Goal: Task Accomplishment & Management: Use online tool/utility

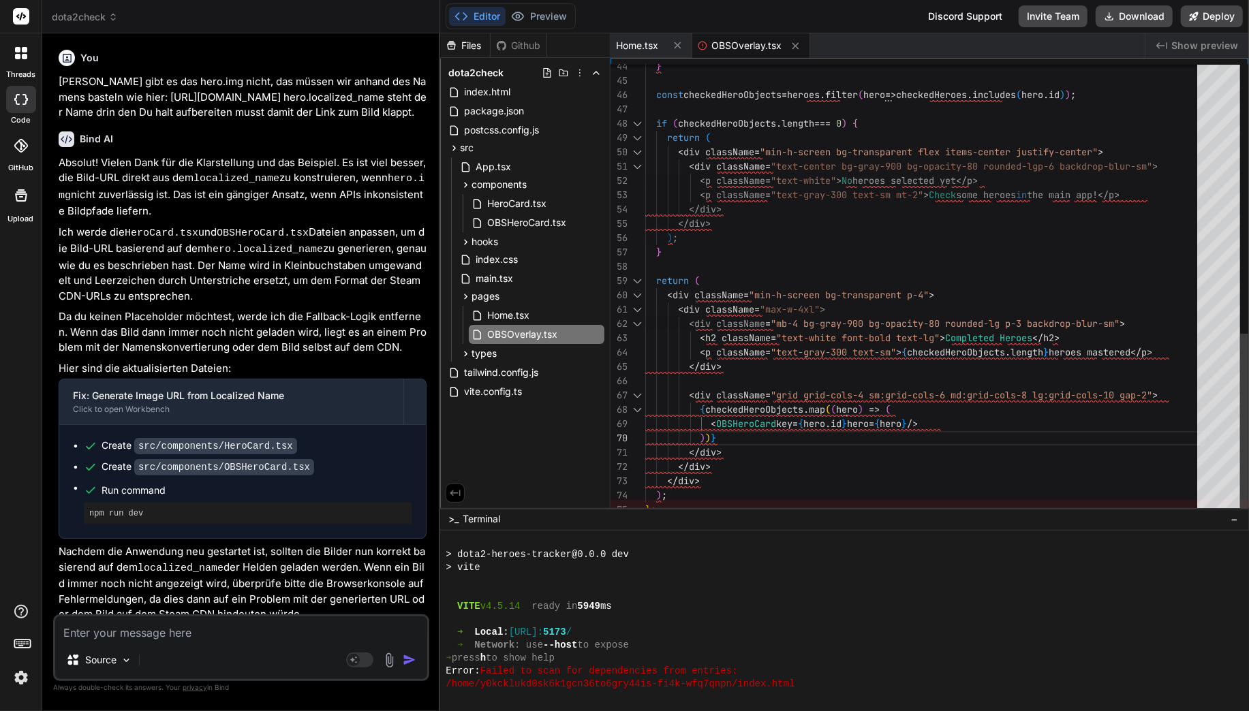
scroll to position [206, 0]
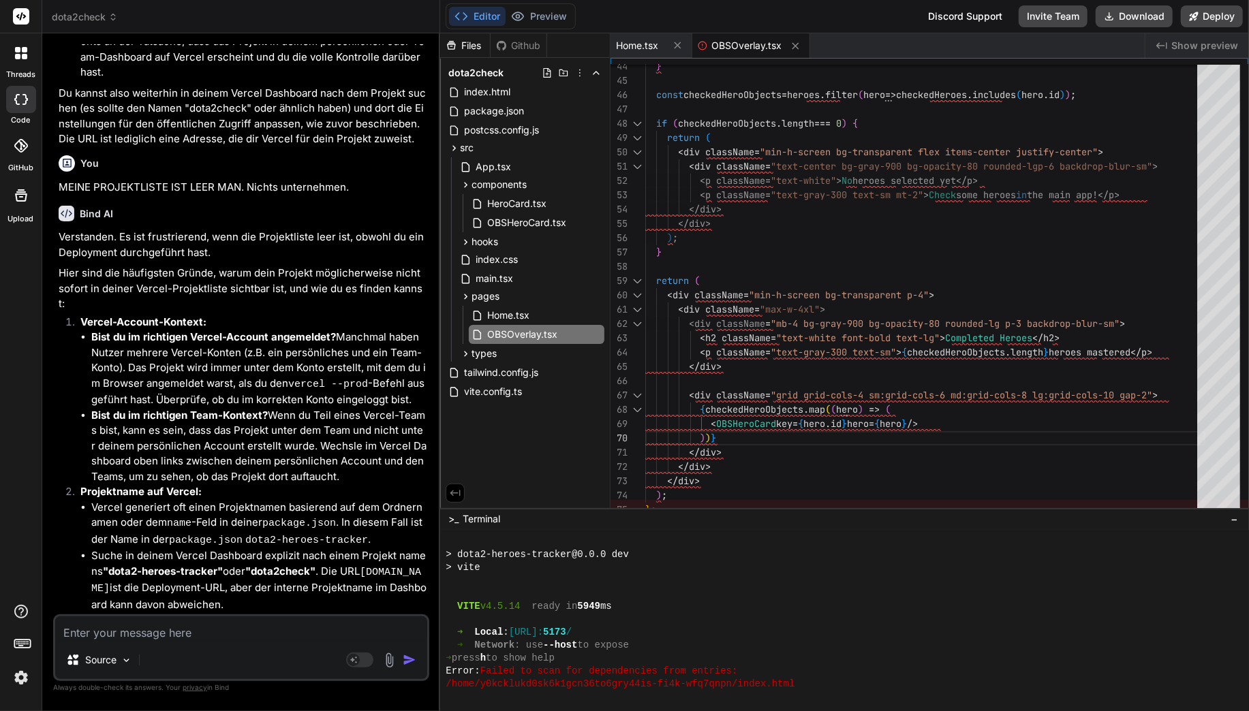
click at [764, 579] on div at bounding box center [839, 580] width 787 height 13
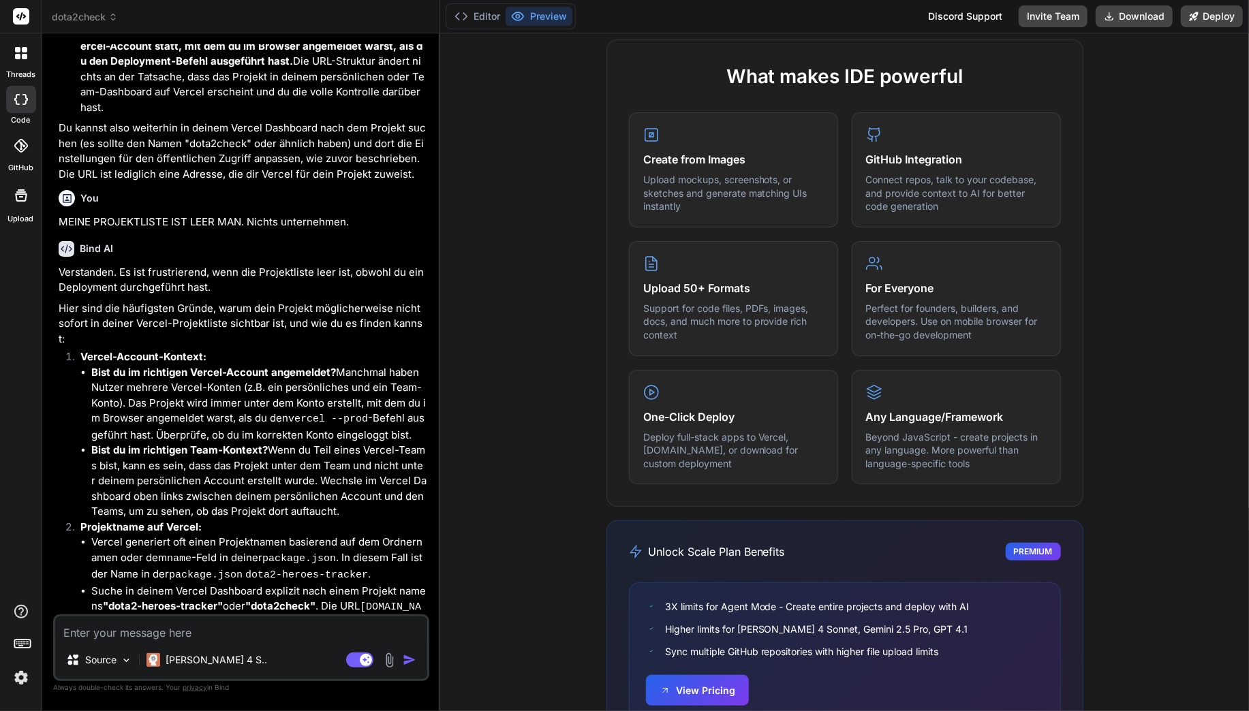
scroll to position [1933, 0]
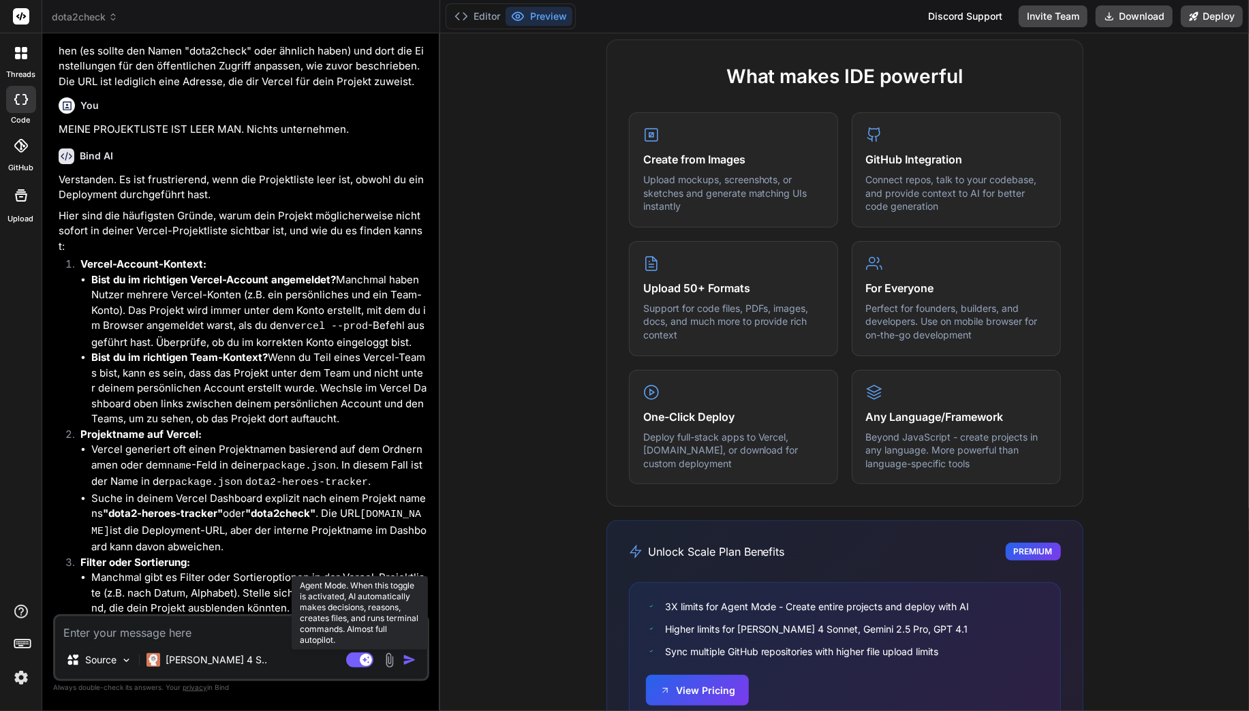
click at [369, 661] on rect at bounding box center [366, 660] width 12 height 12
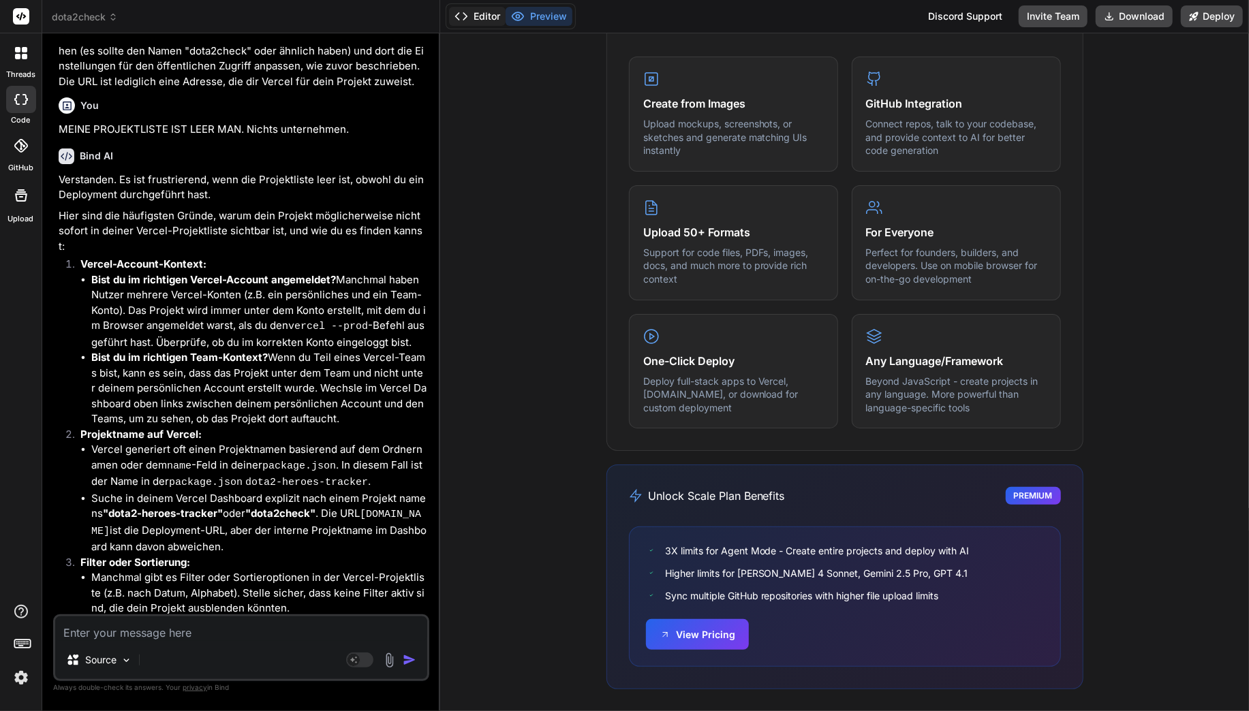
click at [471, 20] on button "Editor" at bounding box center [477, 16] width 57 height 19
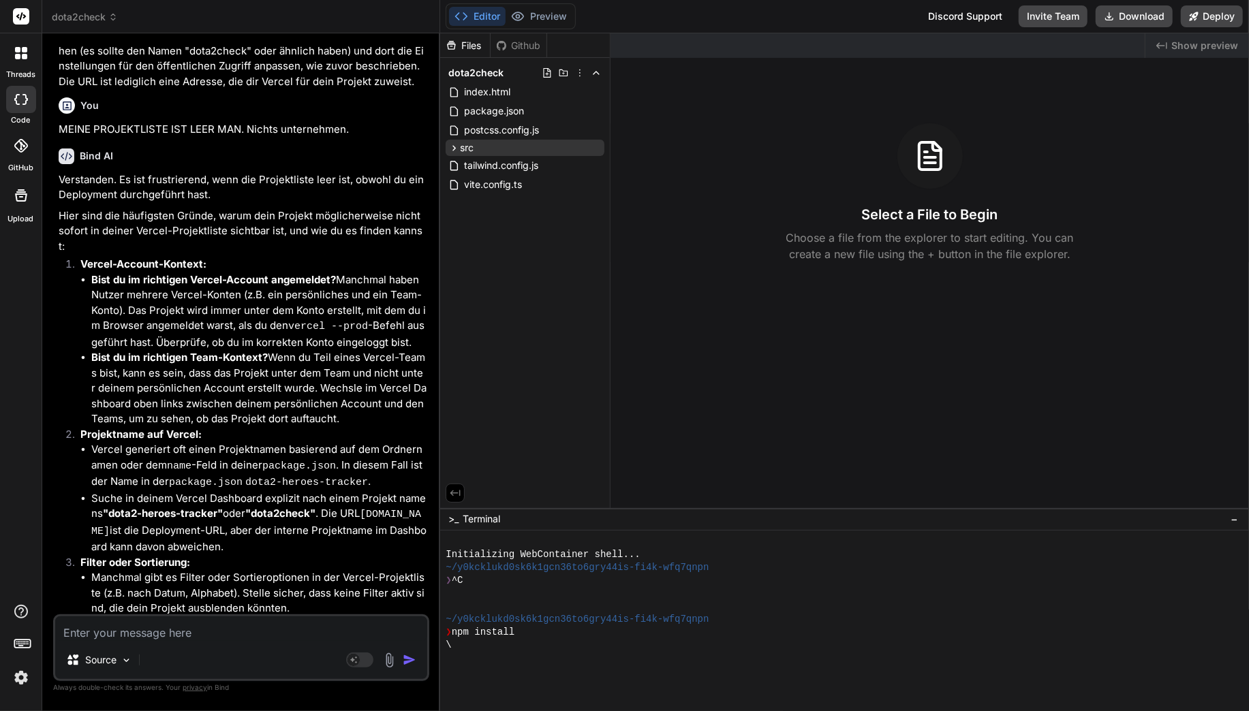
click at [447, 144] on div "src" at bounding box center [525, 148] width 159 height 16
click at [1210, 24] on button "Deploy" at bounding box center [1212, 16] width 62 height 22
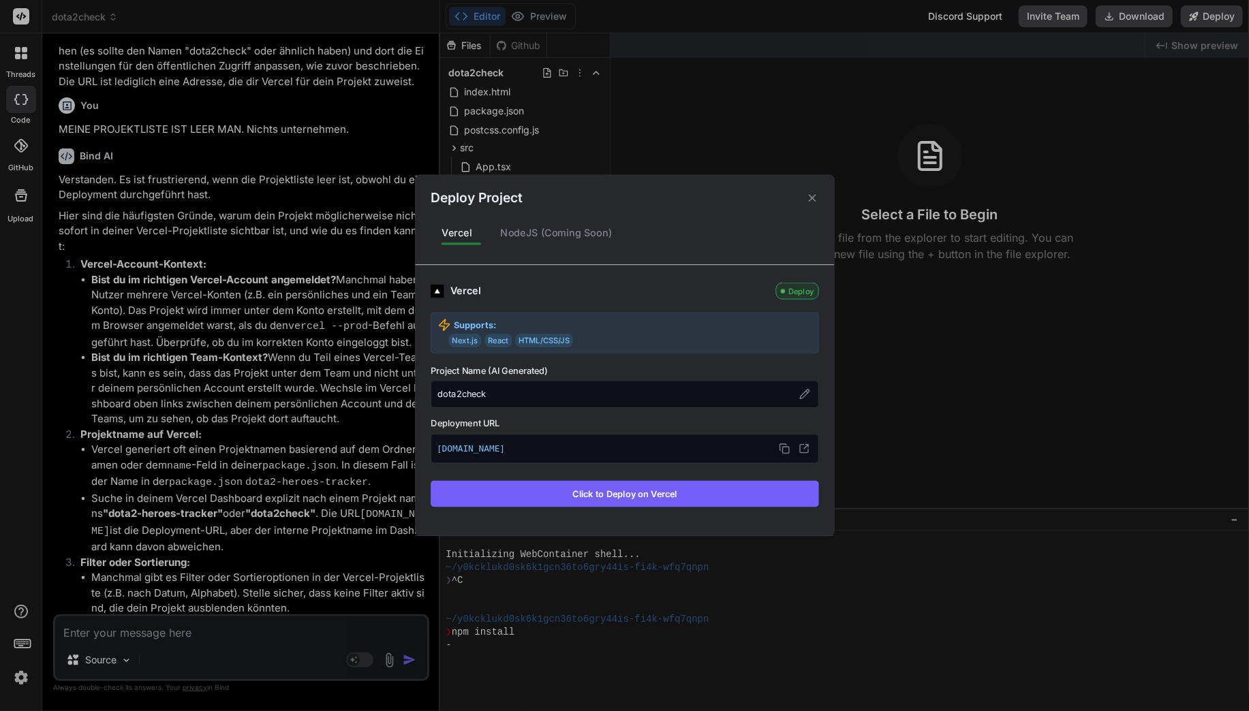
click at [790, 291] on div "Deploy" at bounding box center [796, 291] width 43 height 17
click at [800, 403] on div "dota2check" at bounding box center [625, 394] width 388 height 27
click at [804, 397] on icon at bounding box center [804, 394] width 11 height 11
click at [809, 204] on icon at bounding box center [811, 197] width 13 height 13
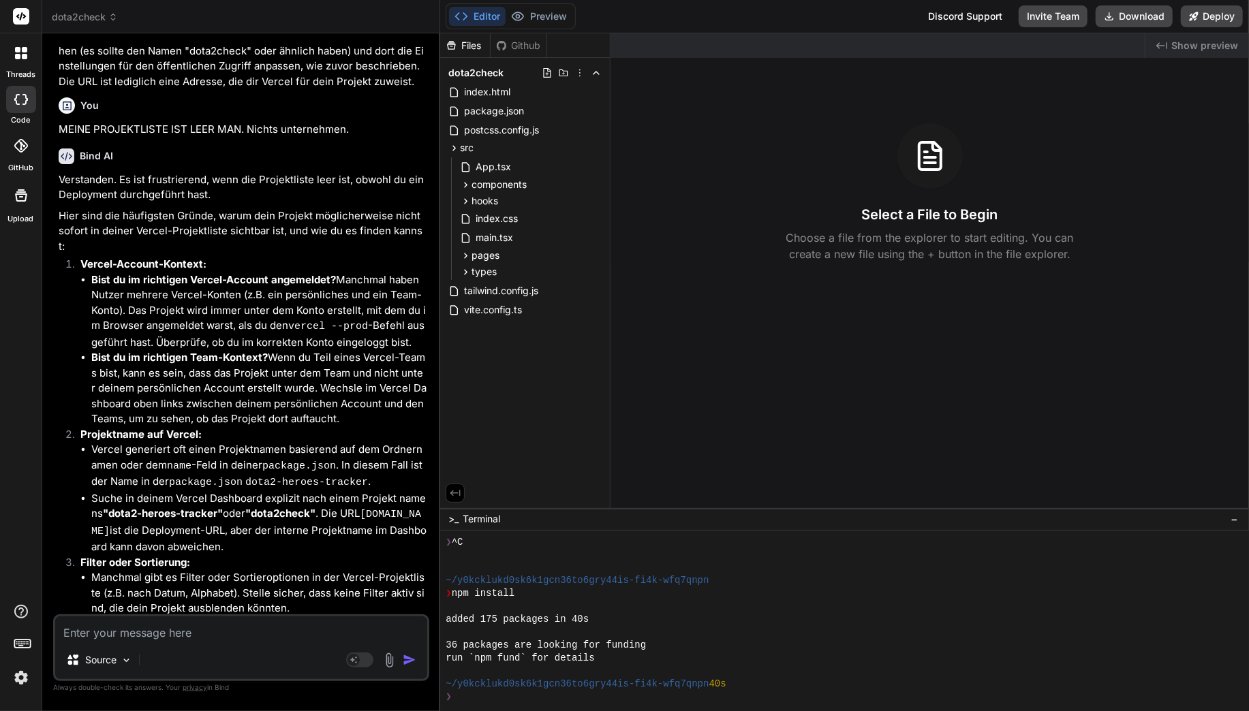
scroll to position [38, 0]
click at [351, 442] on li "Vercel generiert oft einen Projektnamen basierend auf dem Ordnernamen oder dem …" at bounding box center [258, 466] width 335 height 49
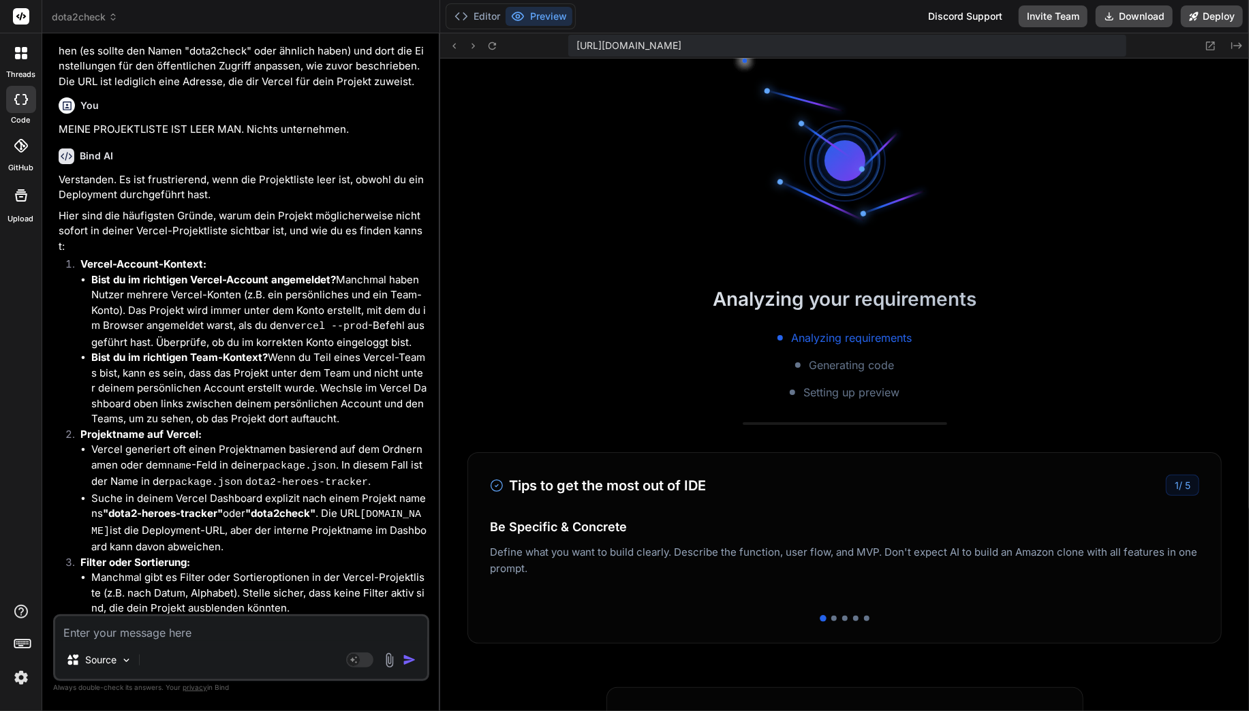
scroll to position [257, 0]
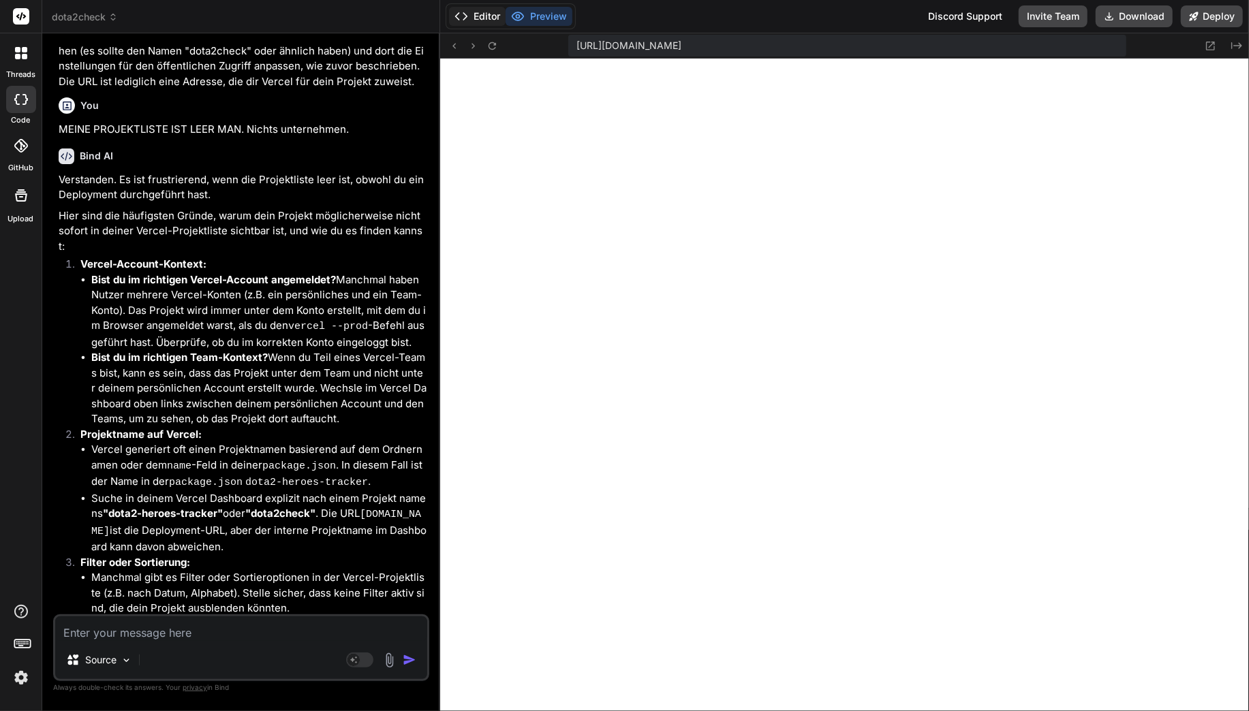
click at [477, 13] on button "Editor" at bounding box center [477, 16] width 57 height 19
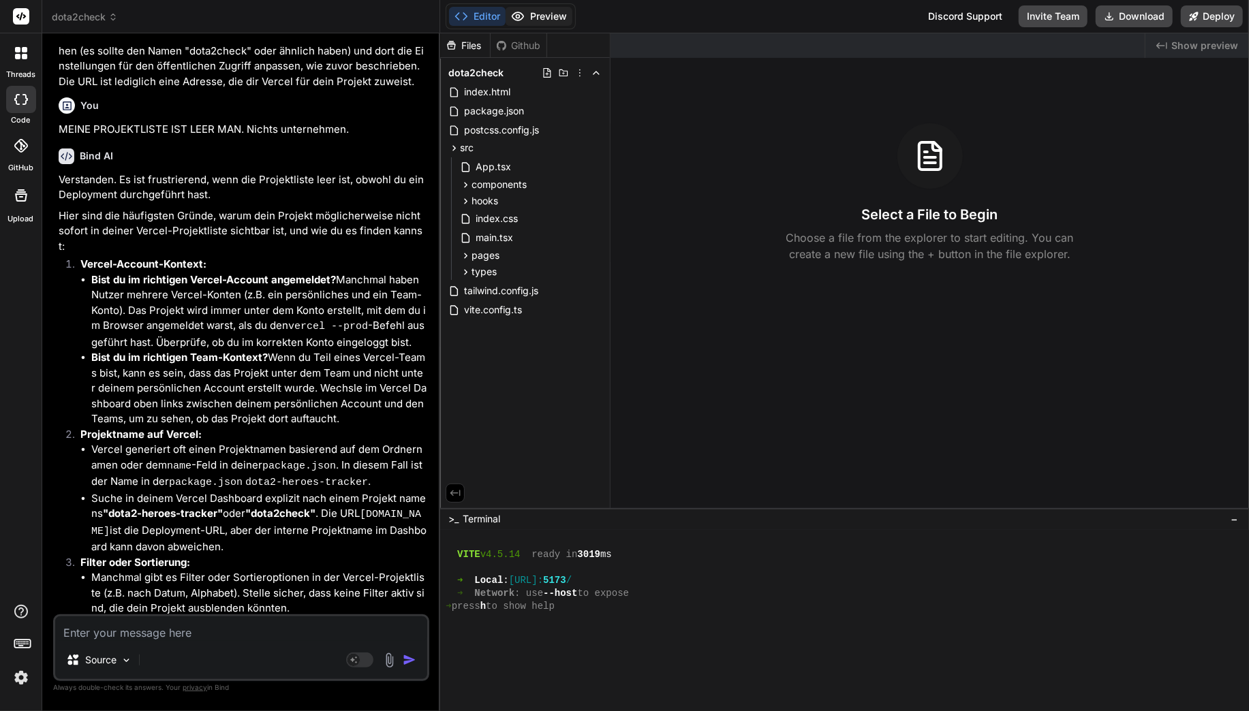
click at [527, 13] on button "Preview" at bounding box center [538, 16] width 67 height 19
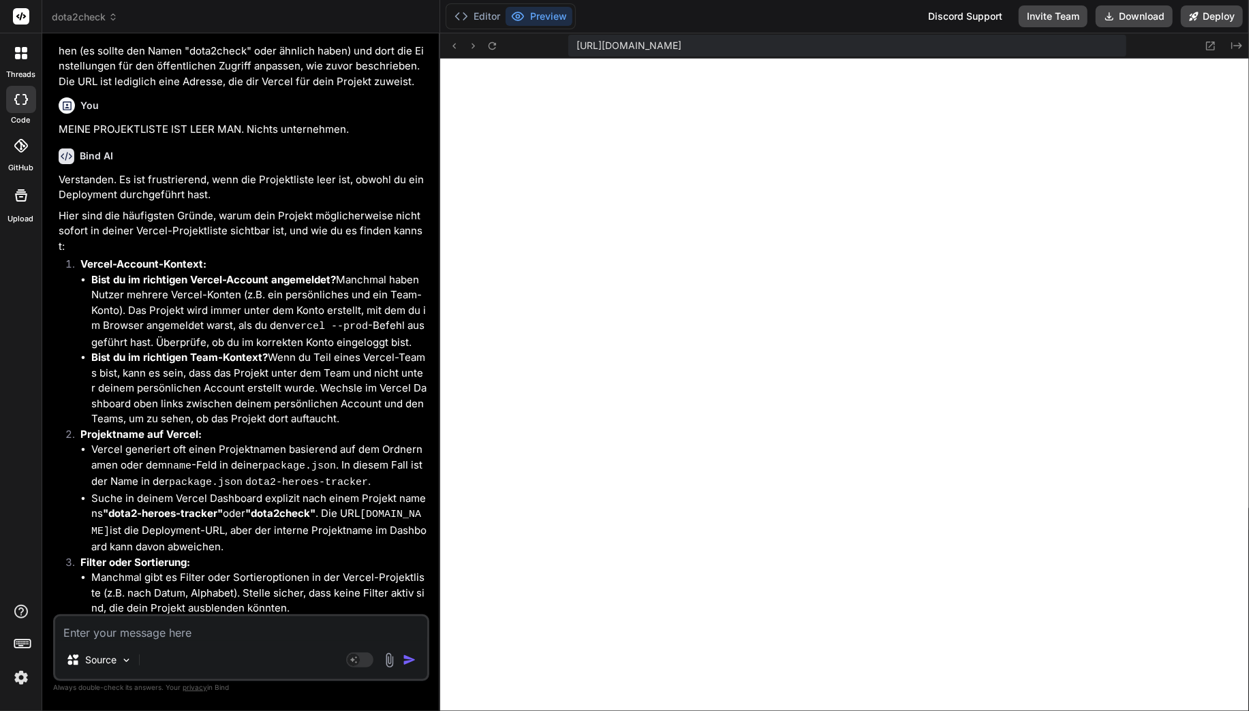
click at [124, 629] on textarea at bounding box center [241, 629] width 372 height 25
type textarea "x"
type textarea "K"
type textarea "x"
type textarea "Kö"
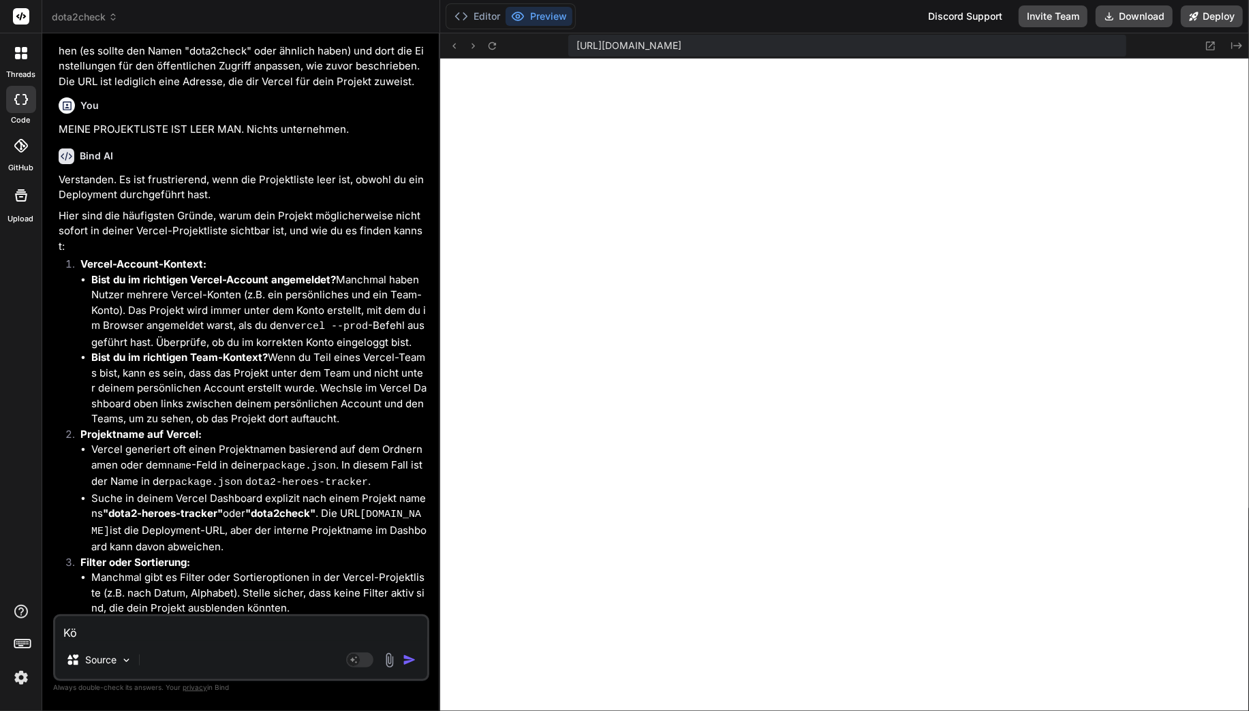
type textarea "x"
type textarea "K"
type textarea "x"
type textarea "Ka"
type textarea "x"
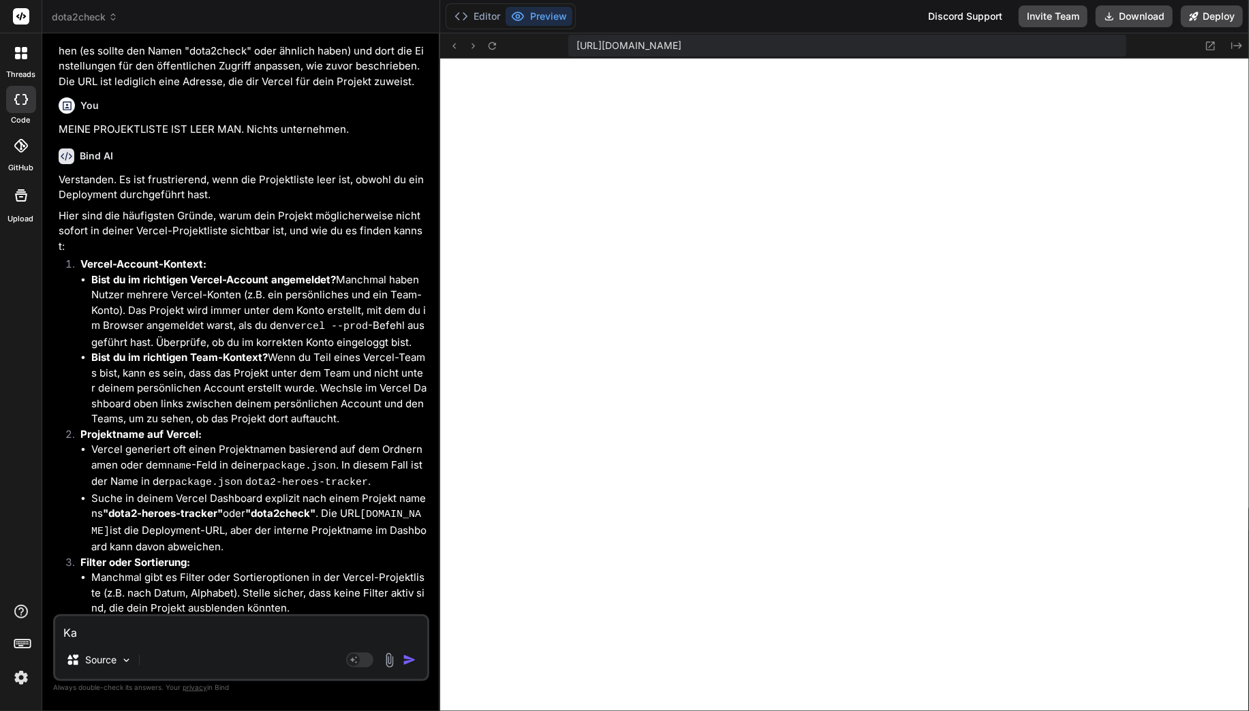
type textarea "Kan"
type textarea "x"
type textarea "Kann"
type textarea "x"
type textarea "Kanns"
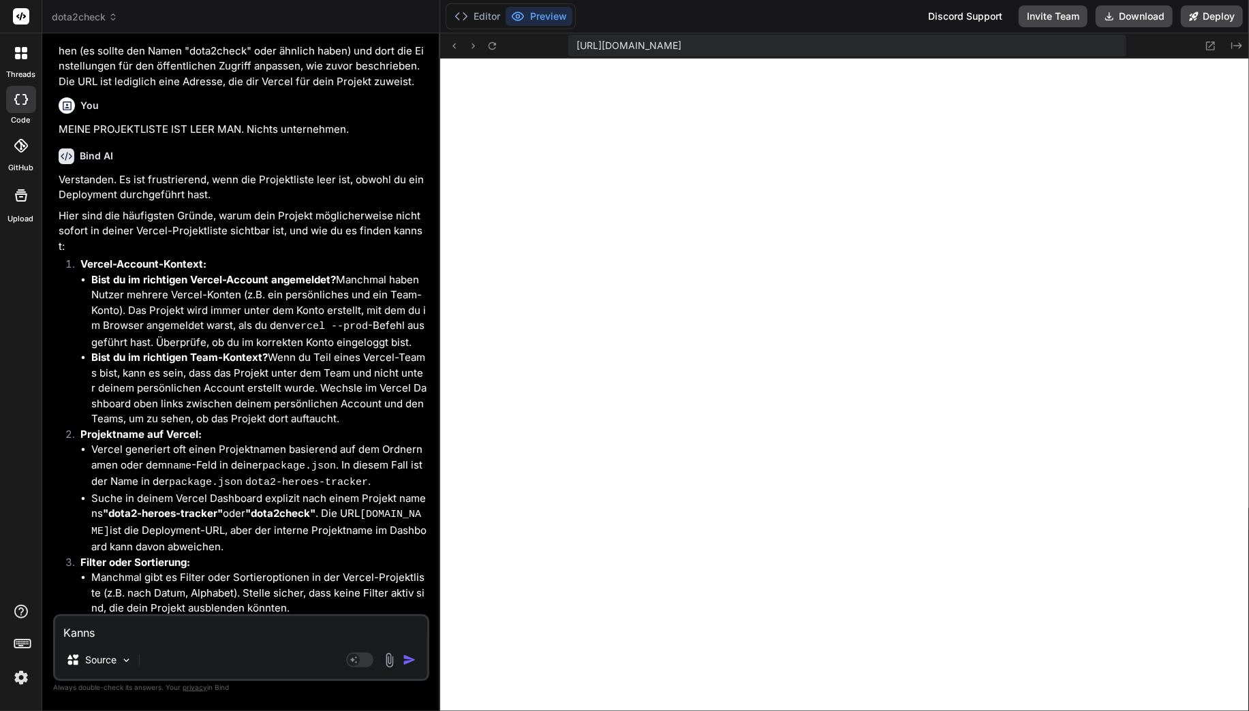
type textarea "x"
type textarea "Kannst"
type textarea "x"
type textarea "Kannst"
type textarea "x"
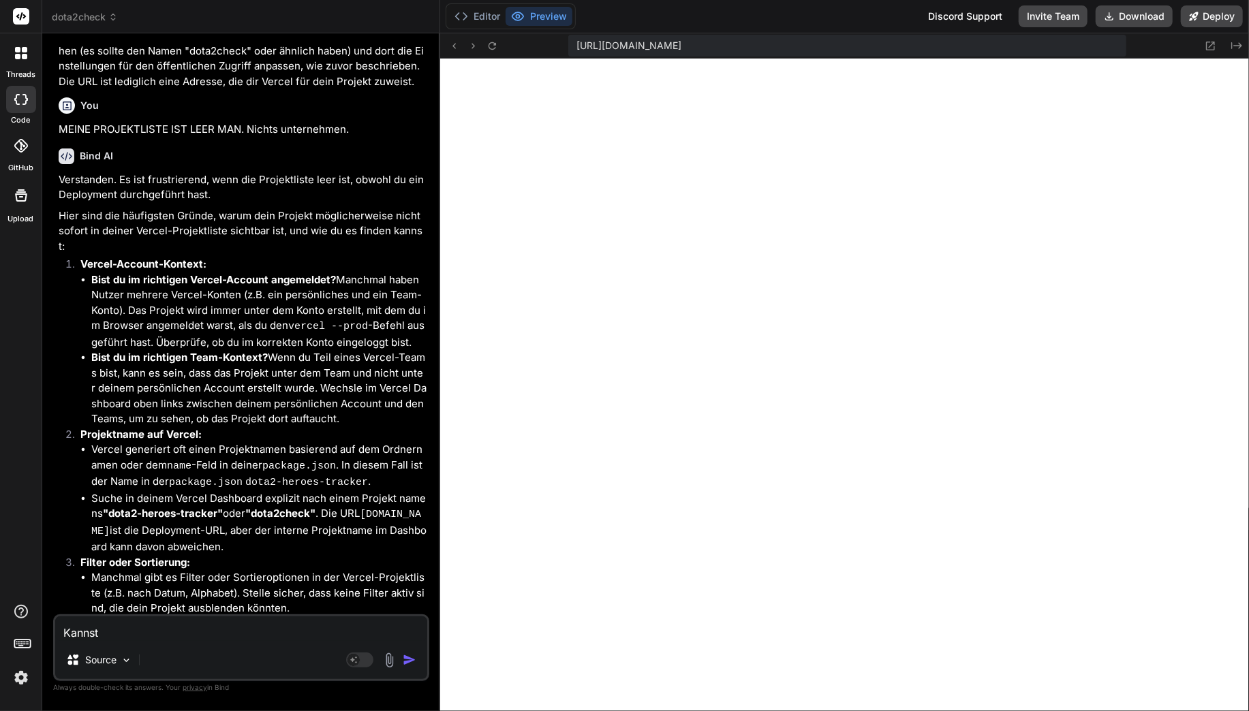
type textarea "Kannst D"
type textarea "x"
type textarea "Kannst Du"
type textarea "x"
type textarea "Kannst Du"
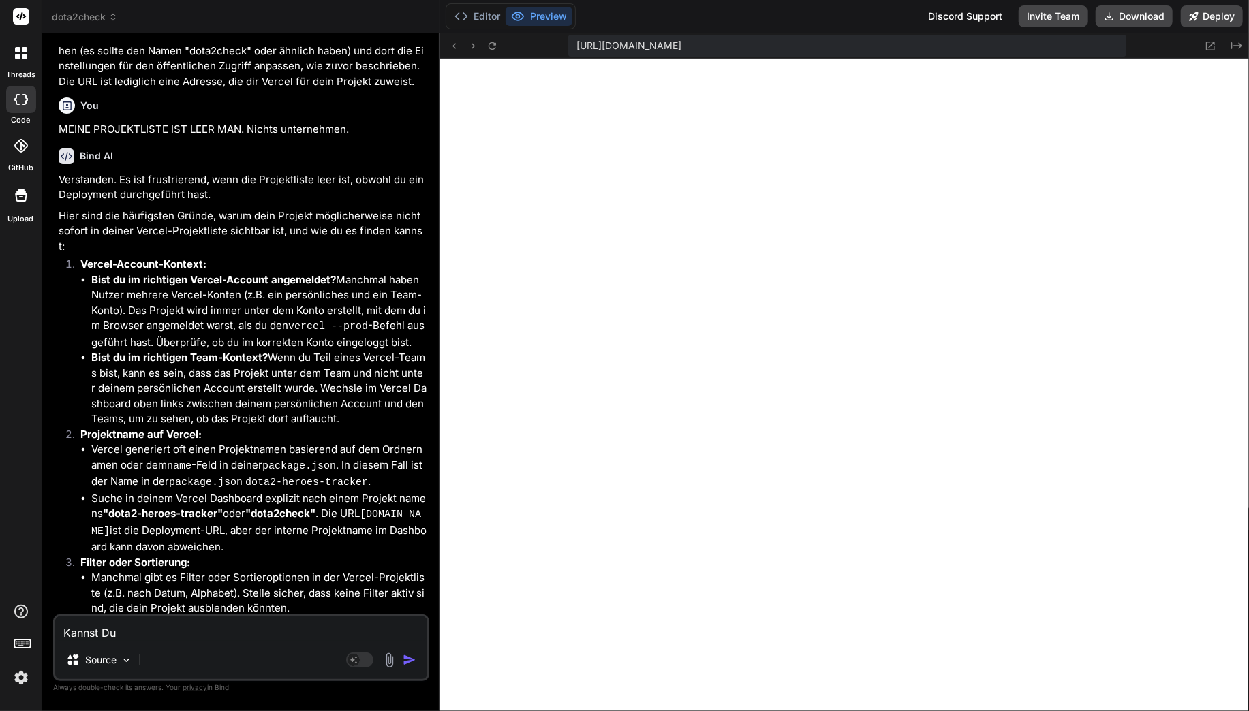
type textarea "x"
type textarea "Kannst Du n"
type textarea "x"
type textarea "Kannst Du no"
type textarea "x"
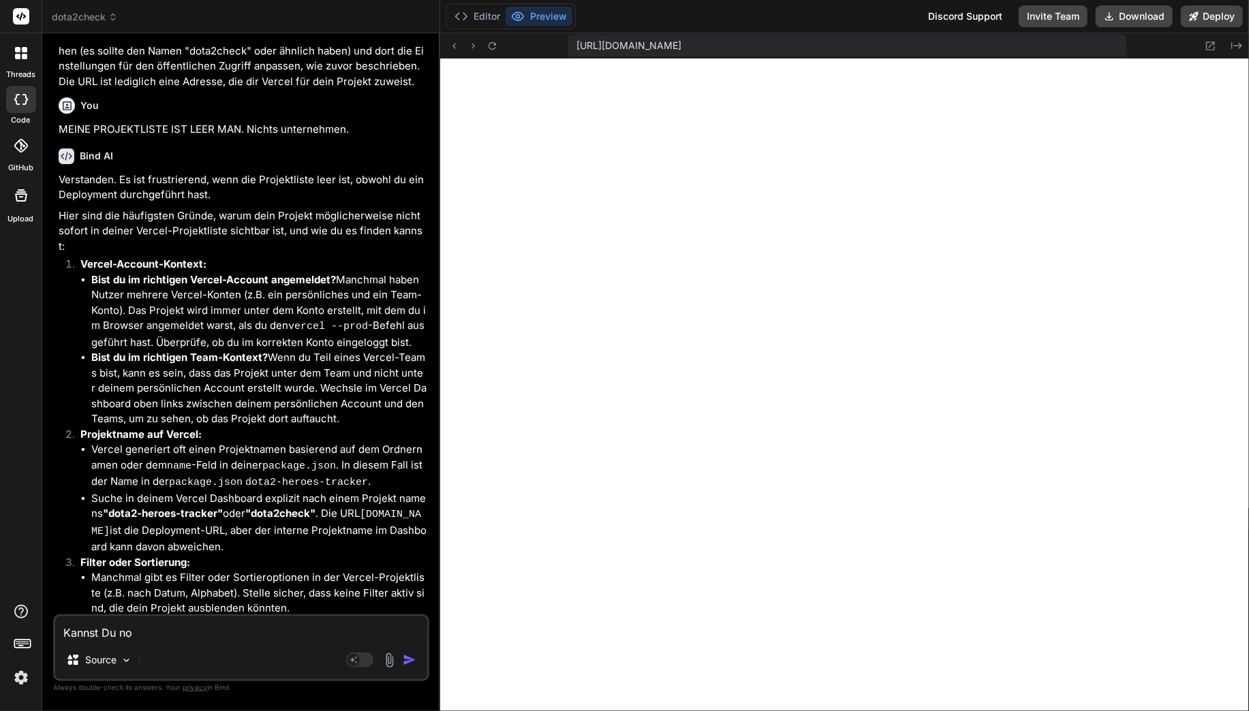
type textarea "Kannst Du noc"
type textarea "x"
type textarea "Kannst Du noch"
type textarea "x"
type textarea "Kannst Du noch"
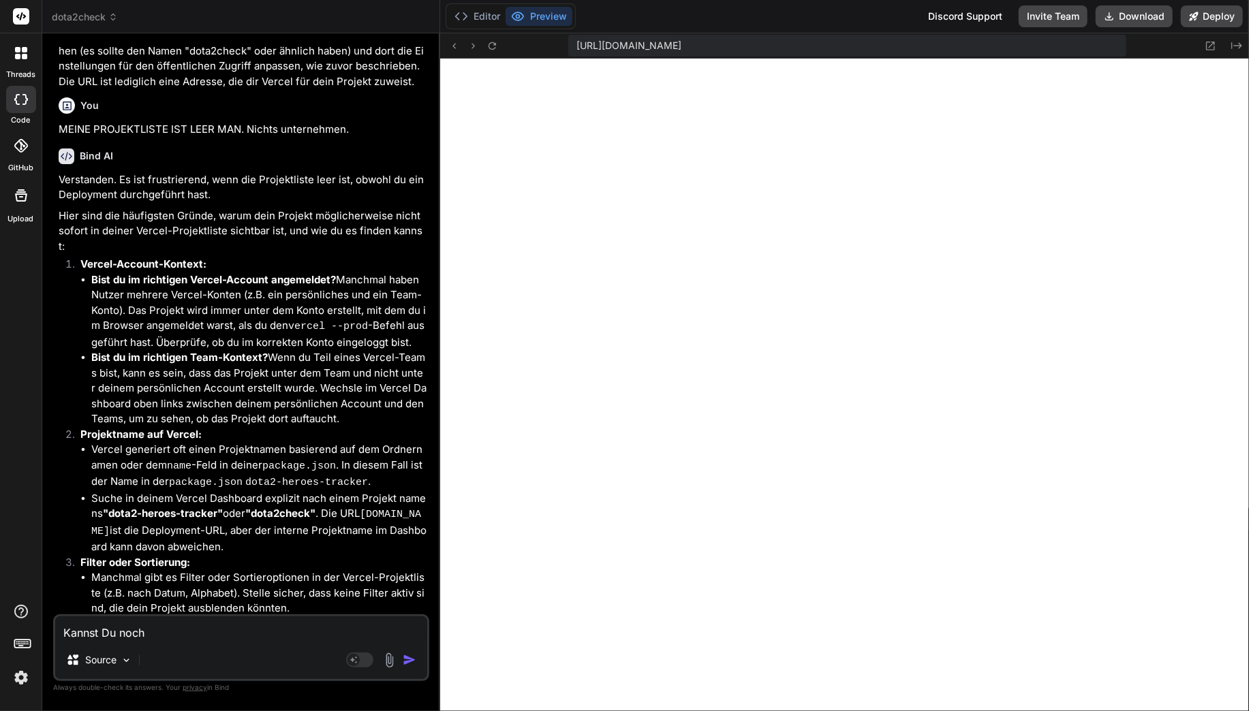
type textarea "x"
type textarea "Kannst Du noch ma"
type textarea "x"
type textarea "Kannst Du noch mal"
type textarea "x"
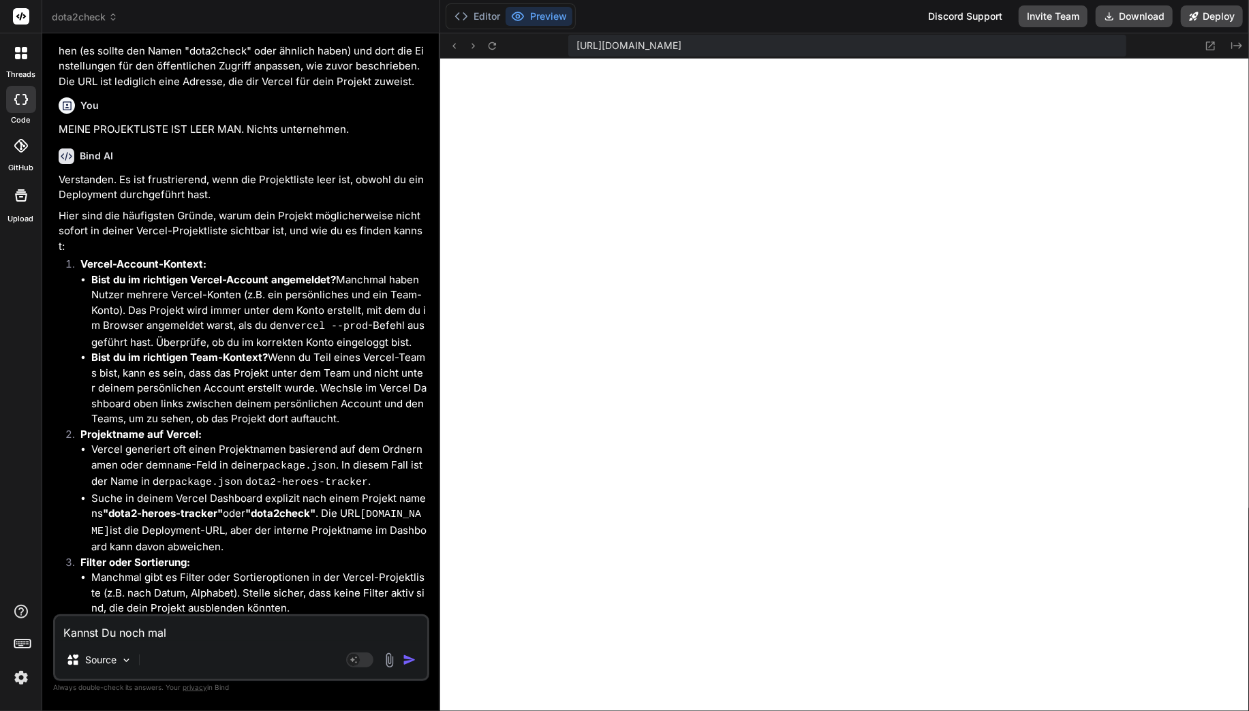
type textarea "Kannst Du noch mal"
type textarea "x"
type textarea "Kannst Du noch mal a"
type textarea "x"
type textarea "Kannst Du noch mal al"
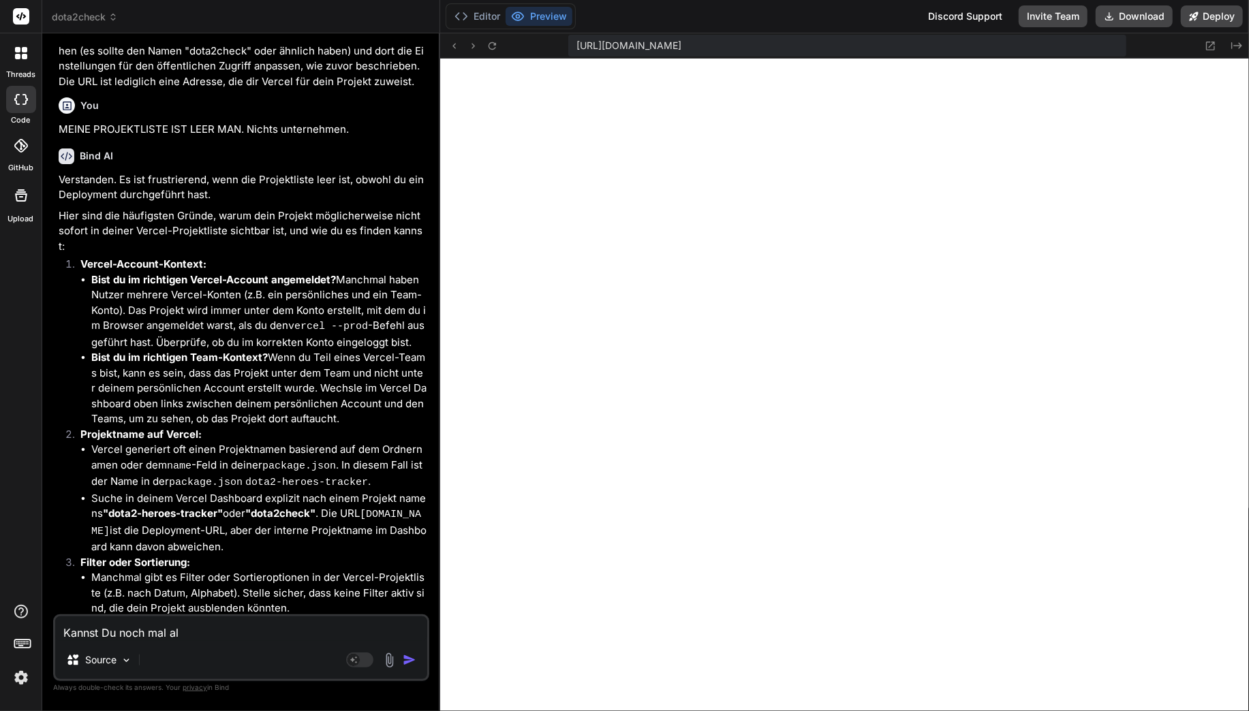
type textarea "x"
type textarea "Kannst Du noch mal all"
type textarea "x"
type textarea "Kannst Du noch mal alle"
type textarea "x"
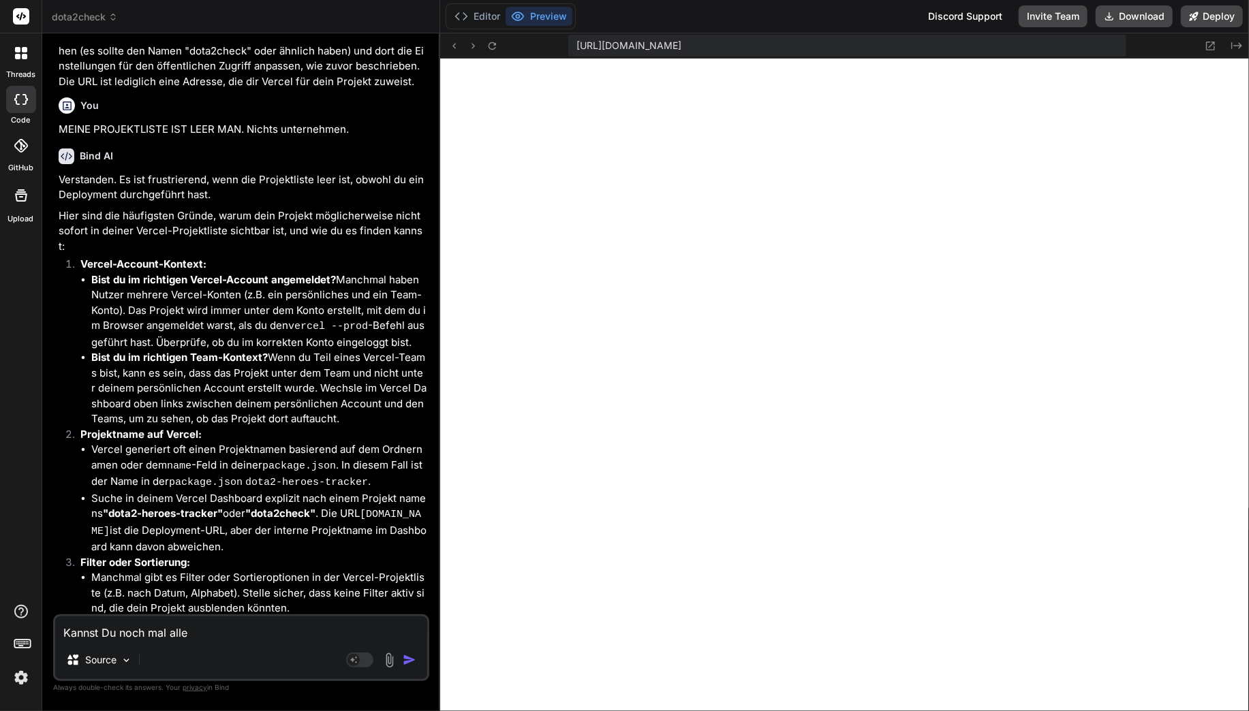
type textarea "Kannst Du noch mal alles"
type textarea "x"
type textarea "Kannst Du noch mal alles"
type textarea "x"
type textarea "Kannst Du noch mal alles b"
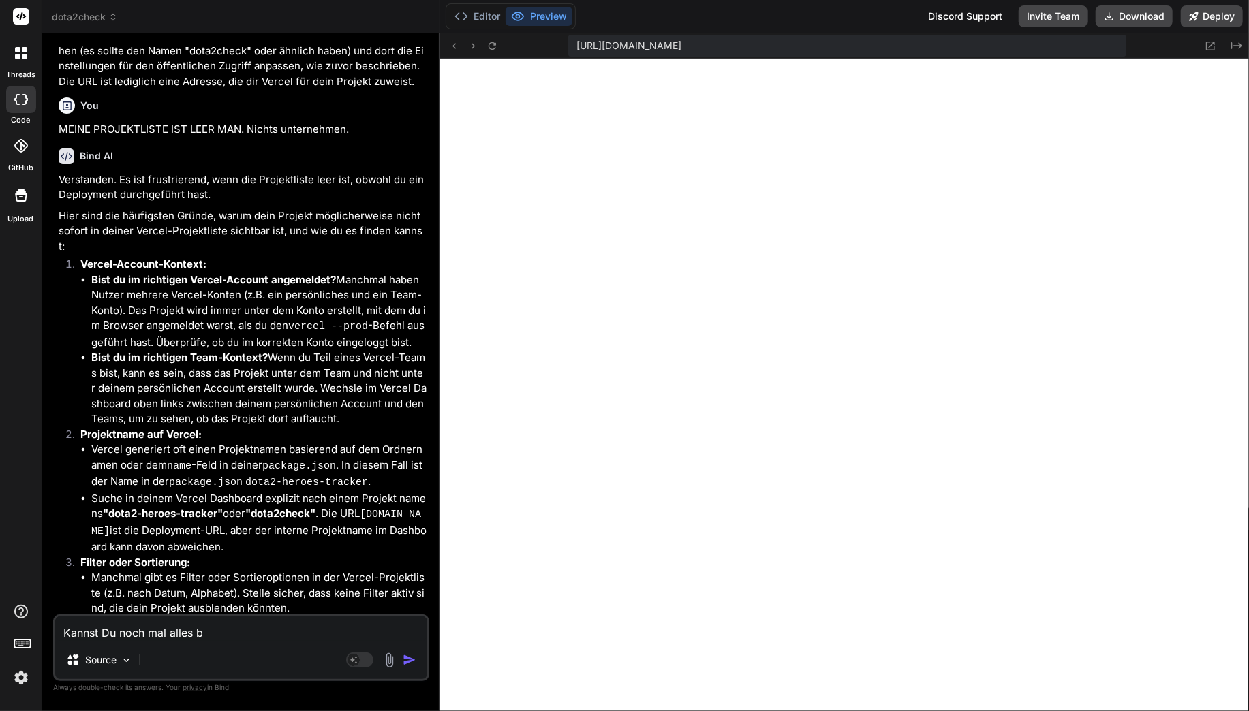
type textarea "x"
type textarea "Kannst Du noch mal alles be"
type textarea "x"
type textarea "Kannst Du noch mal alles bez"
type textarea "x"
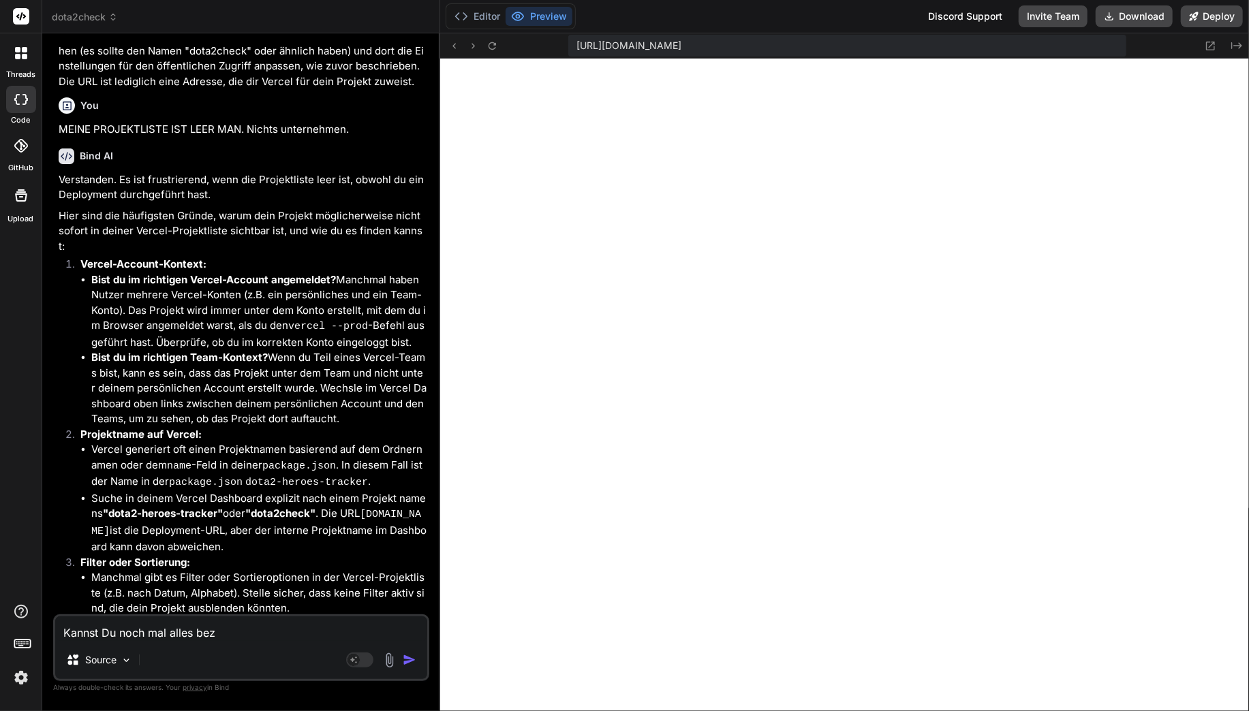
type textarea "Kannst Du noch mal alles bezü"
type textarea "x"
type textarea "Kannst Du noch mal alles bezüg"
type textarea "x"
type textarea "Kannst Du noch mal alles bezügl"
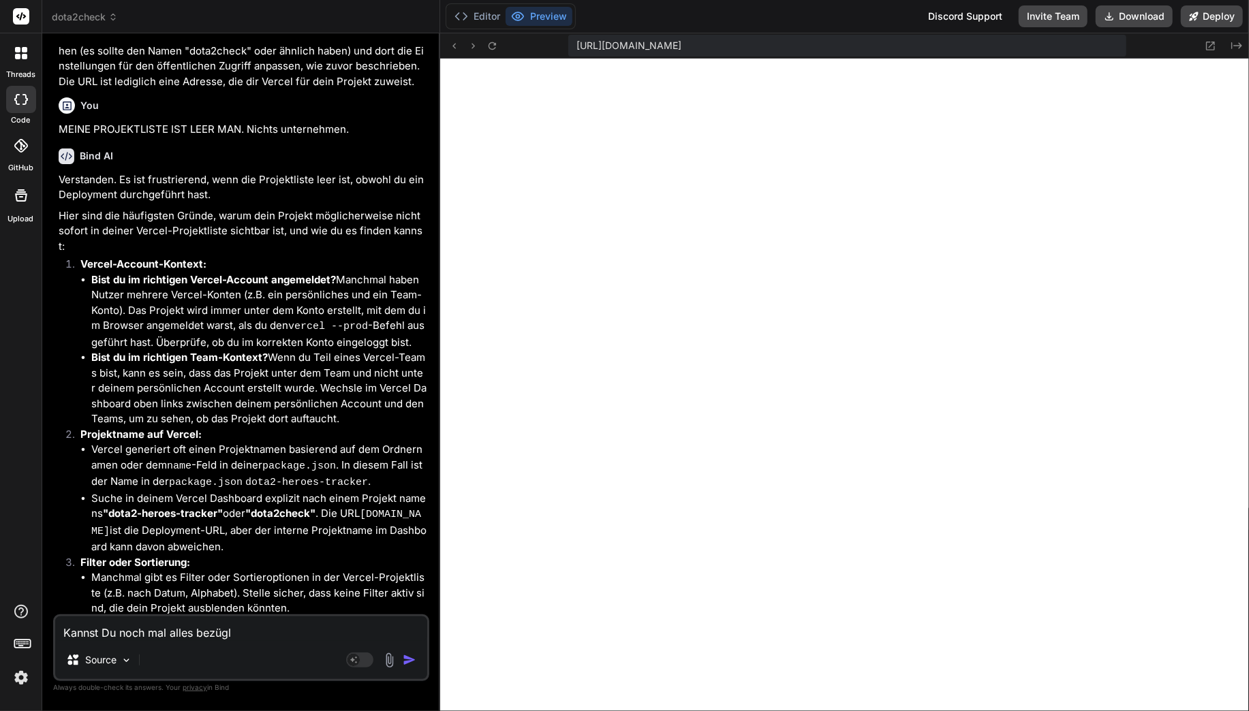
type textarea "x"
type textarea "Kannst Du noch mal alles bezügli"
type textarea "x"
type textarea "Kannst Du noch mal alles bezüglic"
type textarea "x"
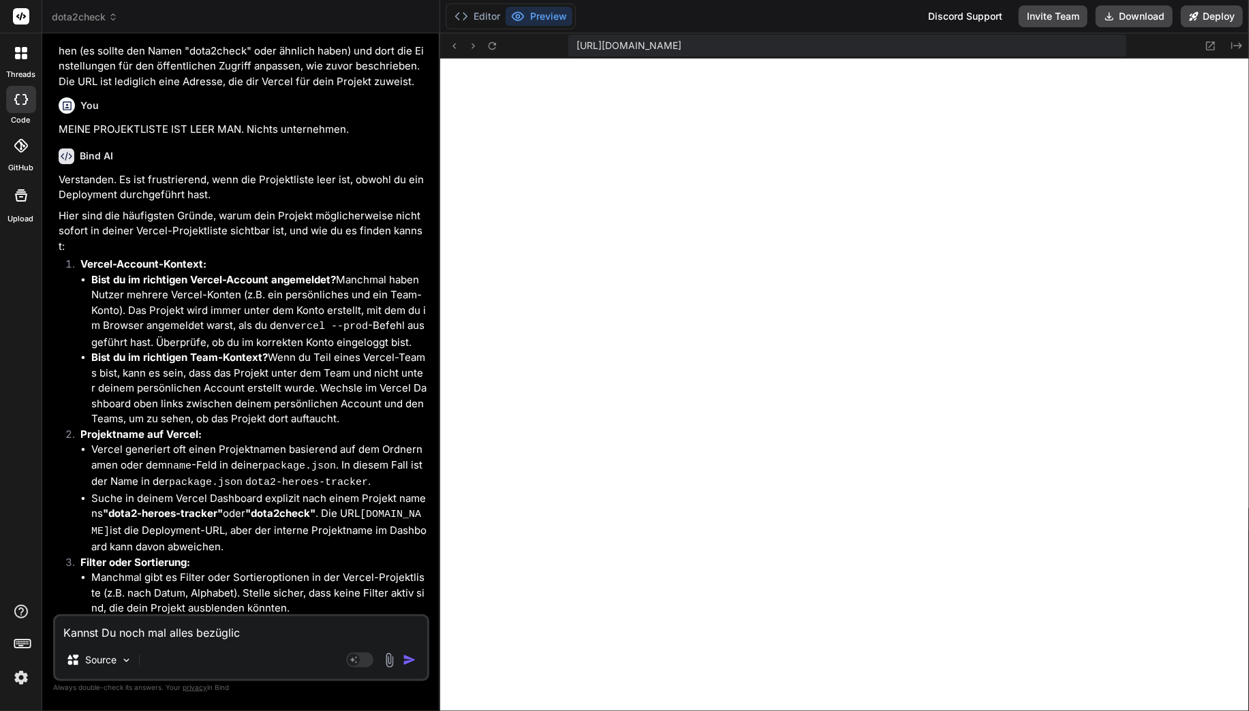
type textarea "Kannst Du noch mal alles bezüglich"
type textarea "x"
type textarea "Kannst Du noch mal alles bezüglich"
type textarea "x"
type textarea "Kannst Du noch mal alles bezüglich d"
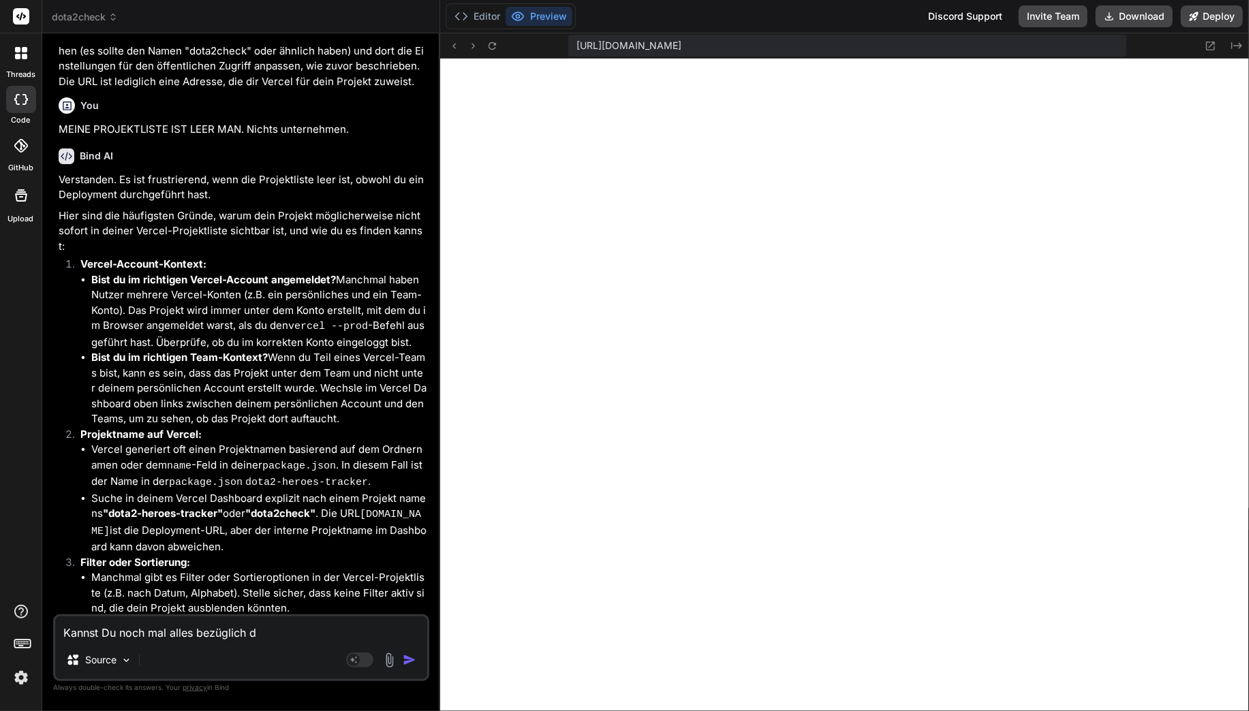
type textarea "x"
type textarea "Kannst Du noch mal alles bezüglich de"
type textarea "x"
type textarea "Kannst Du noch mal alles bezüglich der"
type textarea "x"
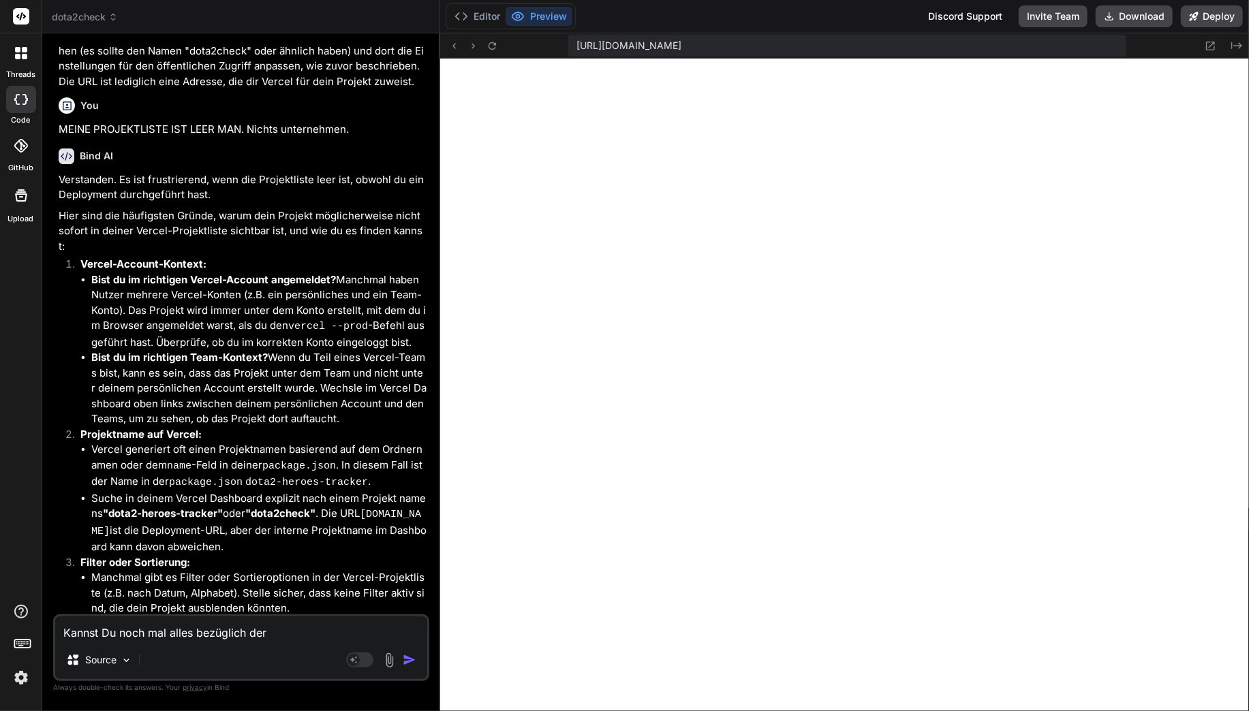
type textarea "Kannst Du noch mal alles bezüglich der r"
type textarea "x"
type textarea "Kannst Du noch mal alles bezüglich der re"
type textarea "x"
type textarea "Kannst Du noch mal alles bezüglich der rep"
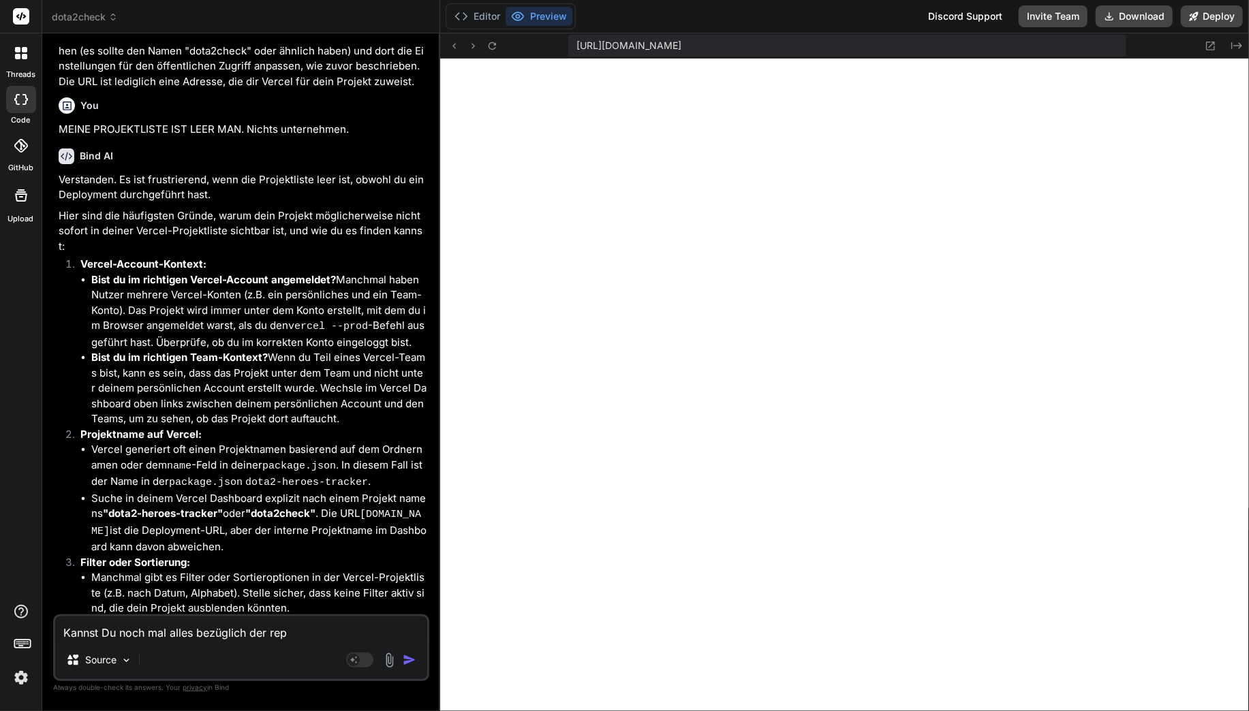
type textarea "x"
type textarea "Kannst Du noch mal alles bezüglich der re"
type textarea "x"
type textarea "Kannst Du noch mal alles bezüglich der res"
type textarea "x"
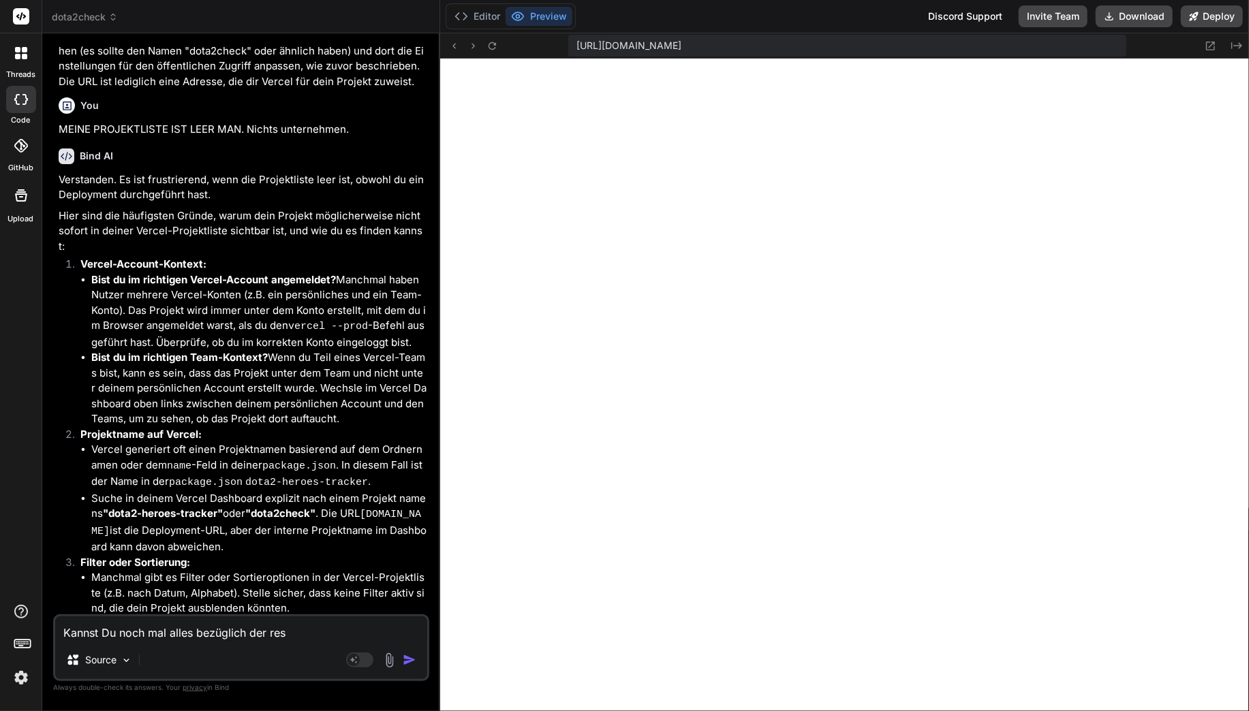
type textarea "Kannst Du noch mal alles bezüglich der resp"
type textarea "x"
type textarea "Kannst Du noch mal alles bezüglich der respo"
type textarea "x"
type textarea "Kannst Du noch mal alles bezüglich der respon"
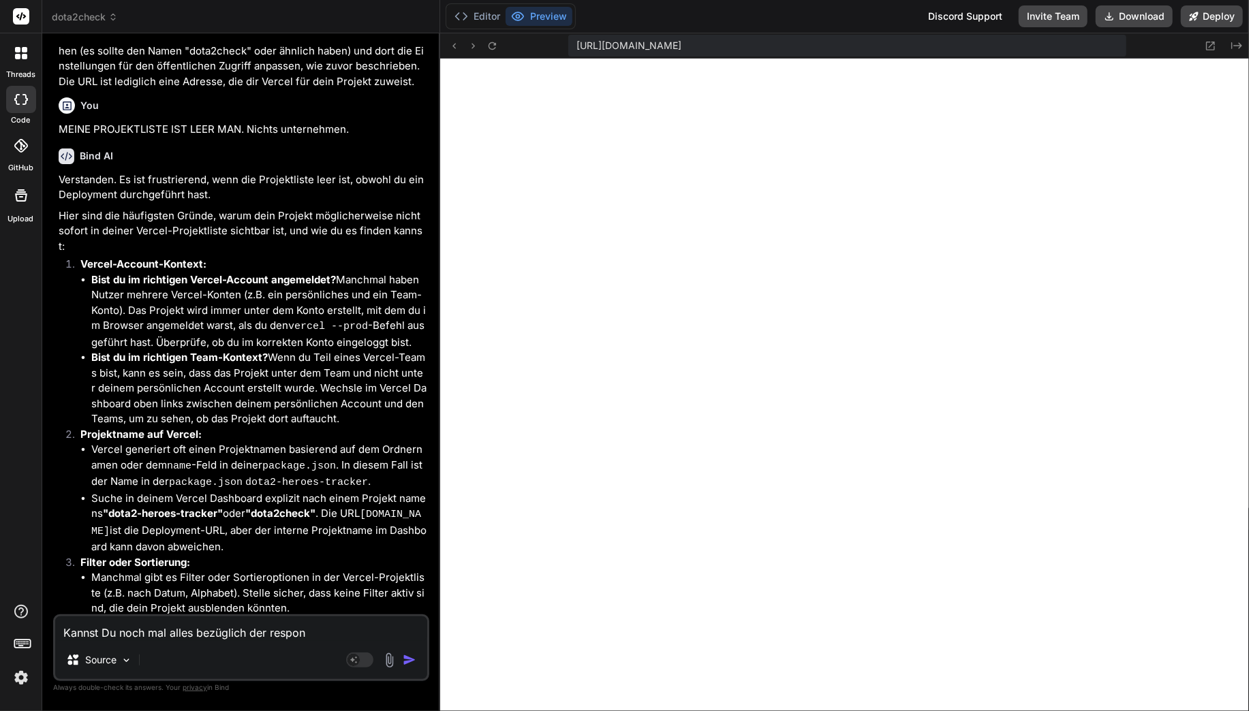
type textarea "x"
type textarea "Kannst Du noch mal alles bezüglich der respons"
type textarea "x"
type textarea "Kannst Du noch mal alles bezüglich der responsi"
type textarea "x"
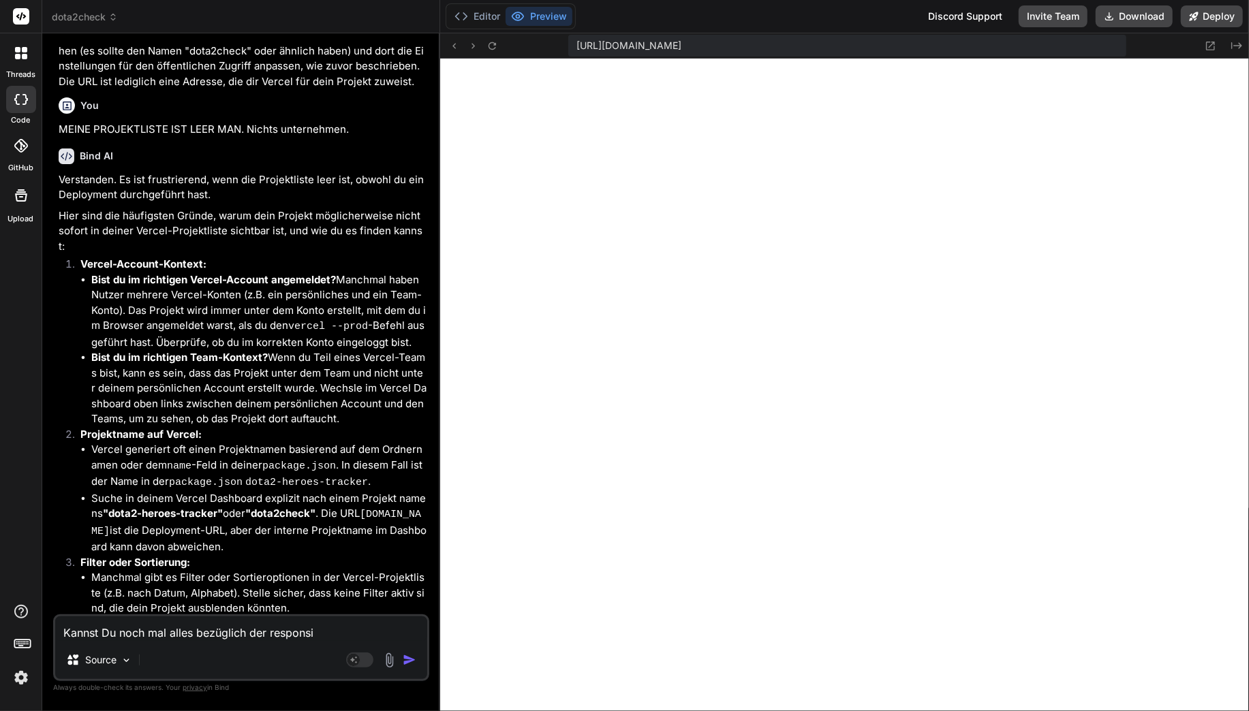
type textarea "Kannst Du noch mal alles bezüglich der responsiv"
type textarea "x"
type textarea "Kannst Du noch mal alles bezüglich der responsivi"
type textarea "x"
type textarea "Kannst Du noch mal alles bezüglich der responsivit"
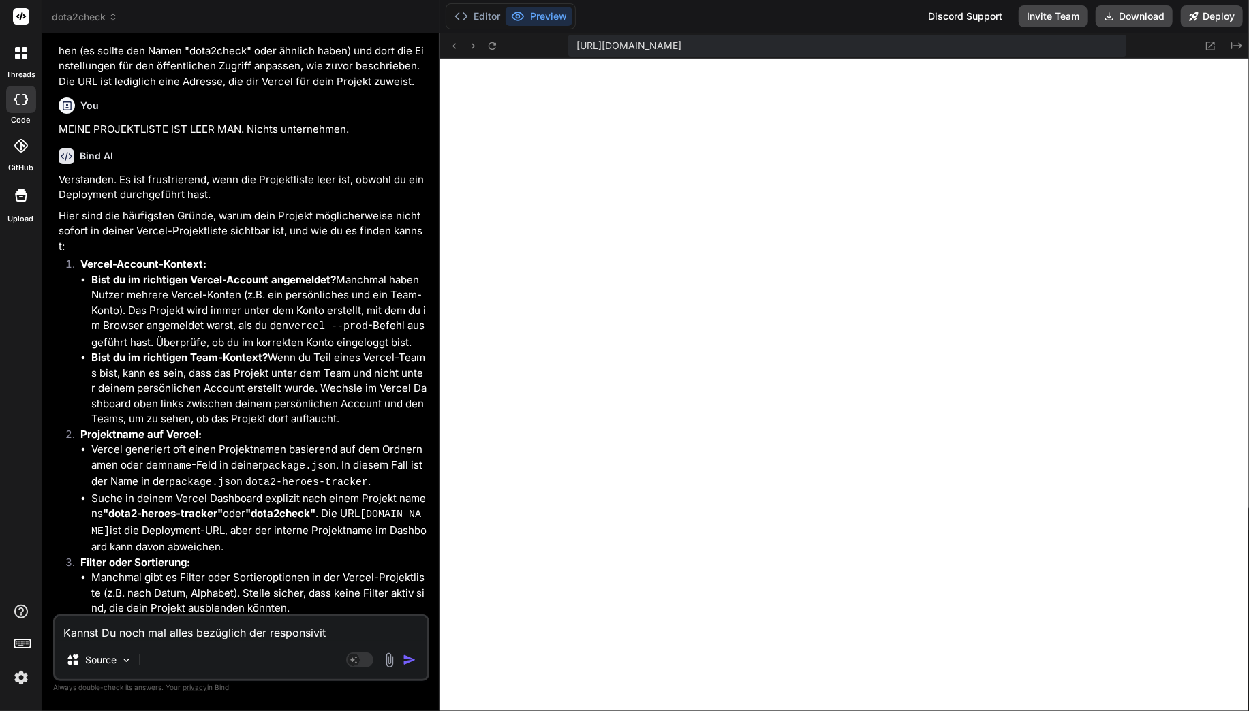
type textarea "x"
type textarea "Kannst Du noch mal alles bezüglich der responsivitä"
type textarea "x"
type textarea "Kannst Du noch mal alles bezüglich der responsivität"
type textarea "x"
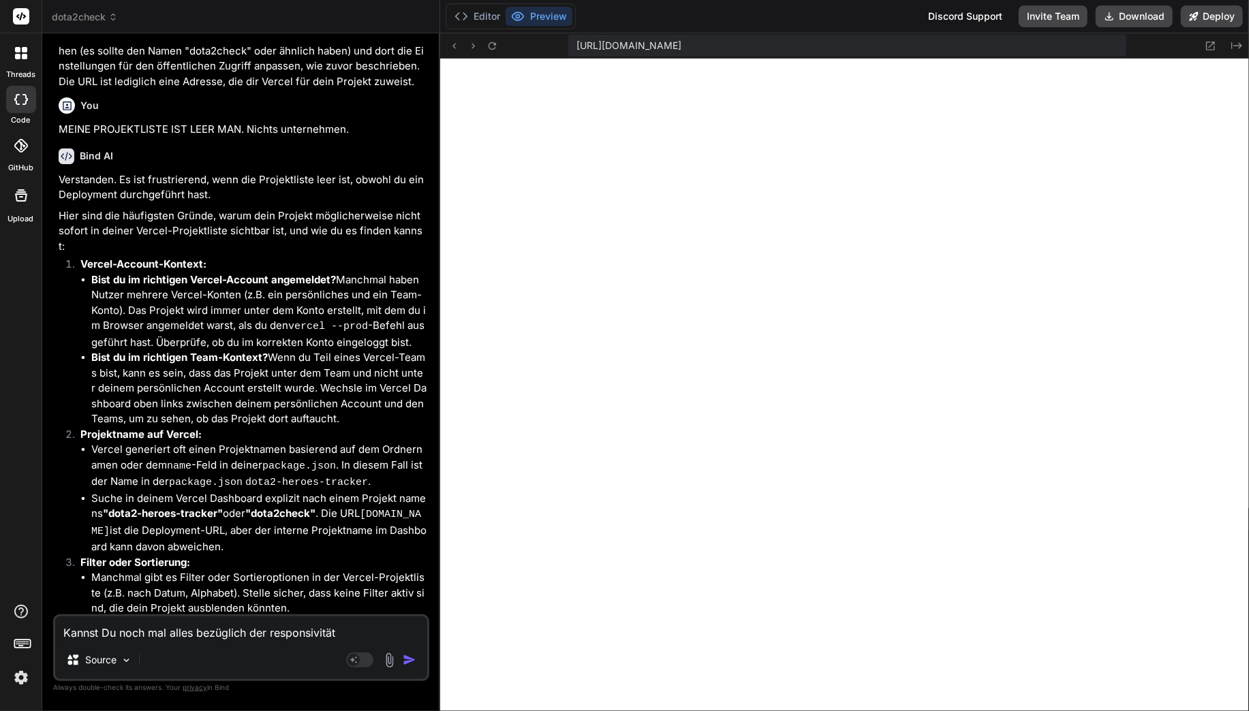
type textarea "Kannst Du noch mal alles bezüglich der responsivität"
type textarea "x"
type textarea "Kannst Du noch mal alles bezüglich der responsivität ü"
type textarea "x"
type textarea "Kannst Du noch mal alles bezüglich der responsivität"
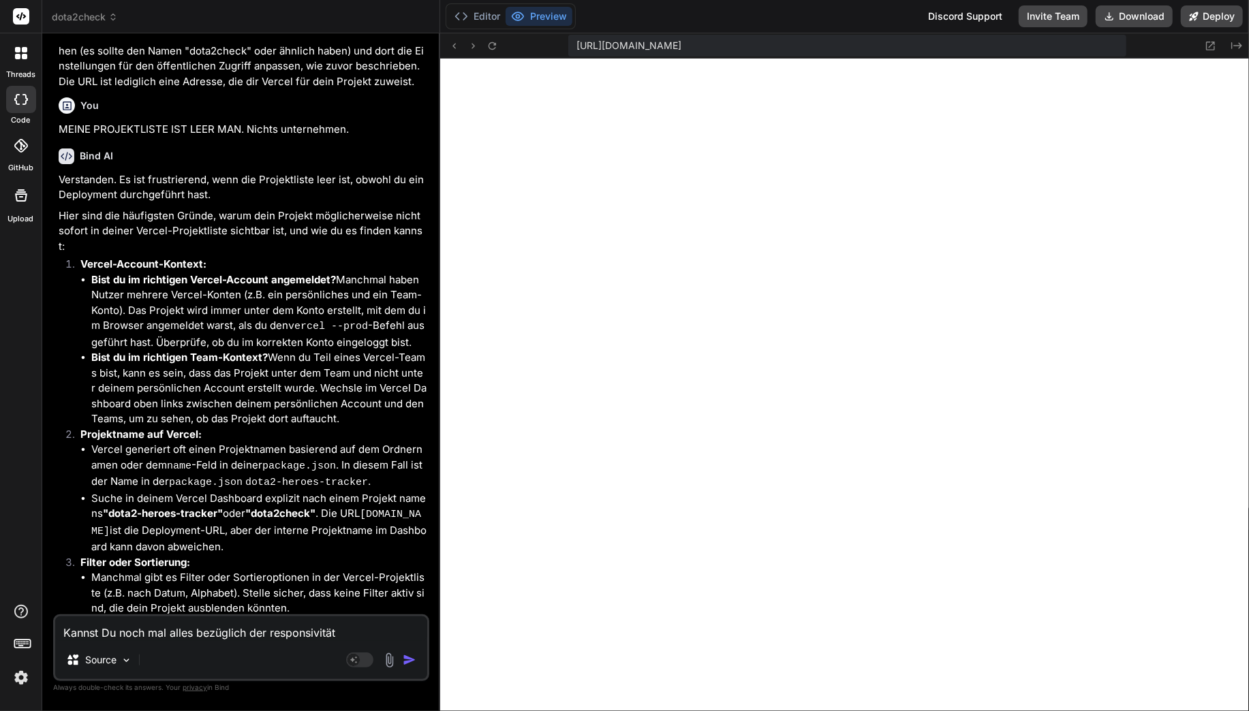
type textarea "x"
type textarea "Kannst Du noch mal alles bezüglich der responsivität p"
type textarea "x"
type textarea "Kannst Du noch mal alles bezüglich der responsivität pr"
type textarea "x"
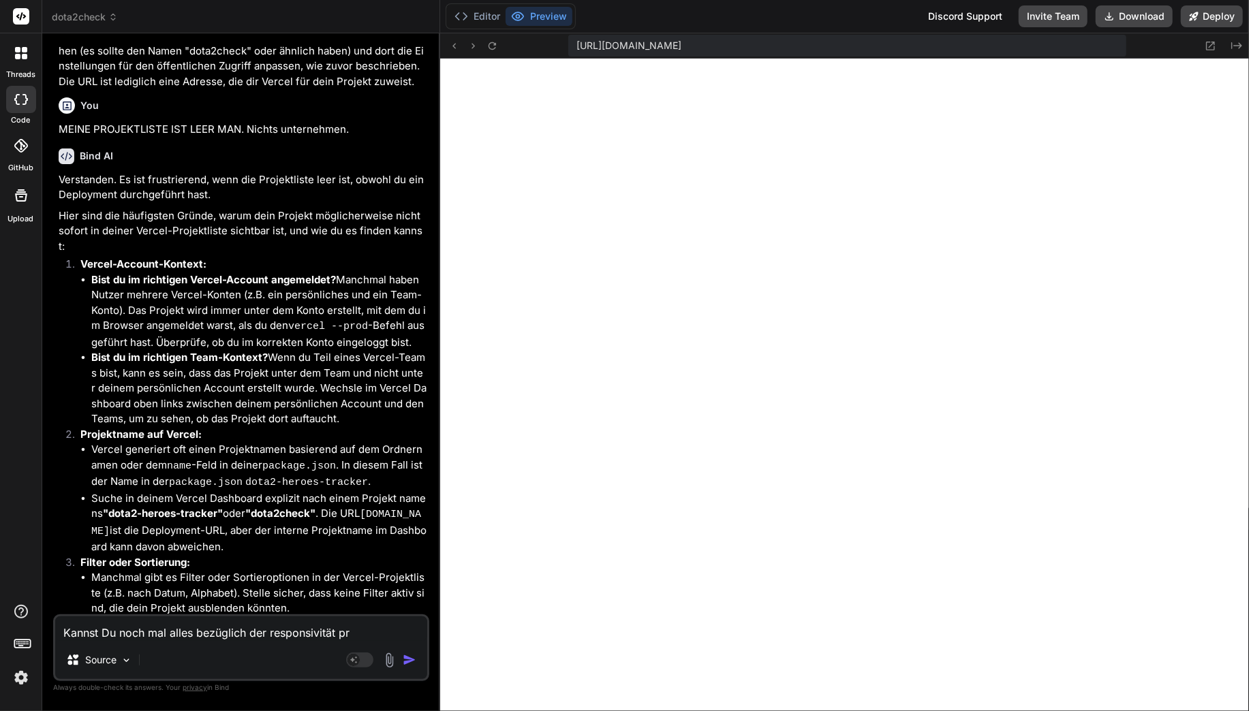
type textarea "Kannst Du noch mal alles bezüglich der responsivität prü"
type textarea "x"
type textarea "Kannst Du noch mal alles bezüglich der responsivität prüf"
type textarea "x"
type textarea "Kannst Du noch mal alles bezüglich der responsivität prüfen"
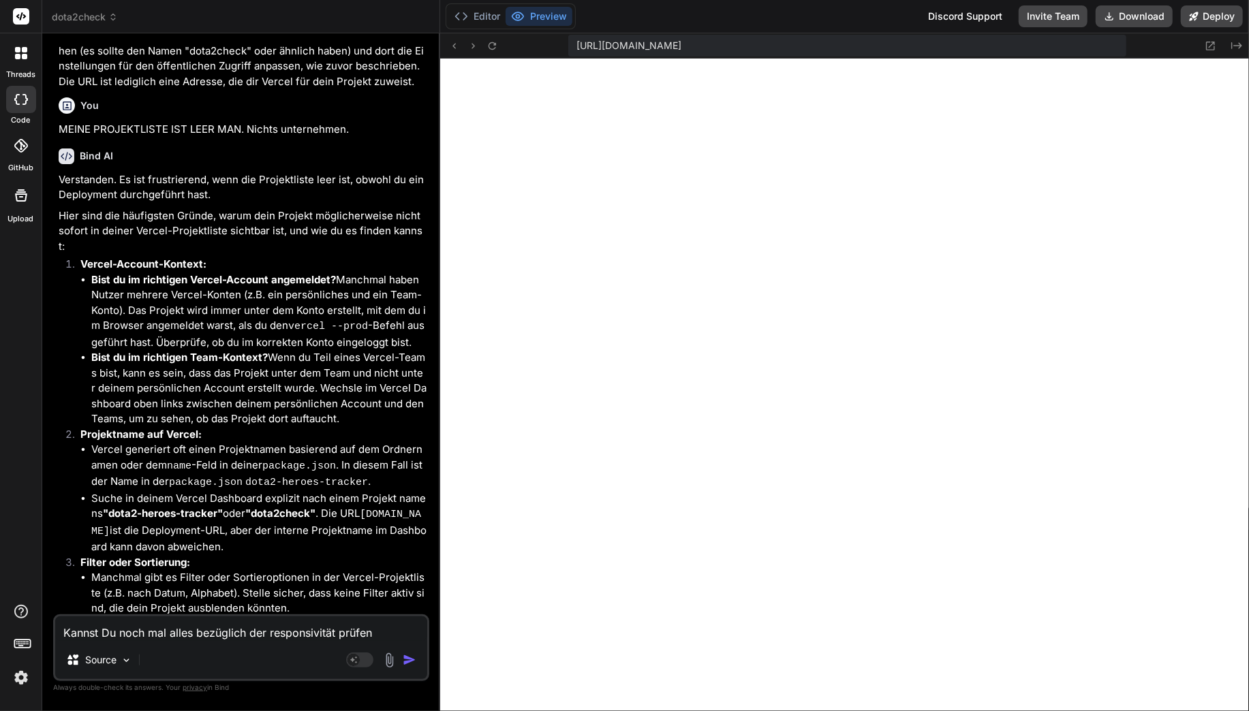
type textarea "x"
type textarea "Kannst Du noch mal alles bezüglich der responsivität prüfen?"
type textarea "x"
type textarea "Kannst Du noch mal alles bezüglich der responsivität prüfen?"
type textarea "x"
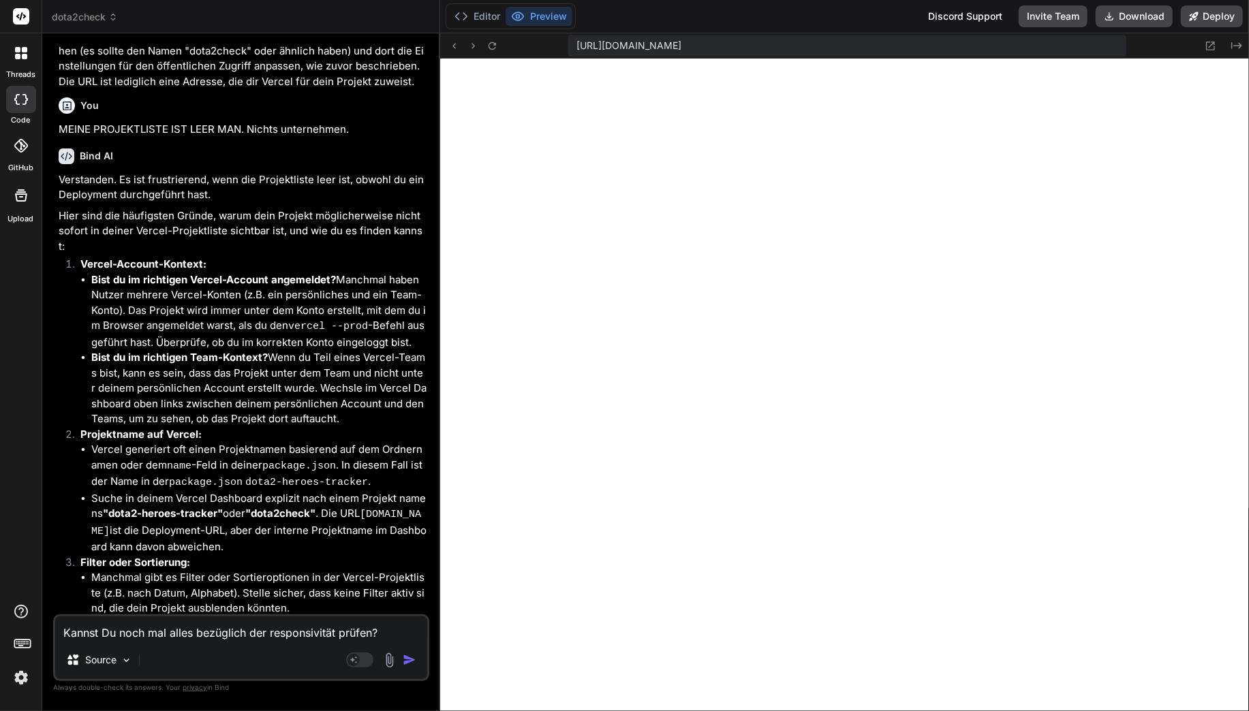
type textarea "Kannst Du noch mal alles bezüglich der responsivität prüfen? E"
type textarea "x"
type textarea "Kannst Du noch mal alles bezüglich der responsivität prüfen? Es"
type textarea "x"
type textarea "Kannst Du noch mal alles bezüglich der responsivität prüfen? Es"
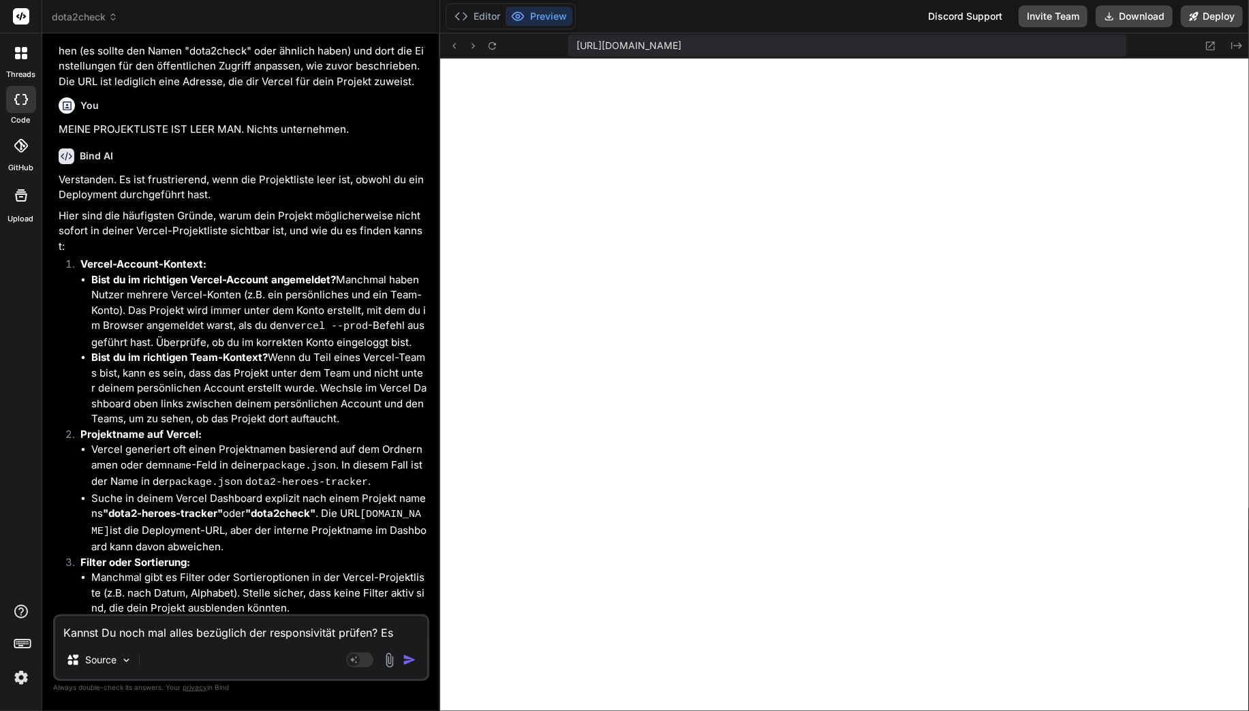
type textarea "x"
type textarea "Kannst Du noch mal alles bezüglich der responsivität prüfen? Es w"
type textarea "x"
type textarea "Kannst Du noch mal alles bezüglich der responsivität prüfen? Es wä"
type textarea "x"
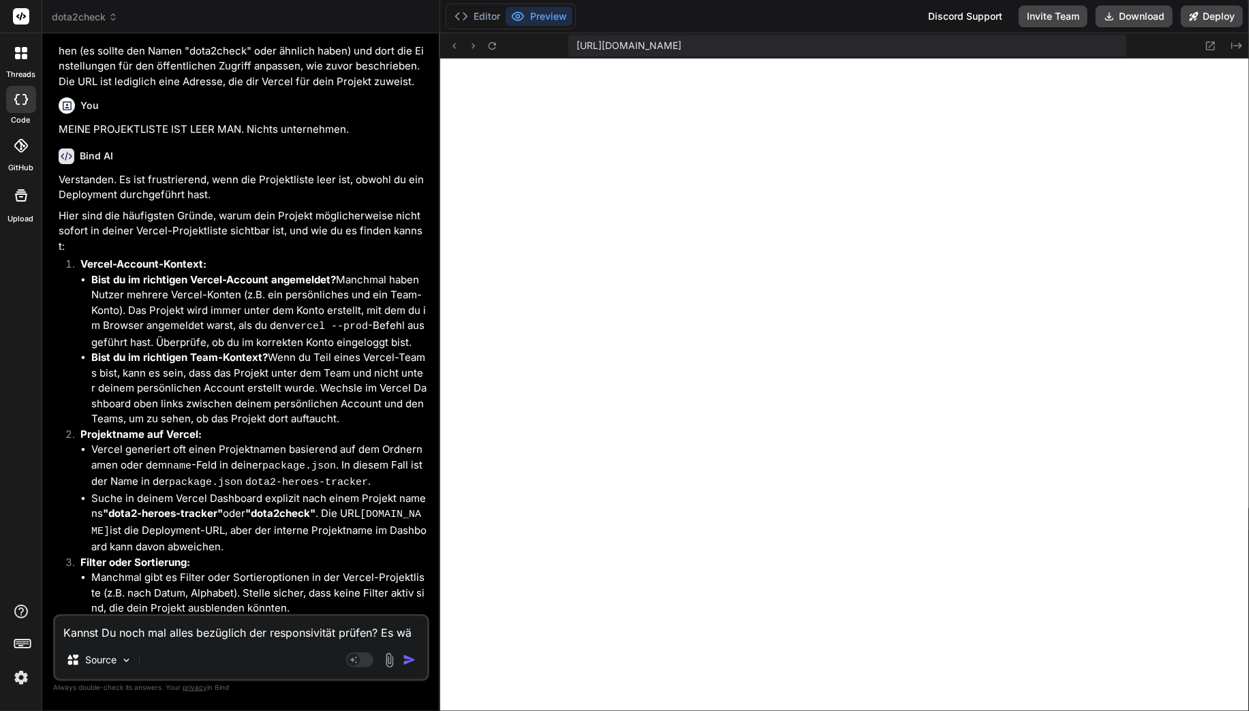
type textarea "Kannst Du noch mal alles bezüglich der responsivität prüfen? Es wär"
type textarea "x"
type textarea "Kannst Du noch mal alles bezüglich der responsivität prüfen? Es wäre"
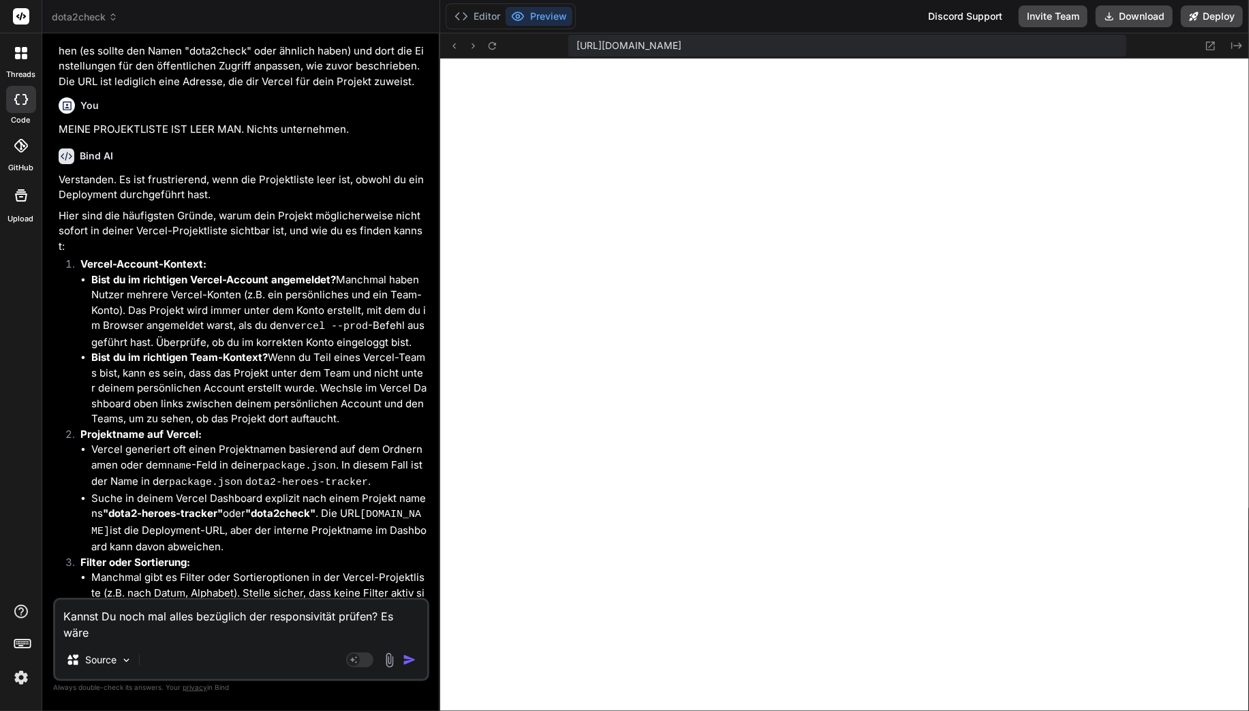
type textarea "x"
type textarea "Kannst Du noch mal alles bezüglich der responsivität prüfen? Es wäre"
type textarea "x"
type textarea "Kannst Du noch mal alles bezüglich der responsivität prüfen? Es wäre s"
type textarea "x"
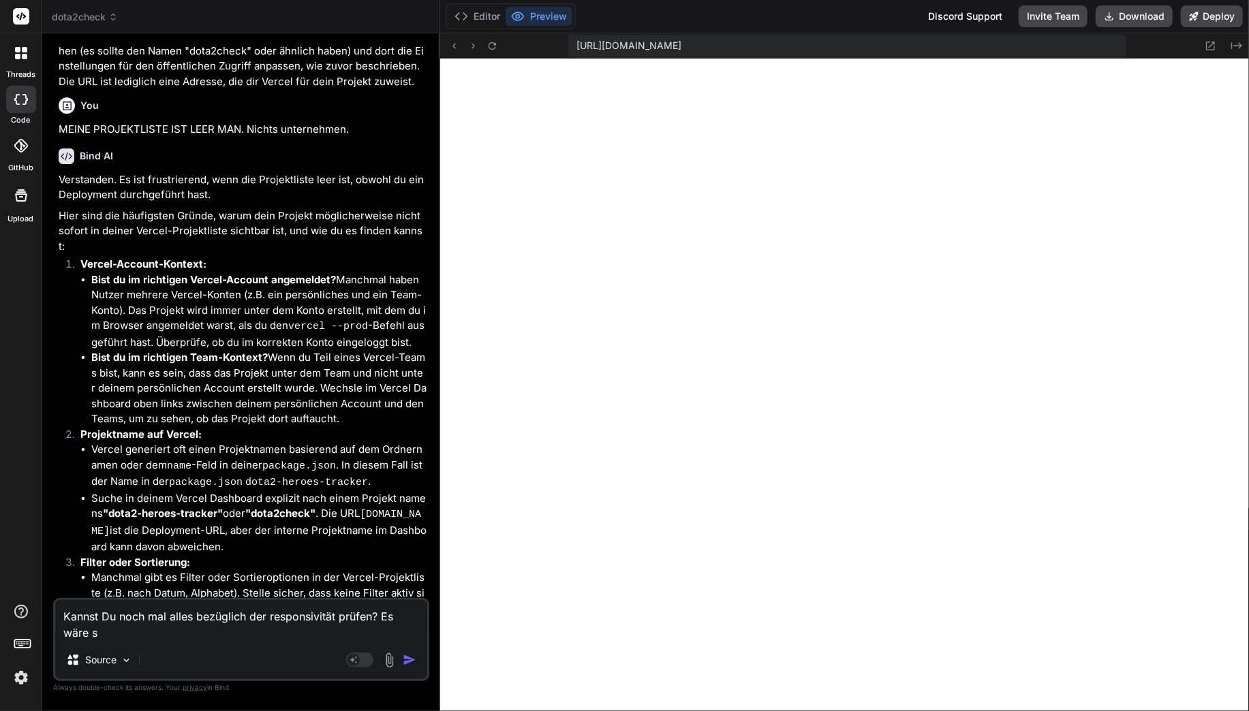
type textarea "Kannst Du noch mal alles bezüglich der responsivität prüfen? Es wäre su"
type textarea "x"
type textarea "Kannst Du noch mal alles bezüglich der responsivität prüfen? Es wäre sup"
type textarea "x"
type textarea "Kannst Du noch mal alles bezüglich der responsivität prüfen? Es wäre supe"
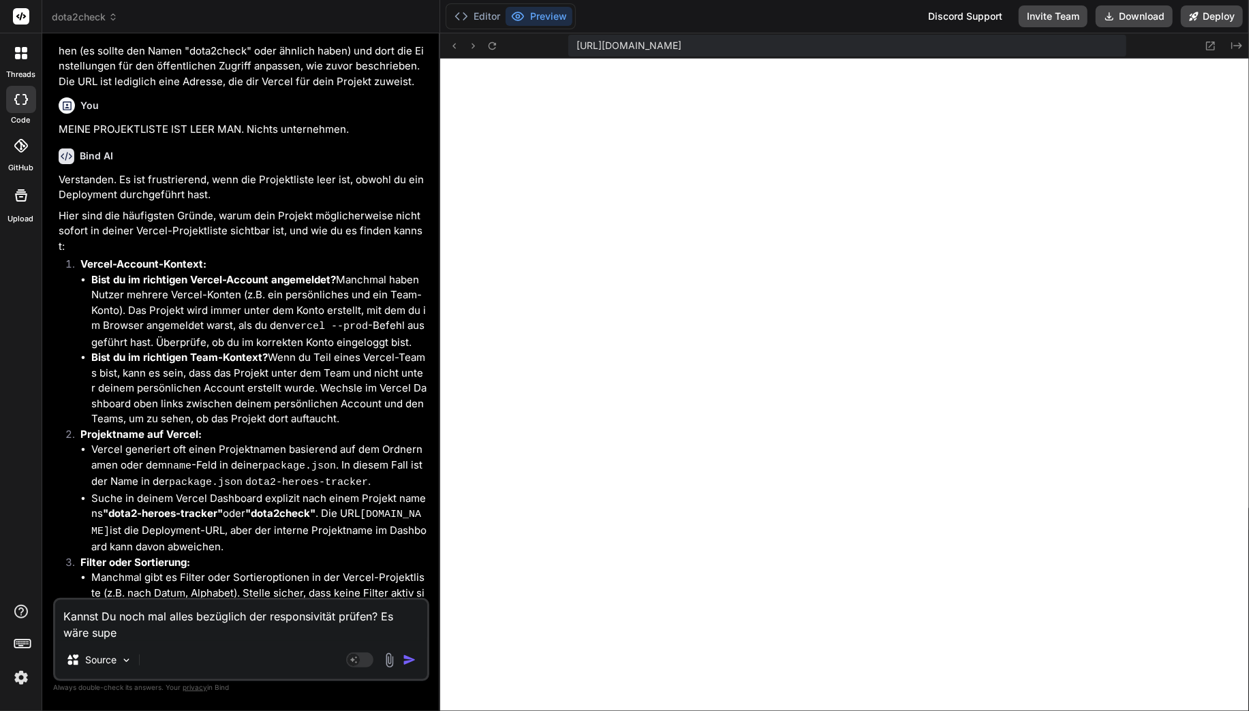
type textarea "x"
type textarea "Kannst Du noch mal alles bezüglich der responsivität prüfen? Es wäre super"
type textarea "x"
type textarea "Kannst Du noch mal alles bezüglich der responsivität prüfen? Es wäre super"
type textarea "x"
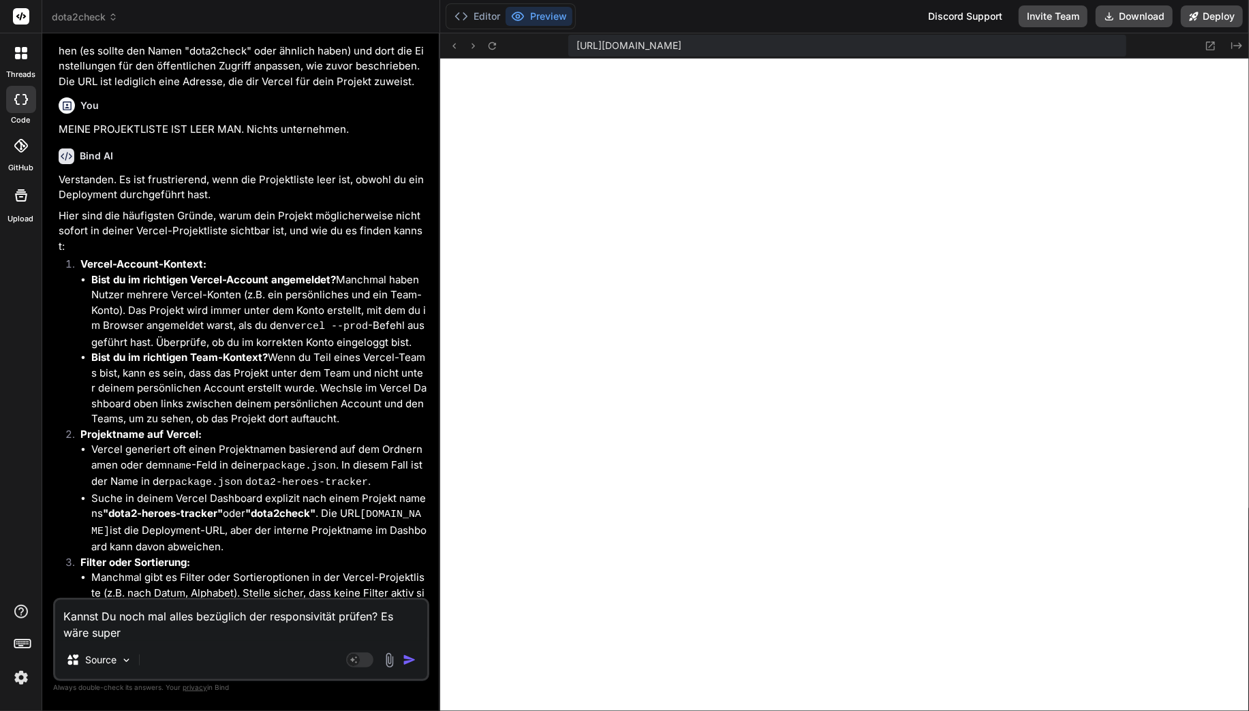
type textarea "Kannst Du noch mal alles bezüglich der responsivität prüfen? Es wäre super w"
type textarea "x"
type textarea "Kannst Du noch mal alles bezüglich der responsivität prüfen? Es wäre super we"
type textarea "x"
type textarea "Kannst Du noch mal alles bezüglich der responsivität prüfen? Es wäre super wen"
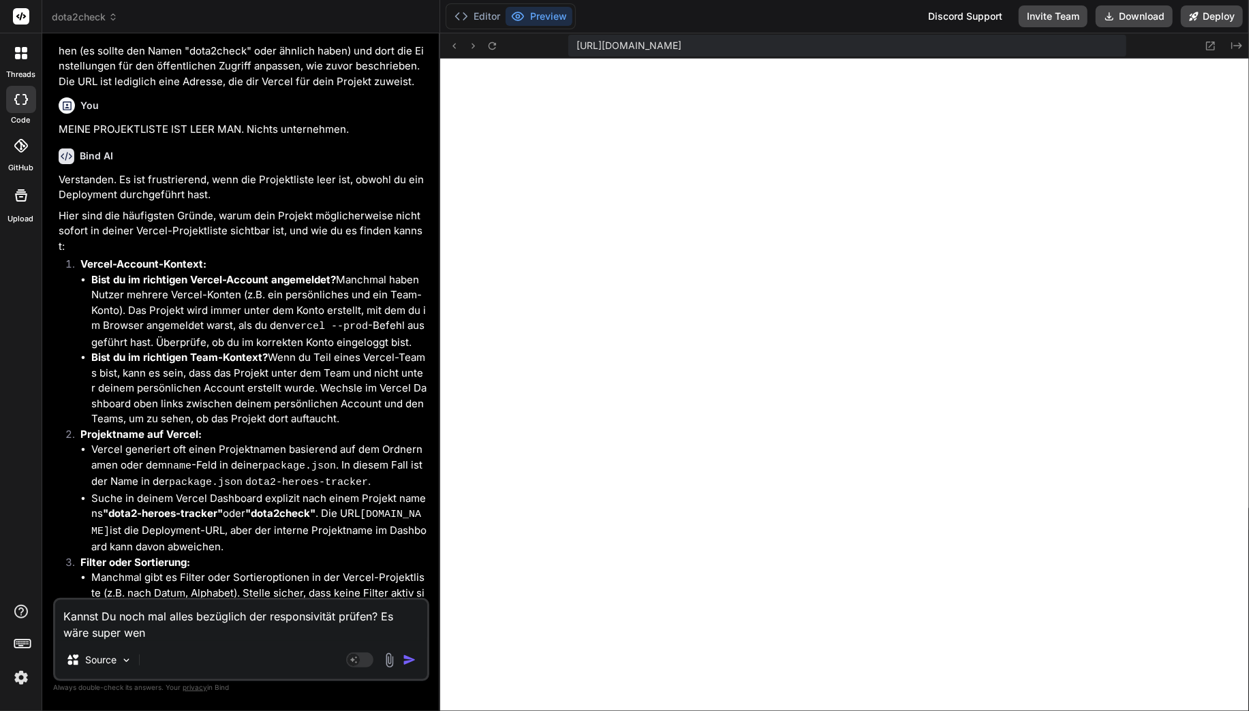
type textarea "x"
type textarea "Kannst Du noch mal alles bezüglich der responsivität prüfen? Es wäre super wenn"
type textarea "x"
type textarea "Kannst Du noch mal alles bezüglich der responsivität prüfen? Es wäre super wenn"
type textarea "x"
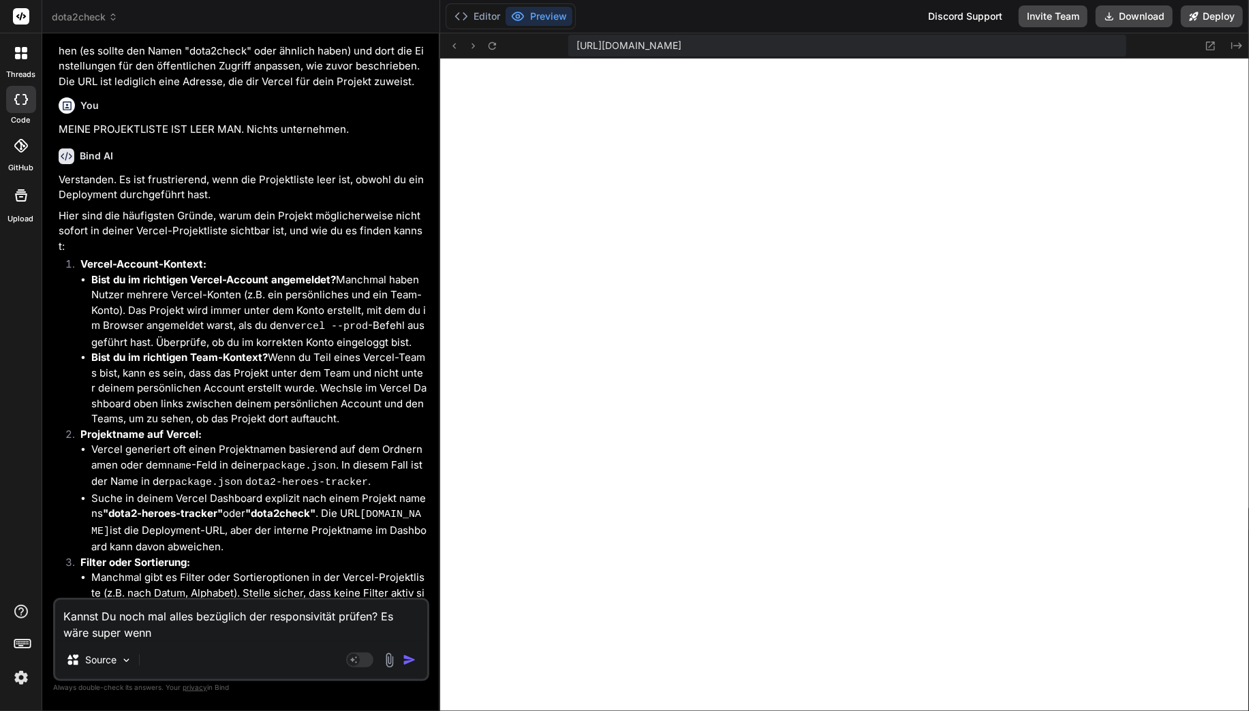
type textarea "Kannst Du noch mal alles bezüglich der responsivität prüfen? Es wäre super wenn…"
type textarea "x"
type textarea "Kannst Du noch mal alles bezüglich der responsivität prüfen? Es wäre super wenn…"
type textarea "x"
type textarea "Kannst Du noch mal alles bezüglich der responsivität prüfen? Es wäre super wenn…"
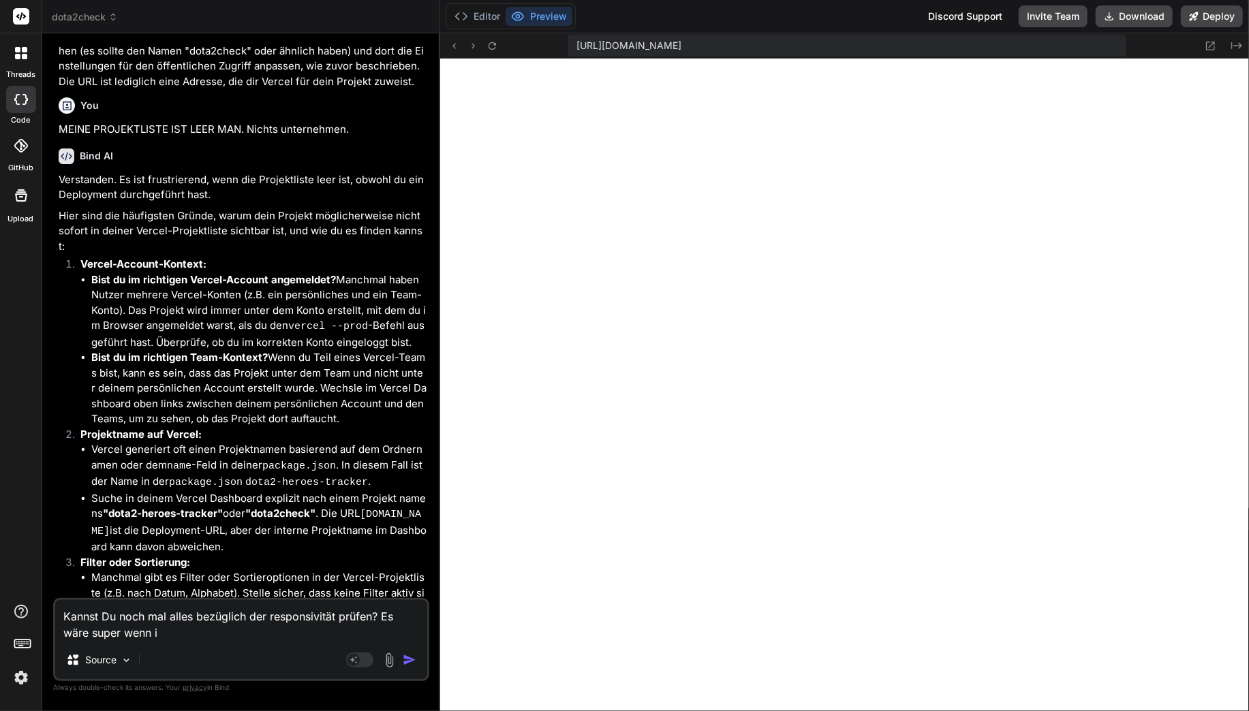
type textarea "x"
type textarea "Kannst Du noch mal alles bezüglich der responsivität prüfen? Es wäre super wenn"
type textarea "x"
type textarea "Kannst Du noch mal alles bezüglich der responsivität prüfen? Es wäre super wenn…"
type textarea "x"
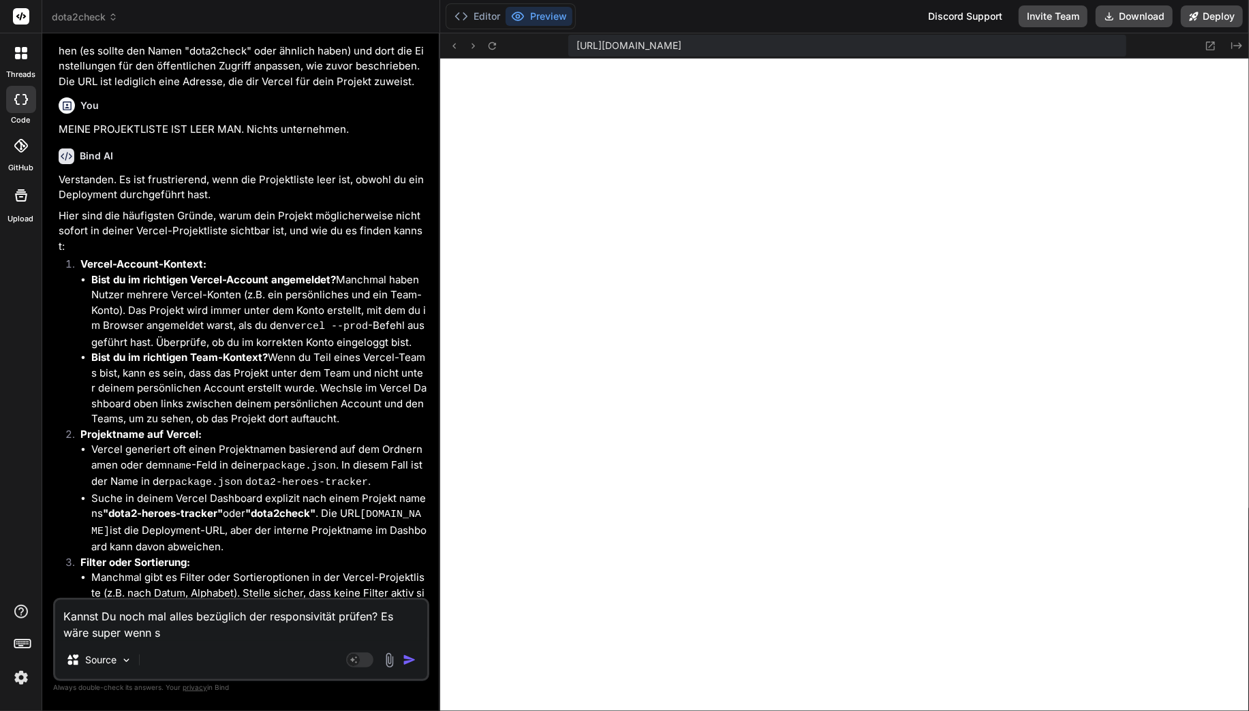
type textarea "Kannst Du noch mal alles bezüglich der responsivität prüfen? Es wäre super wenn…"
type textarea "x"
type textarea "Kannst Du noch mal alles bezüglich der responsivität prüfen? Es wäre super wenn…"
type textarea "x"
type textarea "Kannst Du noch mal alles bezüglich der responsivität prüfen? Es wäre super wenn…"
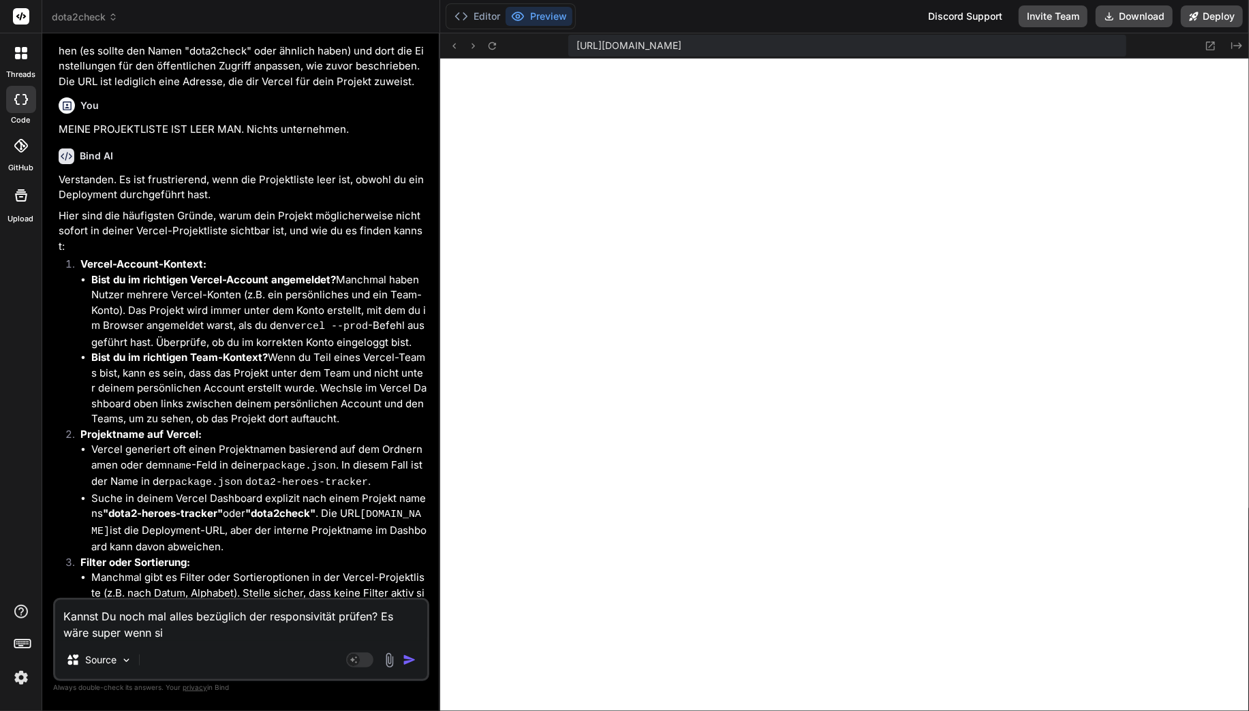
type textarea "x"
type textarea "Kannst Du noch mal alles bezüglich der responsivität prüfen? Es wäre super wenn…"
type textarea "x"
type textarea "Kannst Du noch mal alles bezüglich der responsivität prüfen? Es wäre super wenn…"
type textarea "x"
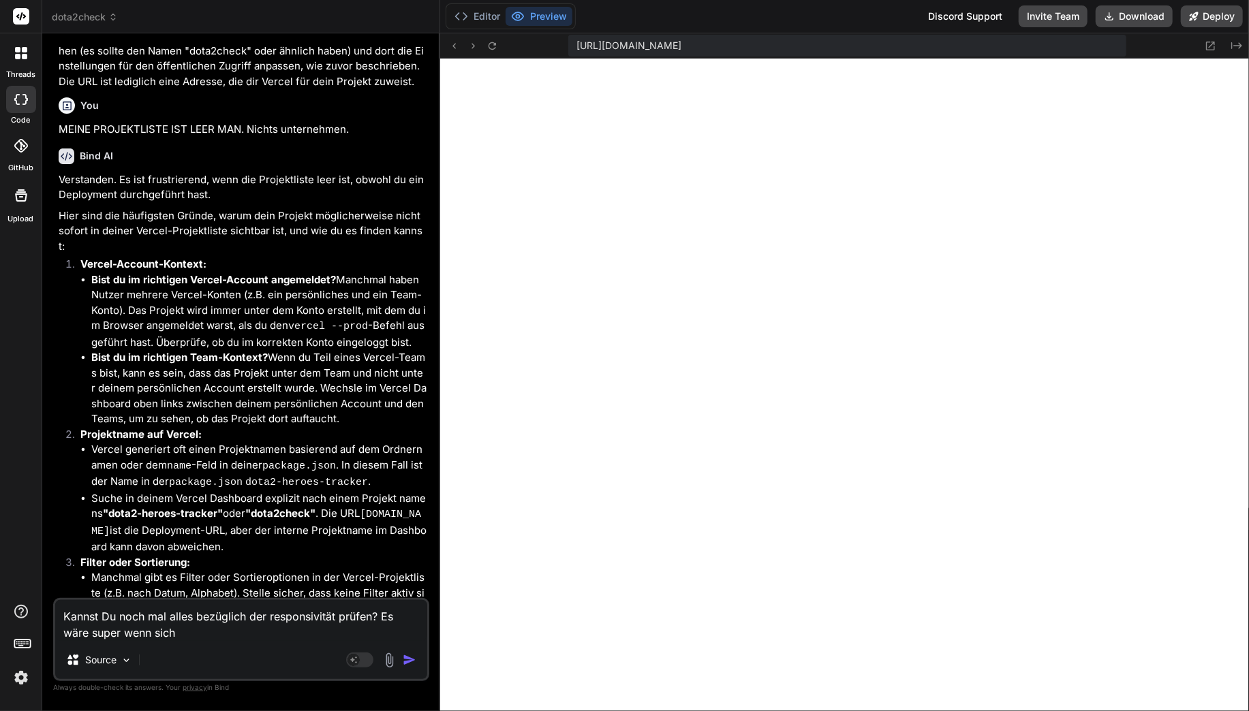
type textarea "Kannst Du noch mal alles bezüglich der responsivität prüfen? Es wäre super wenn…"
type textarea "x"
type textarea "Kannst Du noch mal alles bezüglich der responsivität prüfen? Es wäre super wenn…"
type textarea "x"
type textarea "Kannst Du noch mal alles bezüglich der responsivität prüfen? Es wäre super wenn…"
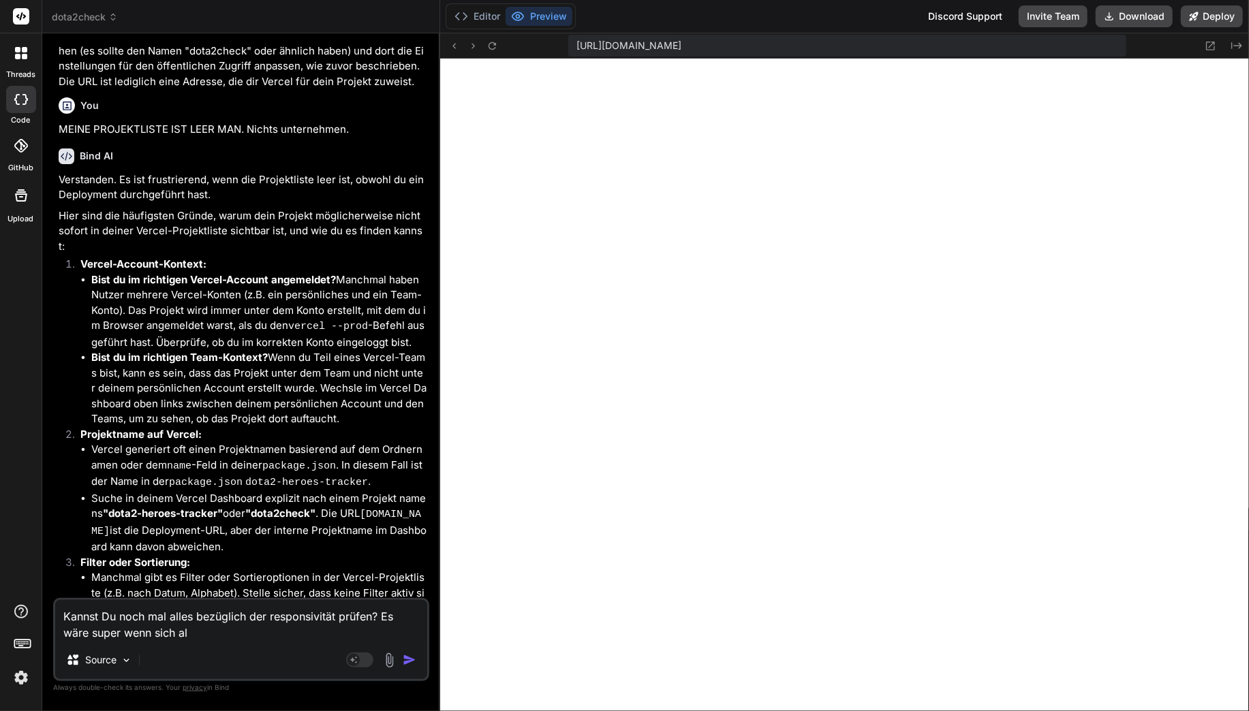
type textarea "x"
type textarea "Kannst Du noch mal alles bezüglich der responsivität prüfen? Es wäre super wenn…"
type textarea "x"
type textarea "Kannst Du noch mal alles bezüglich der responsivität prüfen? Es wäre super wenn…"
type textarea "x"
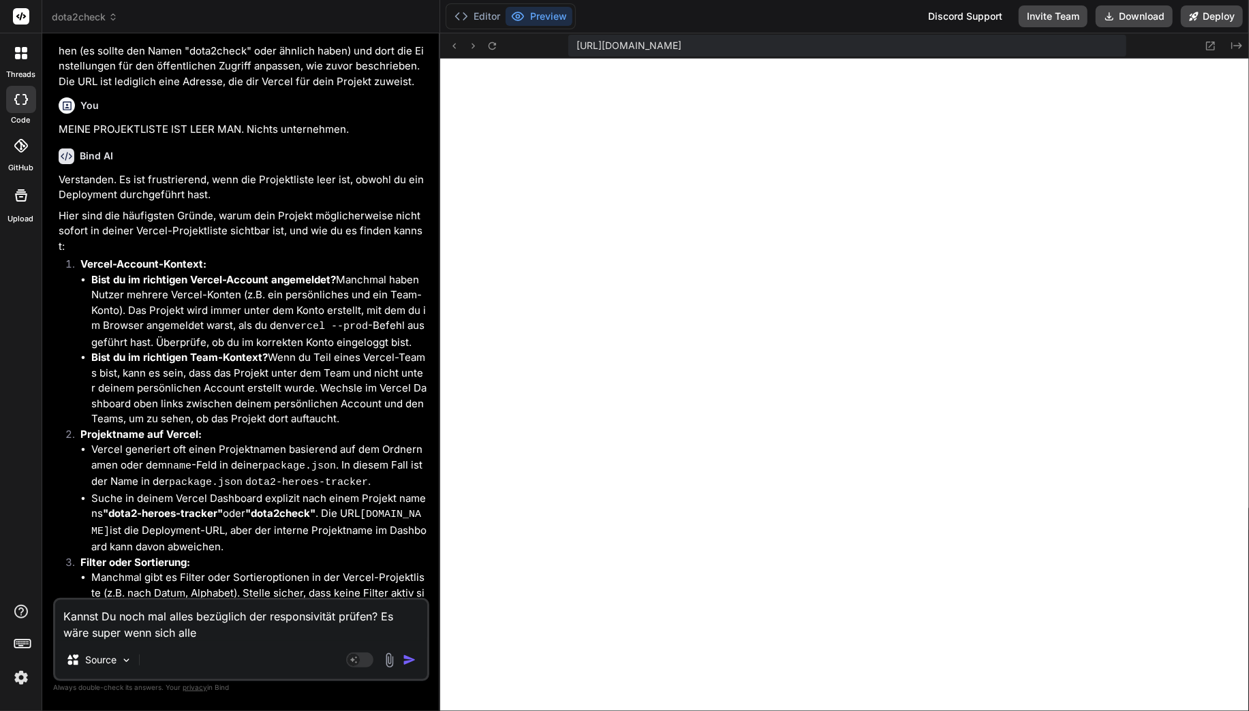
type textarea "Kannst Du noch mal alles bezüglich der responsivität prüfen? Es wäre super wenn…"
type textarea "x"
type textarea "Kannst Du noch mal alles bezüglich der responsivität prüfen? Es wäre super wenn…"
click at [246, 635] on textarea "Kannst Du noch mal alles bezüglich der responsivität prüfen? Es wäre super wenn…" at bounding box center [241, 620] width 372 height 41
click at [346, 619] on textarea "Kannst Du noch mal alles bezüglich der responsivität prüfen? Es wäre super wenn…" at bounding box center [241, 620] width 372 height 41
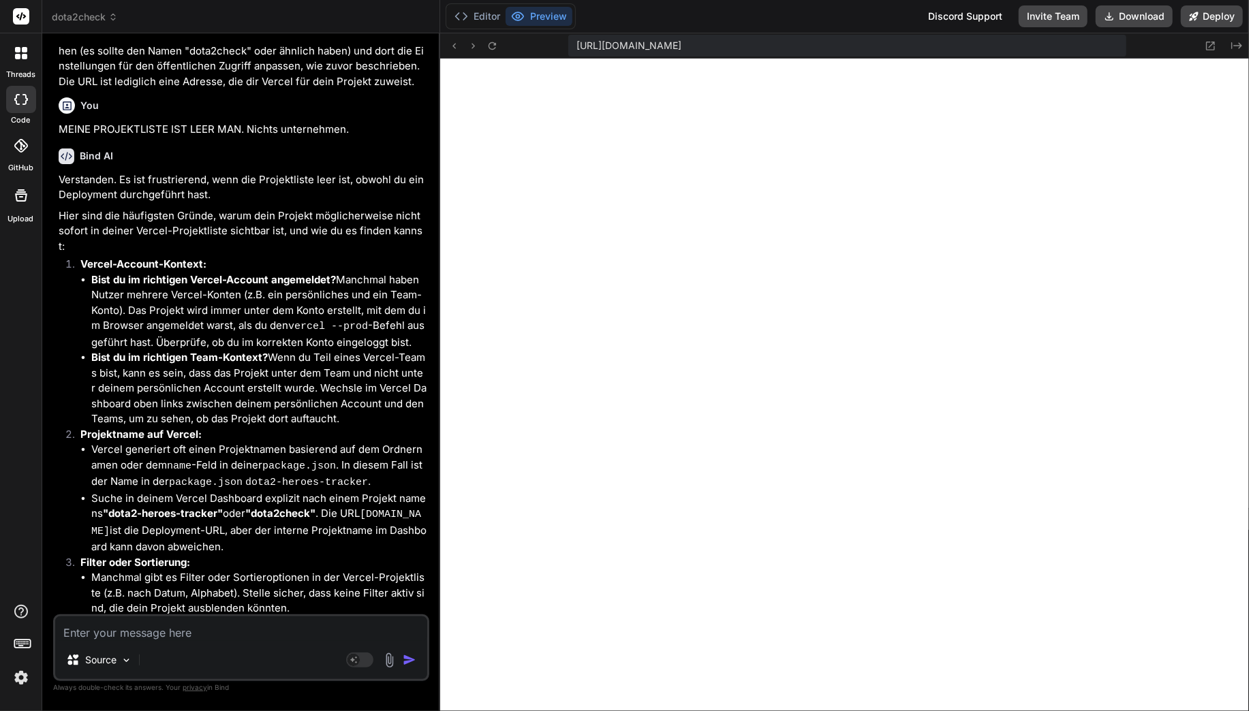
click at [159, 630] on textarea at bounding box center [241, 629] width 372 height 25
click at [155, 632] on textarea at bounding box center [241, 629] width 372 height 25
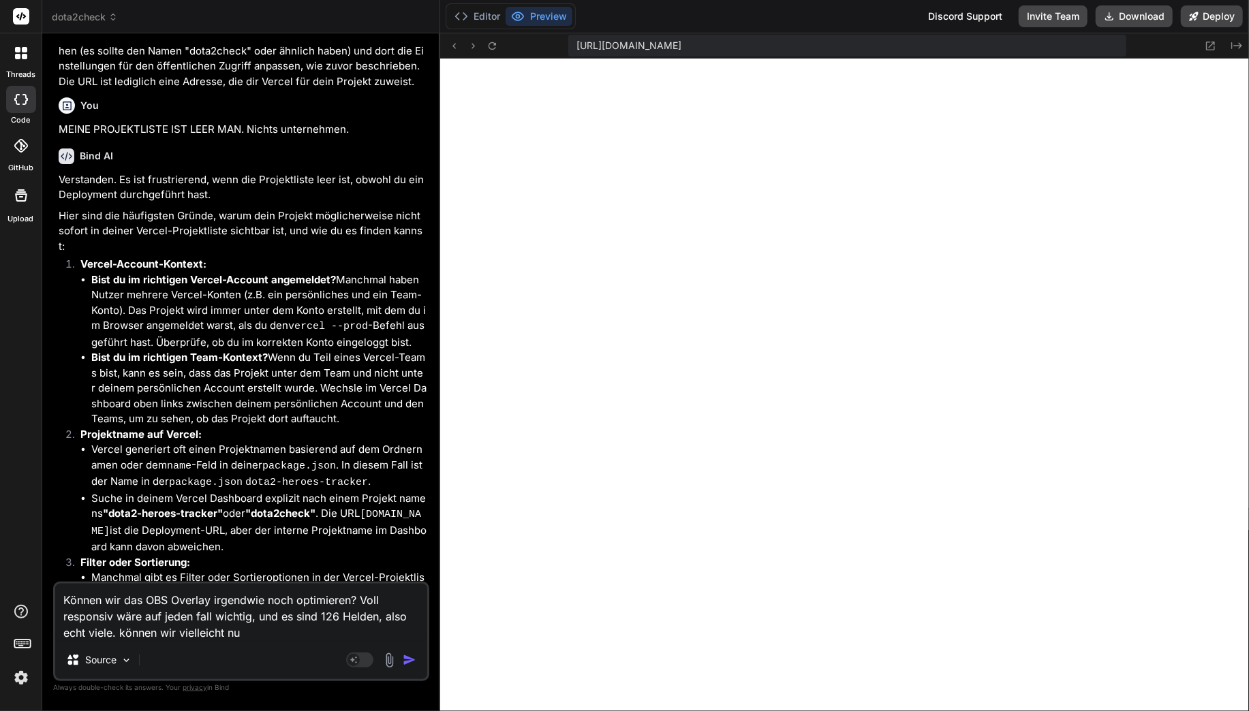
drag, startPoint x: 119, startPoint y: 631, endPoint x: 264, endPoint y: 635, distance: 144.5
click at [264, 635] on textarea "Können wir das OBS Overlay irgendwie noch optimieren? Voll responsiv wäre auf j…" at bounding box center [241, 612] width 372 height 57
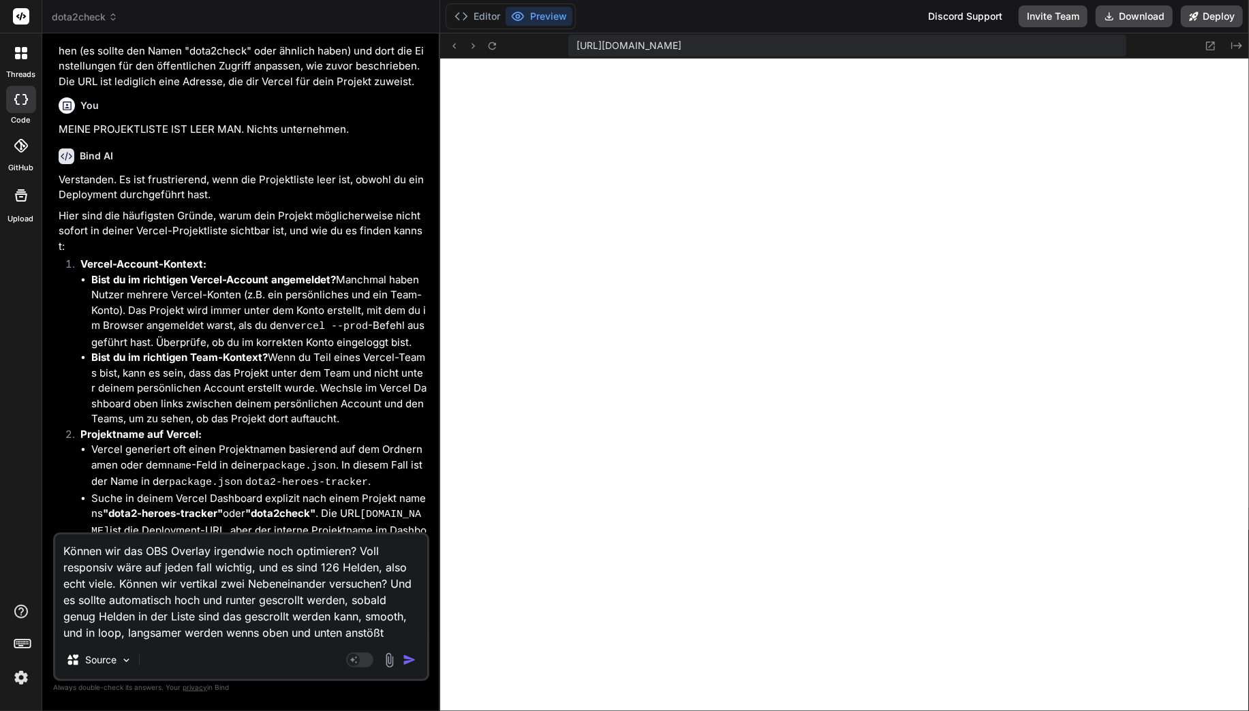
click at [255, 635] on textarea "Können wir das OBS Overlay irgendwie noch optimieren? Voll responsiv wäre auf j…" at bounding box center [241, 588] width 372 height 106
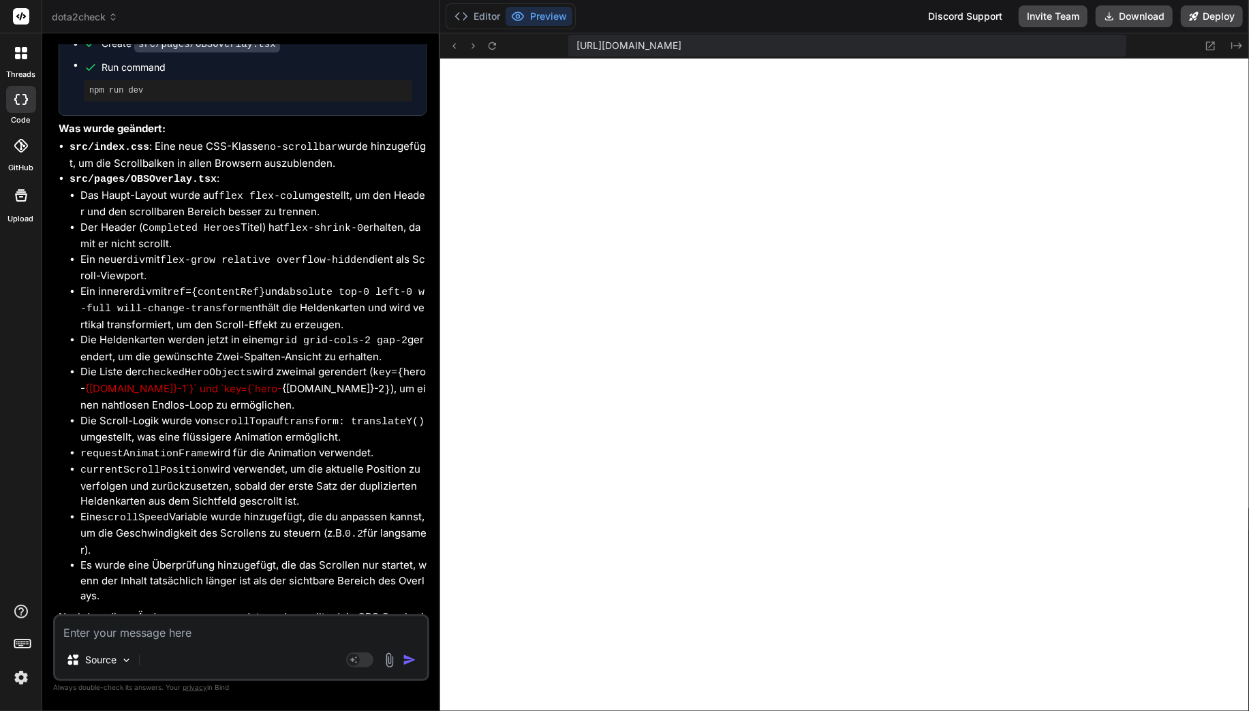
scroll to position [3261, 0]
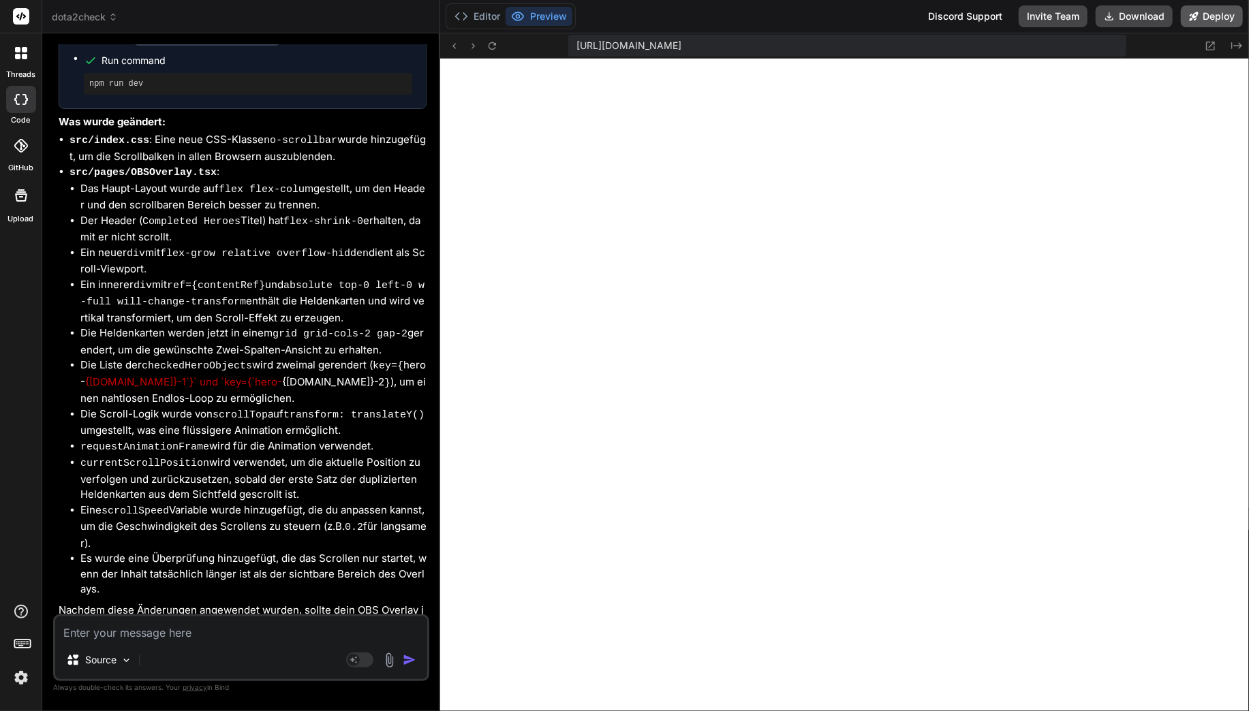
click at [1213, 7] on button "Deploy" at bounding box center [1212, 16] width 62 height 22
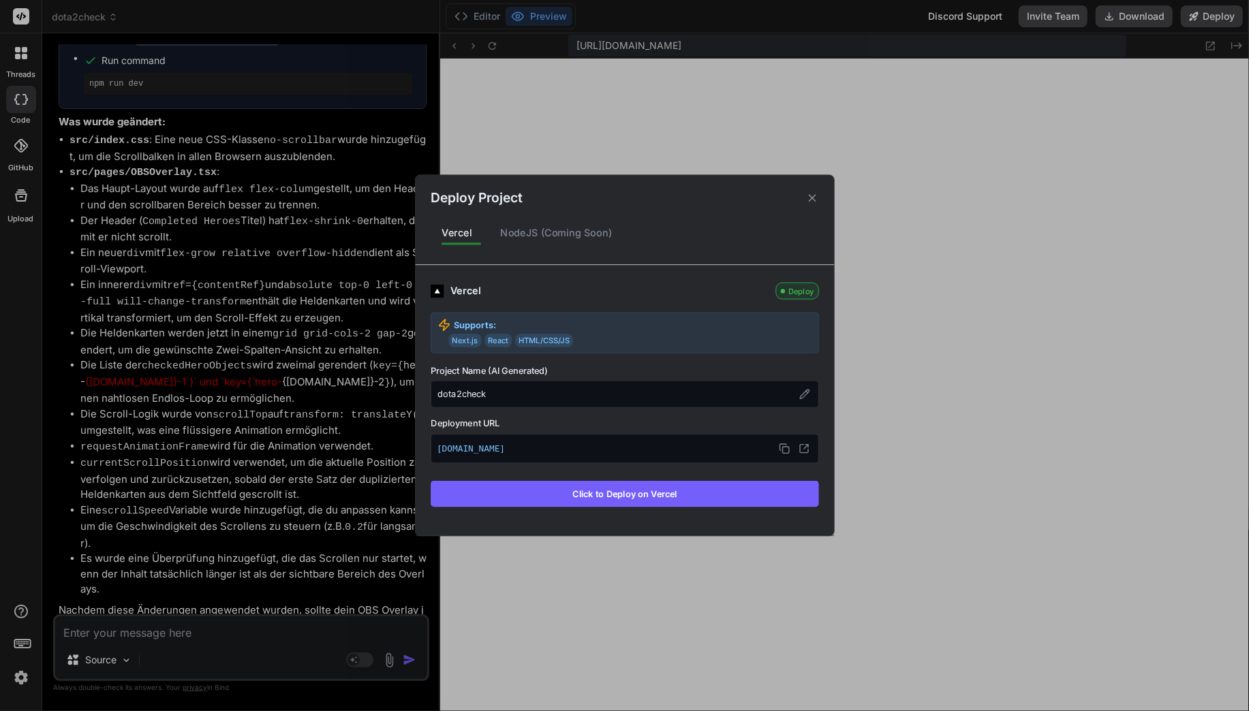
click at [531, 486] on button "Click to Deploy on Vercel" at bounding box center [625, 494] width 388 height 26
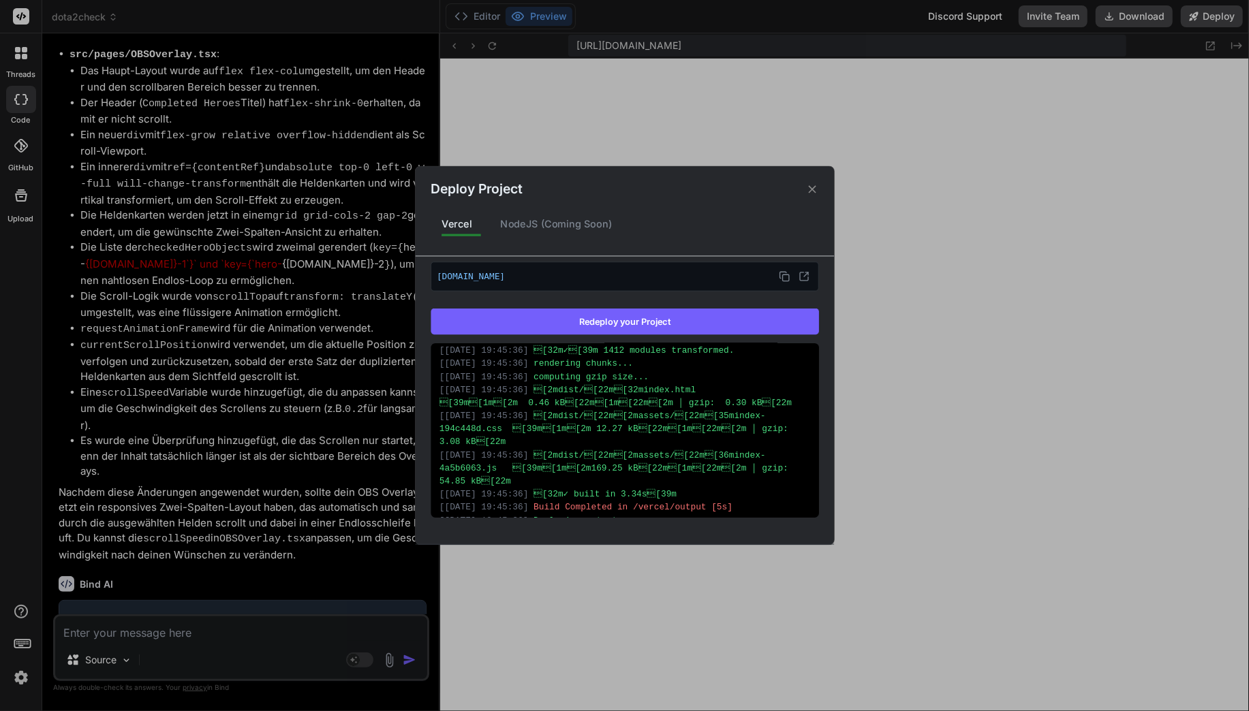
scroll to position [441, 0]
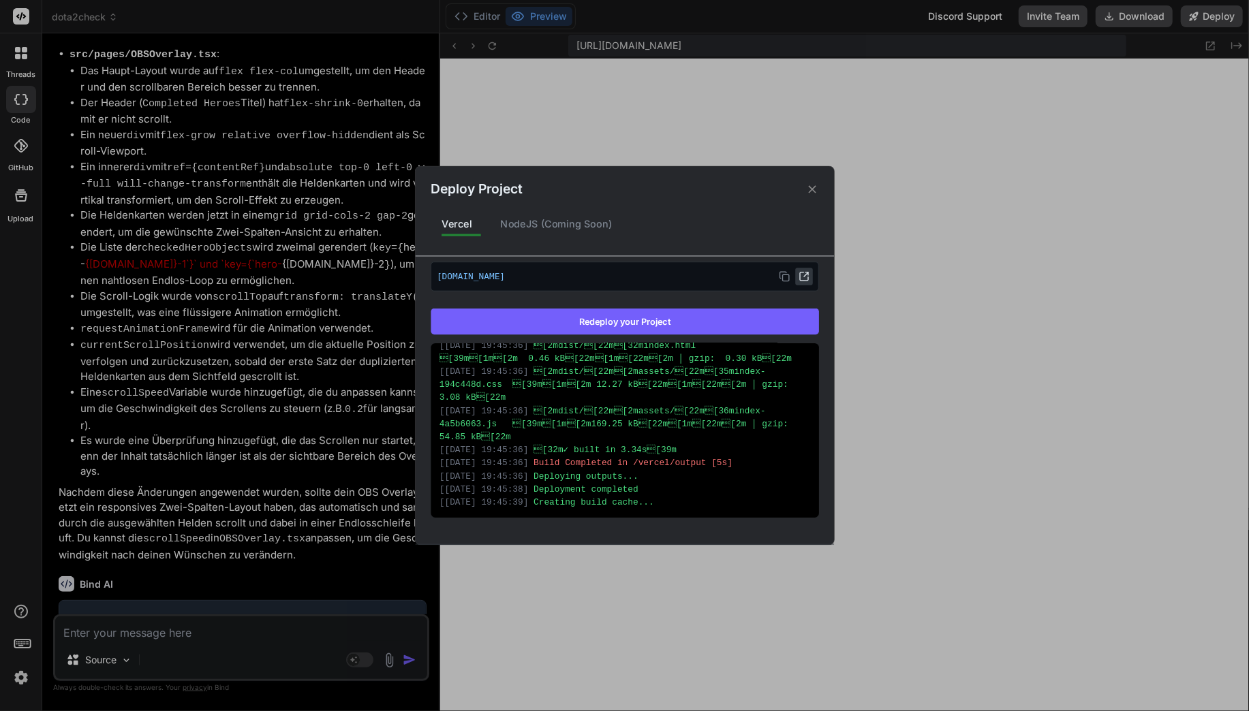
click at [807, 272] on icon at bounding box center [806, 273] width 3 height 3
click at [225, 640] on div "Deploy Project Vercel NodeJS (Coming Soon) Vercel Deployed Supports: Next.js Re…" at bounding box center [624, 355] width 1249 height 711
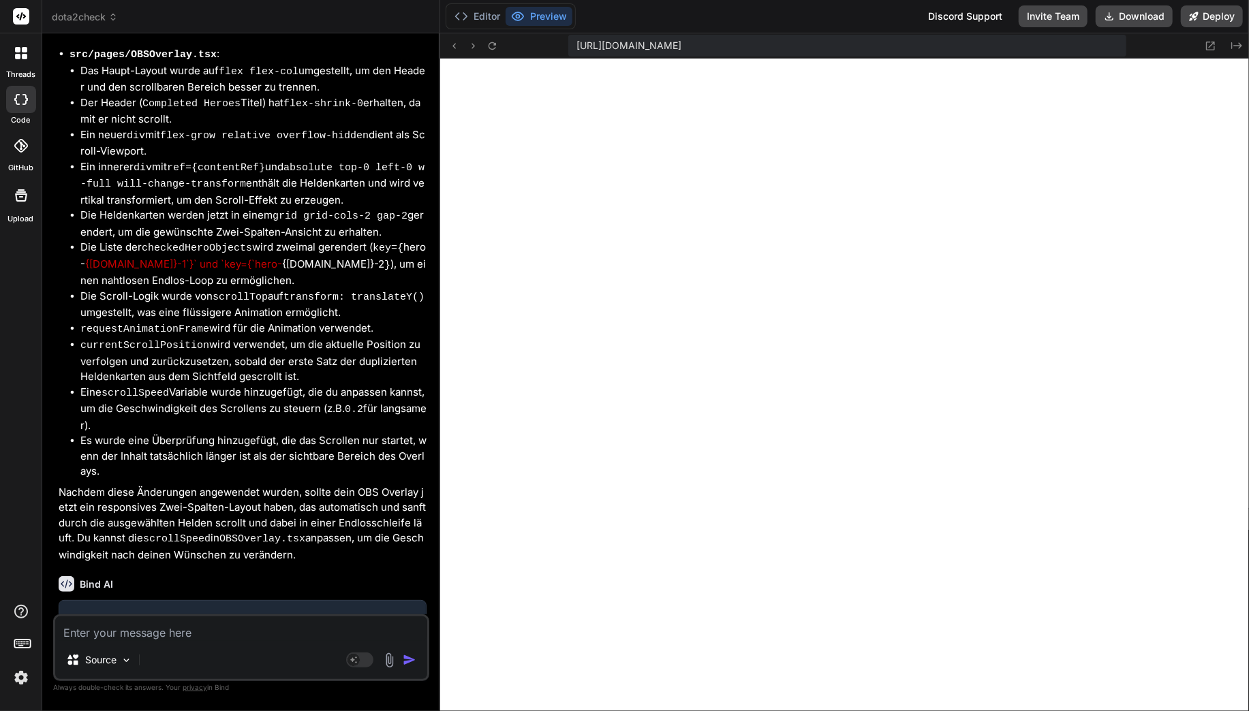
click at [190, 640] on textarea at bounding box center [241, 629] width 372 height 25
click at [292, 642] on div "Das ist ja eine endless, loop. Source Agent Mode. When this toggle is activated…" at bounding box center [241, 647] width 376 height 67
click at [289, 634] on textarea "Das ist ja eine endless, loop." at bounding box center [241, 629] width 372 height 25
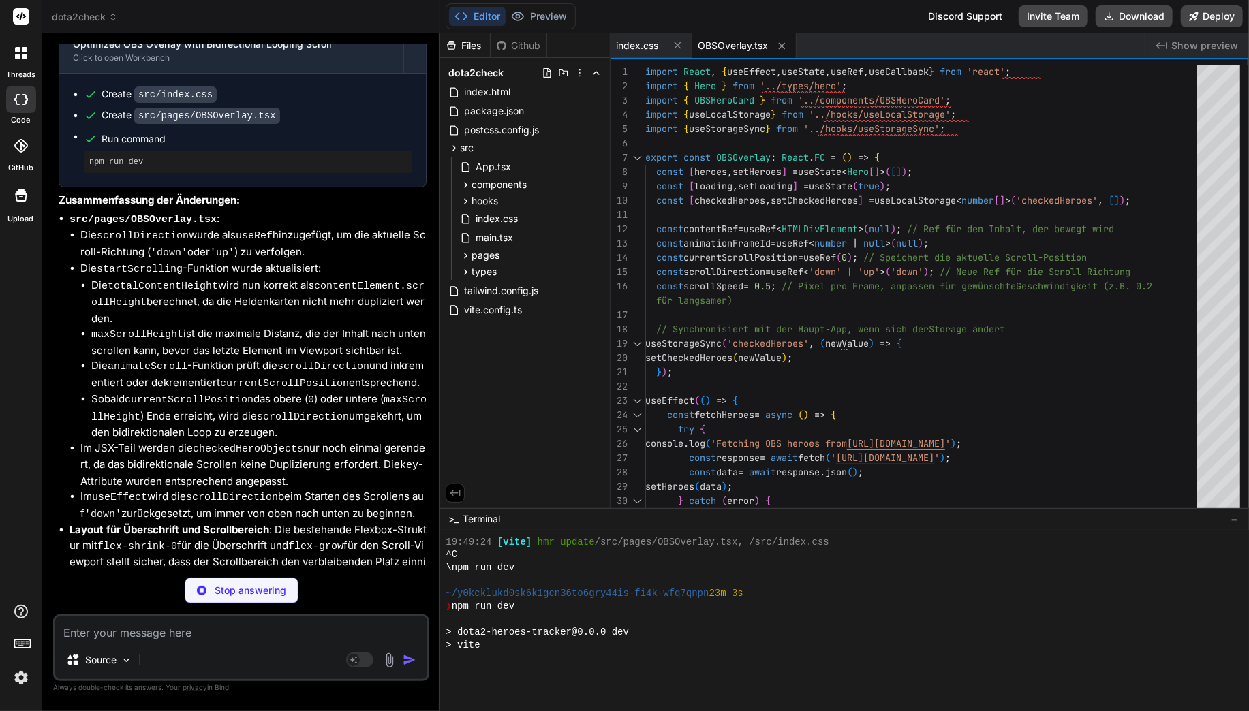
scroll to position [4651, 0]
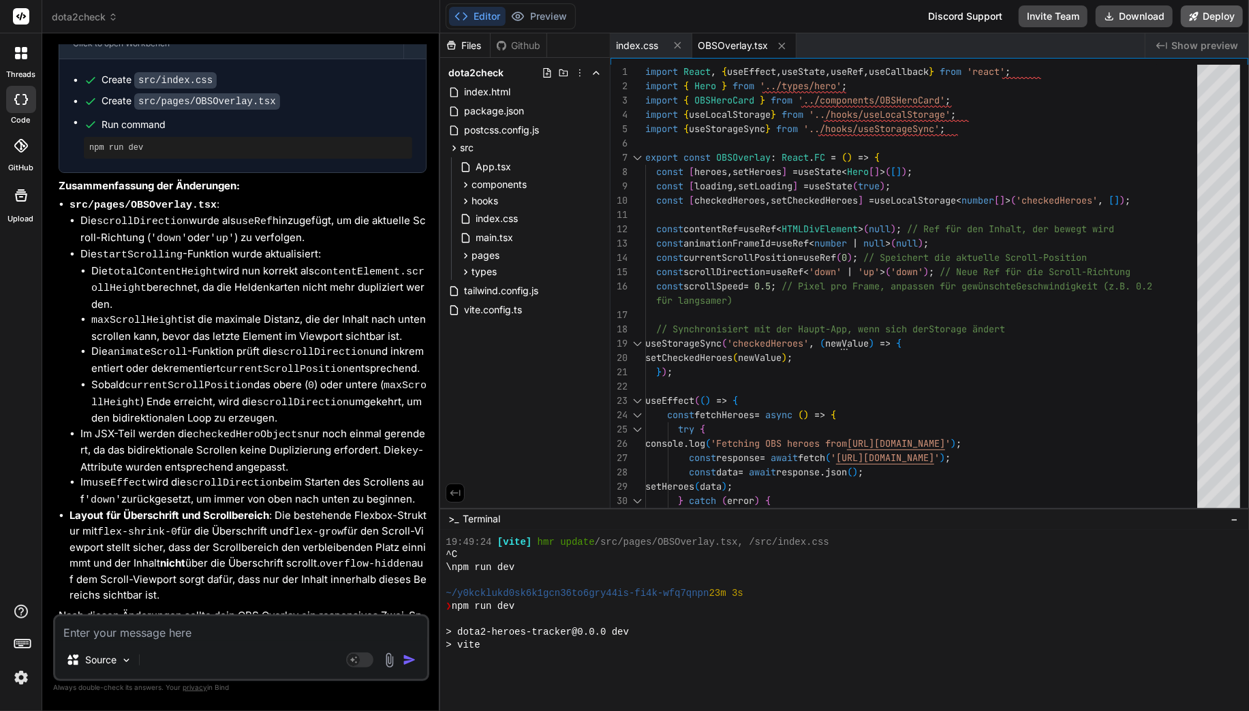
click at [1204, 11] on button "Deploy" at bounding box center [1212, 16] width 62 height 22
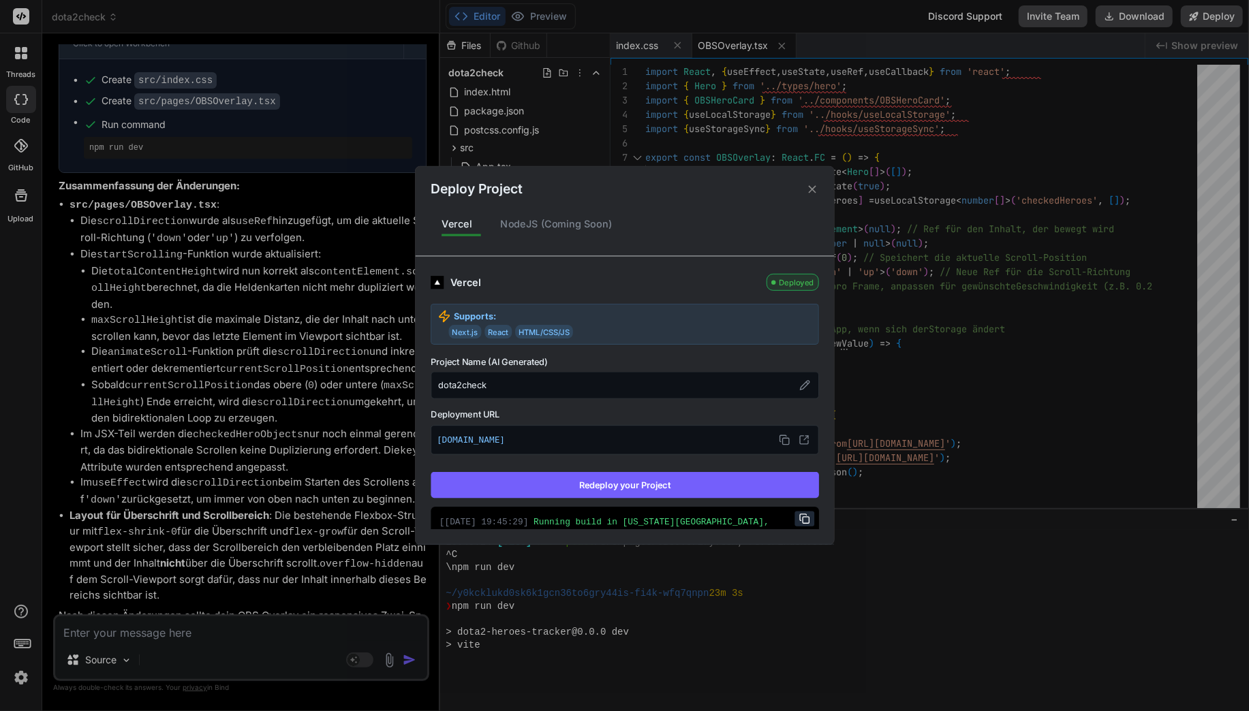
click at [733, 480] on button "Redeploy your Project" at bounding box center [625, 485] width 388 height 26
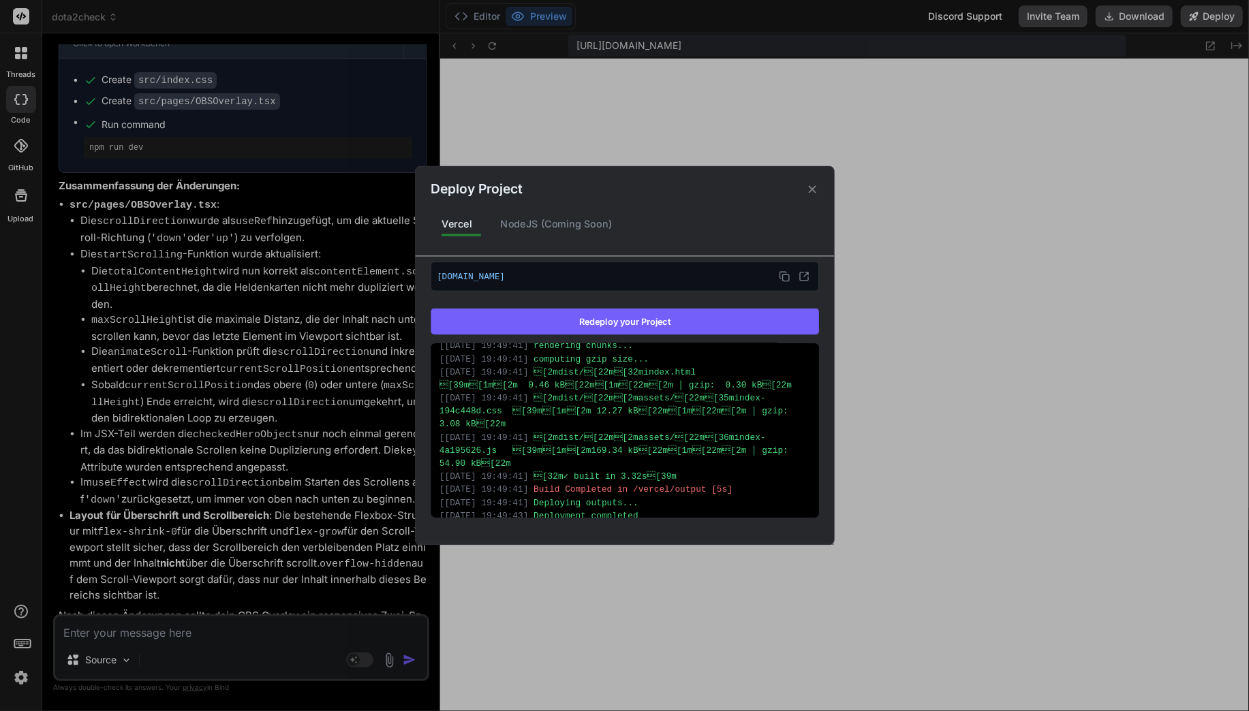
scroll to position [441, 0]
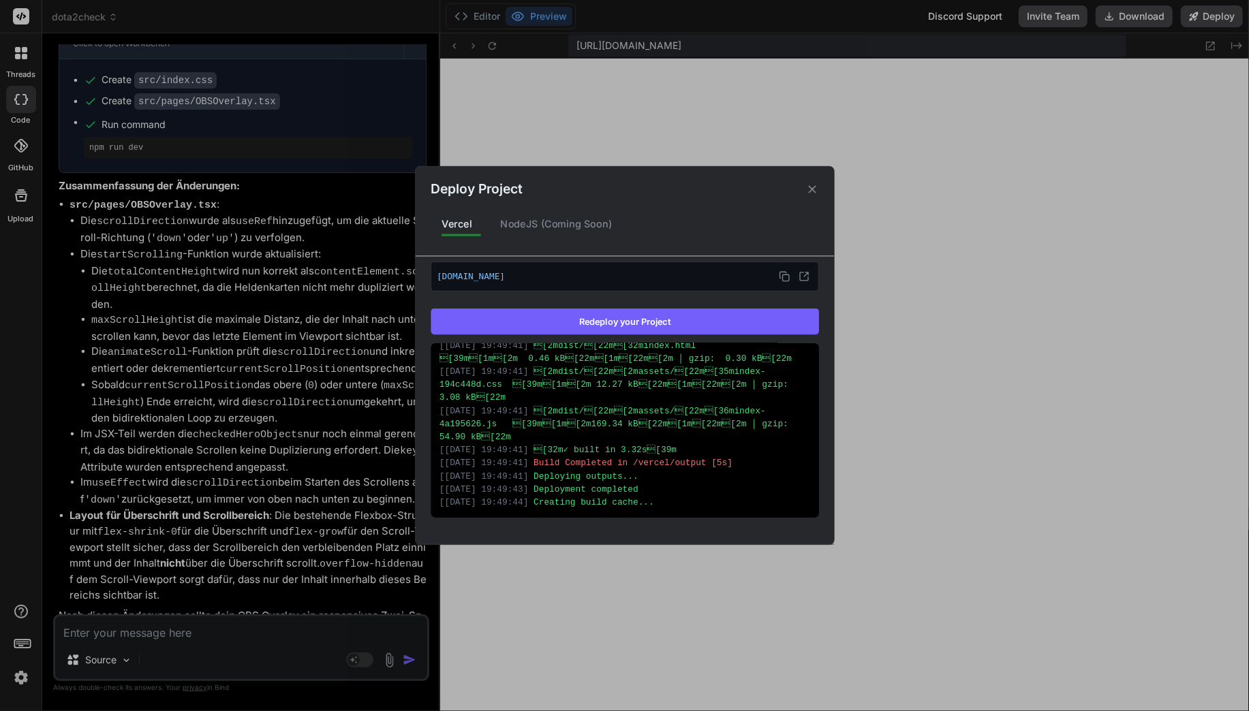
click at [238, 641] on div "Deploy Project Vercel NodeJS (Coming Soon) Vercel Deployed Supports: Next.js Re…" at bounding box center [624, 355] width 1249 height 711
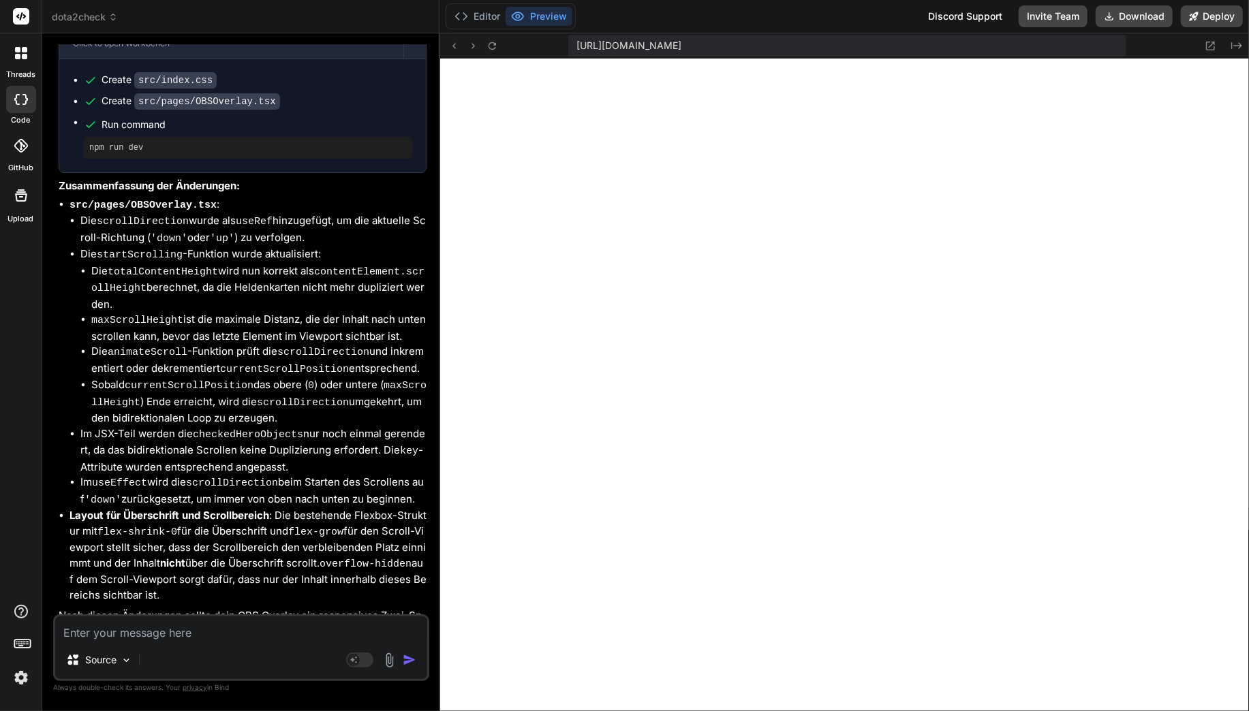
click at [186, 629] on textarea at bounding box center [241, 629] width 372 height 25
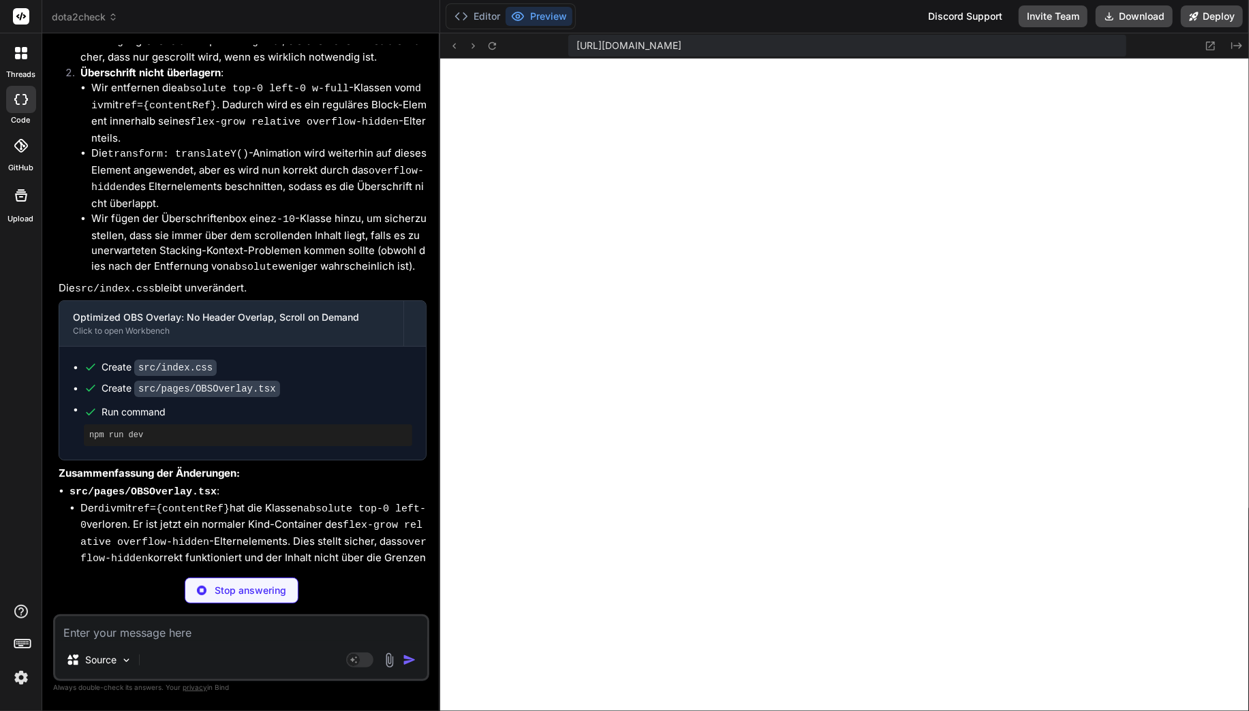
scroll to position [5685, 0]
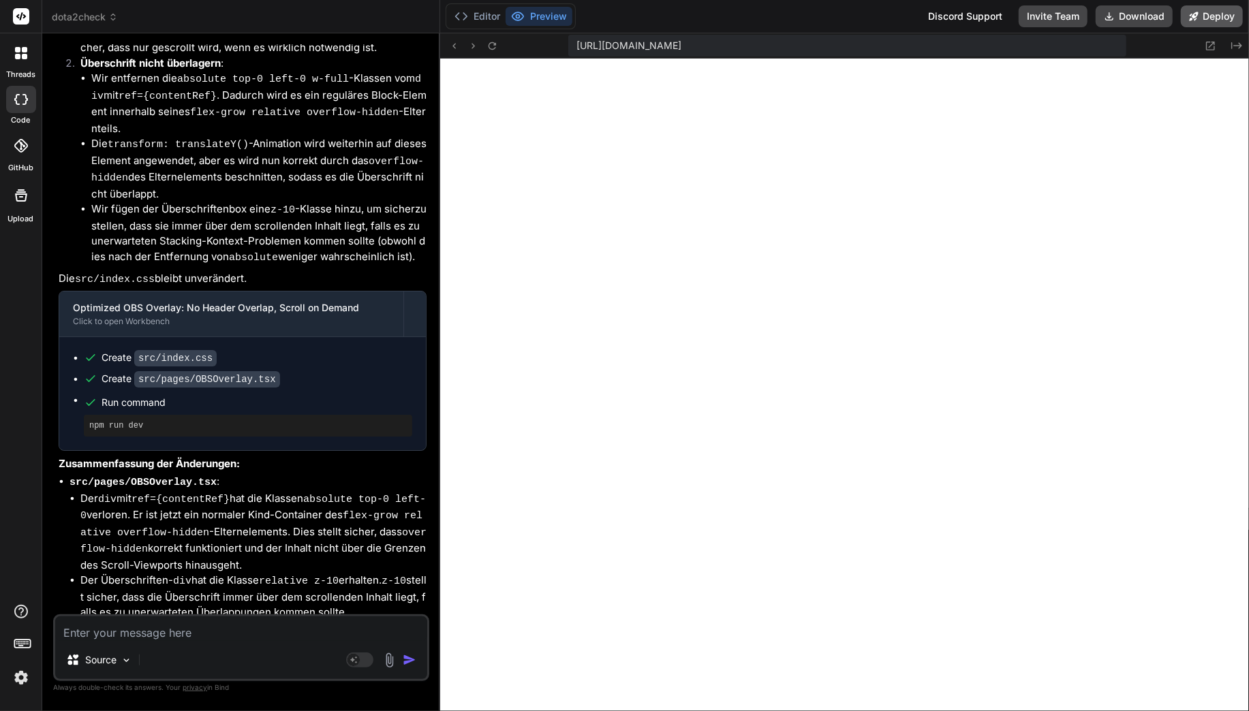
click at [1201, 23] on button "Deploy" at bounding box center [1212, 16] width 62 height 22
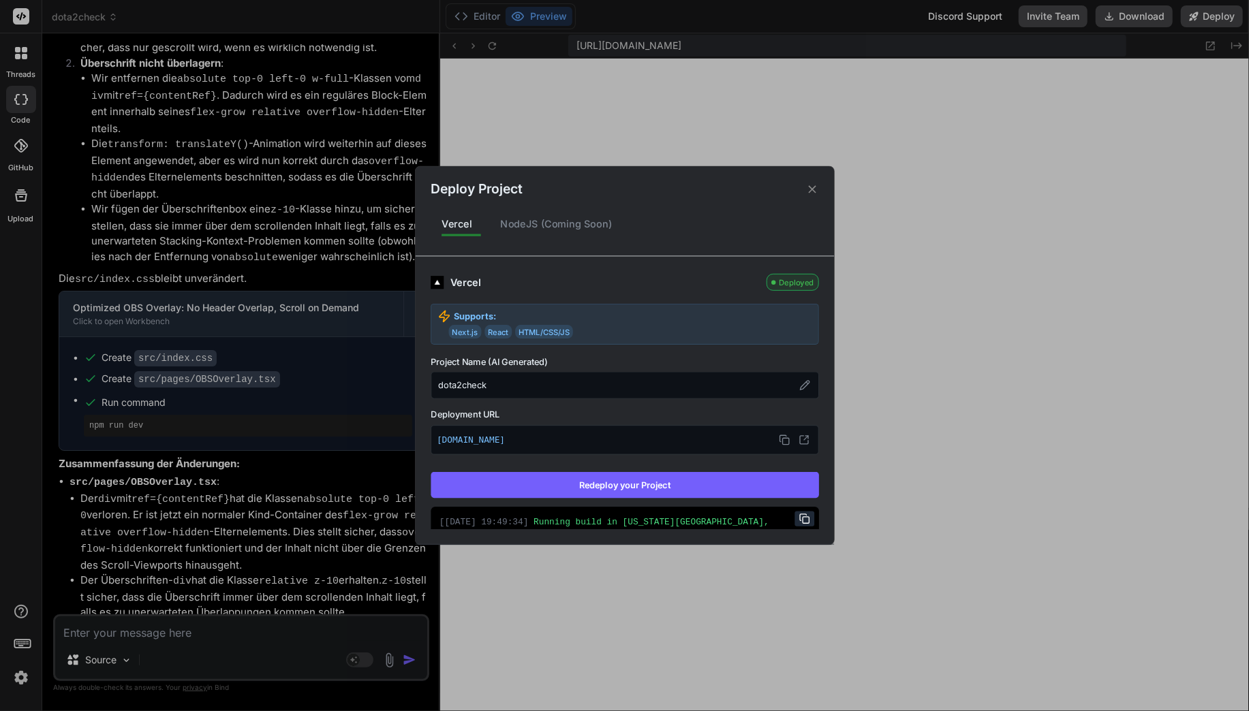
click at [751, 478] on button "Redeploy your Project" at bounding box center [625, 485] width 388 height 26
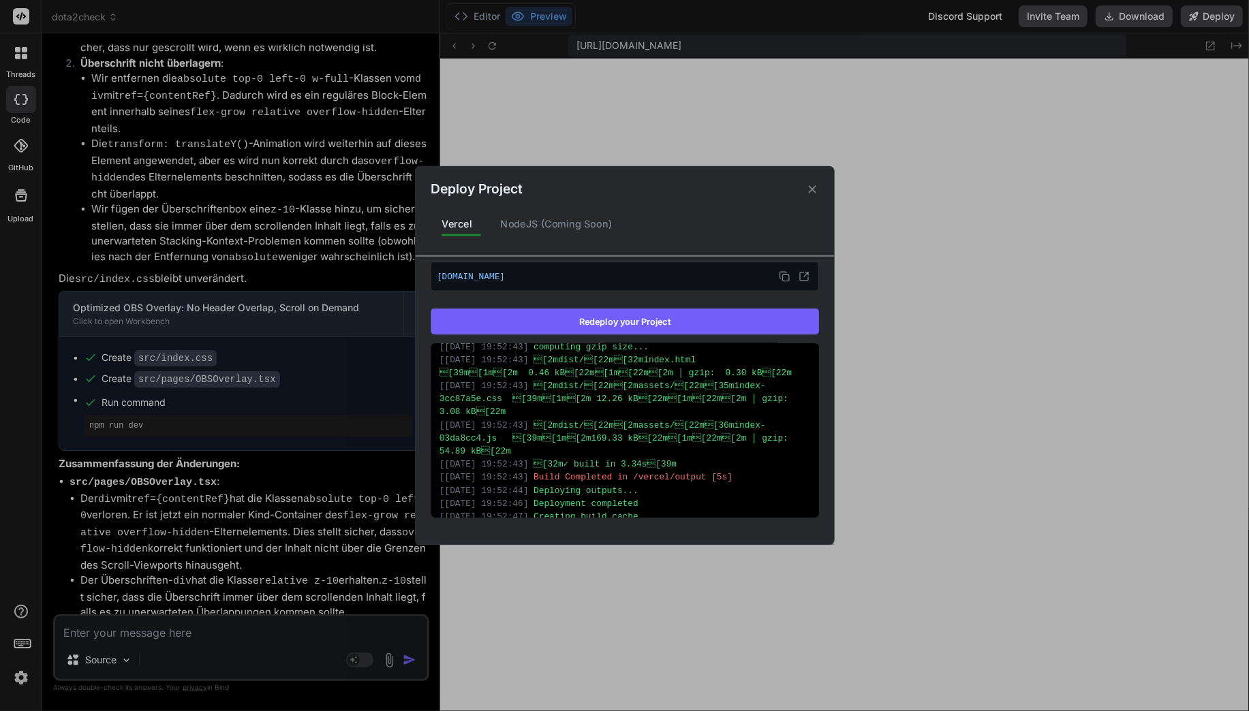
scroll to position [441, 0]
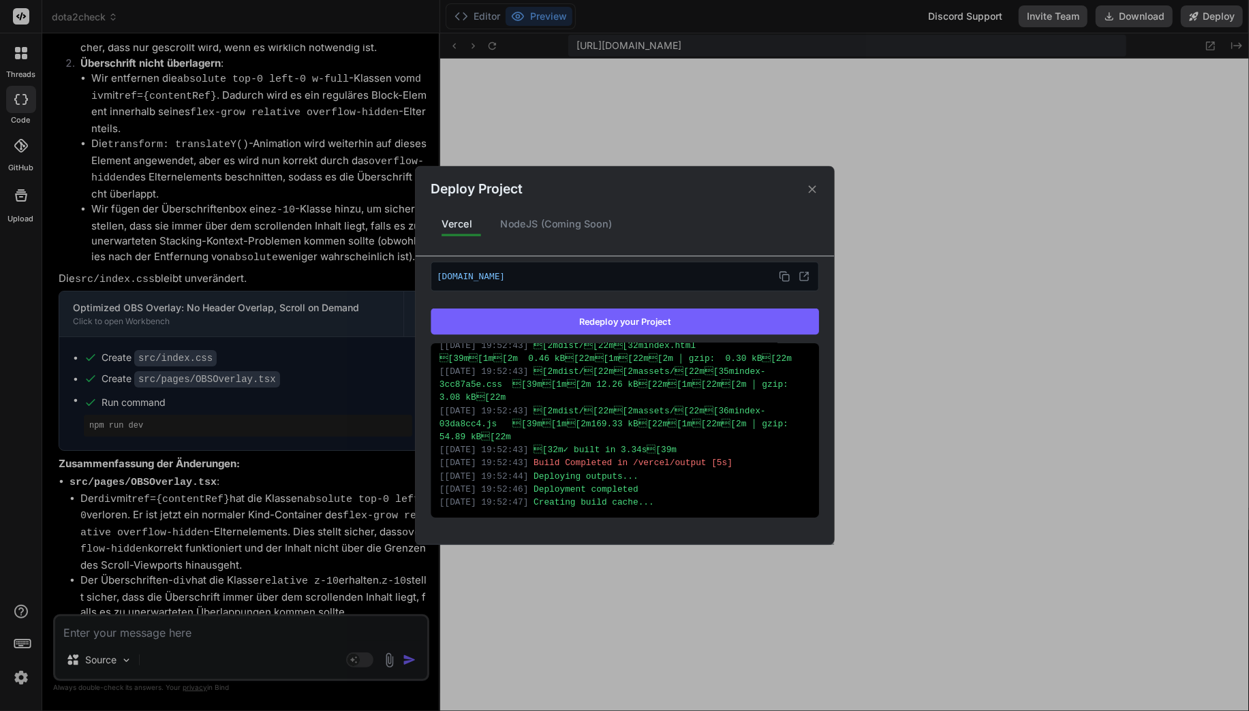
click at [178, 620] on div "Deploy Project Vercel NodeJS (Coming Soon) Vercel Deployed Supports: Next.js Re…" at bounding box center [624, 355] width 1249 height 711
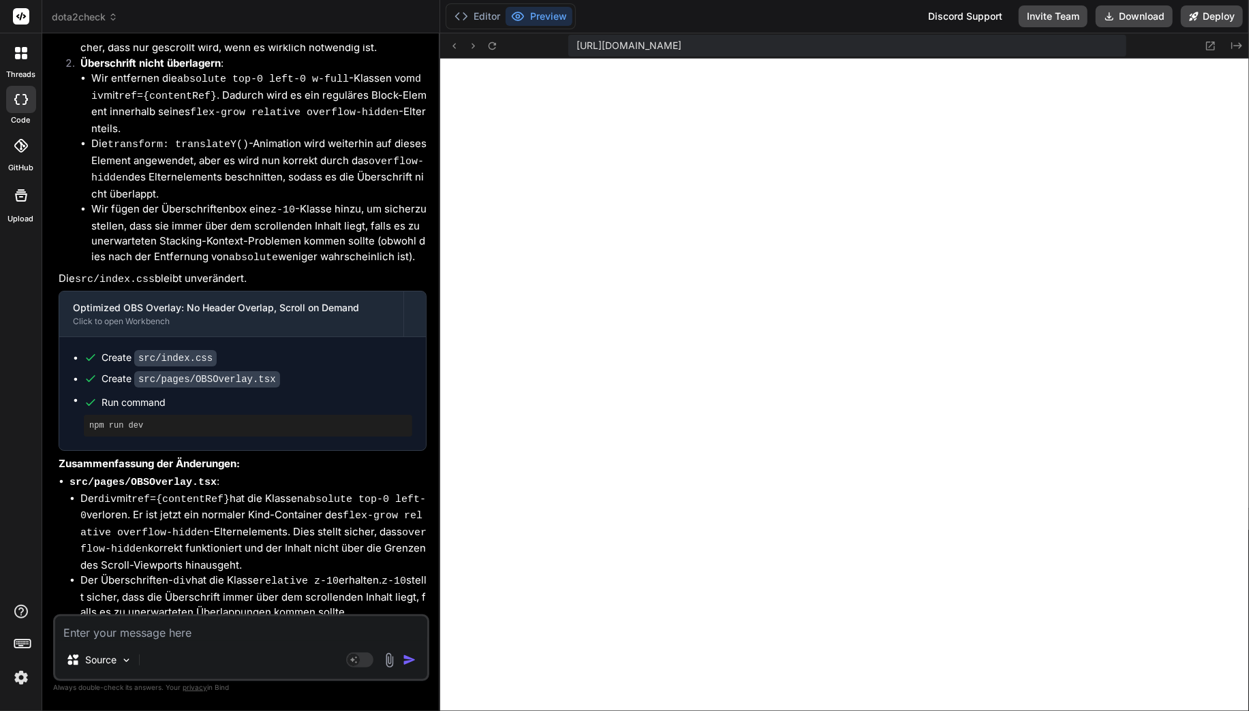
click at [166, 625] on textarea at bounding box center [241, 629] width 372 height 25
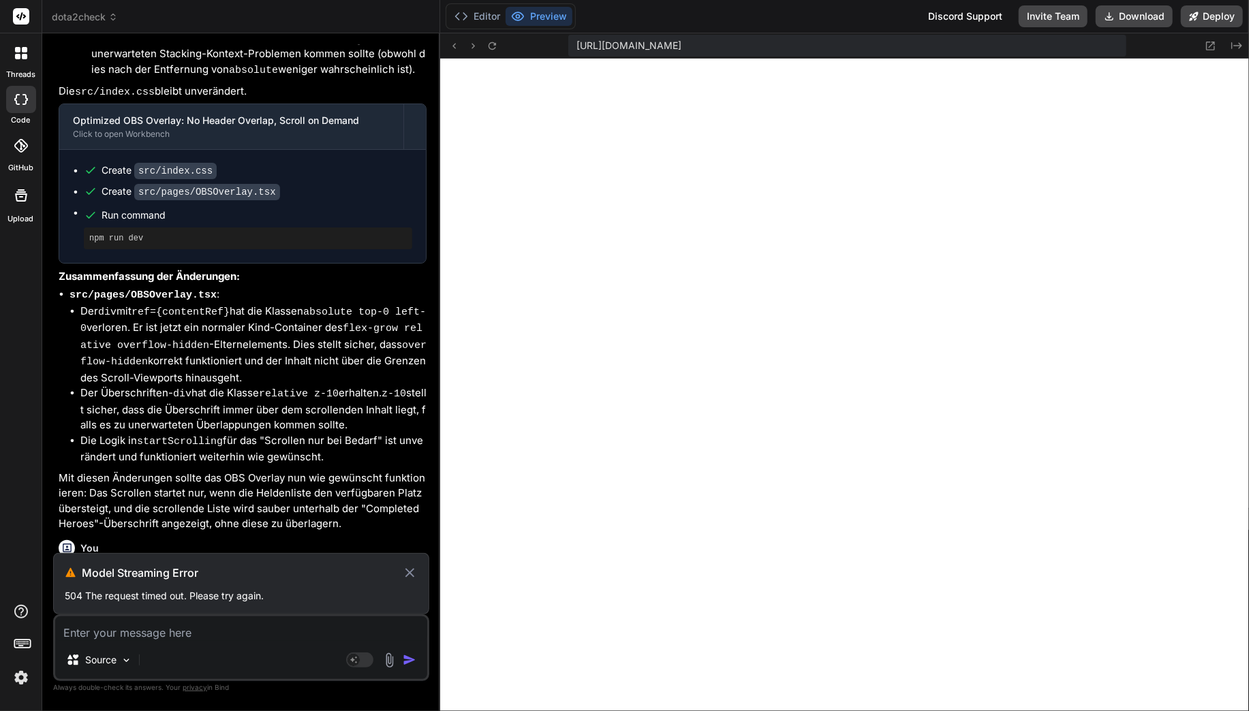
scroll to position [5837, 0]
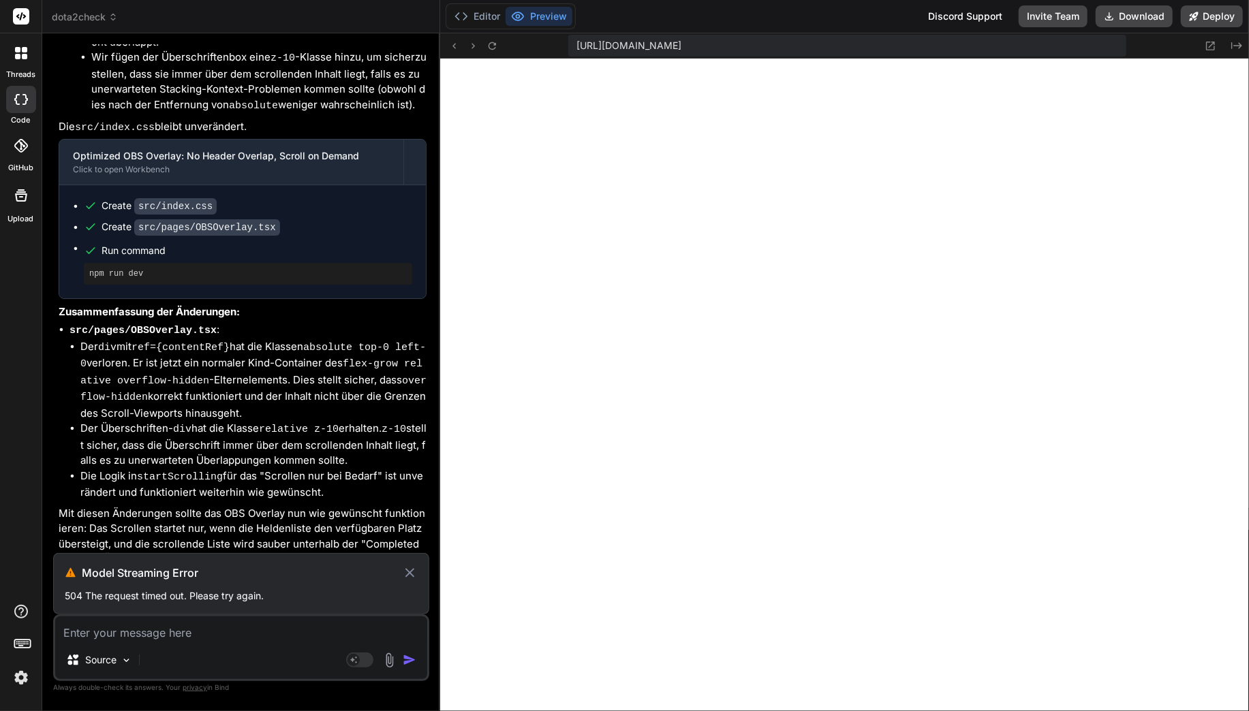
drag, startPoint x: 58, startPoint y: 501, endPoint x: 242, endPoint y: 538, distance: 187.7
click at [242, 600] on p "Es muss immer nach hinzufügen oder entfernen eines Helden aus dem Overlay geprü…" at bounding box center [243, 630] width 368 height 61
copy p "Es muss immer nach hinzufügen oder entfernen eines Helden aus dem Overlay geprü…"
click at [147, 635] on textarea at bounding box center [241, 629] width 372 height 25
paste textarea "Es muss immer nach hinzufügen oder entfernen eines Helden aus dem Overlay geprü…"
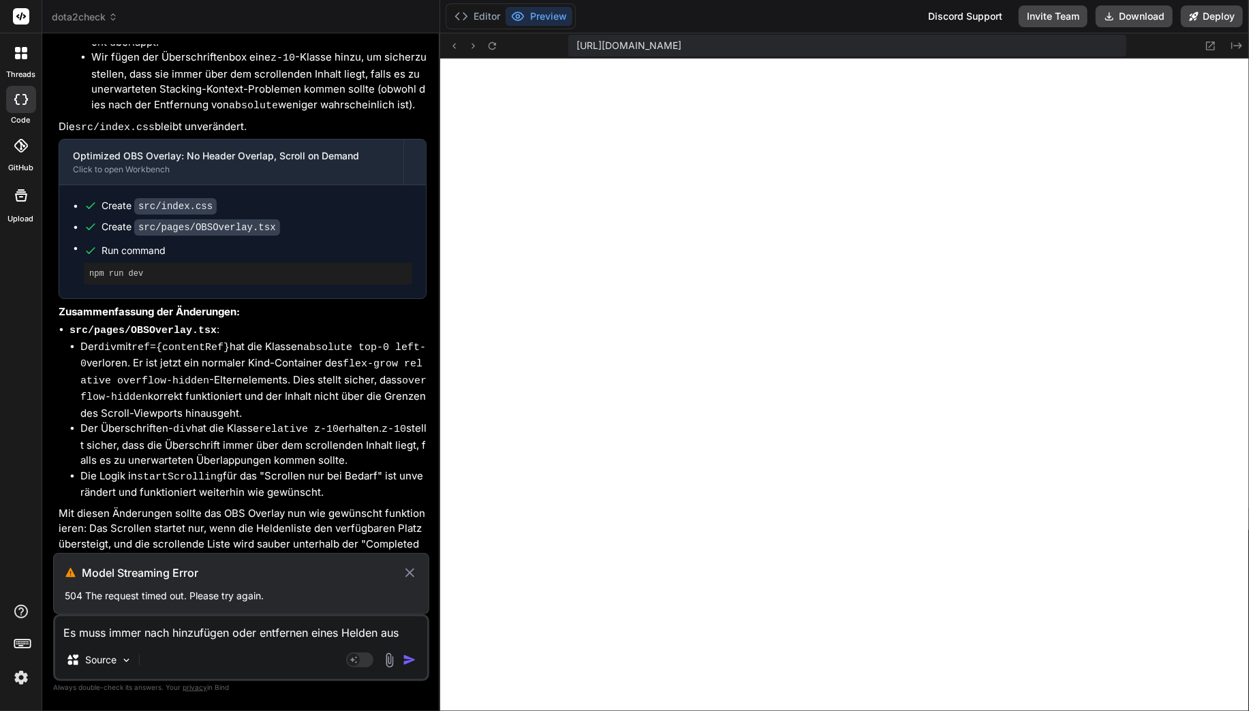
scroll to position [5869, 0]
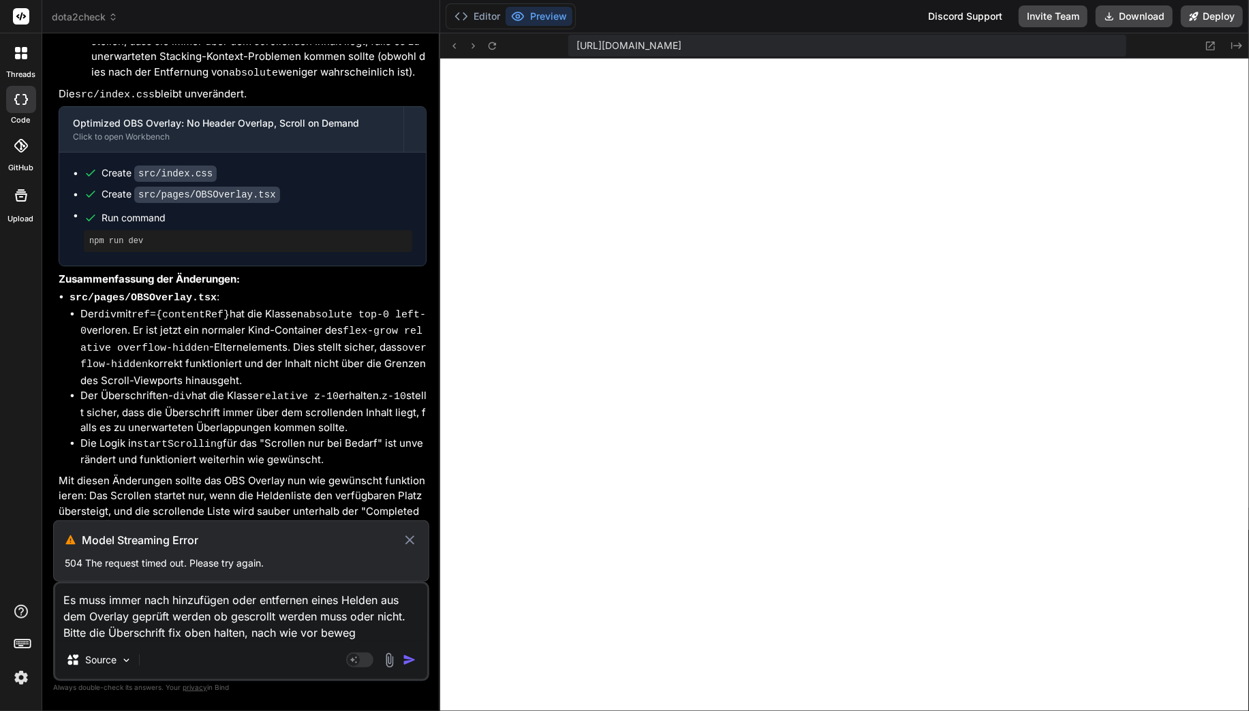
click at [408, 550] on div "Model Streaming Error 504 The request timed out. Please try again." at bounding box center [241, 550] width 376 height 61
click at [408, 546] on icon at bounding box center [410, 540] width 16 height 16
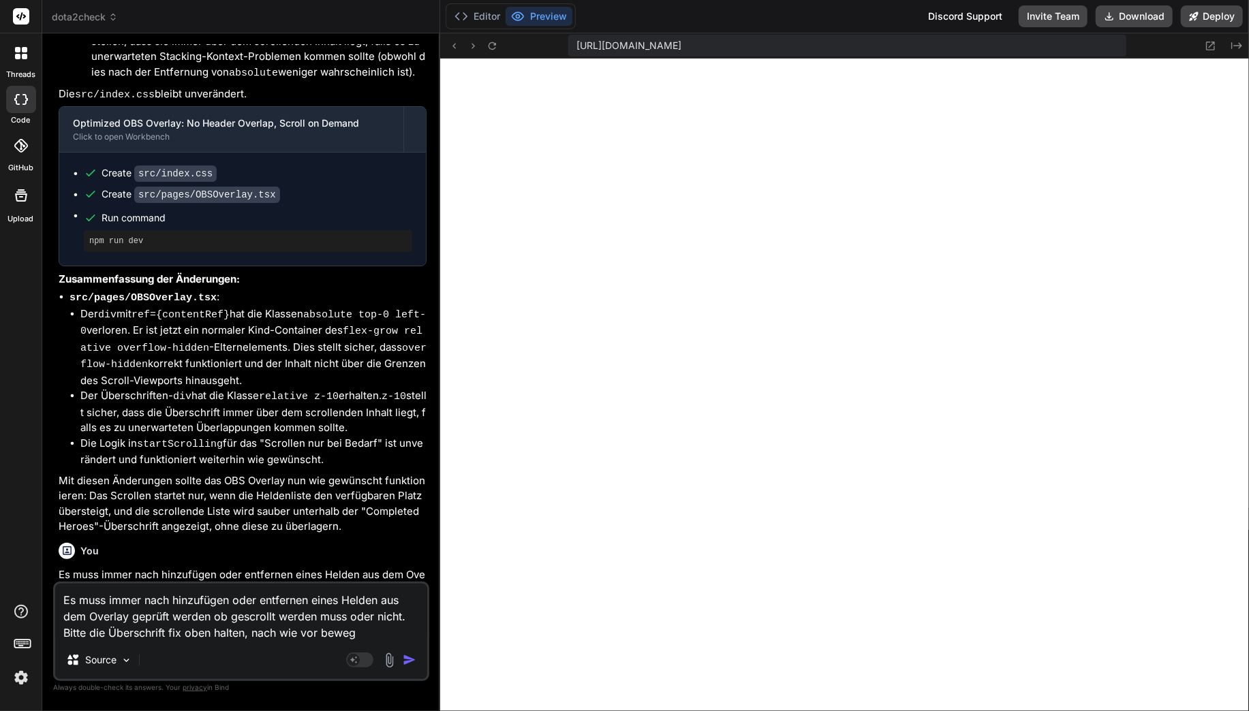
scroll to position [5809, 0]
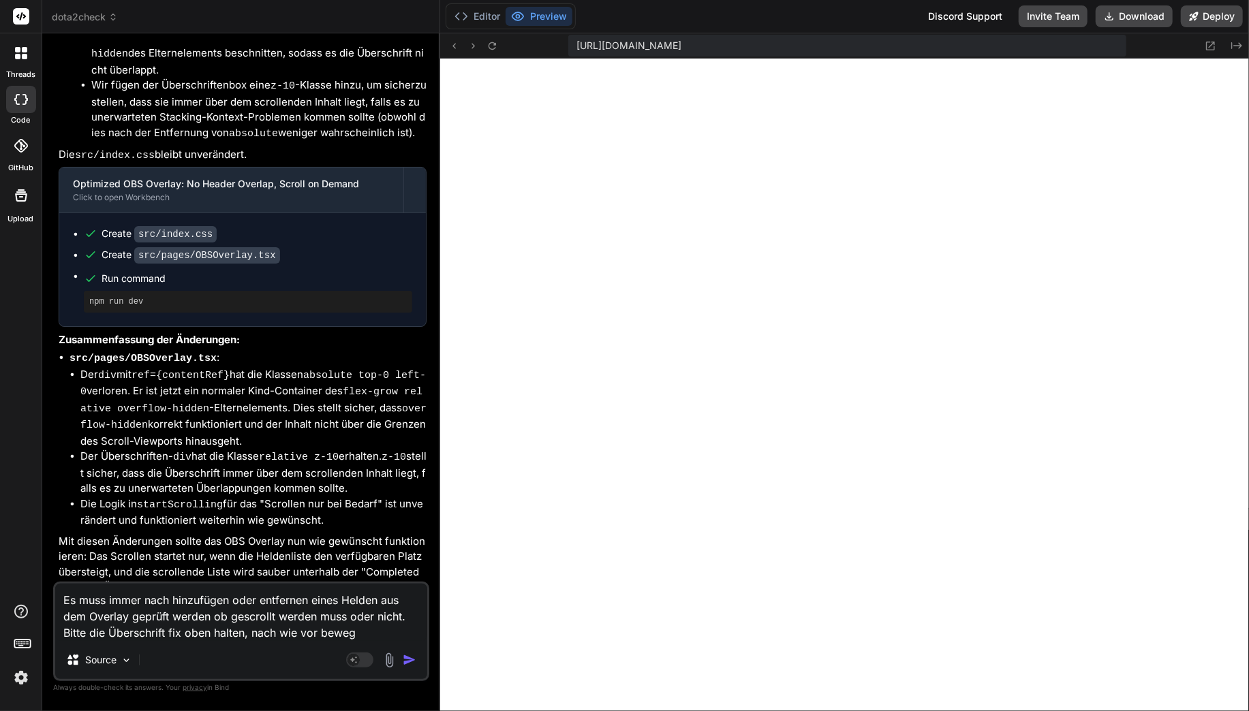
click at [275, 604] on textarea "Es muss immer nach hinzufügen oder entfernen eines Helden aus dem Overlay geprü…" at bounding box center [241, 612] width 372 height 57
click at [409, 657] on img "button" at bounding box center [410, 660] width 14 height 14
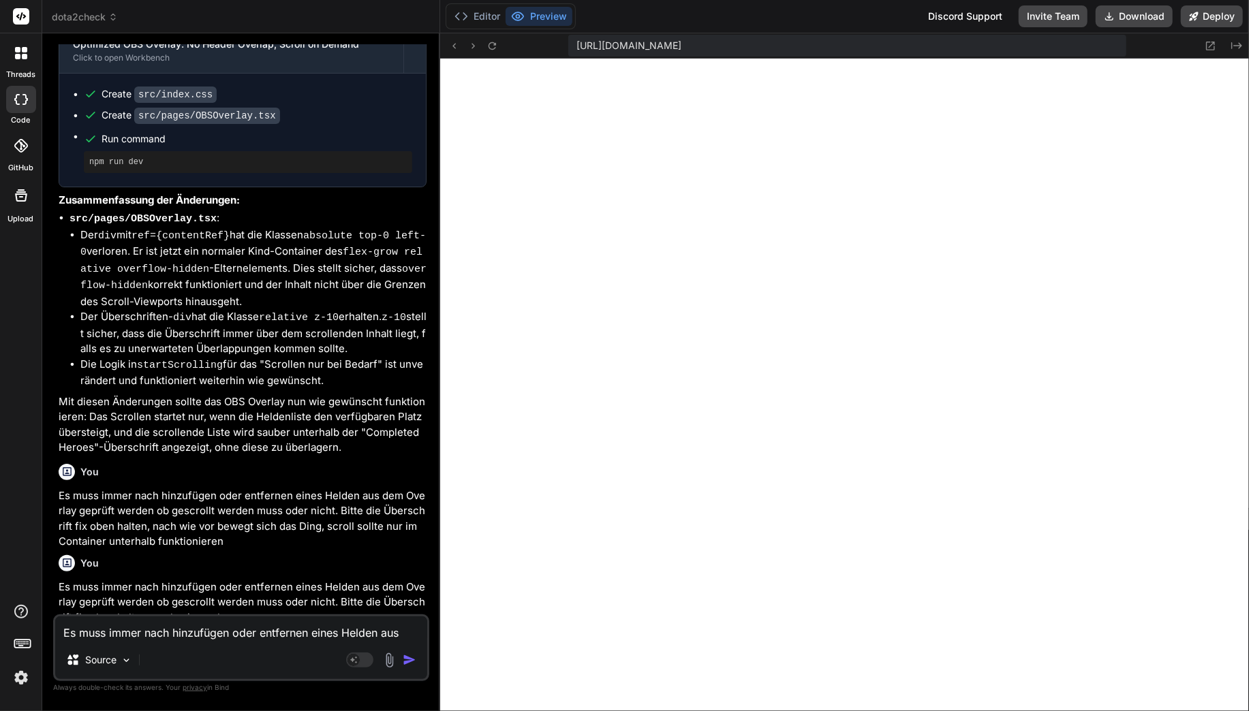
scroll to position [5913, 0]
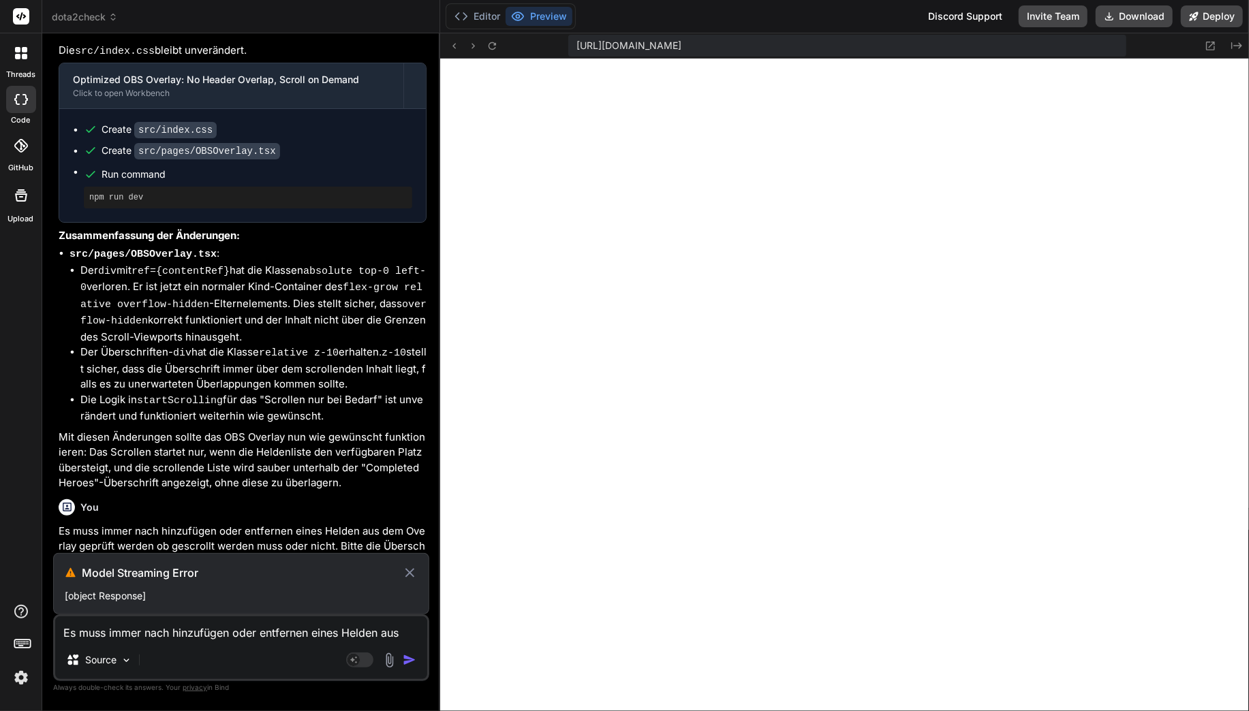
click at [152, 586] on div "Model Streaming Error [object Response]" at bounding box center [241, 583] width 376 height 61
click at [414, 570] on icon at bounding box center [409, 572] width 9 height 9
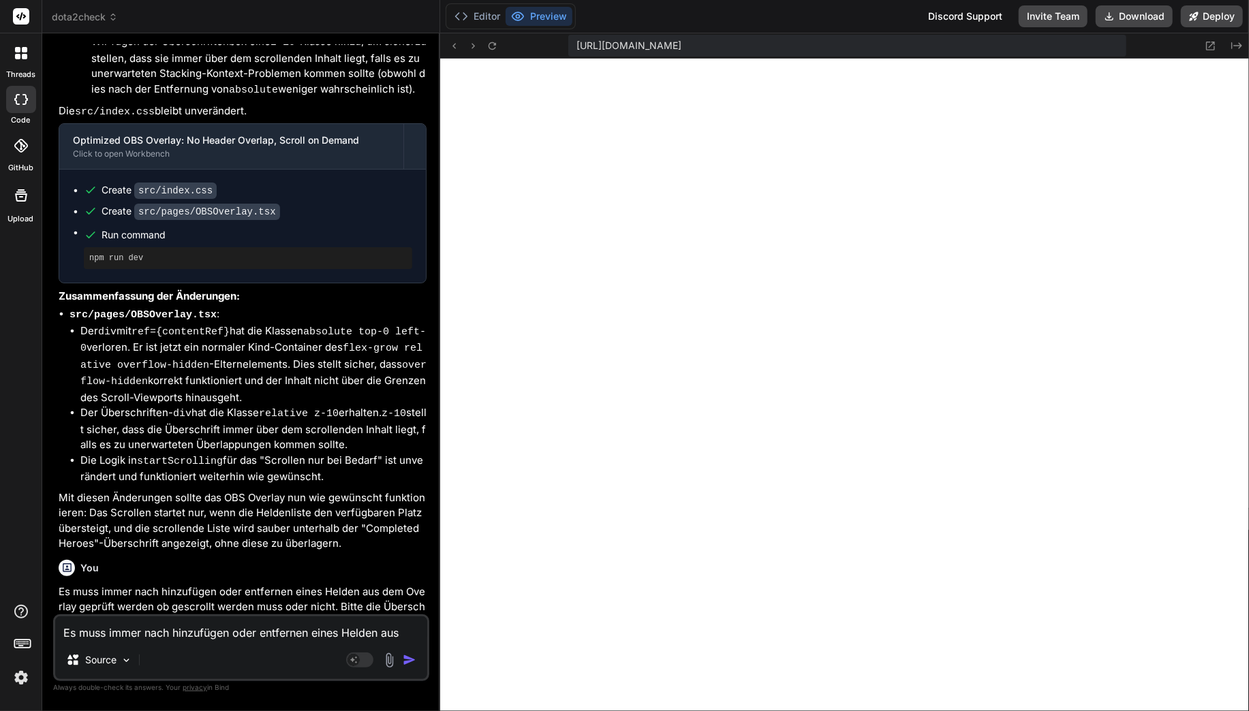
click at [251, 676] on p "Es muss immer nach hinzufügen oder entfernen eines Helden aus dem Overlay geprü…" at bounding box center [243, 699] width 368 height 46
click at [197, 636] on textarea "Es muss immer nach hinzufügen oder entfernen eines Helden aus dem Overlay geprü…" at bounding box center [241, 629] width 372 height 25
paste textarea "Es muss immer nach hinzufügen oder entfernen eines Helden aus dem Overlay geprü…"
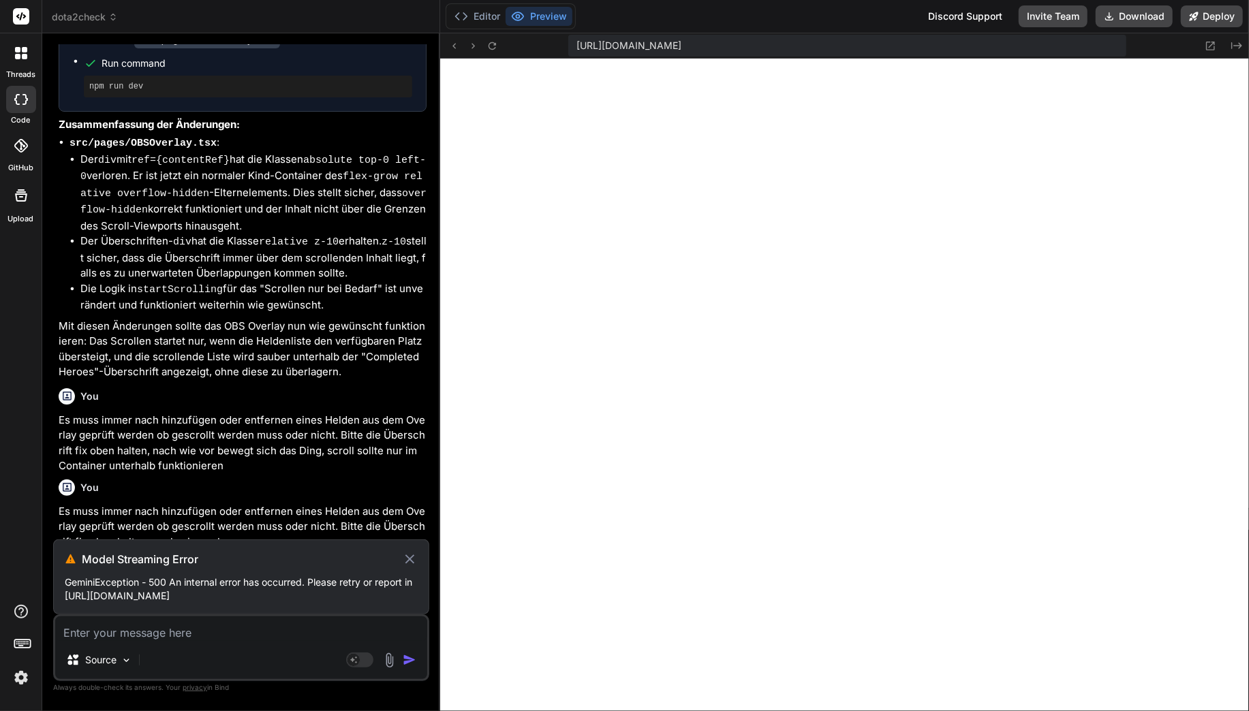
scroll to position [6002, 0]
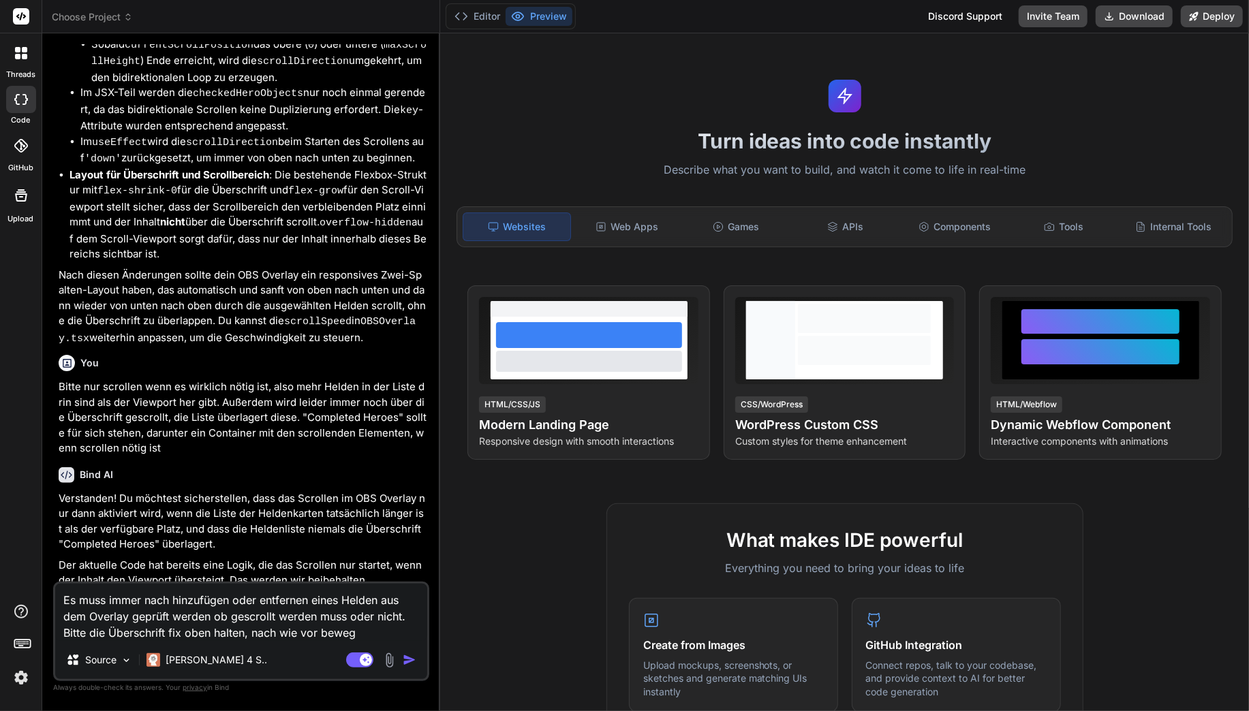
scroll to position [3333, 0]
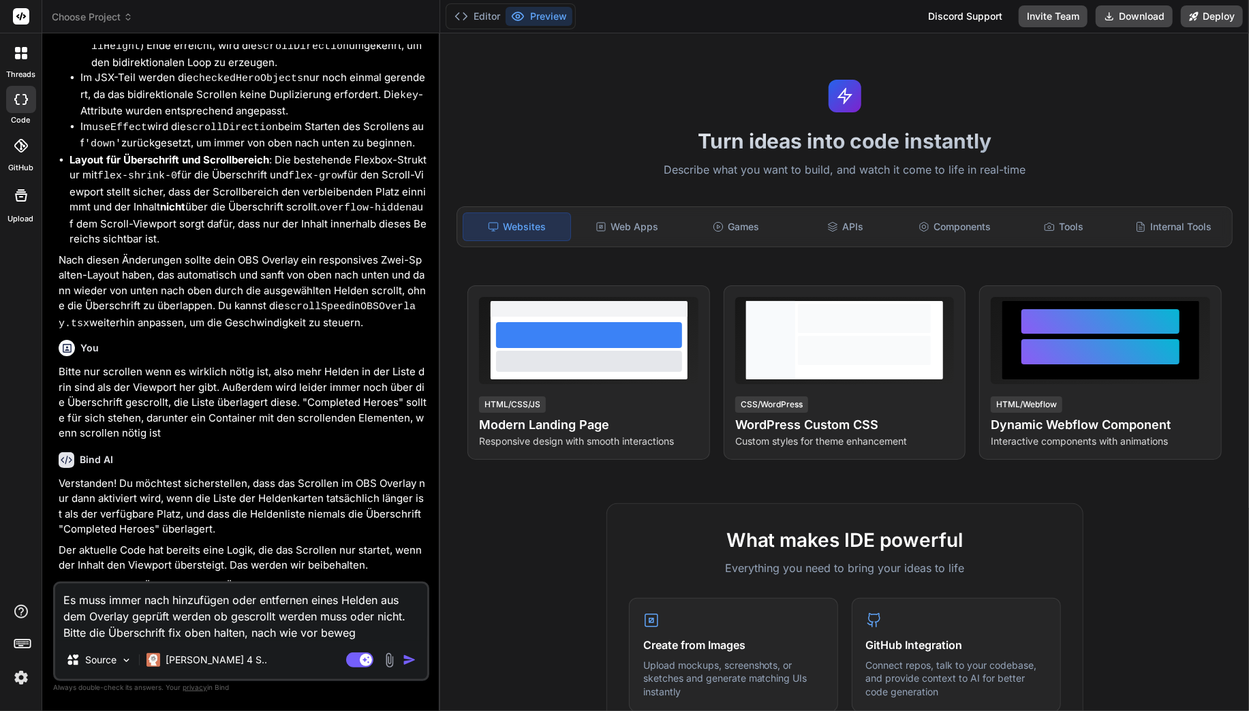
type textarea "x"
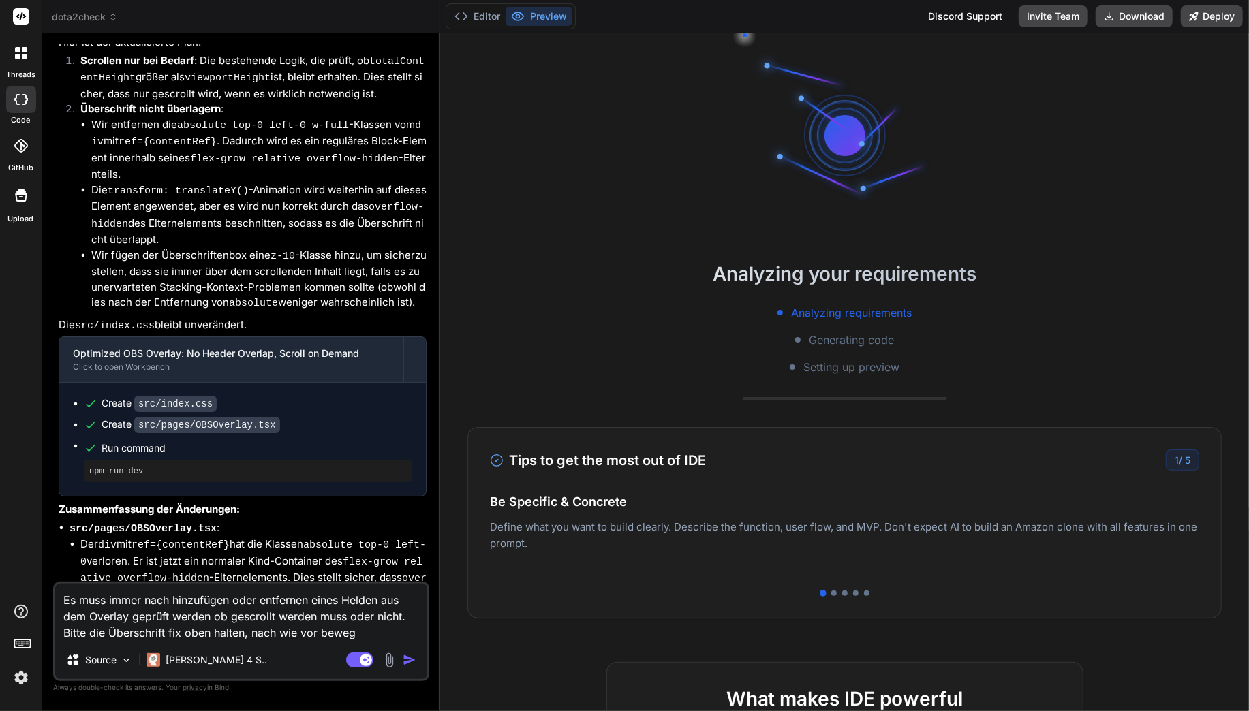
scroll to position [4055, 0]
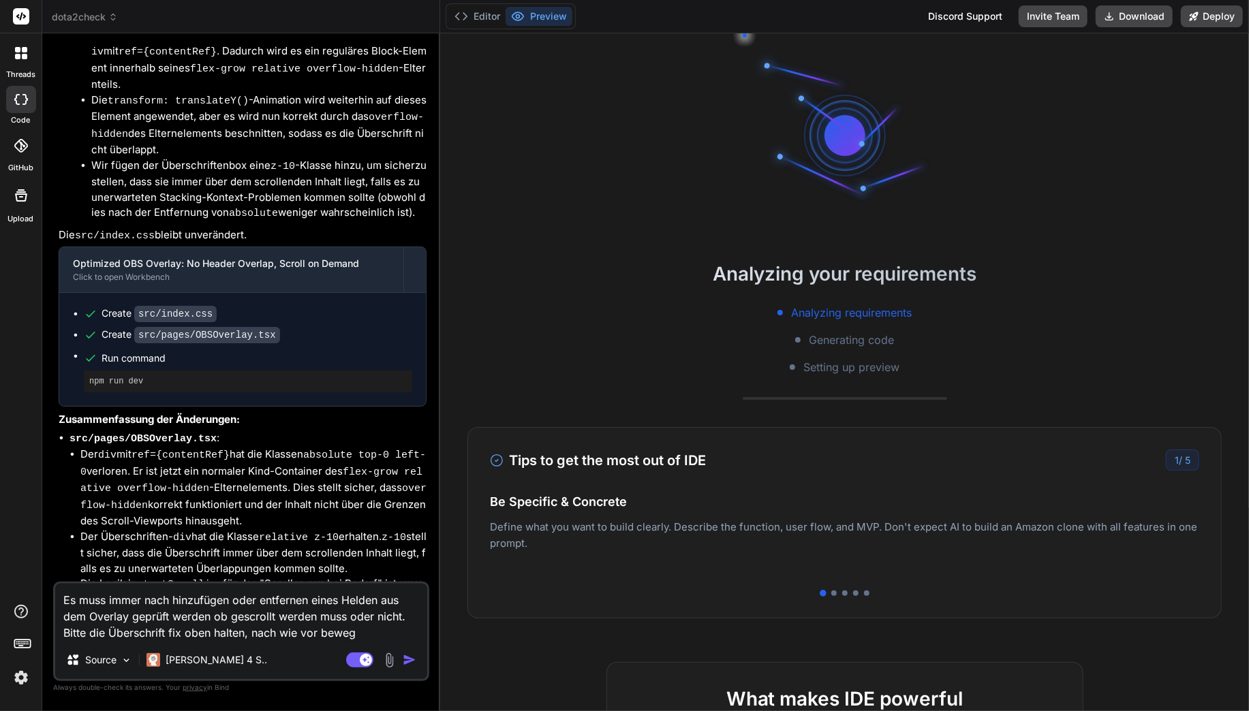
type textarea "x"
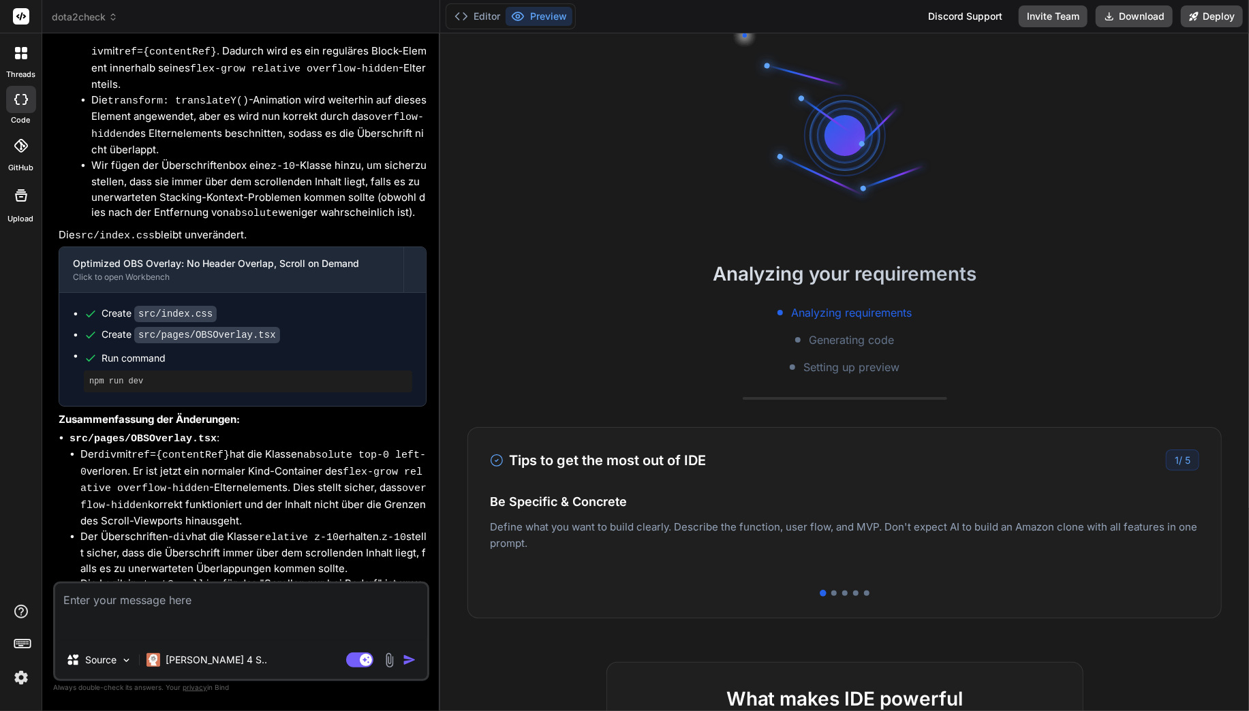
scroll to position [4023, 0]
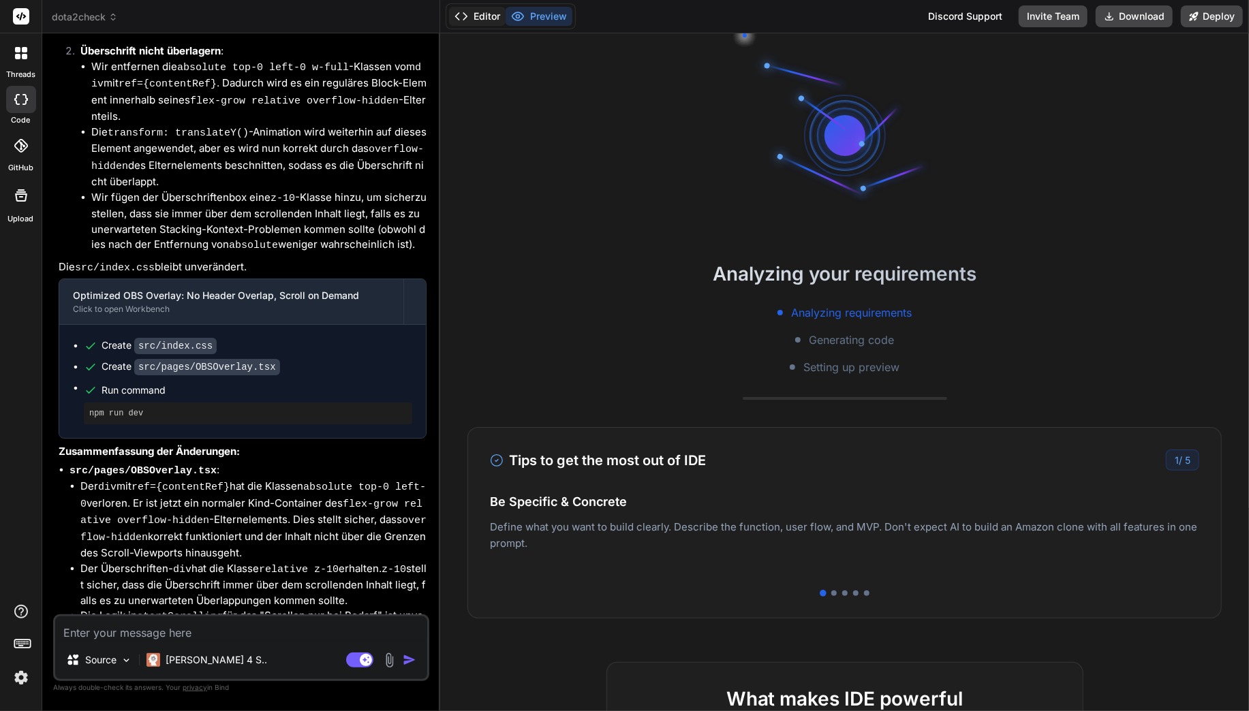
click at [465, 18] on polyline at bounding box center [465, 16] width 3 height 7
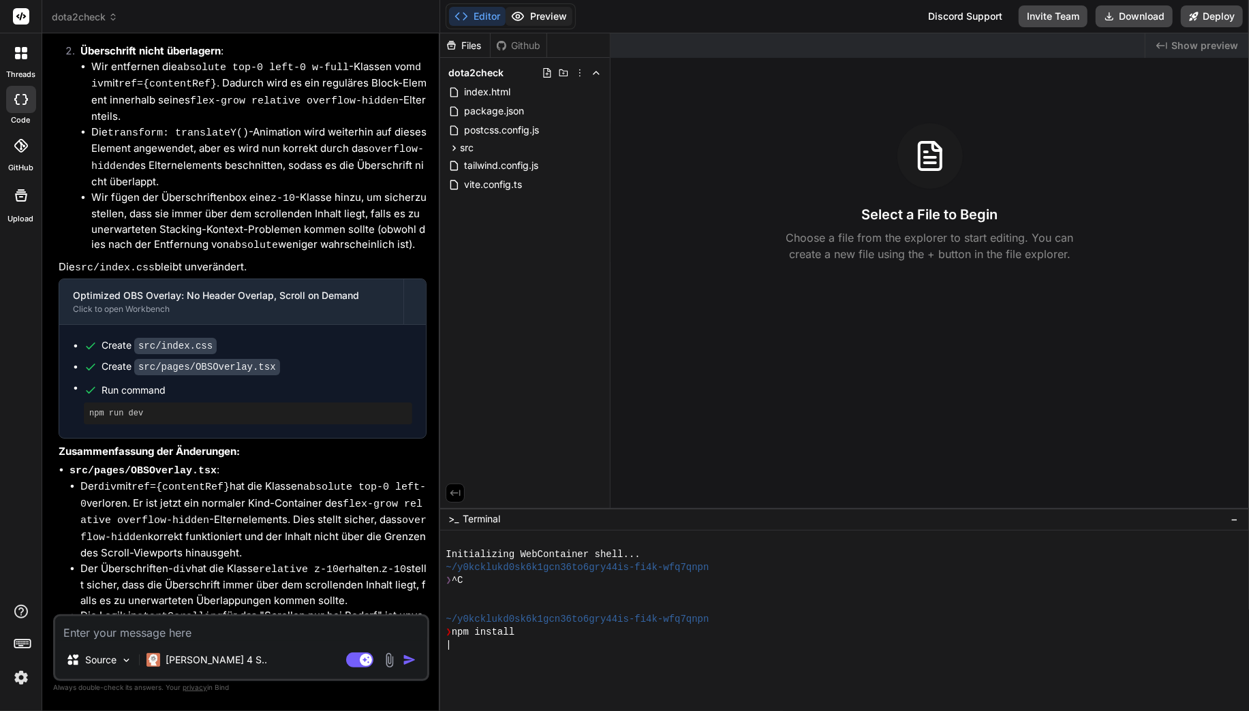
click at [540, 17] on button "Preview" at bounding box center [538, 16] width 67 height 19
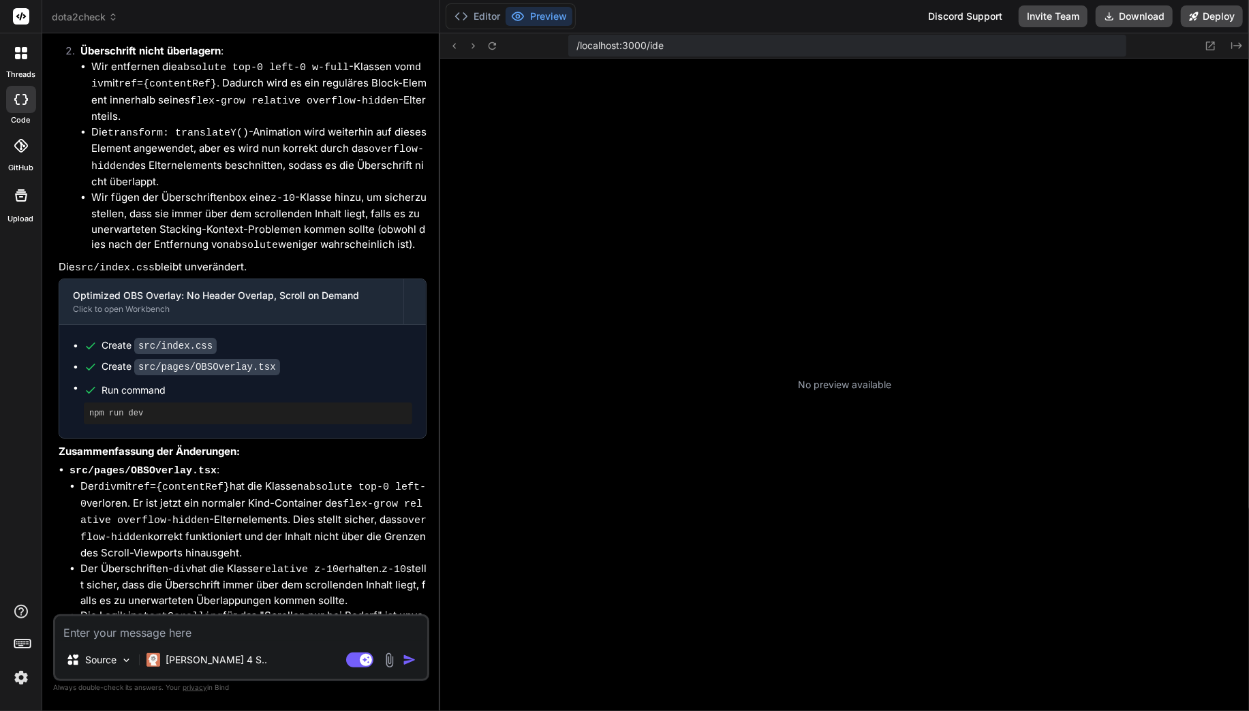
scroll to position [103, 0]
type textarea "x"
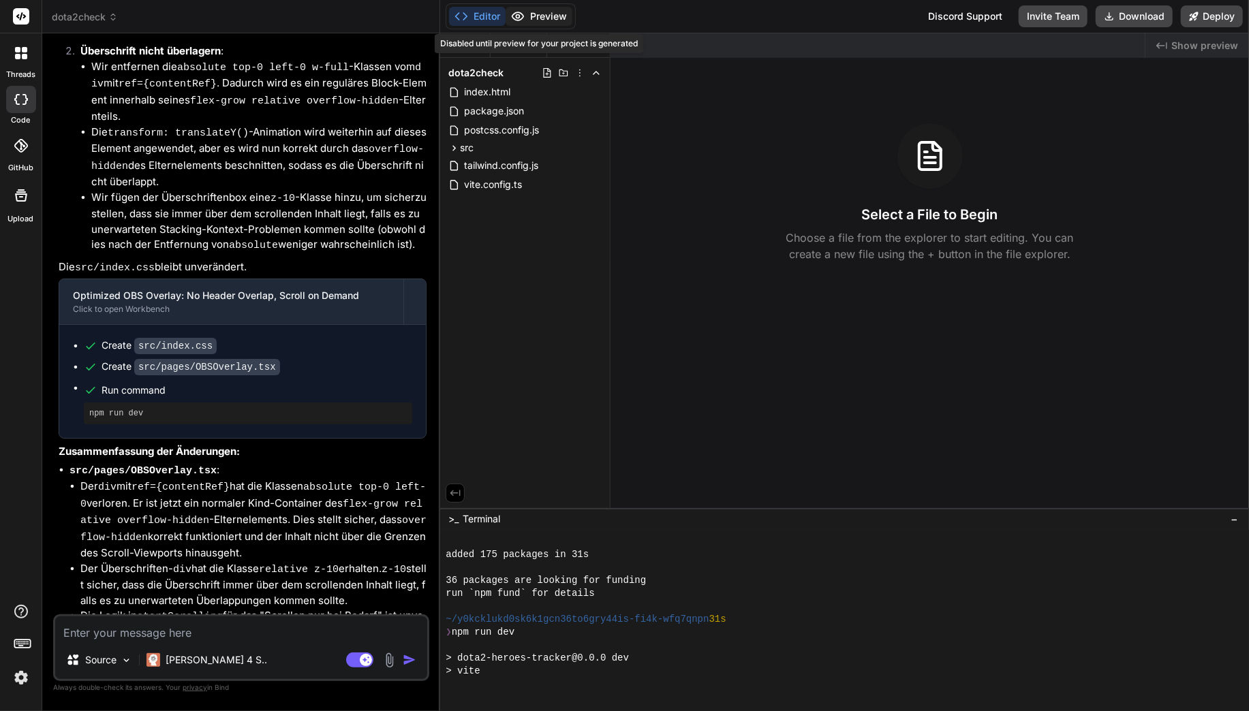
scroll to position [257, 0]
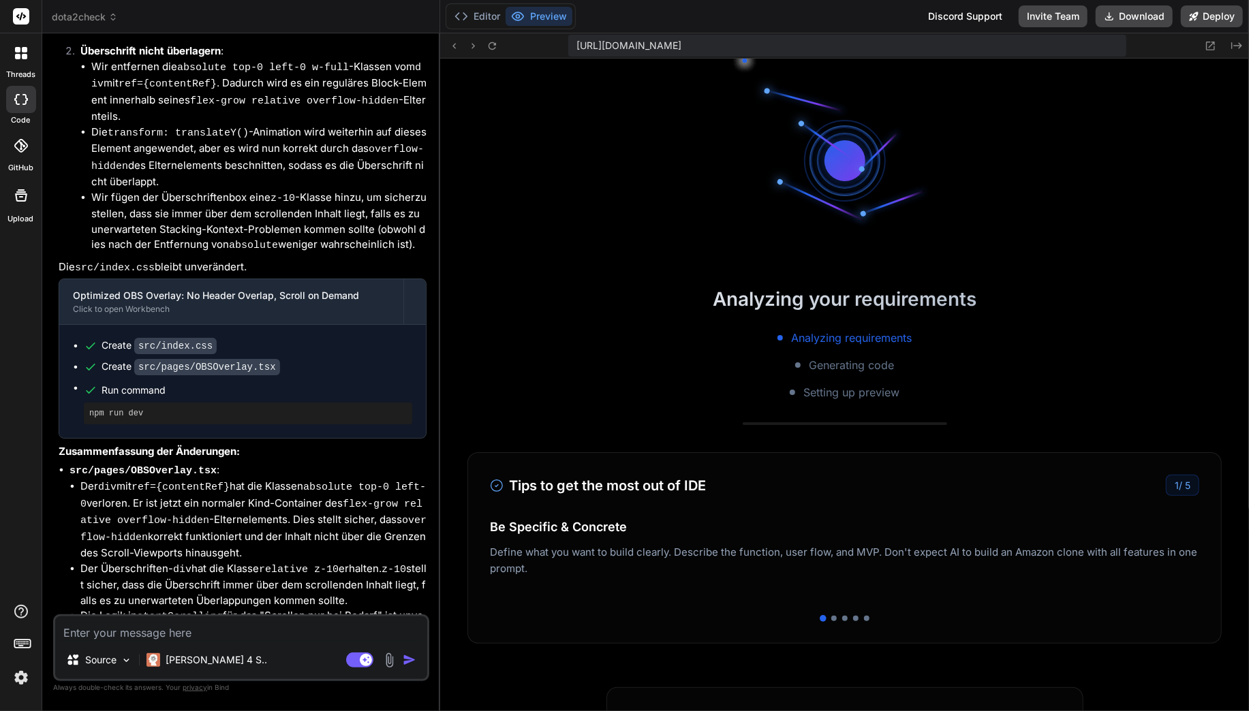
click at [516, 15] on circle at bounding box center [517, 16] width 3 height 3
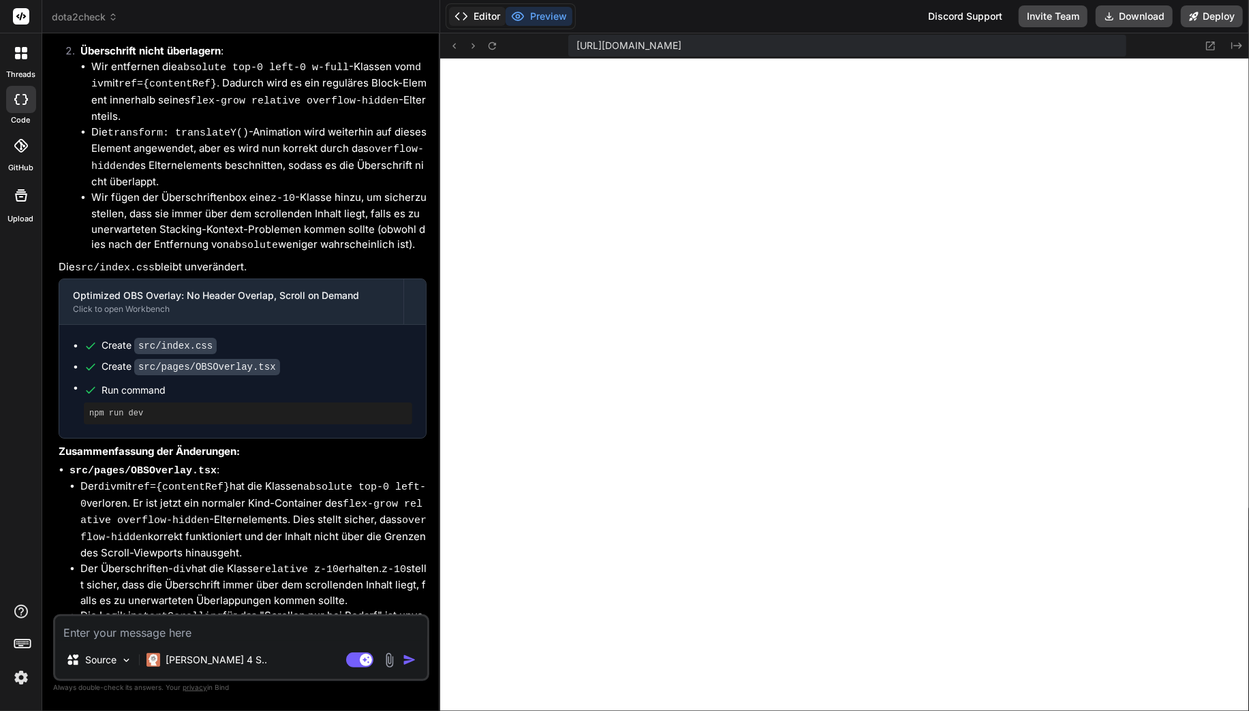
click at [480, 20] on button "Editor" at bounding box center [477, 16] width 57 height 19
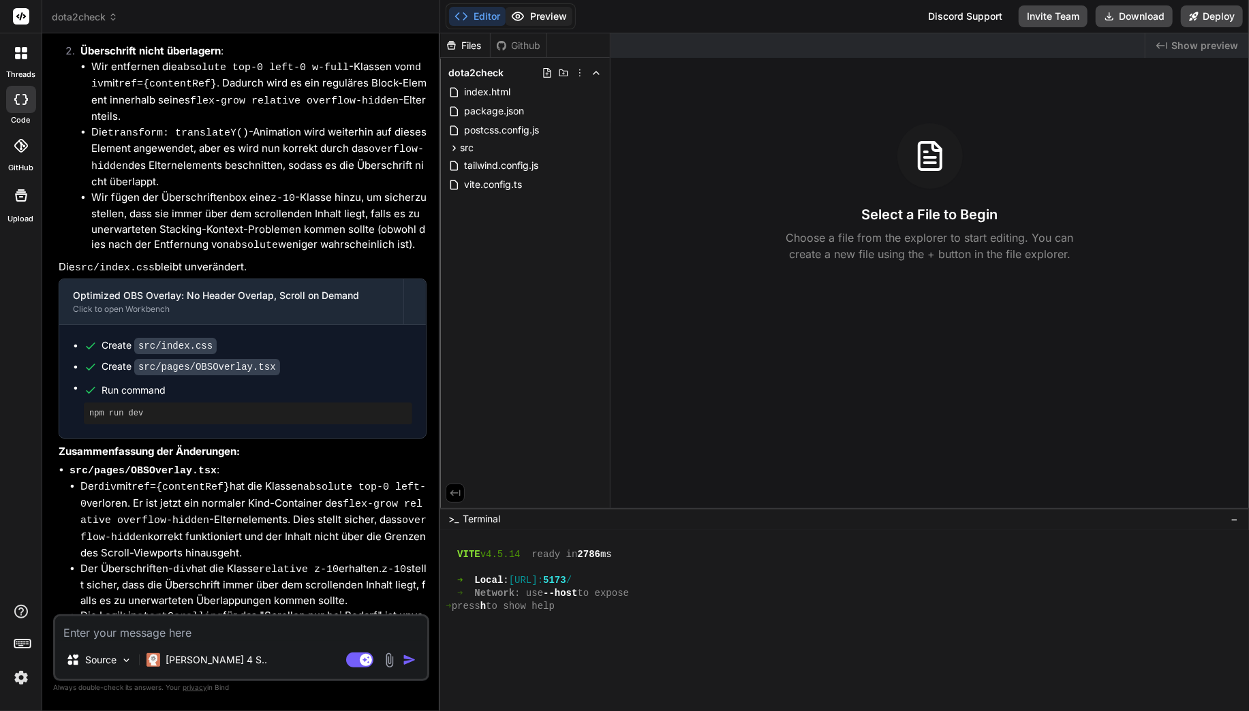
click at [518, 15] on circle at bounding box center [517, 16] width 3 height 3
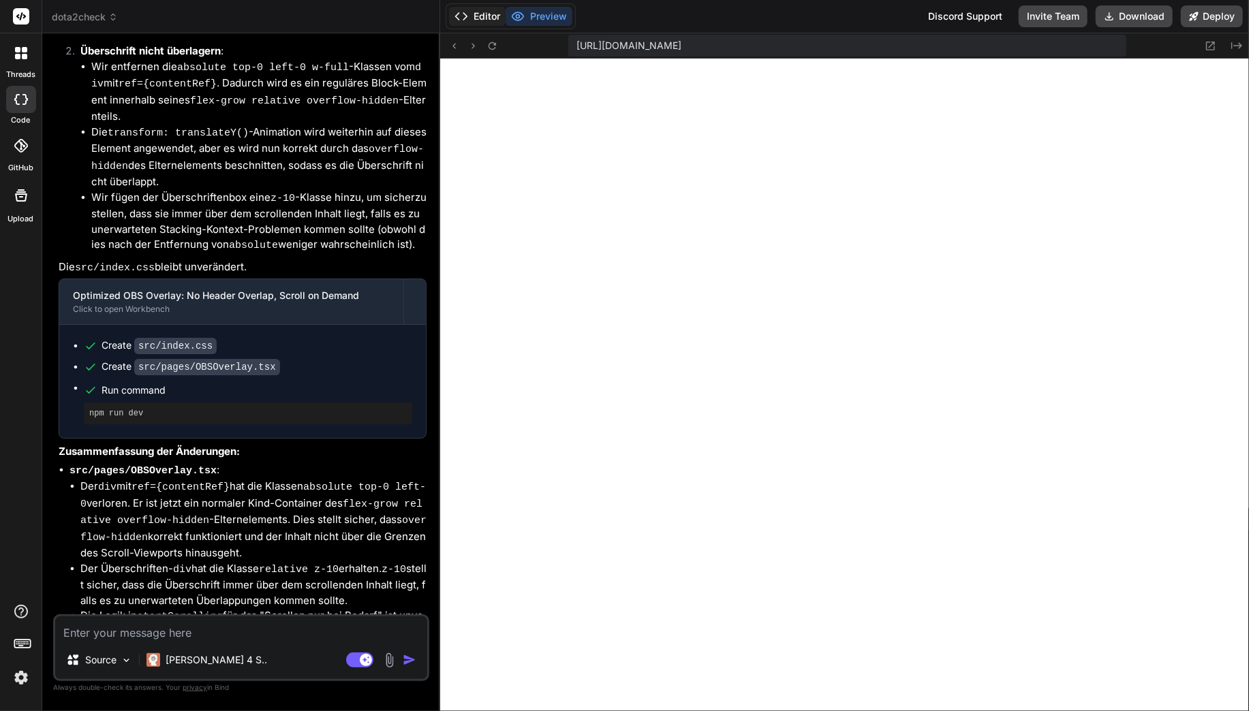
click at [474, 11] on button "Editor" at bounding box center [477, 16] width 57 height 19
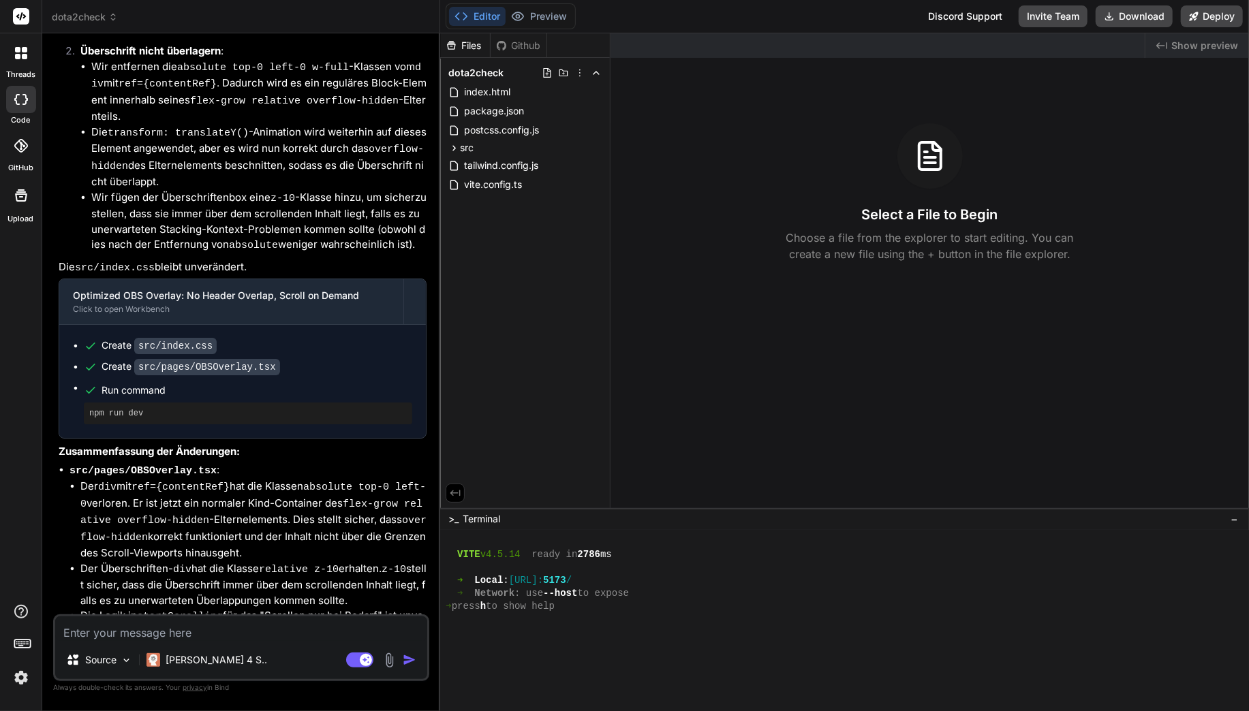
click at [177, 635] on textarea at bounding box center [241, 629] width 372 height 25
paste textarea "Es muss immer nach hinzufügen oder entfernen eines Helden aus dem Overlay geprü…"
type textarea "Es muss immer nach hinzufügen oder entfernen eines Helden aus dem Overlay geprü…"
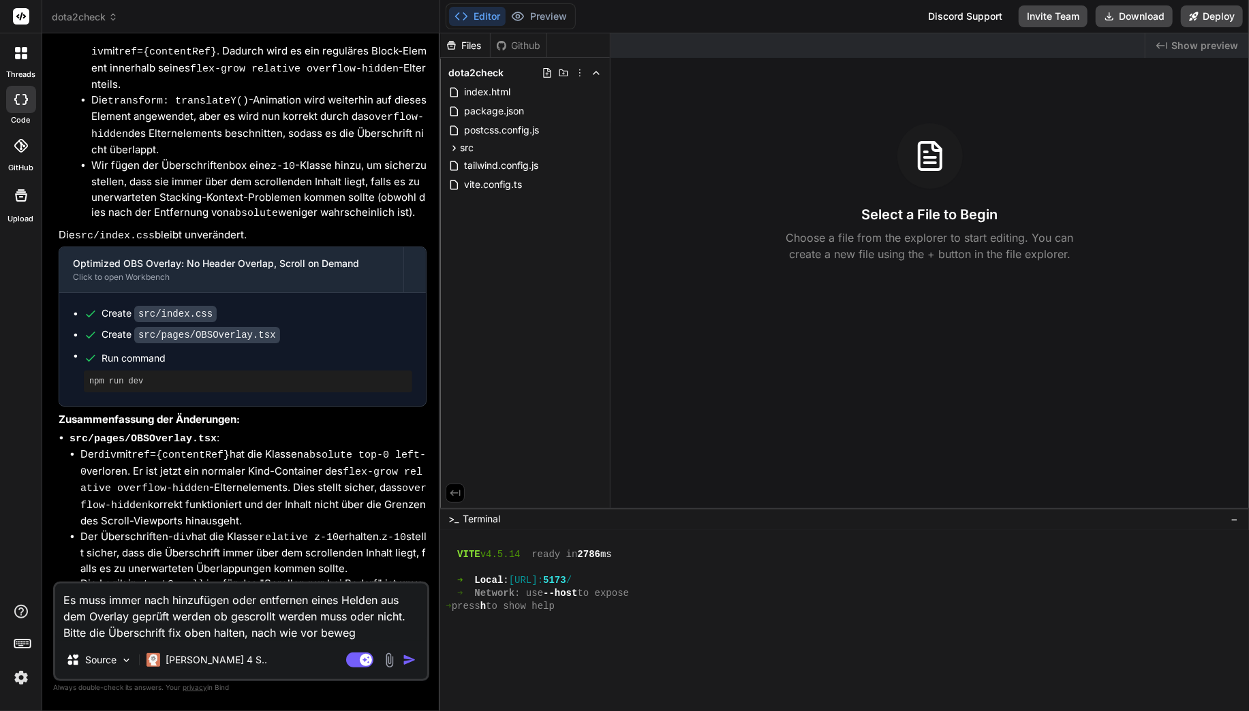
type textarea "x"
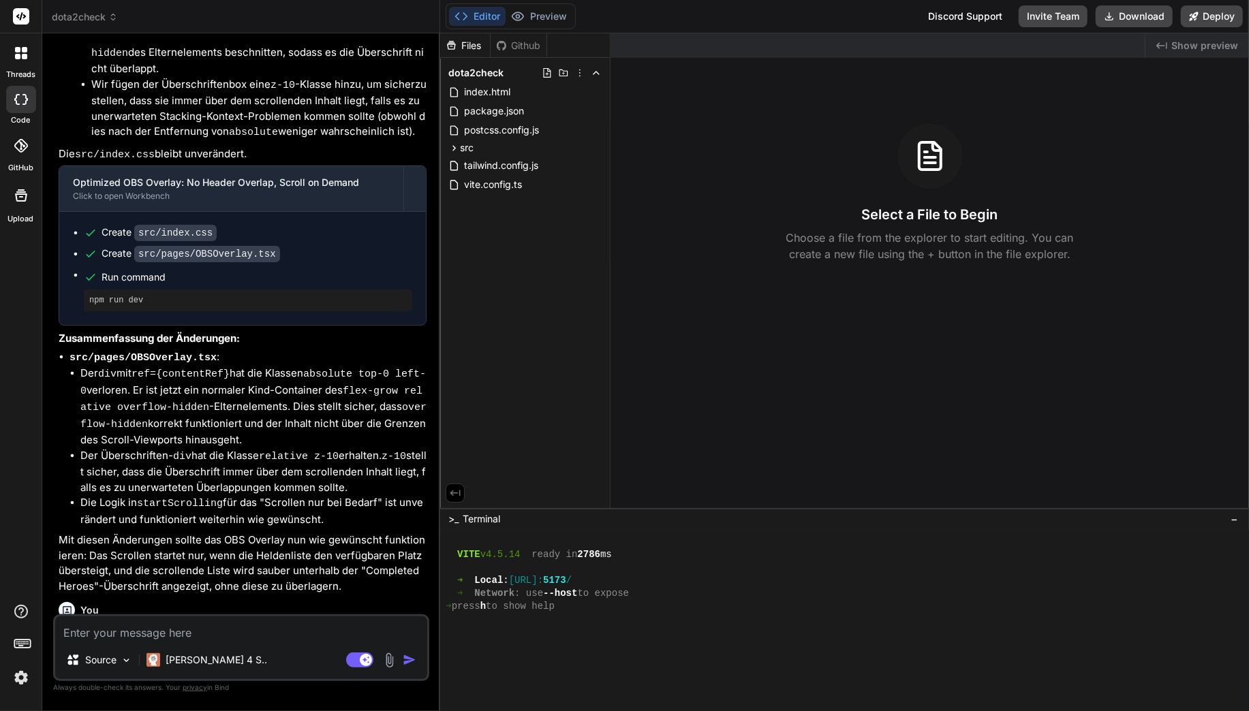
scroll to position [4194, 0]
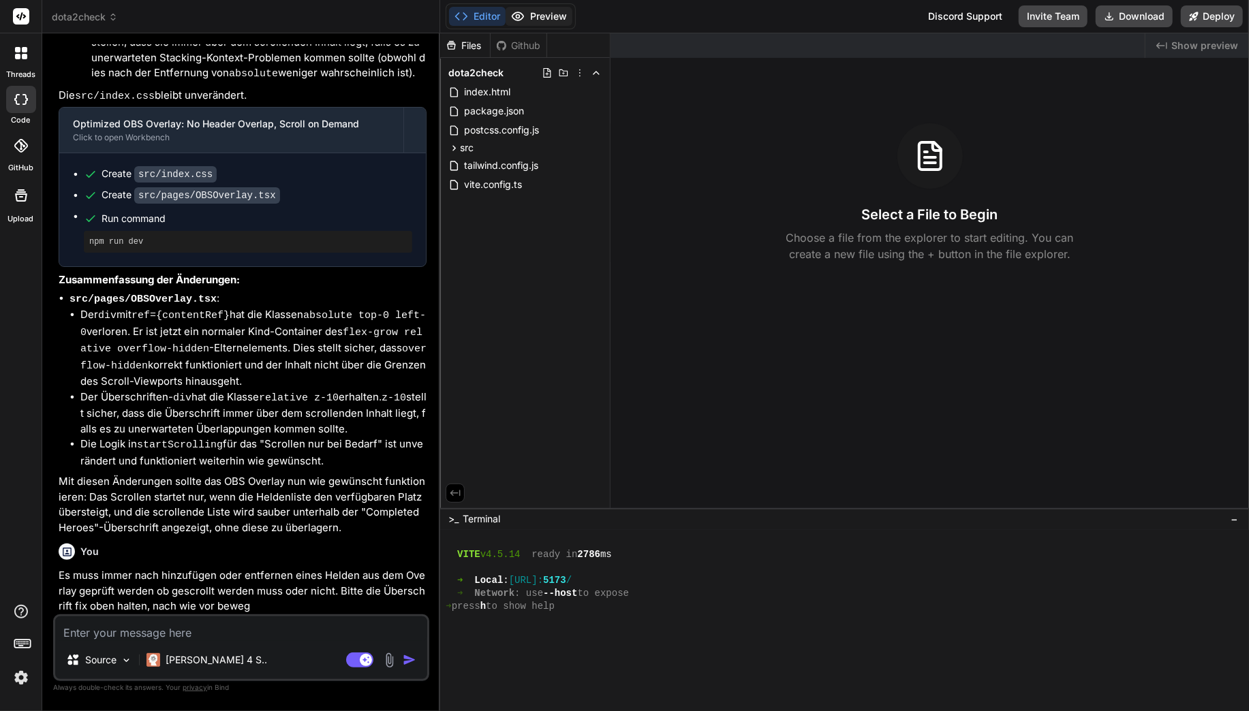
click at [525, 16] on button "Preview" at bounding box center [538, 16] width 67 height 19
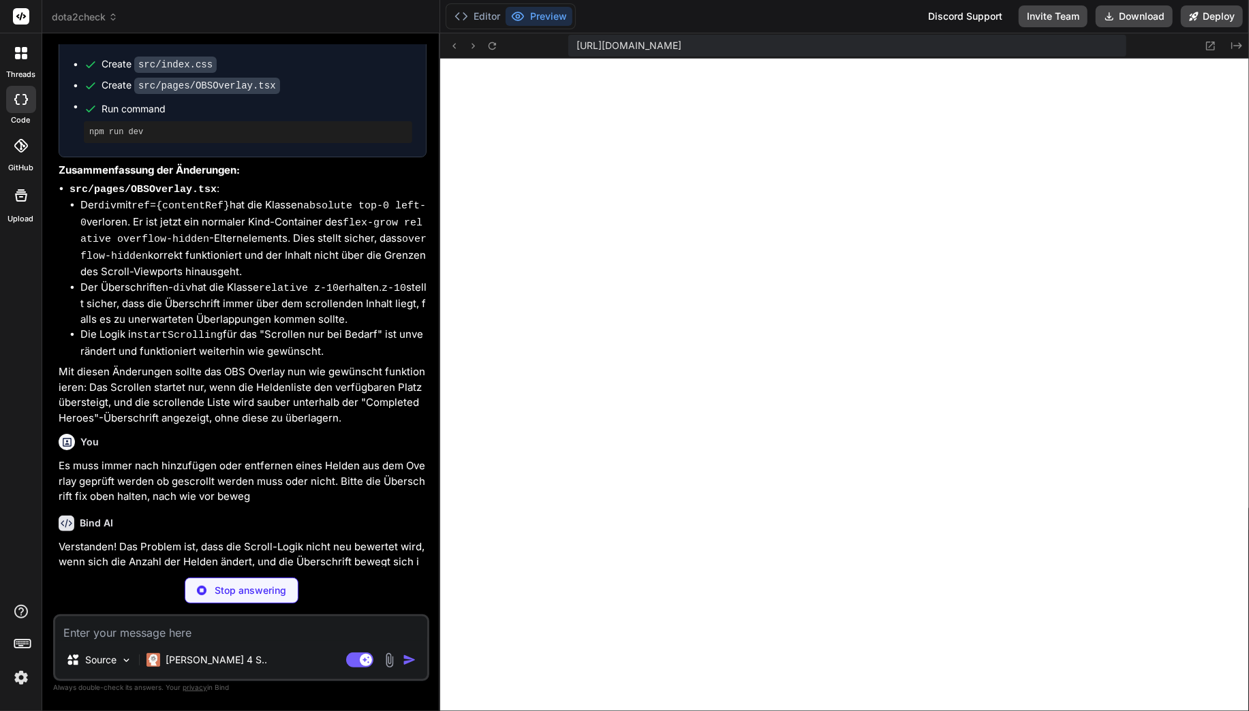
scroll to position [4347, 0]
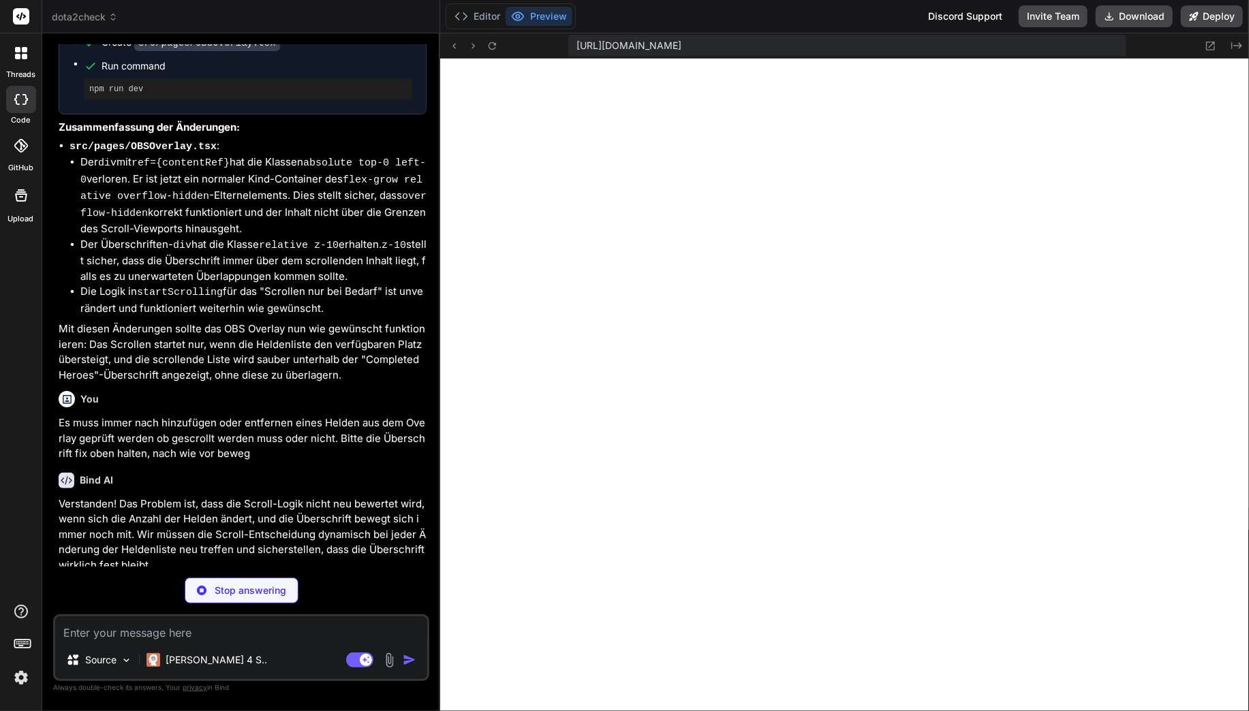
type textarea "x"
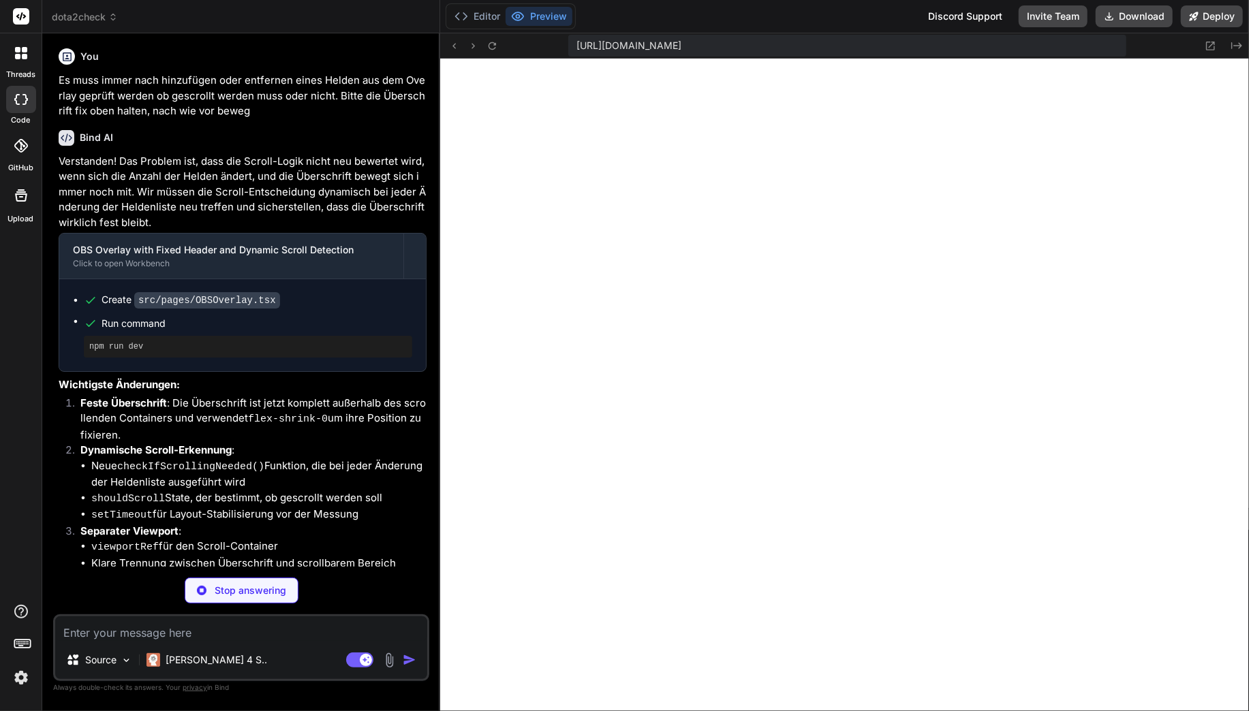
scroll to position [4673, 0]
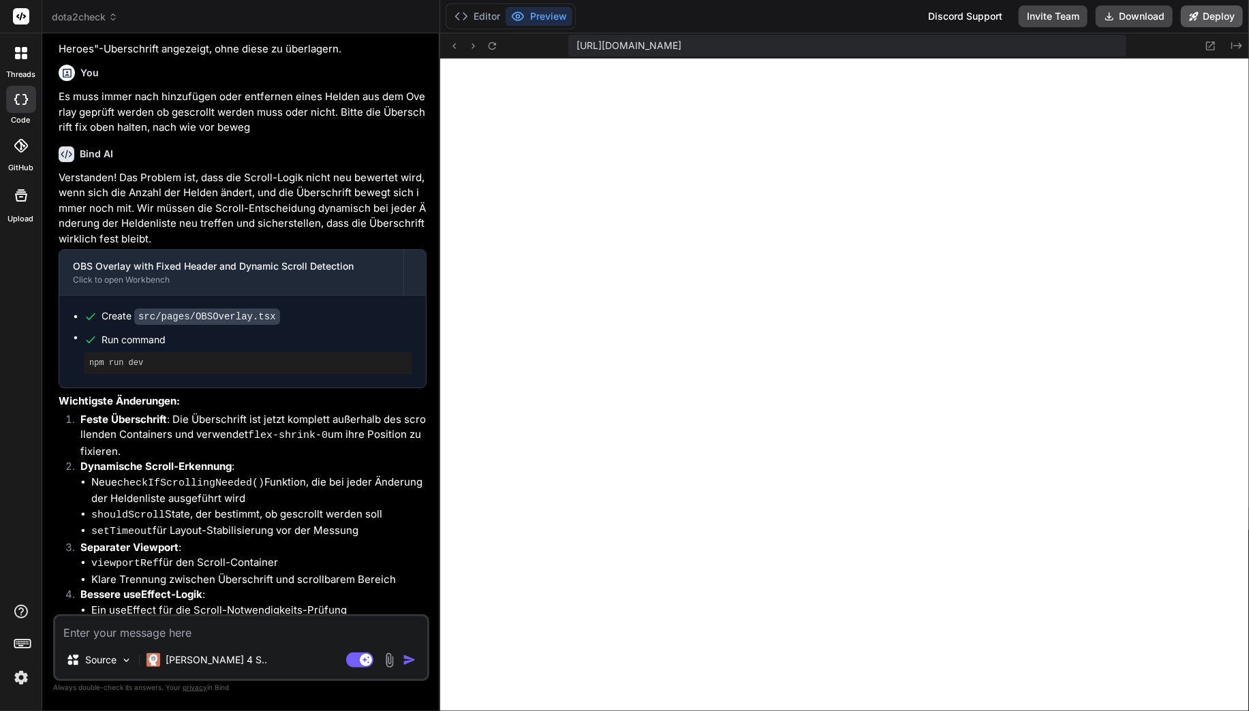
click at [1232, 12] on button "Deploy" at bounding box center [1212, 16] width 62 height 22
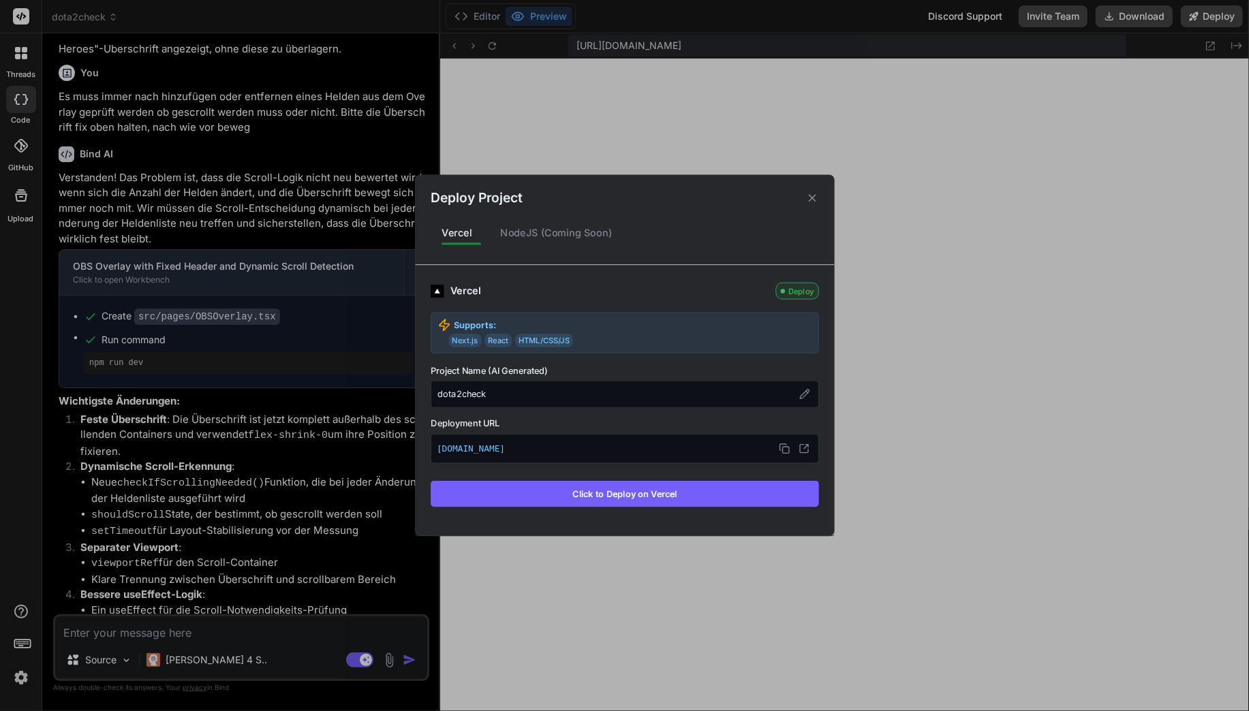
click at [677, 501] on button "Click to Deploy on Vercel" at bounding box center [625, 494] width 388 height 26
type textarea "x"
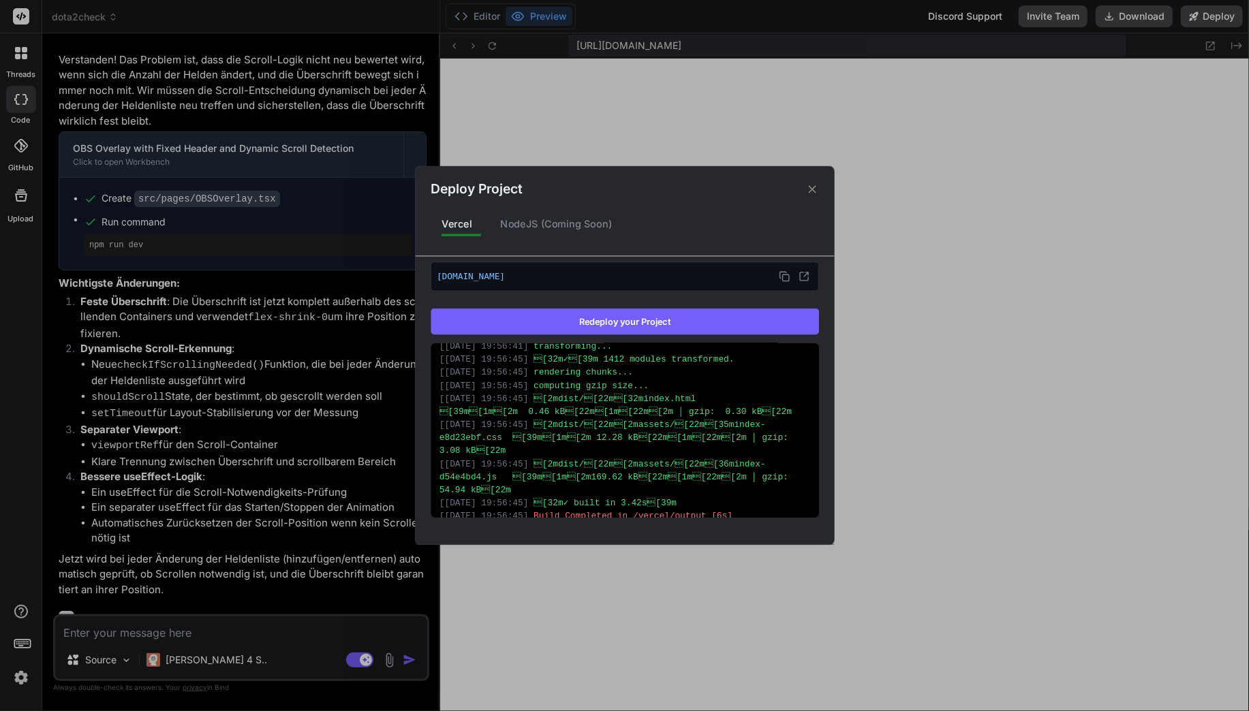
scroll to position [408, 0]
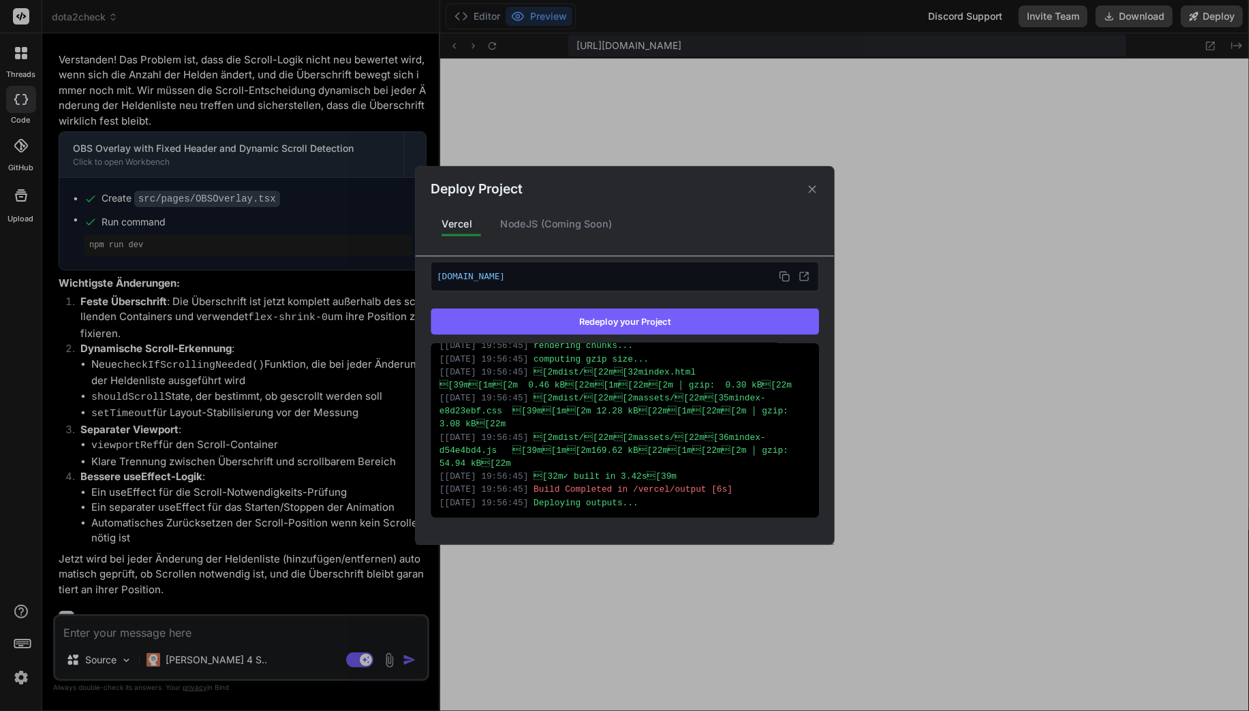
type textarea "x"
click at [149, 621] on div "Deploy Project Vercel NodeJS (Coming Soon) Vercel Deployed Supports: Next.js Re…" at bounding box center [624, 355] width 1249 height 711
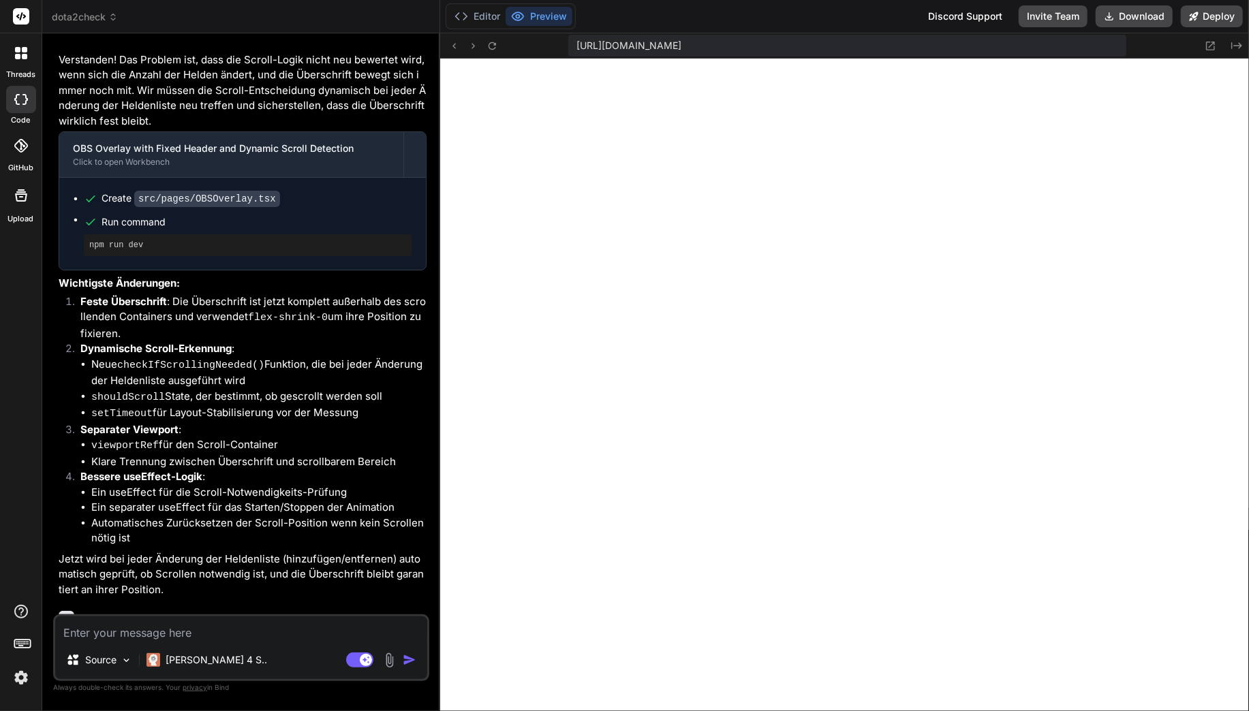
click at [144, 628] on textarea at bounding box center [241, 629] width 372 height 25
type textarea "K"
type textarea "x"
click at [360, 663] on rect at bounding box center [359, 660] width 27 height 15
type textarea "x"
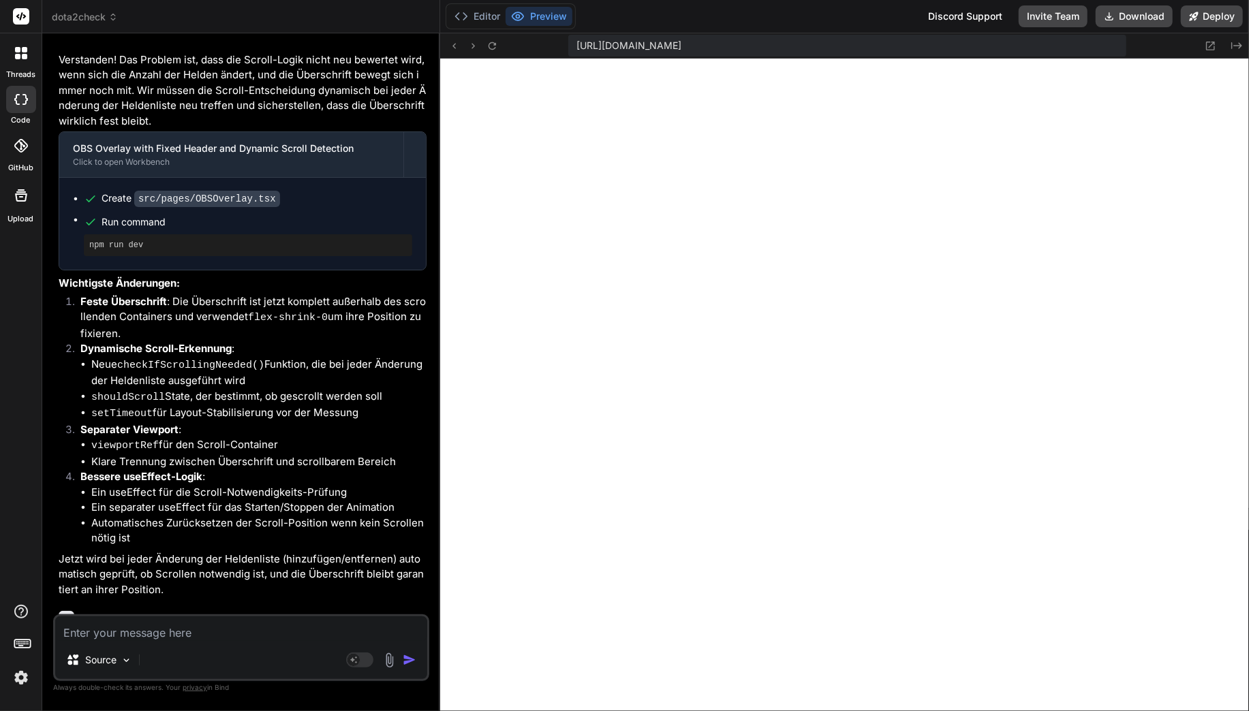
click at [301, 629] on textarea at bounding box center [241, 629] width 372 height 25
type textarea "L"
type textarea "x"
type textarea "Le"
type textarea "x"
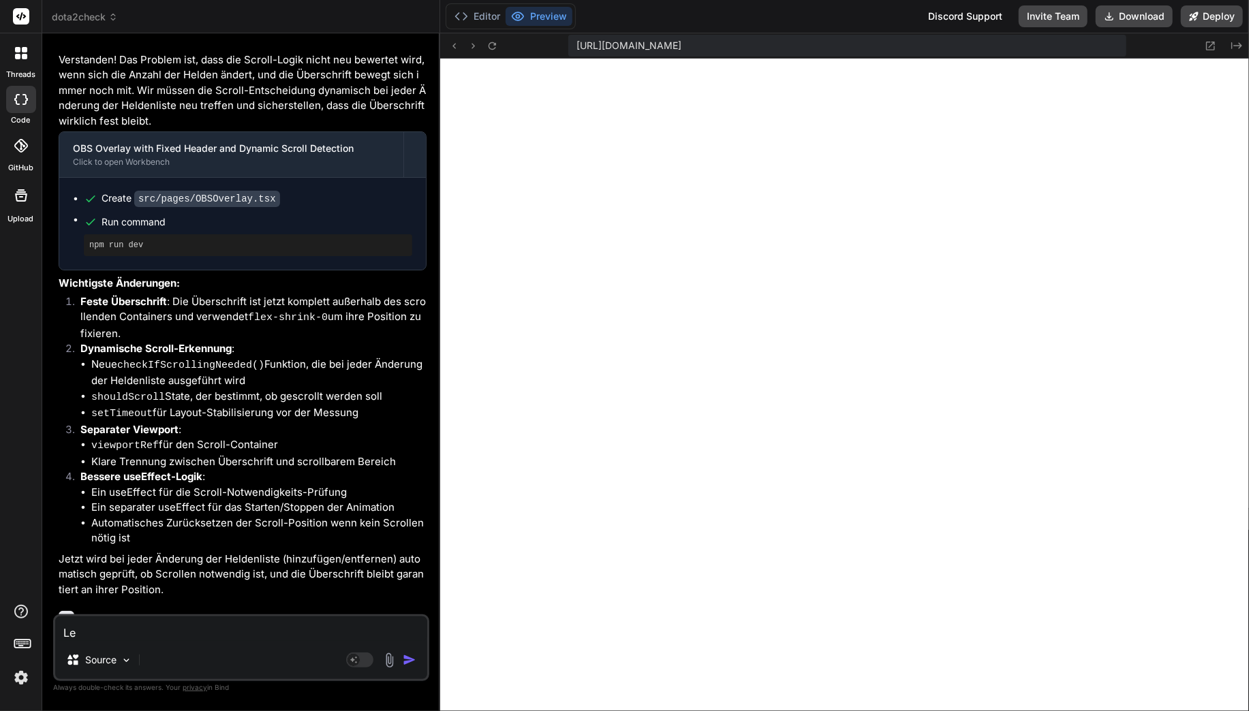
type textarea "Lei"
type textarea "x"
type textarea "Leid"
type textarea "x"
type textarea "Leide"
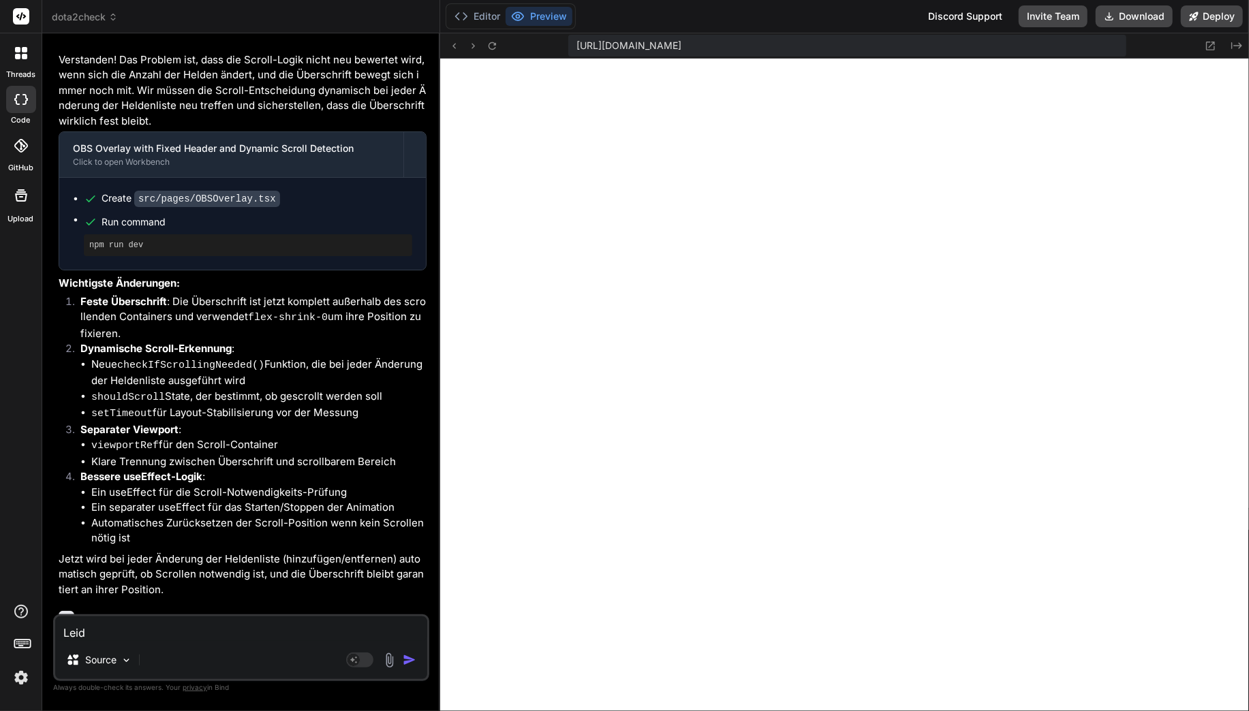
type textarea "x"
type textarea "Leider"
type textarea "x"
type textarea "Leider"
type textarea "x"
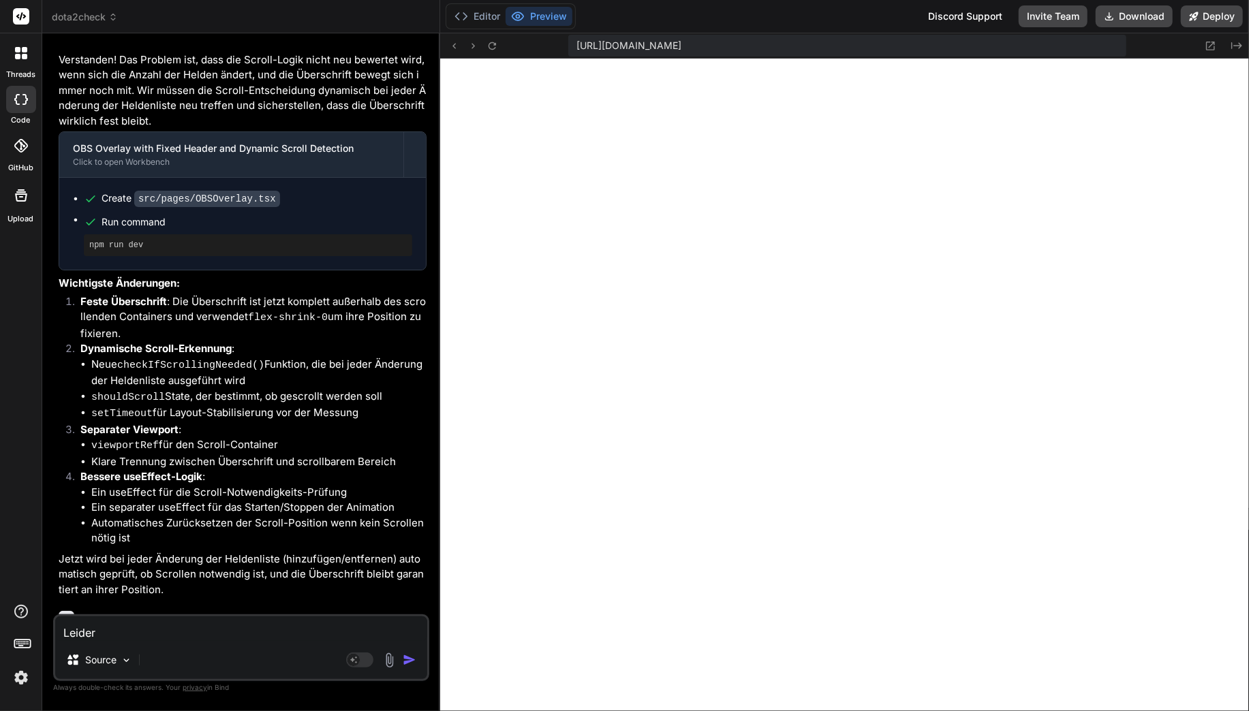
type textarea "Leider s"
type textarea "x"
type textarea "Leider sc"
type textarea "x"
type textarea "Leider scr"
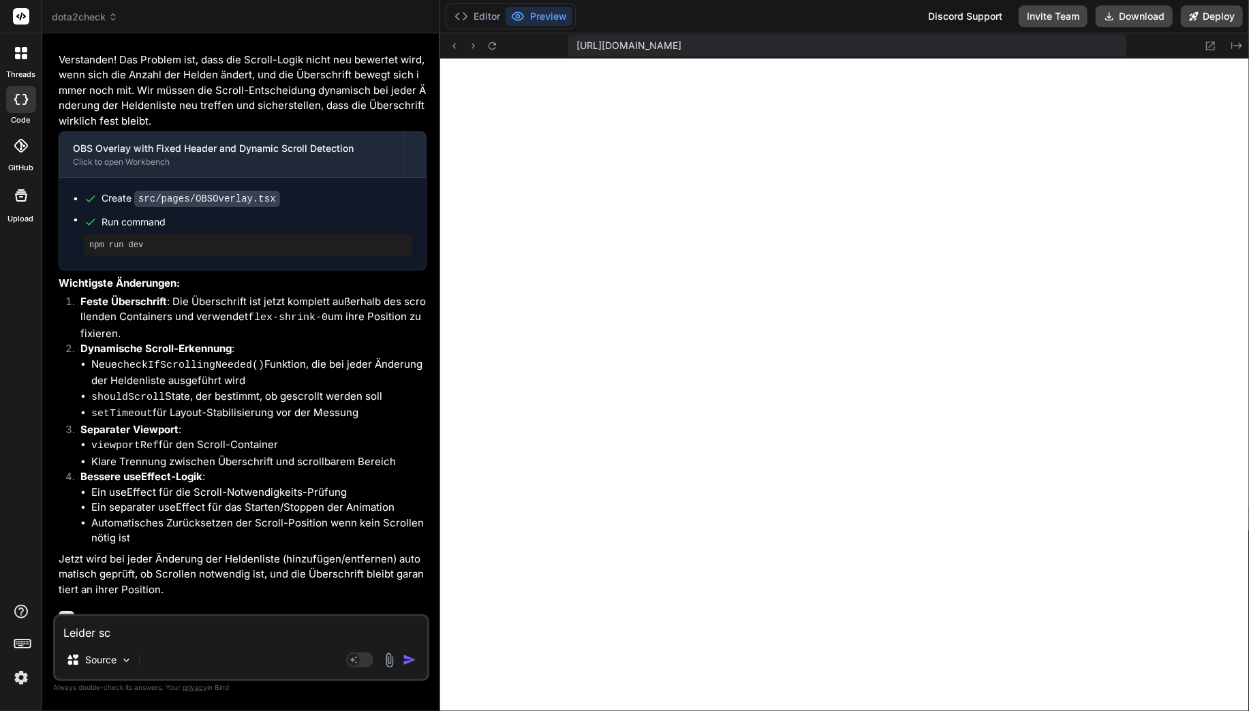
type textarea "x"
type textarea "Leider scro"
type textarea "x"
type textarea "Leider scrol"
type textarea "x"
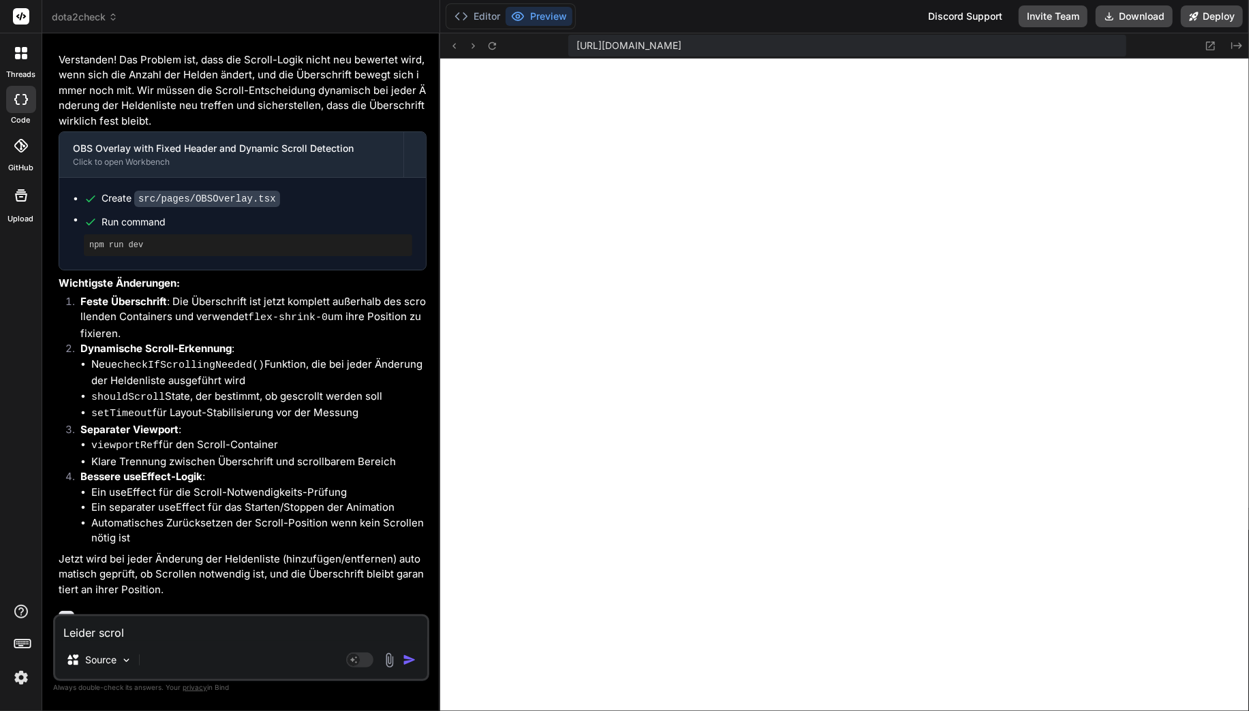
type textarea "Leider scroll"
type textarea "x"
type textarea "Leider scrollt"
type textarea "x"
type textarea "Leider scrollt"
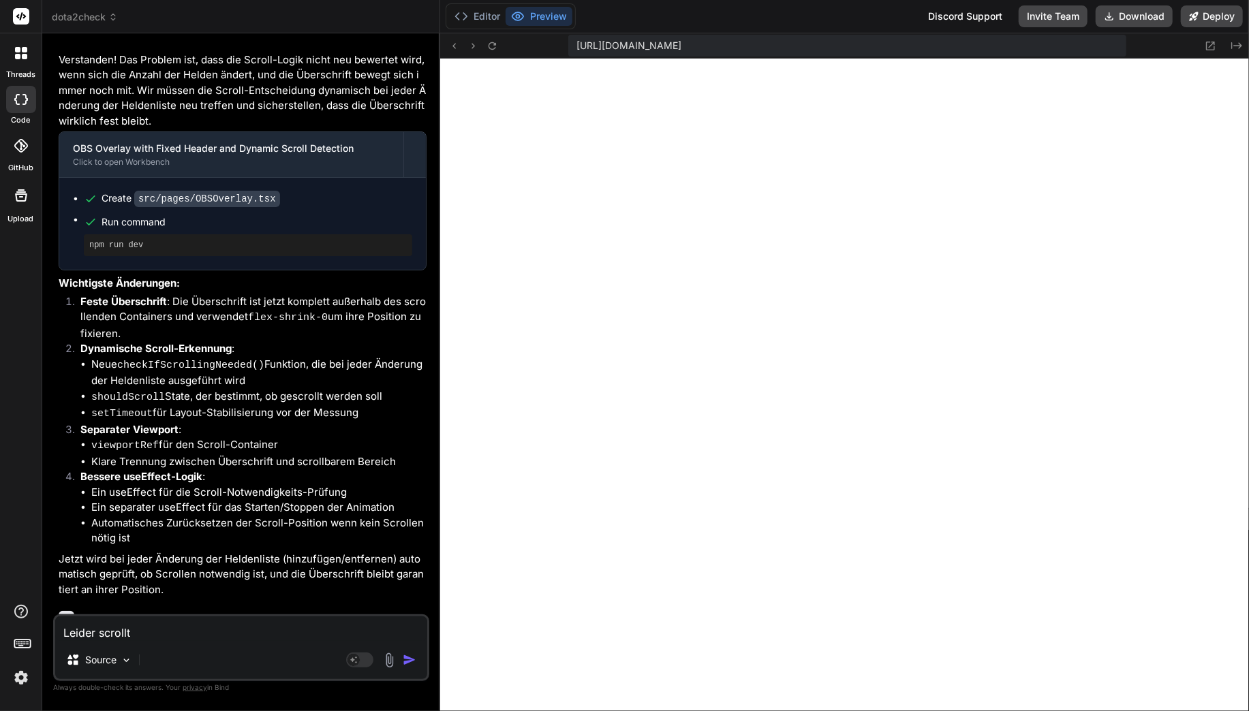
type textarea "x"
type textarea "Leider scrollt e"
type textarea "x"
type textarea "Leider scrollt er"
type textarea "x"
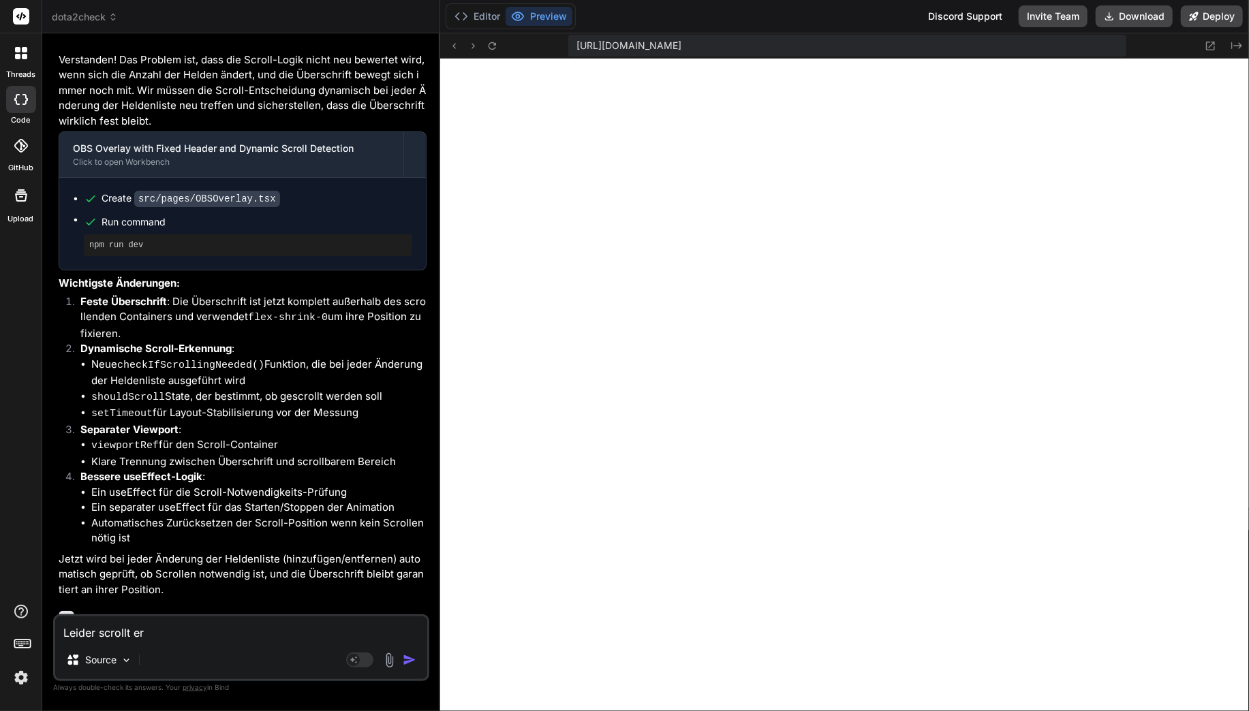
type textarea "Leider scrollt er"
type textarea "x"
type textarea "Leider scrollt er g"
type textarea "x"
type textarea "Leider scrollt er ga"
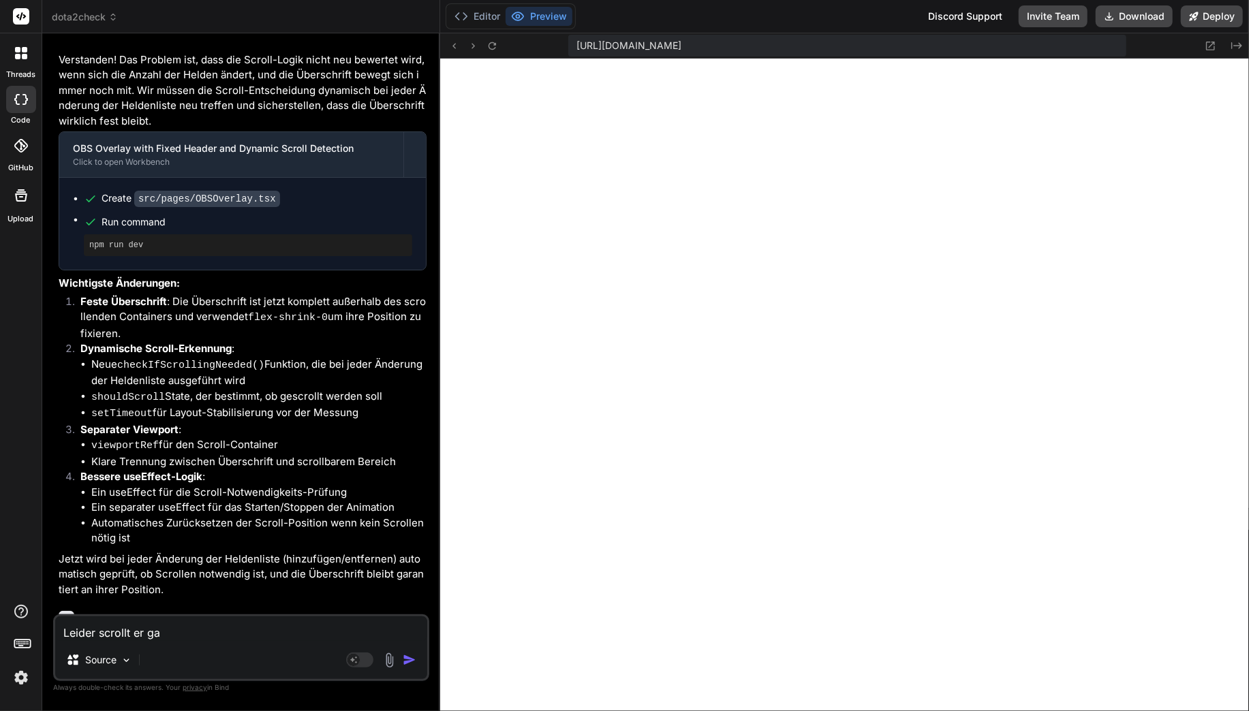
type textarea "x"
type textarea "Leider scrollt er gar"
type textarea "x"
type textarea "Leider scrollt er gar"
type textarea "x"
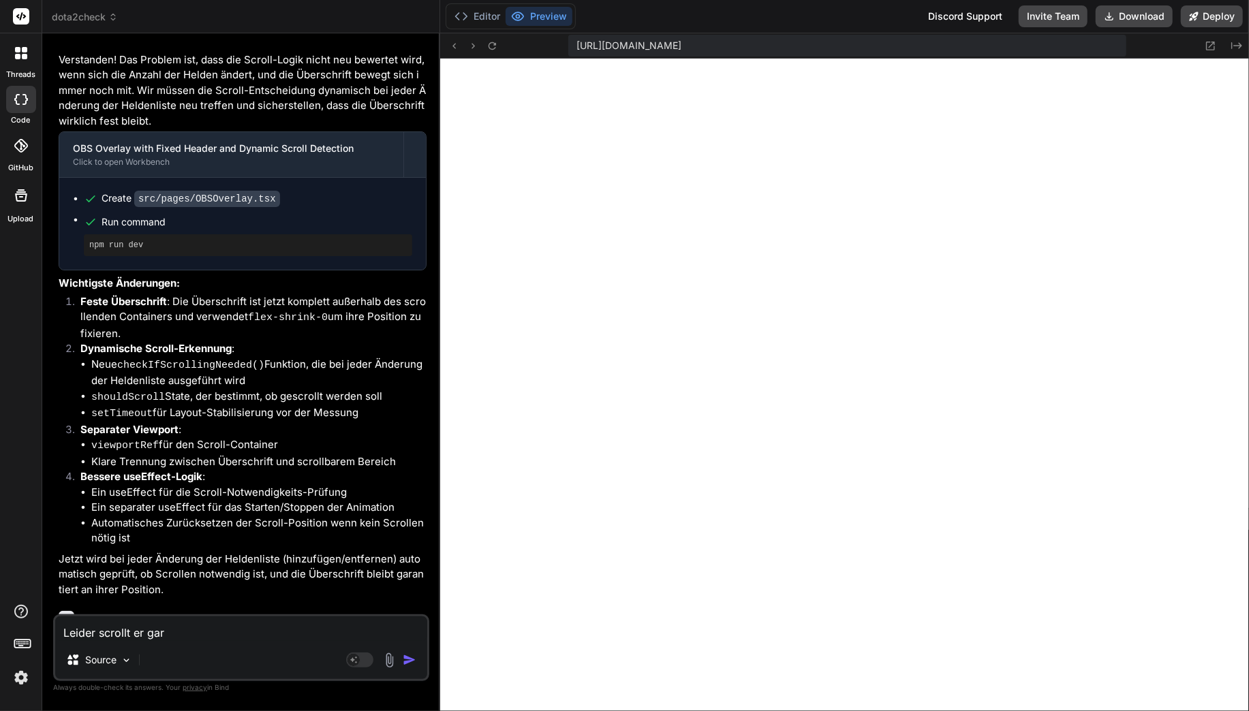
type textarea "Leider scrollt er gar n"
type textarea "x"
type textarea "Leider scrollt er gar ni"
type textarea "x"
type textarea "Leider scrollt er gar nic"
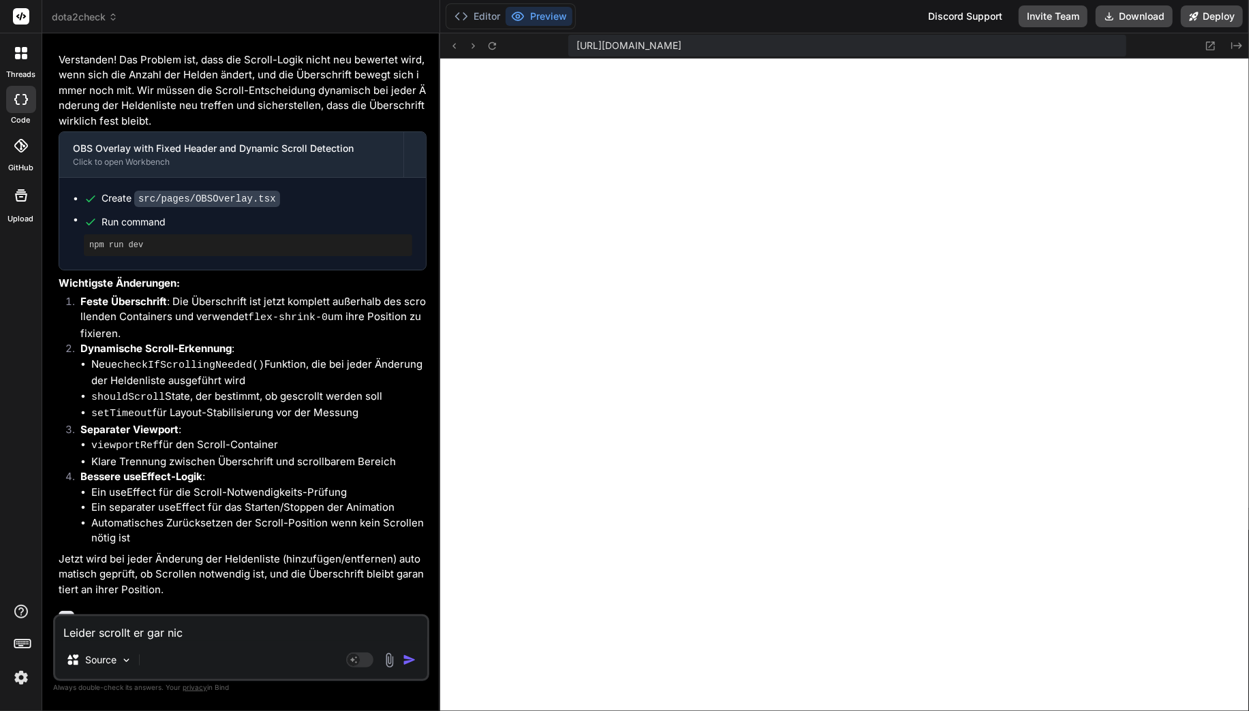
type textarea "x"
type textarea "Leider scrollt er gar nich"
type textarea "x"
type textarea "Leider scrollt er gar nicht"
type textarea "x"
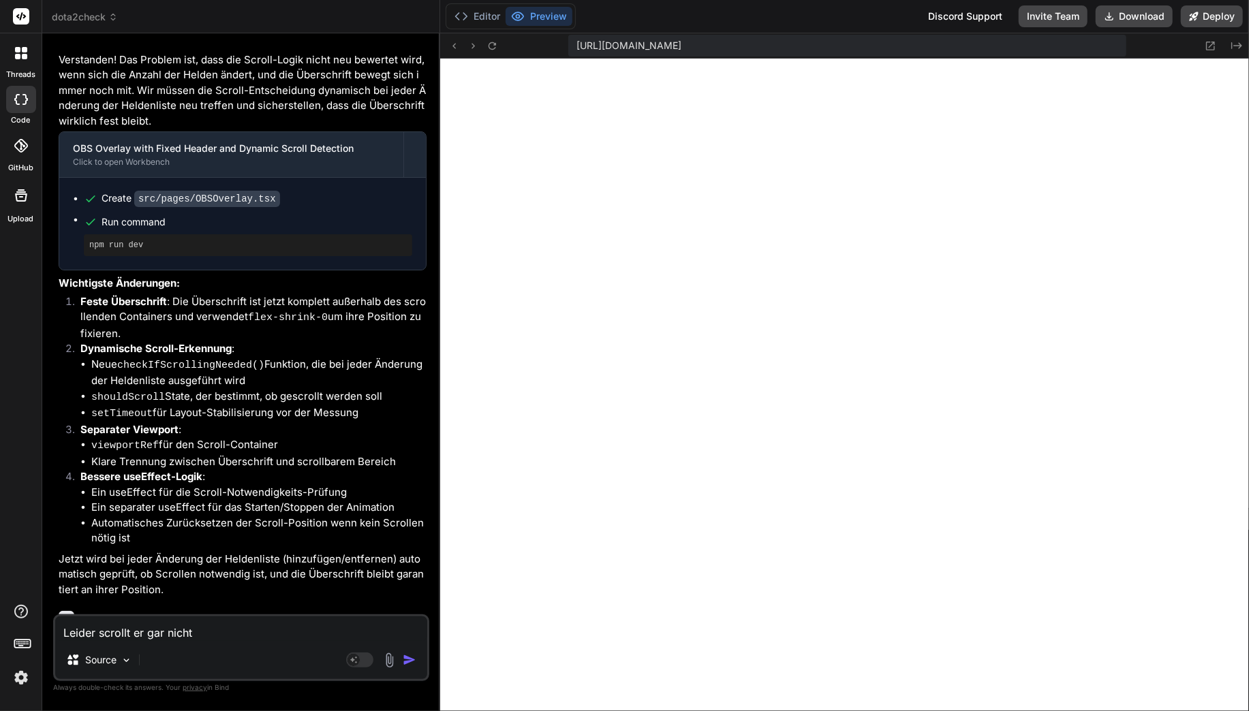
type textarea "Leider scrollt er gar nicht."
type textarea "x"
type textarea "Leider scrollt er gar nicht."
type textarea "x"
type textarea "Leider scrollt er gar nicht."
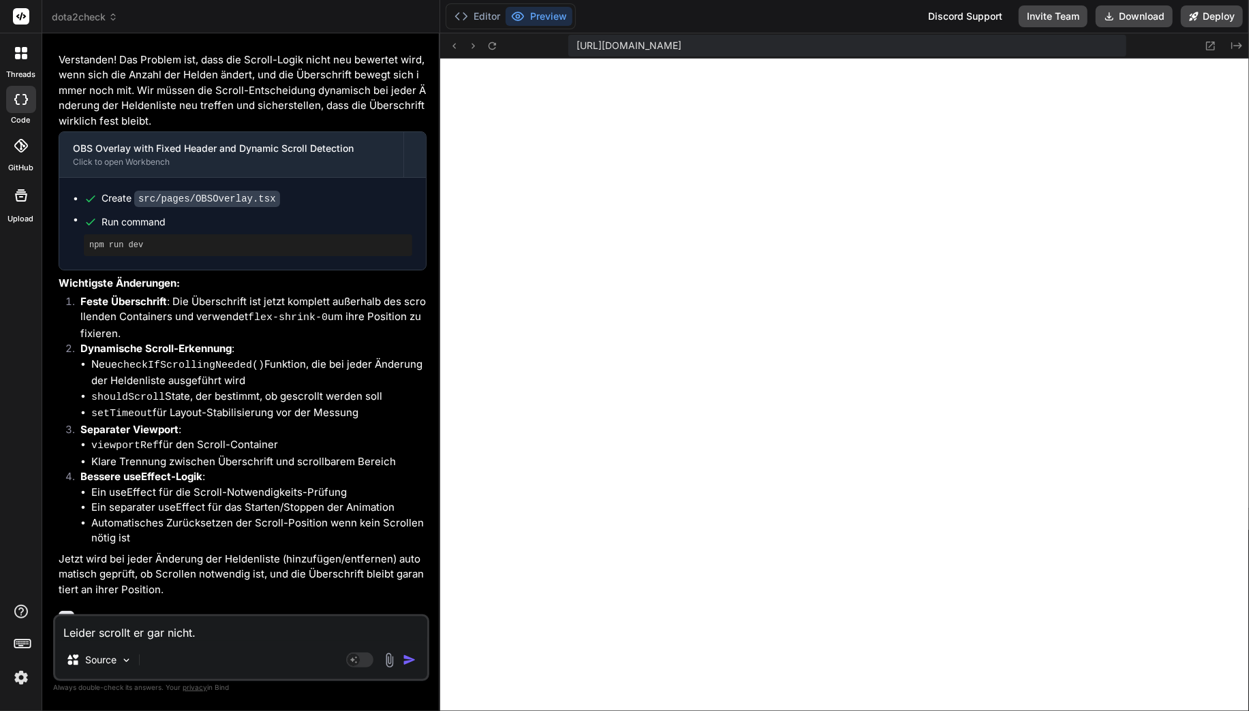
type textarea "x"
type textarea "Leider scrollt er gar nicht"
type textarea "x"
type textarea "Leider scrollt er gar nicht"
type textarea "x"
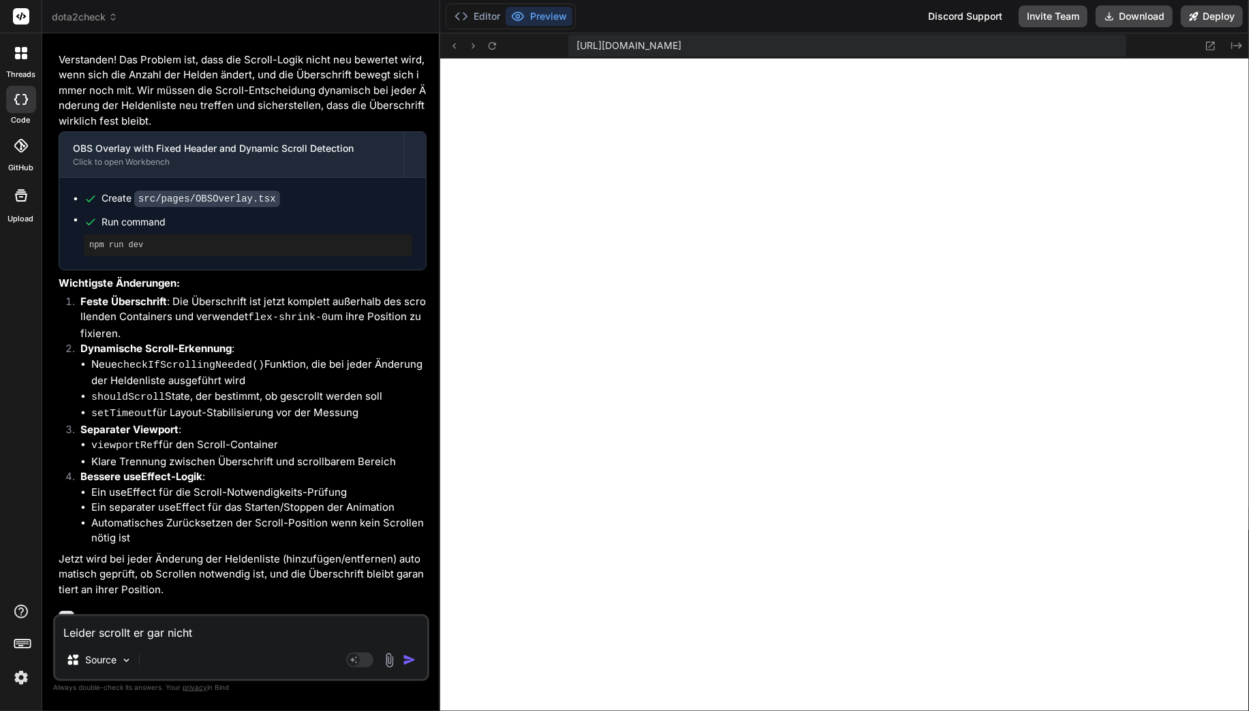
type textarea "Leider scrollt er gar nicht m"
type textarea "x"
type textarea "Leider scrollt er gar nicht me"
type textarea "x"
type textarea "Leider scrollt er gar nicht meh"
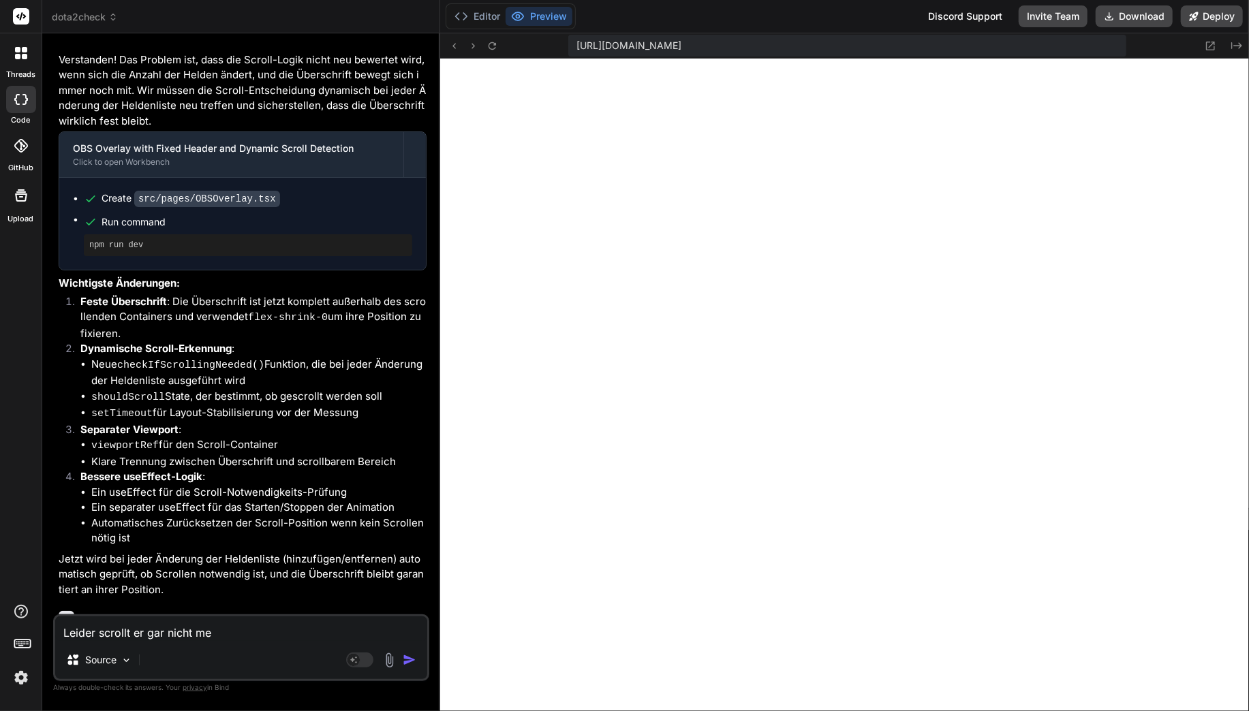
type textarea "x"
type textarea "Leider scrollt er gar nicht mehr"
type textarea "x"
type textarea "Leider scrollt er gar nicht mehr,"
type textarea "x"
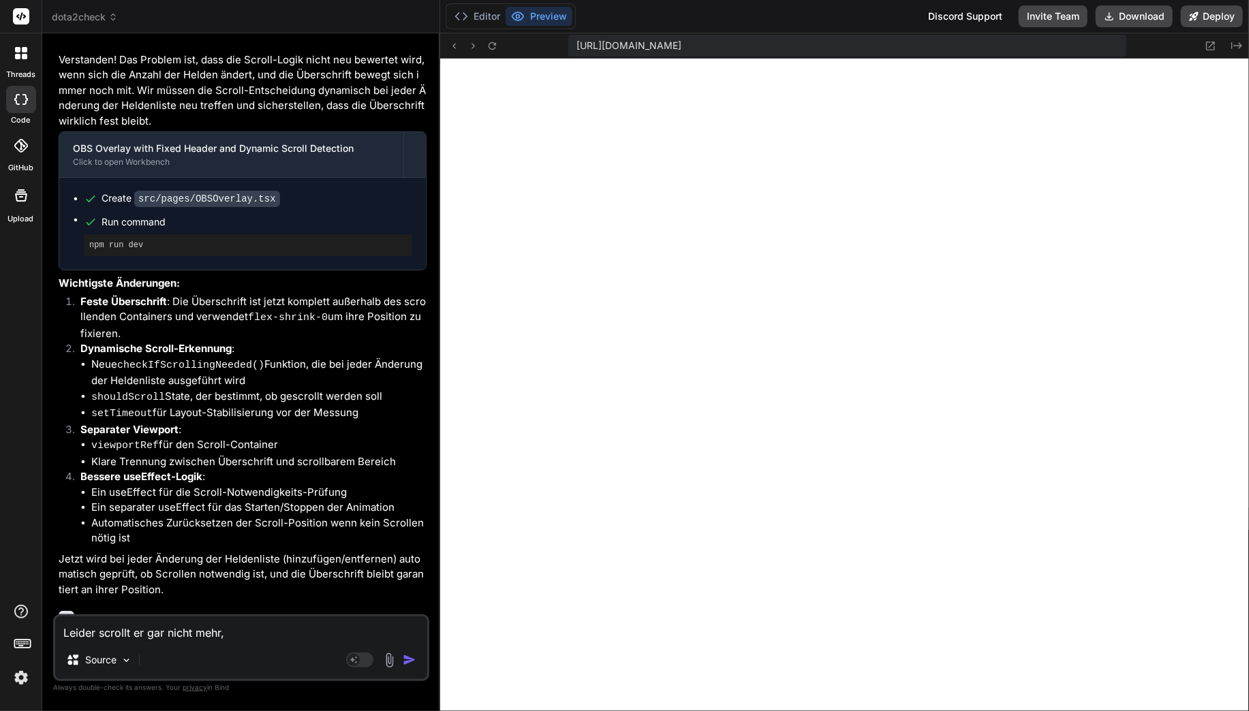
type textarea "Leider scrollt er gar nicht mehr,"
type textarea "x"
type textarea "Leider scrollt er gar nicht mehr, t"
type textarea "x"
type textarea "Leider scrollt er gar nicht mehr, tr"
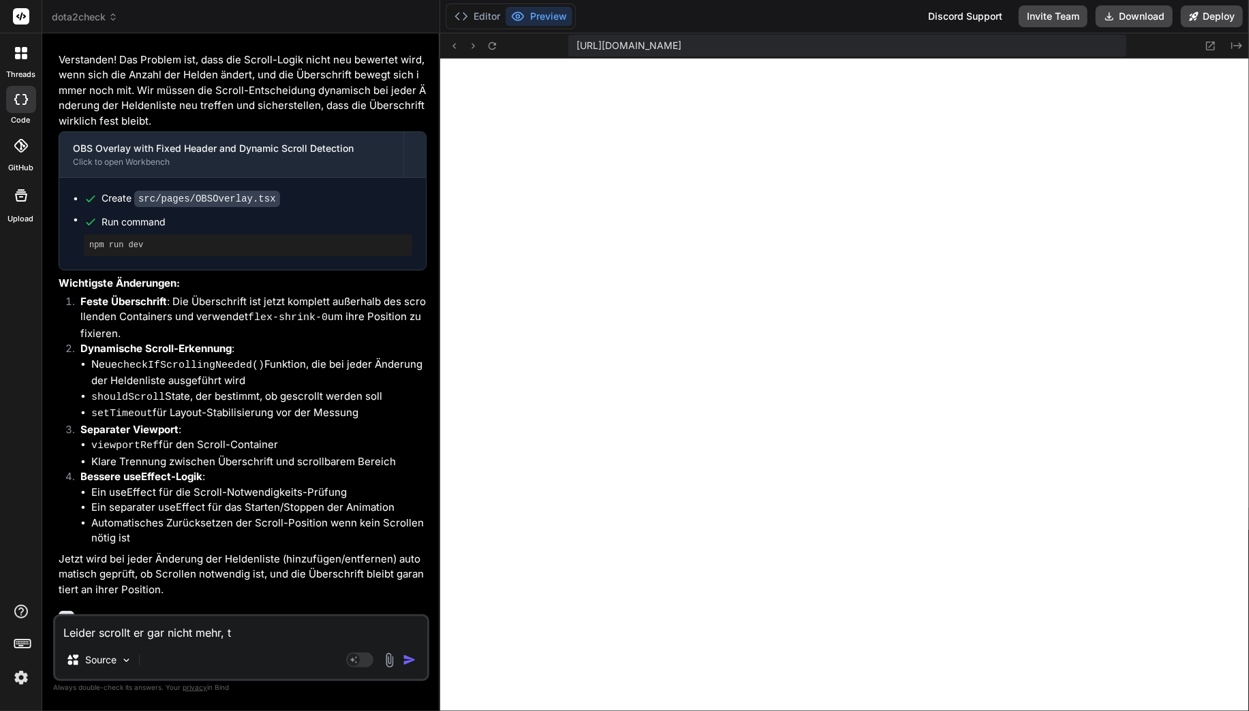
type textarea "x"
type textarea "Leider scrollt er gar nicht mehr, tro"
type textarea "x"
type textarea "Leider scrollt er gar nicht mehr, trot"
type textarea "x"
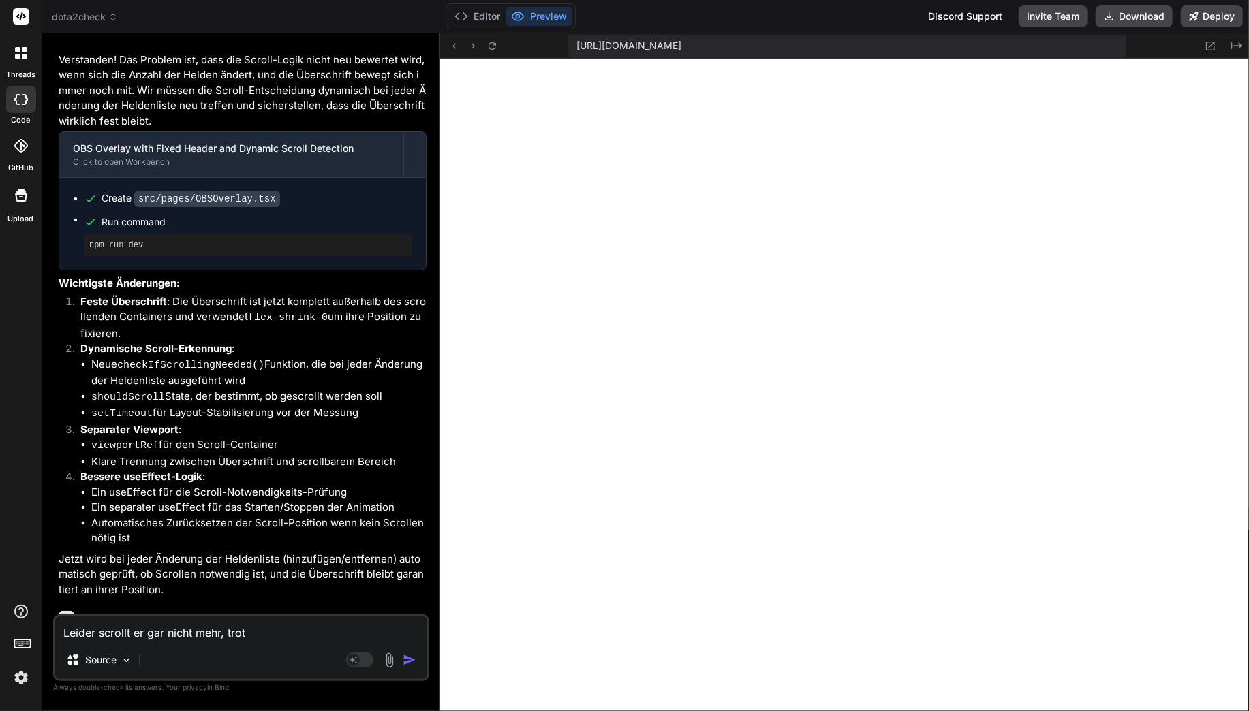
type textarea "Leider scrollt er gar nicht mehr, trotz"
type textarea "x"
type textarea "Leider scrollt er gar nicht mehr, trotz"
type textarea "x"
type textarea "Leider scrollt er gar nicht mehr, trotz g"
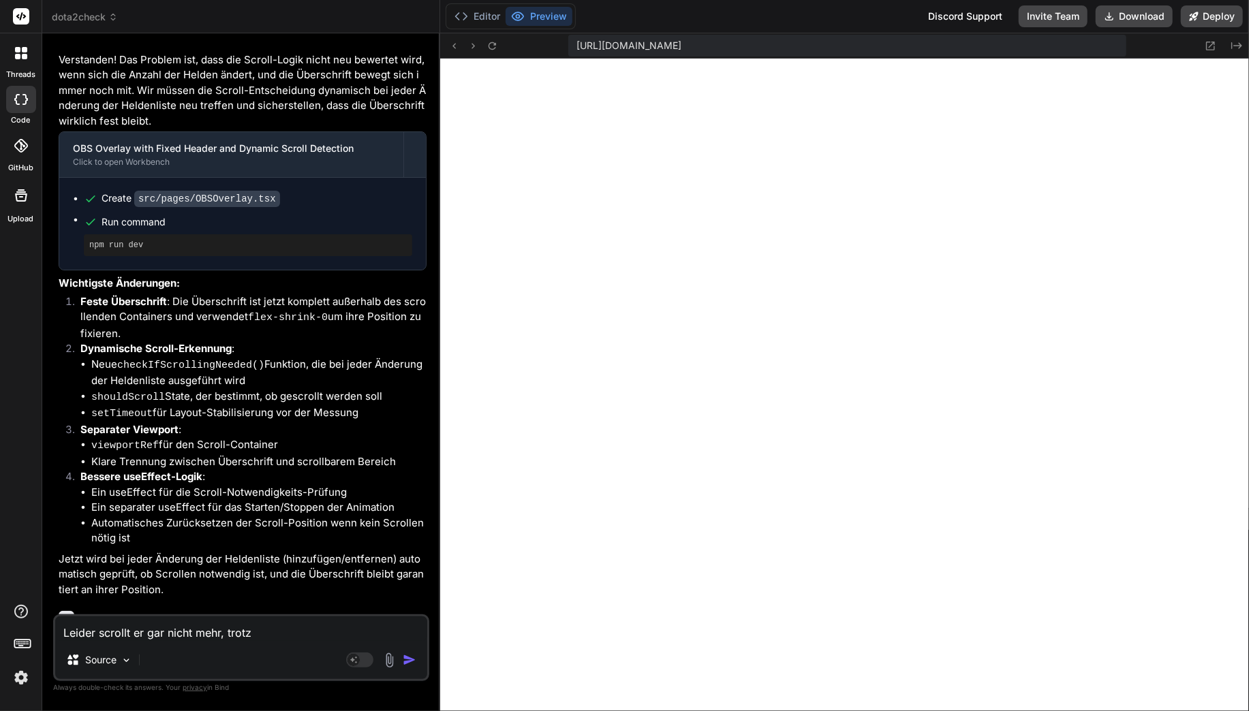
type textarea "x"
type textarea "Leider scrollt er gar nicht mehr, trotz ge"
type textarea "x"
type textarea "Leider scrollt er gar nicht mehr, trotz gen"
type textarea "x"
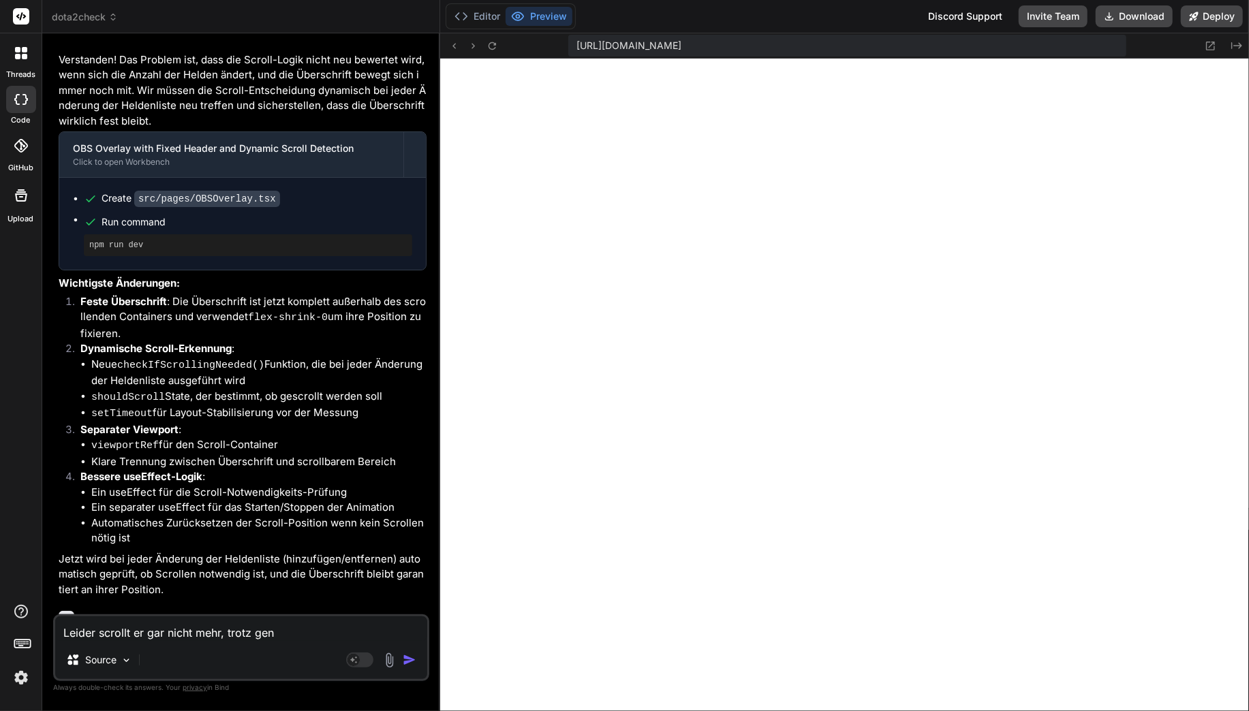
type textarea "Leider scrollt er gar nicht mehr, trotz genu"
type textarea "x"
type textarea "Leider scrollt er gar nicht mehr, trotz genug"
type textarea "x"
type textarea "Leider scrollt er gar nicht mehr, trotz genug"
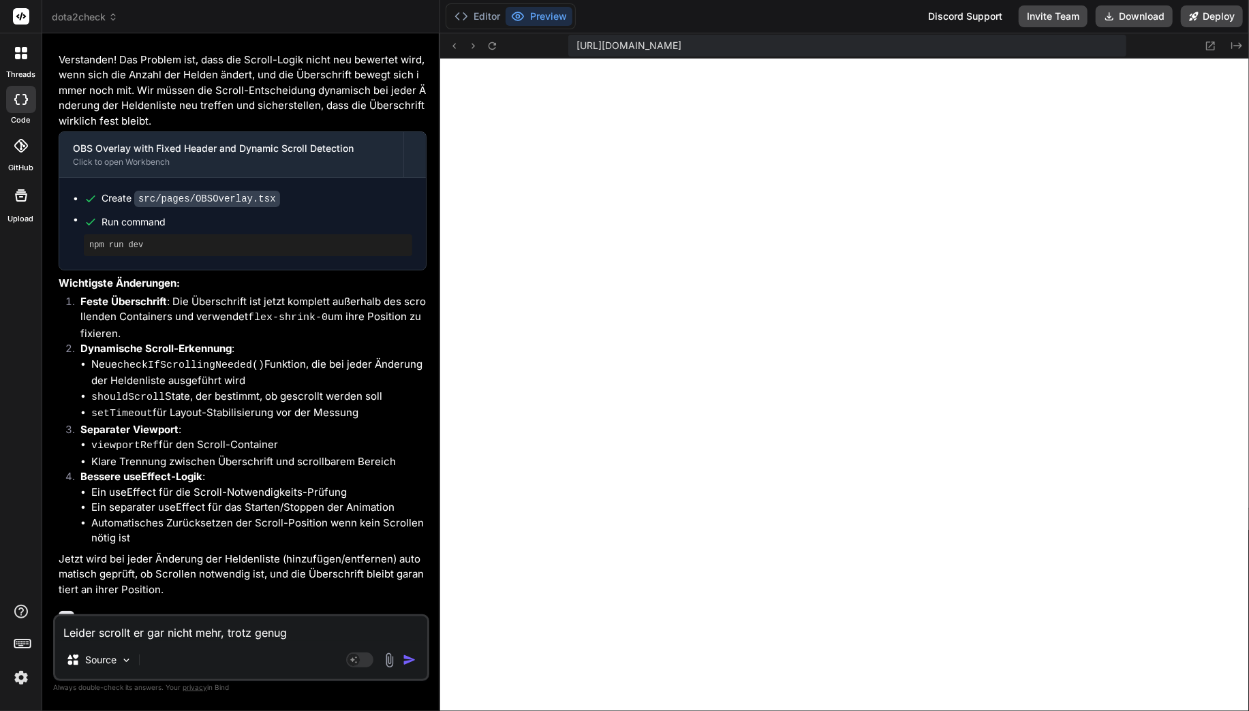
type textarea "x"
type textarea "Leider scrollt er gar nicht mehr, trotz genug H"
type textarea "x"
type textarea "Leider scrollt er gar nicht mehr, trotz genug He"
type textarea "x"
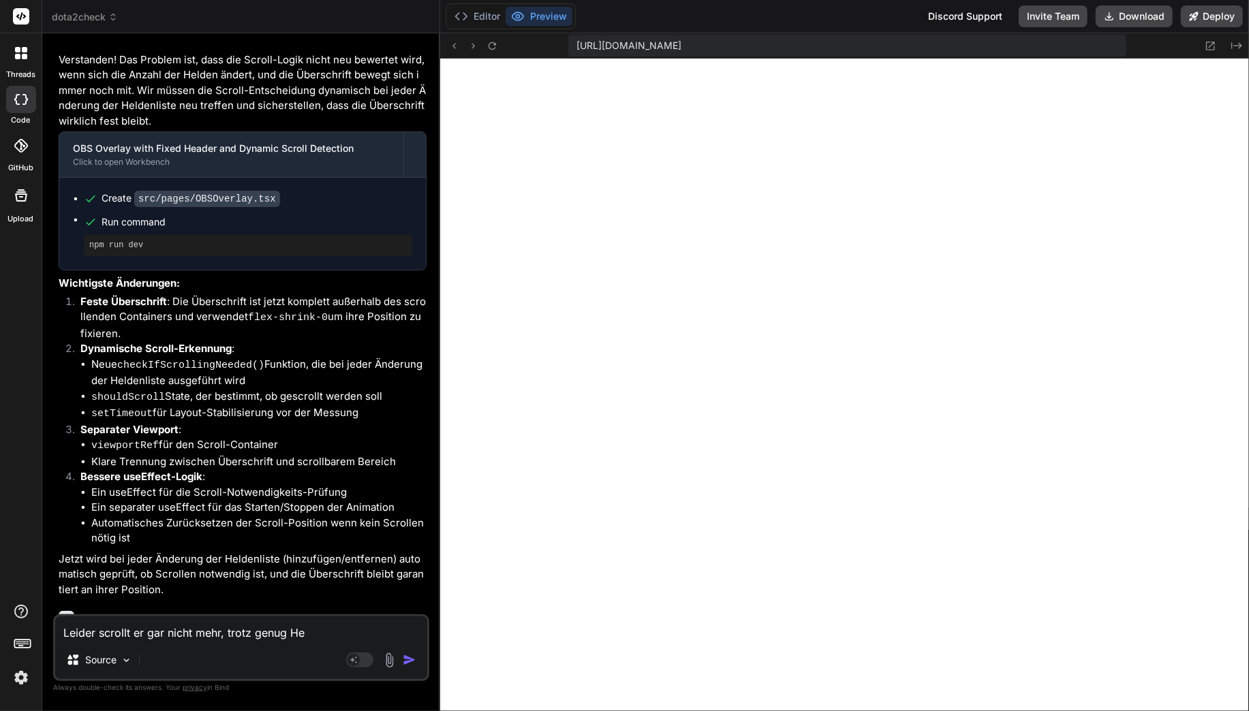
type textarea "Leider scrollt er gar nicht mehr, trotz genug Hel"
type textarea "x"
type textarea "Leider scrollt er gar nicht mehr, trotz genug Held"
type textarea "x"
type textarea "Leider scrollt er gar nicht mehr, trotz genug Helde"
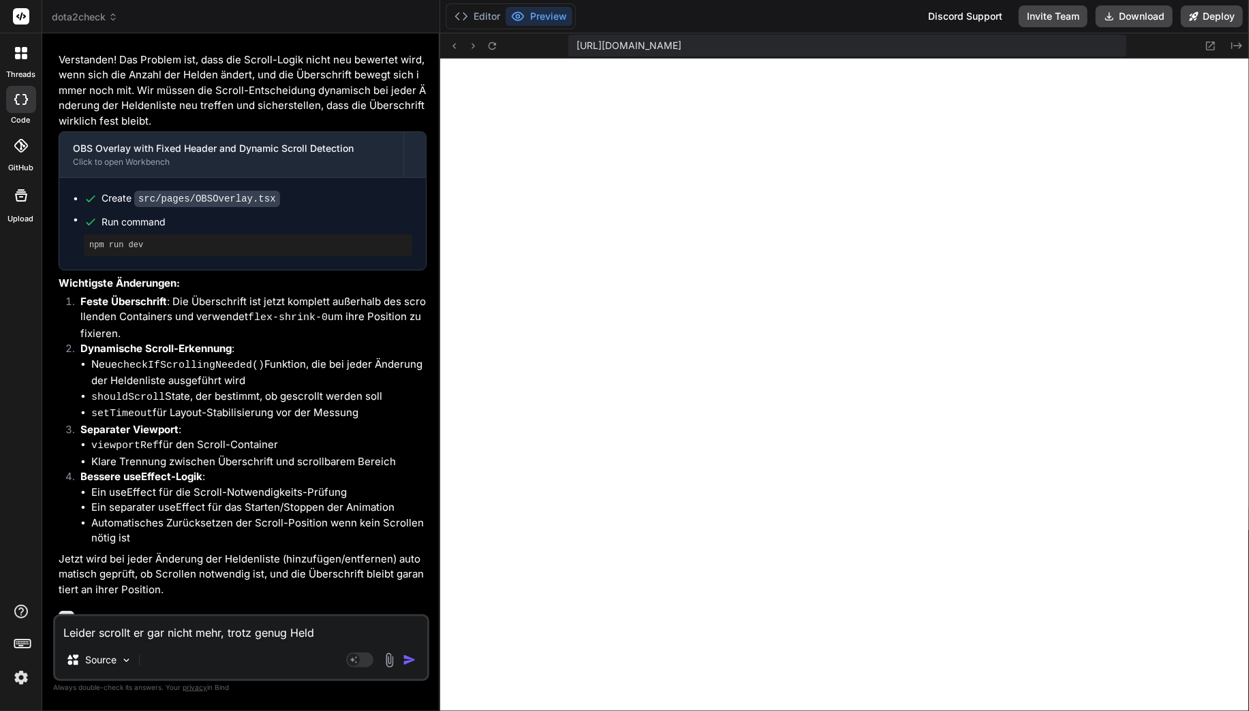
type textarea "x"
type textarea "Leider scrollt er gar nicht mehr, trotz genug Helden"
type textarea "x"
type textarea "Leider scrollt er gar nicht mehr, trotz genug Helden"
type textarea "x"
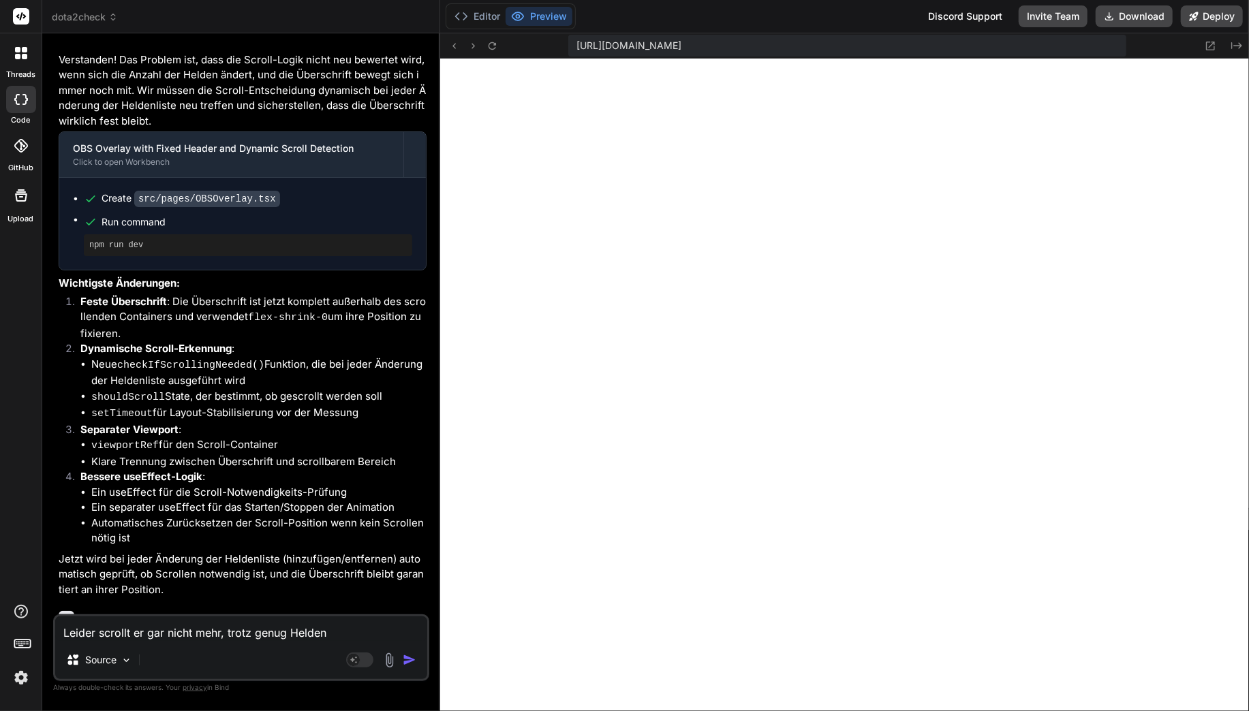
type textarea "Leider scrollt er gar nicht mehr, trotz genug Helden i"
type textarea "x"
type textarea "Leider scrollt er gar nicht mehr, trotz genug Helden in"
type textarea "x"
type textarea "Leider scrollt er gar nicht mehr, trotz genug Helden in"
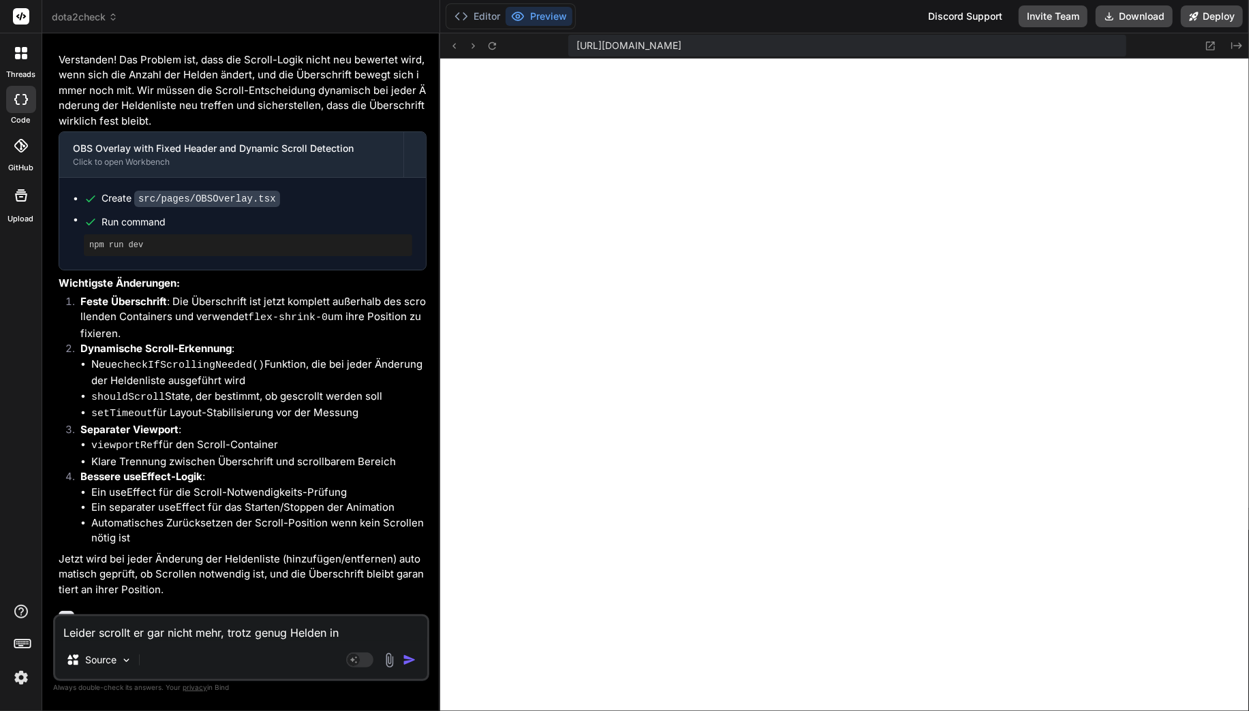
type textarea "x"
type textarea "Leider scrollt er gar nicht mehr, trotz genug Helden in d"
type textarea "x"
type textarea "Leider scrollt er gar nicht mehr, trotz genug Helden in de"
type textarea "x"
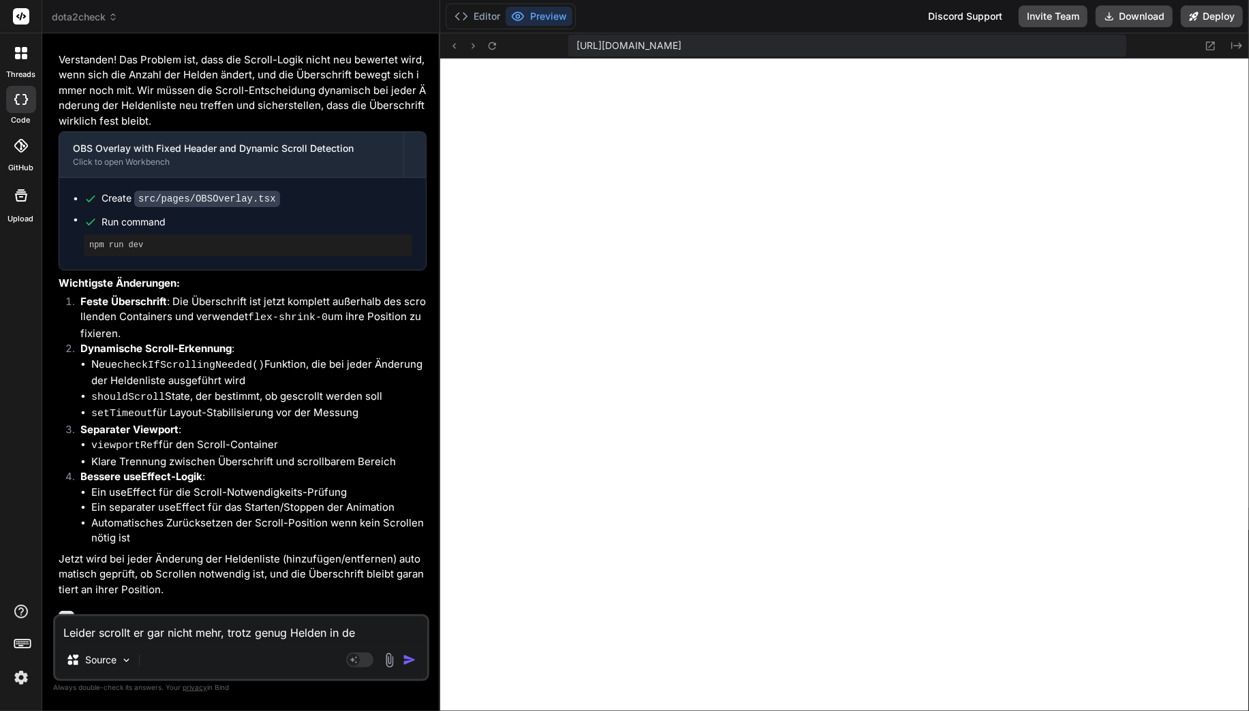
type textarea "Leider scrollt er gar nicht mehr, trotz genug Helden in der"
type textarea "x"
type textarea "Leider scrollt er gar nicht mehr, trotz genug Helden in der"
type textarea "x"
type textarea "Leider scrollt er gar nicht mehr, trotz genug Helden in der L"
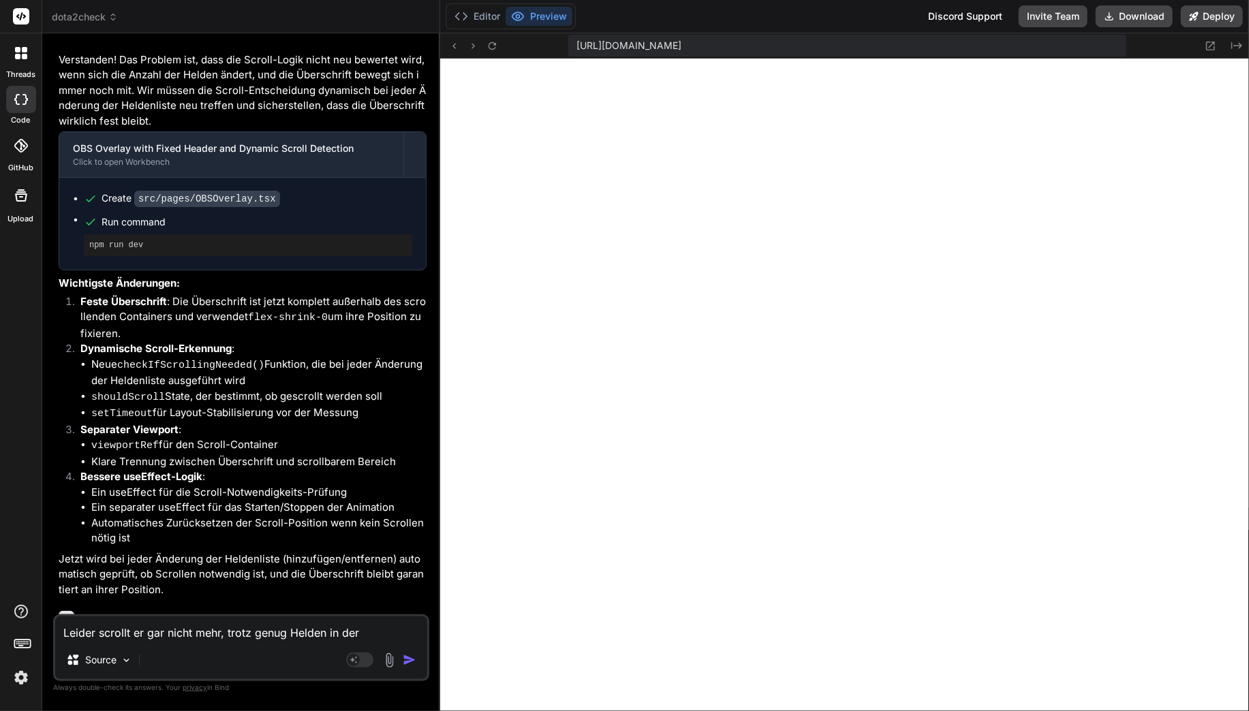
type textarea "x"
type textarea "Leider scrollt er gar nicht mehr, trotz genug Helden in der Li"
type textarea "x"
type textarea "Leider scrollt er gar nicht mehr, trotz genug Helden in der Lis"
type textarea "x"
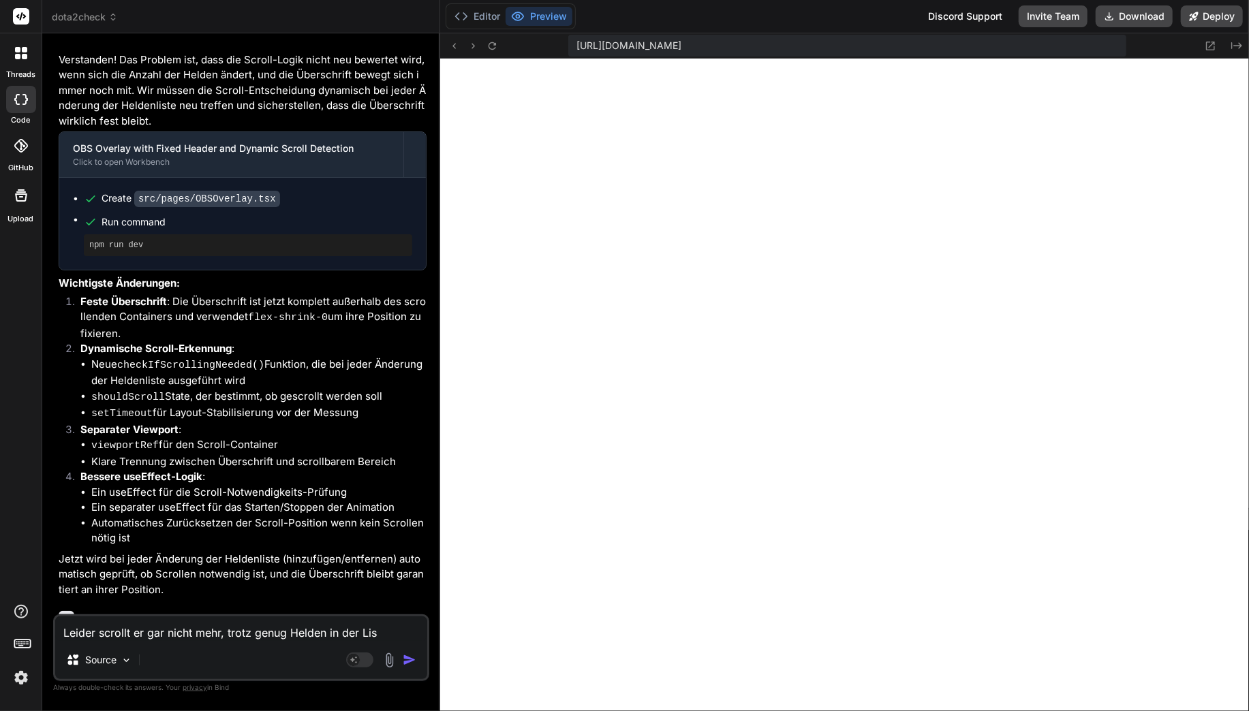
type textarea "Leider scrollt er gar nicht mehr, trotz genug Helden in der List"
type textarea "x"
type textarea "Leider scrollt er gar nicht mehr, trotz genug Helden in der Liste"
type textarea "x"
type textarea "Leider scrollt er gar nicht mehr, trotz genug Helden in der Liste?"
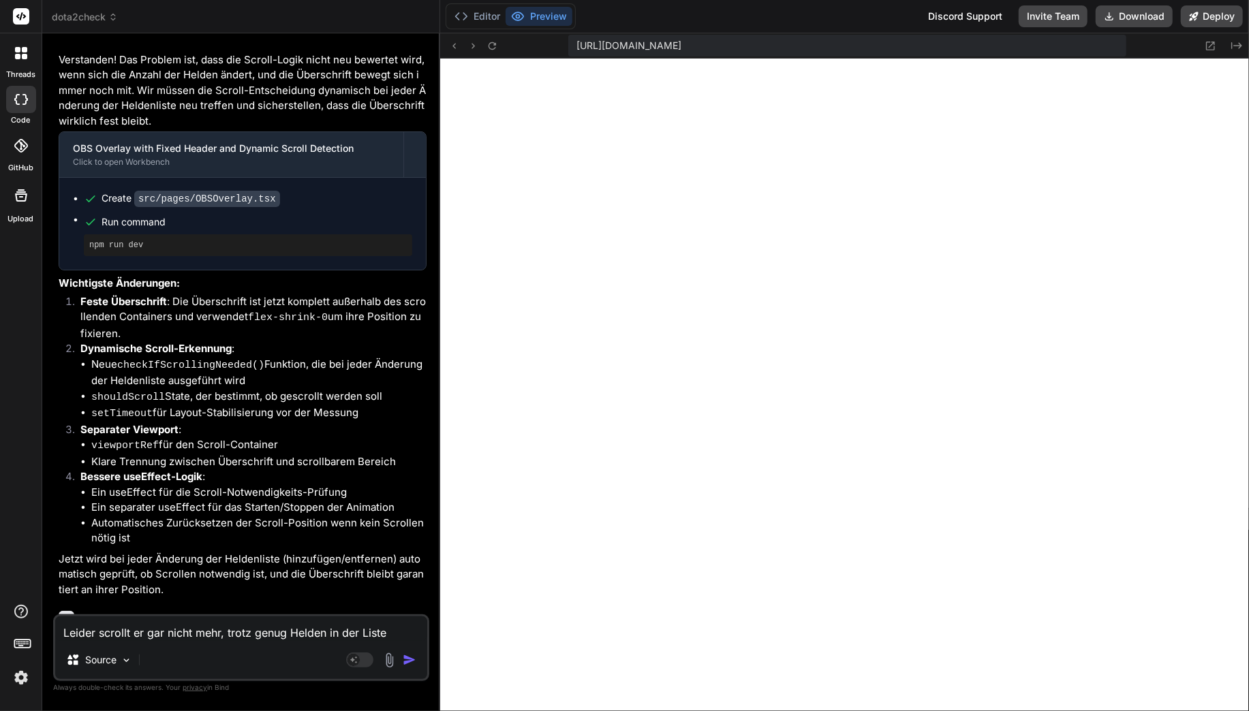
type textarea "x"
type textarea "Leider scrollt er gar nicht mehr, trotz genug Helden in der Liste?"
type textarea "x"
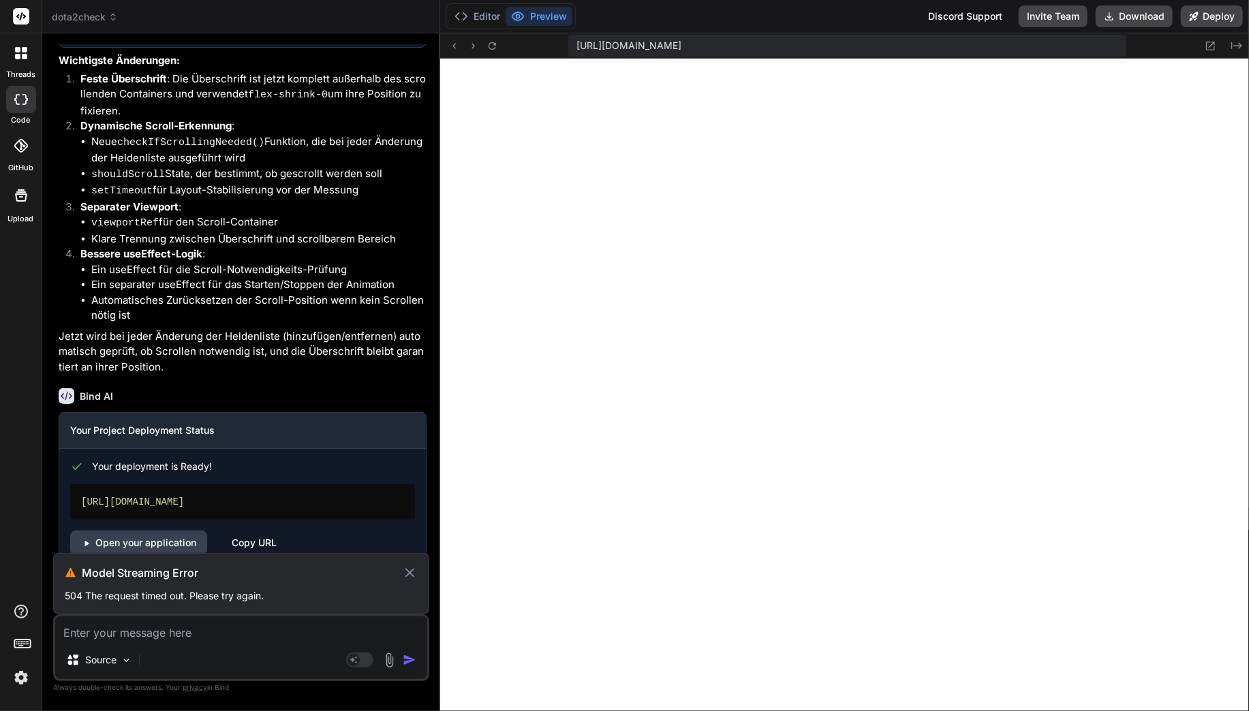
scroll to position [4978, 0]
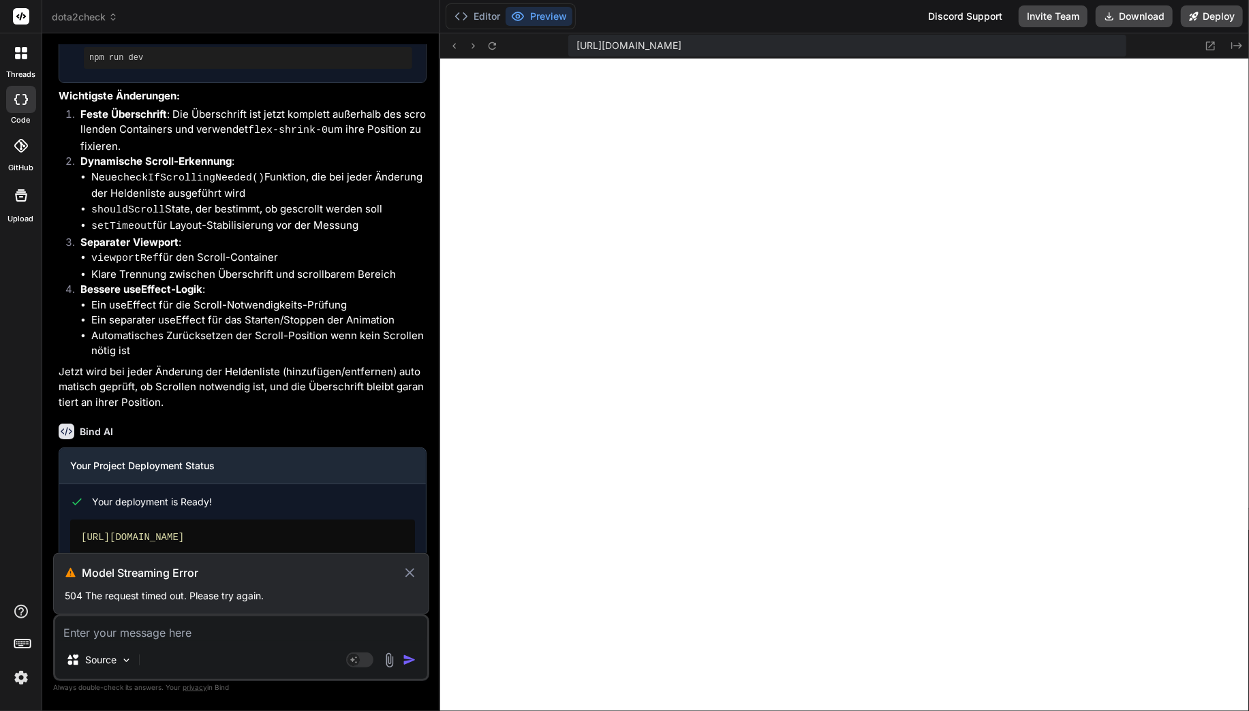
click at [415, 572] on icon at bounding box center [410, 573] width 16 height 16
type textarea "x"
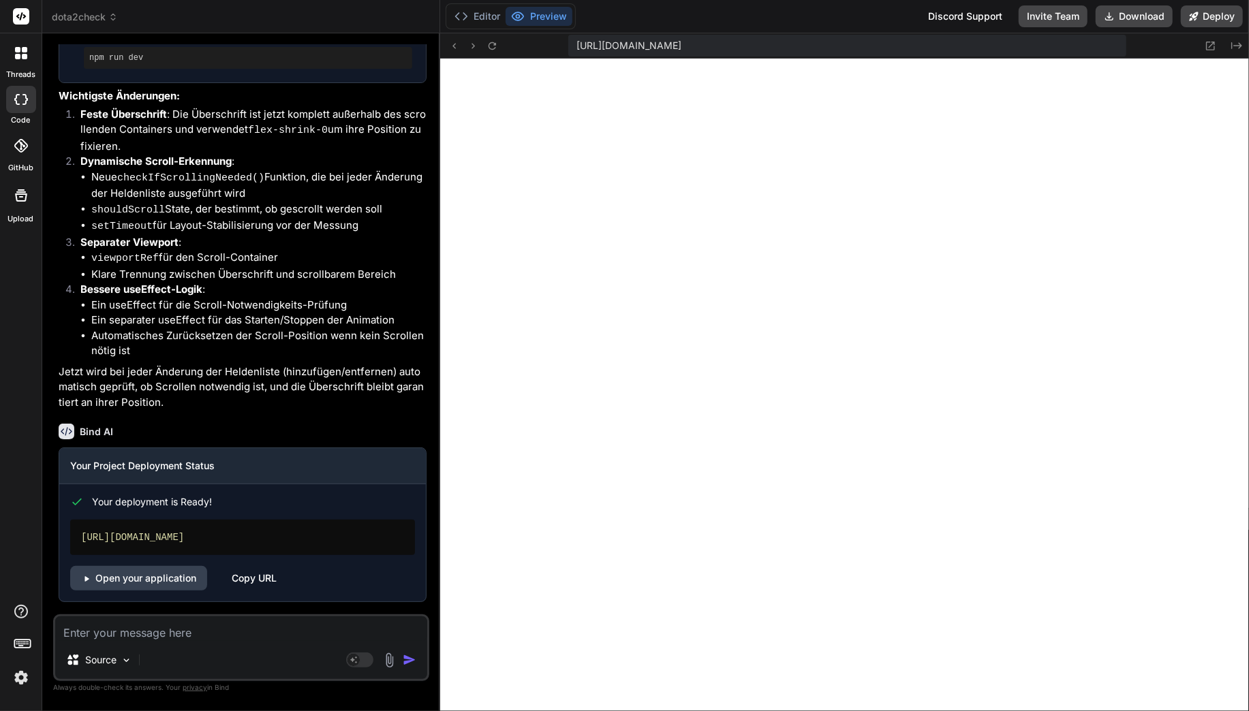
scroll to position [4918, 0]
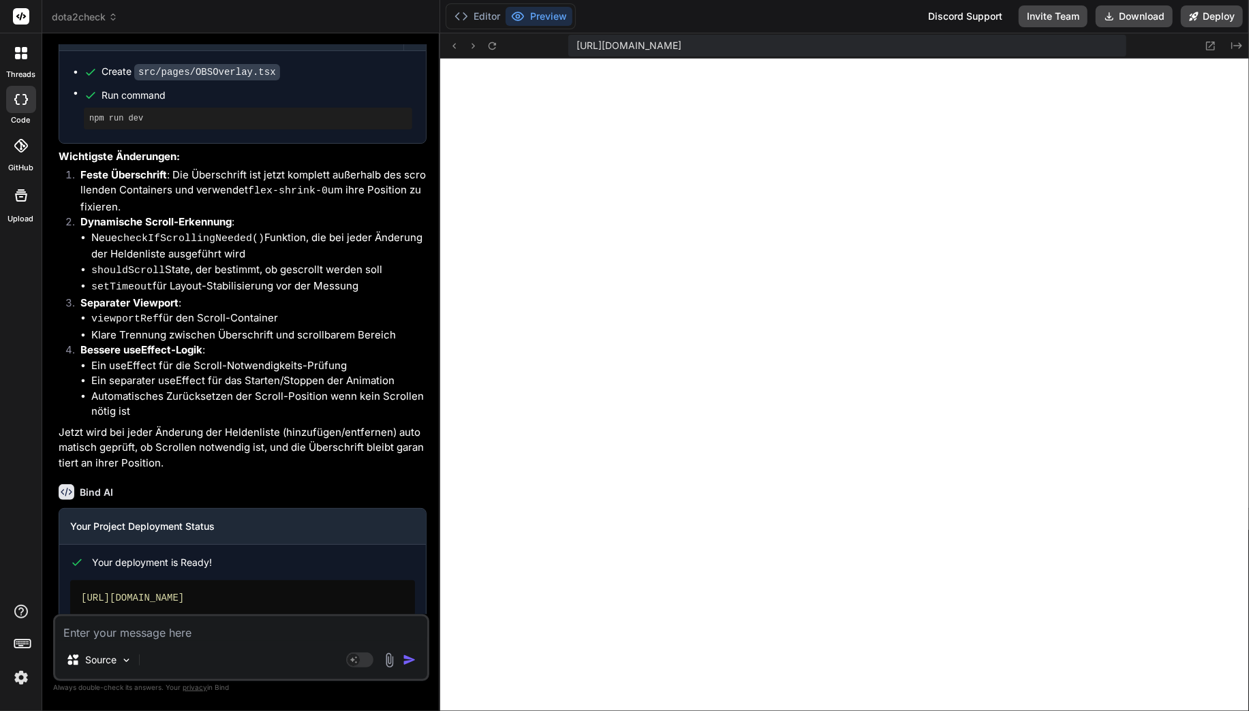
click at [205, 704] on p "Leider scrollt er gar nicht mehr, trotz genug Helden in der Liste?" at bounding box center [243, 712] width 368 height 16
click at [192, 704] on p "Leider scrollt er gar nicht mehr, trotz genug Helden in der Liste?" at bounding box center [243, 712] width 368 height 16
click at [176, 704] on p "Leider scrollt er gar nicht mehr, trotz genug Helden in der Liste?" at bounding box center [243, 712] width 368 height 16
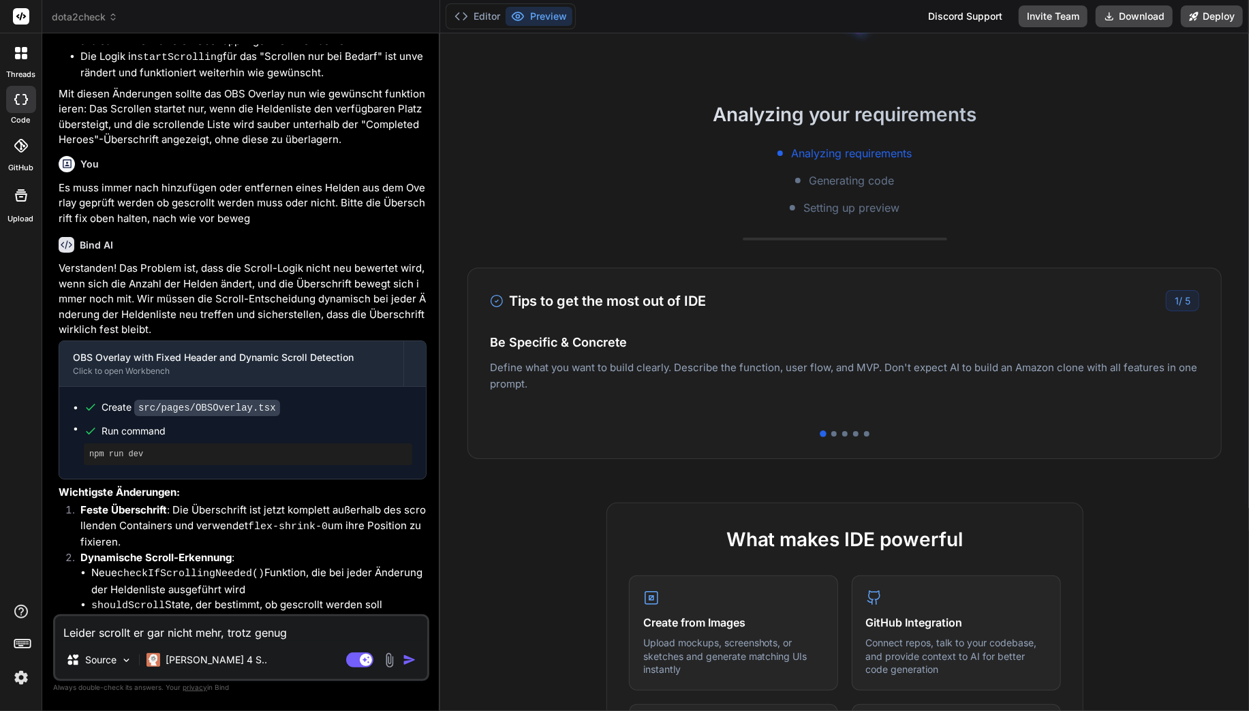
scroll to position [4173, 0]
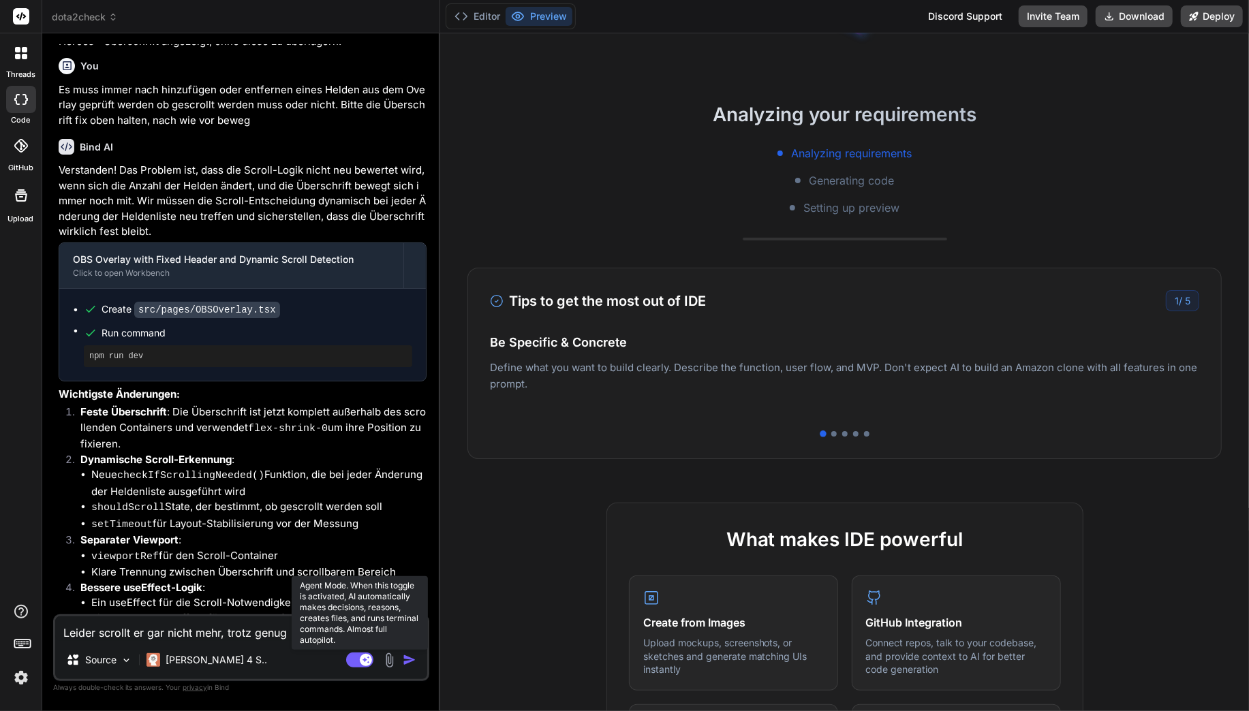
click at [349, 655] on rect at bounding box center [359, 660] width 27 height 15
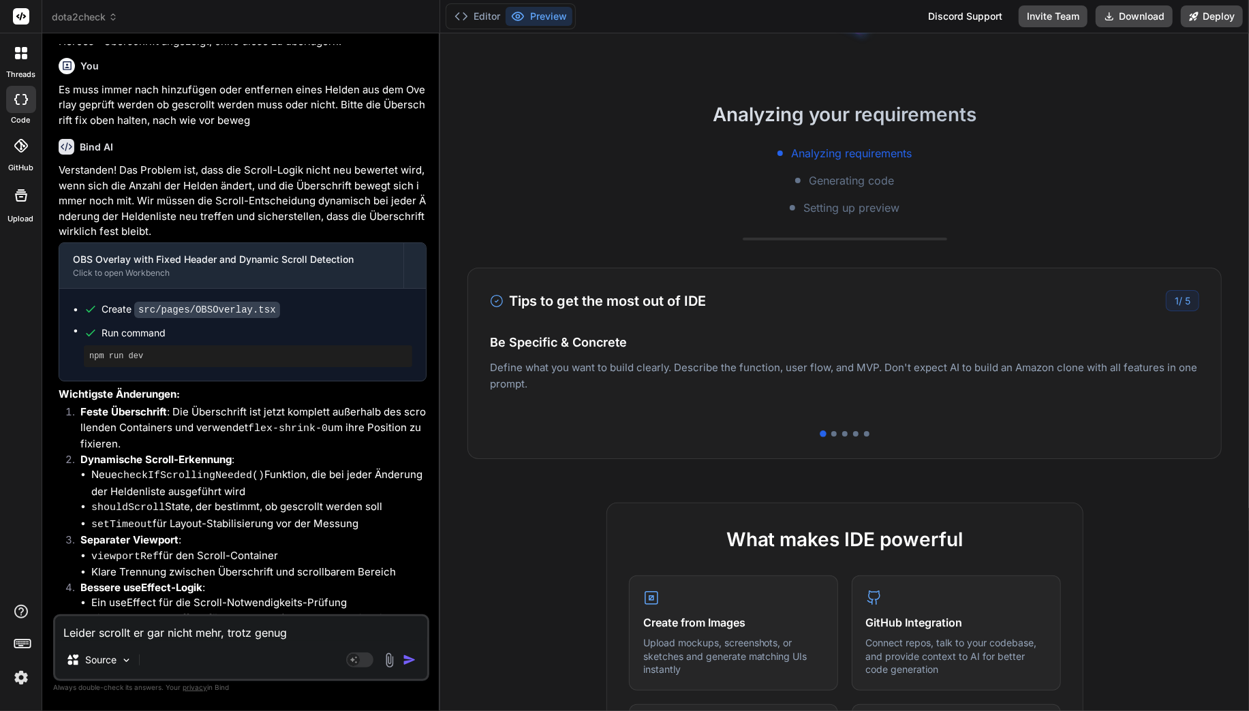
click at [287, 629] on textarea "Leider scrollt er gar nicht mehr, trotz genug" at bounding box center [241, 629] width 372 height 25
type textarea "x"
click at [190, 627] on textarea at bounding box center [241, 629] width 372 height 25
type textarea "x"
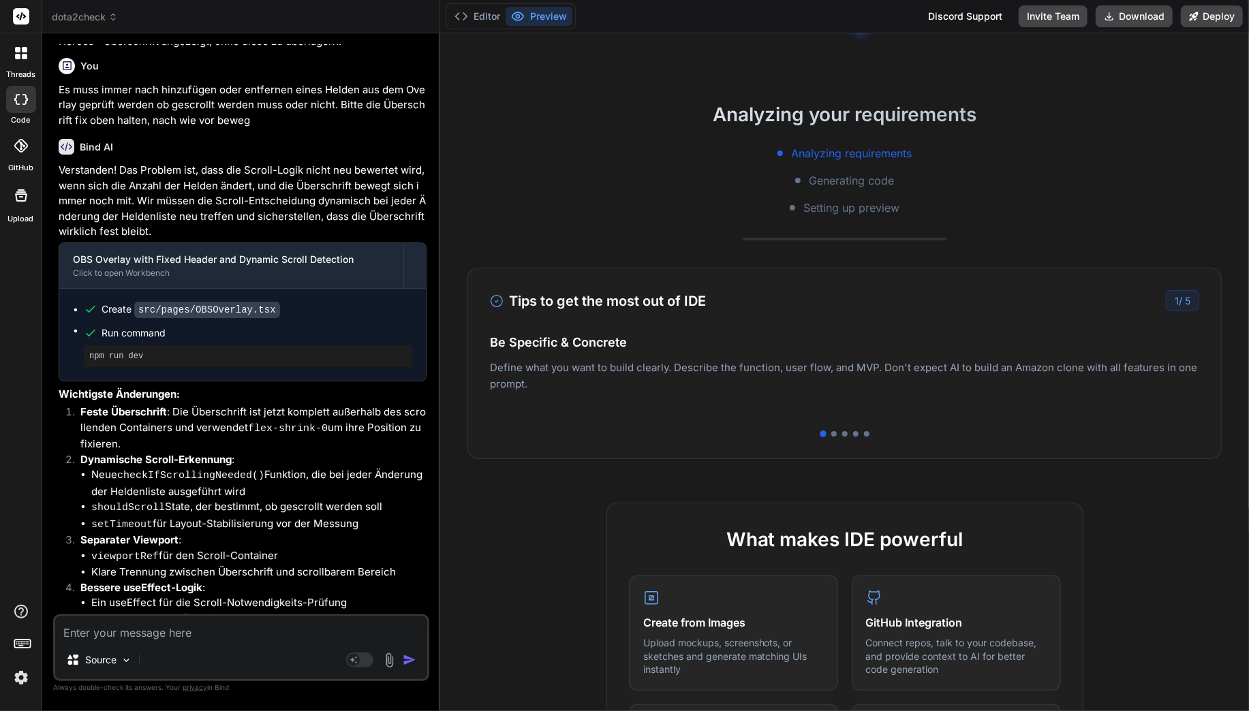
type textarea "I"
type textarea "x"
type textarea "In"
type textarea "x"
type textarea "Ini"
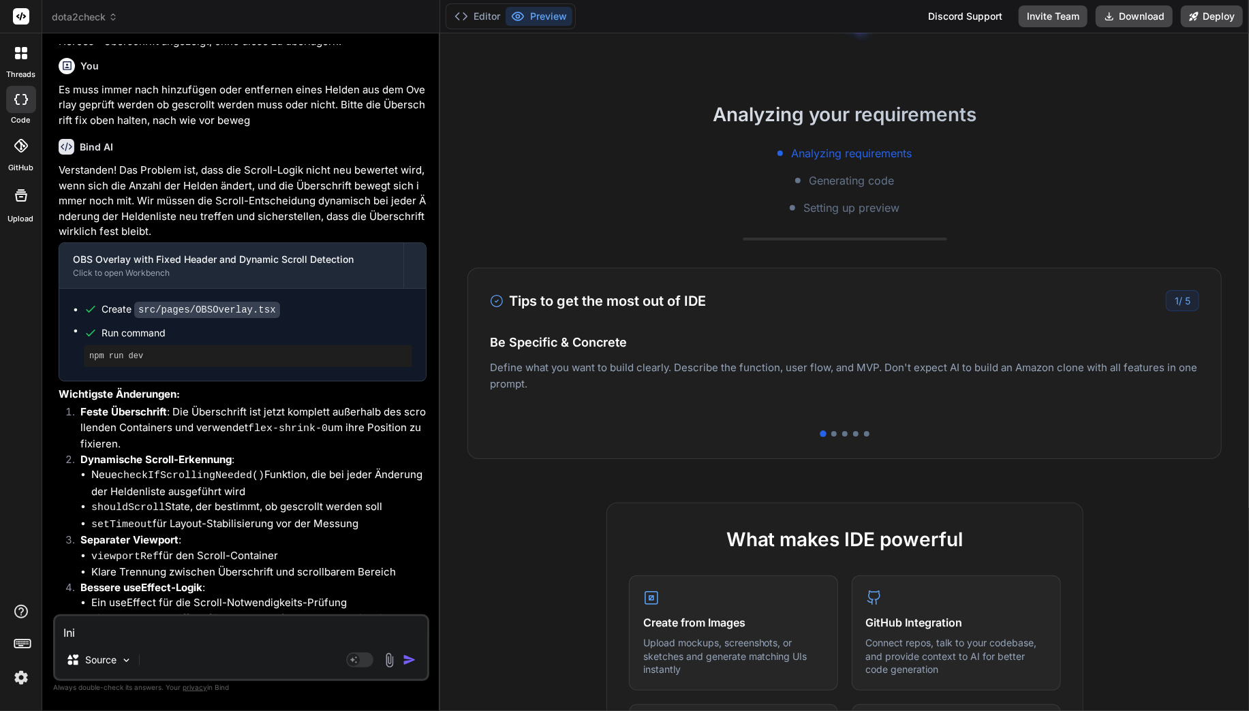
type textarea "x"
type textarea "Init"
type textarea "x"
type textarea "Initi"
type textarea "x"
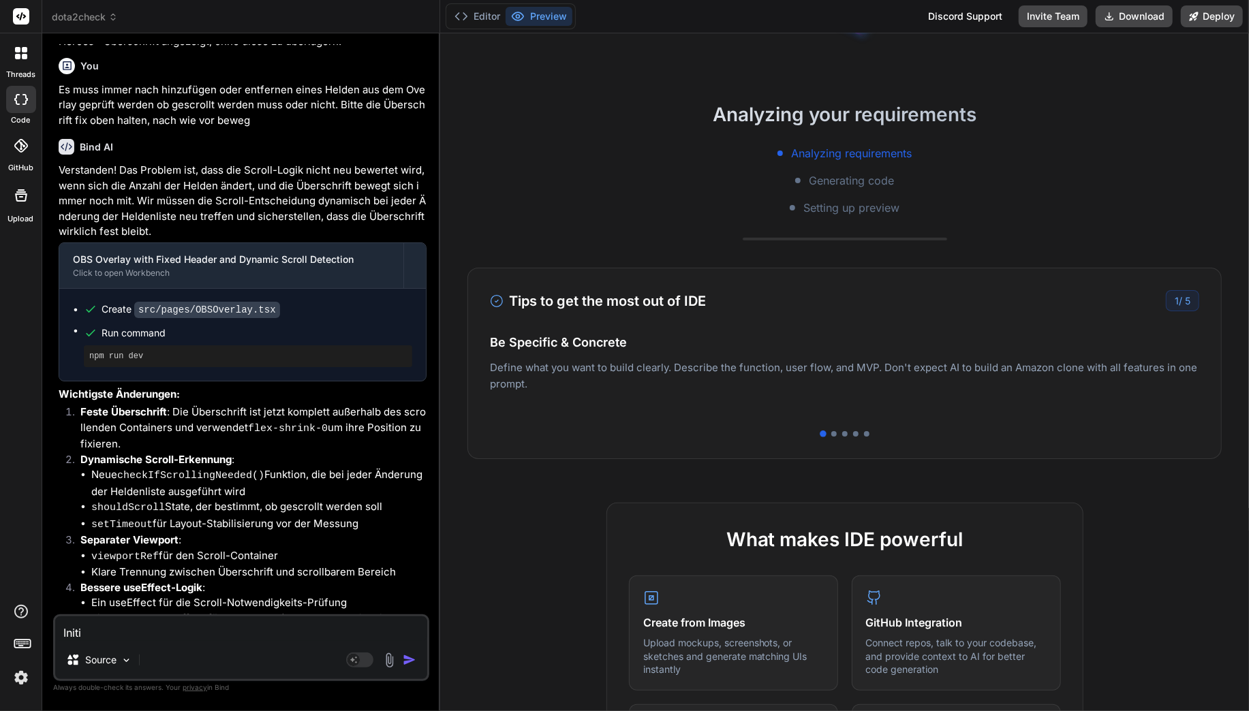
type textarea "Initia"
type textarea "x"
type textarea "Initial"
type textarea "x"
type textarea "Initial"
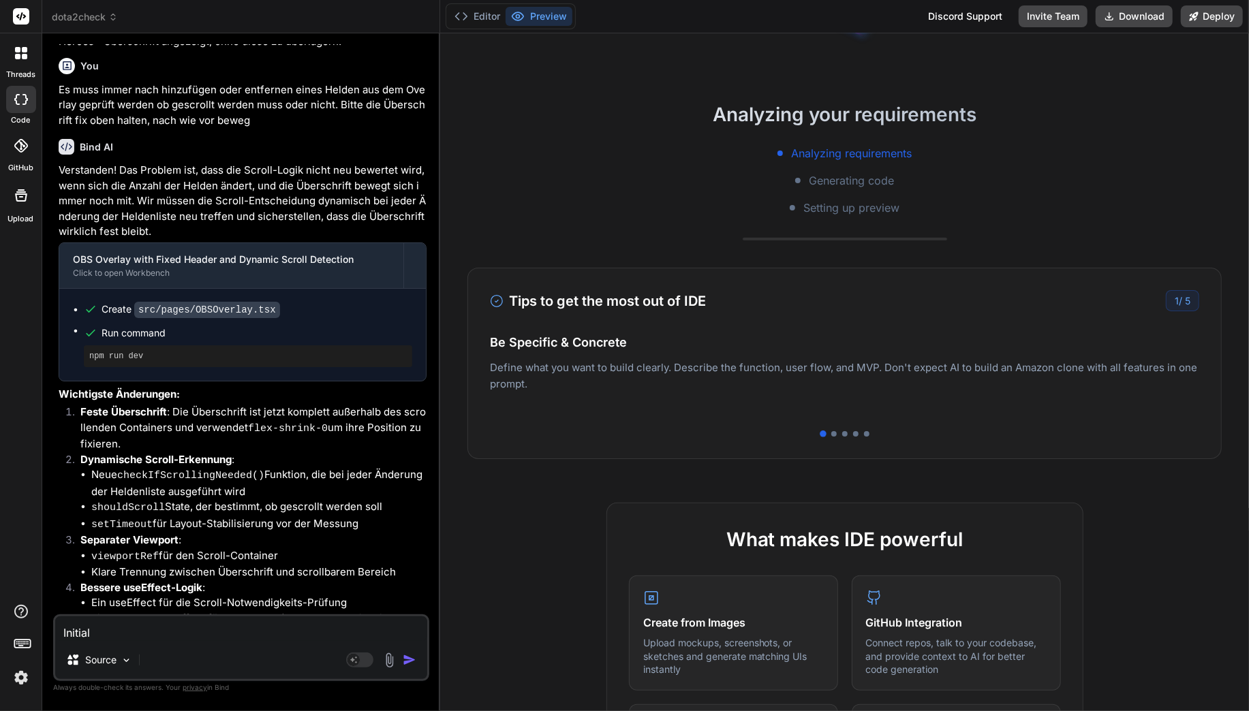
type textarea "x"
type textarea "Initial m"
type textarea "x"
type textarea "Initial mu"
type textarea "x"
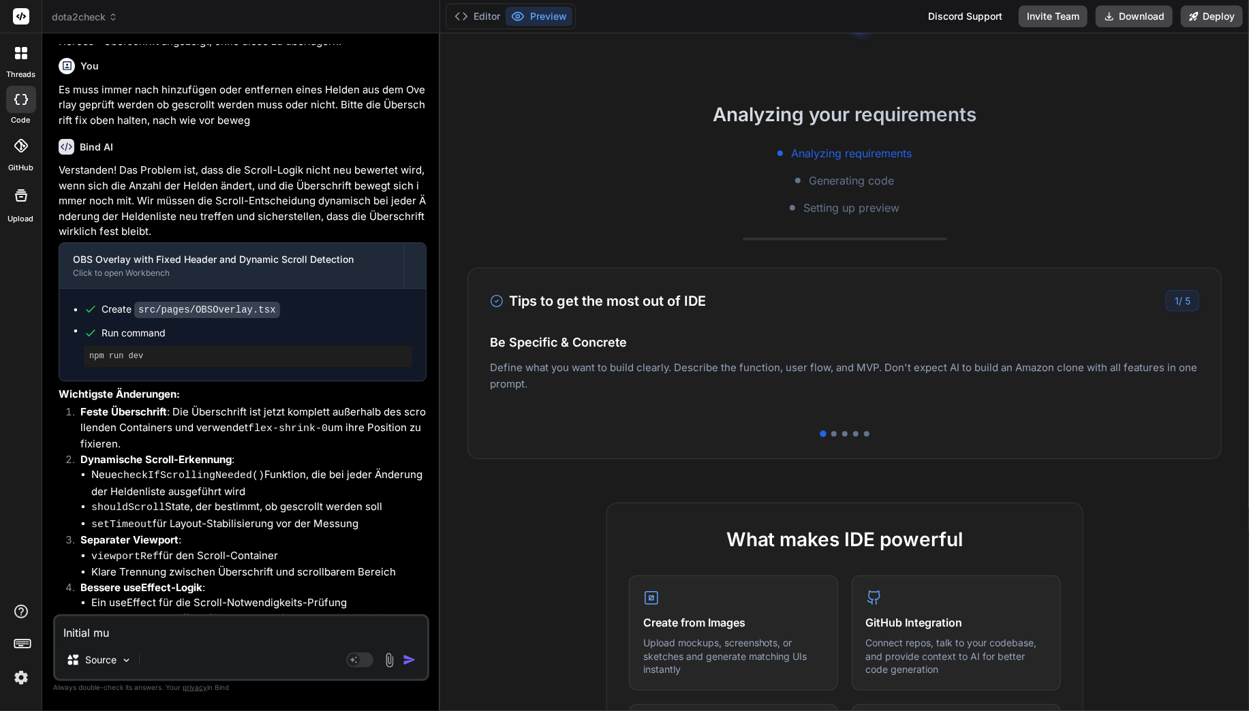
type textarea "Initial mus"
type textarea "x"
type textarea "Initial muss"
type textarea "x"
type textarea "Initial muss"
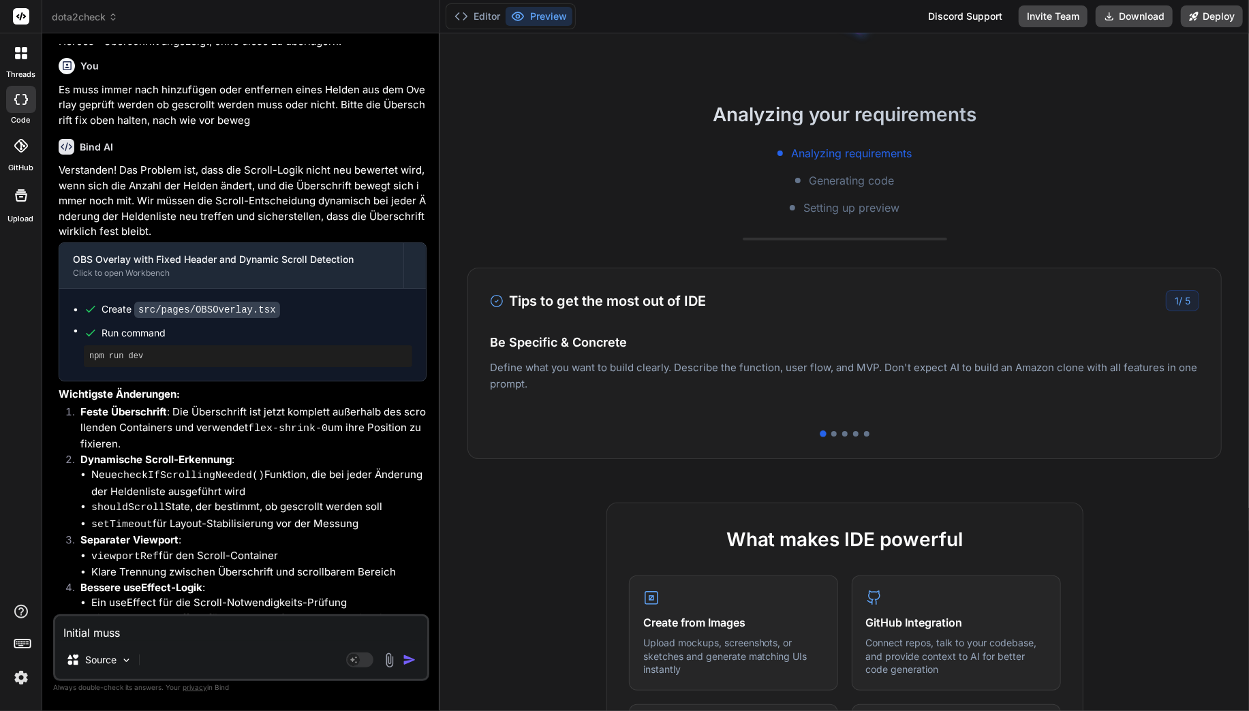
type textarea "x"
type textarea "Initial muss n"
type textarea "x"
type textarea "Initial muss na"
type textarea "x"
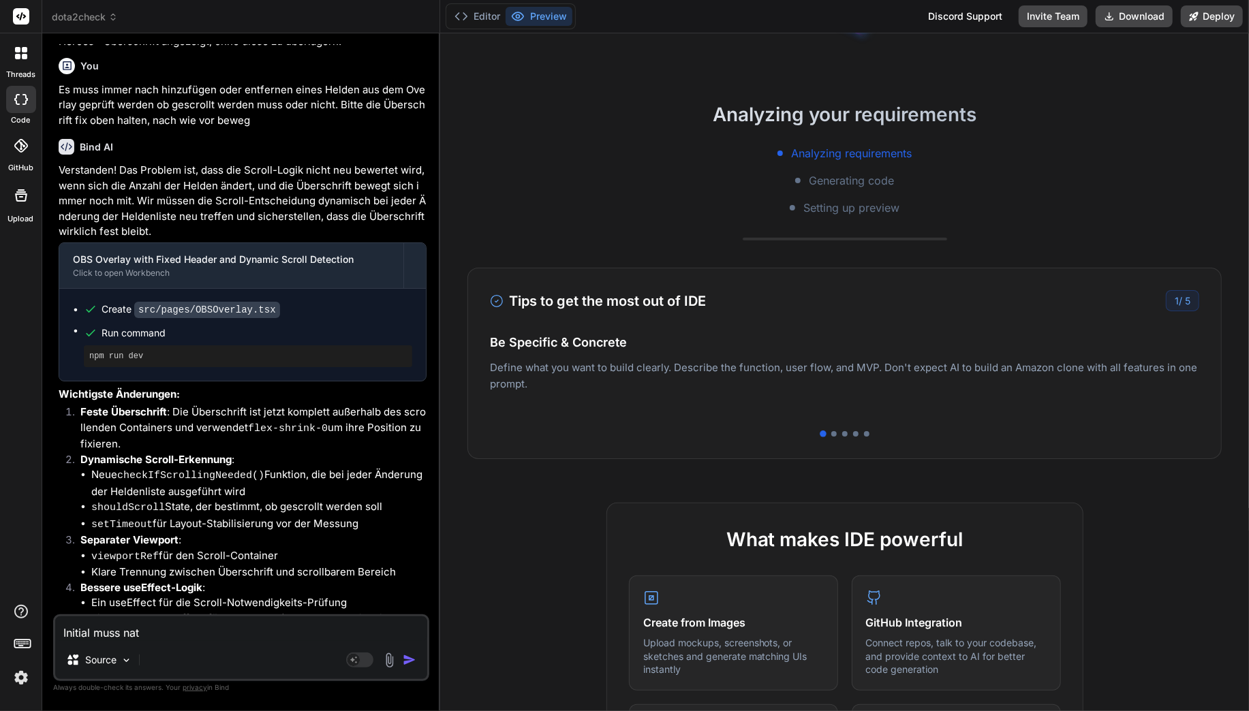
type textarea "Initial muss natü"
type textarea "x"
type textarea "Initial muss natür"
type textarea "x"
type textarea "Initial muss natürl"
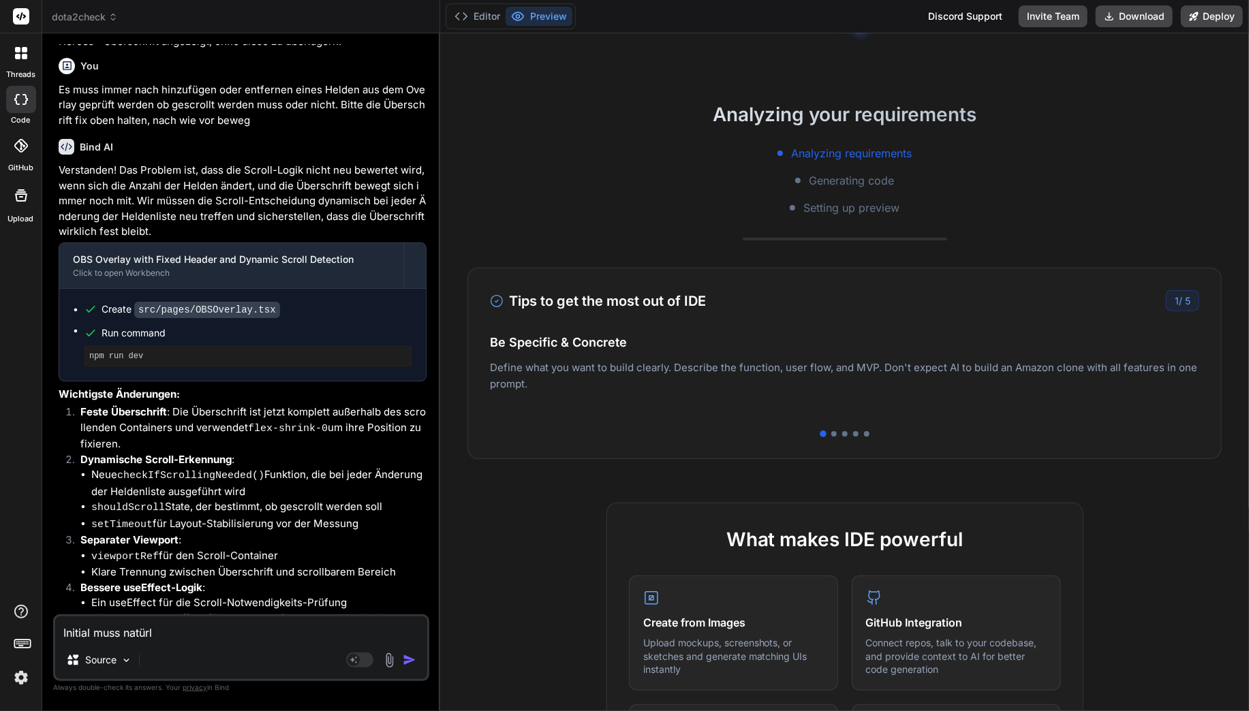
type textarea "x"
type textarea "Initial muss natürli"
type textarea "x"
type textarea "Initial muss natürlic"
type textarea "x"
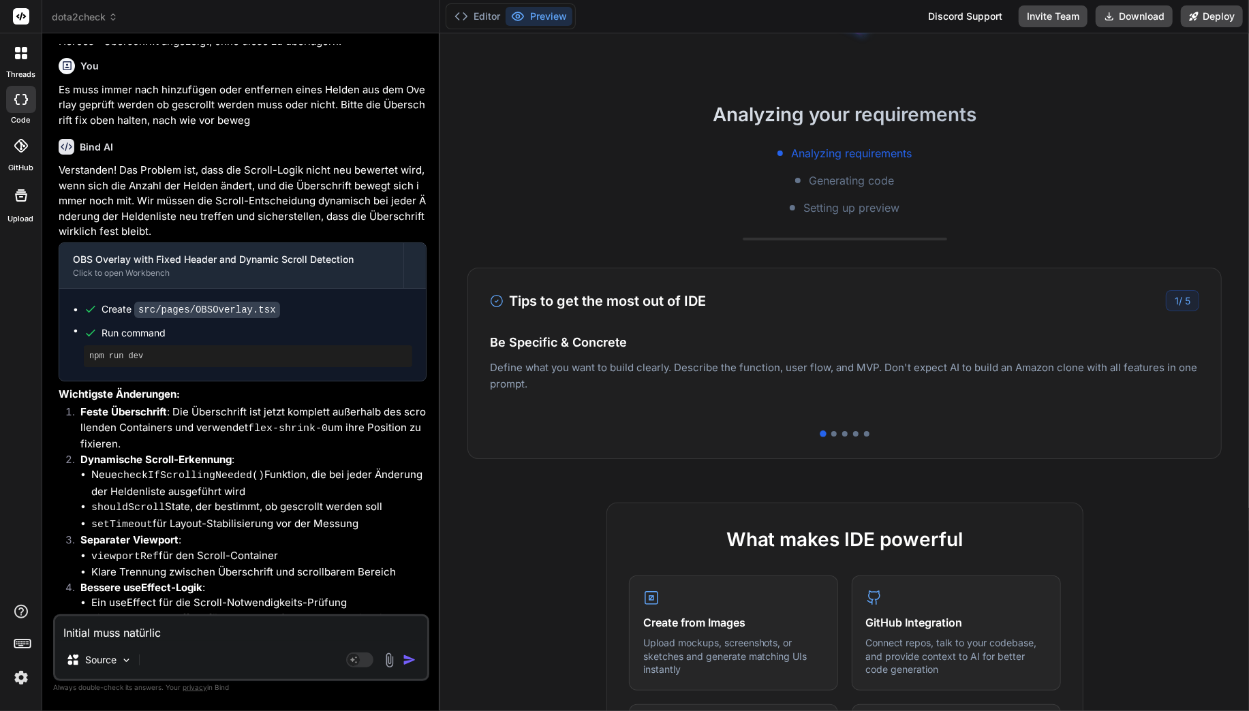
type textarea "Initial muss natürlich"
type textarea "x"
type textarea "Initial muss natürlich"
type textarea "x"
type textarea "Initial muss natürlich a"
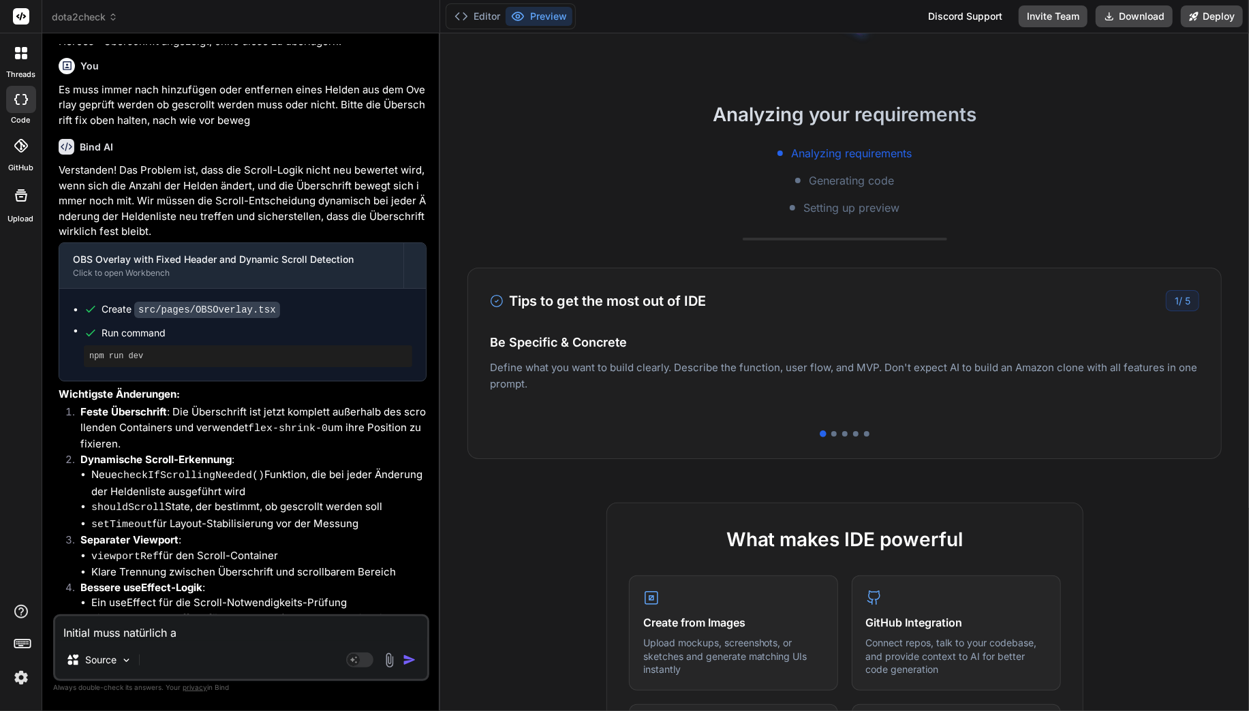
type textarea "x"
type textarea "Initial muss natürlich au"
type textarea "x"
type textarea "Initial muss natürlich auch"
type textarea "x"
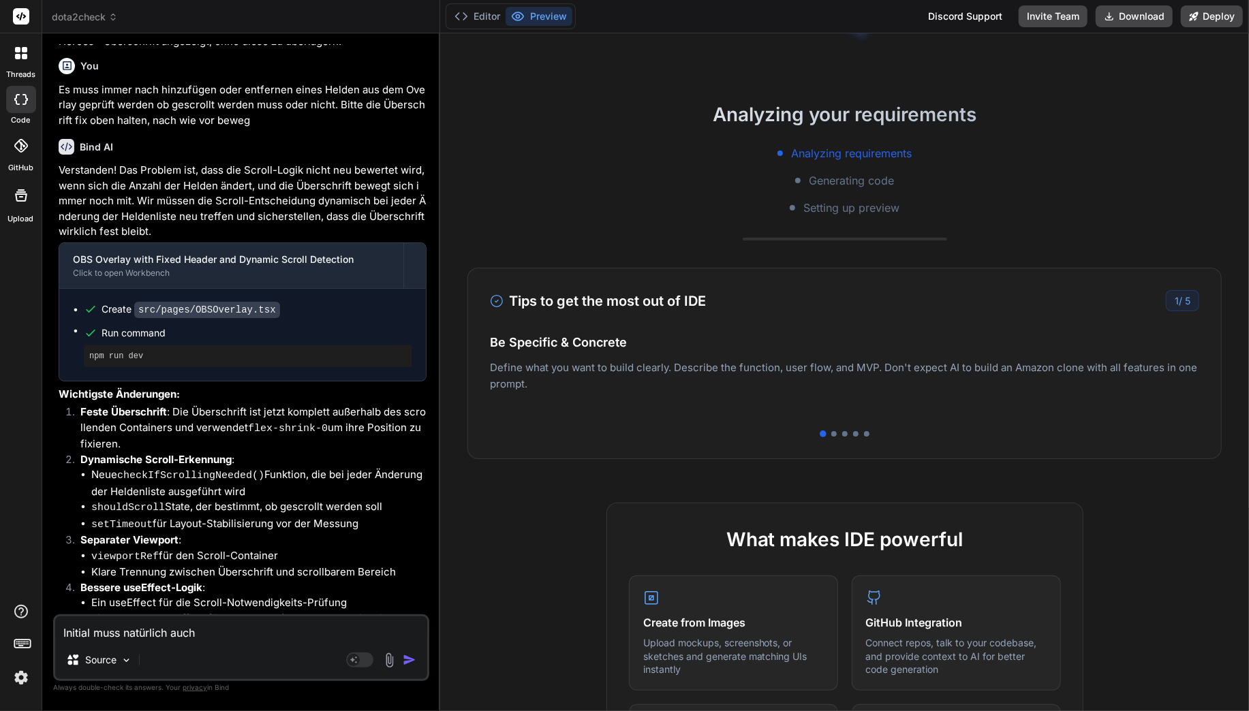
type textarea "Initial muss natürlich auch"
type textarea "x"
type textarea "Initial muss natürlich auch g"
type textarea "x"
type textarea "Initial muss natürlich auch ge"
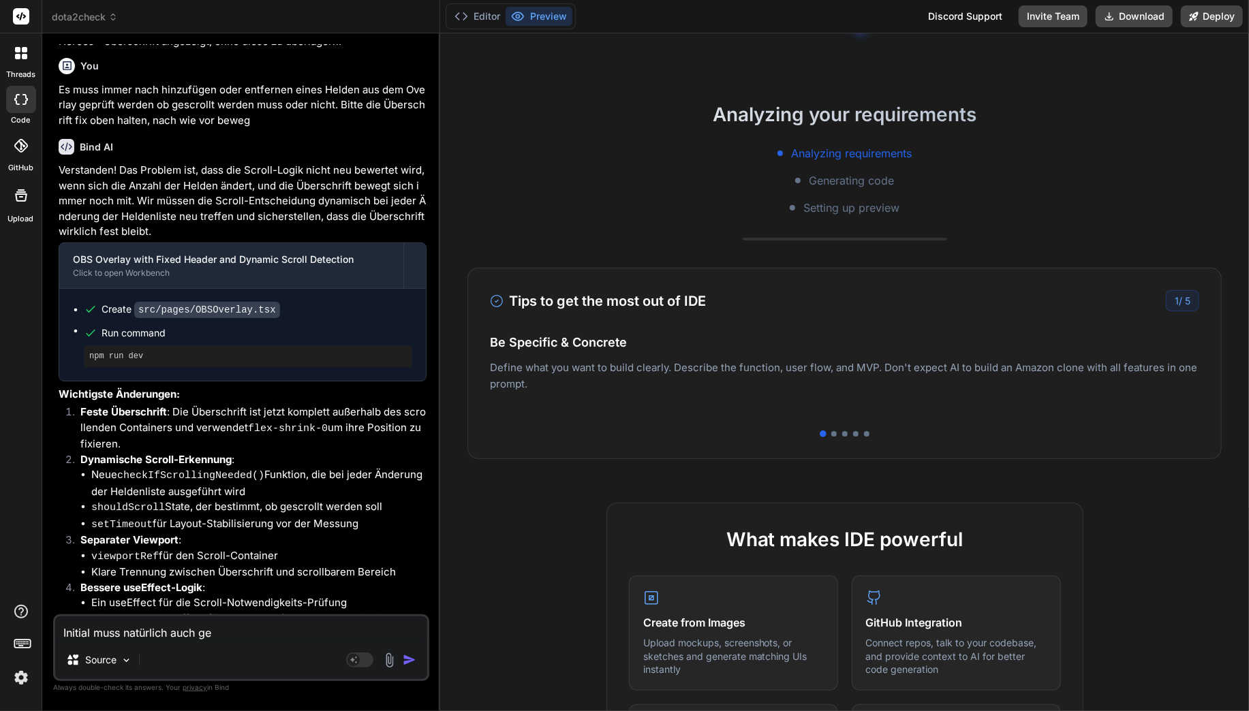
type textarea "x"
type textarea "Initial muss natürlich auch gep"
type textarea "x"
type textarea "Initial muss natürlich auch gepr"
type textarea "x"
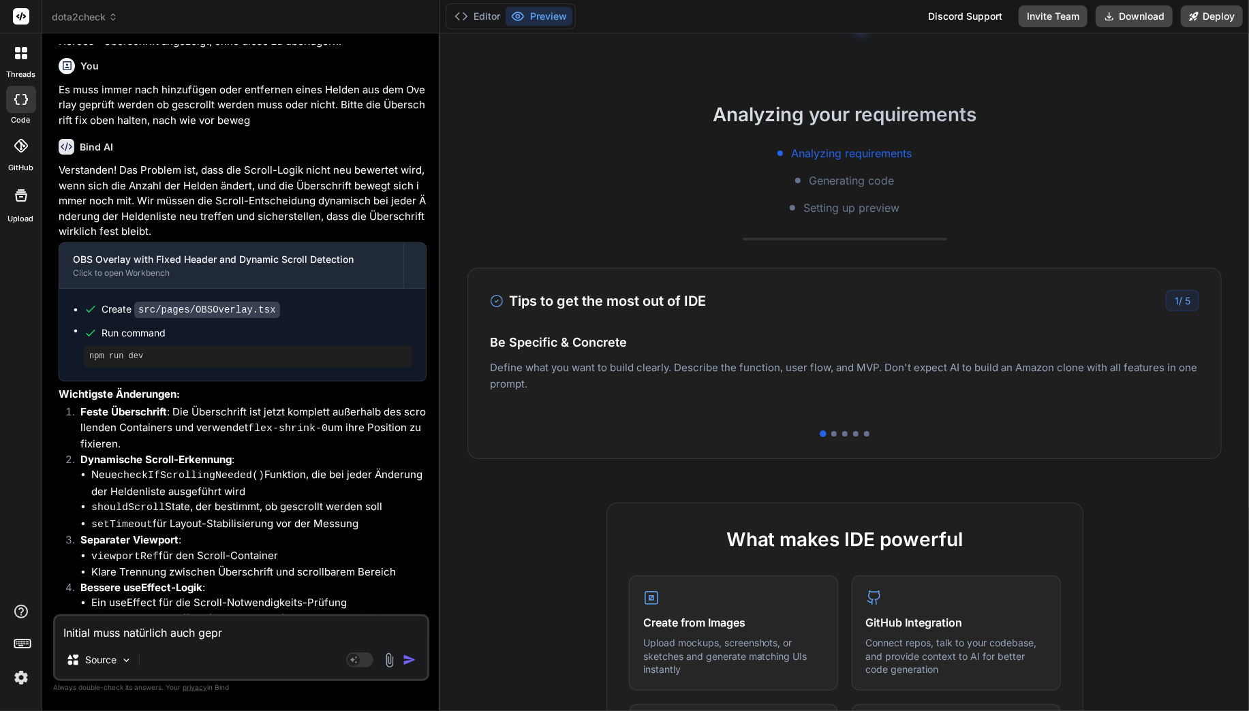
type textarea "Initial muss natürlich auch geprü"
type textarea "x"
type textarea "Initial muss natürlich auch geprüf"
type textarea "x"
type textarea "Initial muss natürlich auch geprüft"
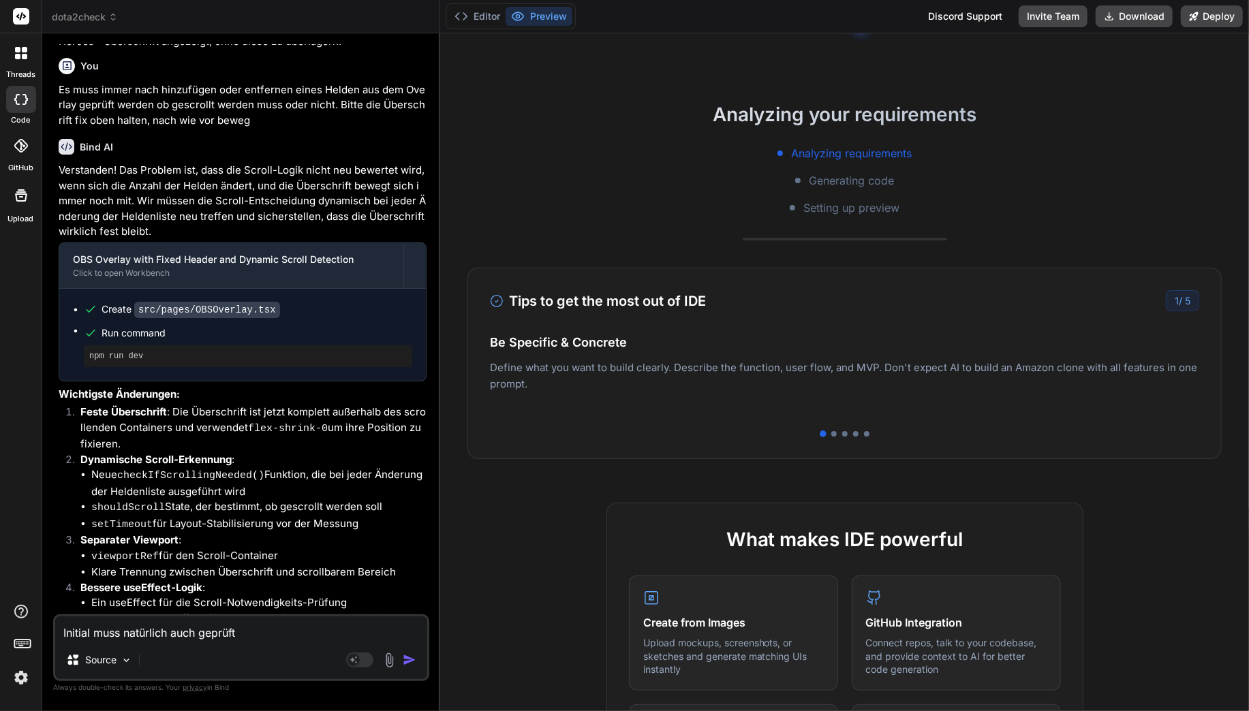
type textarea "x"
type textarea "Initial muss natürlich auch geprüft"
type textarea "x"
type textarea "Initial muss natürlich auch geprüft w"
type textarea "x"
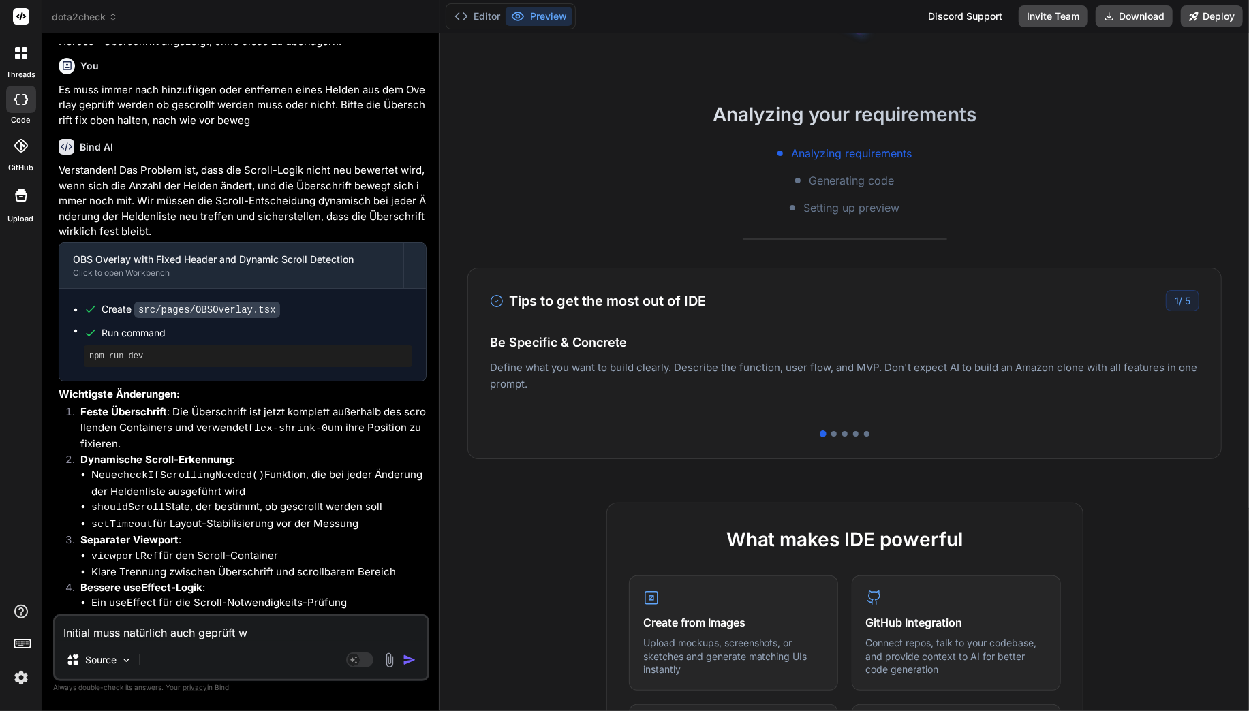
type textarea "Initial muss natürlich auch geprüft we"
type textarea "x"
type textarea "Initial muss natürlich auch geprüft wer"
type textarea "x"
type textarea "Initial muss natürlich auch geprüft werd"
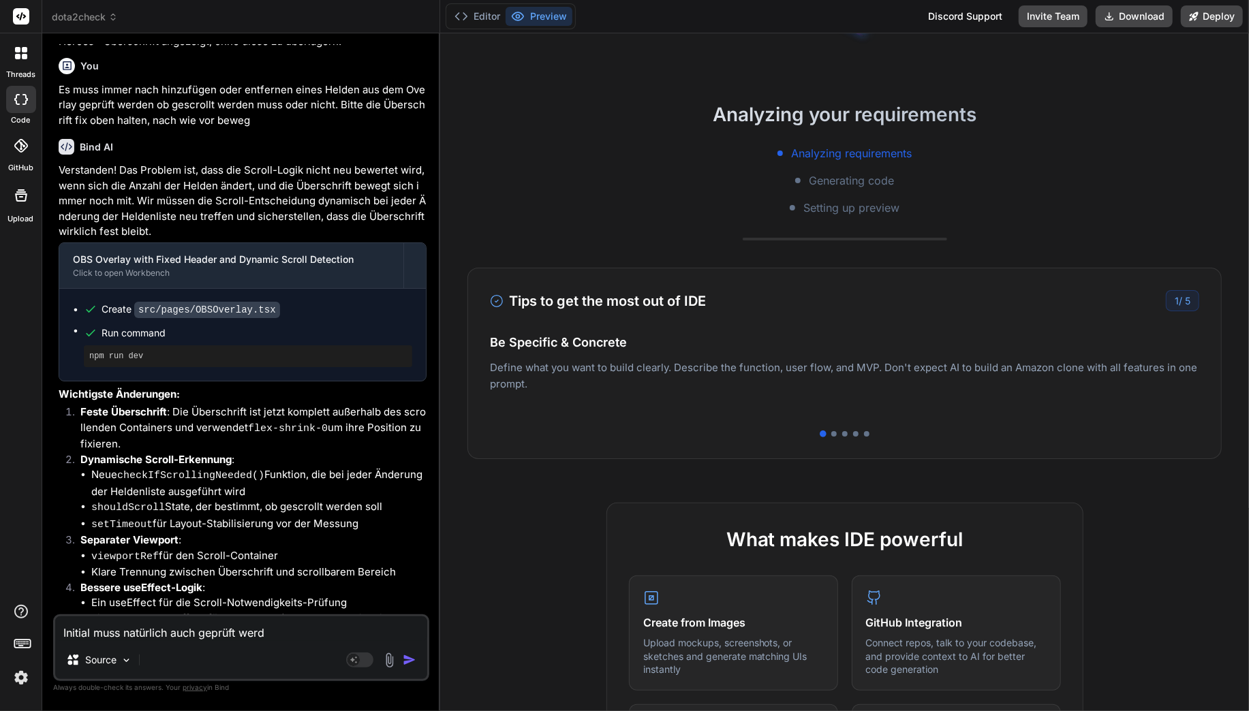
type textarea "x"
type textarea "Initial muss natürlich auch geprüft werde"
type textarea "x"
type textarea "Initial muss natürlich auch geprüft werden"
type textarea "x"
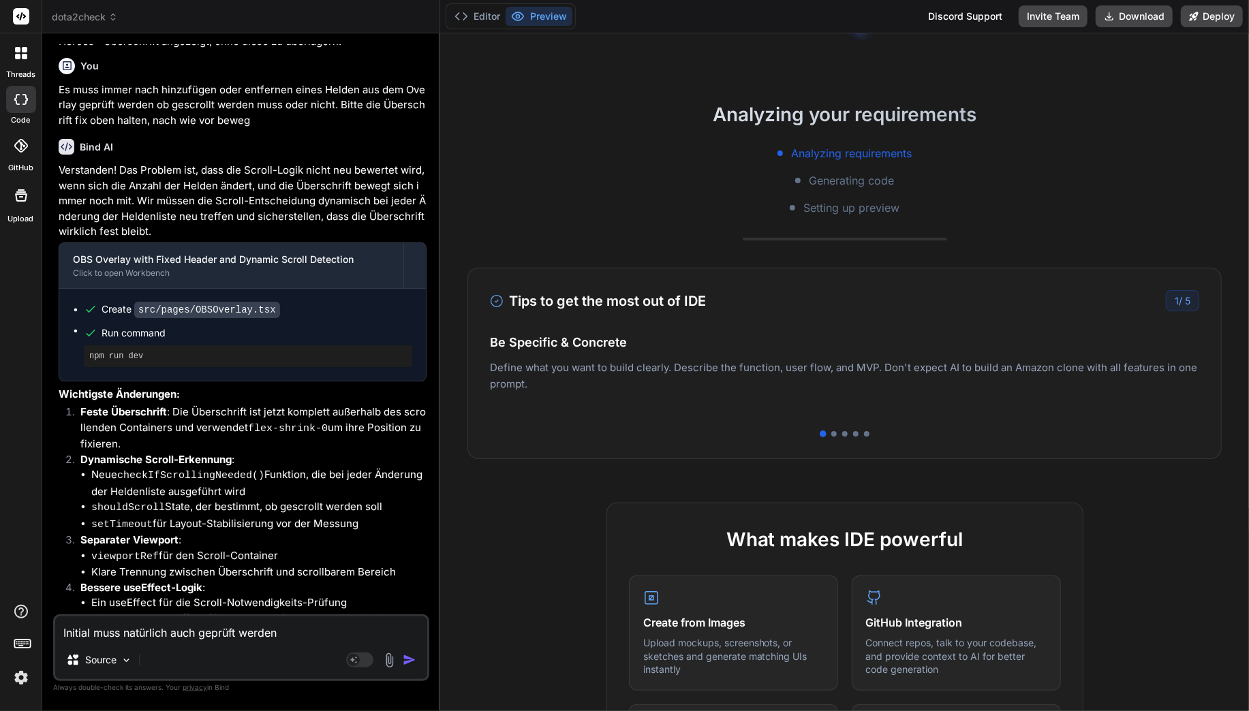
type textarea "Initial muss natürlich auch geprüft werden"
type textarea "x"
type textarea "Initial muss natürlich auch geprüft werden o"
type textarea "x"
type textarea "Initial muss natürlich auch geprüft werden ob"
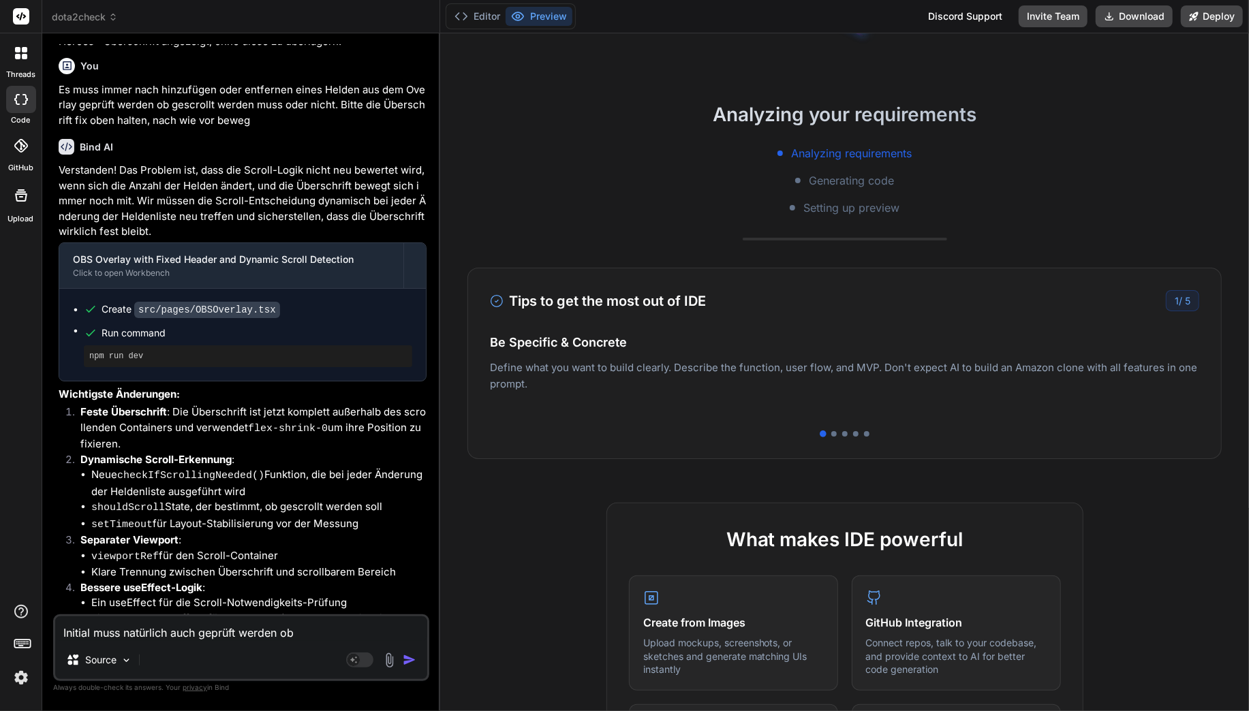
type textarea "x"
type textarea "Initial muss natürlich auch geprüft werden ob"
type textarea "x"
type textarea "Initial muss natürlich auch geprüft werden ob g"
type textarea "x"
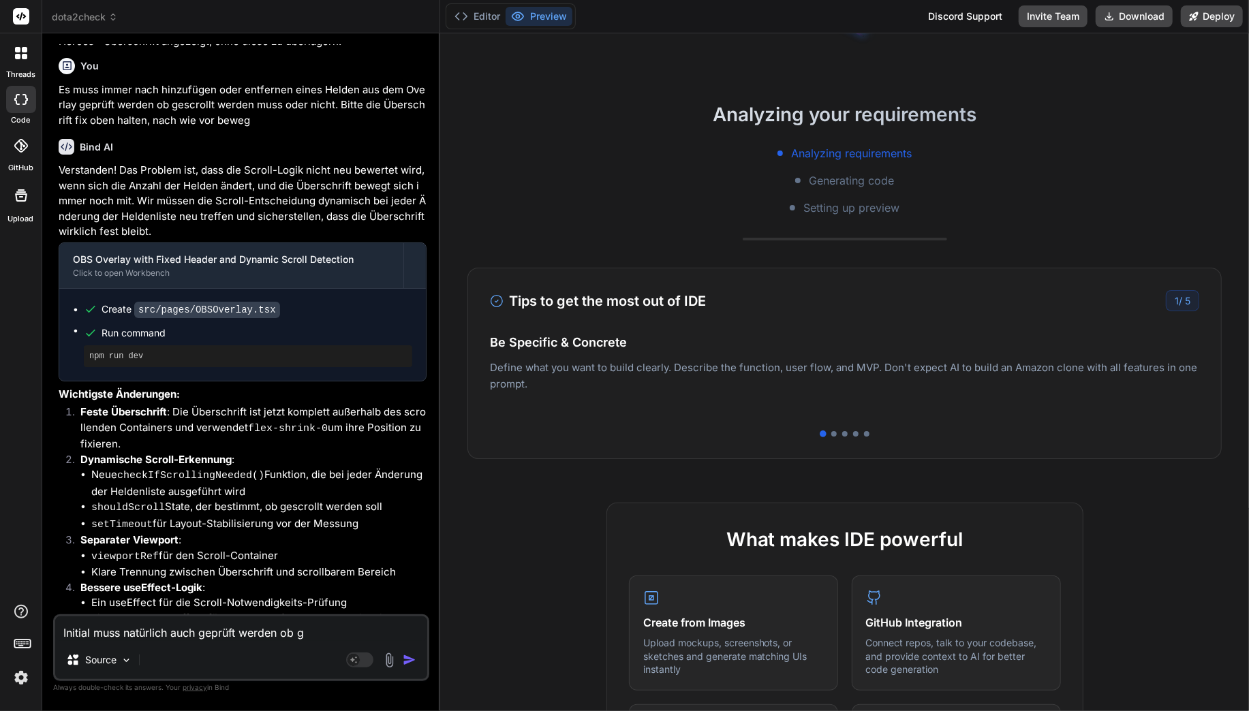
type textarea "Initial muss natürlich auch geprüft werden ob ge"
type textarea "x"
type textarea "Initial muss natürlich auch geprüft werden ob ges"
type textarea "x"
type textarea "Initial muss natürlich auch geprüft werden ob gesc"
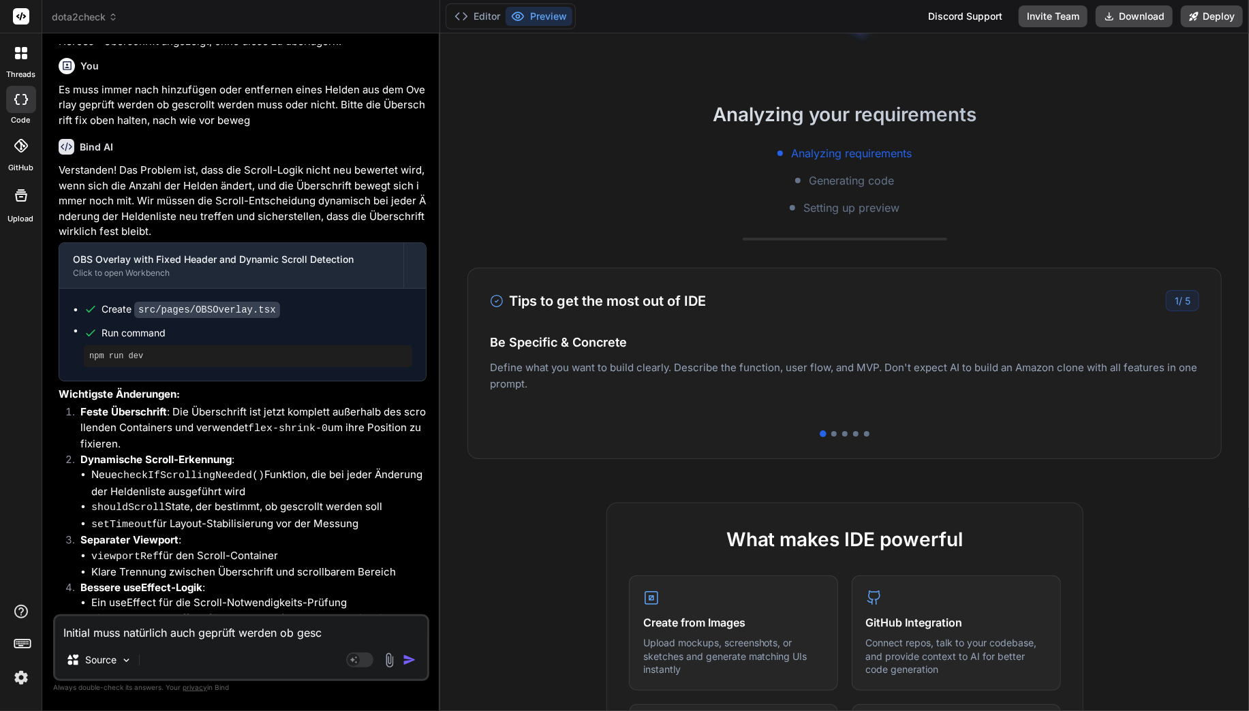
type textarea "x"
type textarea "Initial muss natürlich auch geprüft werden ob gescr"
type textarea "x"
type textarea "Initial muss natürlich auch geprüft werden ob gescro"
type textarea "x"
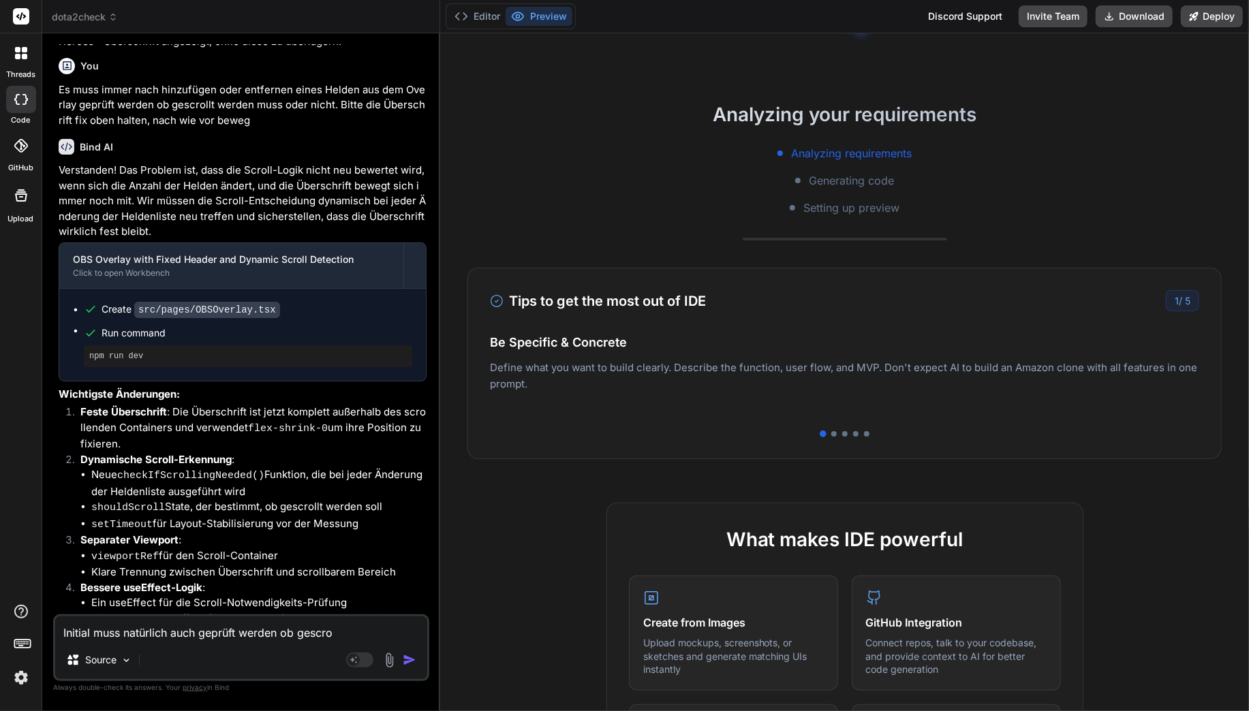
type textarea "Initial muss natürlich auch geprüft werden ob gescrol"
type textarea "x"
type textarea "Initial muss natürlich auch geprüft werden ob gescroll"
type textarea "x"
type textarea "Initial muss natürlich auch geprüft werden ob gescrollt"
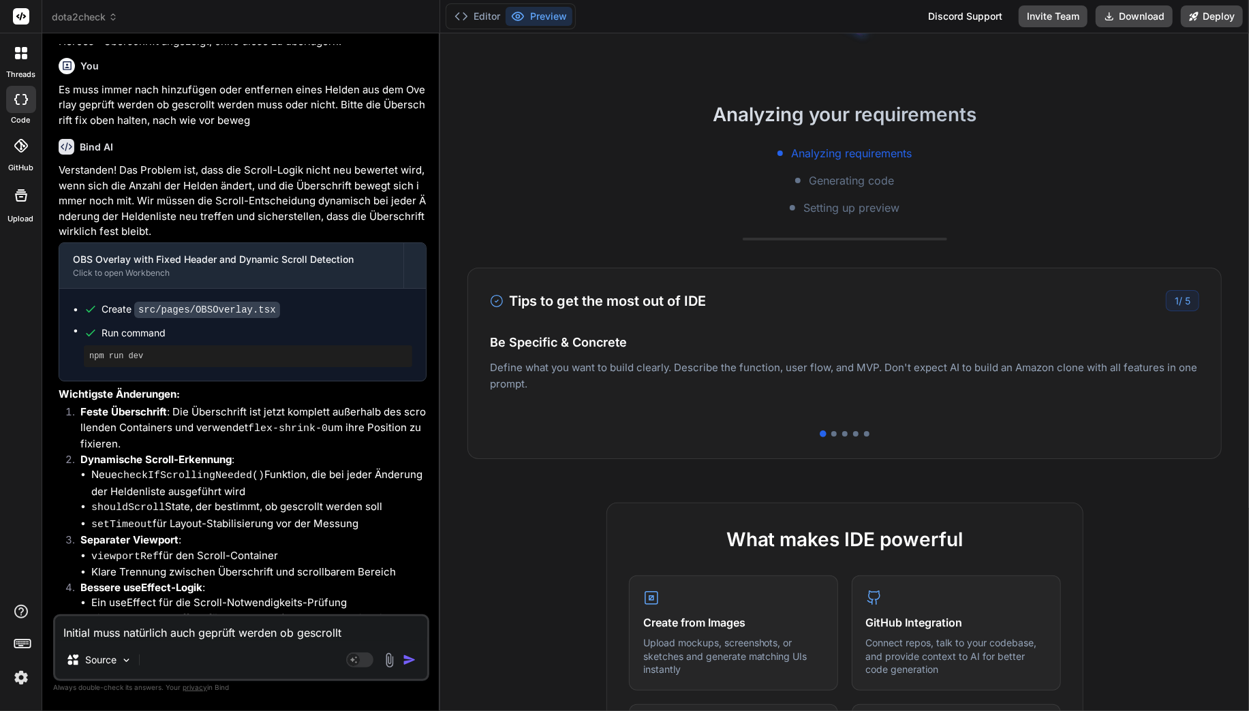
type textarea "x"
type textarea "Initial muss natürlich auch geprüft werden ob gescrollt w"
type textarea "x"
type textarea "Initial muss natürlich auch geprüft werden ob gescrollt we"
type textarea "x"
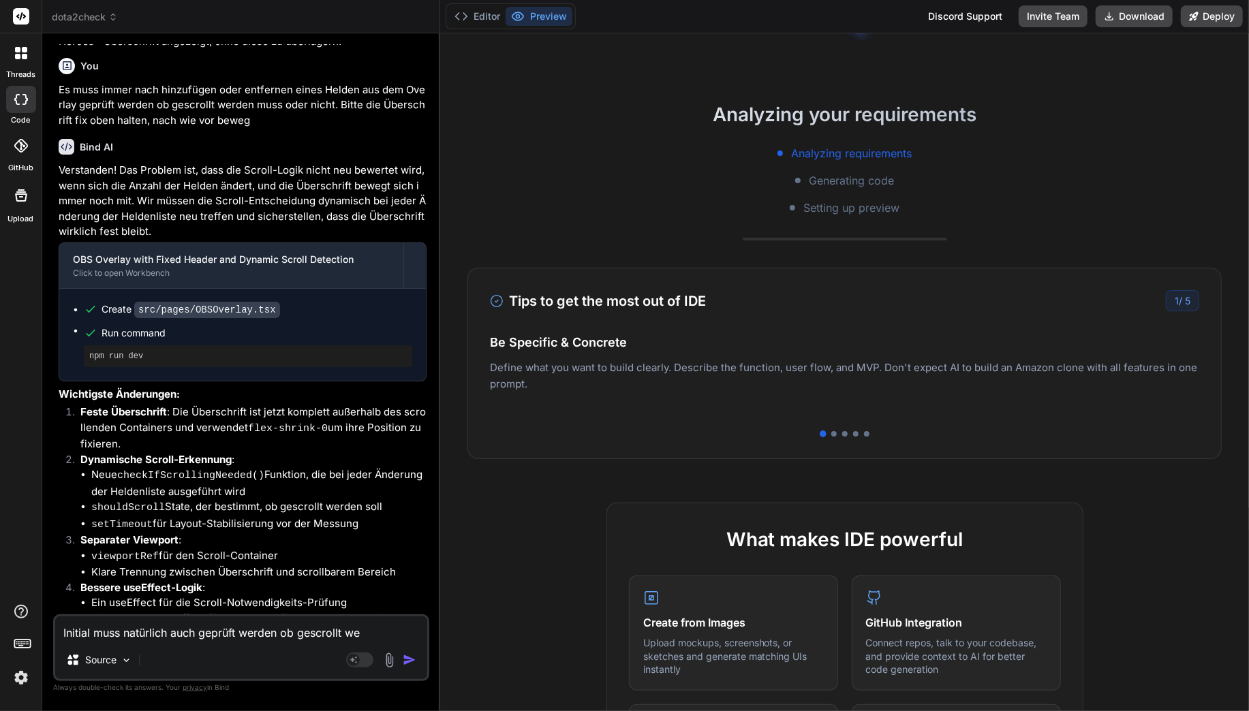
type textarea "Initial muss natürlich auch geprüft werden ob gescrollt wer"
type textarea "x"
type textarea "Initial muss natürlich auch geprüft werden ob gescrollt werd"
type textarea "x"
type textarea "Initial muss natürlich auch geprüft werden ob gescrollt werde"
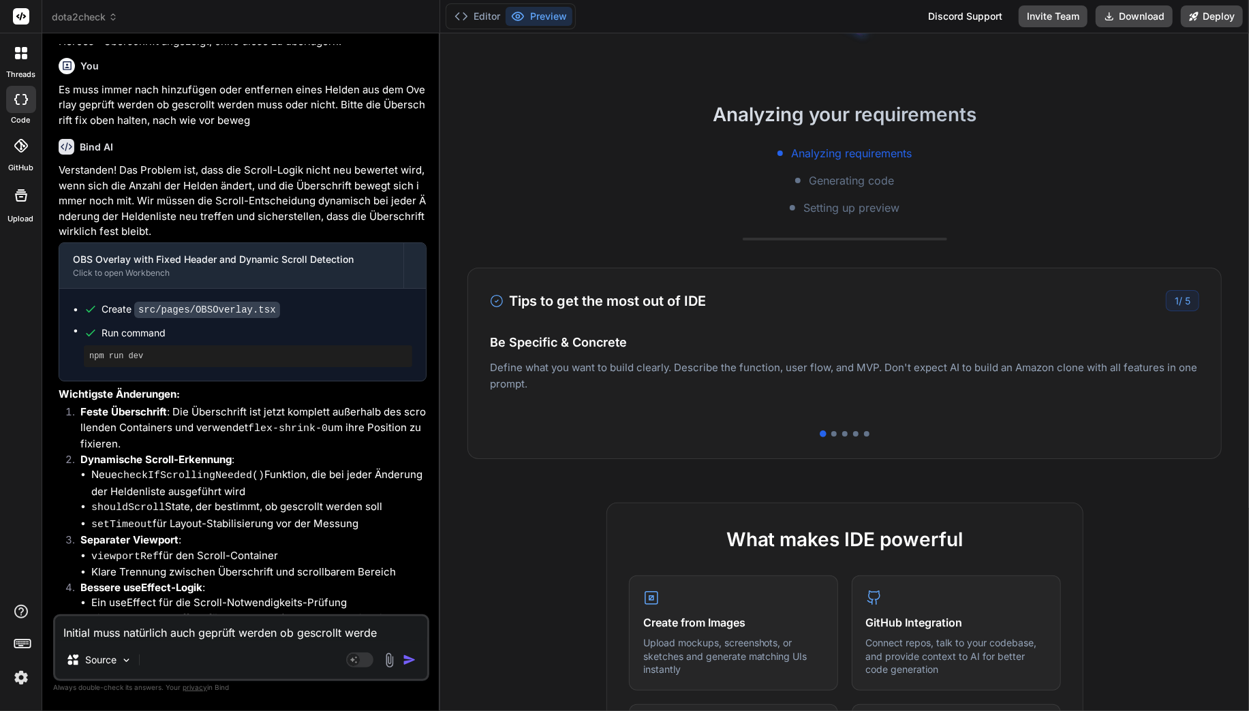
type textarea "x"
type textarea "Initial muss natürlich auch geprüft werden ob gescrollt werde"
type textarea "x"
type textarea "Initial muss natürlich auch geprüft werden ob gescrollt werde"
type textarea "x"
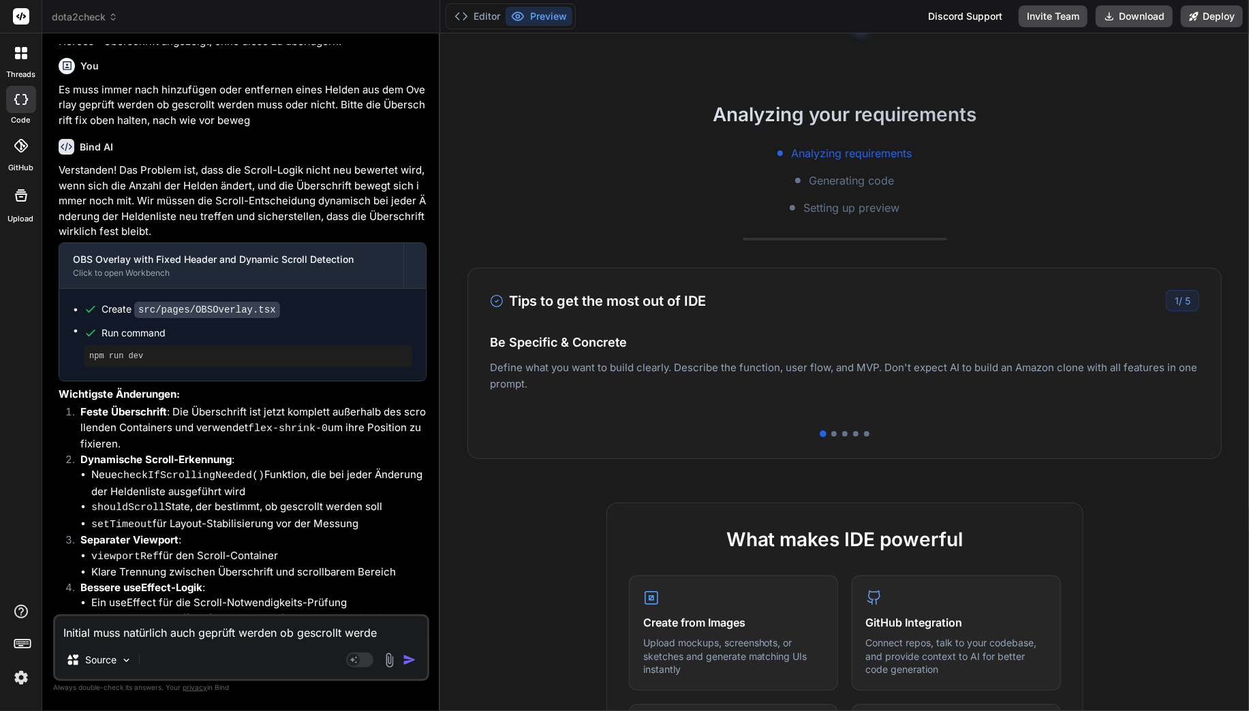
type textarea "Initial muss natürlich auch geprüft werden ob gescrollt werden"
type textarea "x"
type textarea "Initial muss natürlich auch geprüft werden ob gescrollt werden"
type textarea "x"
type textarea "Initial muss natürlich auch geprüft werden ob gescrollt werden m"
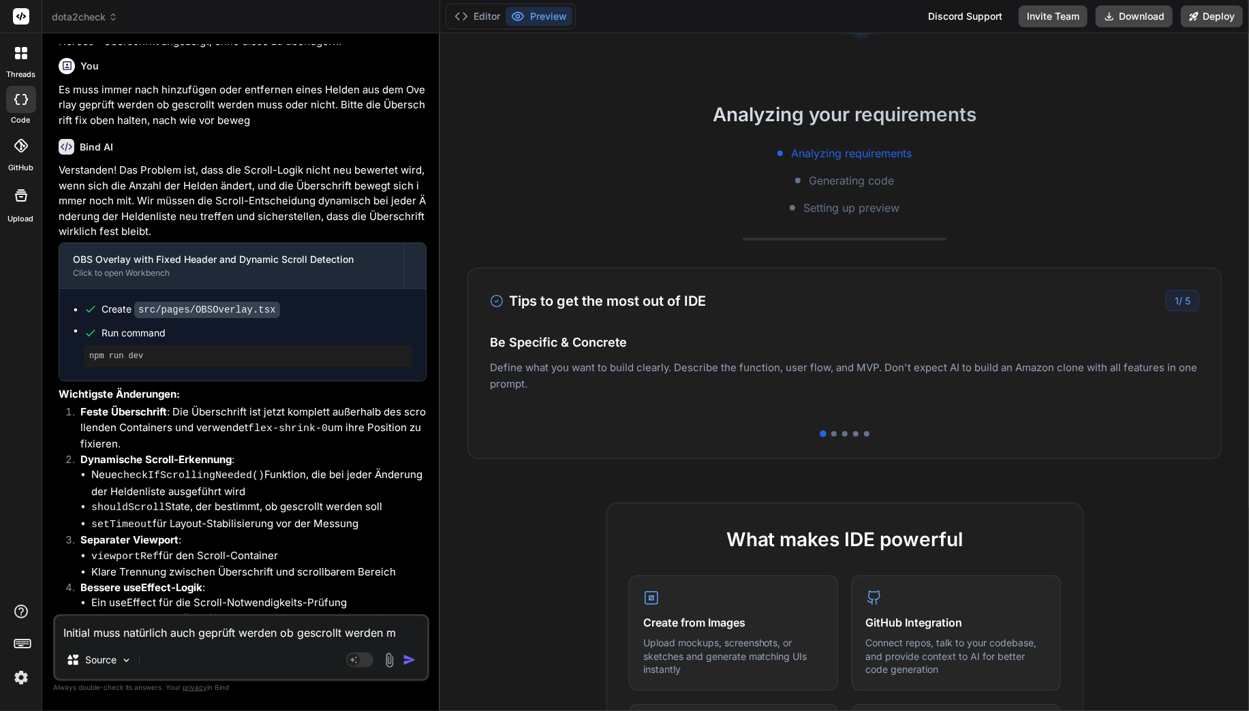
type textarea "x"
type textarea "Initial muss natürlich auch geprüft werden ob gescrollt werden mu"
type textarea "x"
type textarea "Initial muss natürlich auch geprüft werden ob gescrollt werden mus"
type textarea "x"
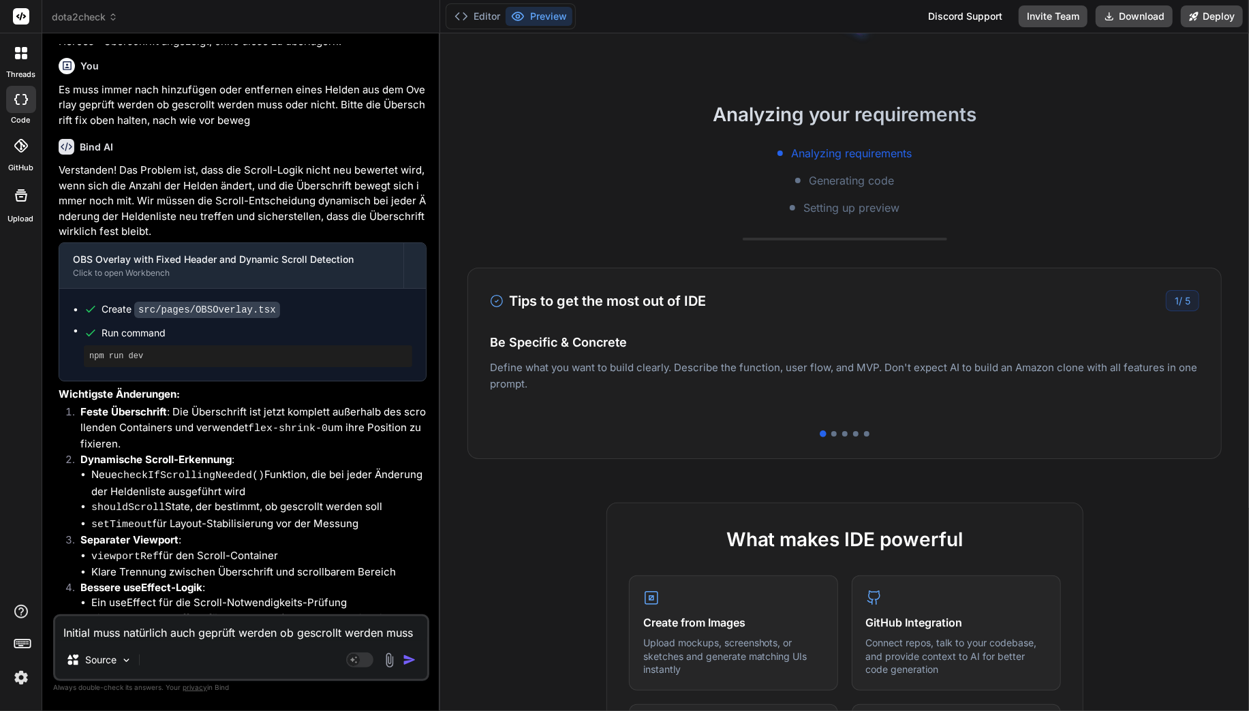
type textarea "Initial muss natürlich auch geprüft werden ob gescrollt werden muss"
type textarea "x"
type textarea "Initial muss natürlich auch geprüft werden ob gescrollt werden muss o"
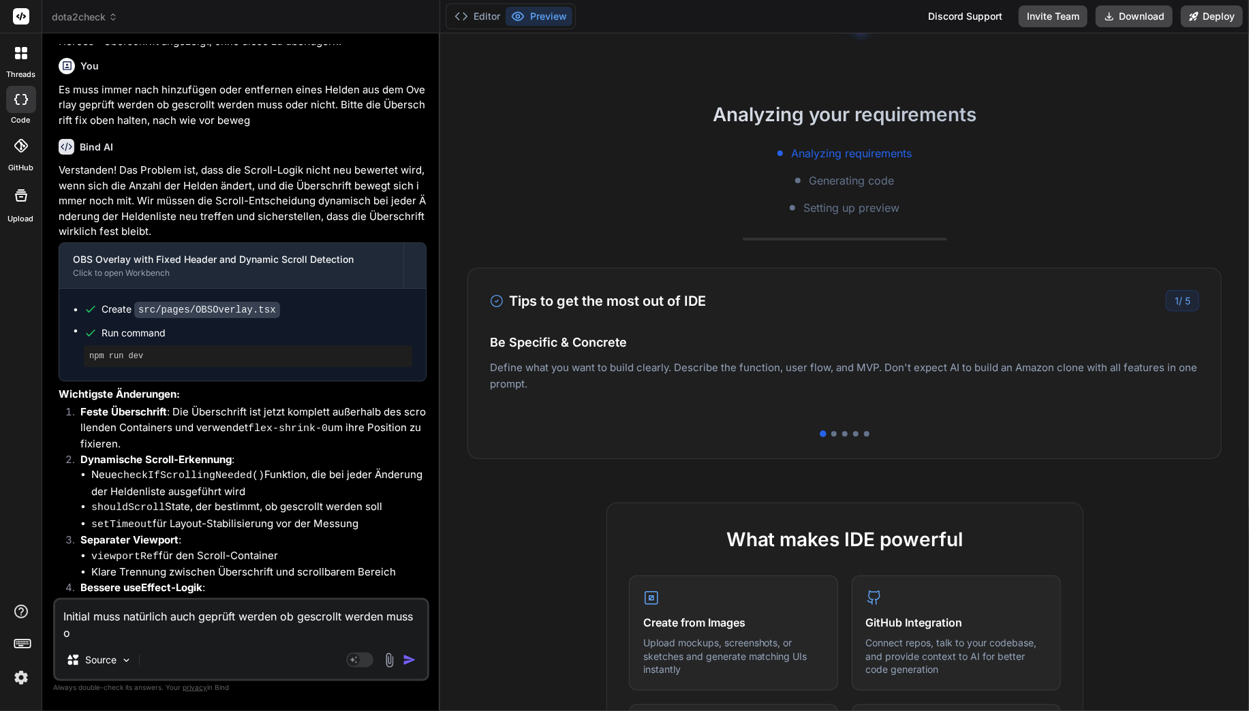
type textarea "x"
type textarea "Initial muss natürlich auch geprüft werden ob gescrollt werden muss ode"
type textarea "x"
type textarea "Initial muss natürlich auch geprüft werden ob gescrollt werden muss oder"
type textarea "x"
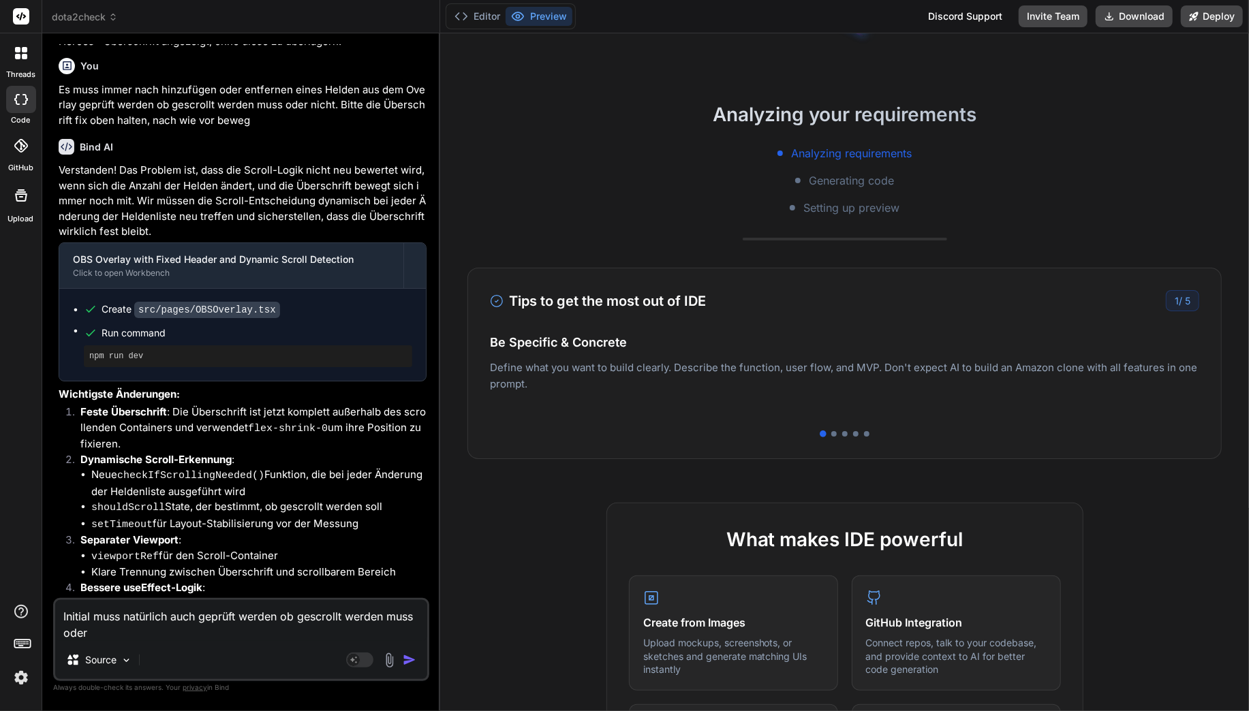
type textarea "Initial muss natürlich auch geprüft werden ob gescrollt werden muss oder"
type textarea "x"
type textarea "Initial muss natürlich auch geprüft werden ob gescrollt werden muss oder n"
type textarea "x"
type textarea "Initial muss natürlich auch geprüft werden ob gescrollt werden muss oder ni"
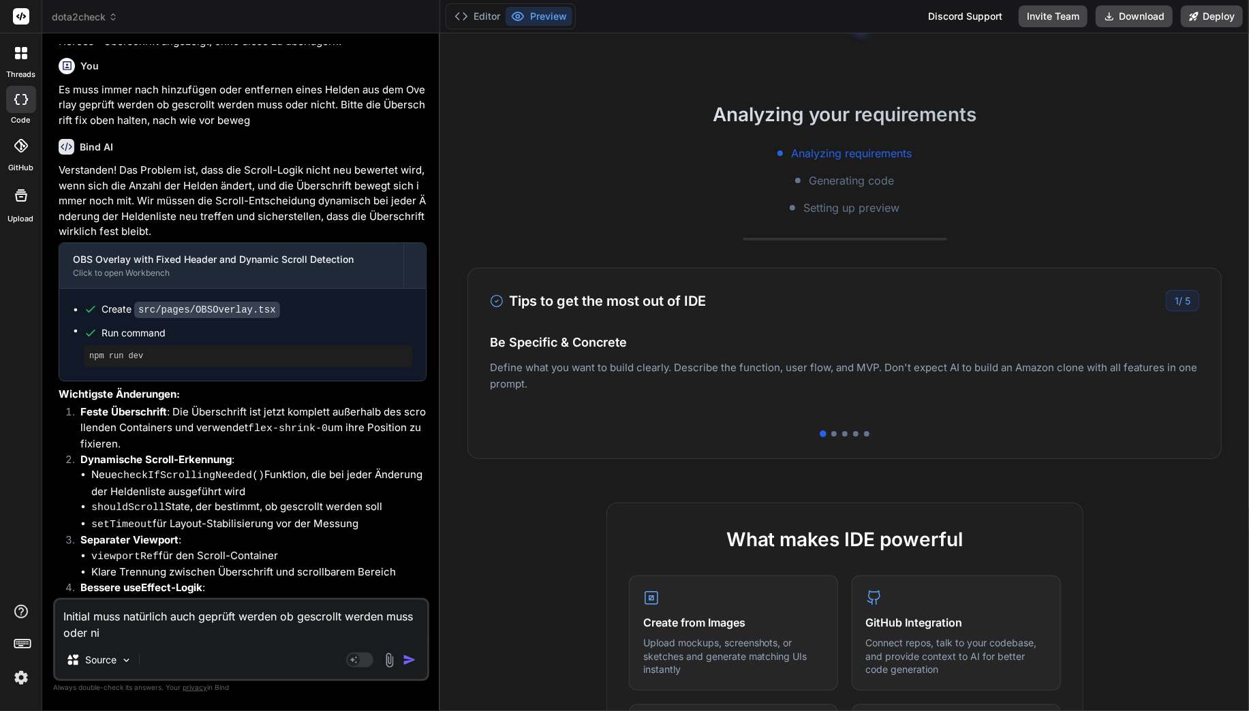
type textarea "x"
type textarea "Initial muss natürlich auch geprüft werden ob gescrollt werden muss oder nic"
type textarea "x"
type textarea "Initial muss natürlich auch geprüft werden ob gescrollt werden muss oder nich"
type textarea "x"
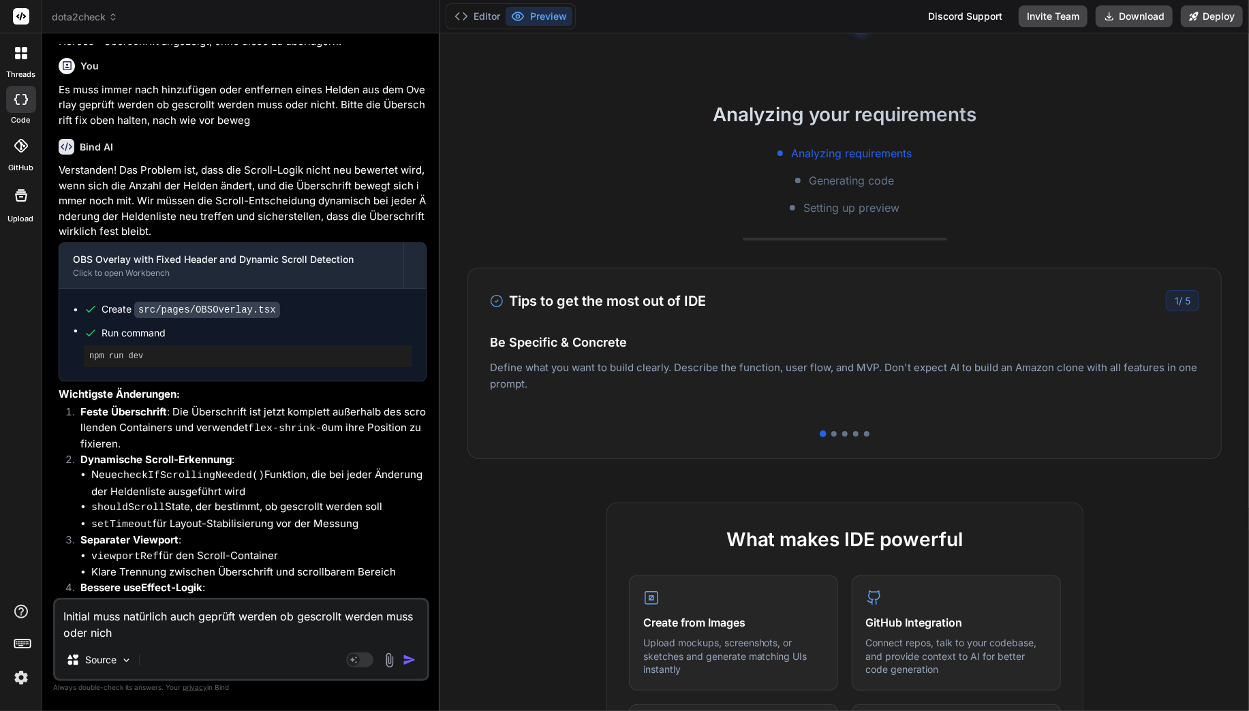
type textarea "Initial muss natürlich auch geprüft werden ob gescrollt werden muss oder nicht"
type textarea "x"
type textarea "Initial muss natürlich auch geprüft werden ob gescrollt werden muss oder nicht,"
type textarea "x"
type textarea "Initial muss natürlich auch geprüft werden ob gescrollt werden muss oder nicht,"
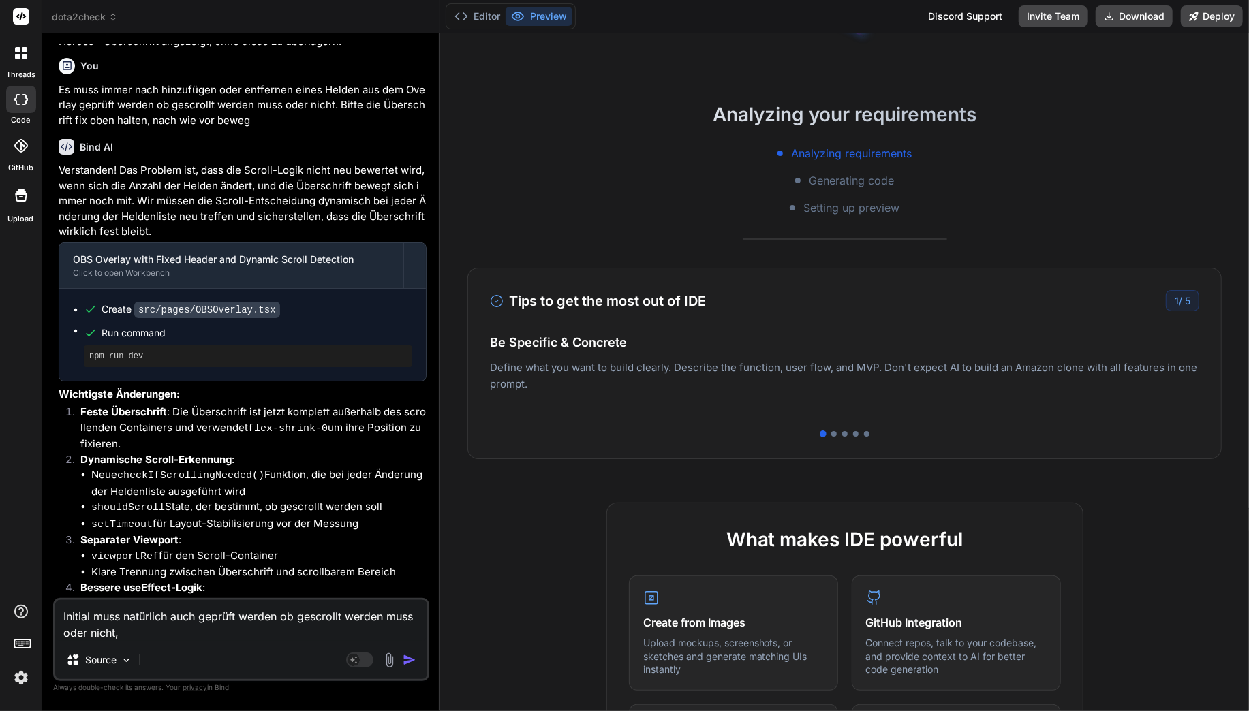
type textarea "x"
type textarea "Initial muss natürlich auch geprüft werden ob gescrollt werden muss oder nicht,…"
type textarea "x"
type textarea "Initial muss natürlich auch geprüft werden ob gescrollt werden muss oder nicht,…"
type textarea "x"
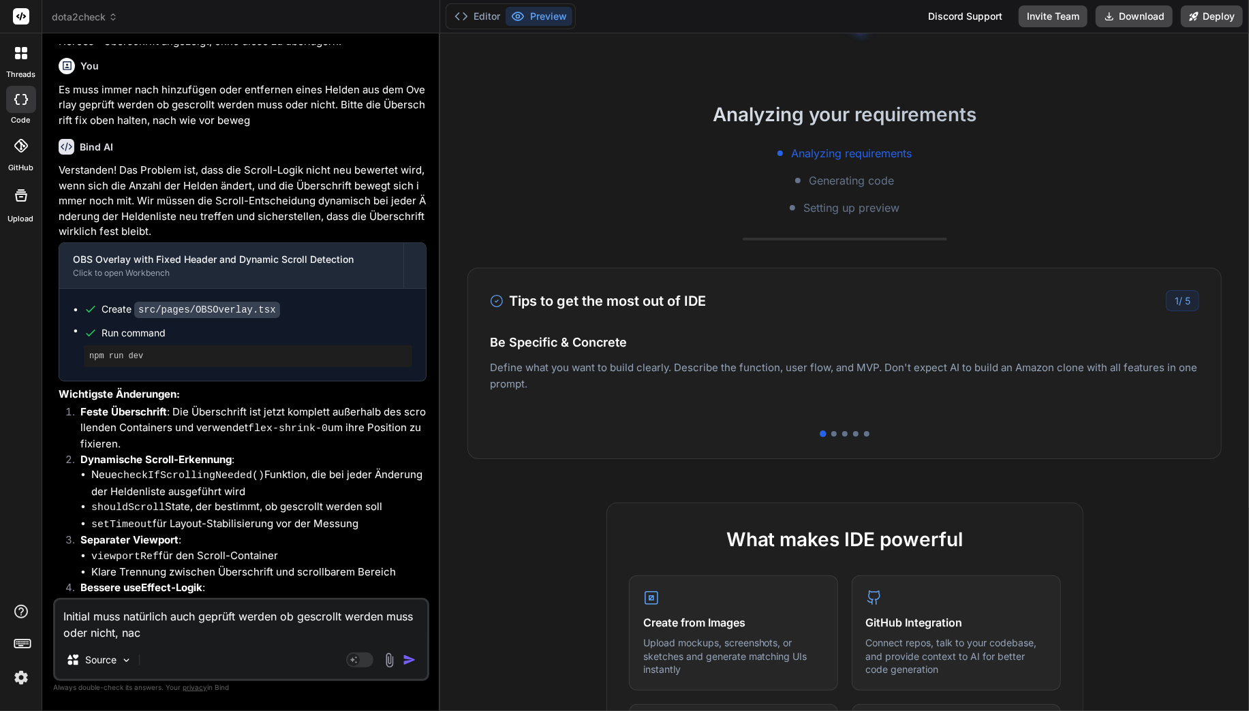
type textarea "Initial muss natürlich auch geprüft werden ob gescrollt werden muss oder nicht,…"
type textarea "x"
type textarea "Initial muss natürlich auch geprüft werden ob gescrollt werden muss oder nicht,…"
type textarea "x"
type textarea "Initial muss natürlich auch geprüft werden ob gescrollt werden muss oder nicht,…"
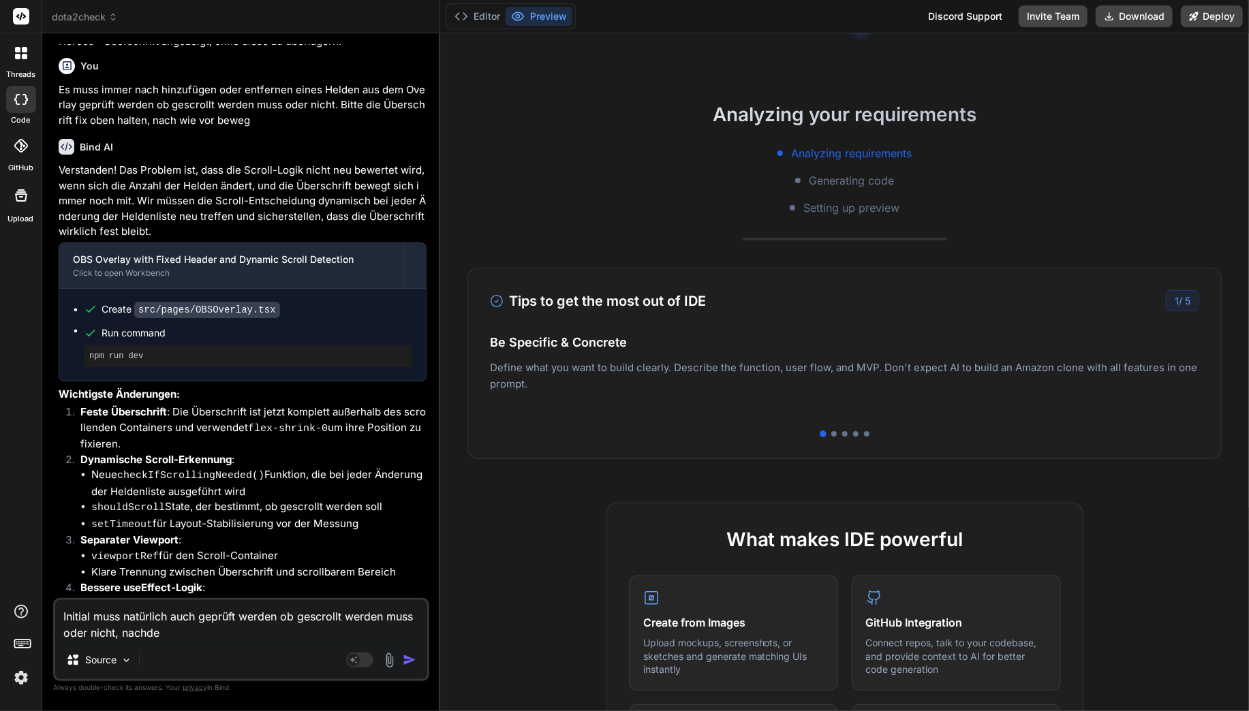
type textarea "x"
type textarea "Initial muss natürlich auch geprüft werden ob gescrollt werden muss oder nicht,…"
type textarea "x"
type textarea "Initial muss natürlich auch geprüft werden ob gescrollt werden muss oder nicht,…"
type textarea "x"
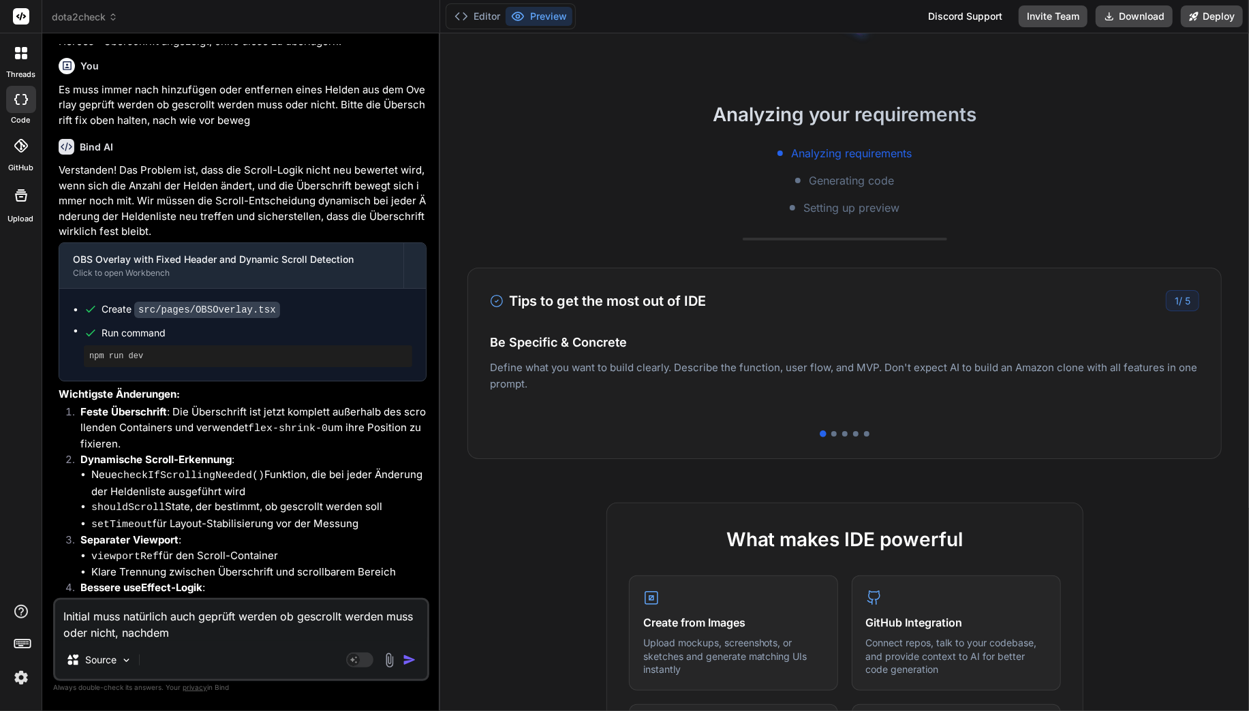
type textarea "Initial muss natürlich auch geprüft werden ob gescrollt werden muss oder nicht,…"
type textarea "x"
type textarea "Initial muss natürlich auch geprüft werden ob gescrollt werden muss oder nicht,…"
type textarea "x"
type textarea "Initial muss natürlich auch geprüft werden ob gescrollt werden muss oder nicht,…"
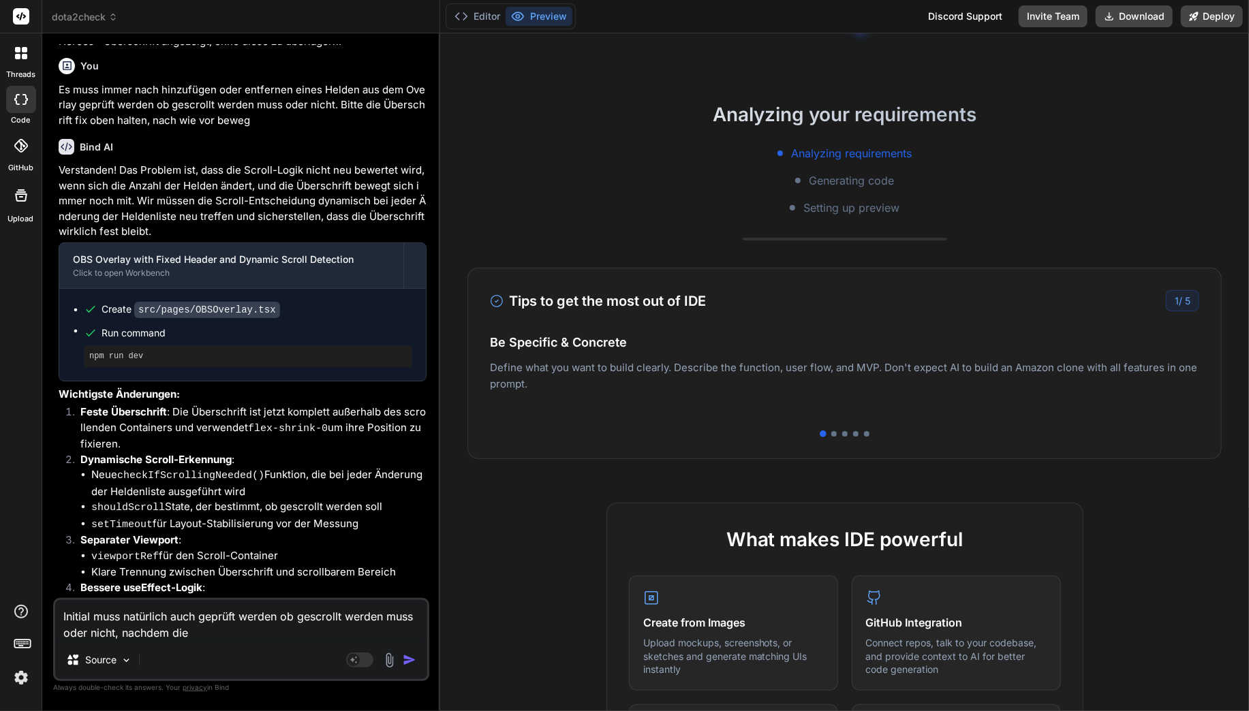
type textarea "x"
type textarea "Initial muss natürlich auch geprüft werden ob gescrollt werden muss oder nicht,…"
type textarea "x"
type textarea "Initial muss natürlich auch geprüft werden ob gescrollt werden muss oder nicht,…"
type textarea "x"
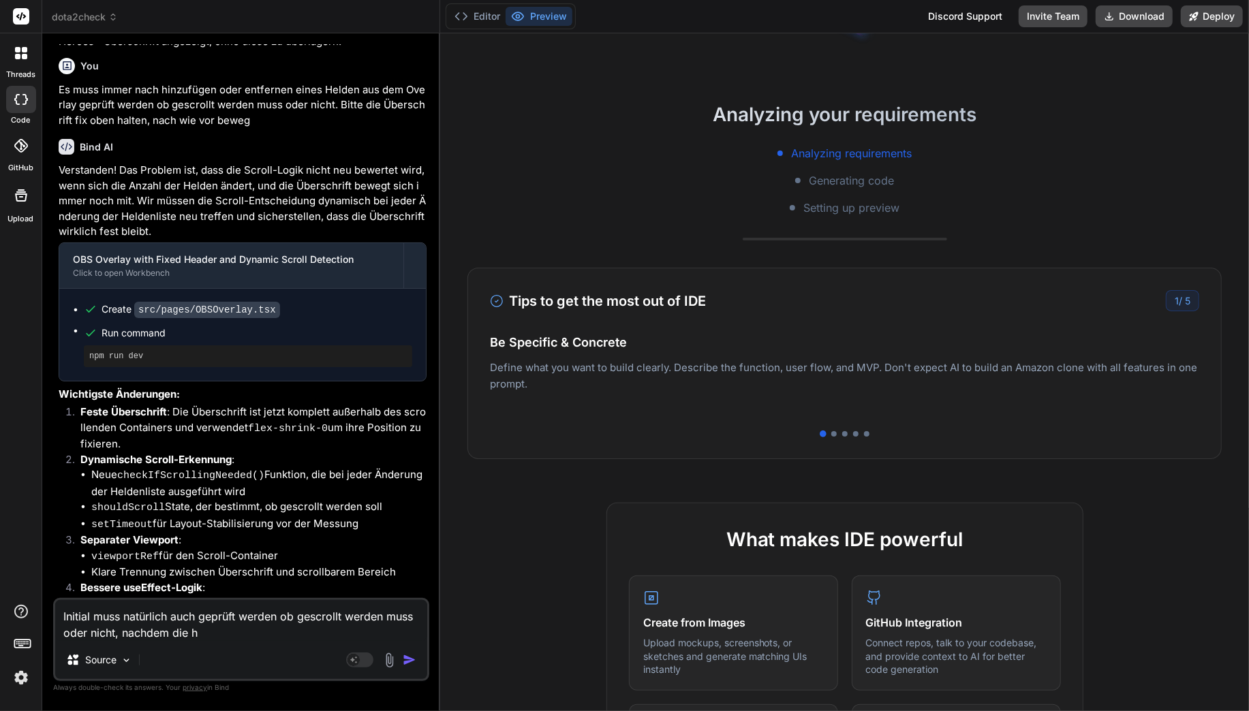
type textarea "Initial muss natürlich auch geprüft werden ob gescrollt werden muss oder nicht,…"
type textarea "x"
type textarea "Initial muss natürlich auch geprüft werden ob gescrollt werden muss oder nicht,…"
type textarea "x"
type textarea "Initial muss natürlich auch geprüft werden ob gescrollt werden muss oder nicht,…"
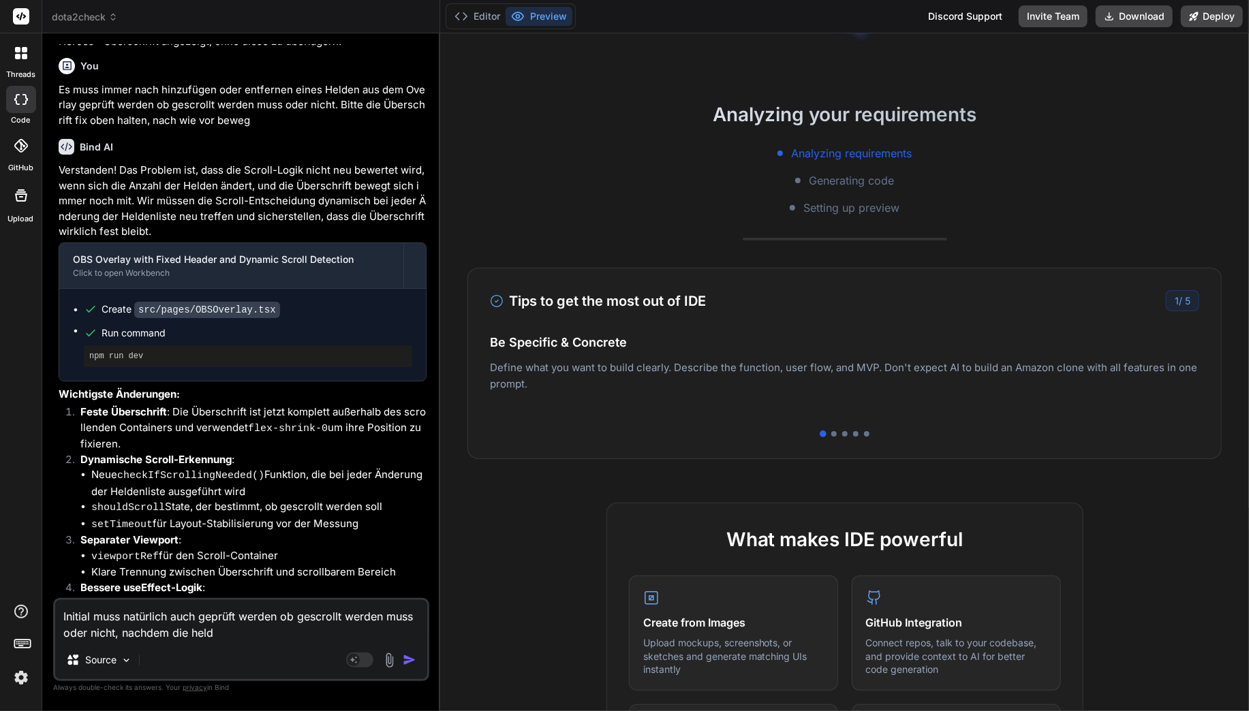
type textarea "x"
type textarea "Initial muss natürlich auch geprüft werden ob gescrollt werden muss oder nicht,…"
type textarea "x"
type textarea "Initial muss natürlich auch geprüft werden ob gescrollt werden muss oder nicht,…"
type textarea "x"
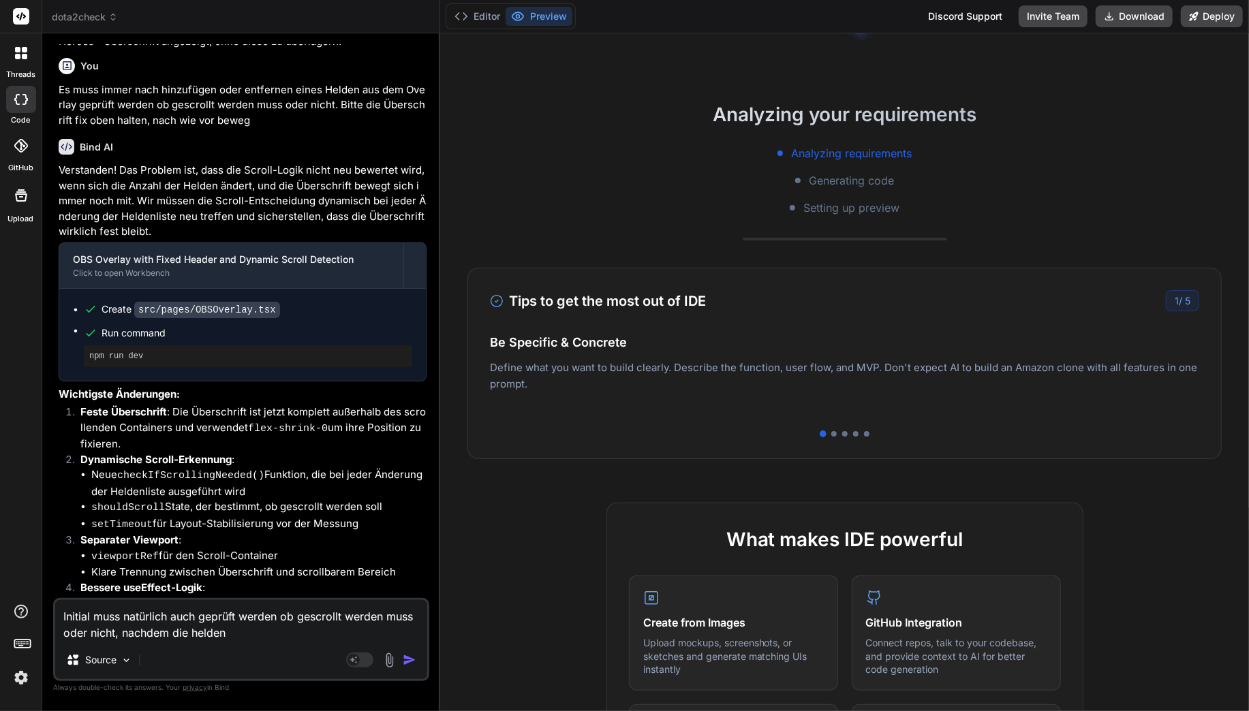
type textarea "Initial muss natürlich auch geprüft werden ob gescrollt werden muss oder nicht,…"
type textarea "x"
type textarea "Initial muss natürlich auch geprüft werden ob gescrollt werden muss oder nicht,…"
type textarea "x"
type textarea "Initial muss natürlich auch geprüft werden ob gescrollt werden muss oder nicht,…"
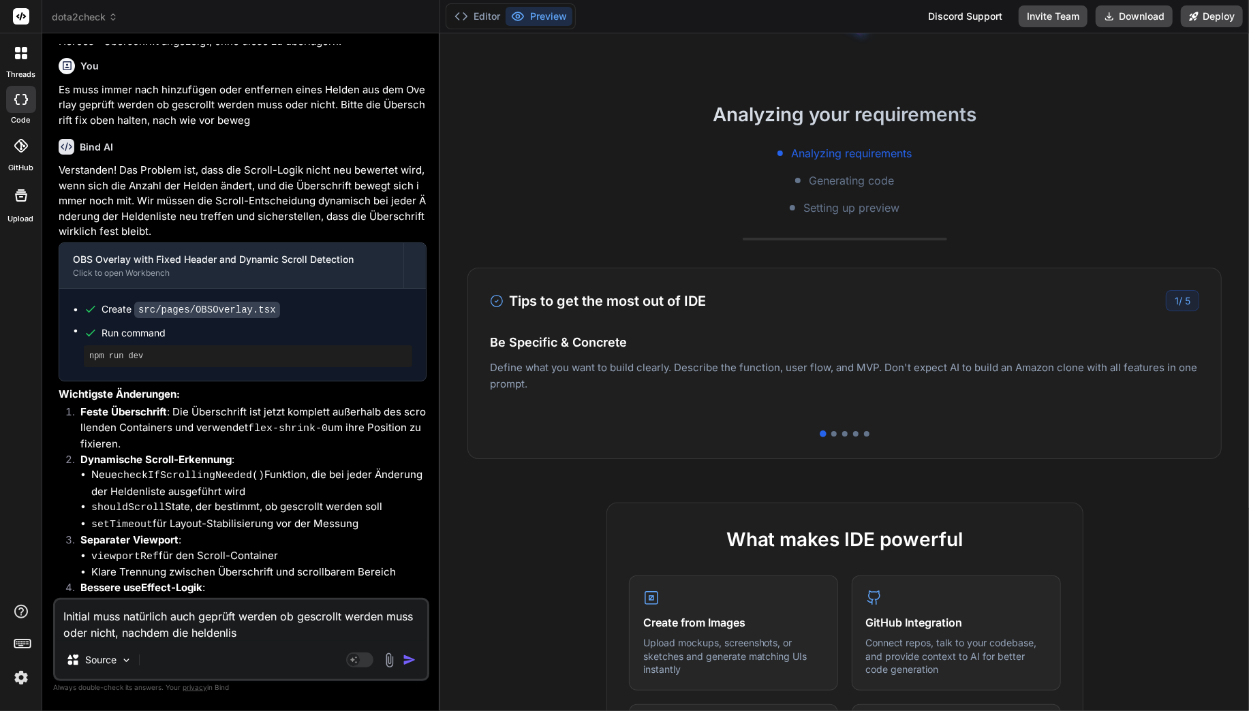
type textarea "x"
type textarea "Initial muss natürlich auch geprüft werden ob gescrollt werden muss oder nicht,…"
type textarea "x"
type textarea "Initial muss natürlich auch geprüft werden ob gescrollt werden muss oder nicht,…"
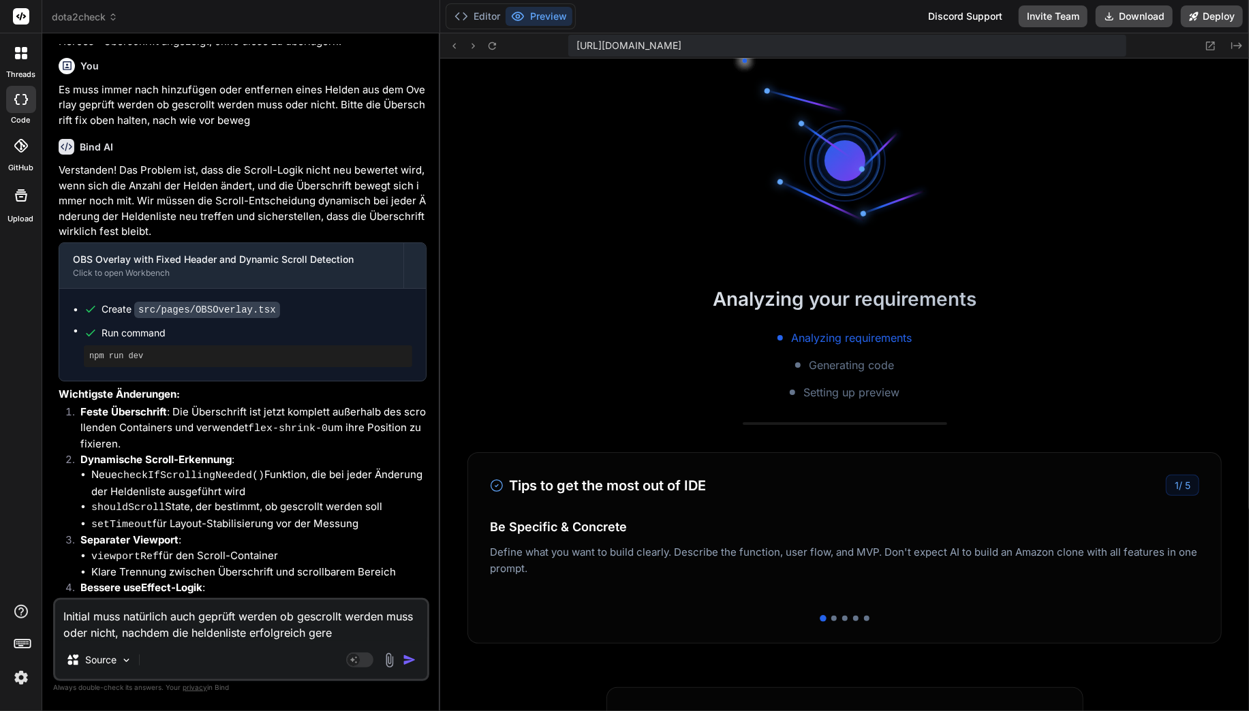
scroll to position [257, 0]
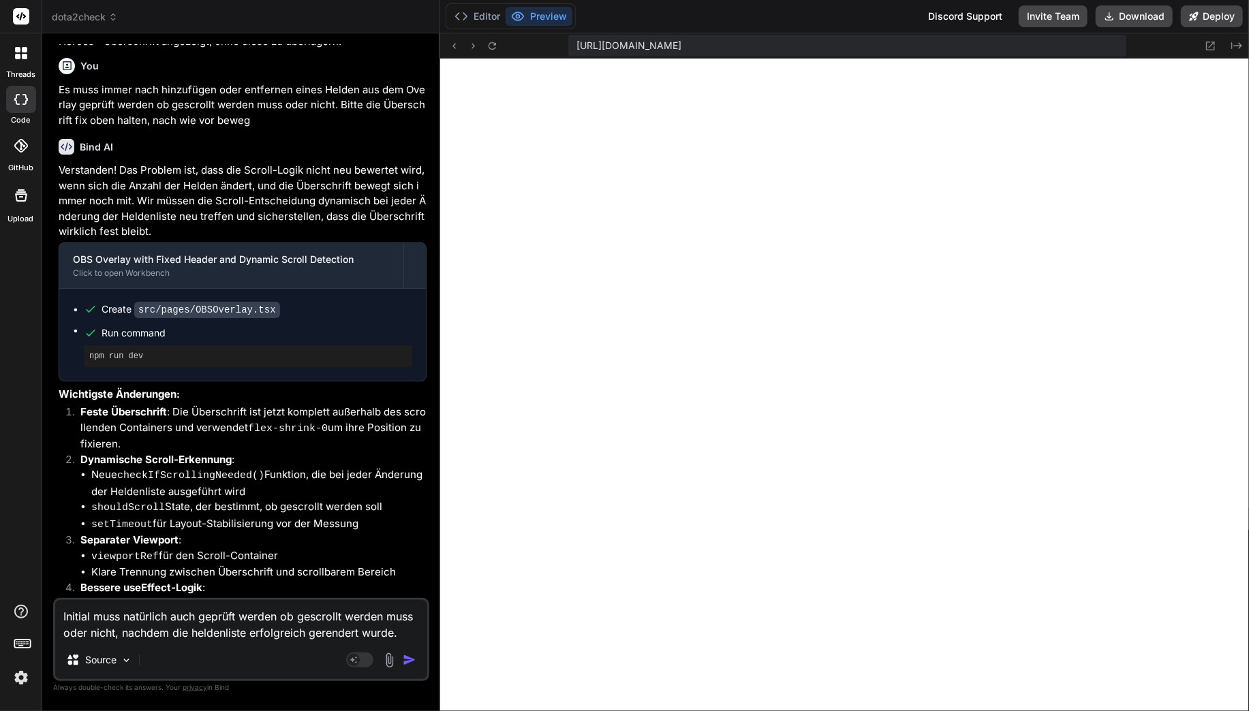
click at [308, 627] on textarea "Initial muss natürlich auch geprüft werden ob gescrollt werden muss oder nicht,…" at bounding box center [241, 620] width 372 height 41
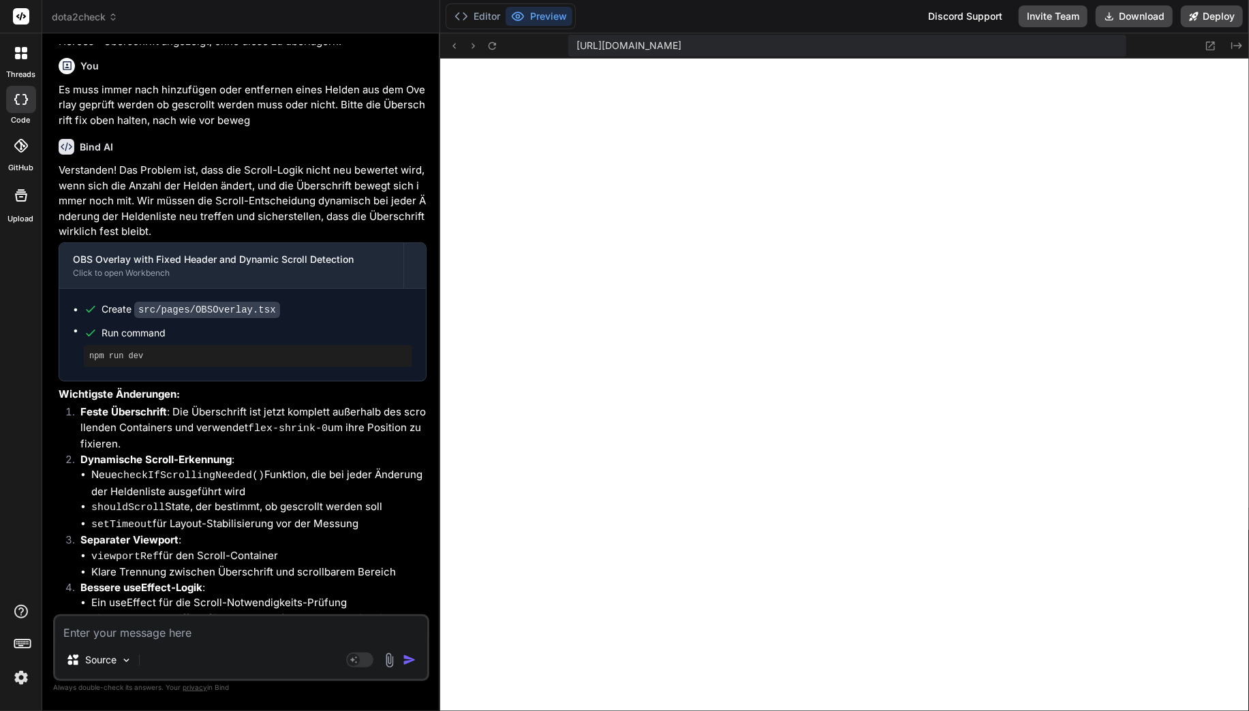
paste textarea "Initial muss natürlich auch geprüft werden ob gescrollt werden muss oder nicht,…"
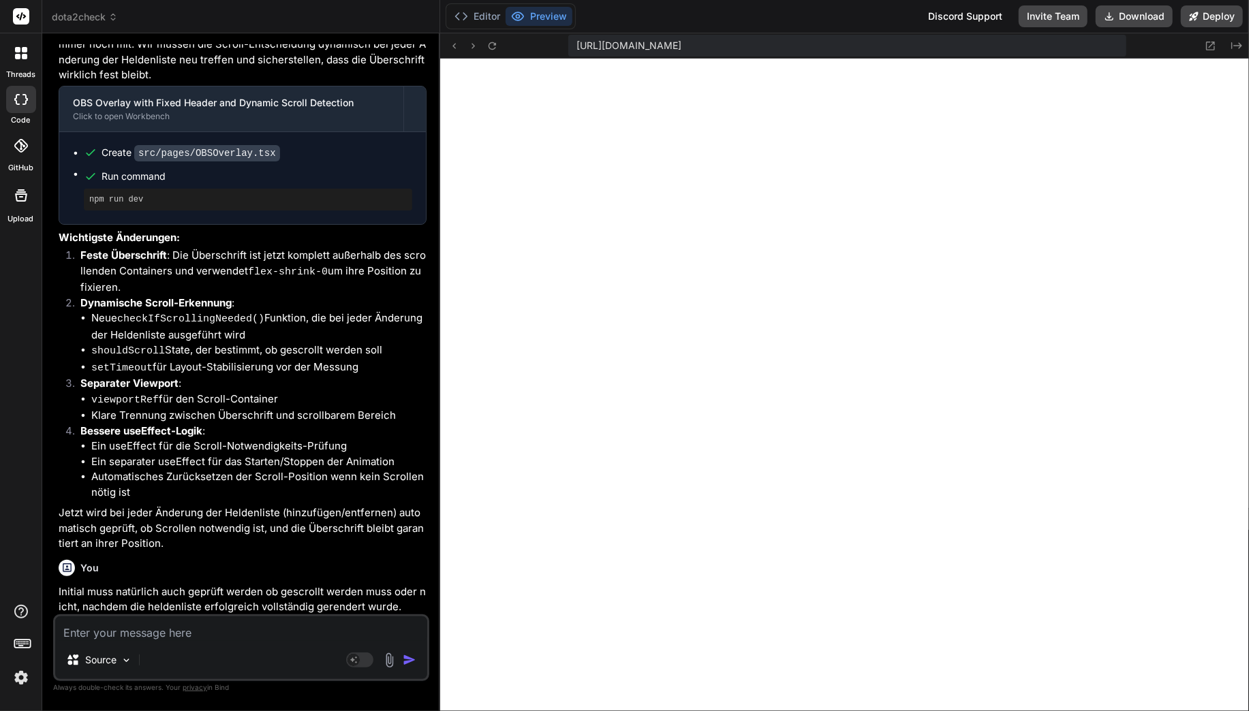
scroll to position [4294, 0]
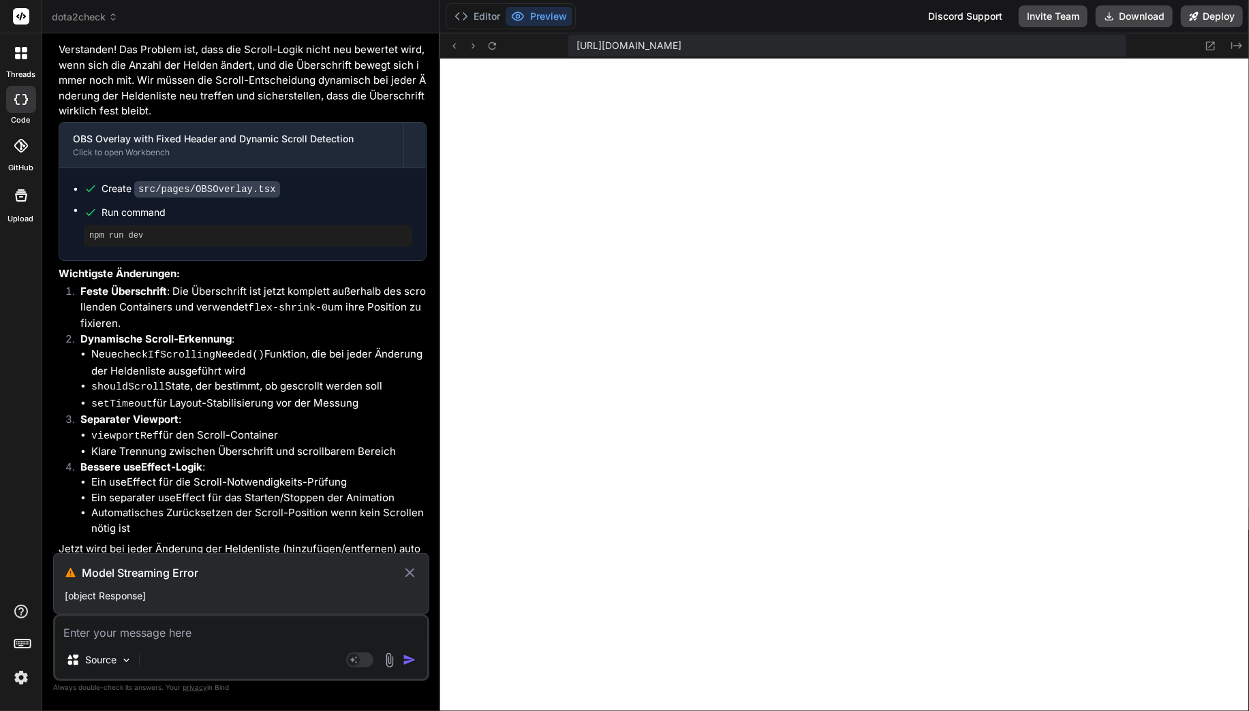
click at [153, 610] on div "Model Streaming Error [object Response]" at bounding box center [241, 583] width 376 height 61
click at [153, 592] on p "[object Response]" at bounding box center [241, 596] width 353 height 14
click at [206, 634] on textarea at bounding box center [241, 629] width 372 height 25
paste textarea "Initial muss natürlich auch geprüft werden ob gescrollt werden muss oder nicht,…"
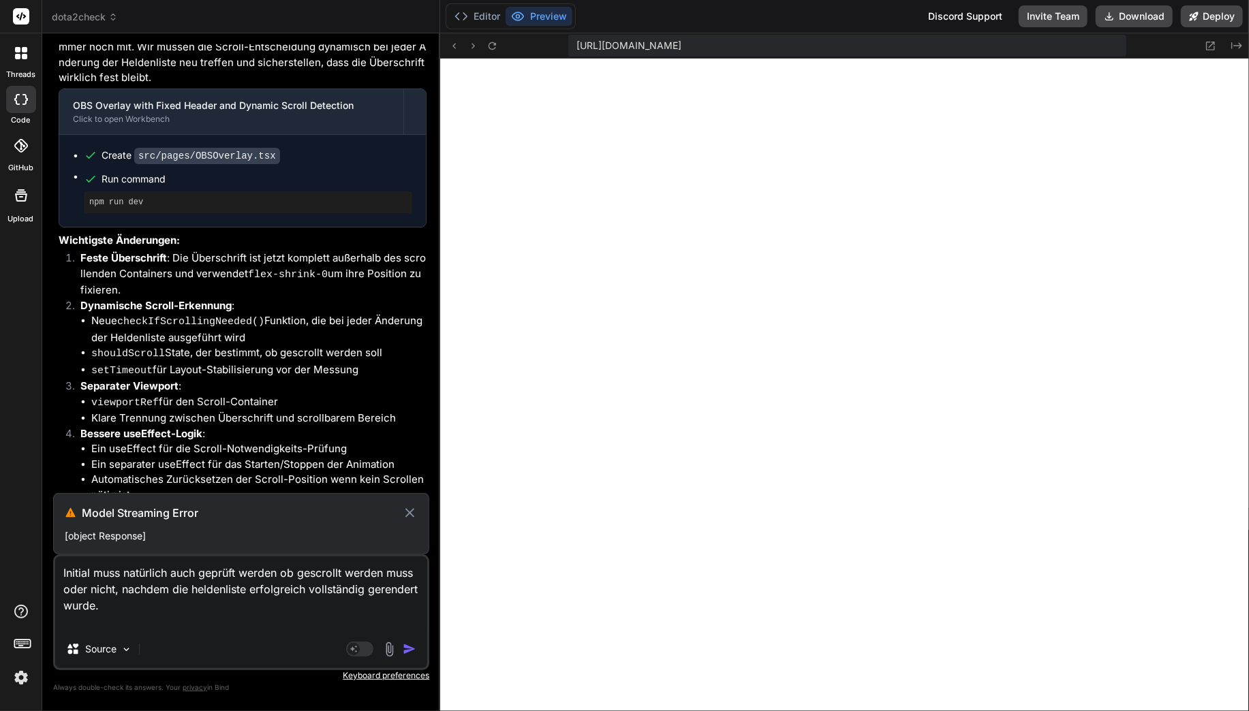
scroll to position [4330, 0]
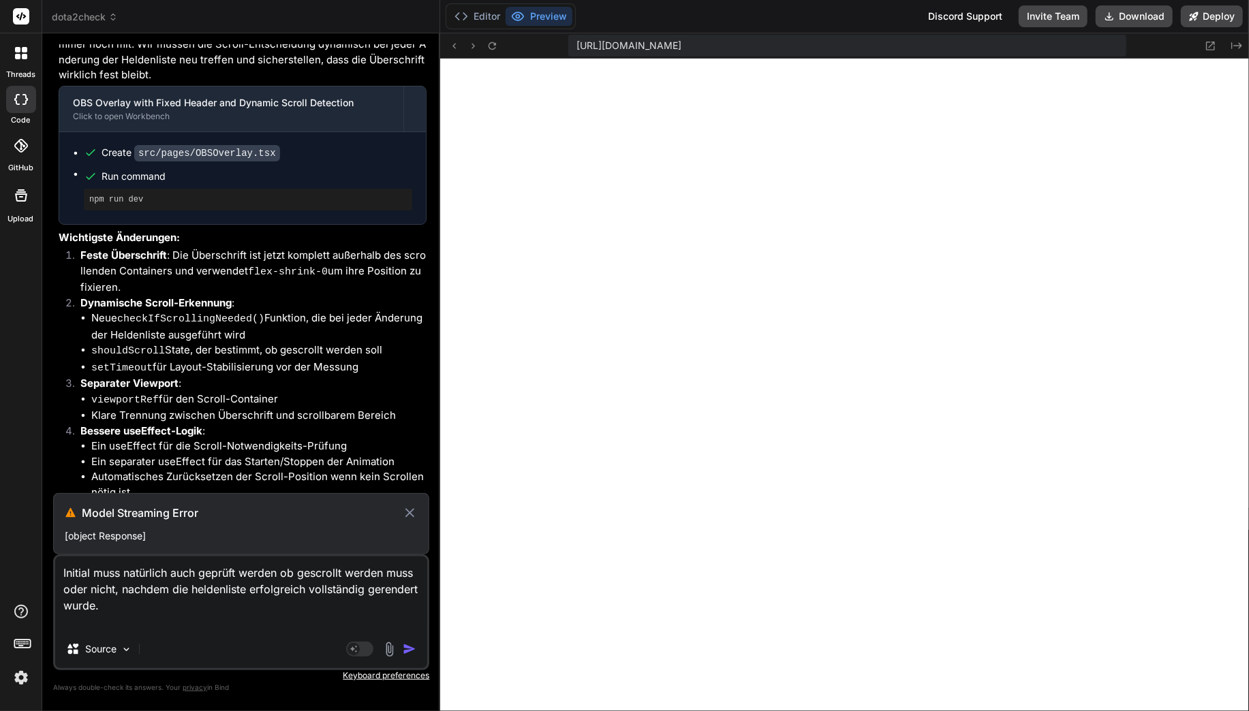
drag, startPoint x: 206, startPoint y: 543, endPoint x: 344, endPoint y: 542, distance: 138.3
click at [209, 543] on p "[object Response]" at bounding box center [241, 536] width 353 height 14
click at [411, 510] on icon at bounding box center [410, 513] width 16 height 16
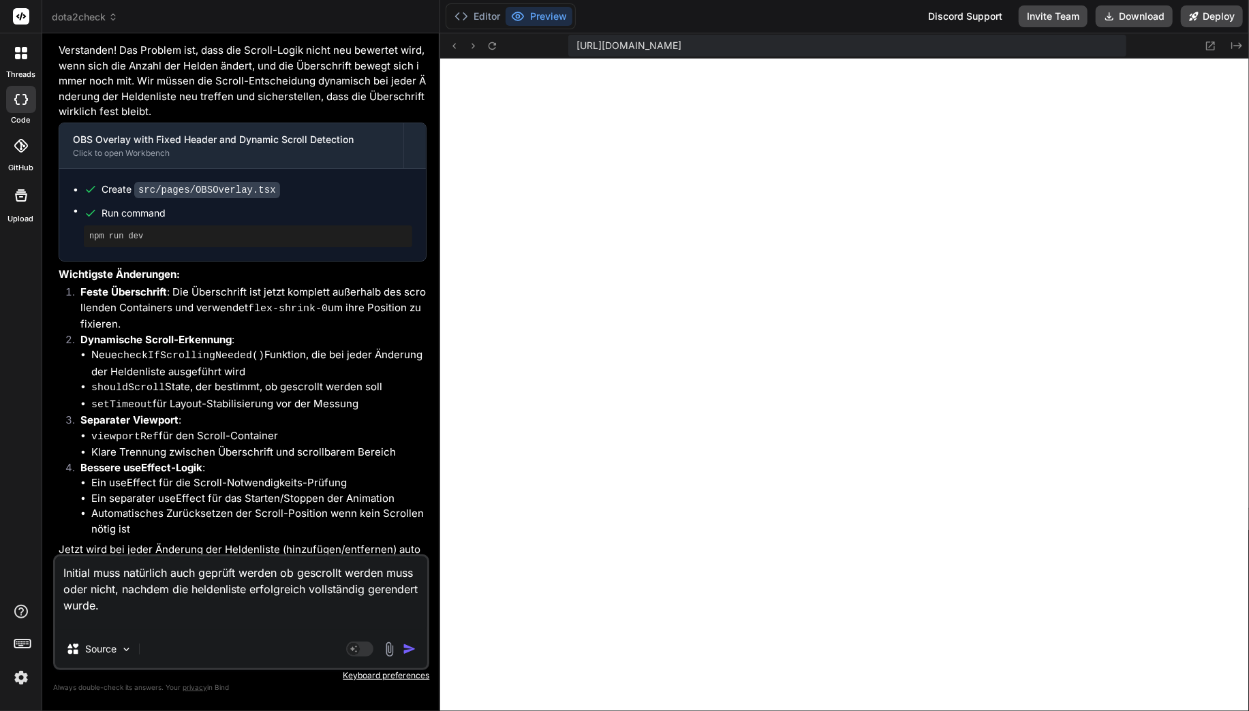
click at [265, 621] on textarea "Initial muss natürlich auch geprüft werden ob gescrollt werden muss oder nicht,…" at bounding box center [241, 594] width 372 height 74
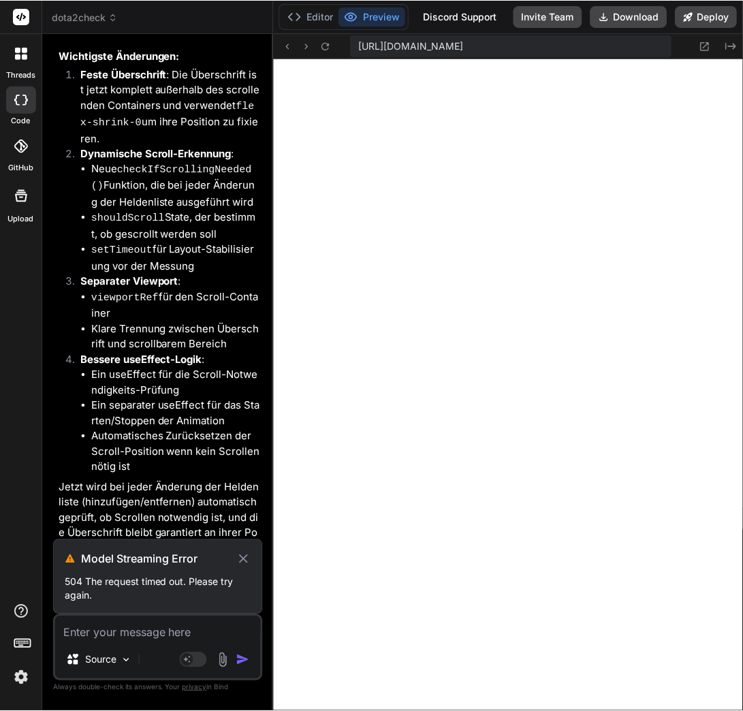
scroll to position [7177, 0]
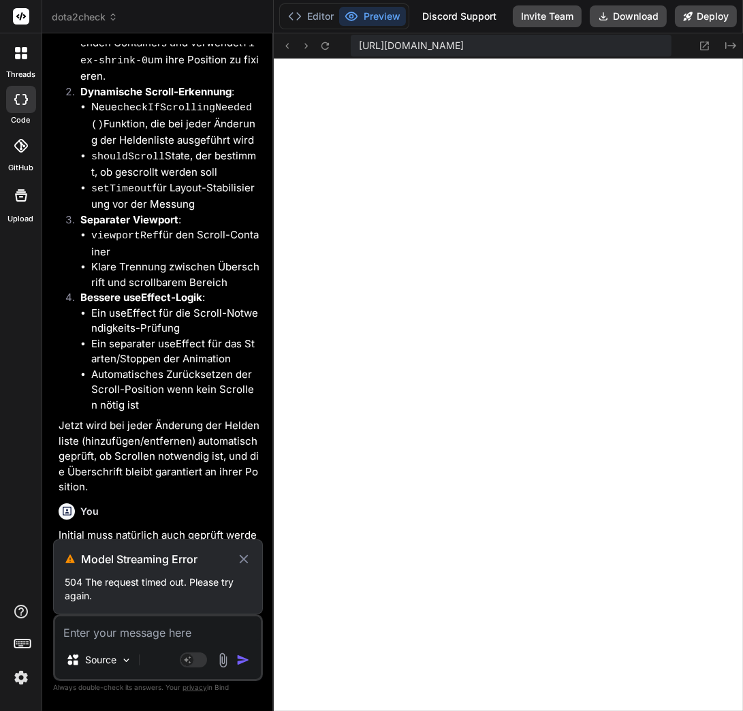
drag, startPoint x: 86, startPoint y: 561, endPoint x: 221, endPoint y: 562, distance: 134.9
click at [221, 562] on h3 "Model Streaming Error" at bounding box center [158, 559] width 155 height 16
click at [193, 560] on h3 "Model Streaming Error" at bounding box center [158, 559] width 155 height 16
click at [114, 619] on p "Initial muss natürlich auch geprüft werden ob gescrollt werden muss oder nicht,…" at bounding box center [160, 649] width 202 height 61
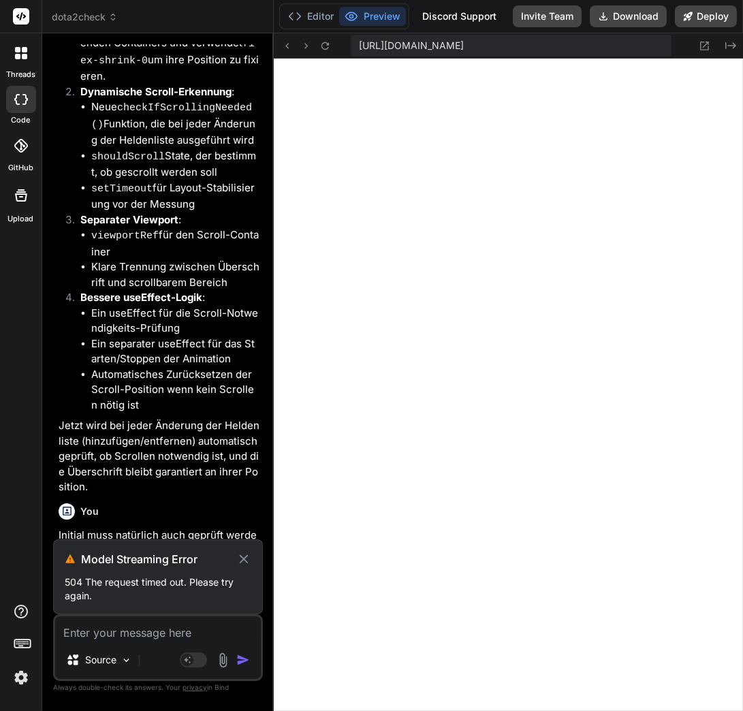
click at [242, 564] on icon at bounding box center [243, 559] width 15 height 16
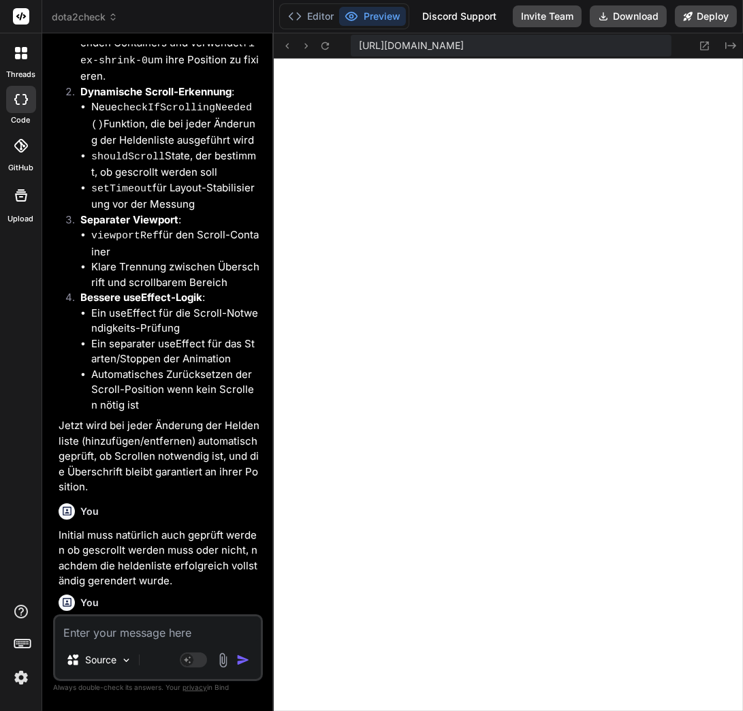
scroll to position [7102, 0]
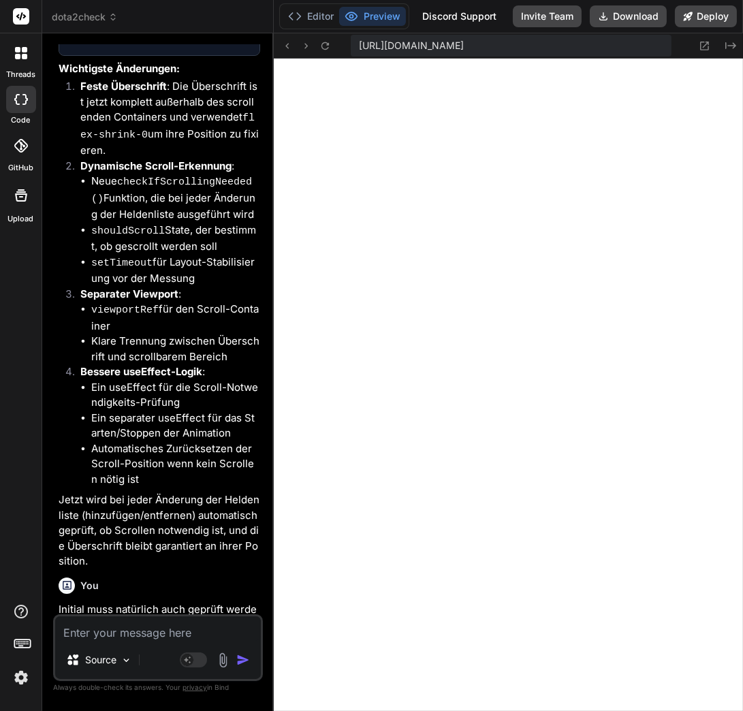
click at [103, 629] on textarea at bounding box center [158, 629] width 206 height 25
drag, startPoint x: 57, startPoint y: 560, endPoint x: 189, endPoint y: 606, distance: 140.5
click at [190, 606] on div "You MEINE PROJEKTLISTE IST LEER MAN. Nichts unternehmen. Bind AI Verstanden. Es…" at bounding box center [159, 329] width 207 height 570
copy p "Initial muss natürlich auch geprüft werden ob gescrollt werden muss oder nicht,…"
click at [168, 627] on textarea at bounding box center [158, 629] width 206 height 25
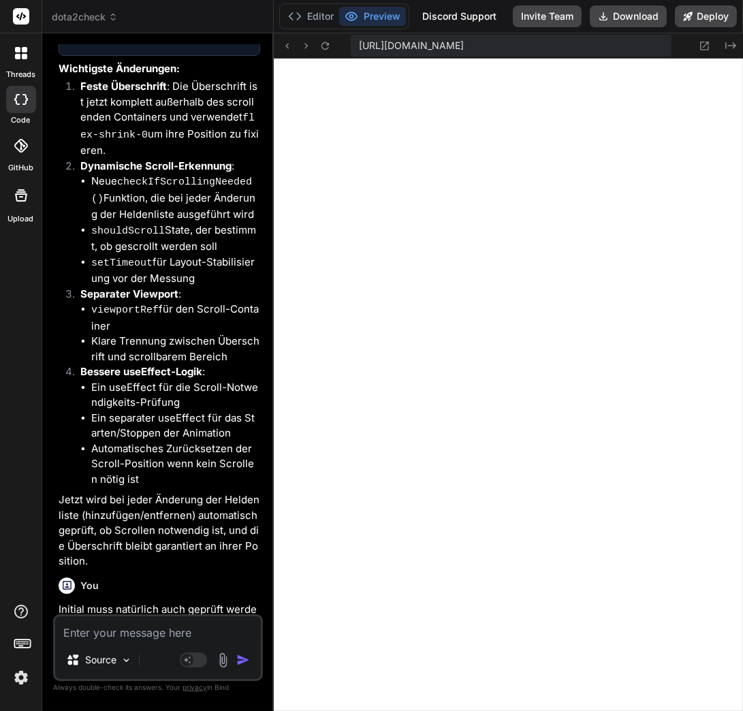
paste textarea "Initial muss natürlich auch geprüft werden ob gescrollt werden muss oder nicht,…"
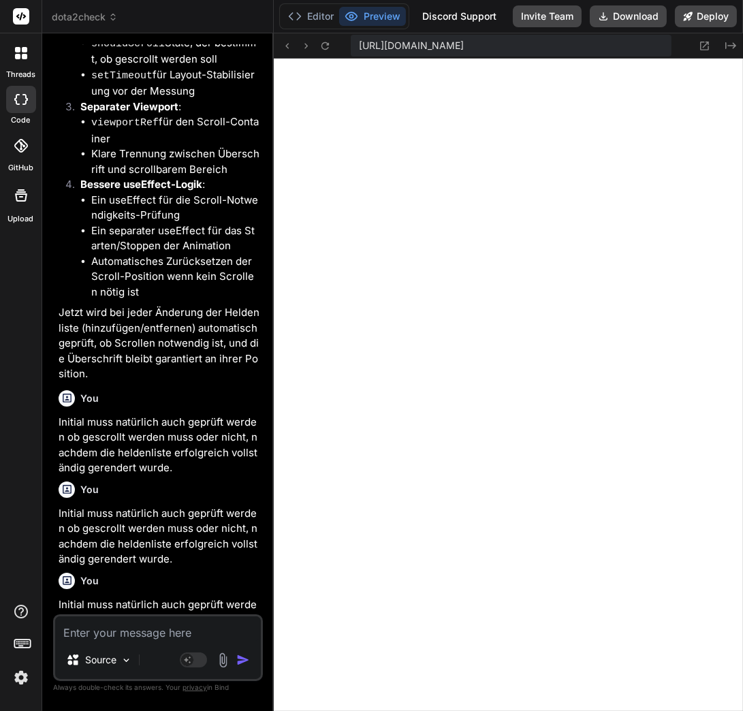
scroll to position [7126, 0]
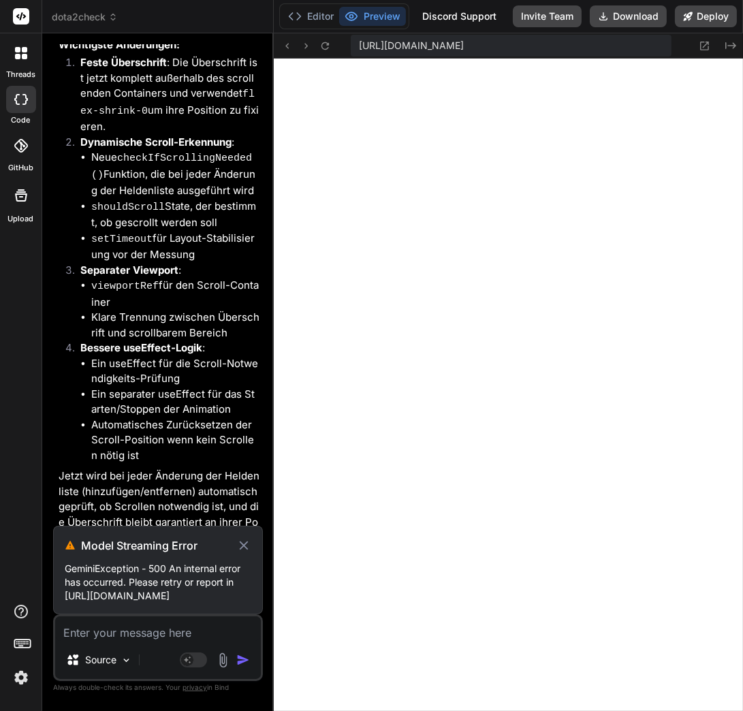
drag, startPoint x: 162, startPoint y: 598, endPoint x: 54, endPoint y: 533, distance: 125.6
click at [54, 533] on div "Model Streaming Error GeminiException - 500 An internal error has occurred. Ple…" at bounding box center [158, 570] width 210 height 89
click at [211, 526] on div "Model Streaming Error GeminiException - 500 An internal error has occurred. Ple…" at bounding box center [158, 570] width 210 height 89
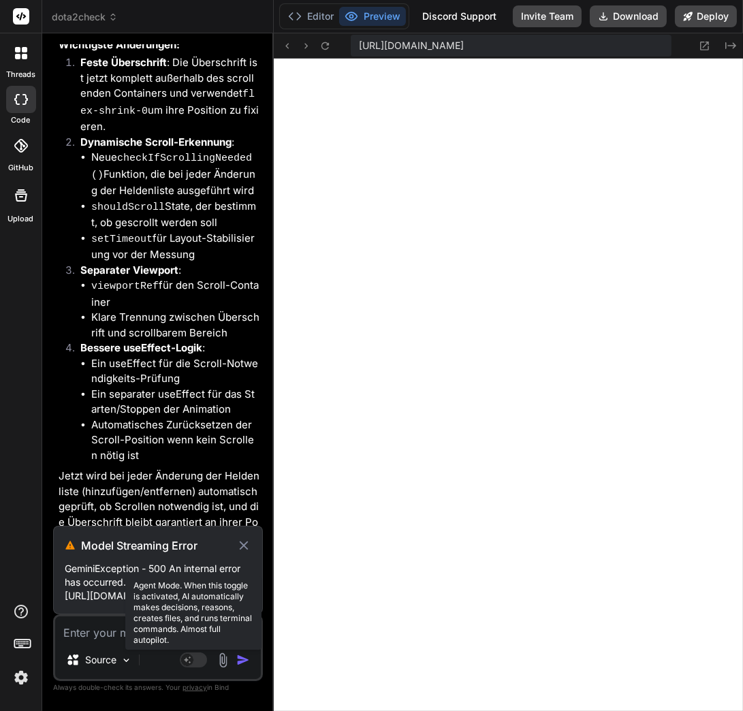
click at [193, 654] on rect at bounding box center [187, 660] width 12 height 12
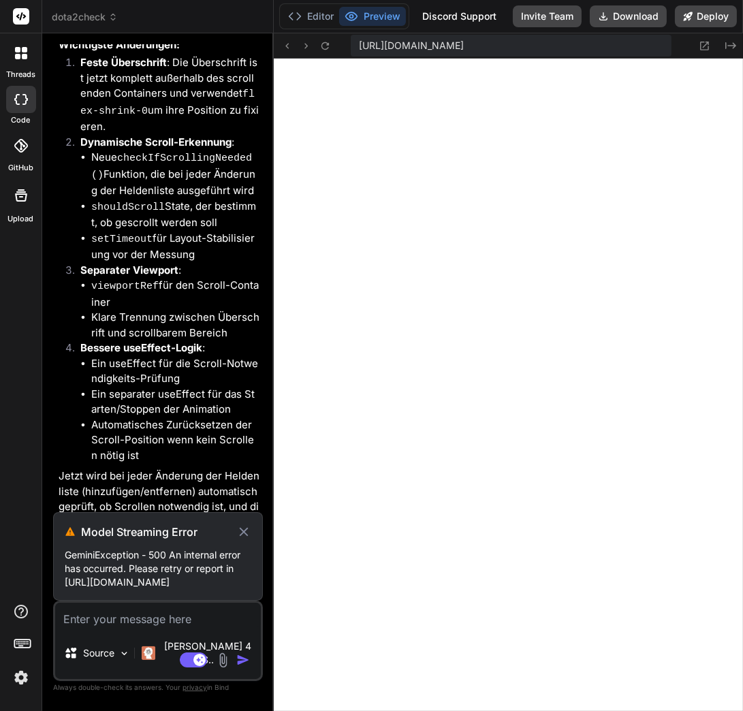
click at [159, 585] on p "GeminiException - 500 An internal error has occurred. Please retry or report in…" at bounding box center [158, 568] width 187 height 41
click at [251, 531] on icon at bounding box center [243, 532] width 15 height 16
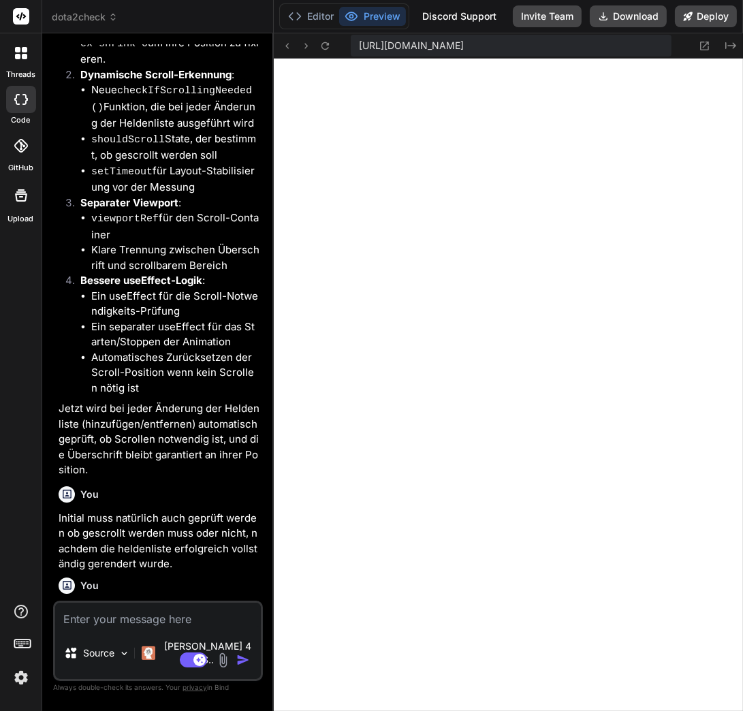
drag, startPoint x: 170, startPoint y: 605, endPoint x: 54, endPoint y: 561, distance: 124.0
click at [54, 561] on div "You MEINE PROJEKTLISTE IST LEER MAN. Nichts unternehmen. Bind AI Verstanden. Es…" at bounding box center [158, 377] width 210 height 666
copy p "Initial muss natürlich auch geprüft werden ob gescrollt werden muss oder nicht,…"
click at [84, 623] on textarea at bounding box center [158, 615] width 206 height 25
paste textarea "Initial muss natürlich auch geprüft werden ob gescrollt werden muss oder nicht,…"
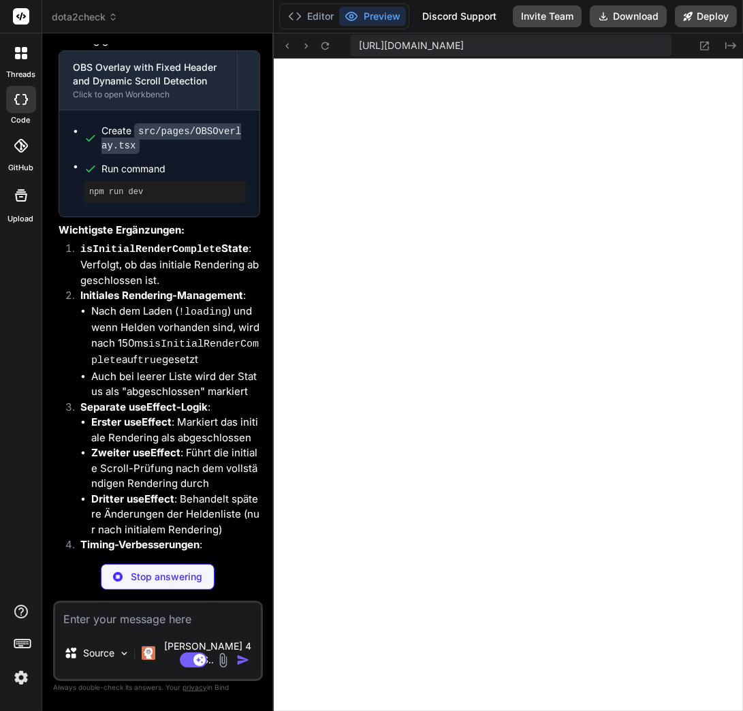
scroll to position [8087, 0]
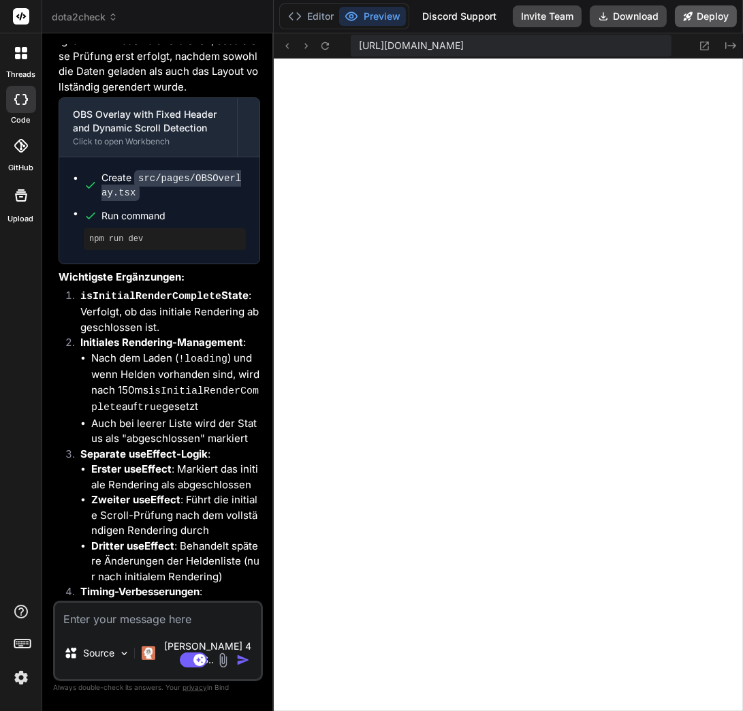
click at [717, 16] on button "Deploy" at bounding box center [706, 16] width 62 height 22
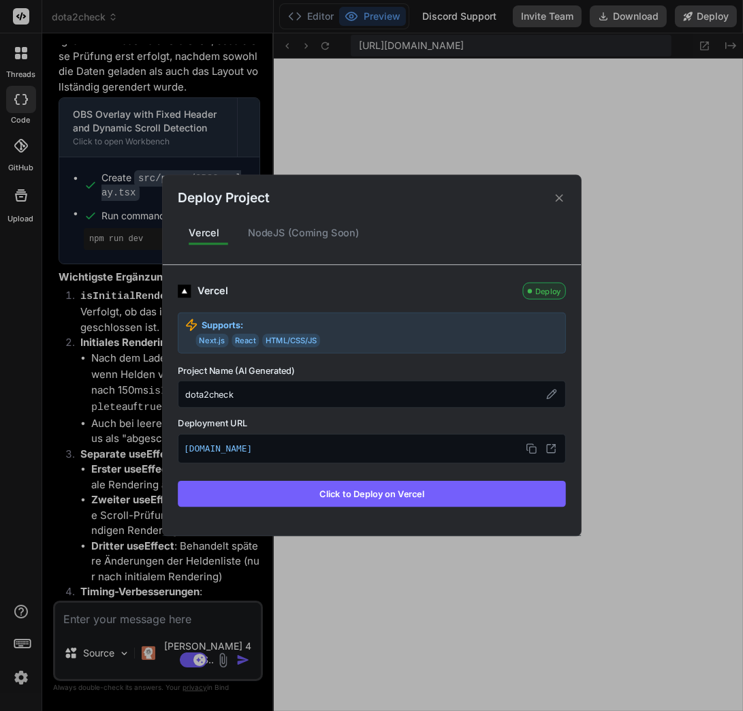
click at [382, 495] on button "Click to Deploy on Vercel" at bounding box center [372, 494] width 388 height 26
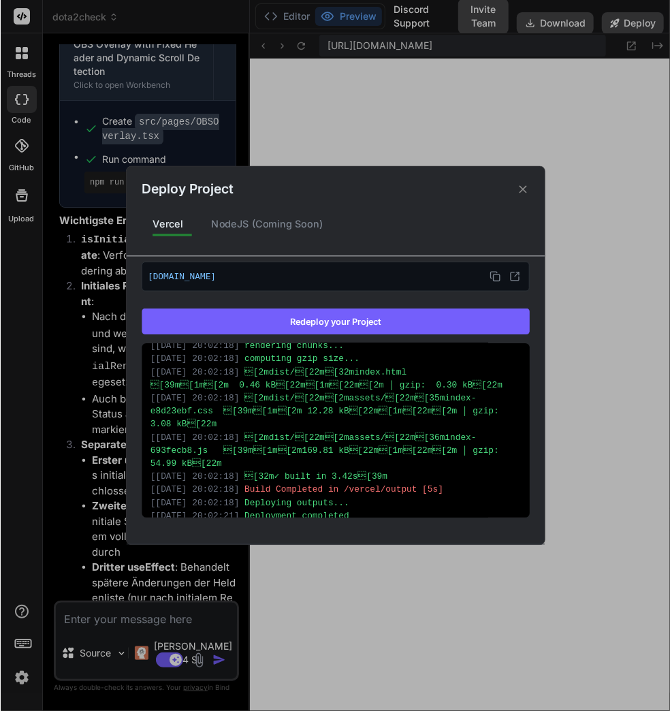
scroll to position [9177, 0]
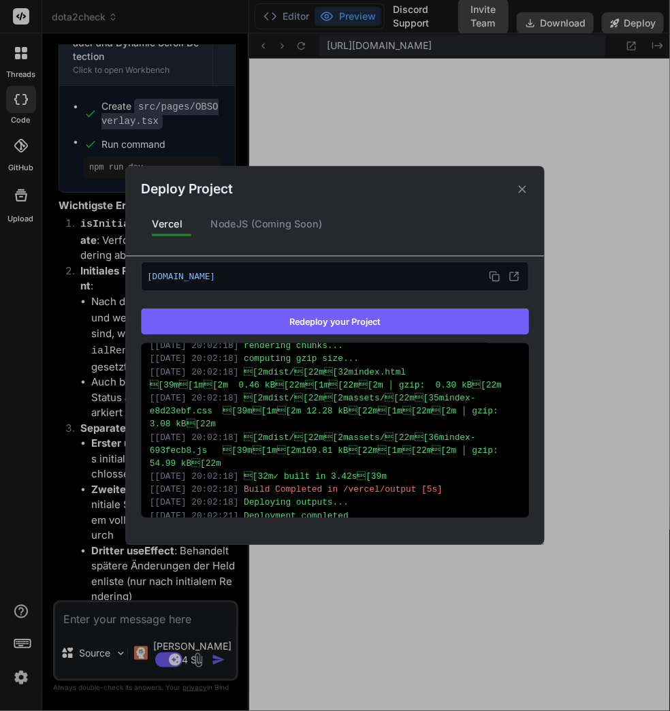
click at [525, 184] on icon at bounding box center [522, 189] width 13 height 13
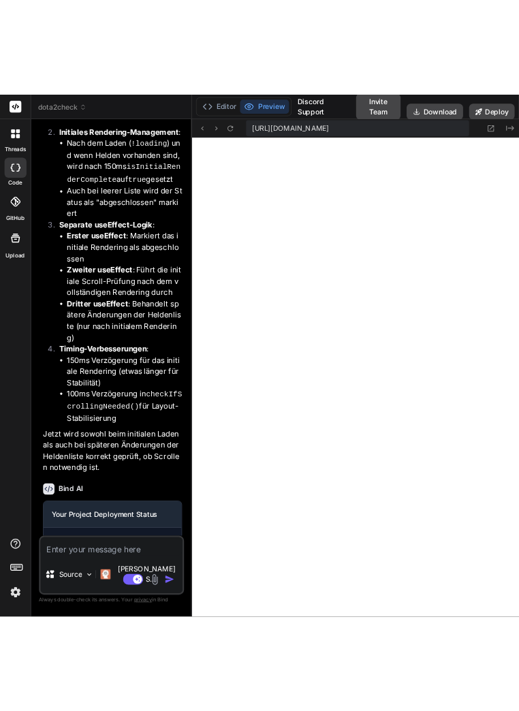
scroll to position [8795, 0]
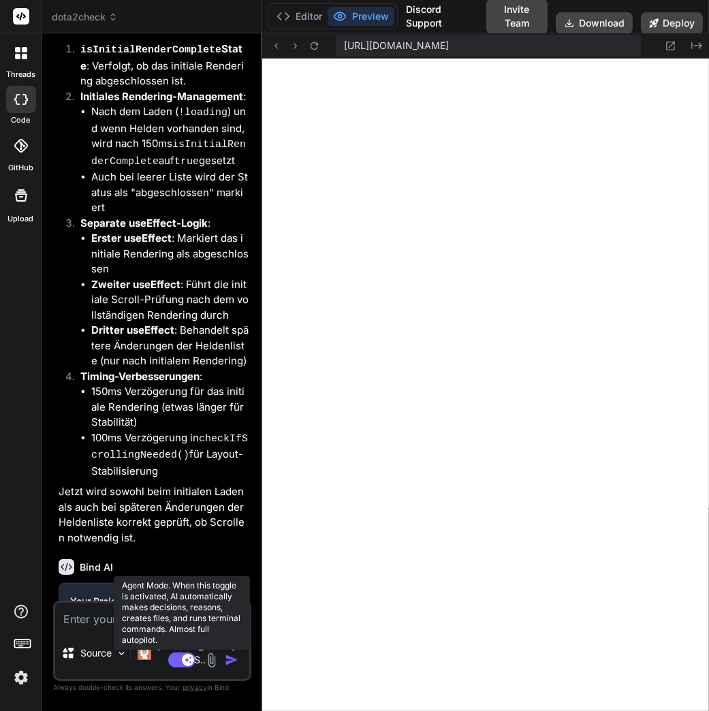
click at [183, 664] on rect at bounding box center [181, 660] width 27 height 15
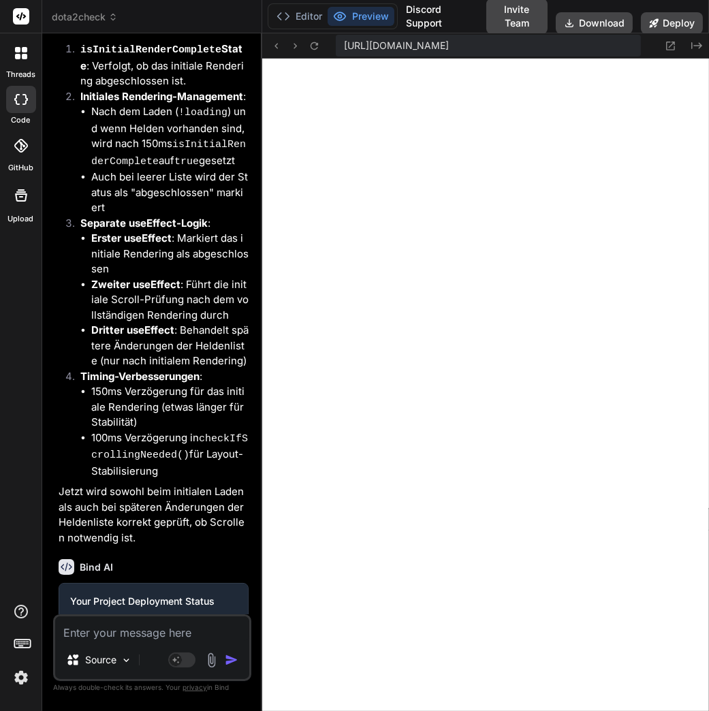
click at [157, 629] on textarea at bounding box center [152, 629] width 194 height 25
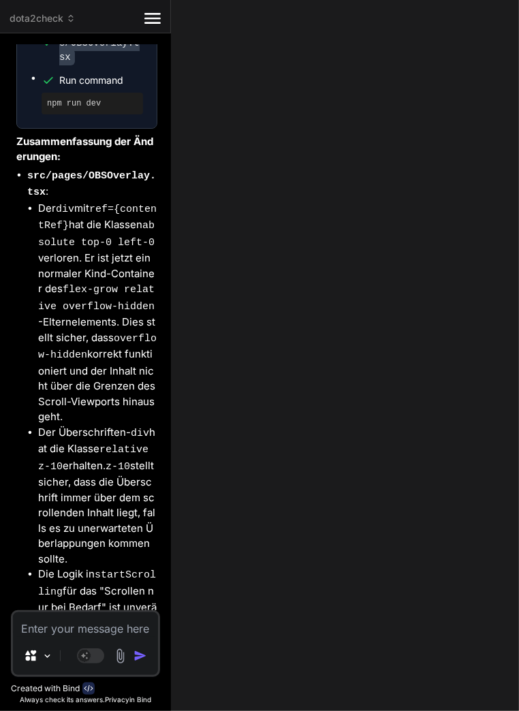
scroll to position [11863, 0]
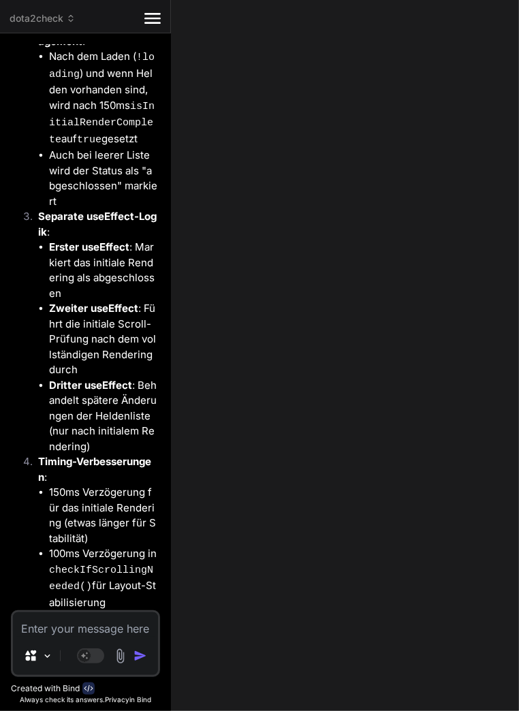
click at [79, 627] on textarea at bounding box center [85, 624] width 145 height 25
paste textarea "const i = o instanceof Function ? o(n) : o; r(i), window.localStorage.setItem(e…"
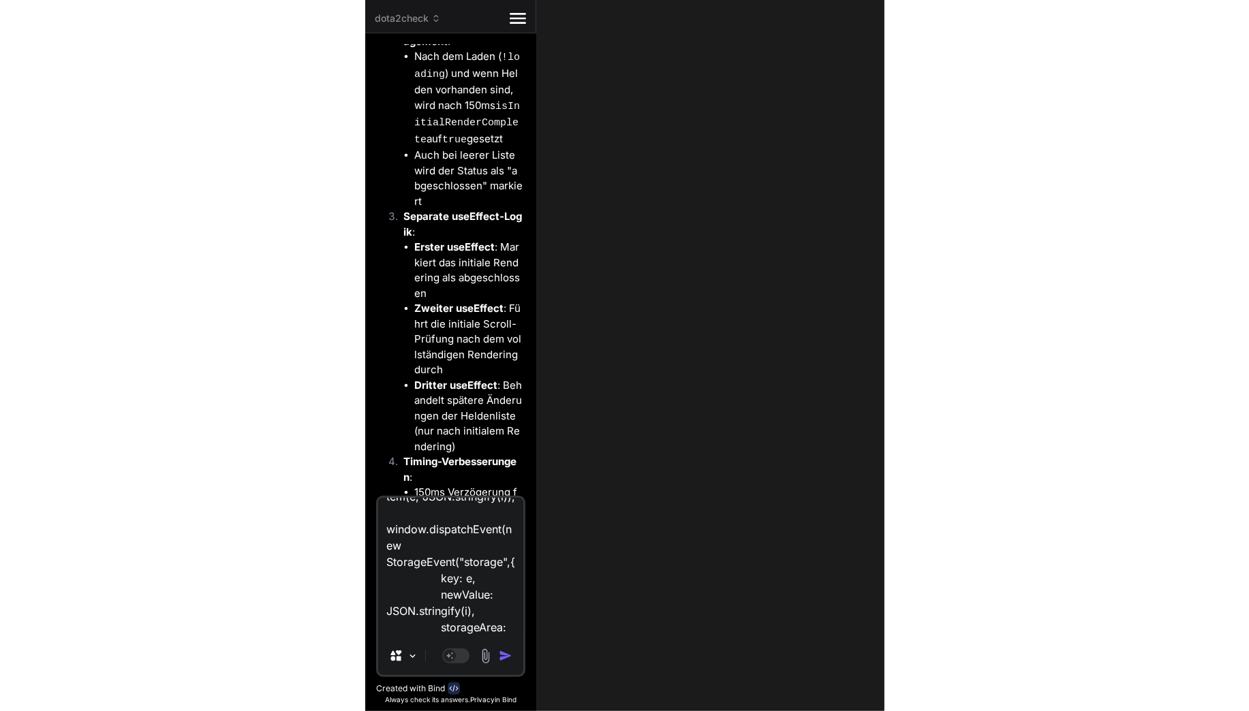
scroll to position [5315, 0]
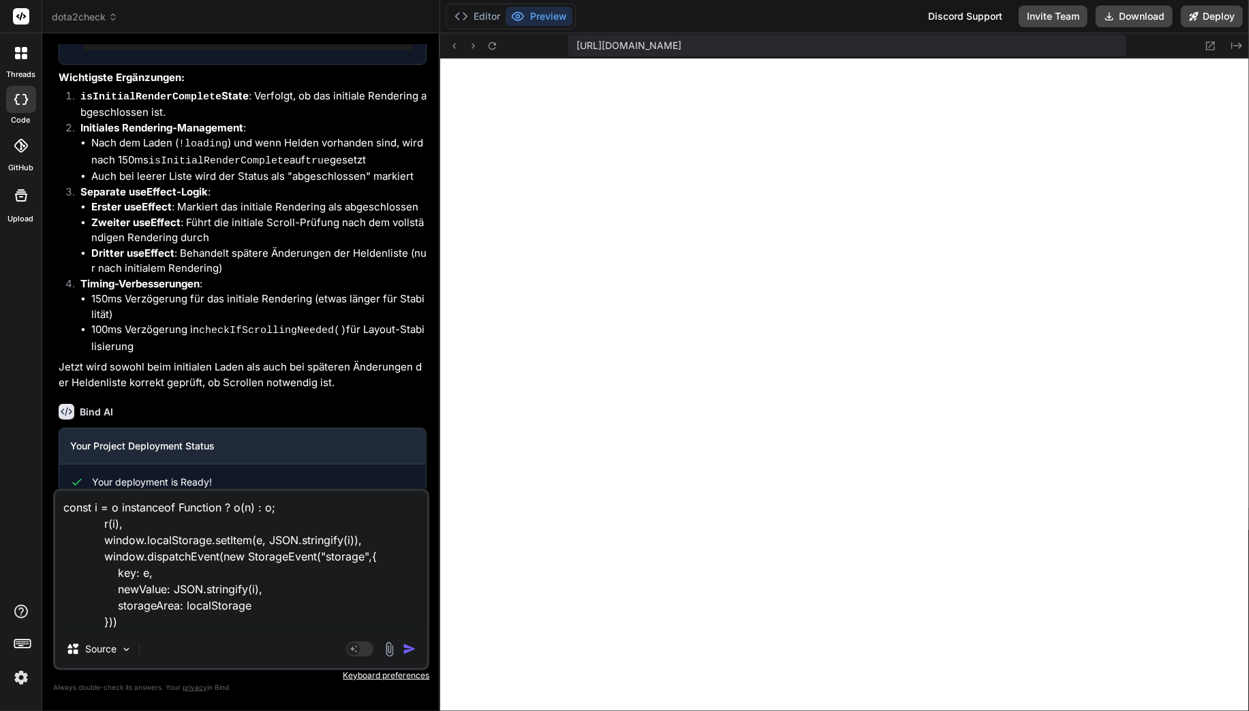
click at [242, 623] on textarea "const i = o instanceof Function ? o(n) : o; r(i), window.localStorage.setItem(e…" at bounding box center [241, 560] width 372 height 139
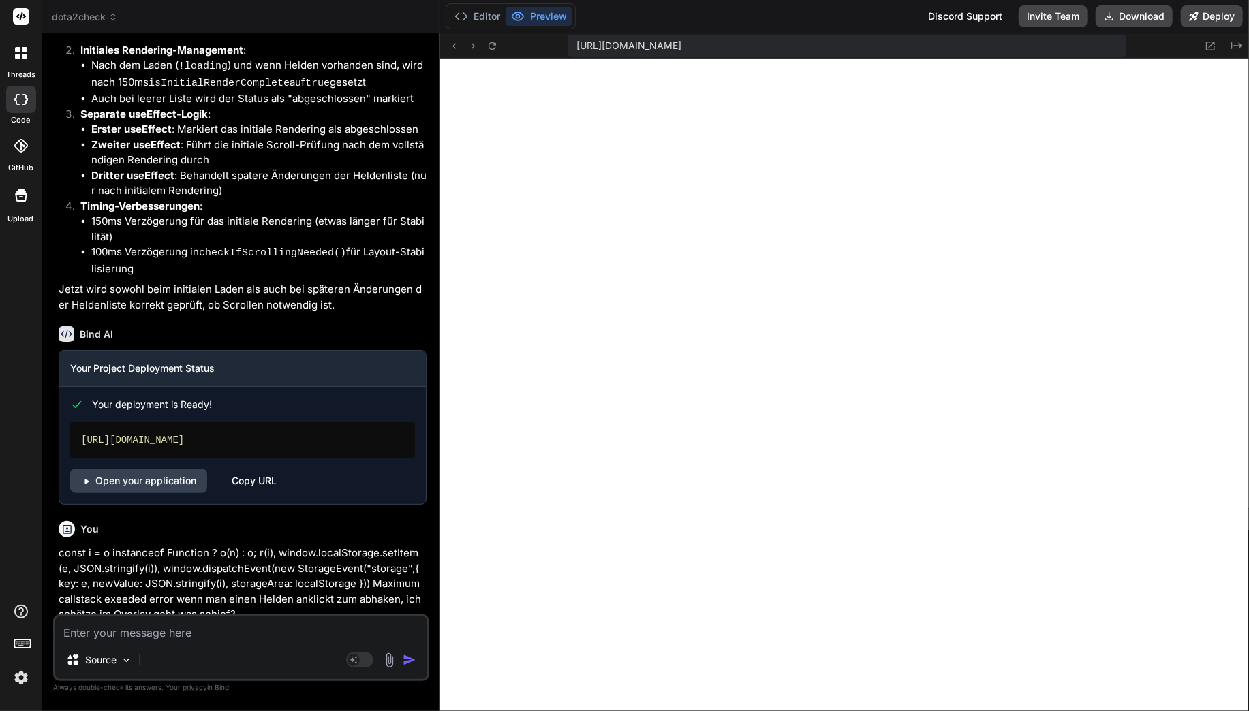
scroll to position [5356, 0]
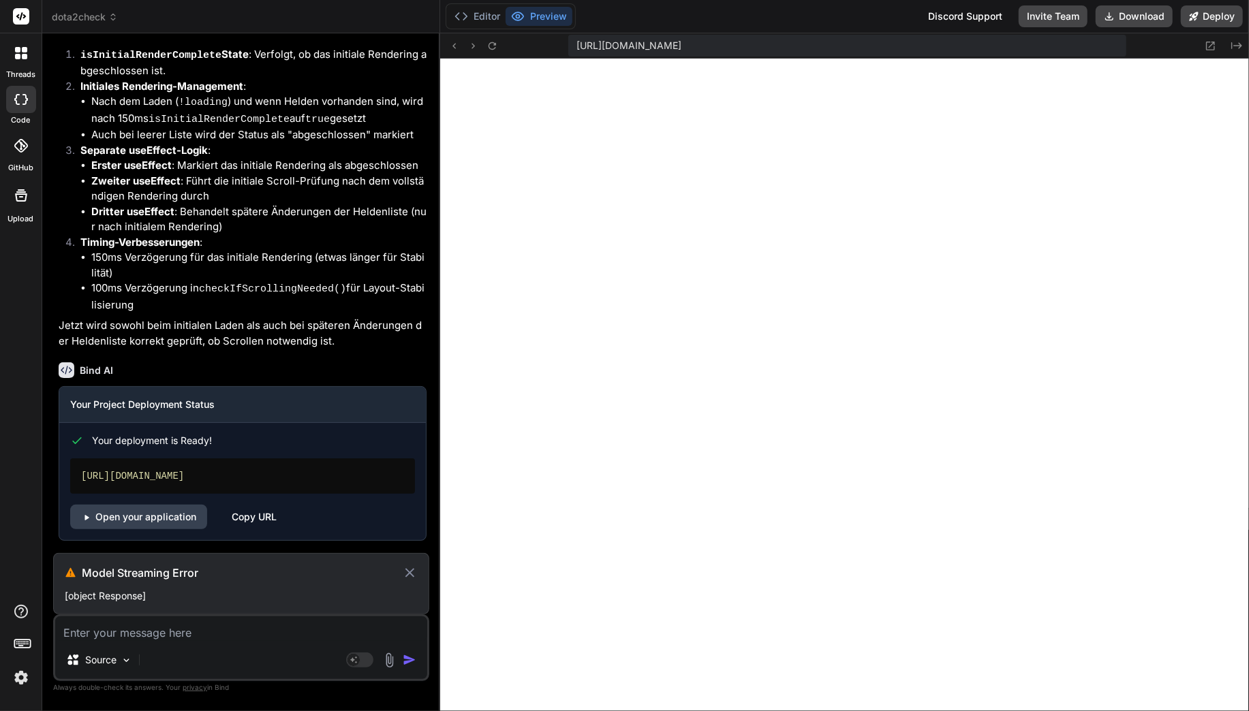
click at [411, 570] on icon at bounding box center [410, 573] width 16 height 16
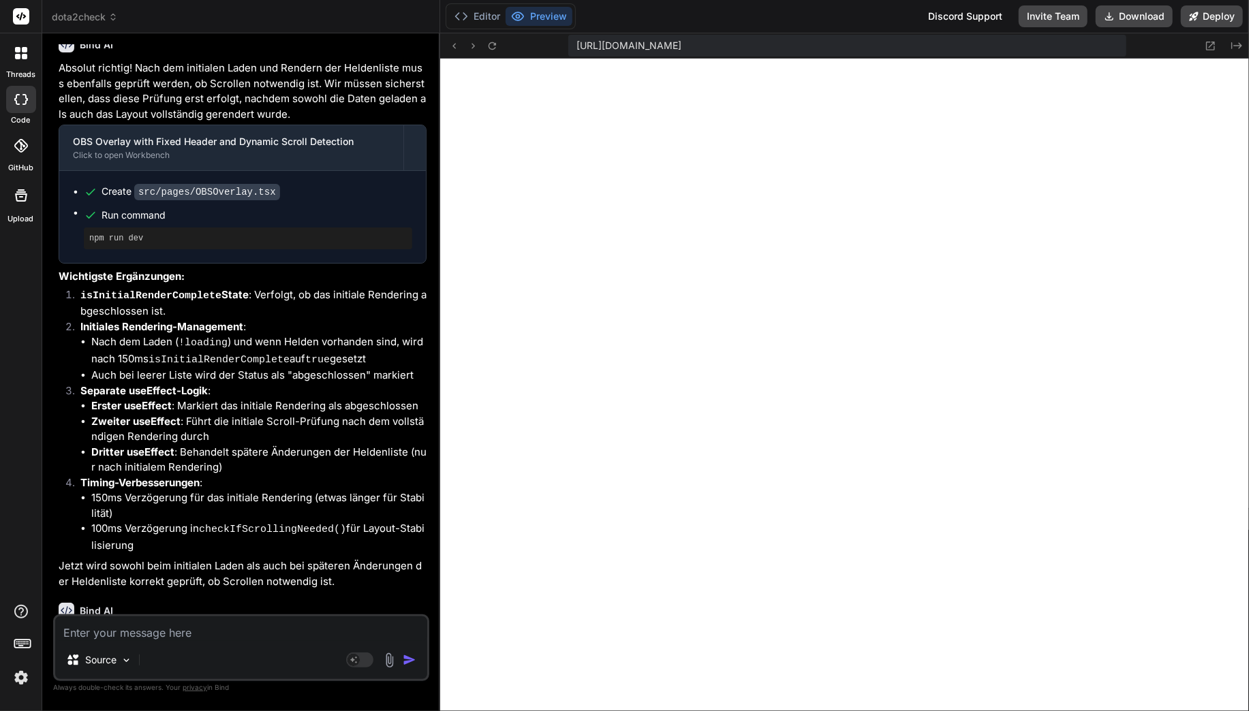
scroll to position [5297, 0]
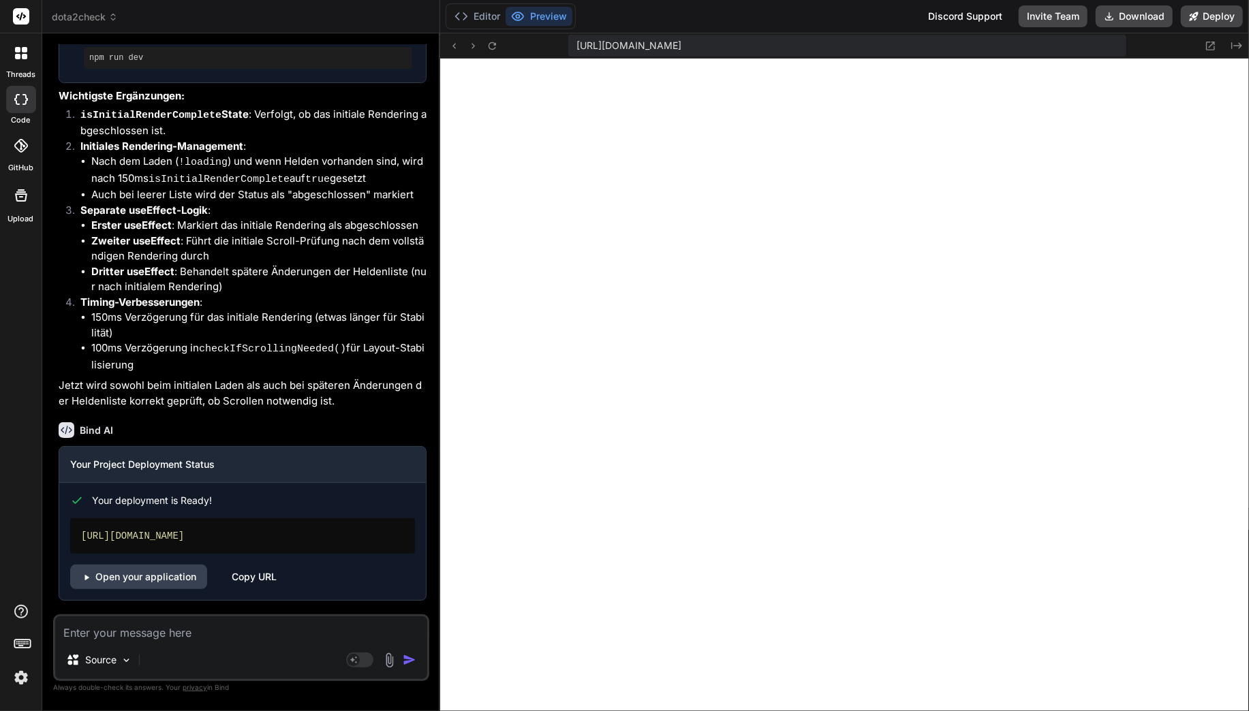
click at [236, 624] on textarea at bounding box center [241, 629] width 372 height 25
paste textarea "const i = o instanceof Function ? o(n) : o; r(i), window.localStorage.setItem(e…"
click at [233, 638] on textarea at bounding box center [241, 629] width 372 height 25
click at [343, 637] on textarea at bounding box center [241, 629] width 372 height 25
click at [260, 638] on textarea at bounding box center [241, 629] width 372 height 25
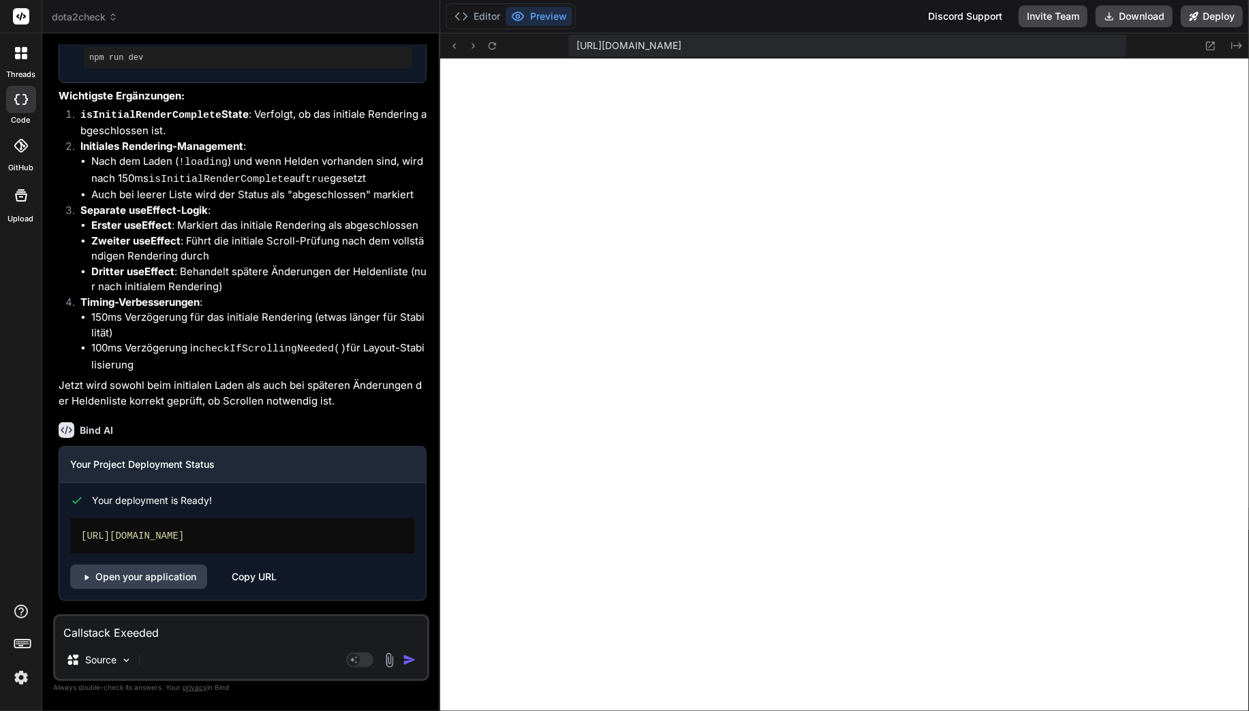
drag, startPoint x: 375, startPoint y: 571, endPoint x: 401, endPoint y: 602, distance: 40.6
click at [401, 642] on p "const i = o instanceof Function ? o(n) : o; r(i), window.localStorage.setItem(e…" at bounding box center [243, 680] width 368 height 77
copy p "Maximum callstack exeeded error wenn man einen Helden anklickt zum abhaken, ich…"
click at [305, 626] on textarea "Callstack Exeeded" at bounding box center [241, 629] width 372 height 25
paste textarea "Maximum callstack exeeded error wenn man einen Helden anklickt zum abhaken, ich…"
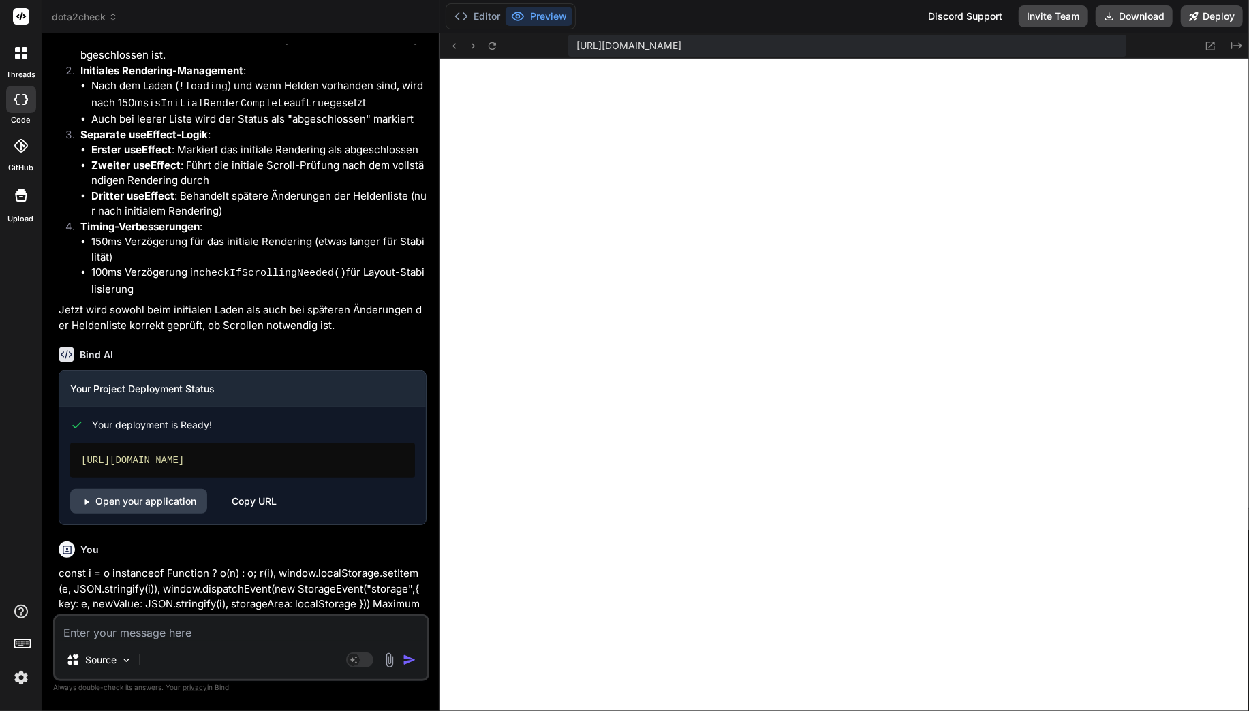
scroll to position [5453, 0]
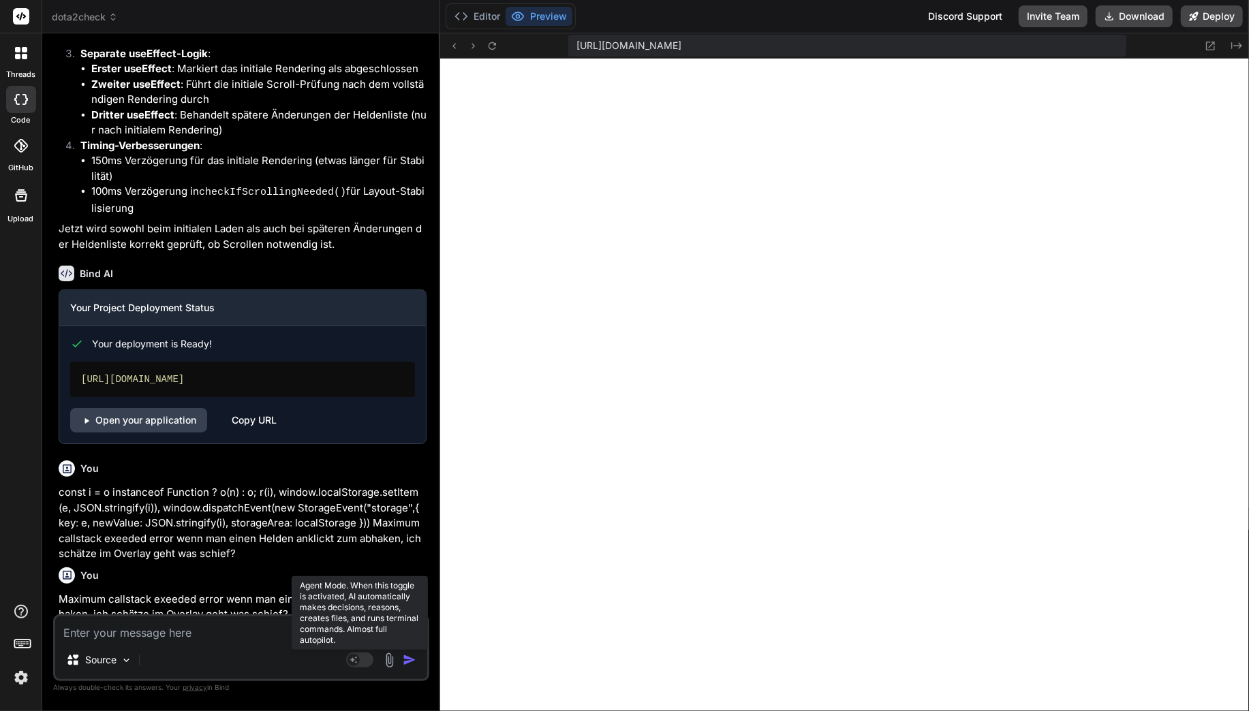
click at [358, 659] on rect at bounding box center [353, 660] width 12 height 12
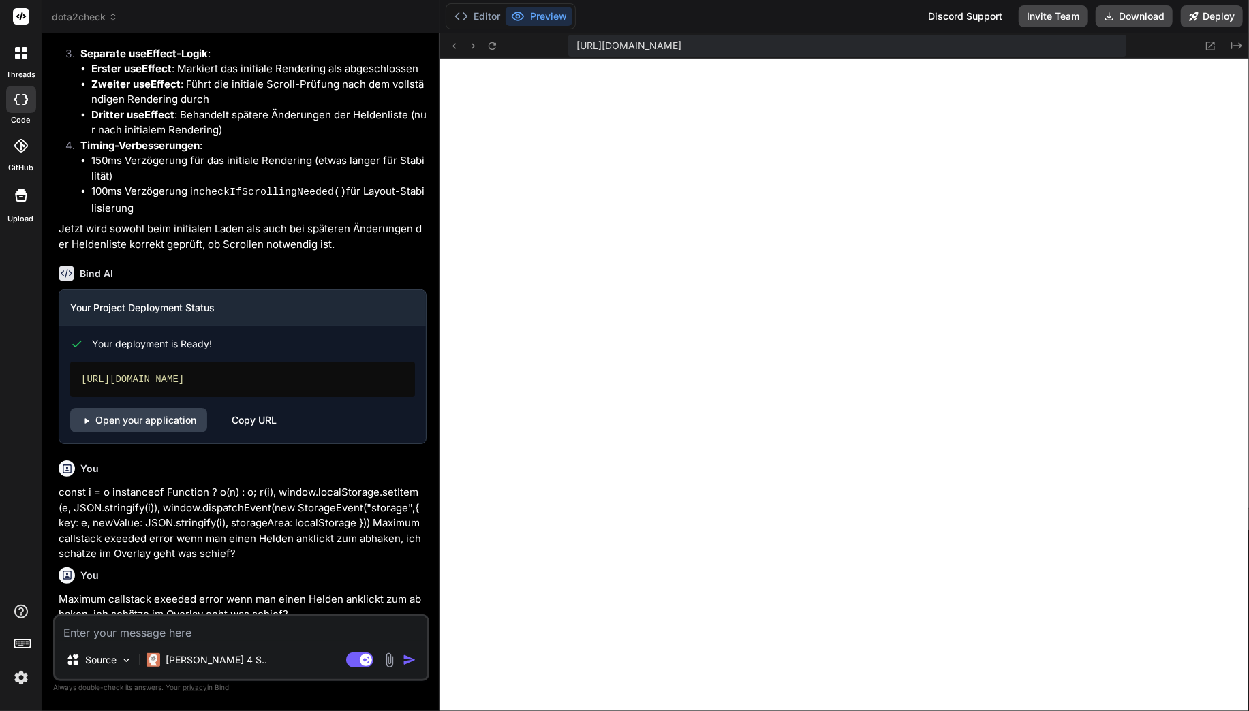
click at [178, 630] on textarea at bounding box center [241, 629] width 372 height 25
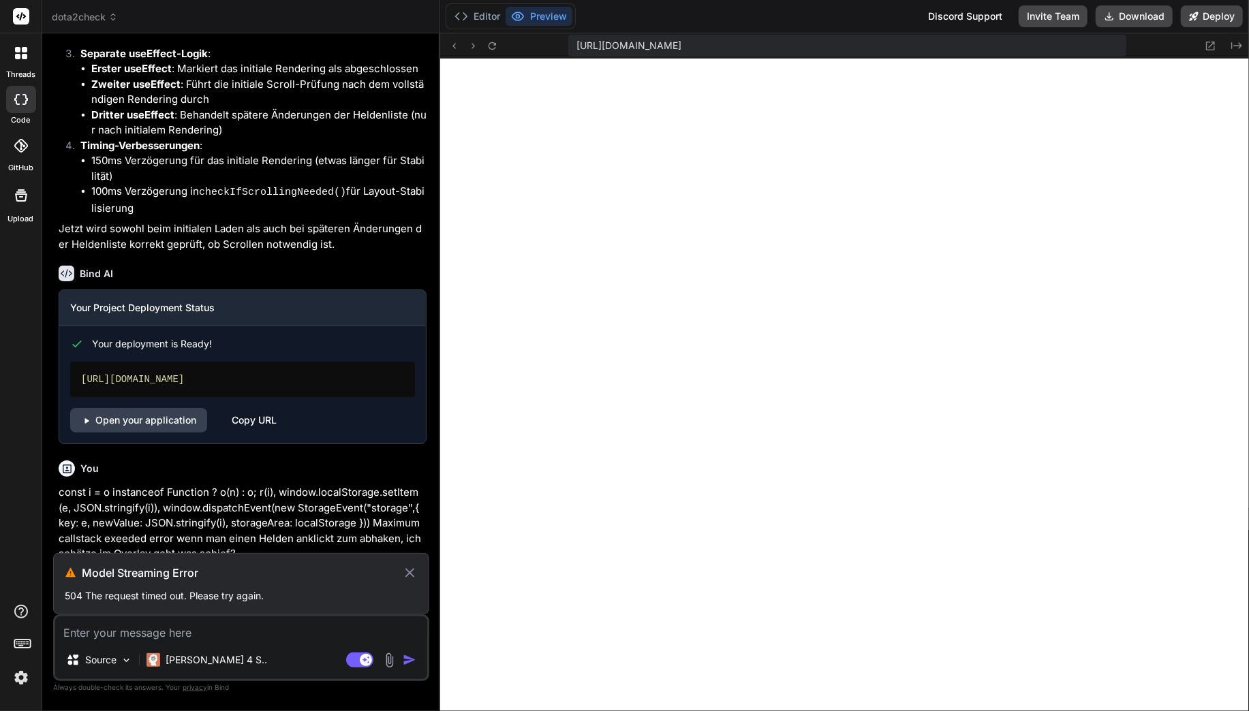
scroll to position [5417, 0]
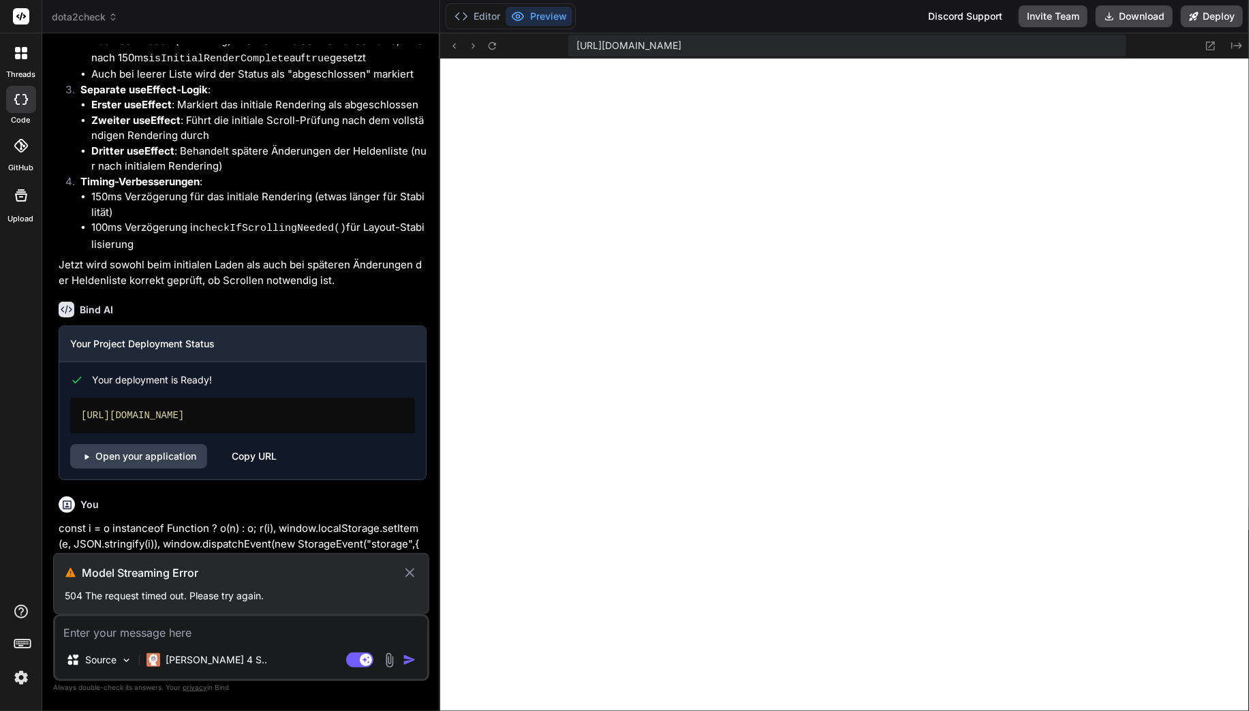
click at [409, 578] on icon at bounding box center [410, 573] width 16 height 16
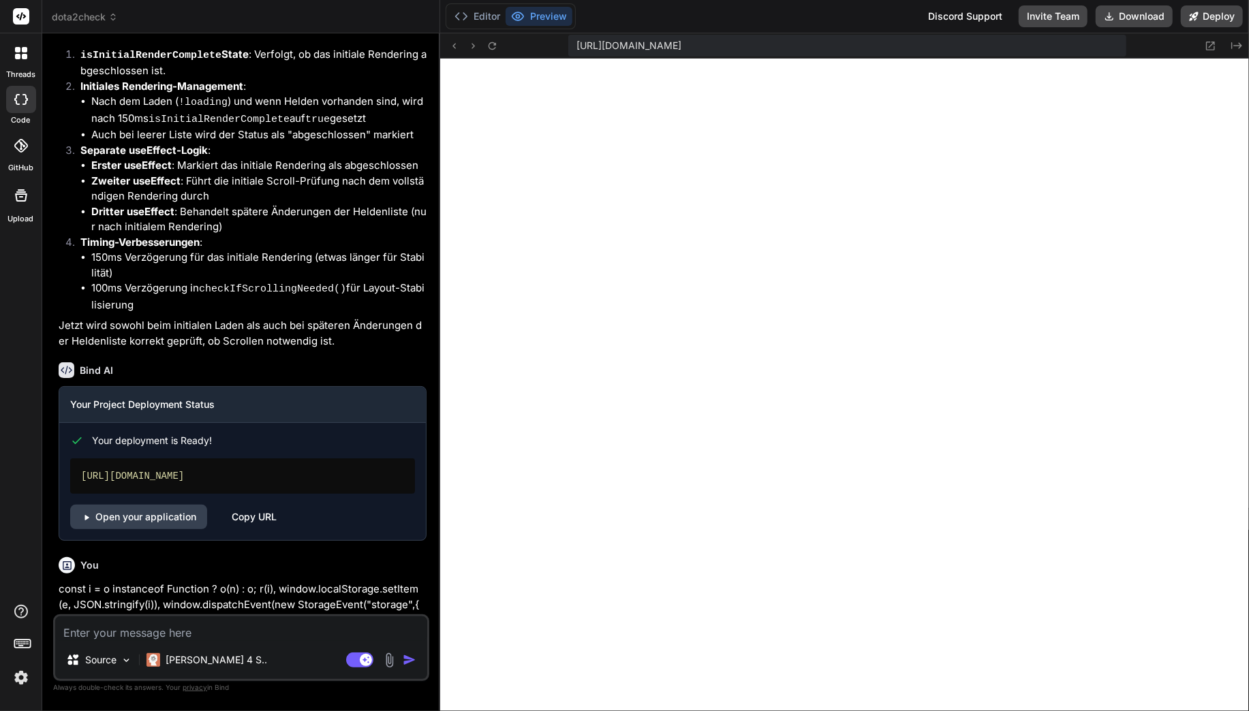
click at [210, 631] on textarea at bounding box center [241, 629] width 372 height 25
paste textarea "Maximum callstack exeeded error wenn man einen Helden anklickt zum abhaken, ich…"
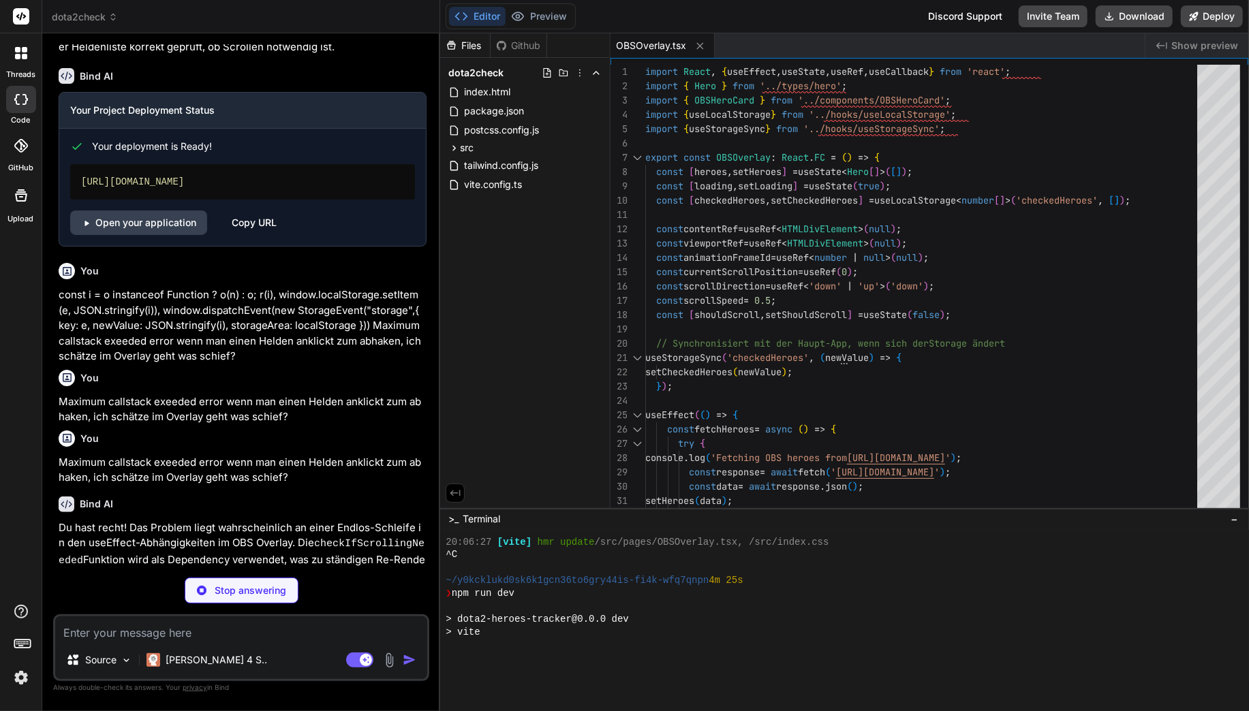
scroll to position [643, 0]
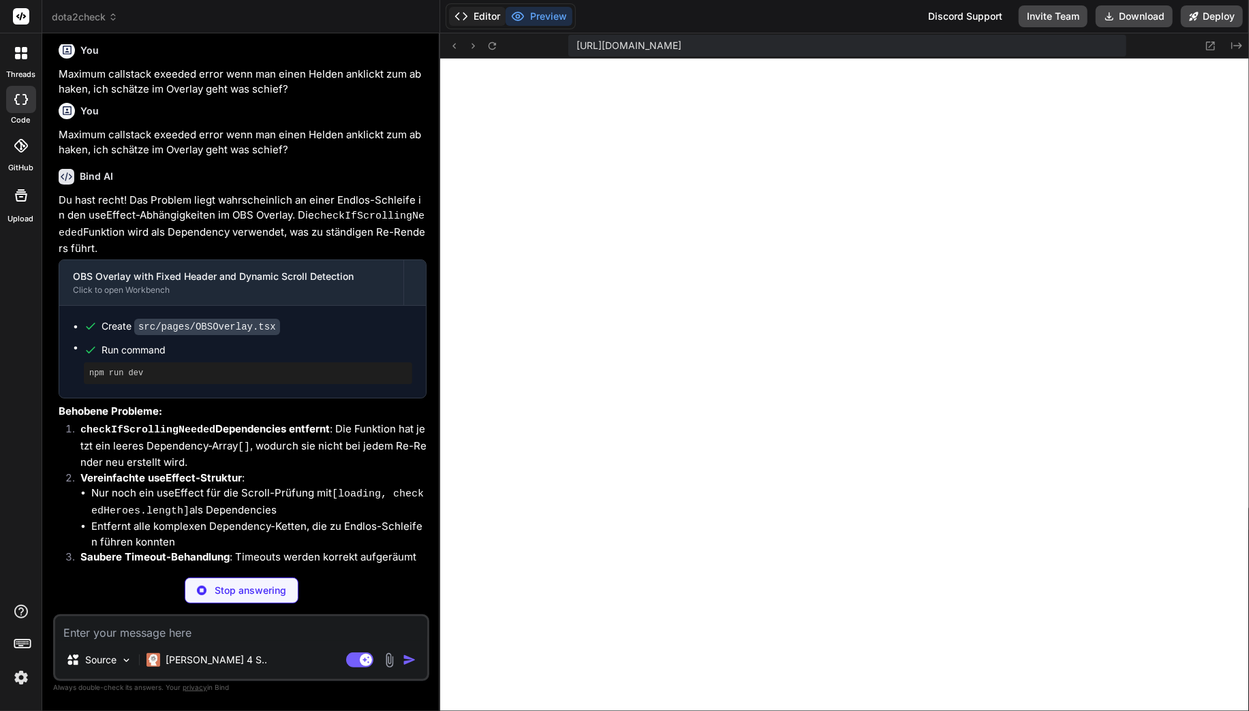
click at [498, 7] on button "Editor" at bounding box center [477, 16] width 57 height 19
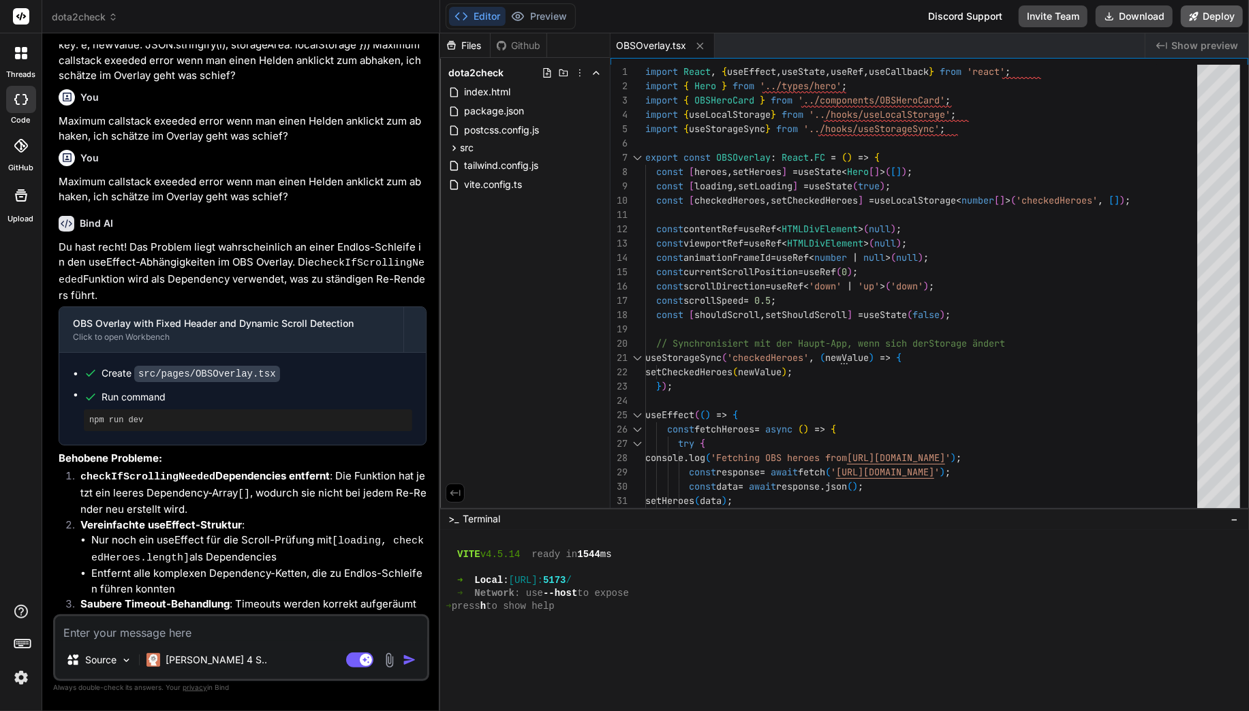
click at [1203, 19] on button "Deploy" at bounding box center [1212, 16] width 62 height 22
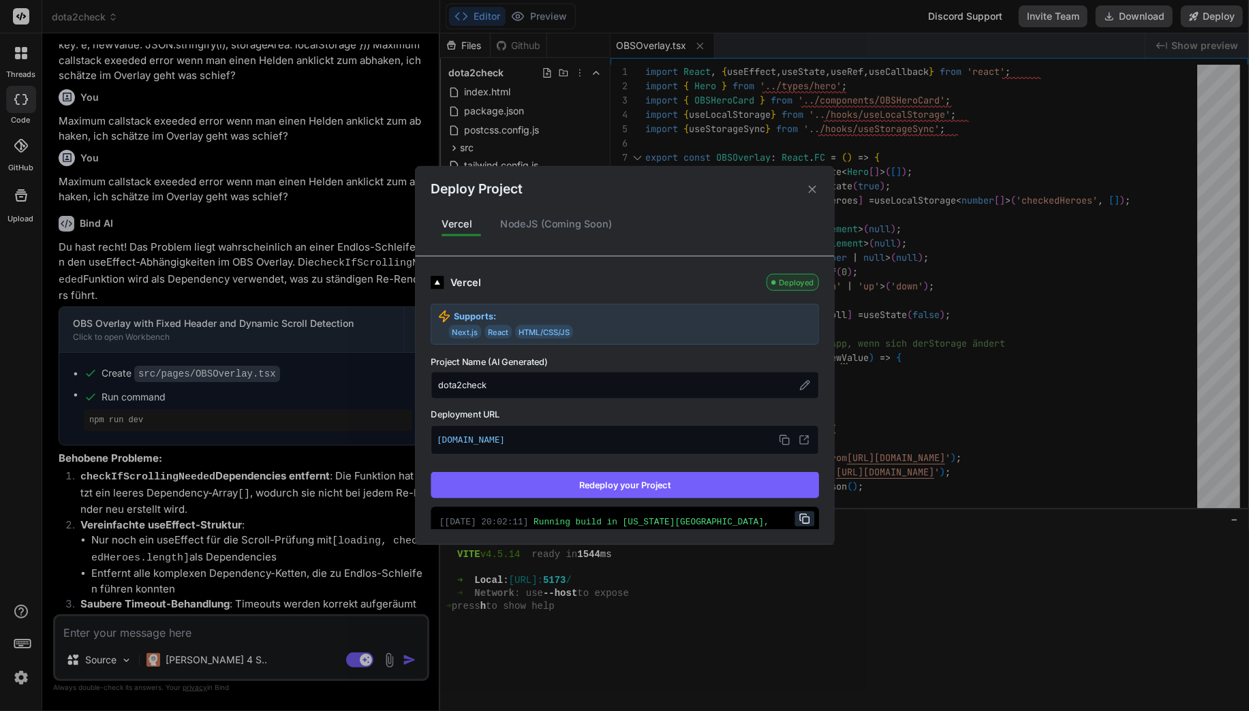
click at [638, 479] on button "Redeploy your Project" at bounding box center [625, 485] width 388 height 26
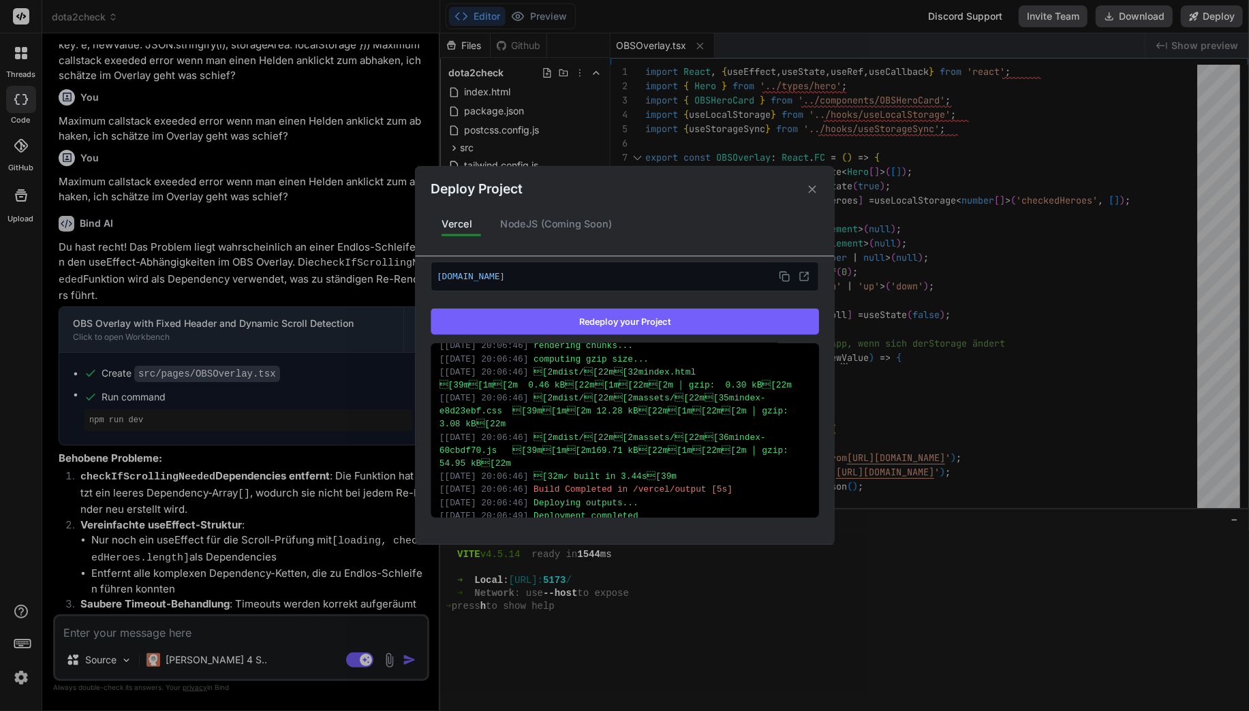
click at [352, 228] on div "Deploy Project Vercel NodeJS (Coming Soon) Vercel Deployed Supports: Next.js Re…" at bounding box center [624, 355] width 1249 height 711
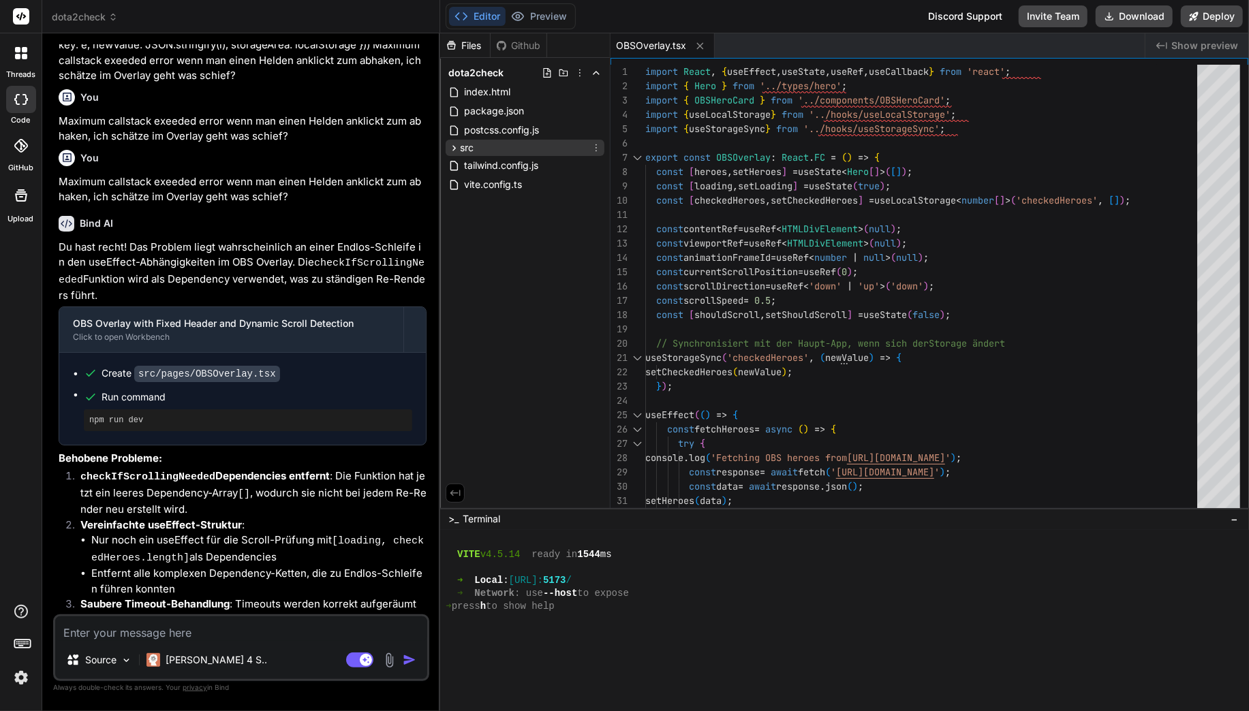
click at [478, 142] on div "src" at bounding box center [525, 148] width 159 height 16
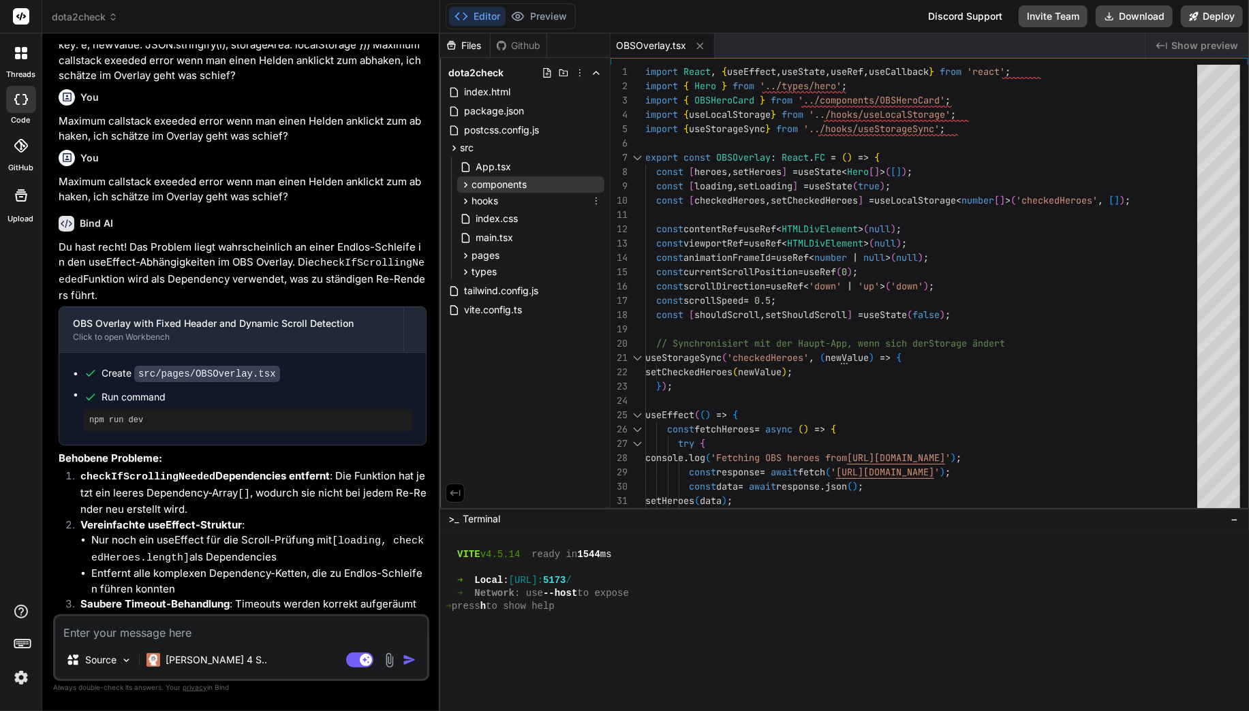
click at [509, 188] on span "components" at bounding box center [498, 185] width 55 height 14
click at [509, 187] on span "components" at bounding box center [498, 185] width 55 height 14
click at [496, 259] on span "pages" at bounding box center [485, 256] width 28 height 14
click at [506, 284] on div "OBSOverlay.tsx" at bounding box center [537, 293] width 136 height 19
click at [507, 294] on span "OBSOverlay.tsx" at bounding box center [522, 293] width 73 height 16
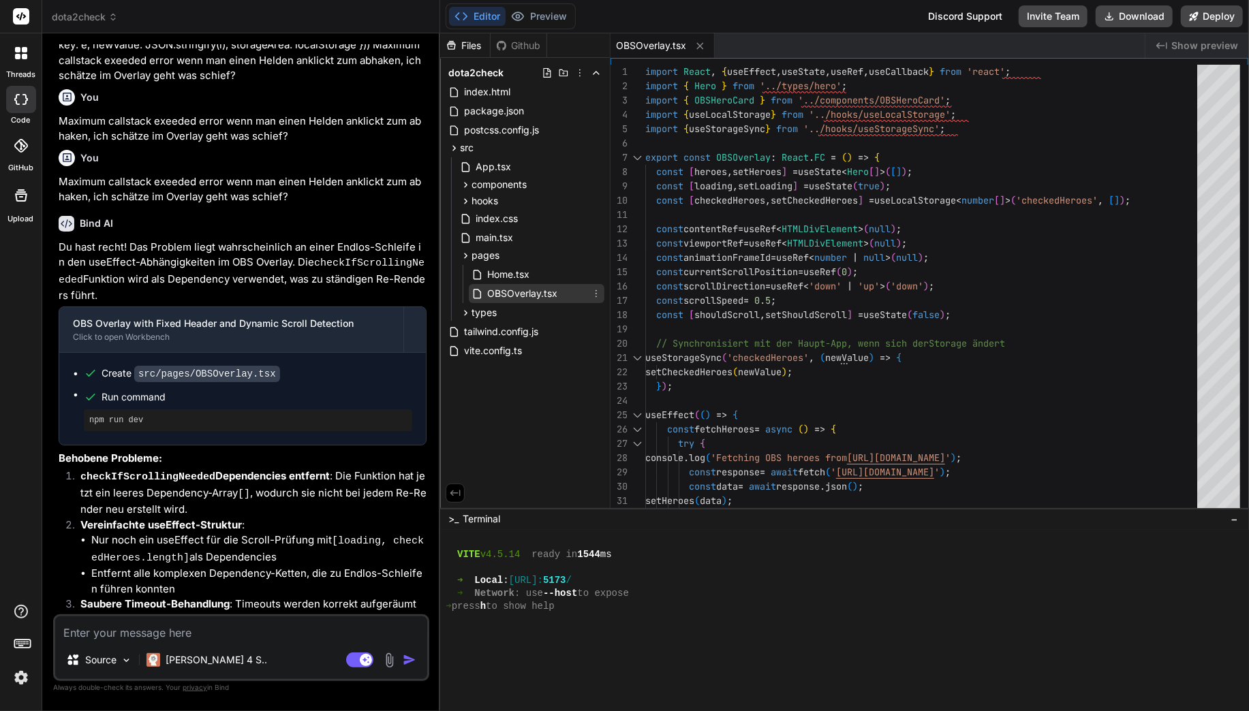
click at [507, 294] on span "OBSOverlay.tsx" at bounding box center [522, 293] width 73 height 16
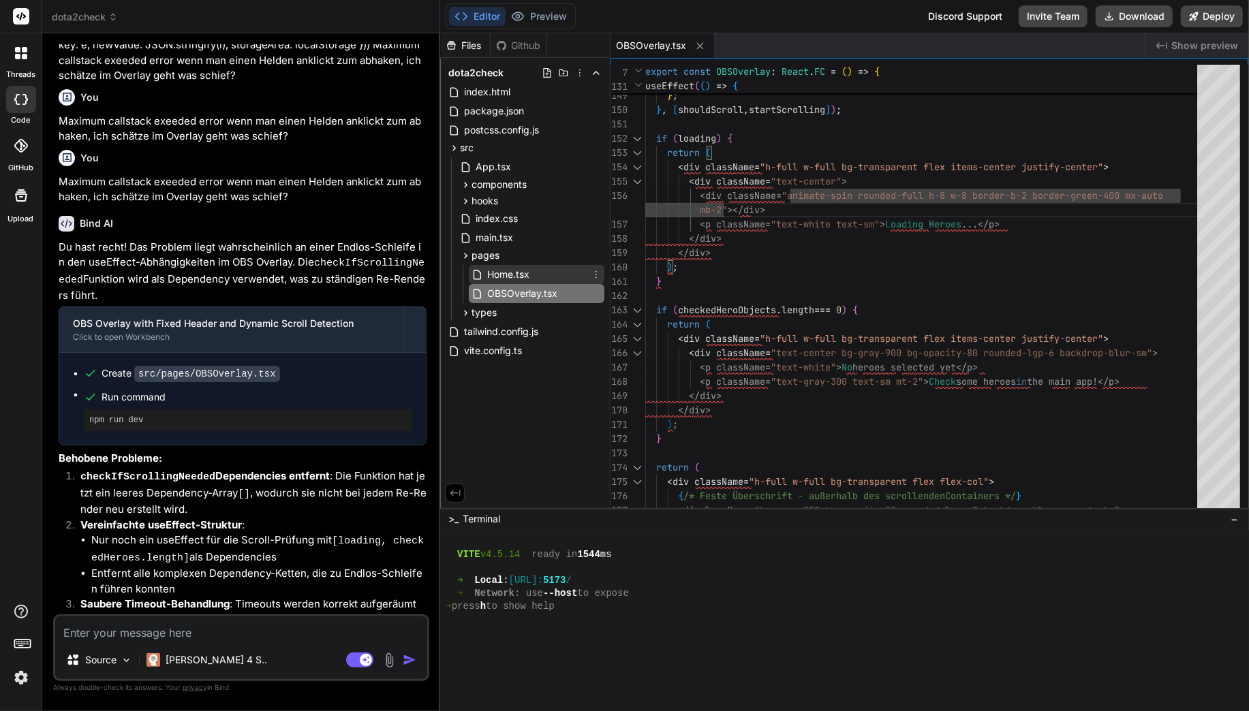
click at [535, 278] on div "Home.tsx" at bounding box center [537, 274] width 136 height 19
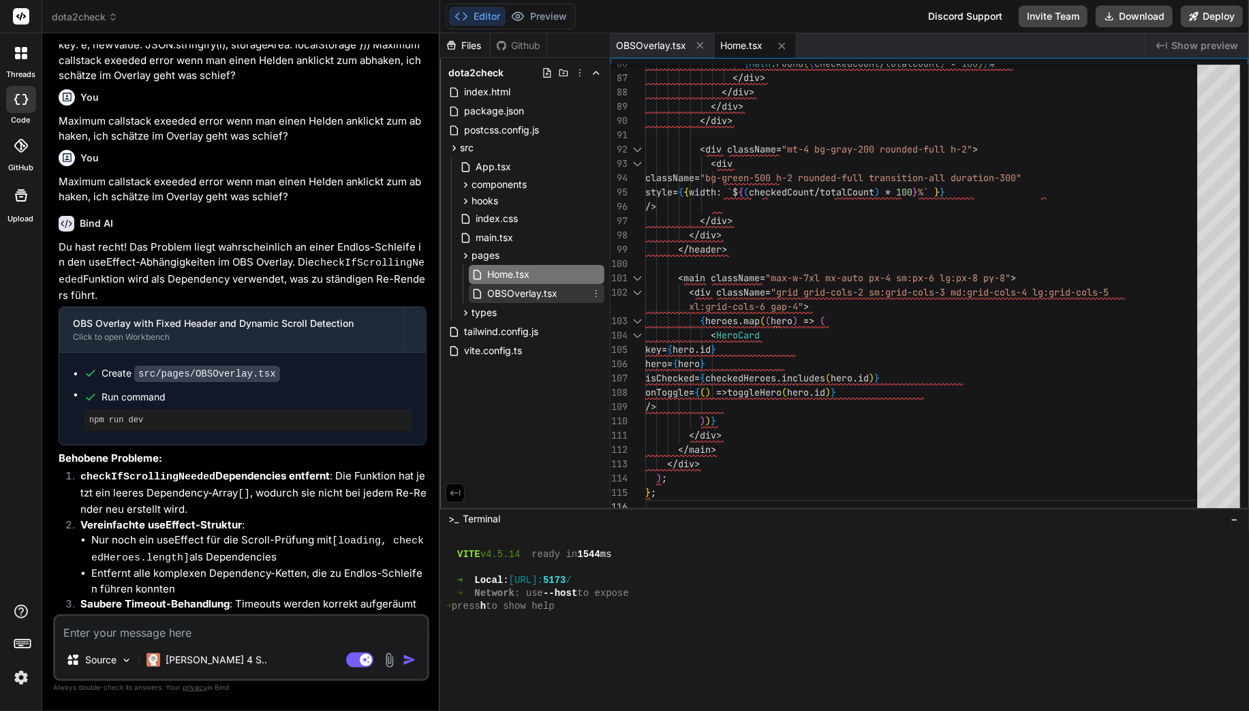
click at [558, 288] on div "OBSOverlay.tsx" at bounding box center [537, 293] width 136 height 19
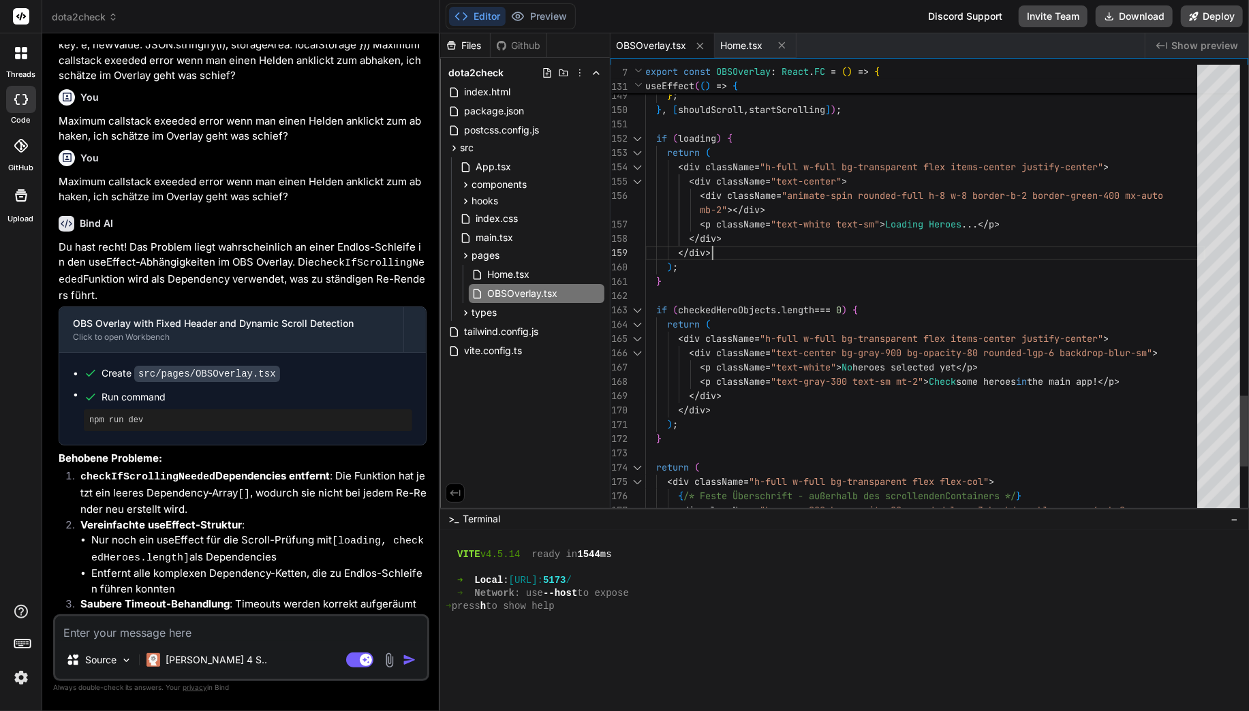
scroll to position [128, 0]
click at [721, 157] on div "return (" at bounding box center [925, 153] width 560 height 14
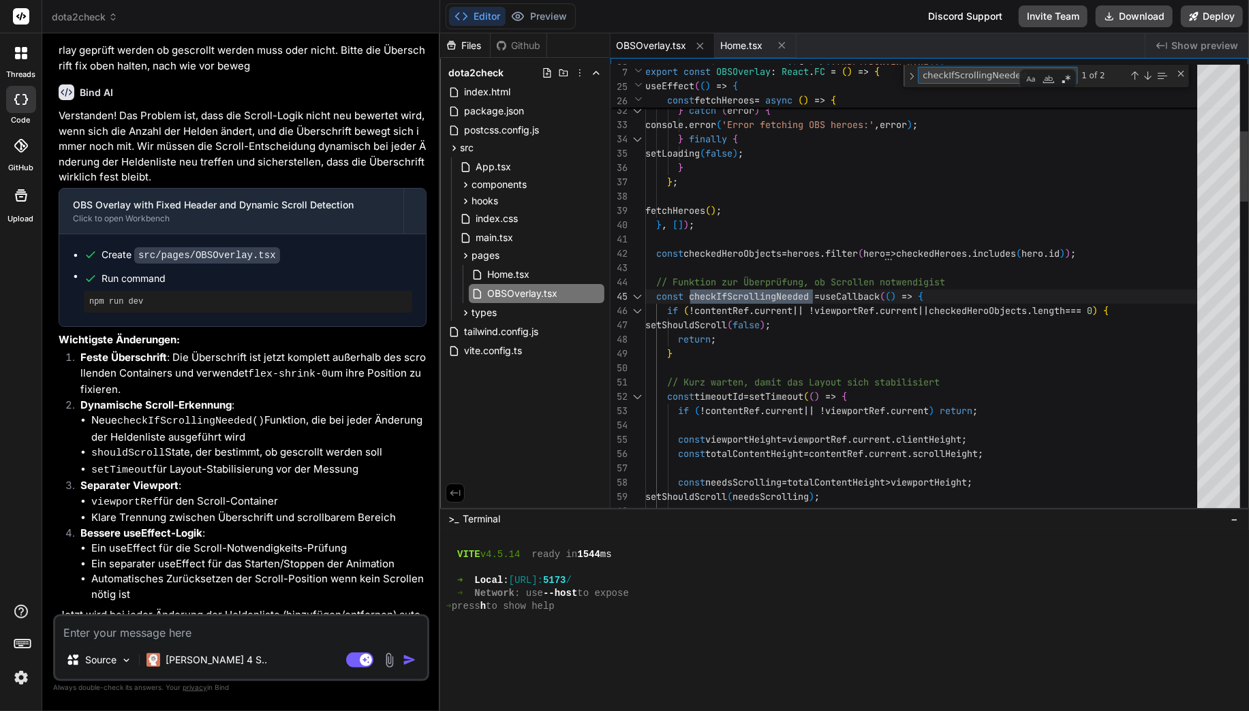
scroll to position [143, 0]
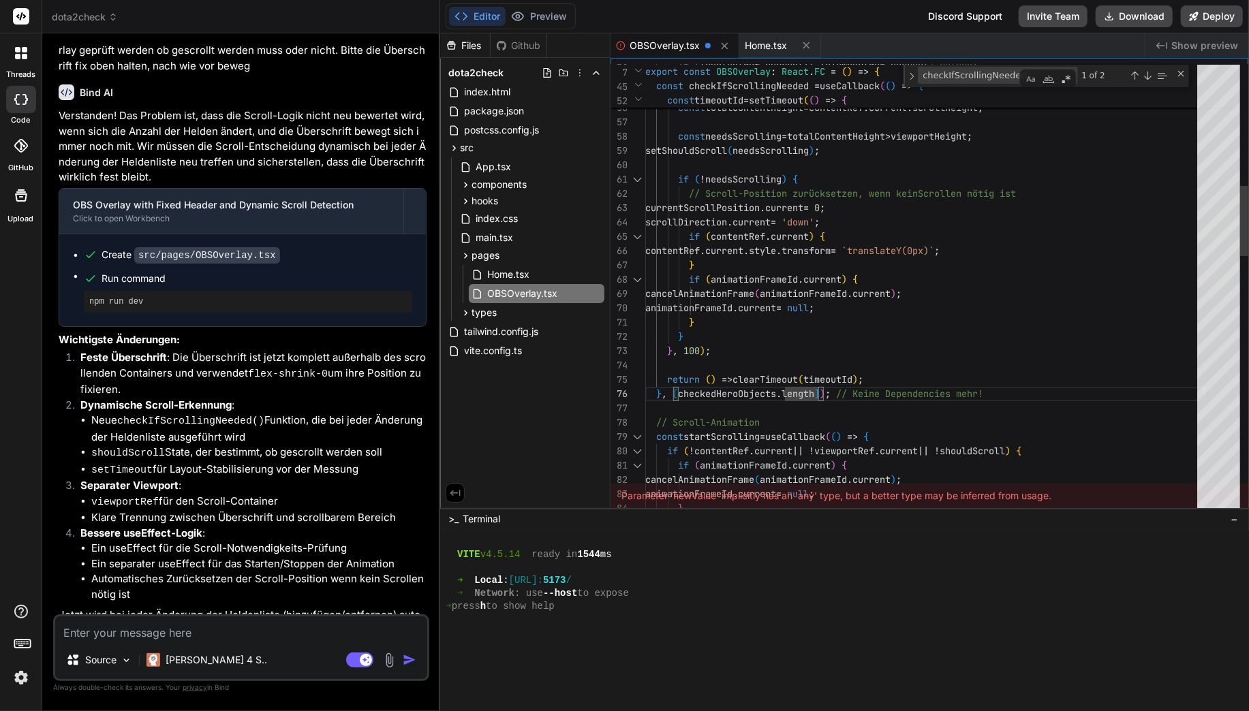
scroll to position [57, 0]
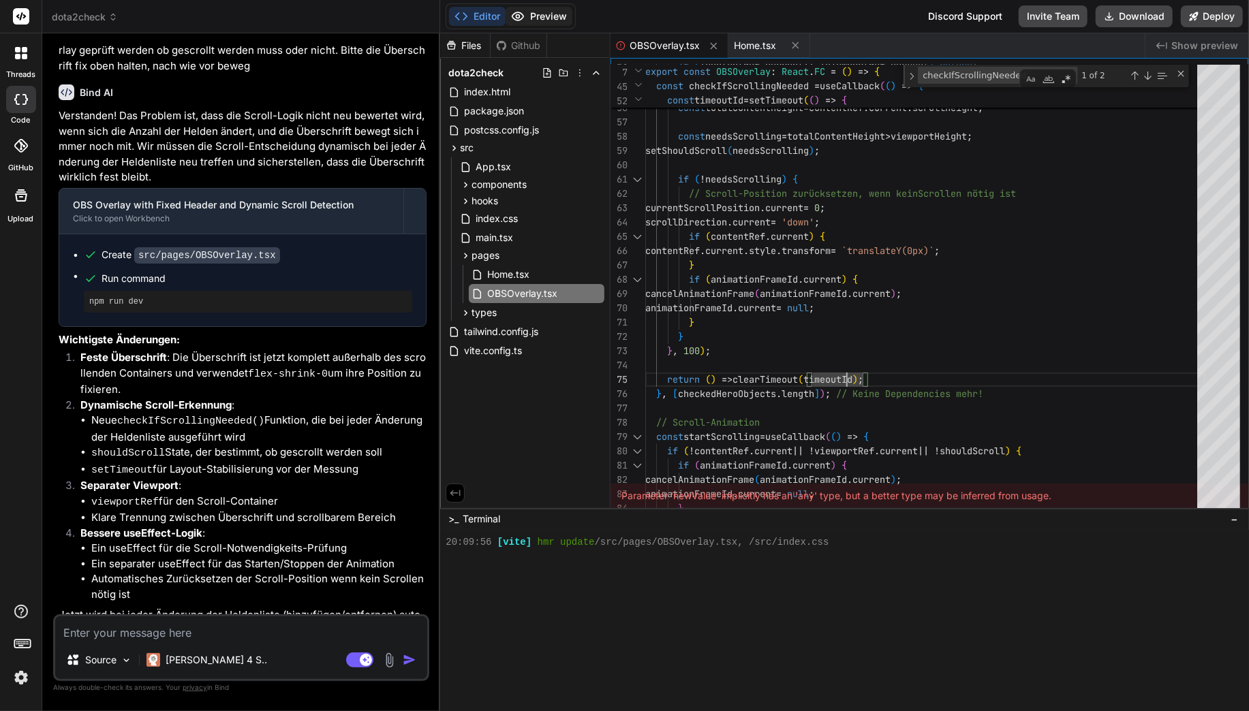
click at [507, 19] on button "Preview" at bounding box center [538, 16] width 67 height 19
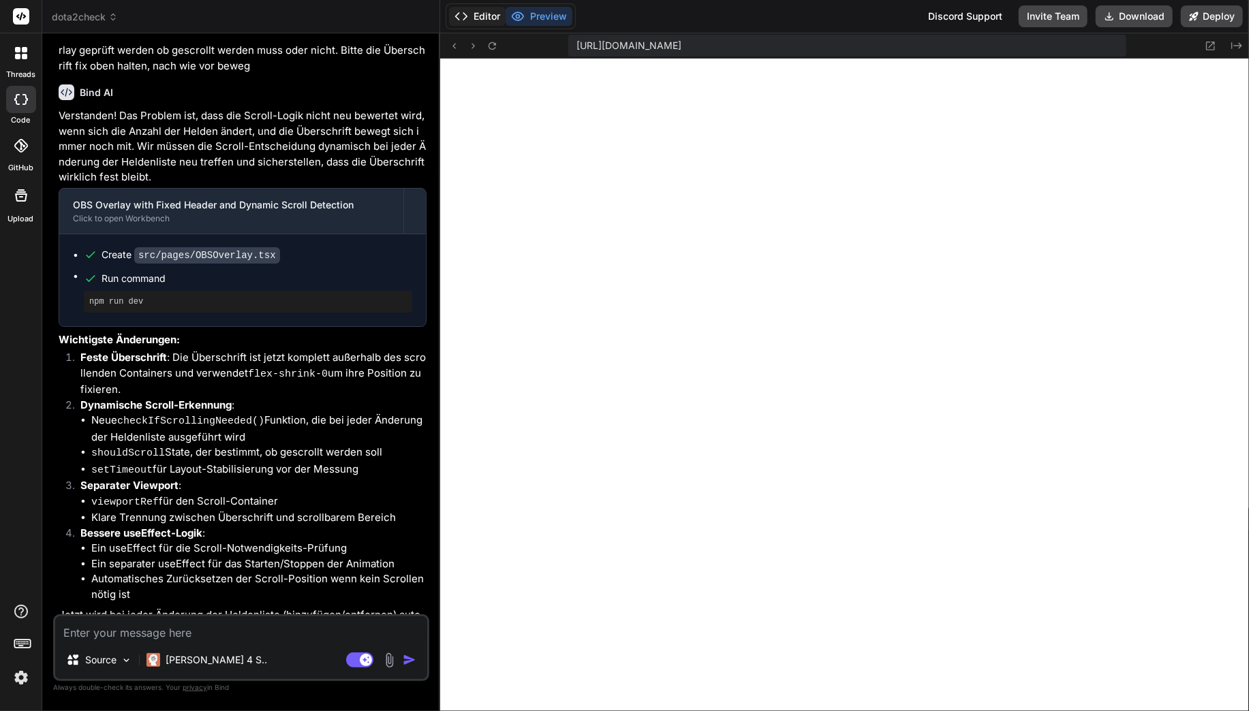
click at [482, 20] on button "Editor" at bounding box center [477, 16] width 57 height 19
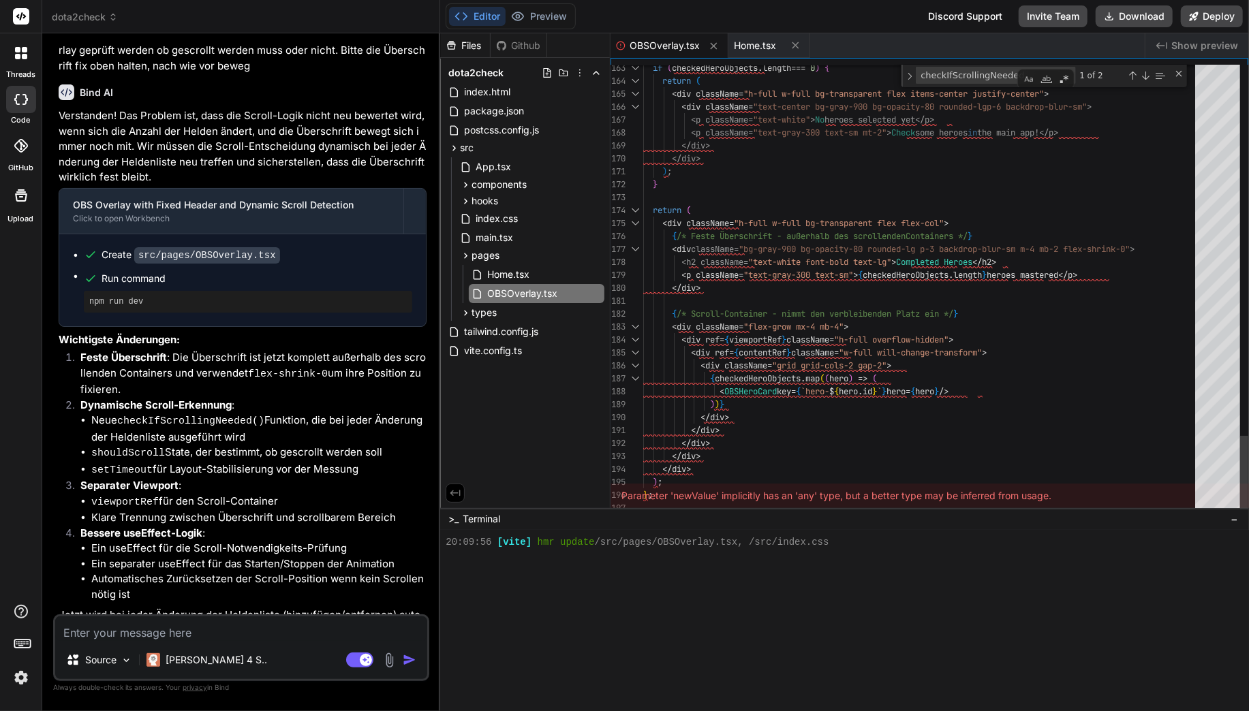
scroll to position [116, 0]
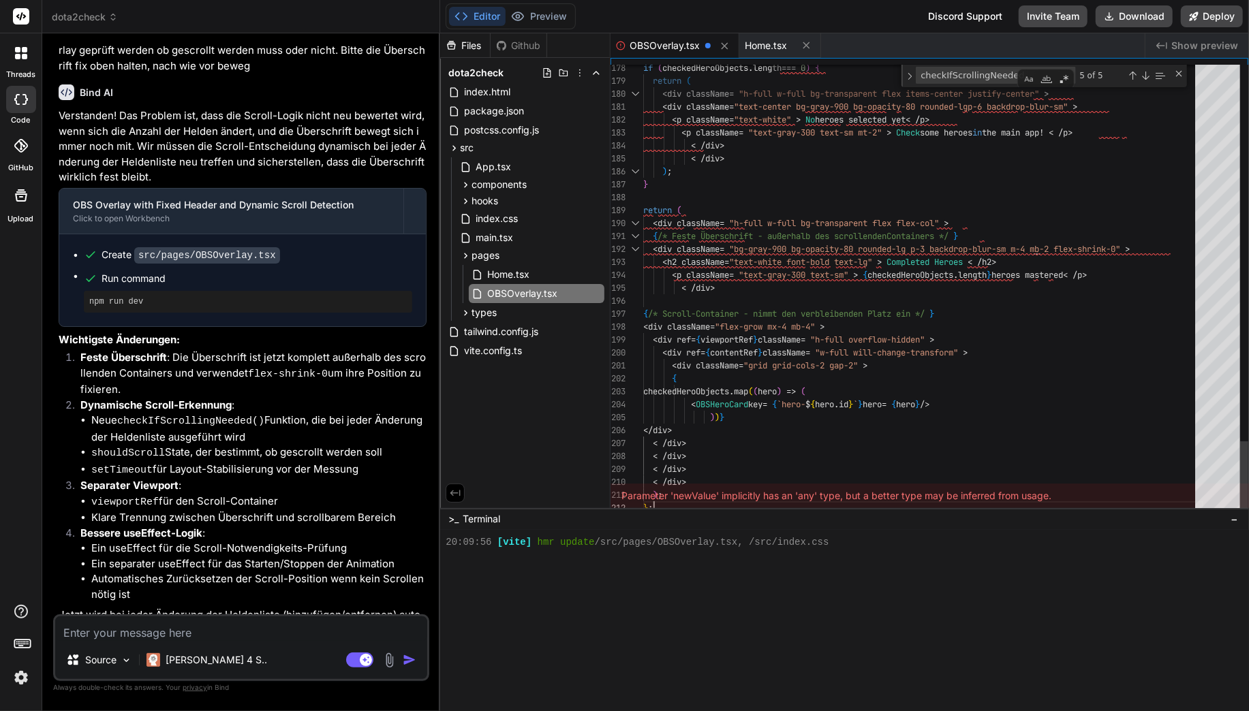
scroll to position [733, 0]
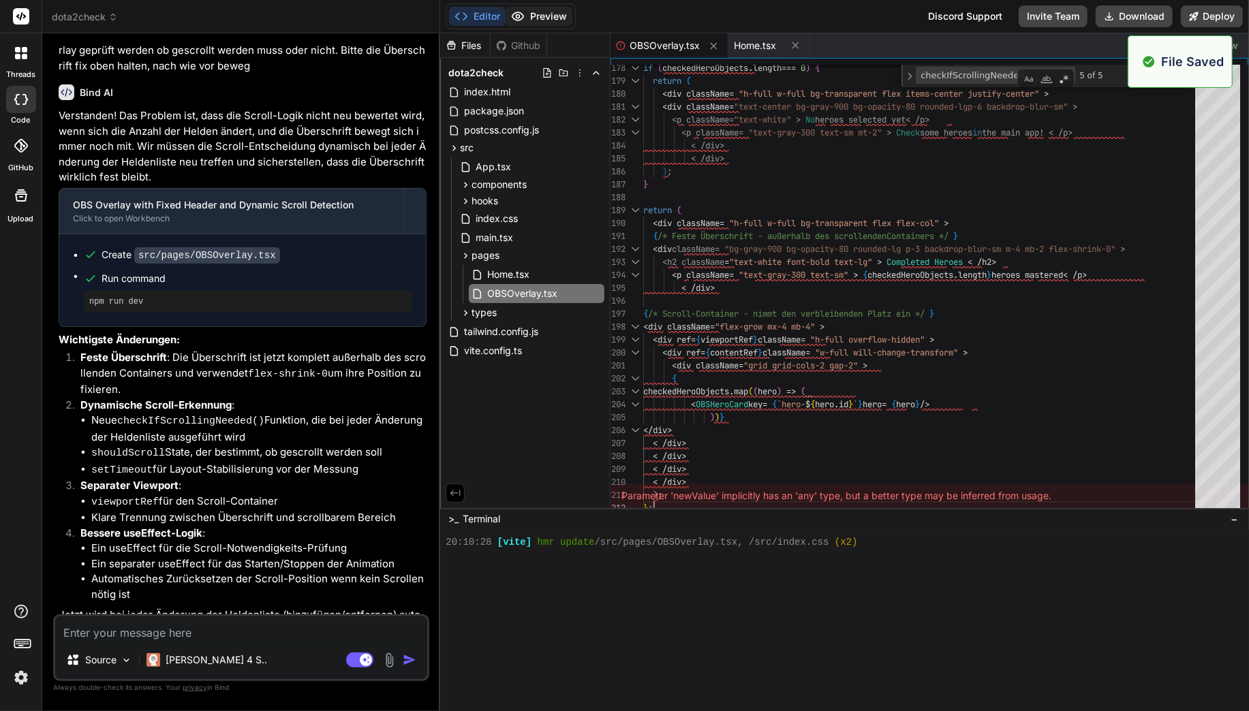
click at [527, 14] on button "Preview" at bounding box center [538, 16] width 67 height 19
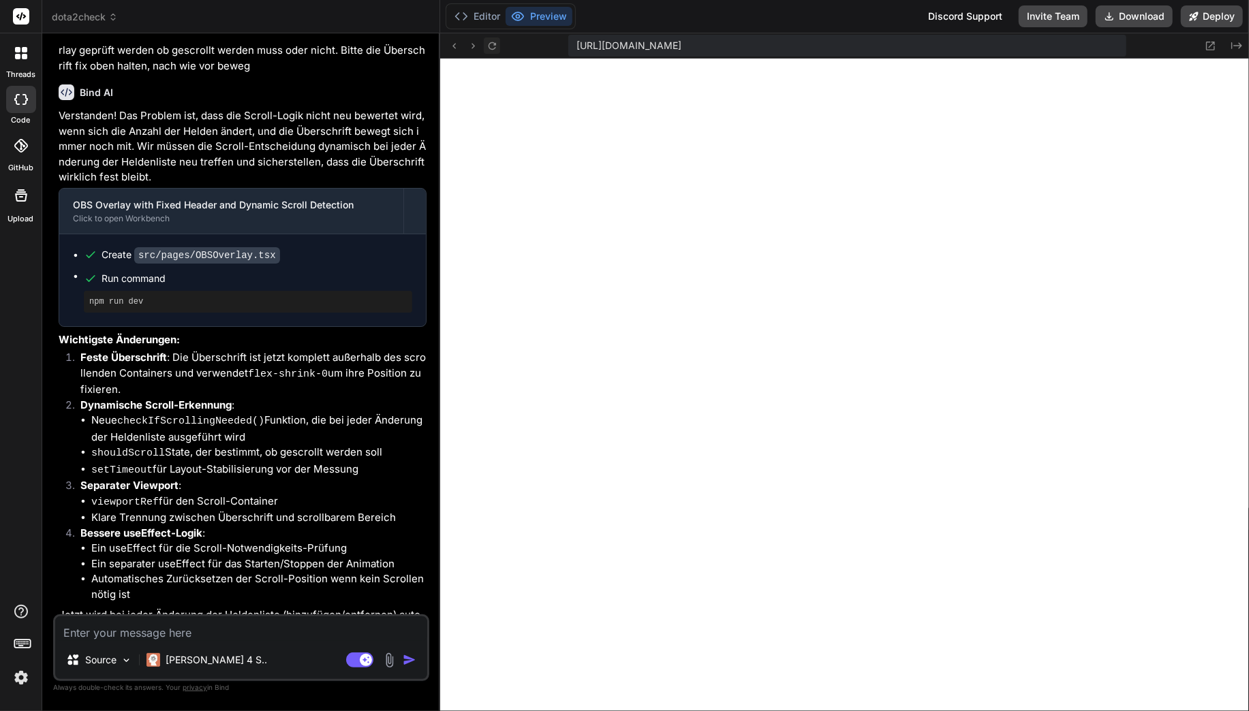
click at [491, 42] on icon at bounding box center [491, 45] width 7 height 7
click at [1212, 17] on button "Deploy" at bounding box center [1212, 16] width 62 height 22
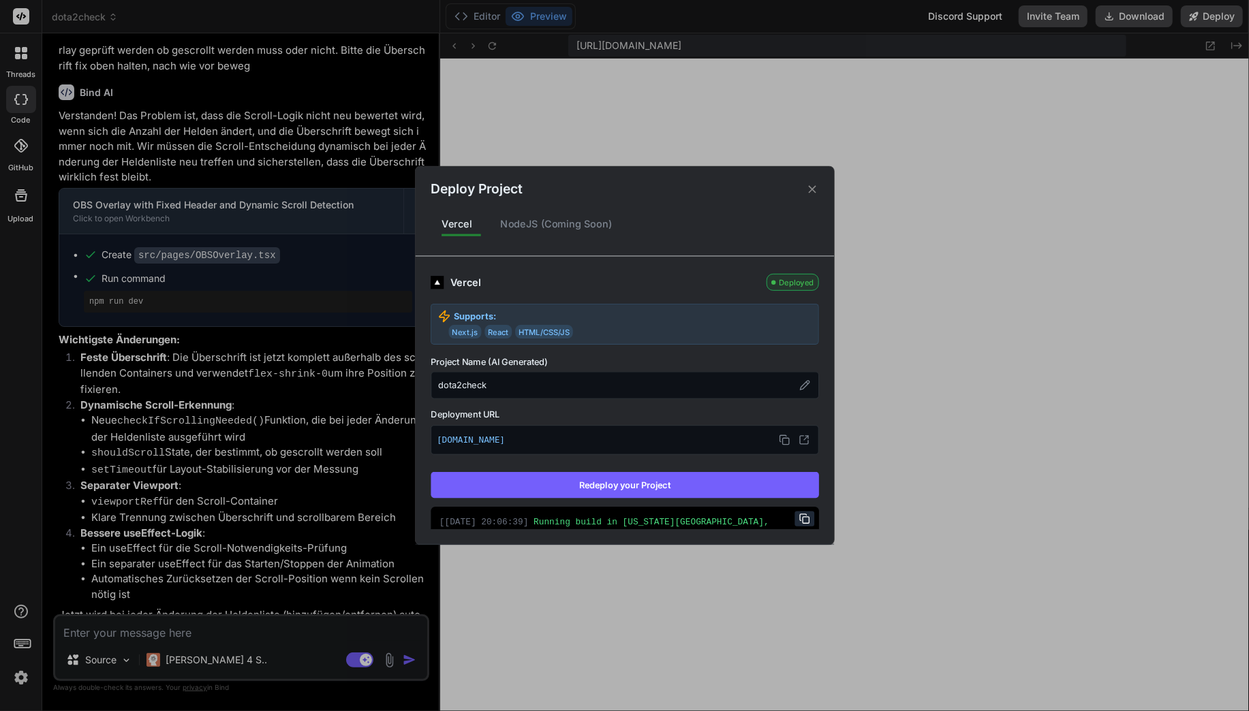
click at [617, 491] on button "Redeploy your Project" at bounding box center [625, 485] width 388 height 26
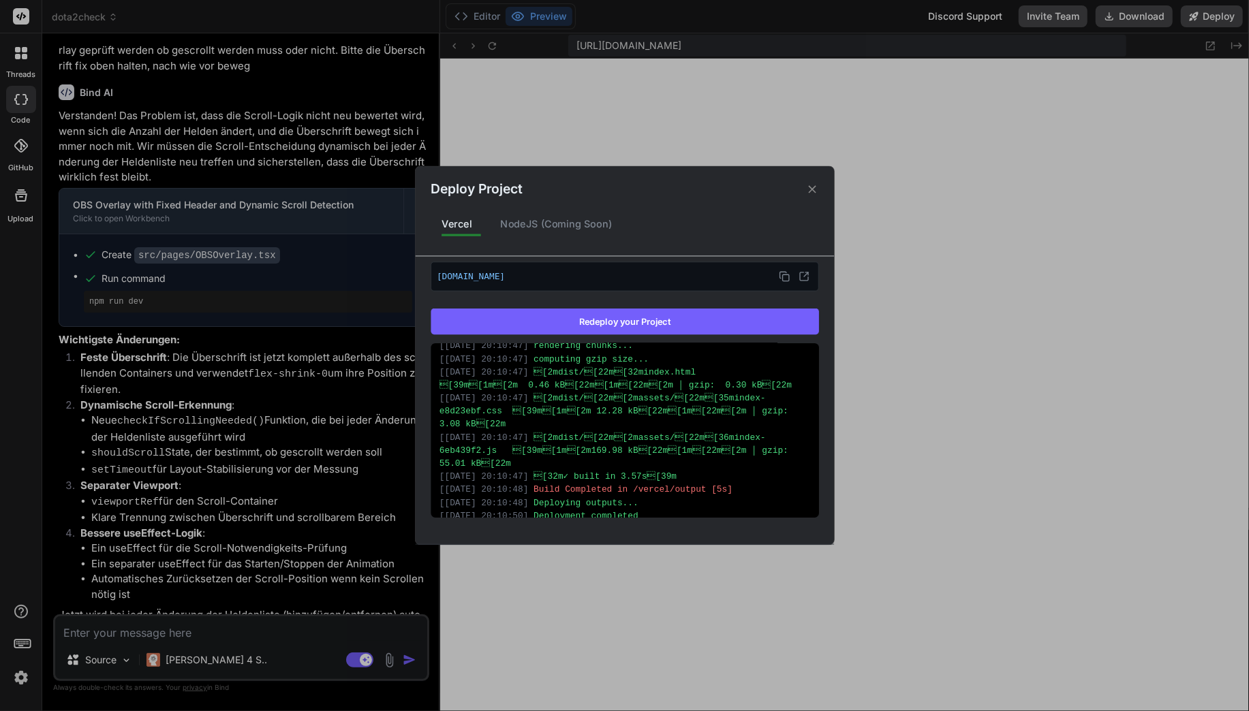
scroll to position [441, 0]
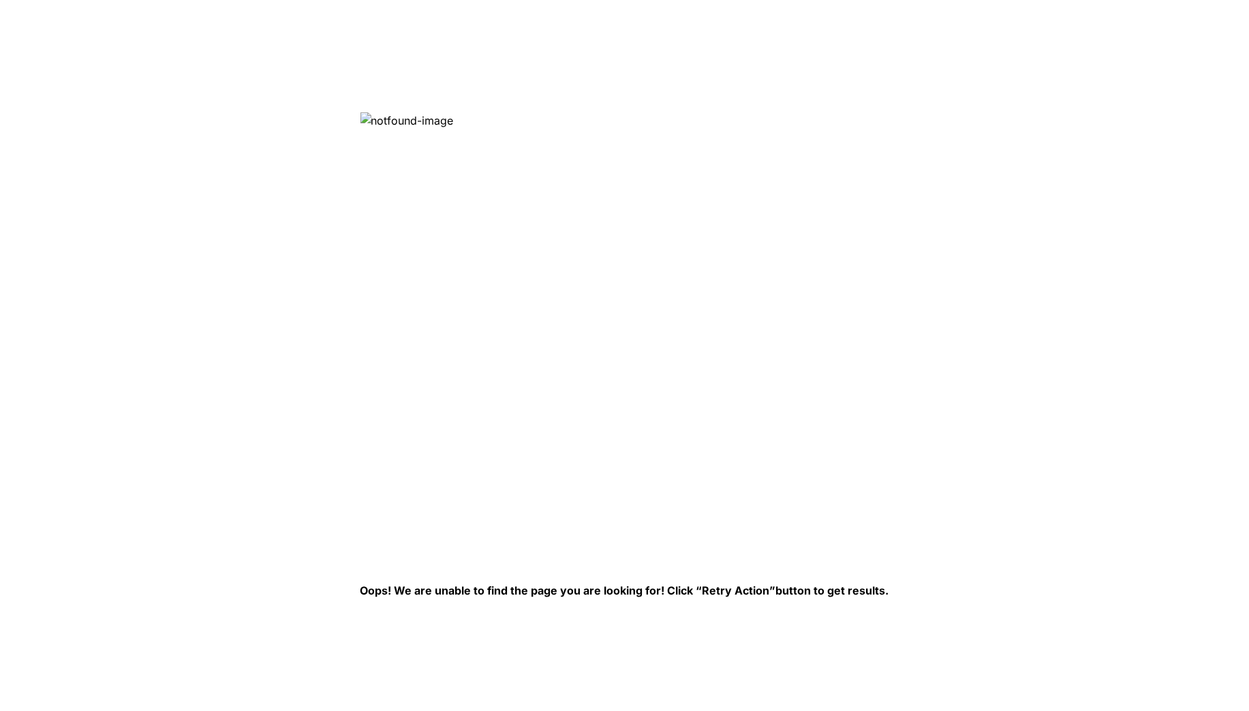
click at [398, 185] on img at bounding box center [581, 333] width 443 height 443
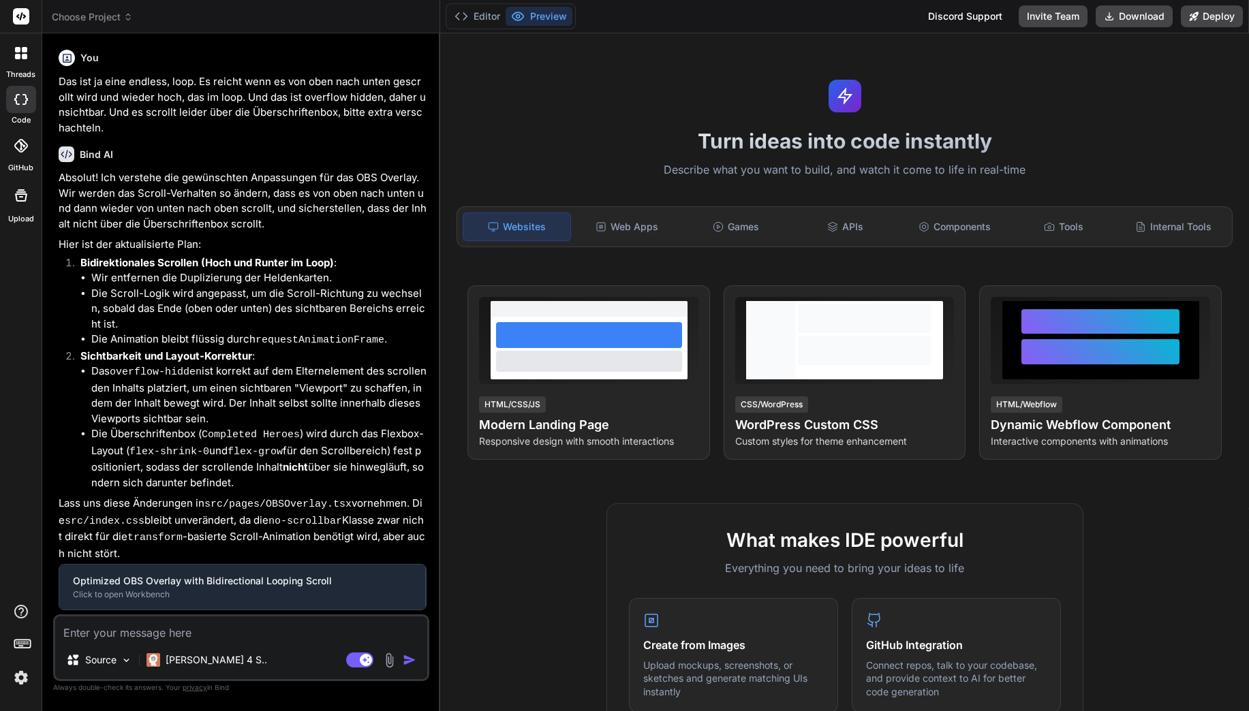
type textarea "x"
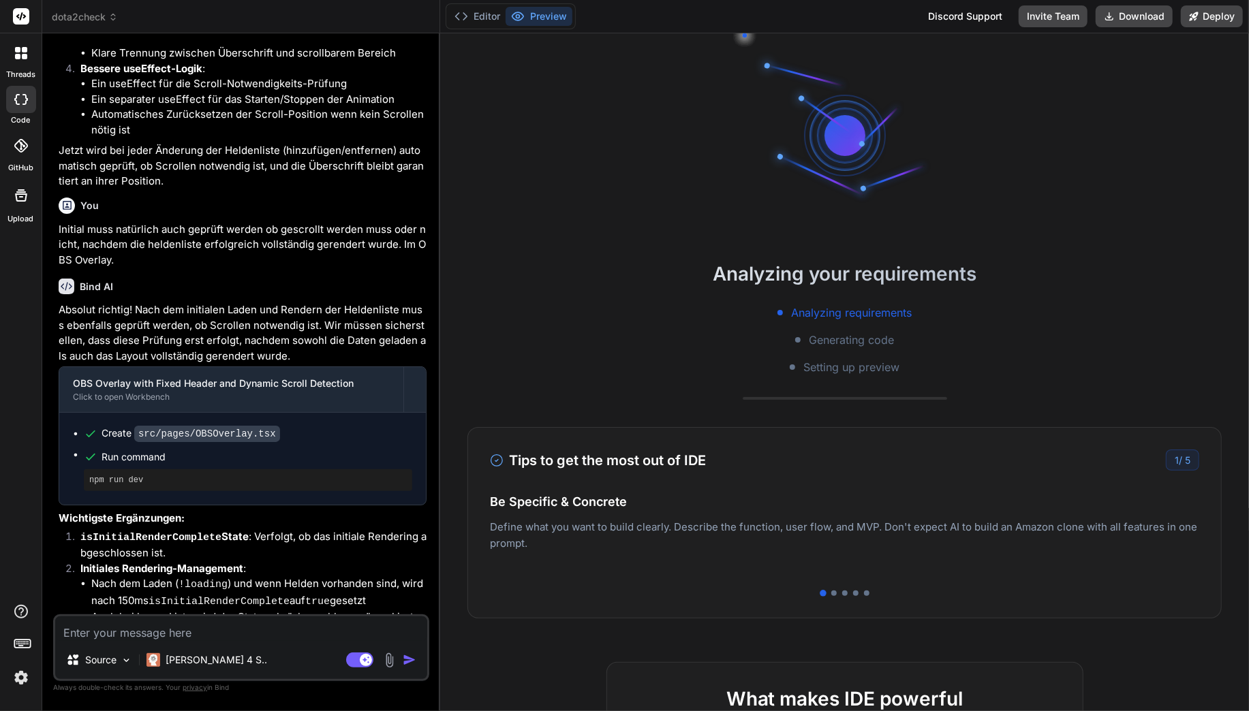
scroll to position [3012, 0]
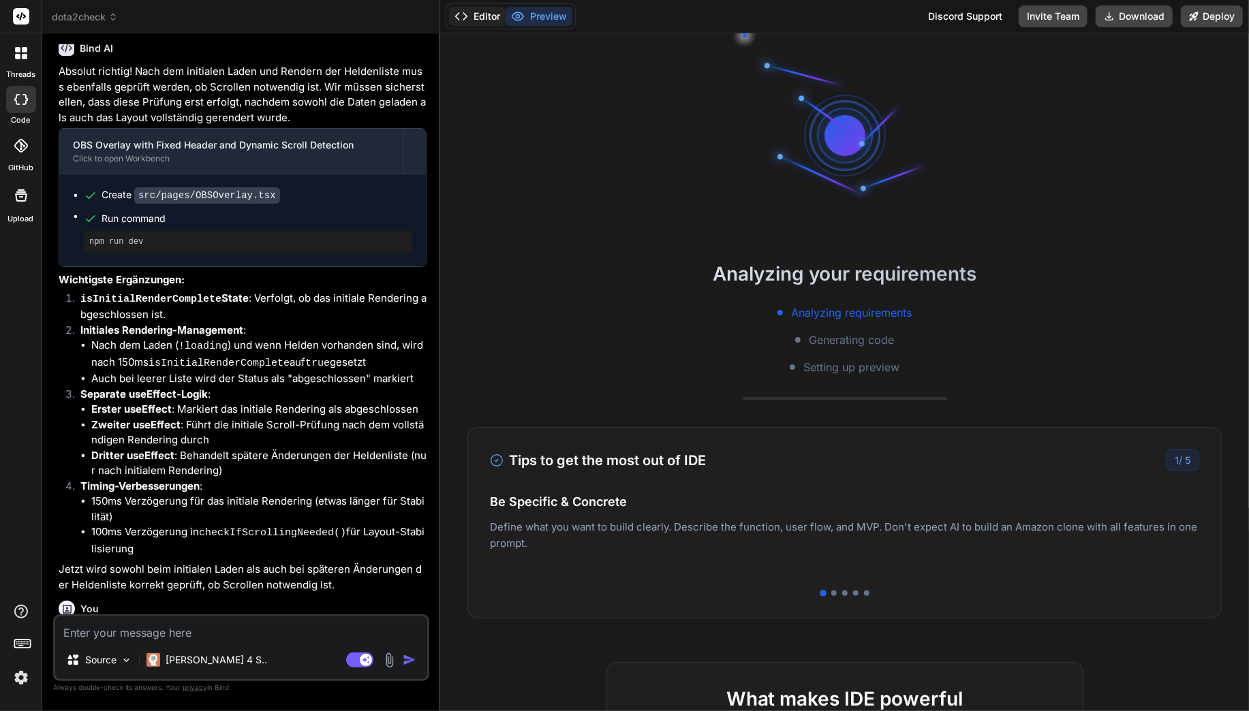
click at [486, 19] on button "Editor" at bounding box center [477, 16] width 57 height 19
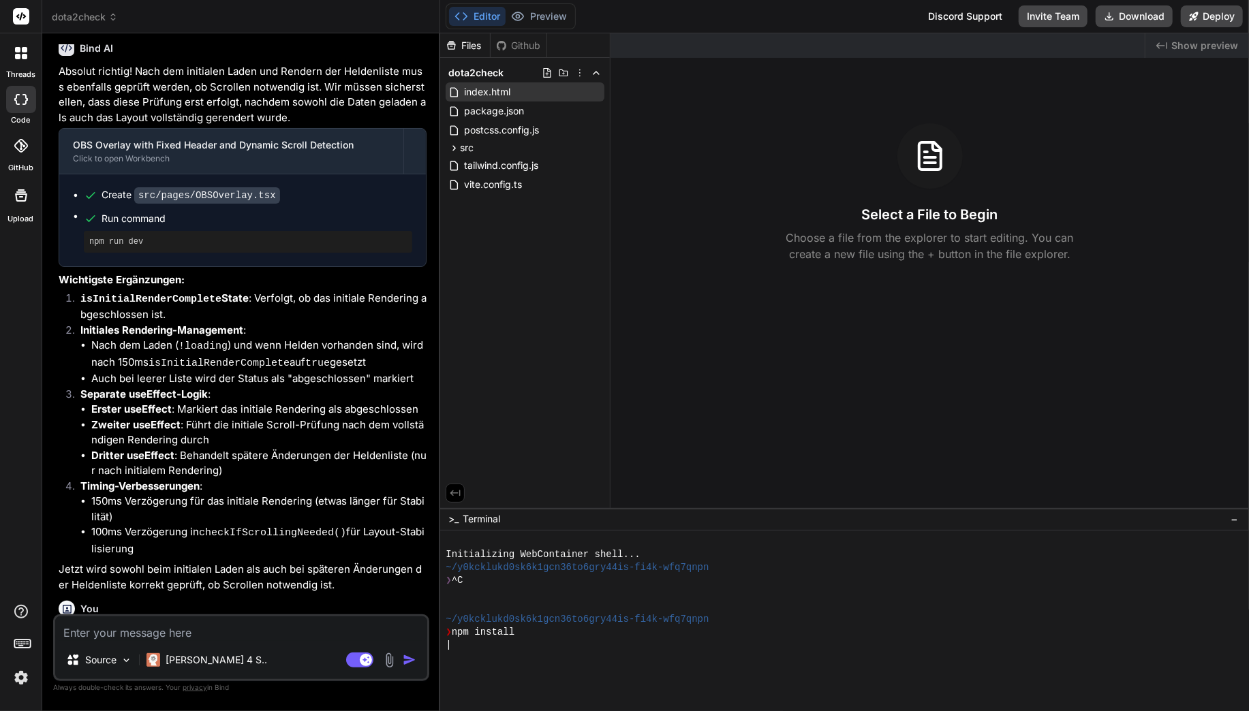
scroll to position [3514, 0]
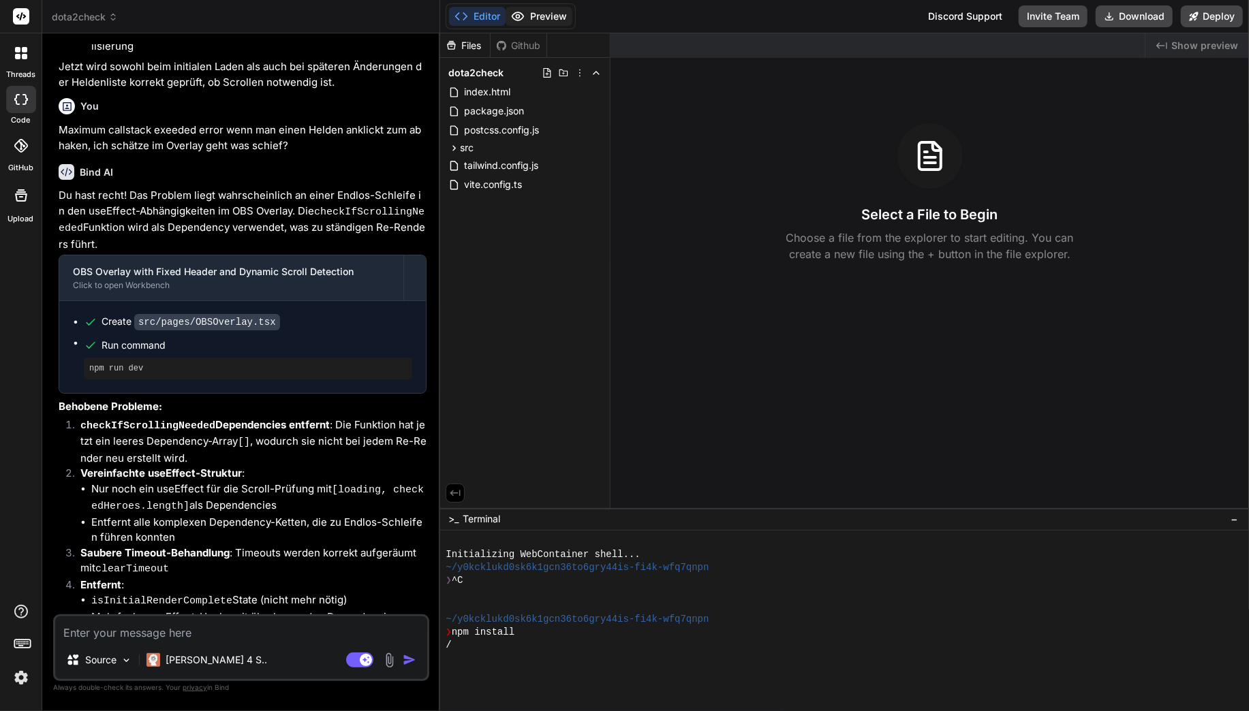
click at [537, 19] on button "Preview" at bounding box center [538, 16] width 67 height 19
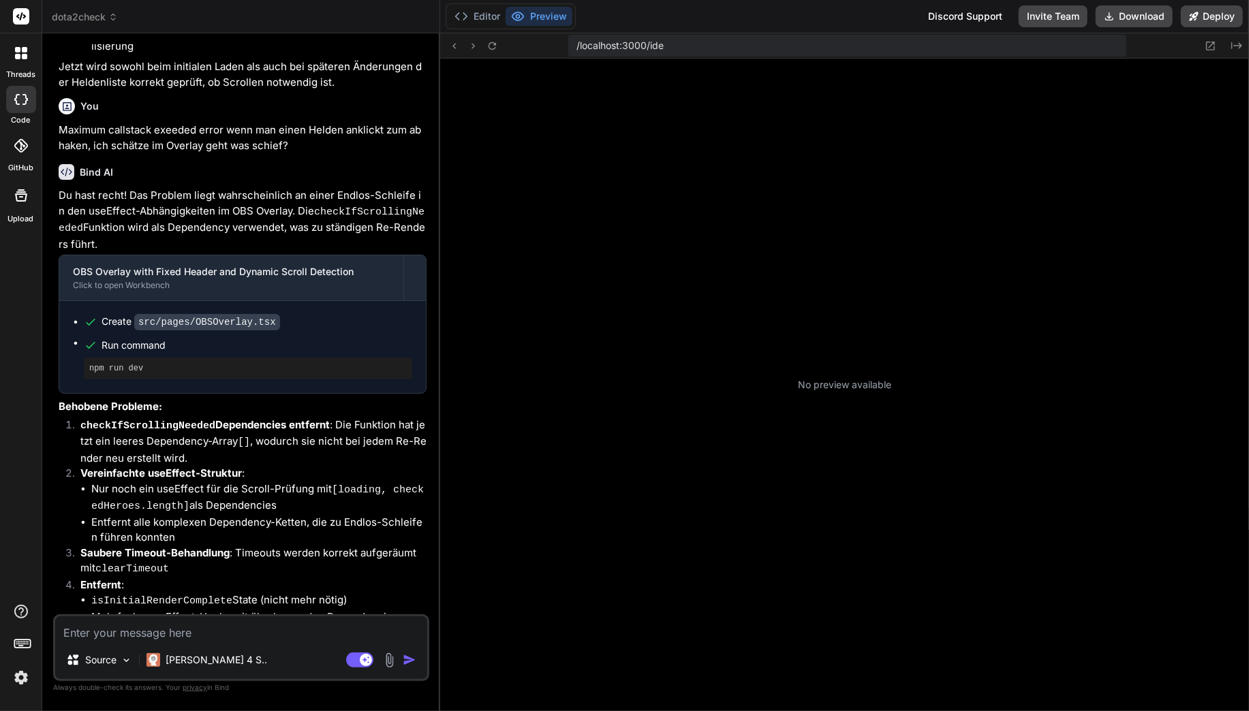
scroll to position [103, 0]
type textarea "x"
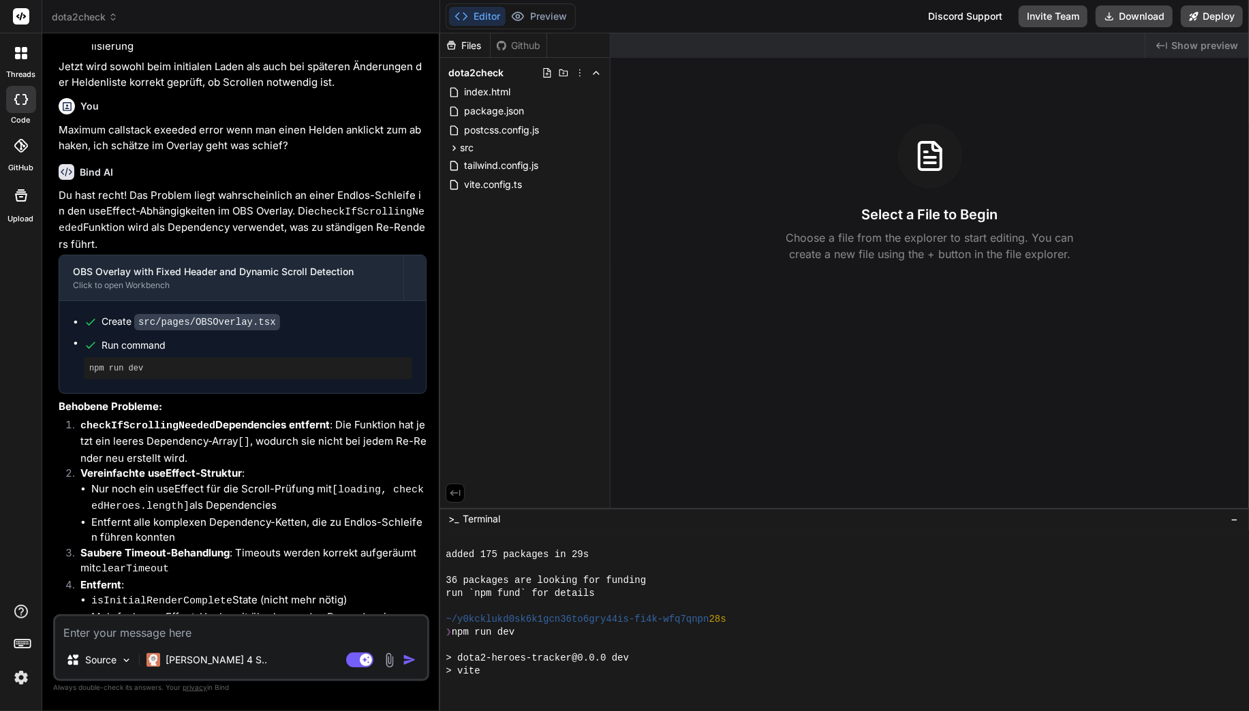
click at [489, 15] on button "Editor" at bounding box center [477, 16] width 57 height 19
click at [548, 5] on div "Editor Preview Disabled until preview for your project is generated" at bounding box center [511, 16] width 130 height 26
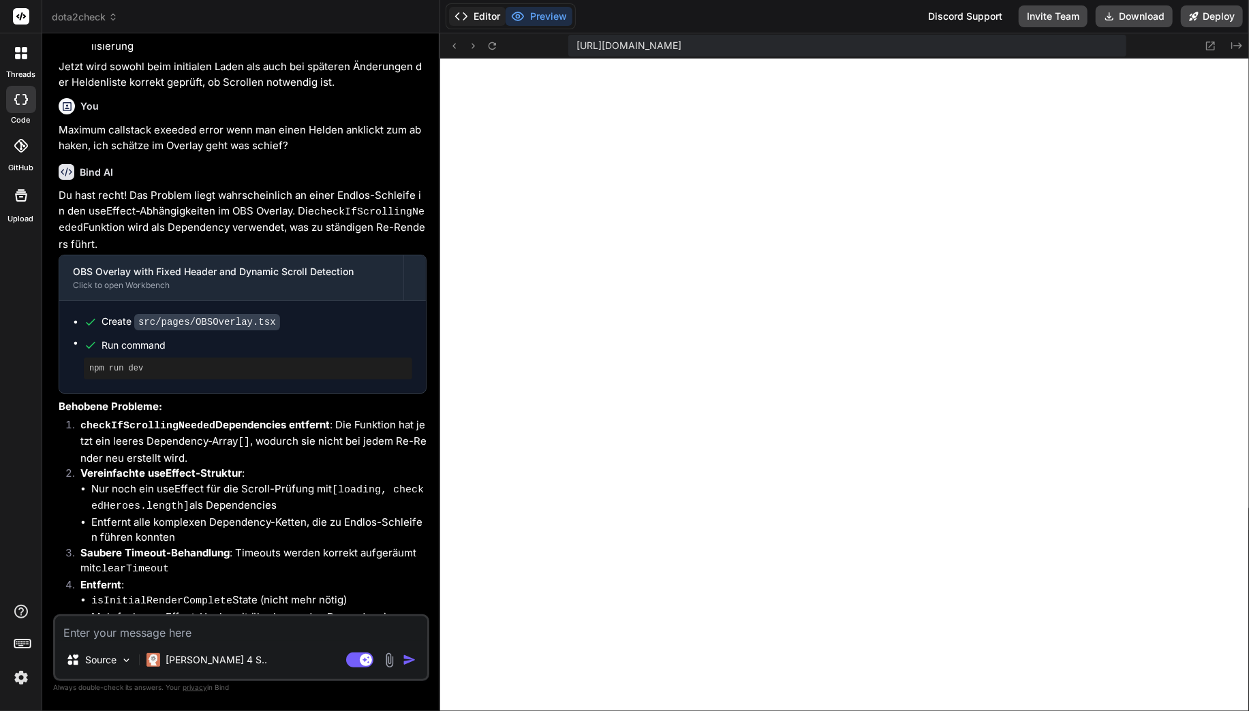
click at [489, 17] on button "Editor" at bounding box center [477, 16] width 57 height 19
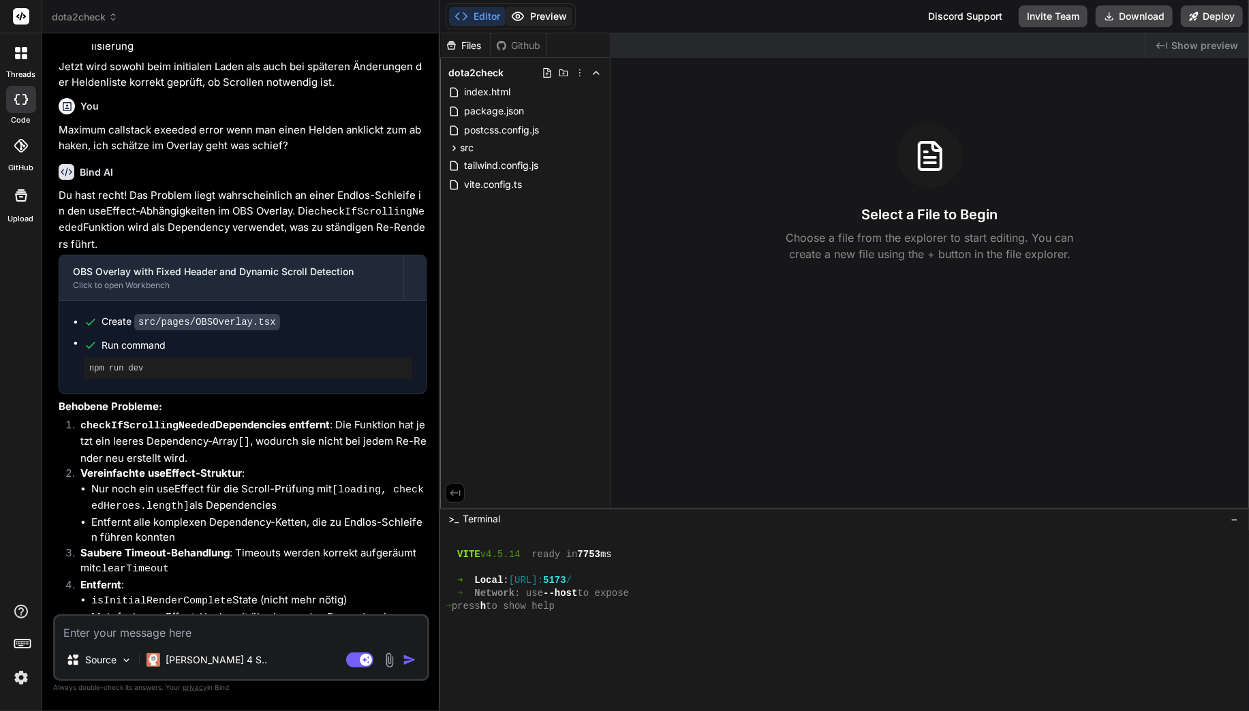
click at [532, 17] on button "Preview" at bounding box center [538, 16] width 67 height 19
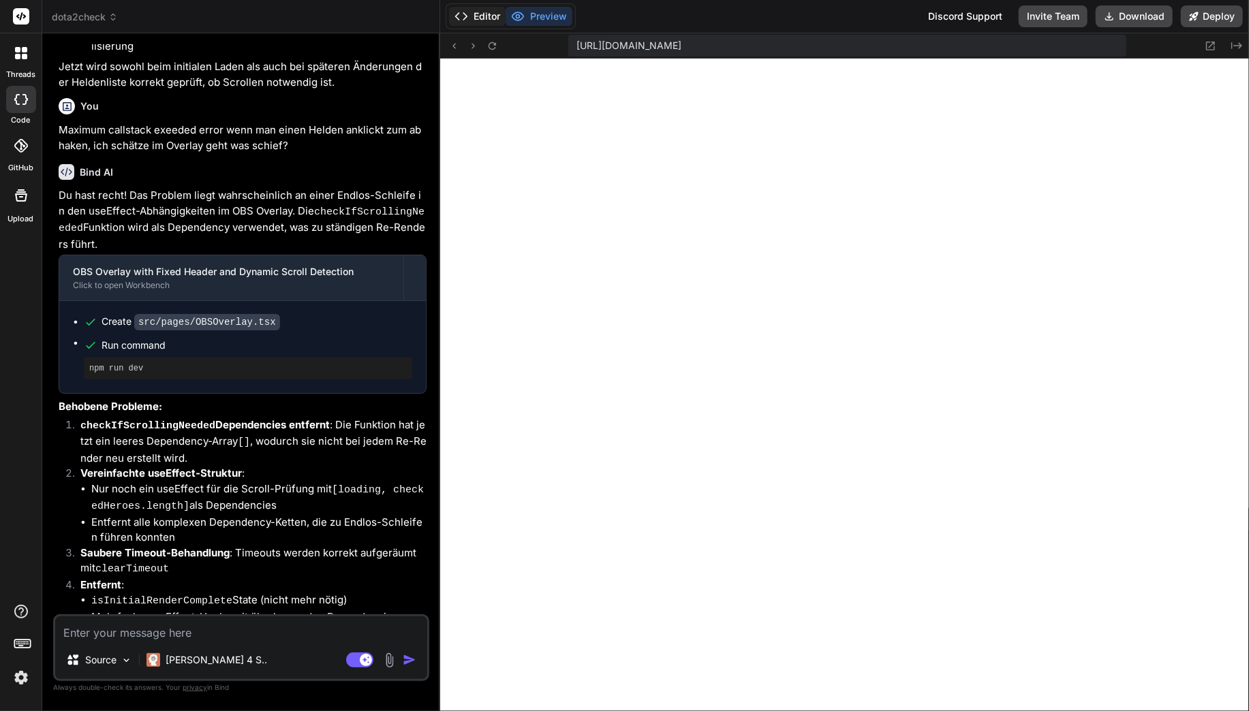
click at [490, 18] on button "Editor" at bounding box center [477, 16] width 57 height 19
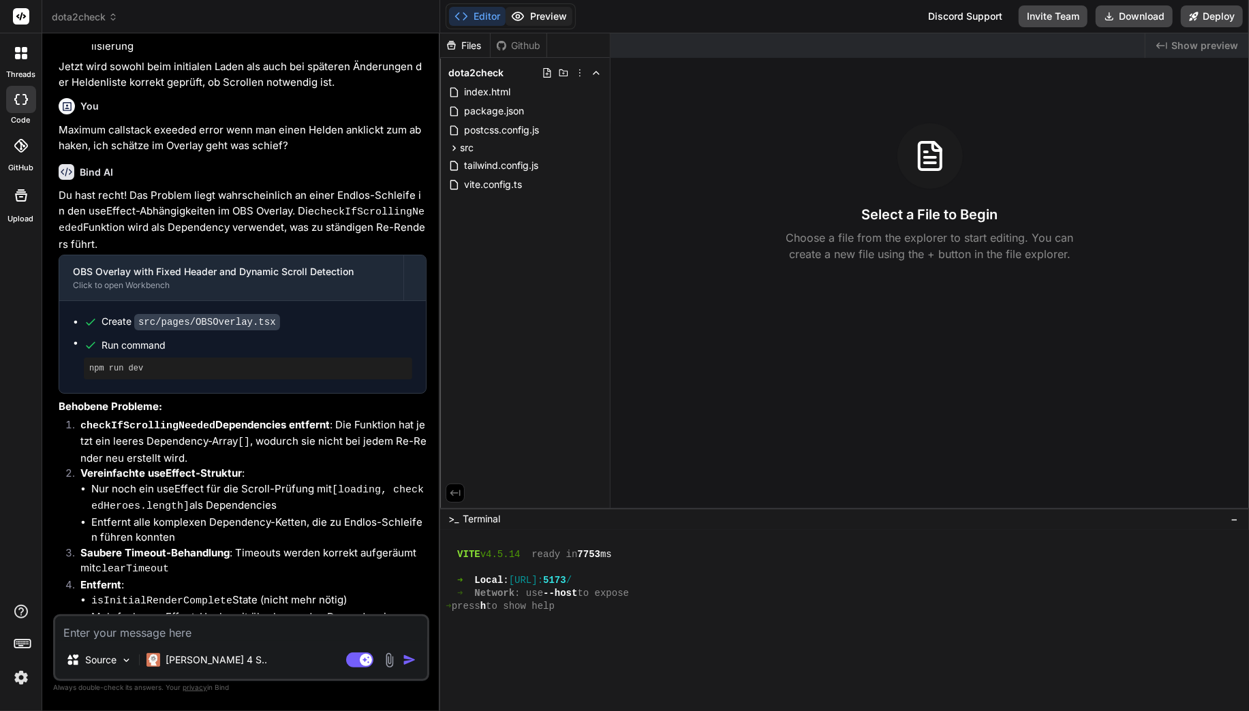
click at [550, 19] on button "Preview" at bounding box center [538, 16] width 67 height 19
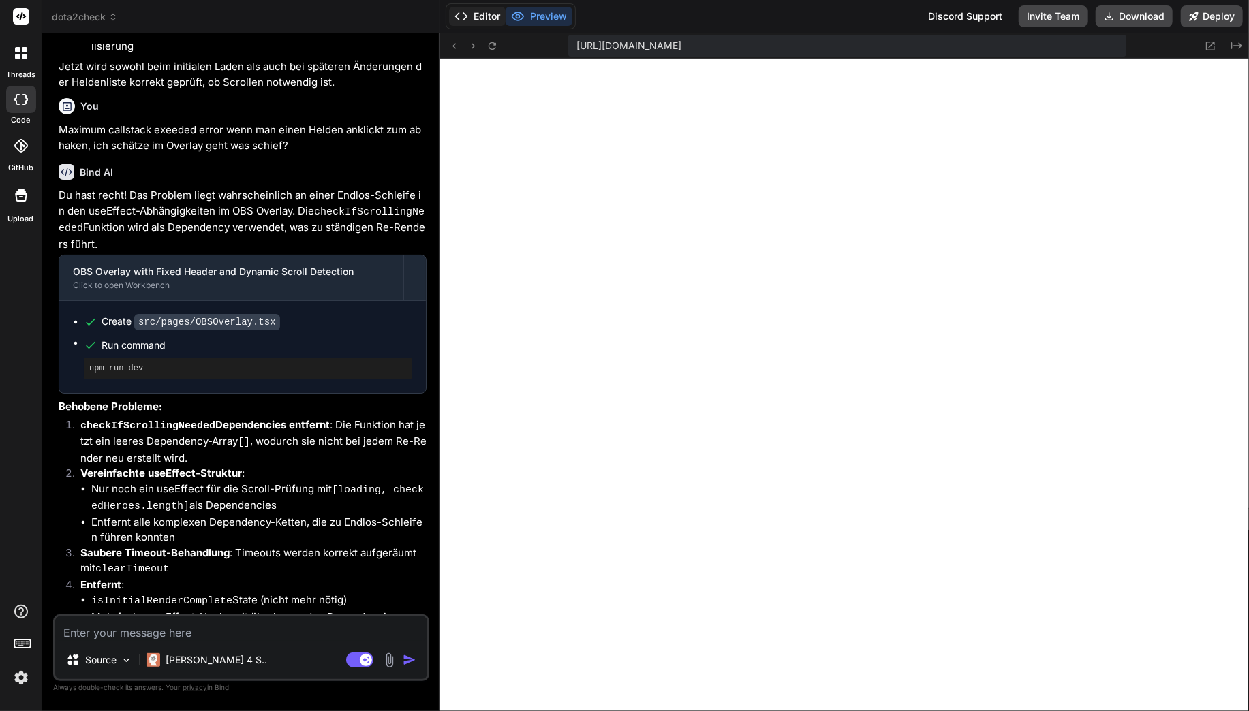
click at [492, 22] on button "Editor" at bounding box center [477, 16] width 57 height 19
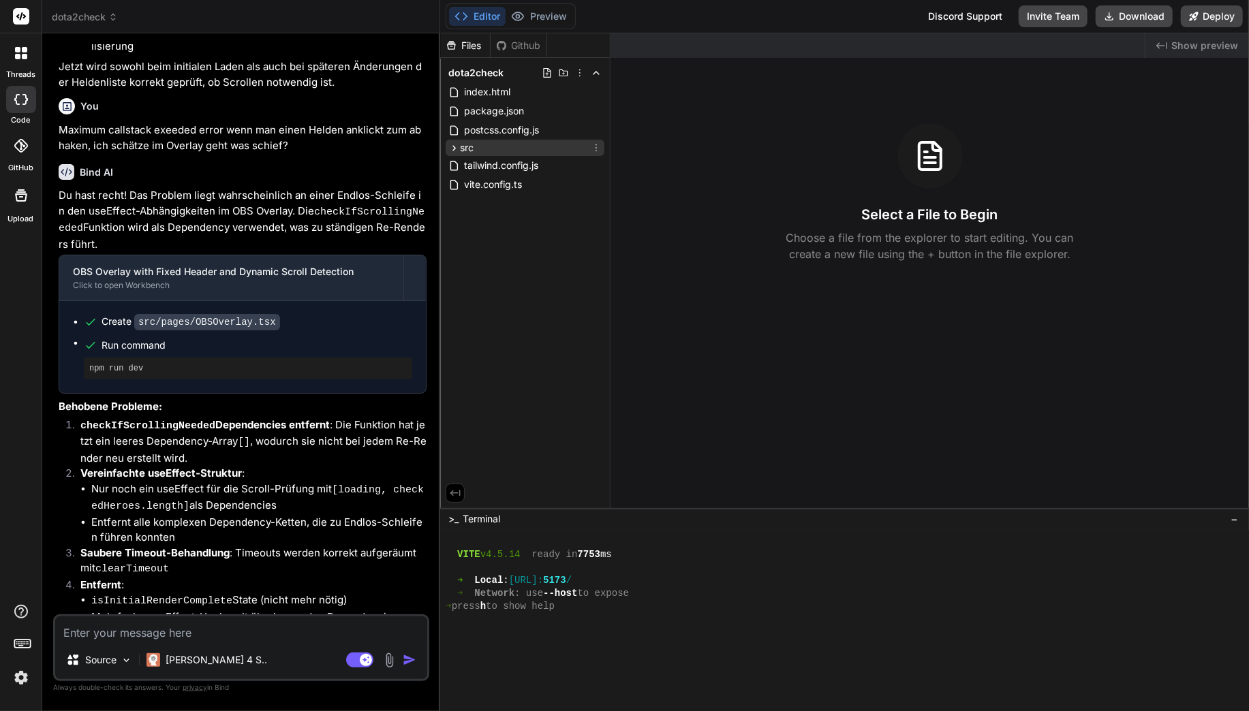
click at [478, 142] on div "src" at bounding box center [525, 148] width 159 height 16
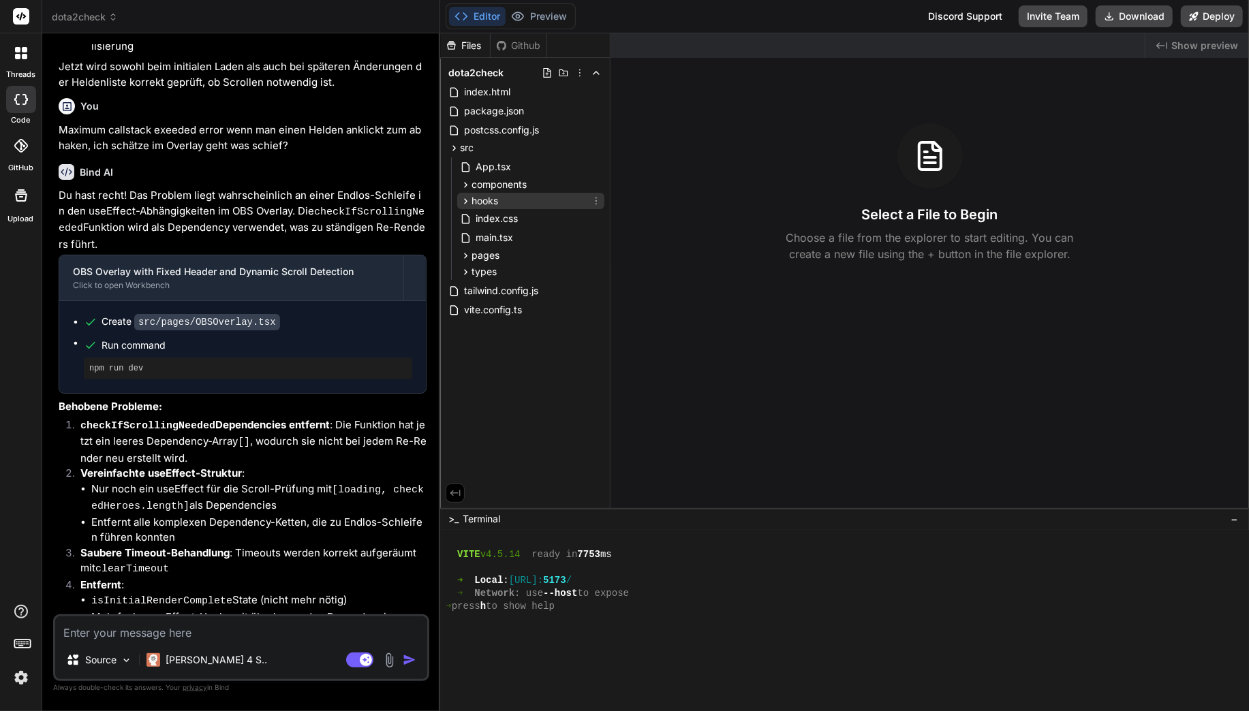
click at [493, 200] on span "hooks" at bounding box center [484, 201] width 27 height 14
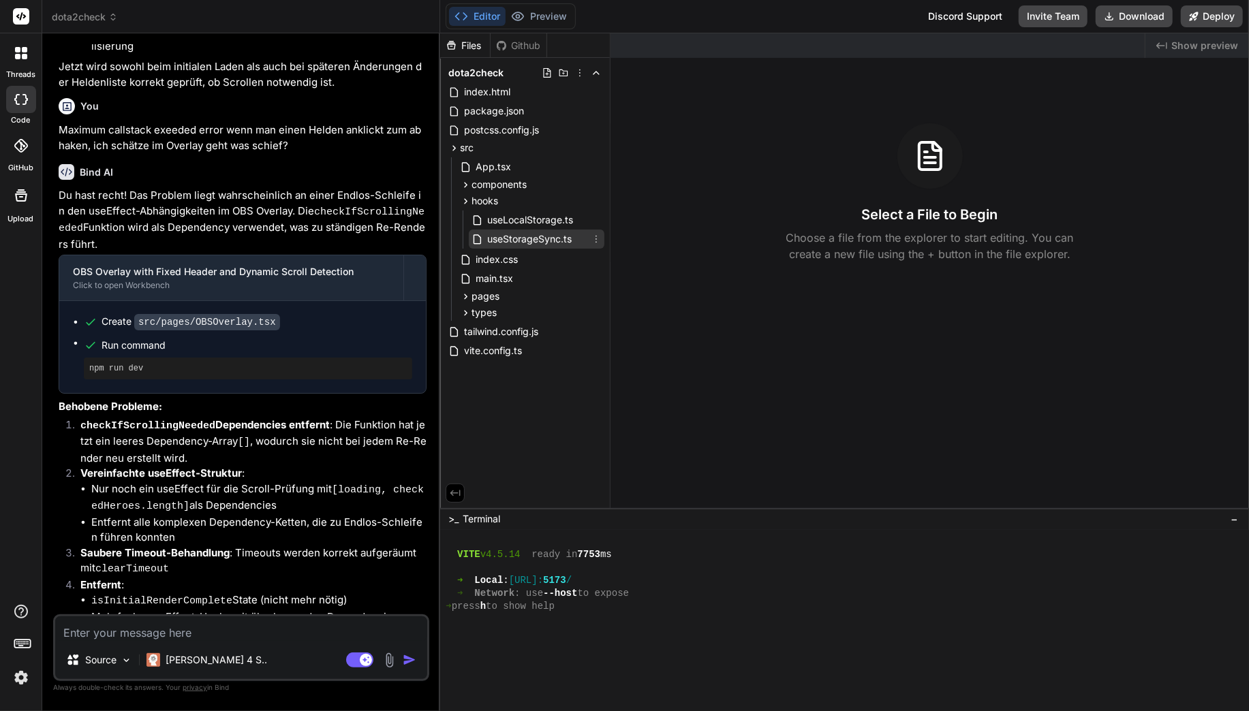
click at [511, 233] on span "useStorageSync.ts" at bounding box center [529, 239] width 87 height 16
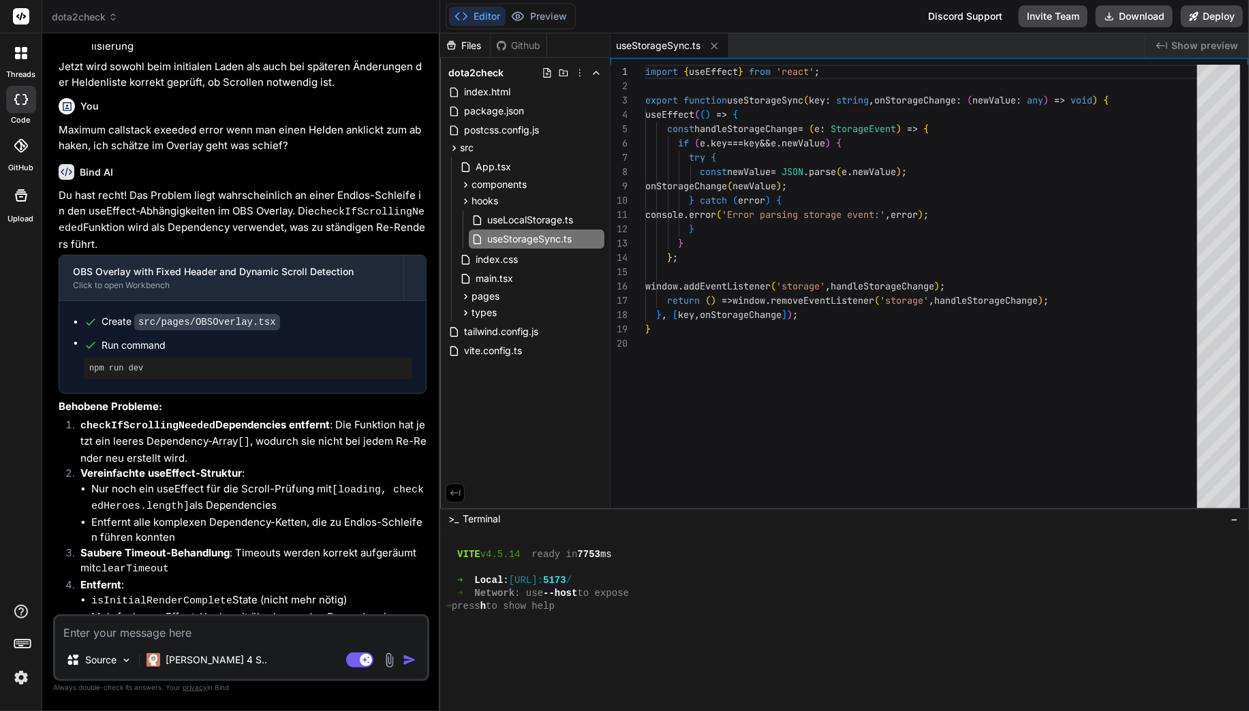
type textarea "x"
click at [824, 233] on div "import { useEffect } from 'react' ; export function useStorageSync ( key : stri…" at bounding box center [925, 290] width 560 height 450
click at [522, 228] on span "useLocalStorage.ts" at bounding box center [530, 220] width 89 height 16
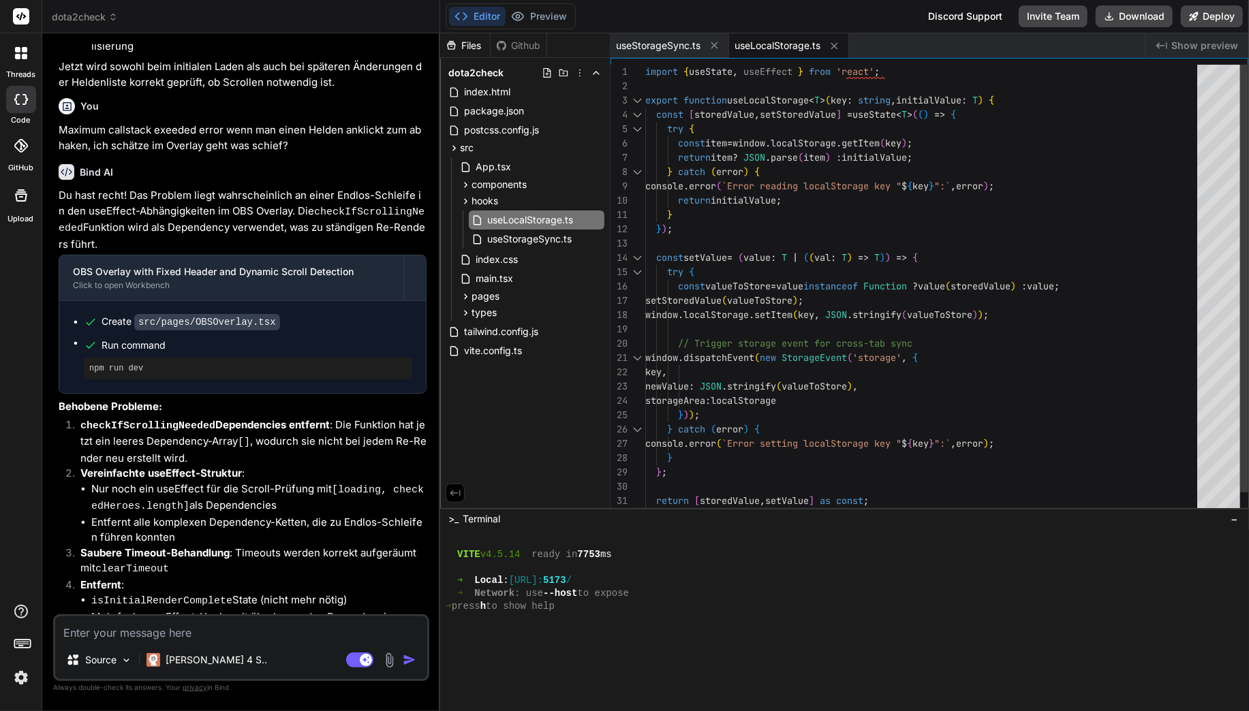
scroll to position [0, 0]
click at [738, 206] on div "import { useState , useEffect } from 'react' ; export function useLocalStorage …" at bounding box center [925, 301] width 560 height 472
type textarea "window.dispatchEvent(new StorageEvent('storage', { key, newValue: JSON.stringif…"
type textarea "dispatchEvent"
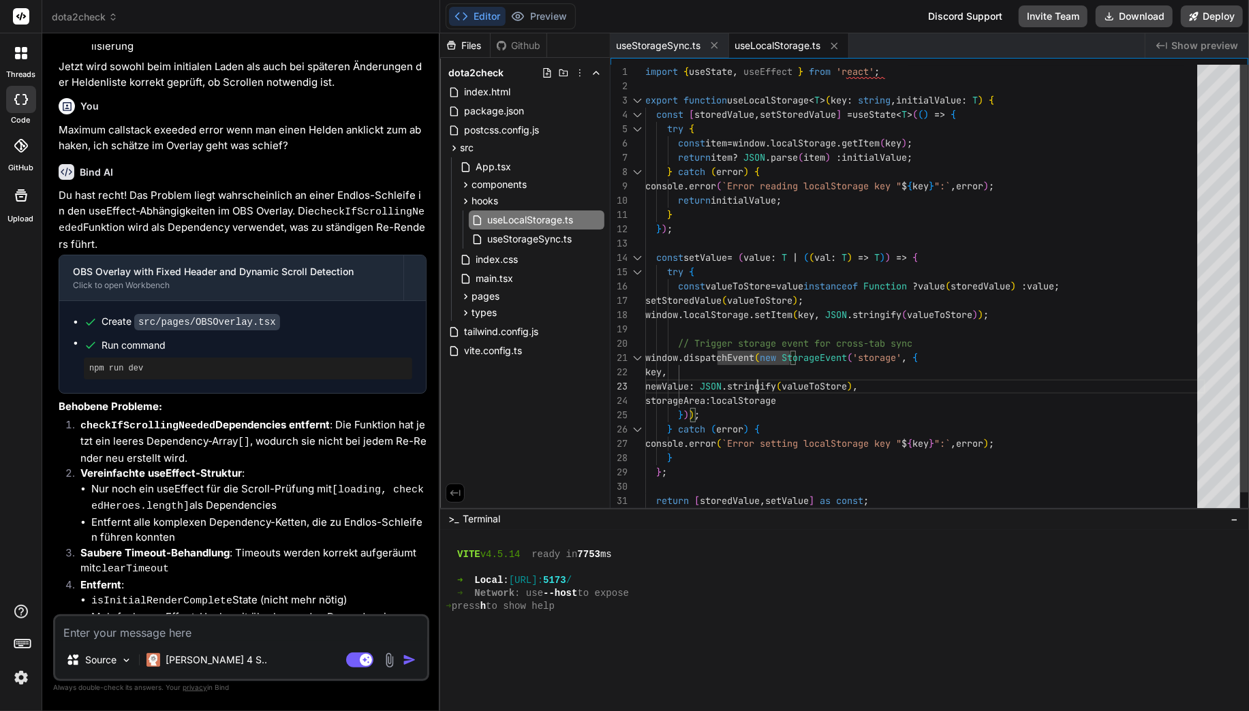
scroll to position [29, 0]
click at [760, 389] on div "import { useState , useEffect } from 'react' ; export function useLocalStorage …" at bounding box center [925, 301] width 560 height 472
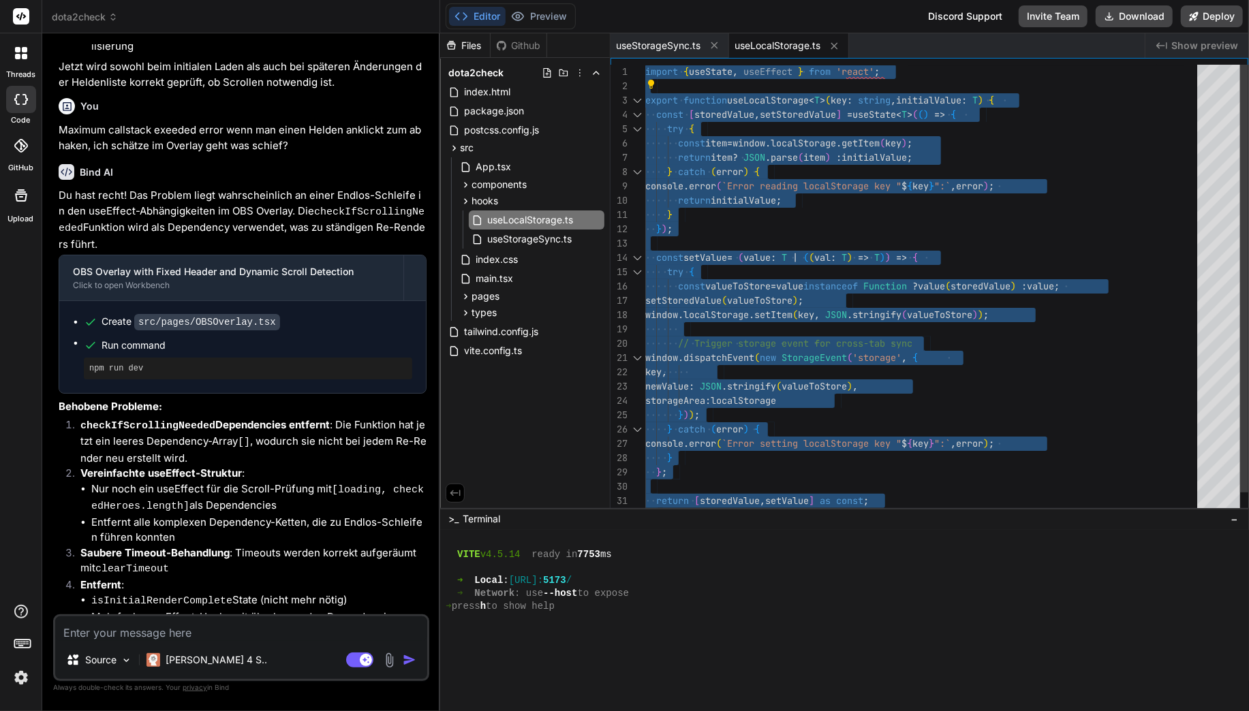
click at [693, 255] on div "import { useState , useEffect } from 'react' ; export function useLocalStorage …" at bounding box center [925, 301] width 560 height 472
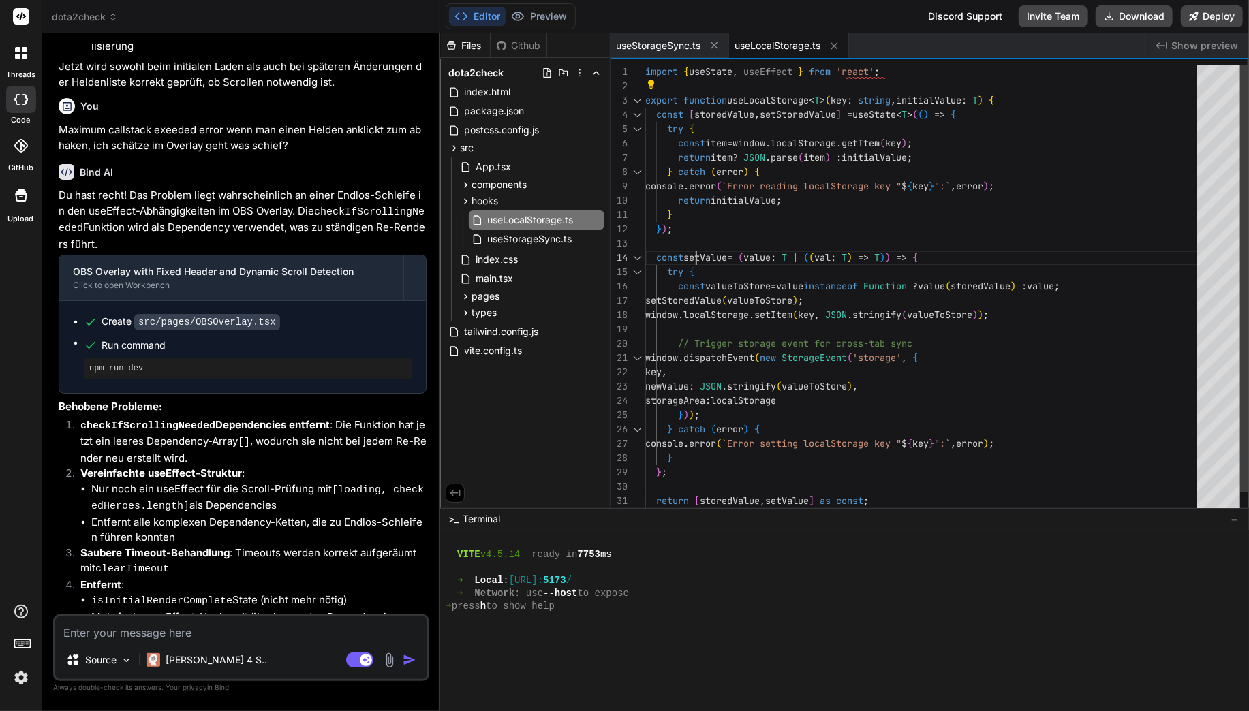
scroll to position [42, 0]
click at [527, 187] on div "components" at bounding box center [530, 184] width 147 height 16
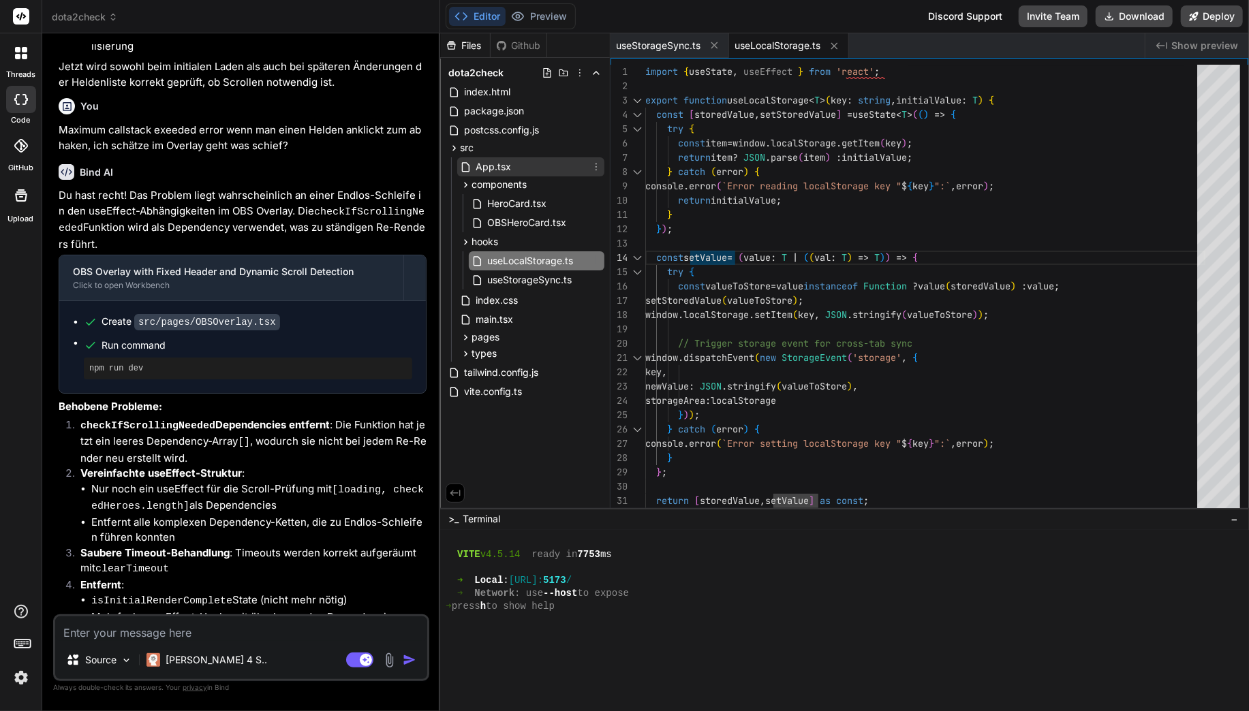
click at [503, 166] on span "App.tsx" at bounding box center [493, 167] width 38 height 16
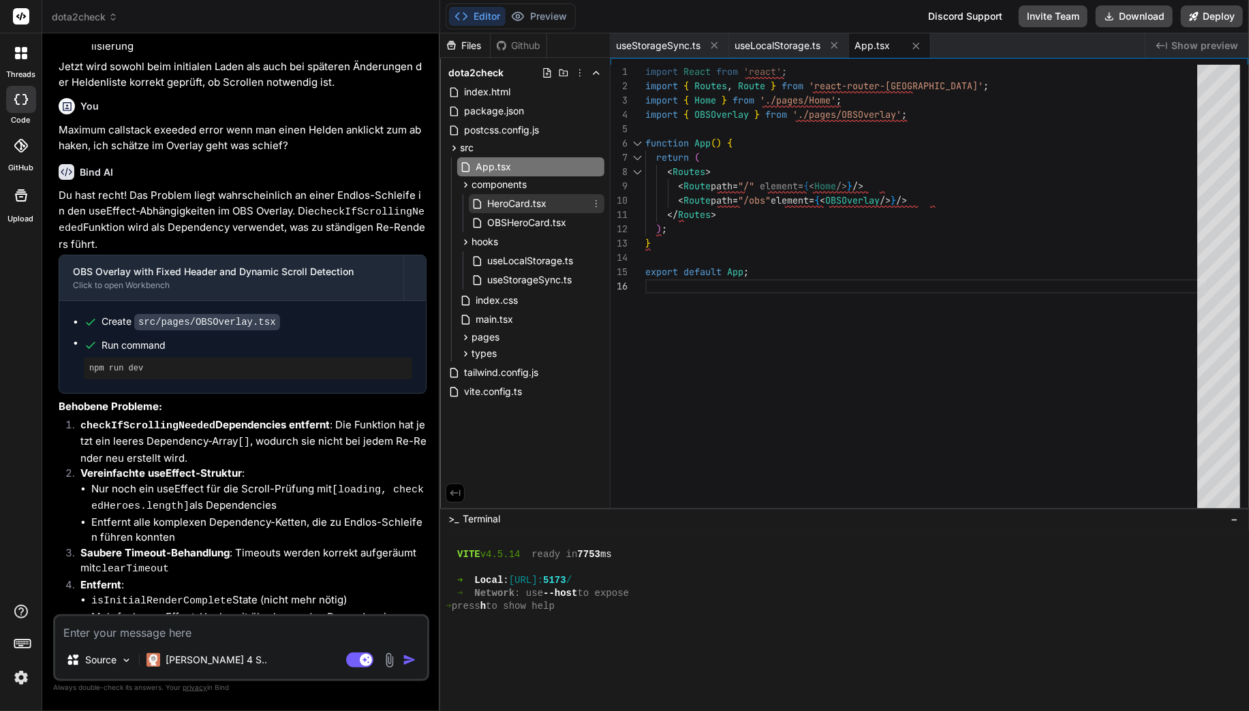
click at [521, 200] on span "HeroCard.tsx" at bounding box center [517, 204] width 62 height 16
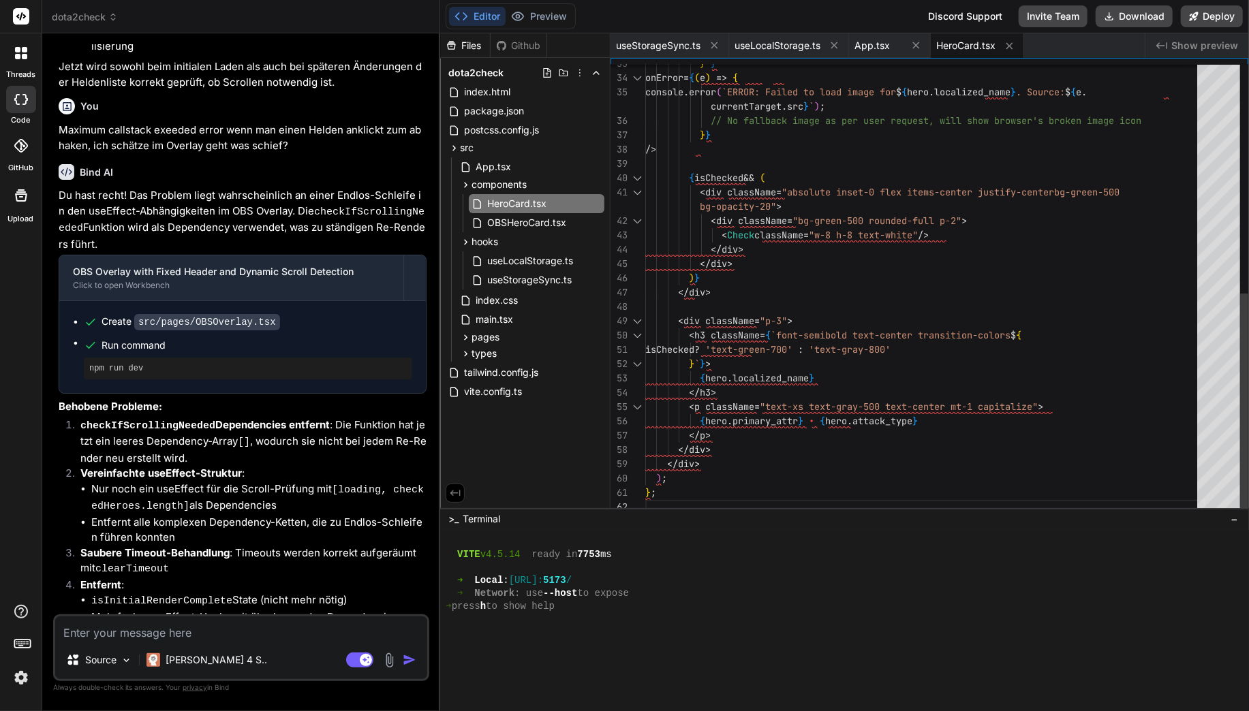
scroll to position [0, 0]
click at [682, 229] on div "} ` } onError = { ( e ) => { console . error ( `ERROR: Failed to load image for…" at bounding box center [925, 57] width 560 height 916
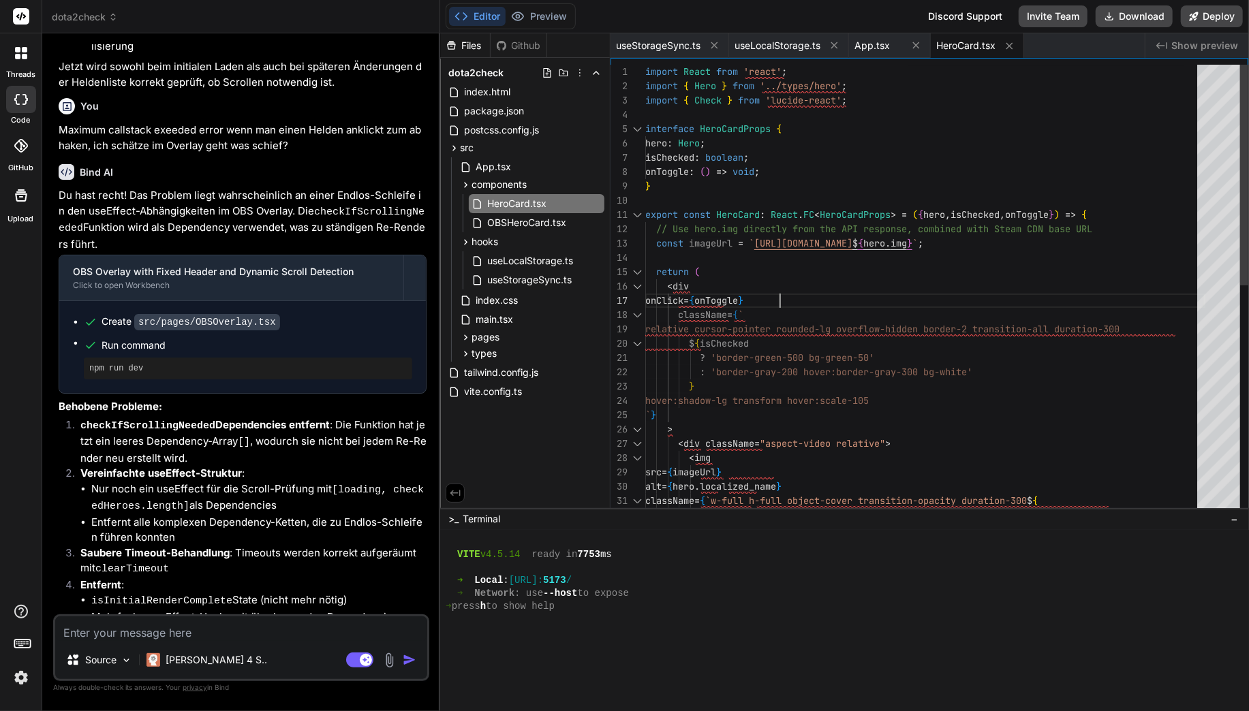
scroll to position [86, 0]
click at [864, 293] on div "isChecked ? 'opacity-30' : 'opacity-100' : 'border-gray-200 hover:border-gray-3…" at bounding box center [925, 523] width 560 height 916
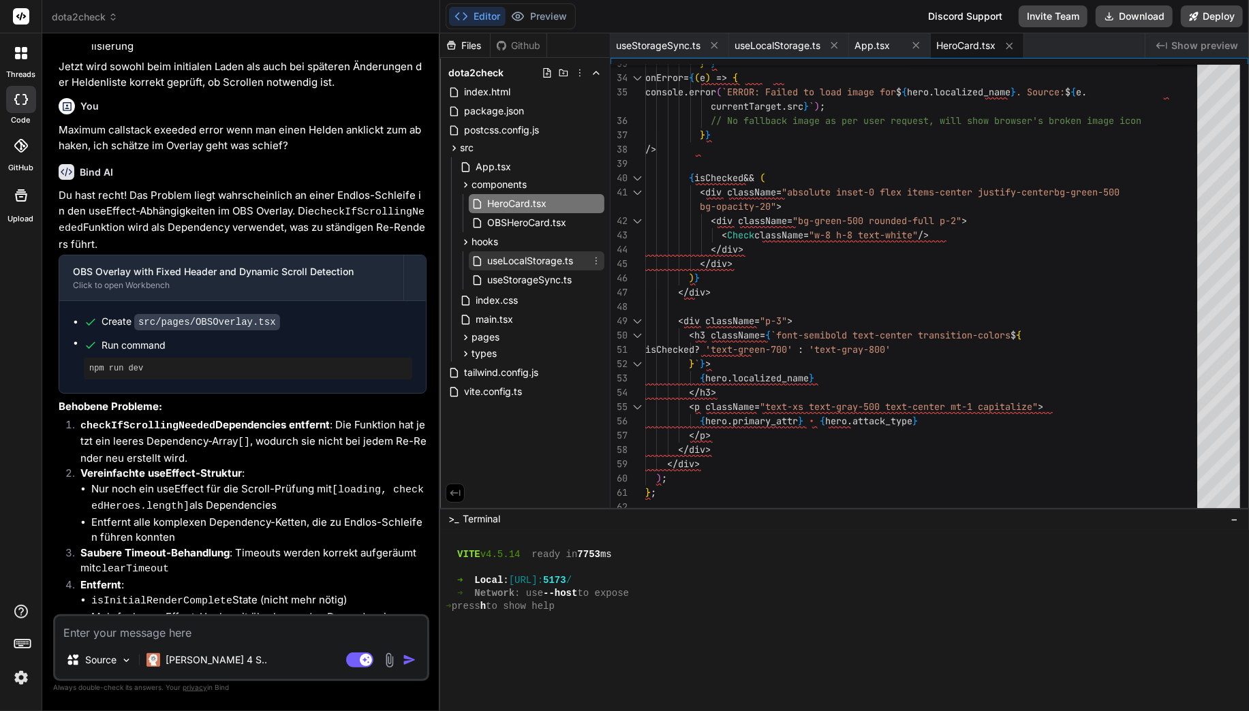
click at [538, 254] on span "useLocalStorage.ts" at bounding box center [530, 261] width 89 height 16
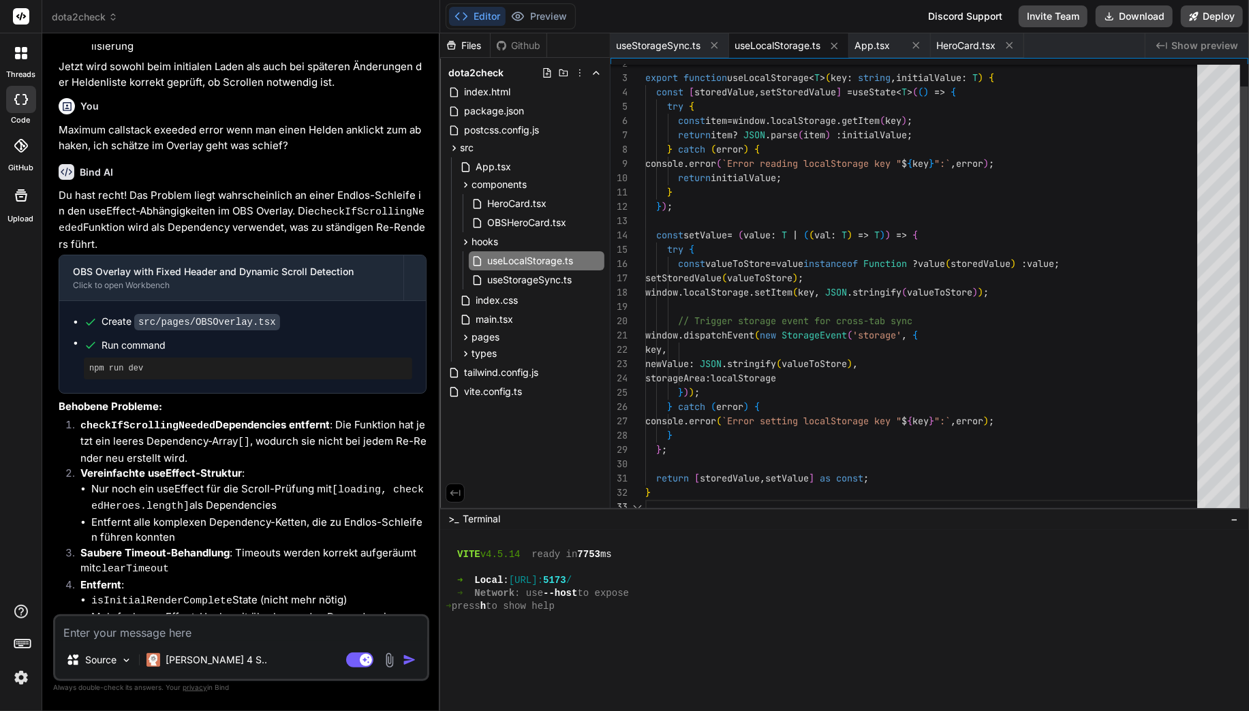
scroll to position [0, 0]
click at [726, 247] on div "export function useLocalStorage < T > ( key : string , initialValue : T ) { con…" at bounding box center [925, 278] width 560 height 472
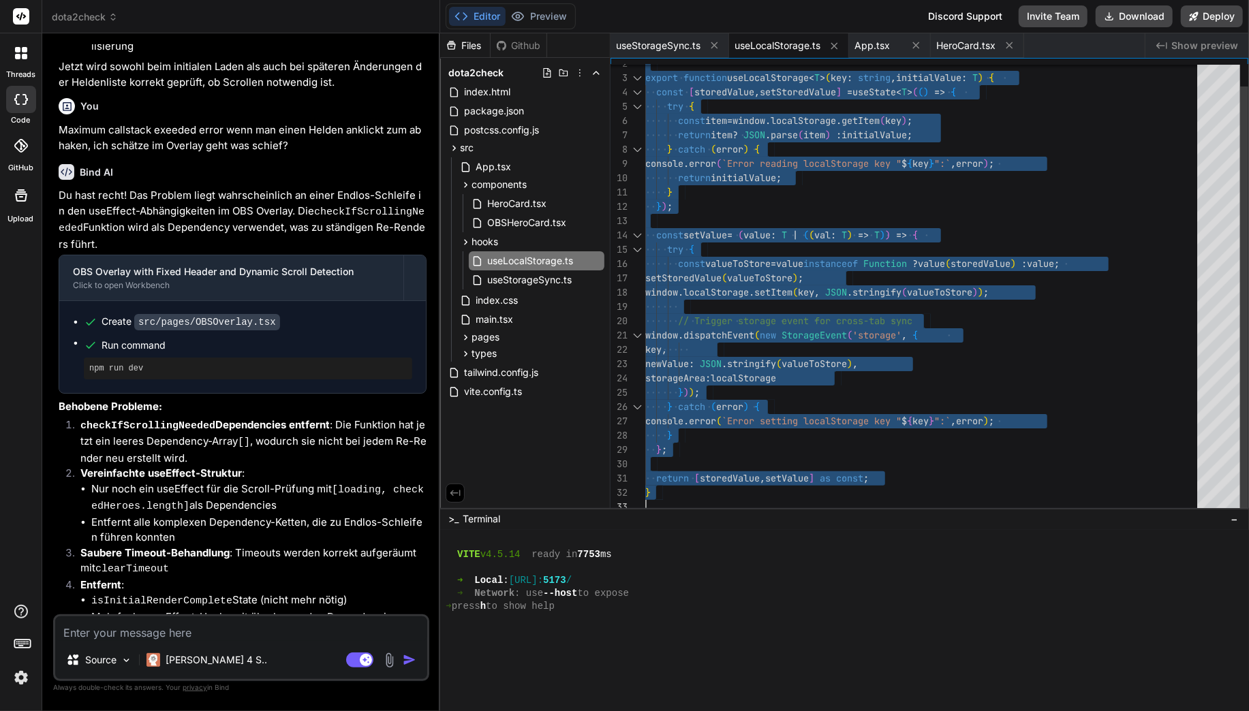
type textarea "} catch (error) { console.error(`Error setting localStorage key "${key}":`, err…"
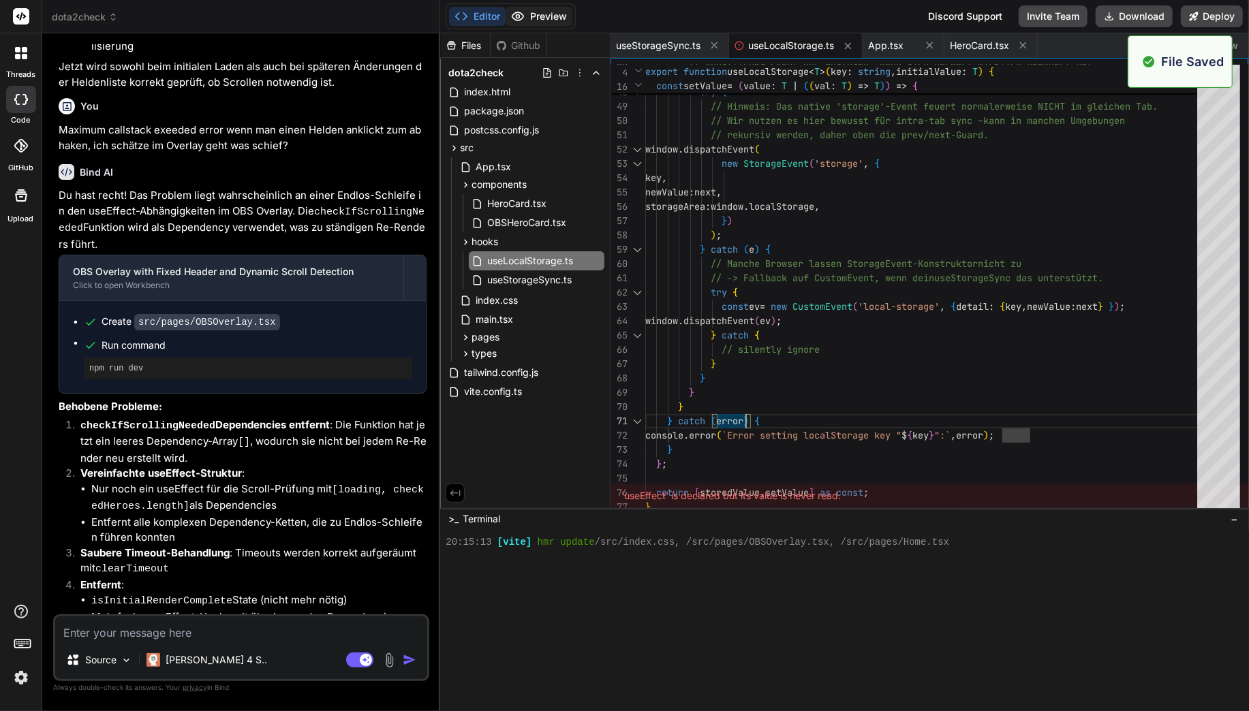
click at [528, 16] on button "Preview" at bounding box center [538, 16] width 67 height 19
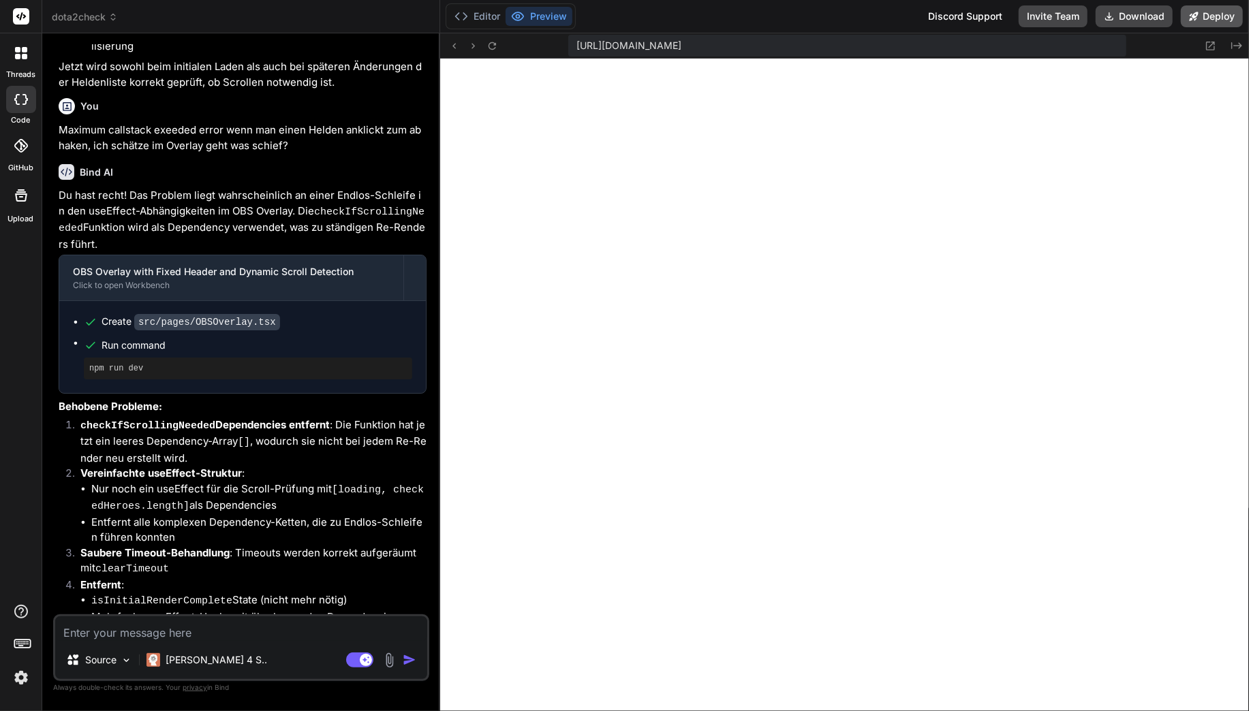
click at [1221, 27] on button "Deploy" at bounding box center [1212, 16] width 62 height 22
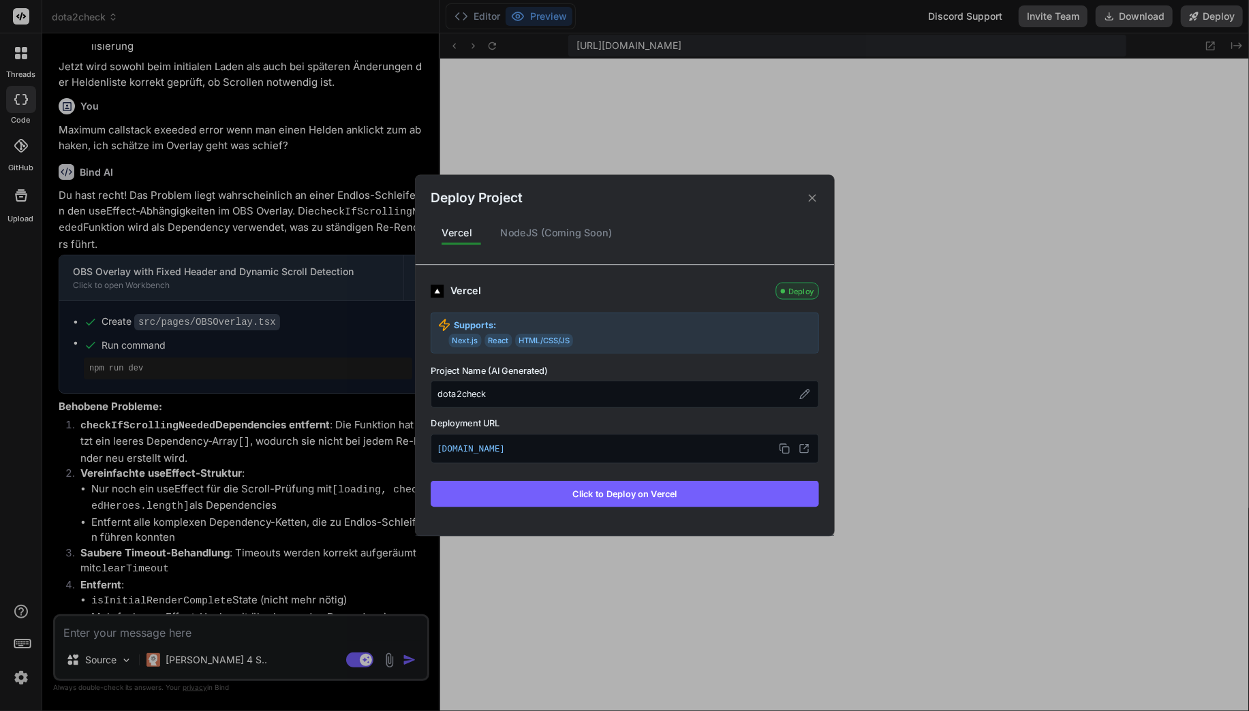
click at [604, 483] on button "Click to Deploy on Vercel" at bounding box center [625, 494] width 388 height 26
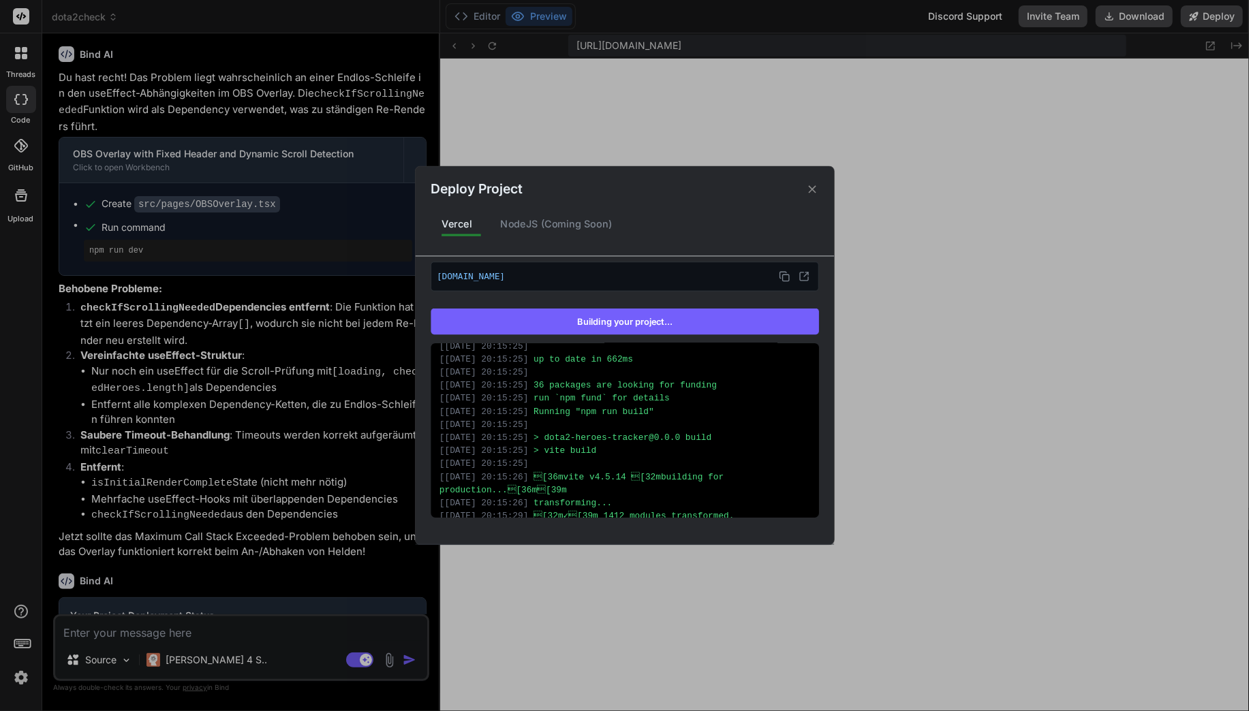
scroll to position [408, 0]
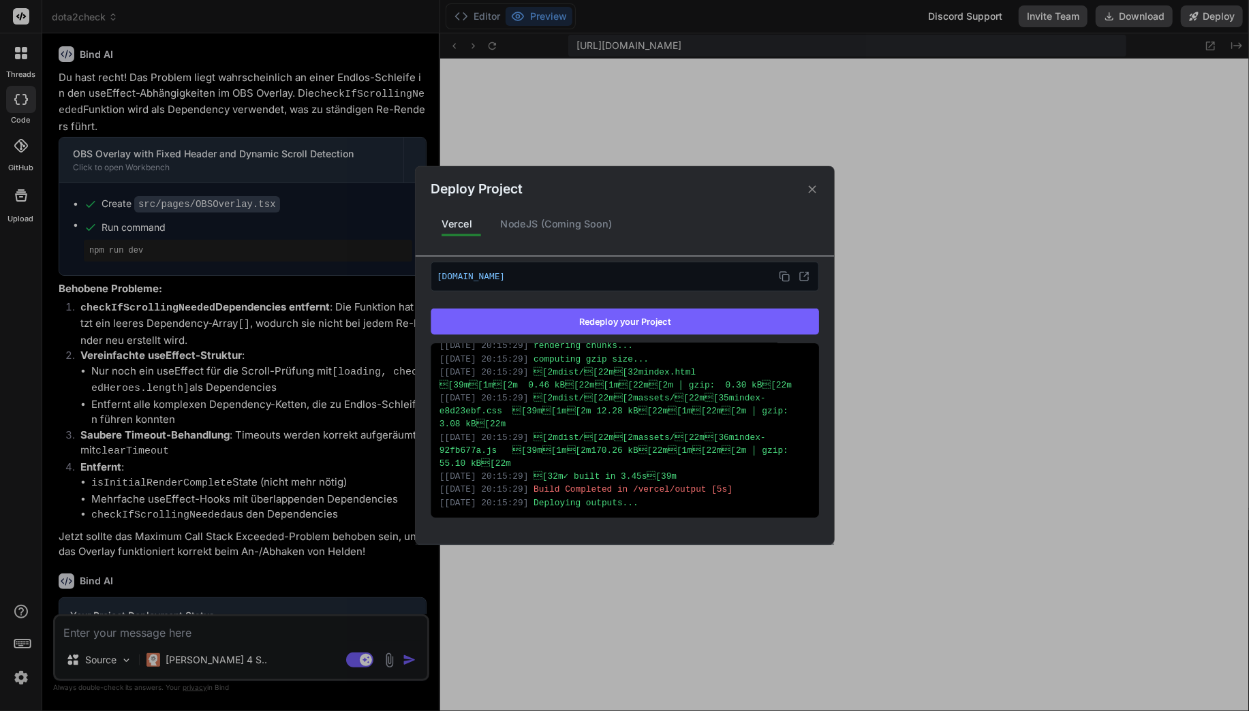
type textarea "x"
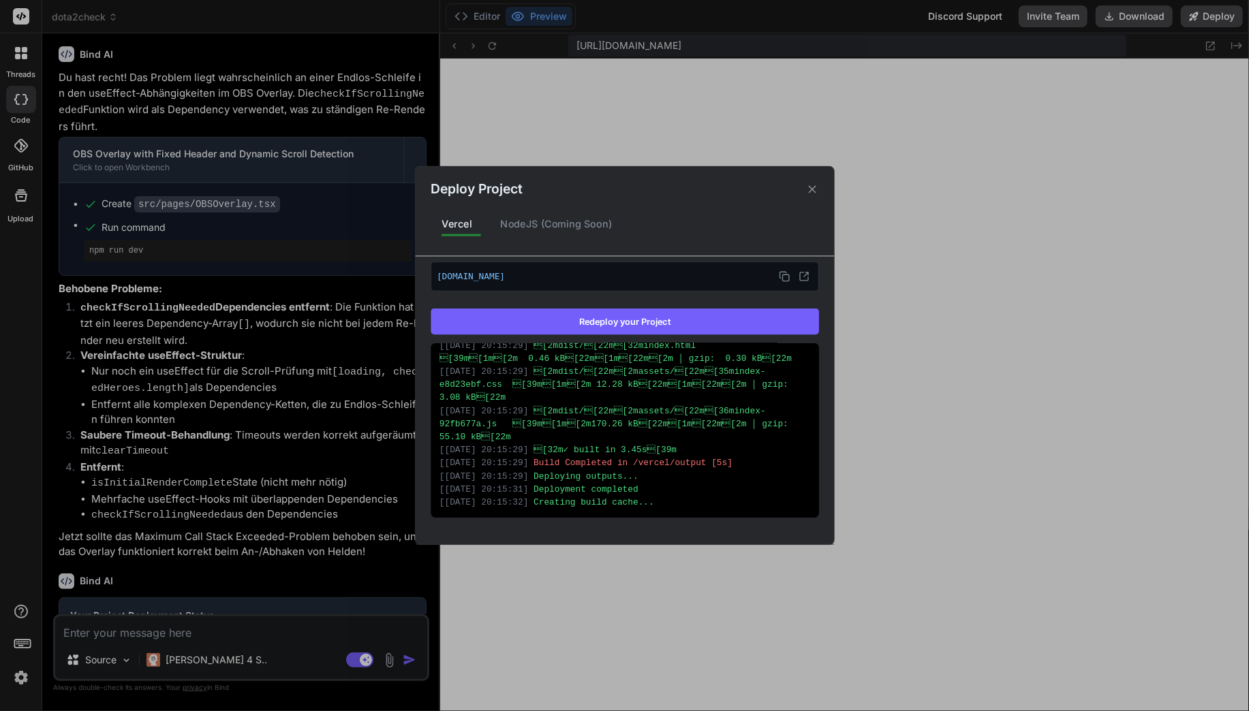
click at [217, 637] on div "Deploy Project Vercel NodeJS (Coming Soon) Vercel Deployed Supports: Next.js Re…" at bounding box center [624, 355] width 1249 height 711
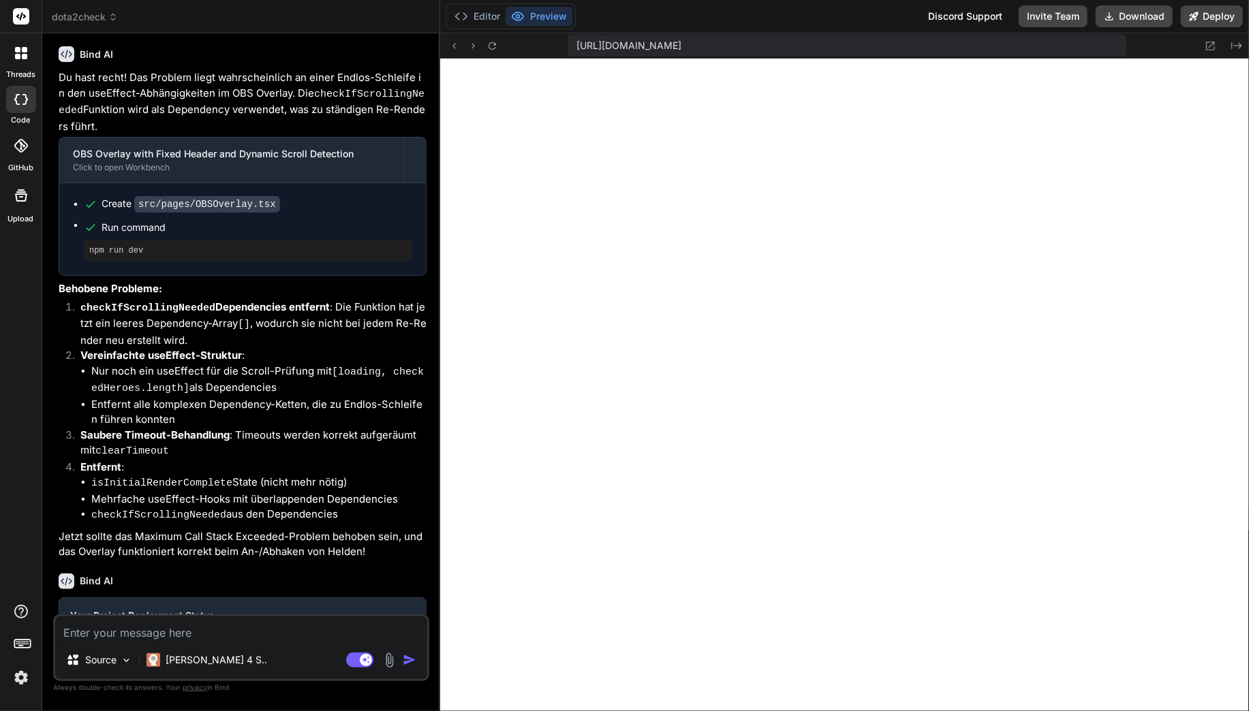
click at [218, 634] on textarea at bounding box center [241, 629] width 372 height 25
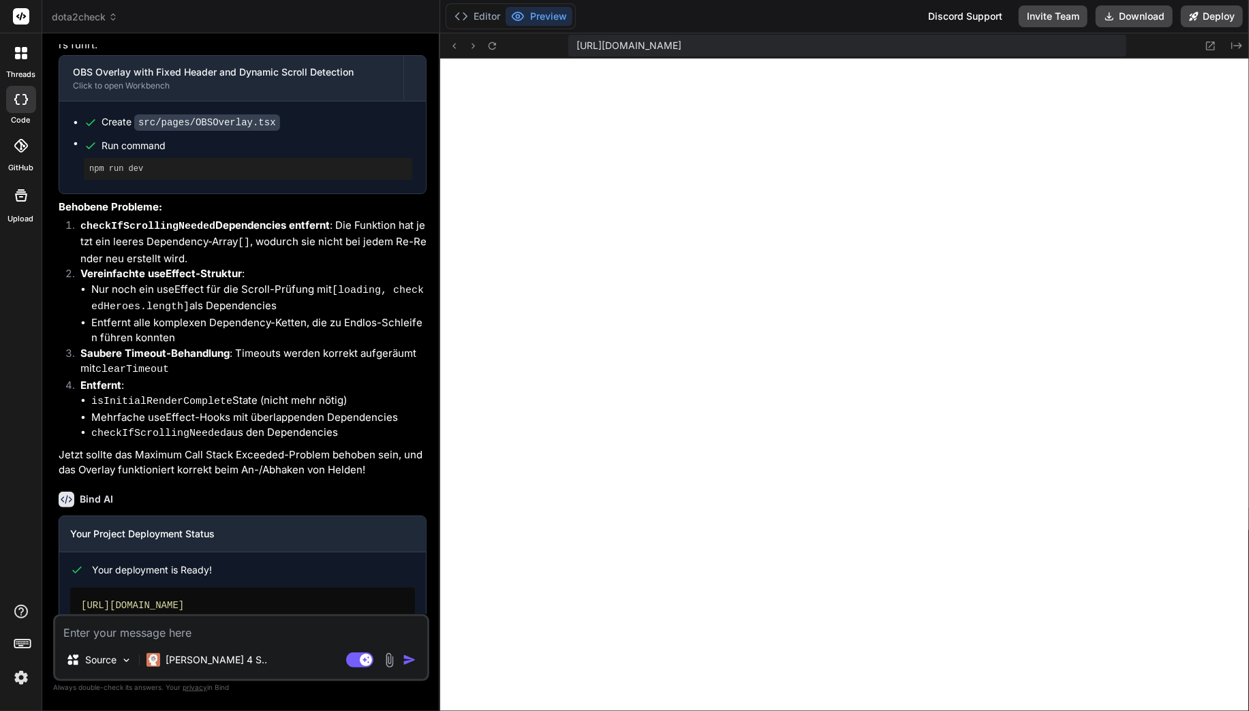
click at [211, 629] on textarea at bounding box center [241, 629] width 372 height 25
click at [218, 619] on textarea at bounding box center [241, 629] width 372 height 25
type textarea "B"
type textarea "x"
type textarea "Bi"
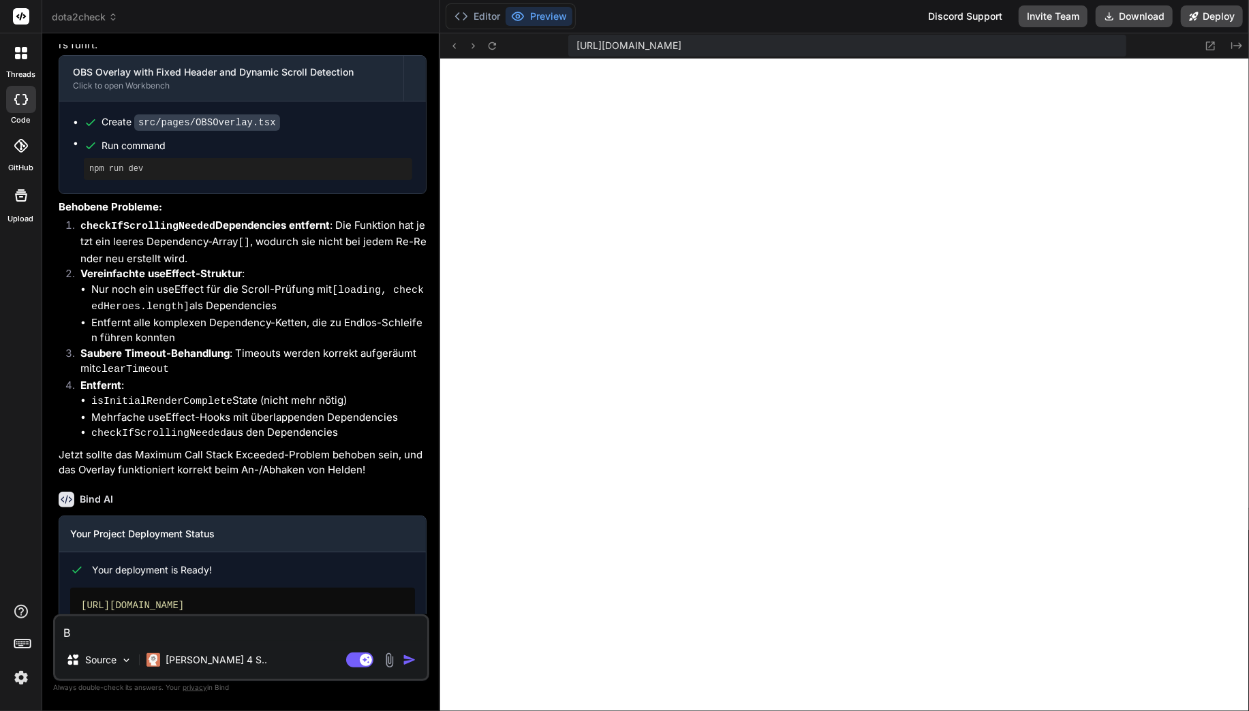
type textarea "x"
type textarea "Bit"
type textarea "x"
type textarea "Bitt"
type textarea "x"
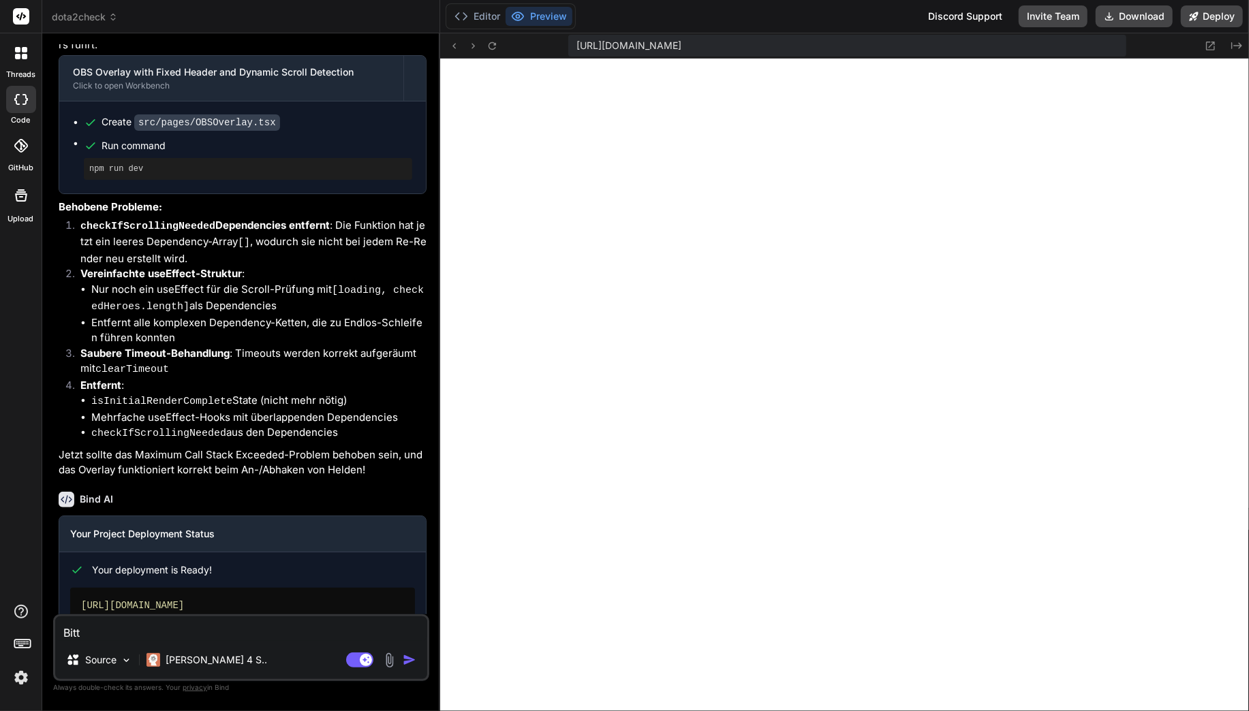
type textarea "Bitte"
type textarea "x"
type textarea "Bitte"
type textarea "x"
type textarea "Bitte i"
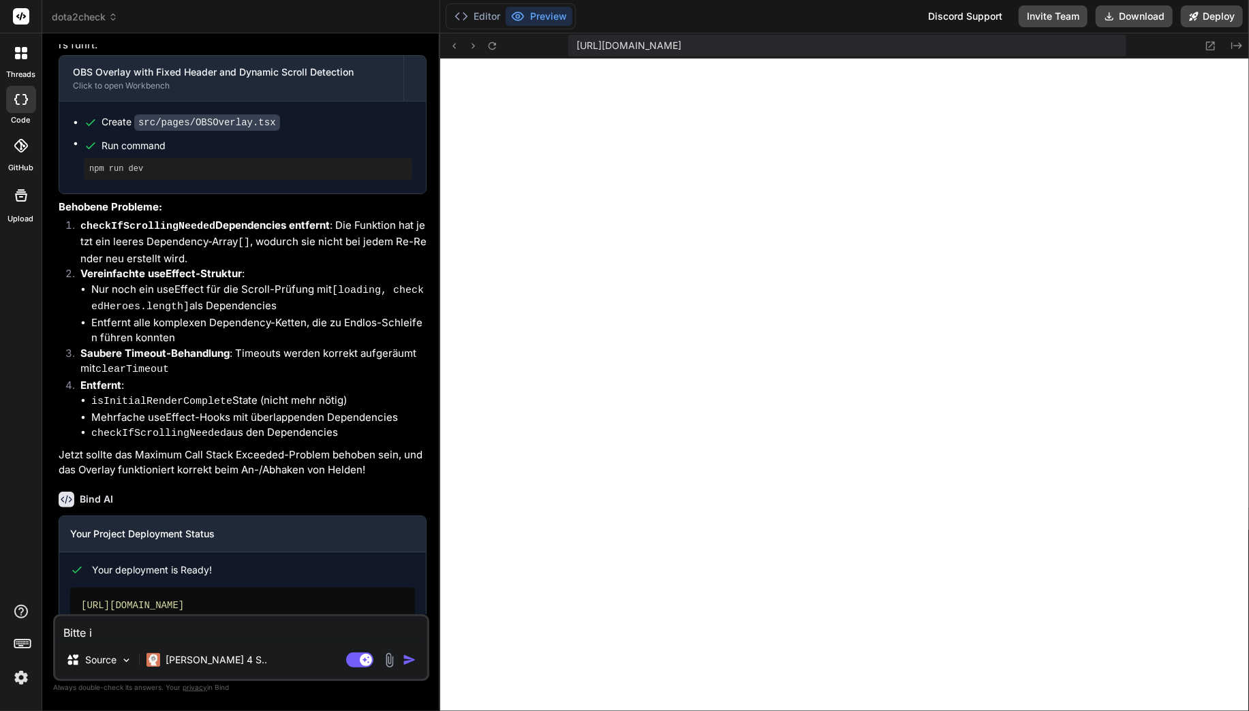
type textarea "x"
type textarea "Bitte im"
type textarea "x"
type textarea "Bitte im"
type textarea "x"
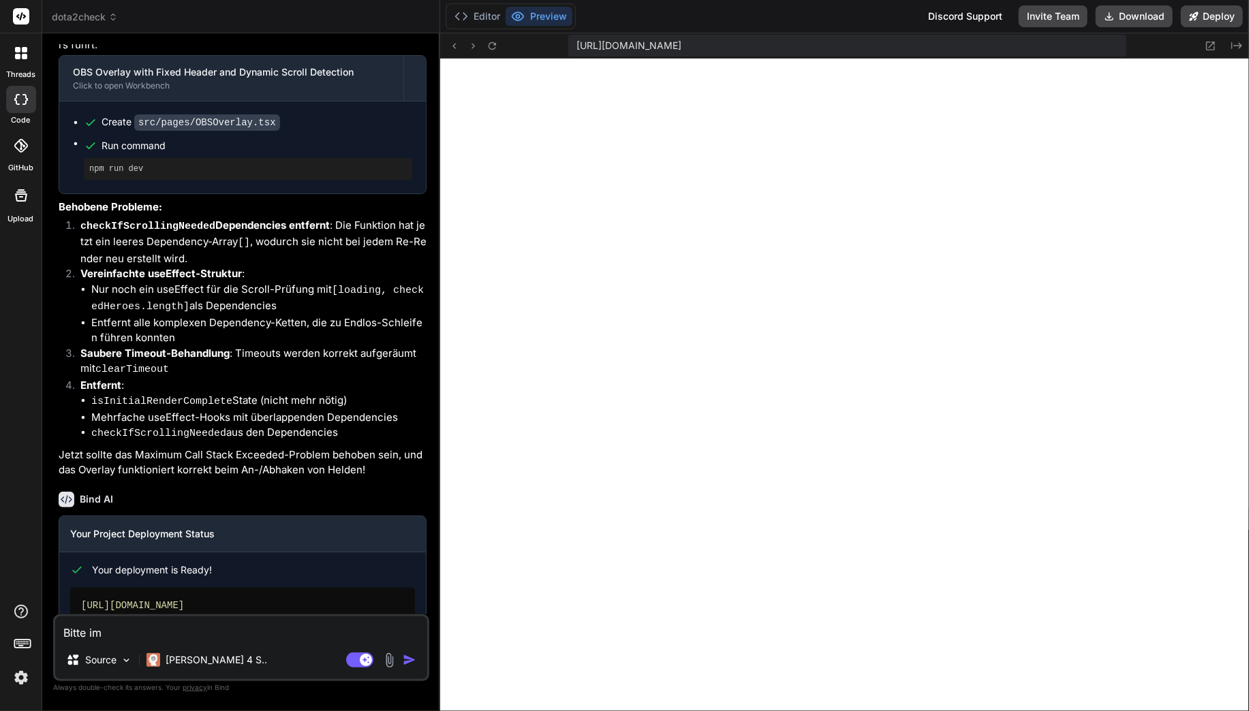
type textarea "Bitte im O"
type textarea "x"
type textarea "Bitte im OB"
type textarea "x"
type textarea "Bitte im OBS"
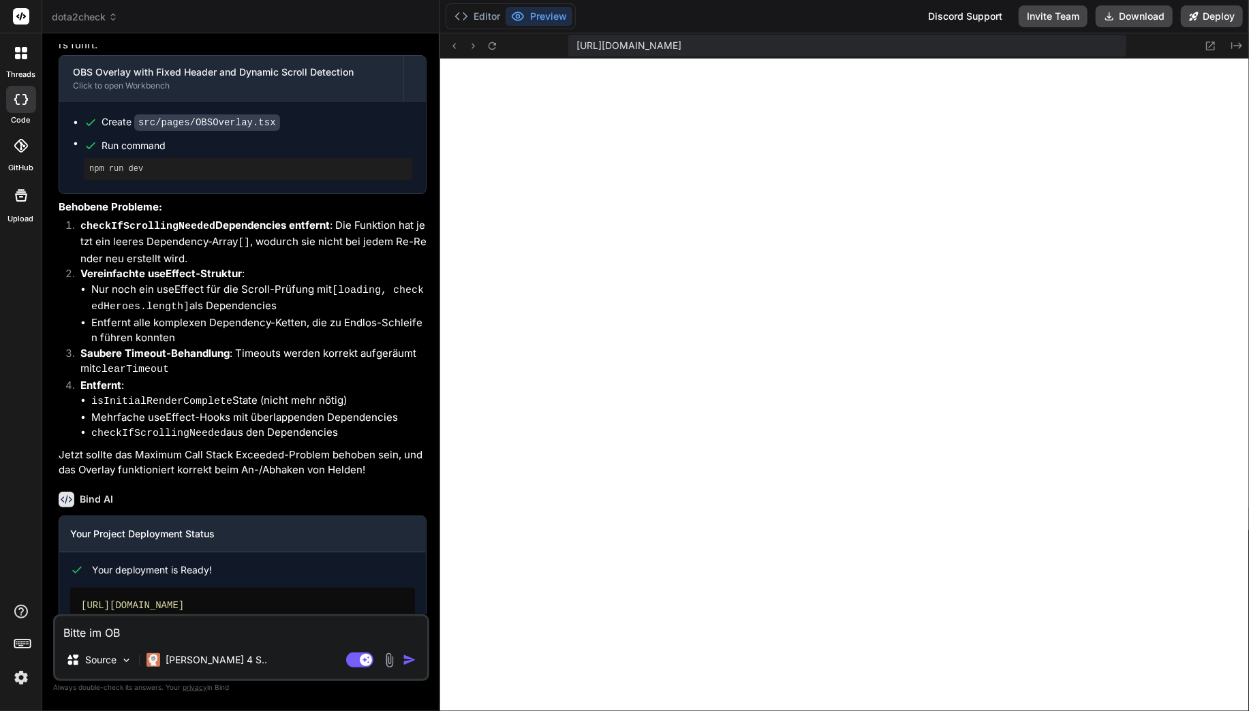
type textarea "x"
type textarea "Bitte im OBS"
type textarea "x"
type textarea "Bitte im OBS O"
type textarea "x"
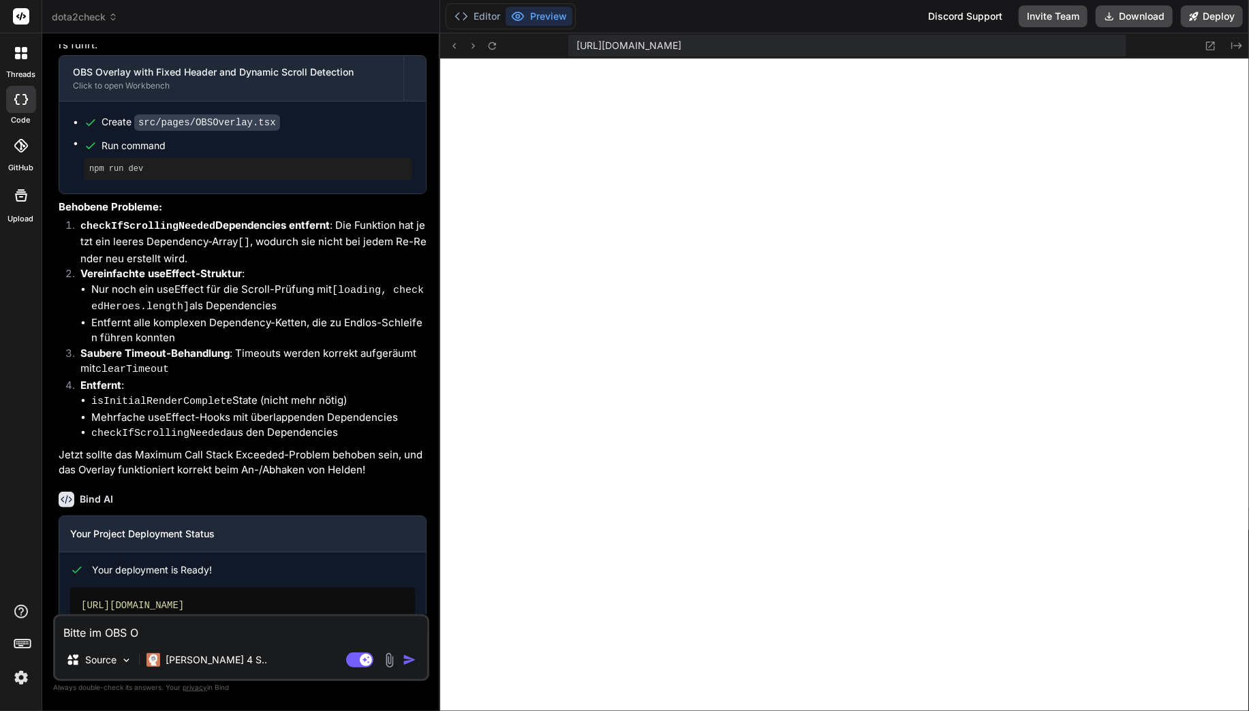
type textarea "Bitte im OBS OV"
type textarea "x"
type textarea "Bitte im OBS OVe"
type textarea "x"
type textarea "Bitte im OBS OVer"
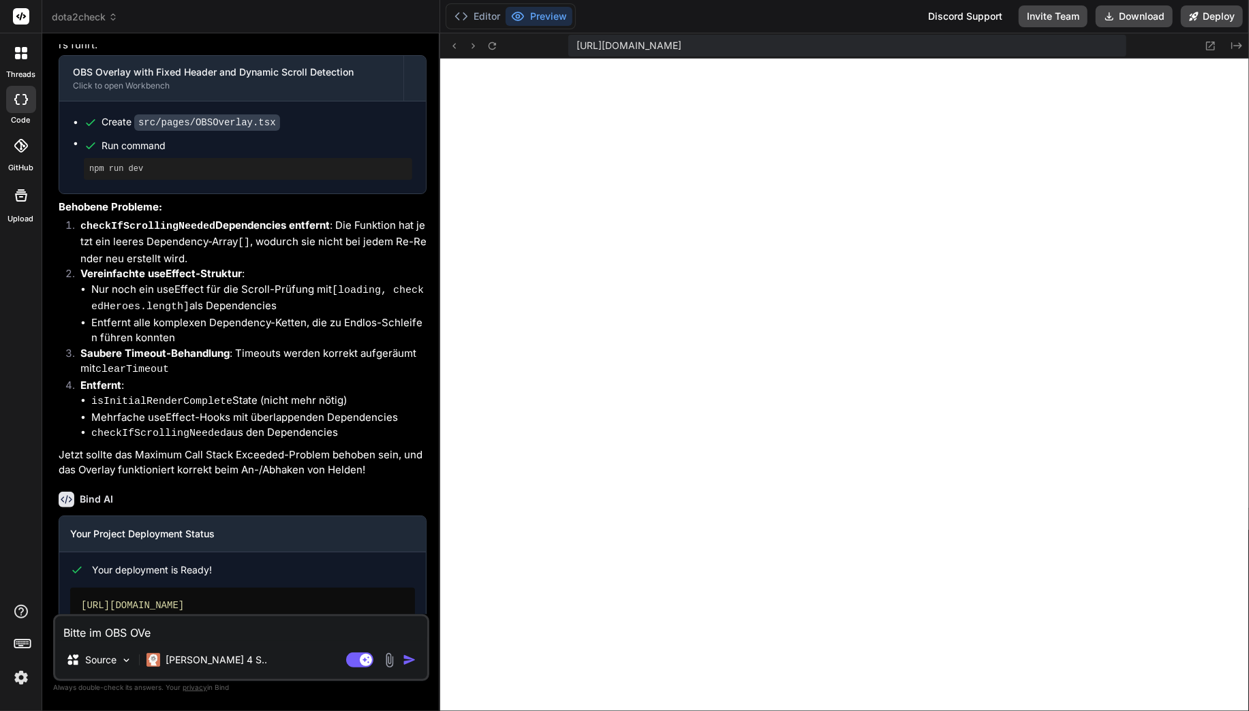
type textarea "x"
type textarea "Bitte im OBS OVerl"
type textarea "x"
type textarea "Bitte im OBS OVerla"
type textarea "x"
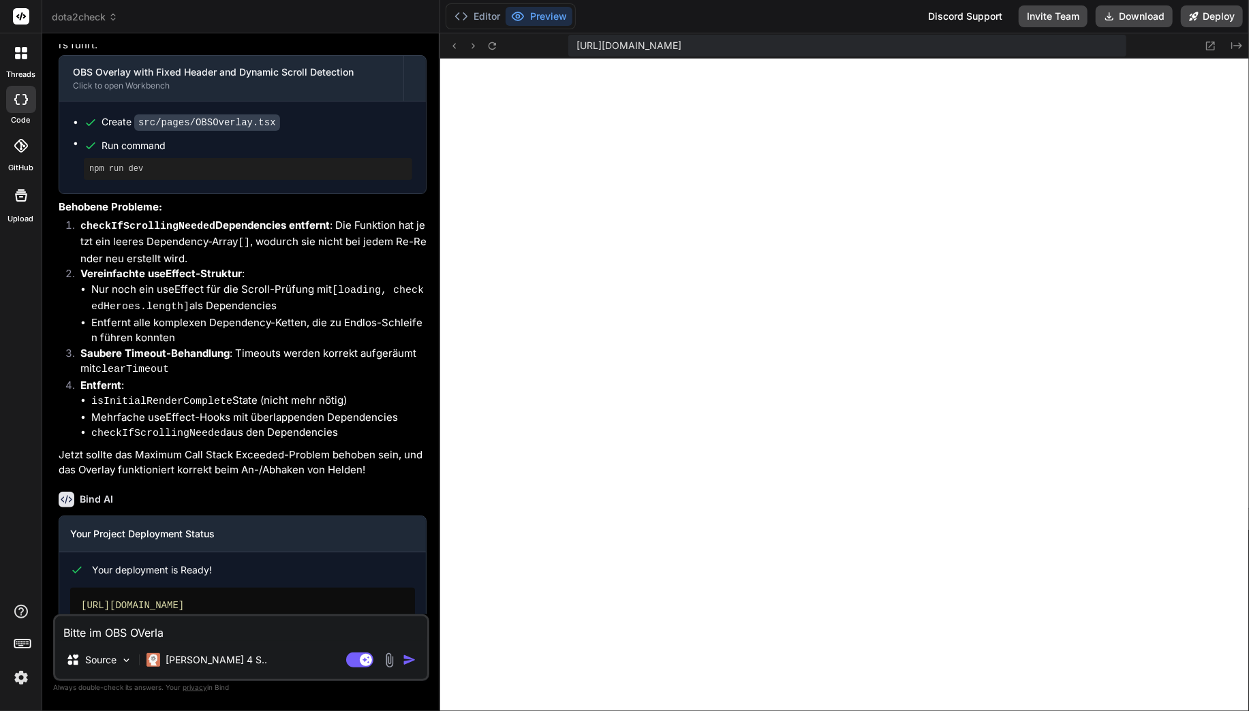
type textarea "Bitte im OBS OVerlay"
type textarea "x"
type textarea "Bitte im OBS OVerlay"
type textarea "x"
type textarea "Bitte im OBS OVerlay n"
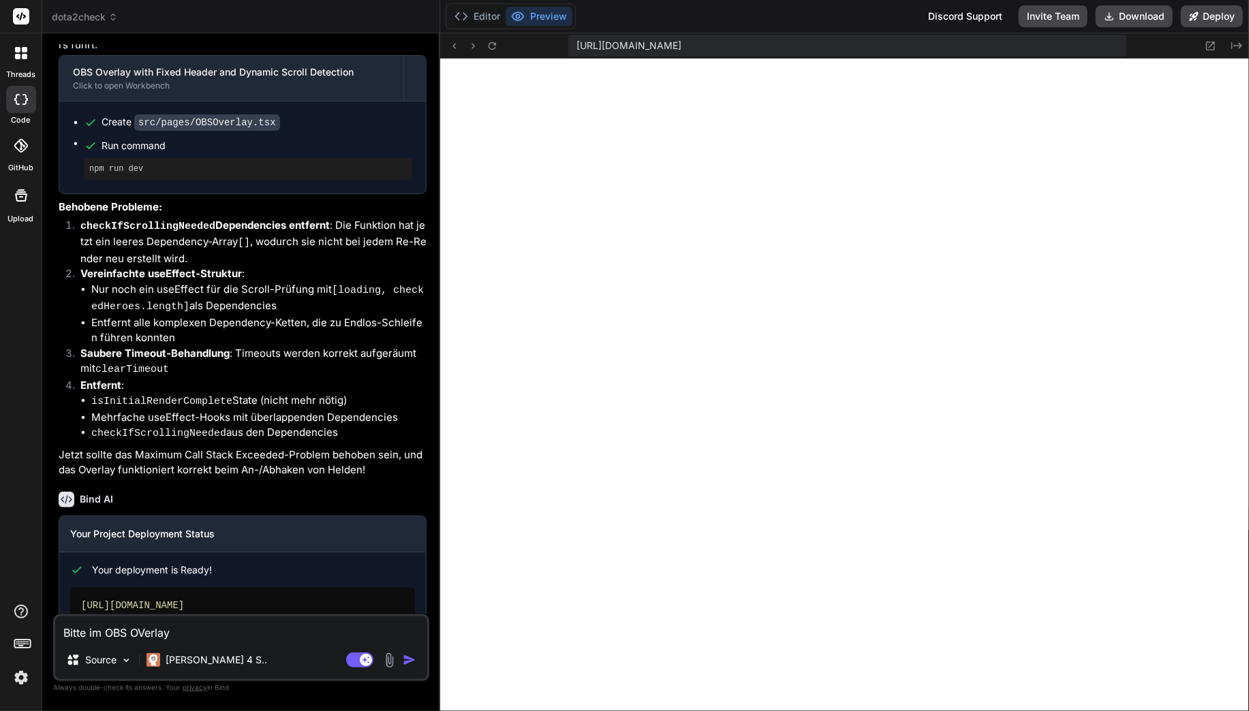
type textarea "x"
type textarea "Bitte im OBS OVerlay no"
type textarea "x"
type textarea "Bitte im OBS OVerlay noc"
type textarea "x"
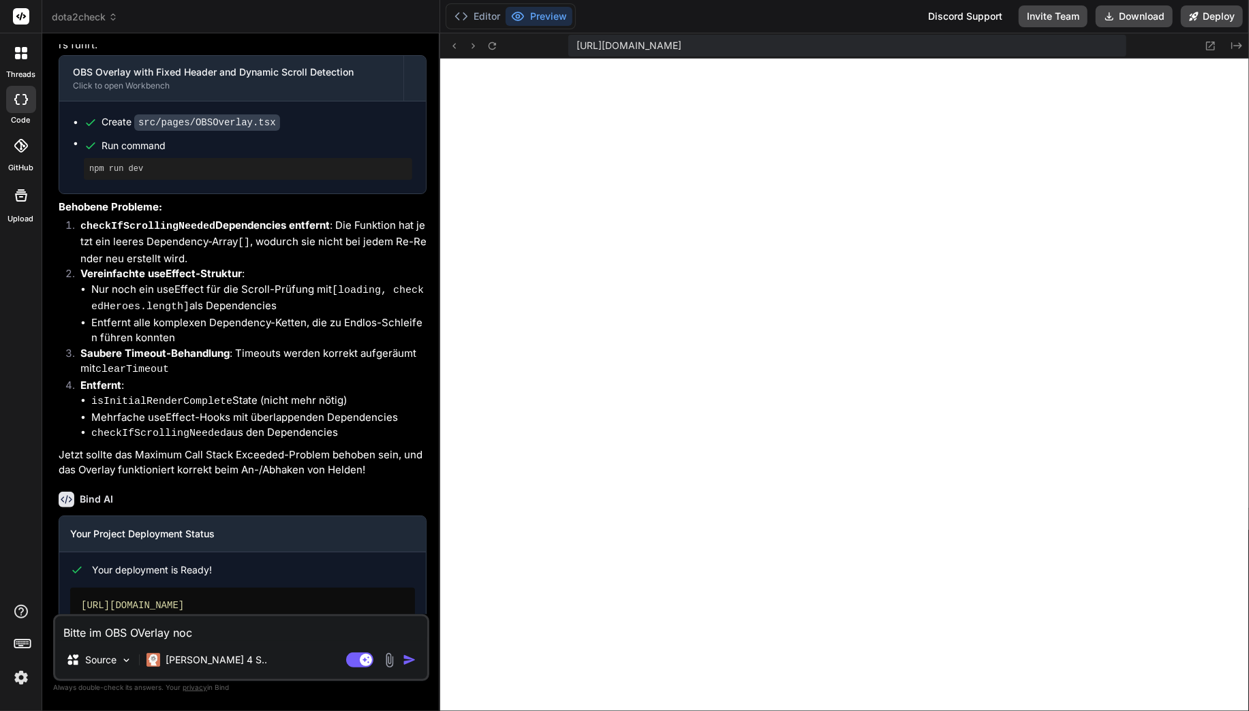
type textarea "Bitte im OBS OVerlay noch"
type textarea "x"
type textarea "Bitte im OBS OVerlay noch"
type textarea "x"
type textarea "Bitte im OBS OVerlay noch m"
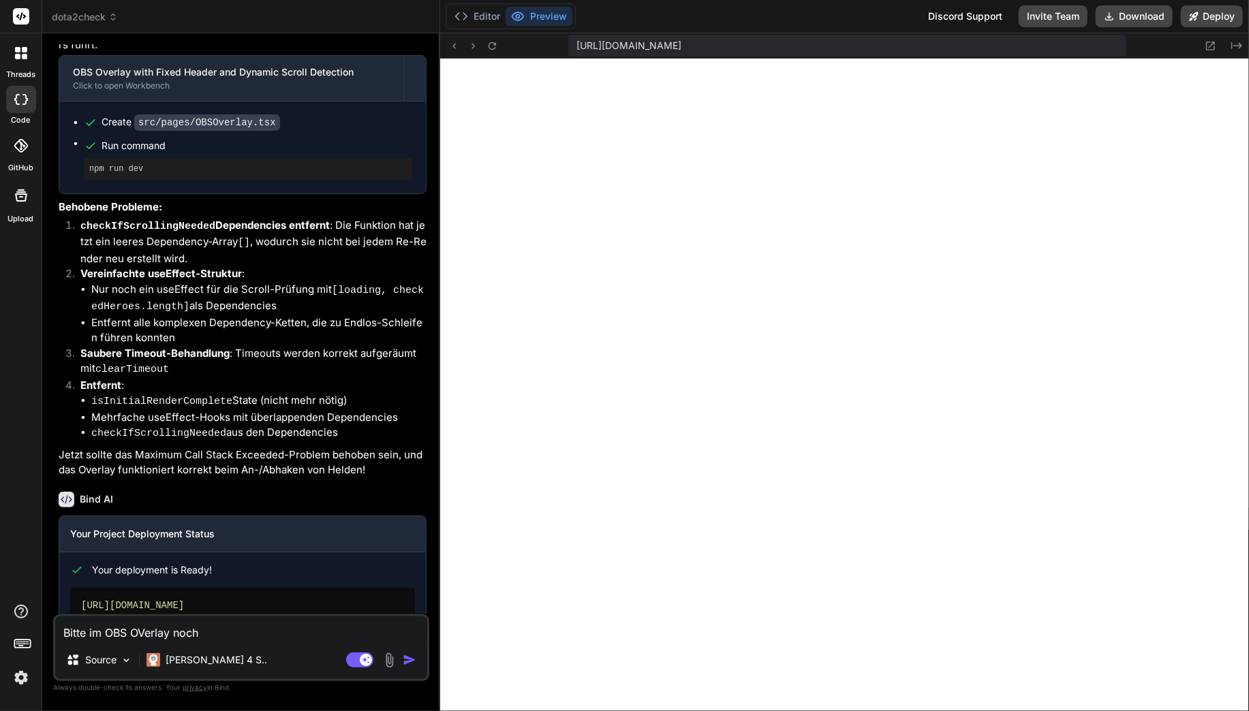
type textarea "x"
type textarea "Bitte im OBS OVerlay noch ma"
type textarea "x"
type textarea "Bitte im OBS OVerlay noch mal"
type textarea "x"
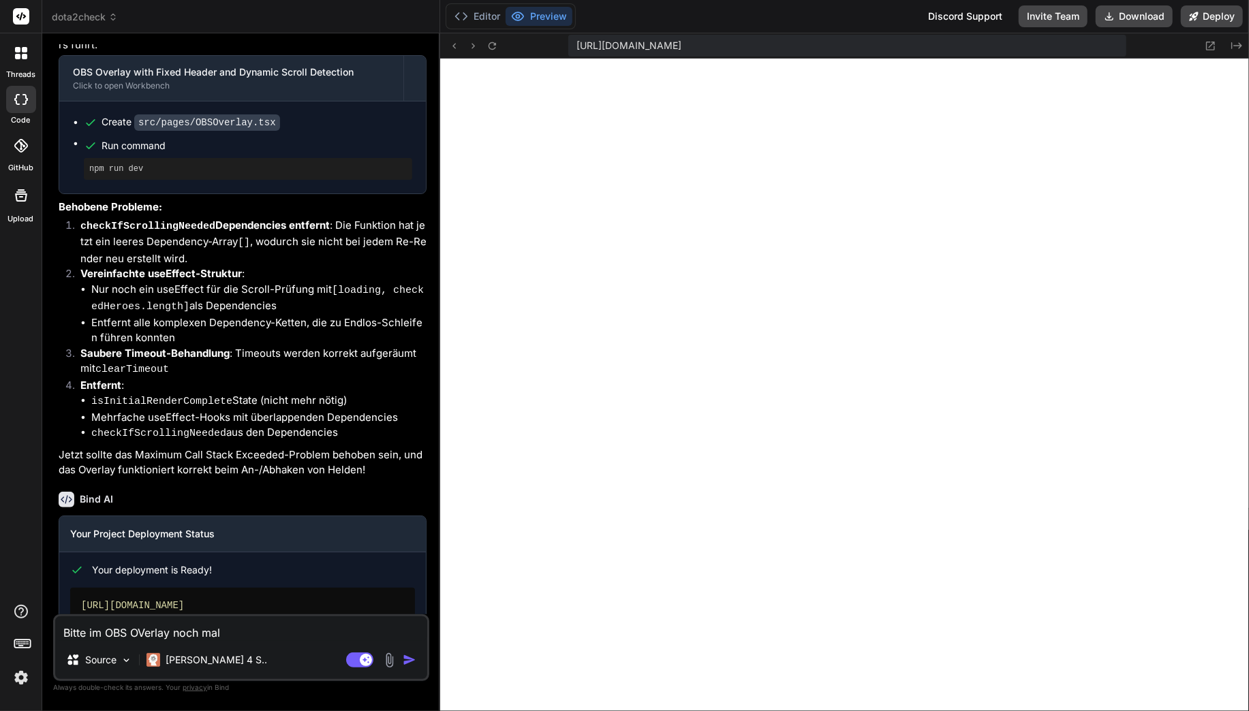
type textarea "Bitte im OBS OVerlay noch mal"
type textarea "x"
type textarea "Bitte im OBS OVerlay noch mal c"
type textarea "x"
type textarea "Bitte im OBS OVerlay noch mal ch"
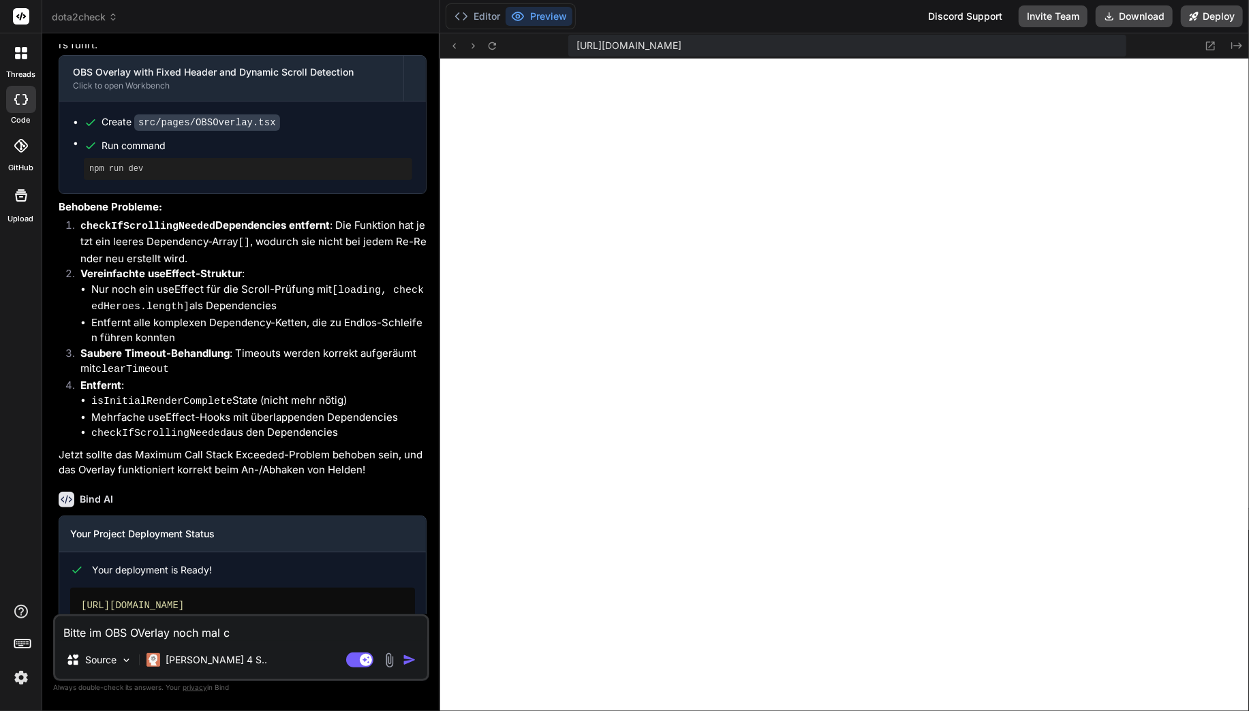
type textarea "x"
type textarea "Bitte im OBS OVerlay noch mal che"
type textarea "x"
type textarea "Bitte im OBS OVerlay noch mal chec"
type textarea "x"
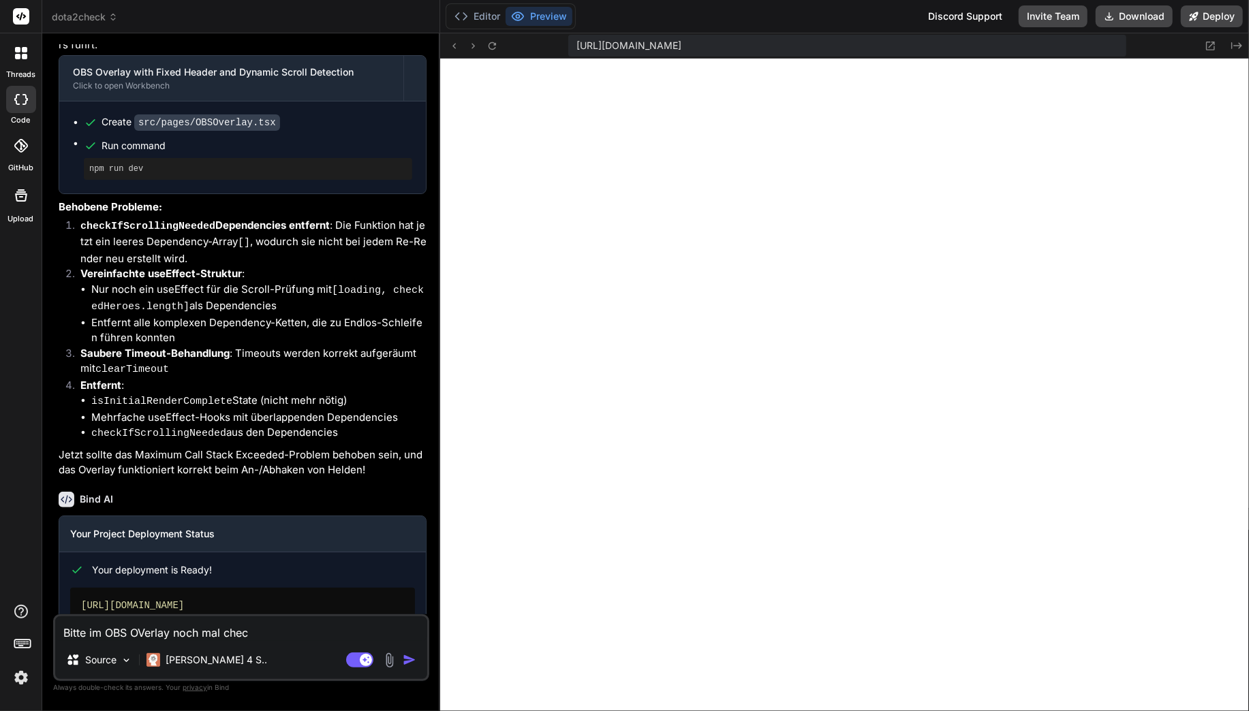
type textarea "Bitte im OBS OVerlay noch mal check"
type textarea "x"
type textarea "Bitte im OBS OVerlay noch mal checke"
type textarea "x"
type textarea "Bitte im OBS OVerlay noch mal checken"
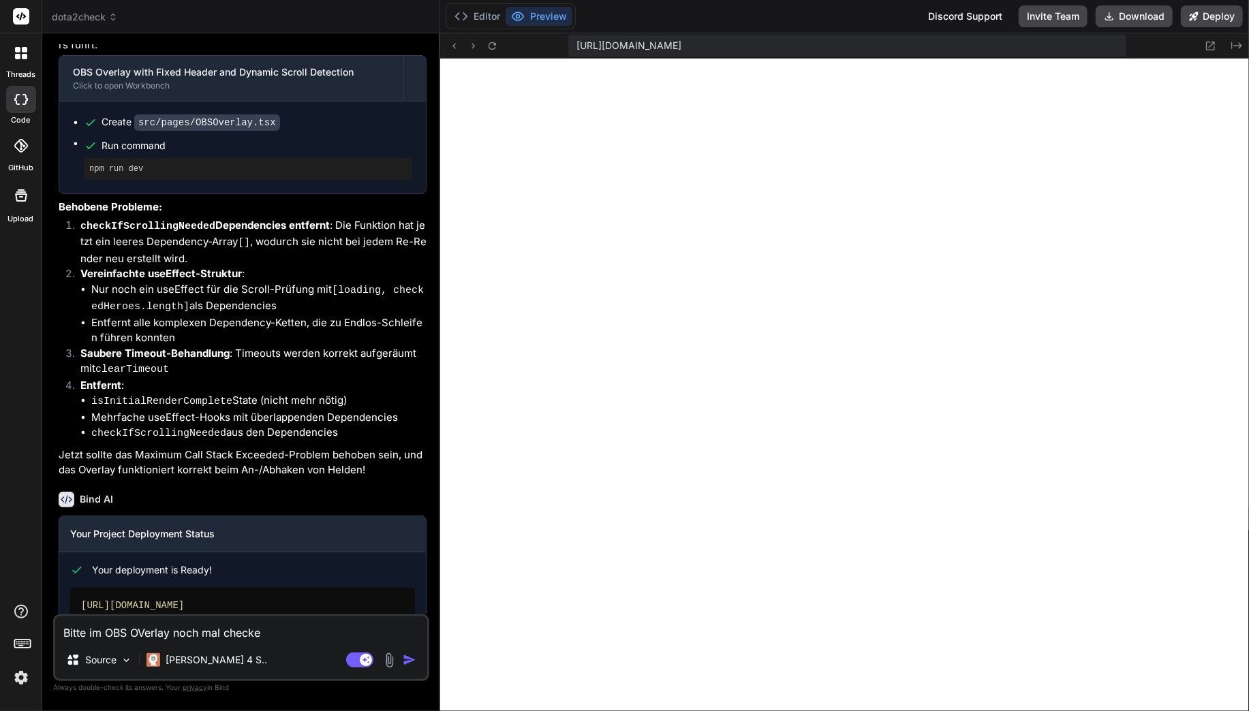
type textarea "x"
type textarea "Bitte im OBS OVerlay noch mal checken"
type textarea "x"
type textarea "Bitte im OBS OVerlay noch mal checken w"
type textarea "x"
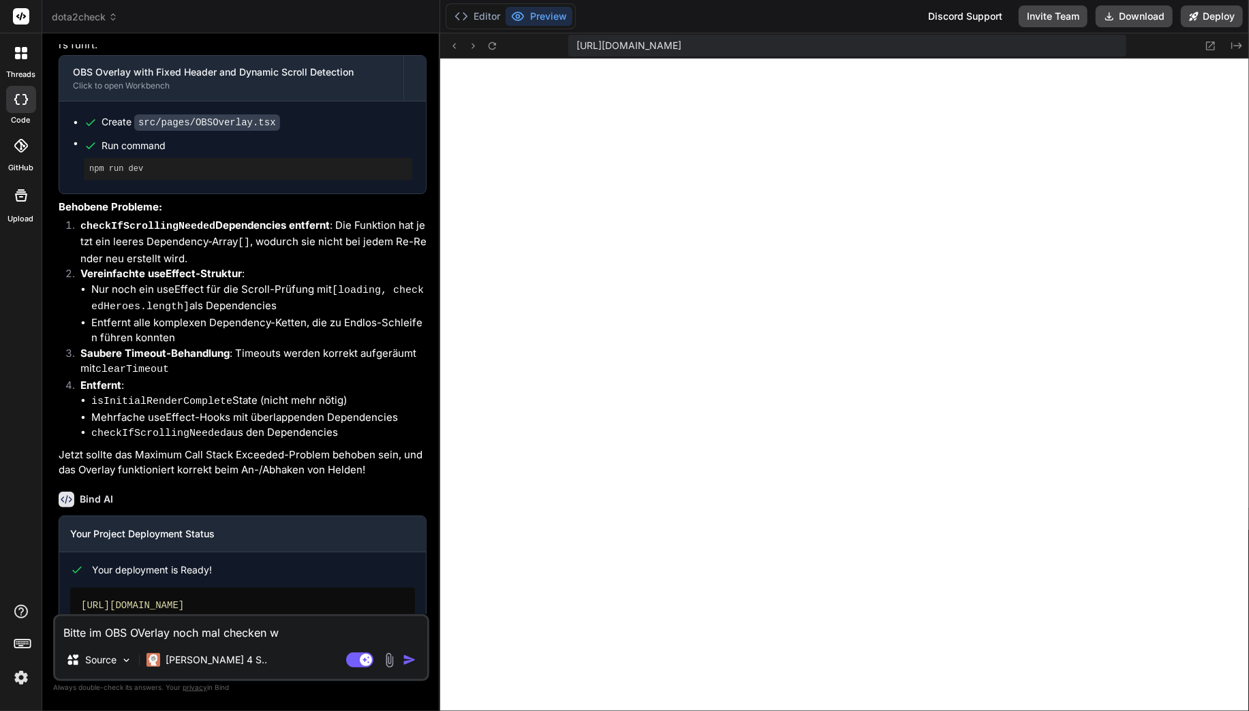
type textarea "Bitte im OBS OVerlay noch mal checken wa"
type textarea "x"
type textarea "Bitte im OBS OVerlay noch mal checken war"
type textarea "x"
type textarea "Bitte im OBS OVerlay noch mal checken waru"
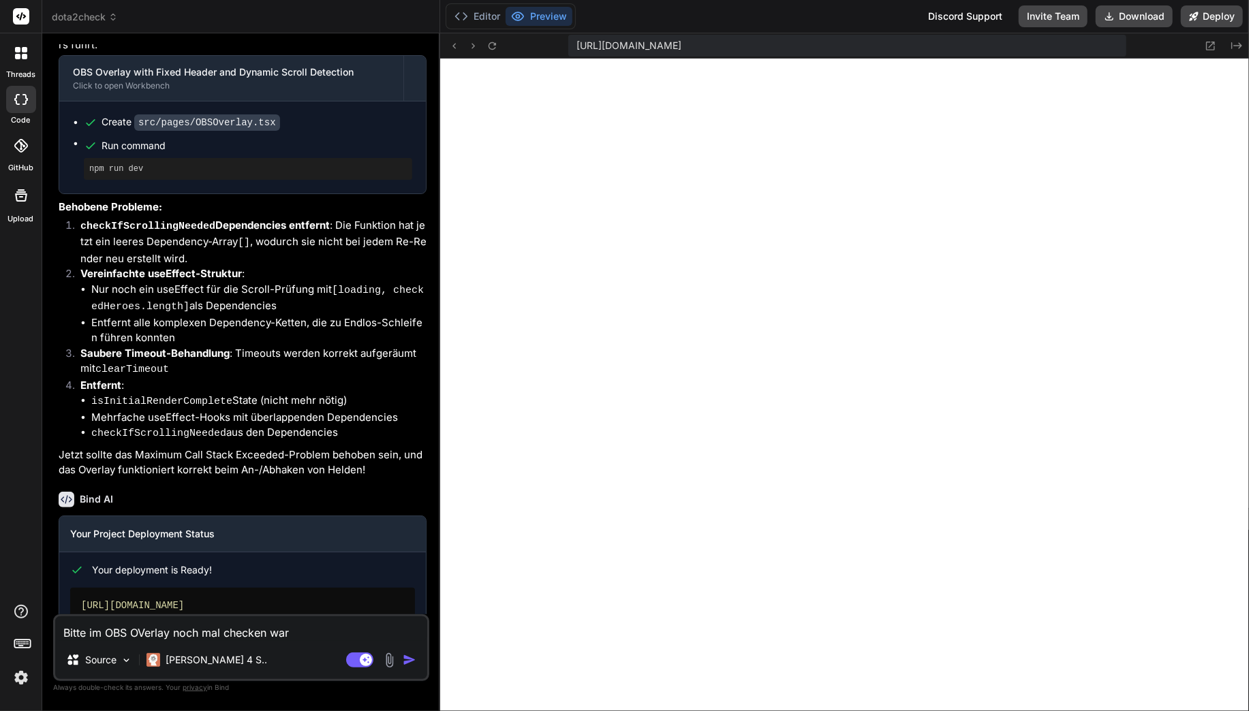
type textarea "x"
type textarea "Bitte im OBS OVerlay noch mal checken warum"
type textarea "x"
type textarea "Bitte im OBS OVerlay noch mal checken warum"
type textarea "x"
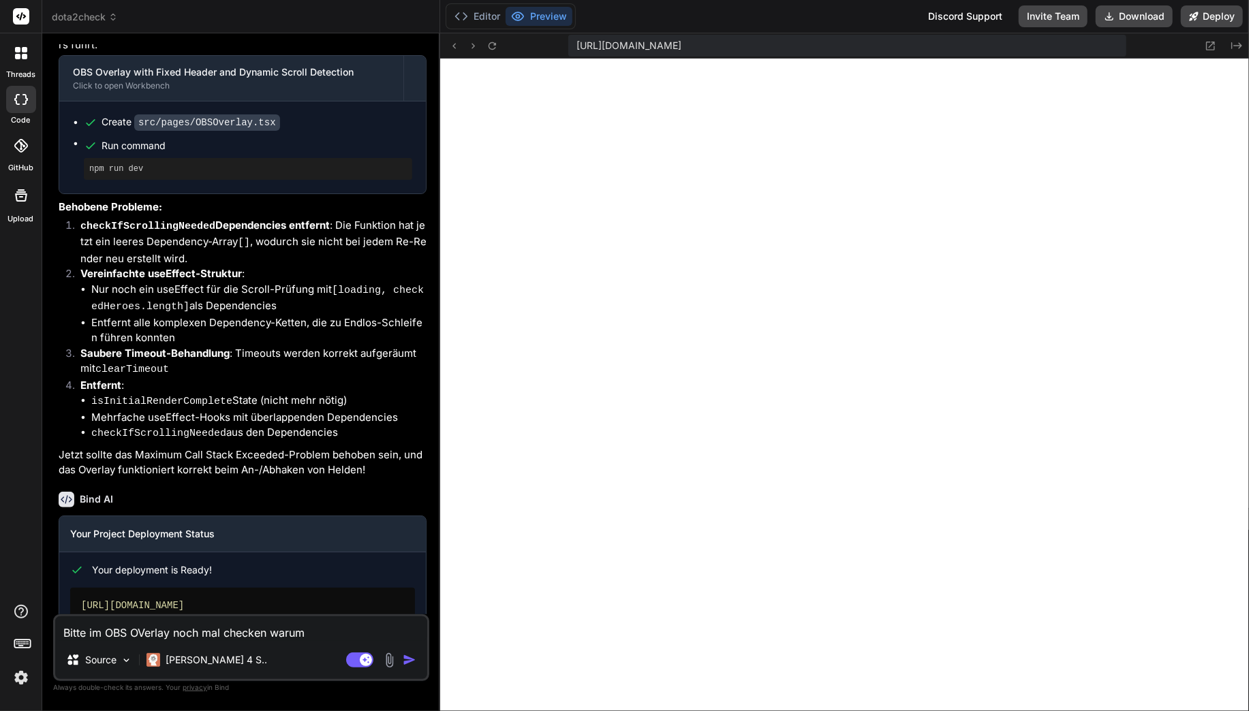
type textarea "Bitte im OBS OVerlay noch mal checken warum d"
type textarea "x"
type textarea "Bitte im OBS OVerlay noch mal checken warum da"
type textarea "x"
type textarea "Bitte im OBS OVerlay noch mal checken warum das"
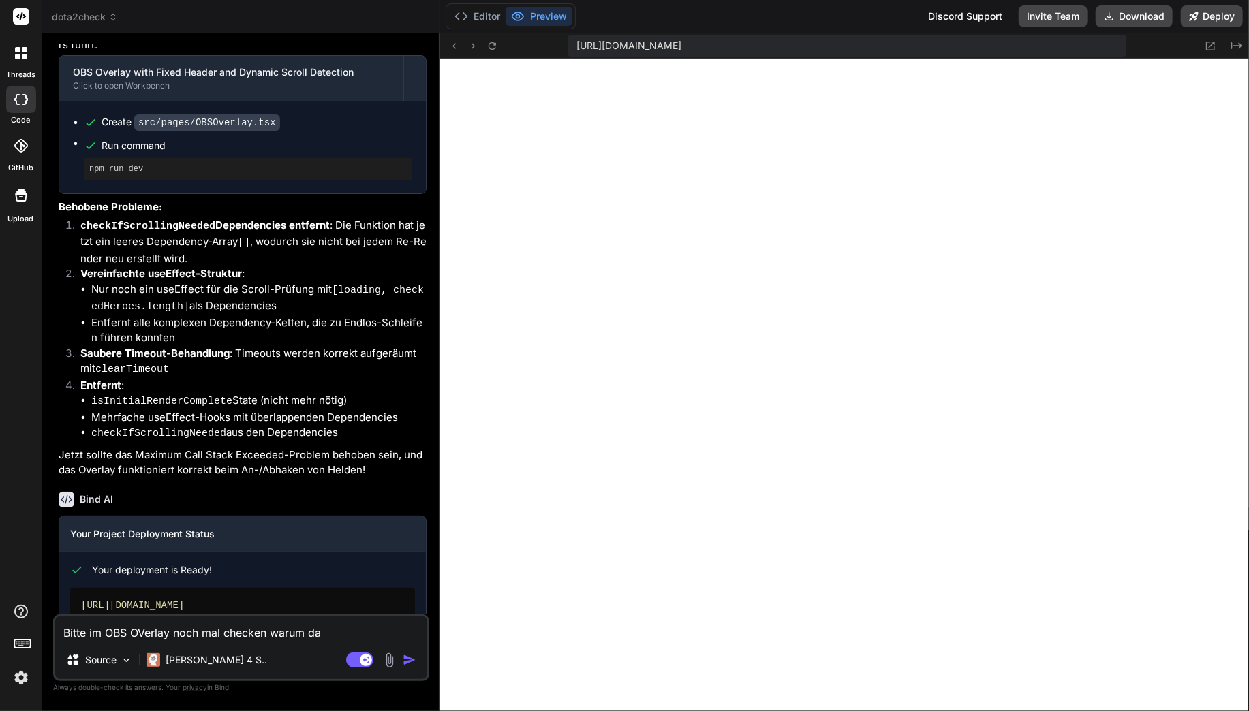
type textarea "x"
type textarea "Bitte im OBS OVerlay noch mal checken warum das"
type textarea "x"
type textarea "Bitte im OBS OVerlay noch mal checken warum das S"
type textarea "x"
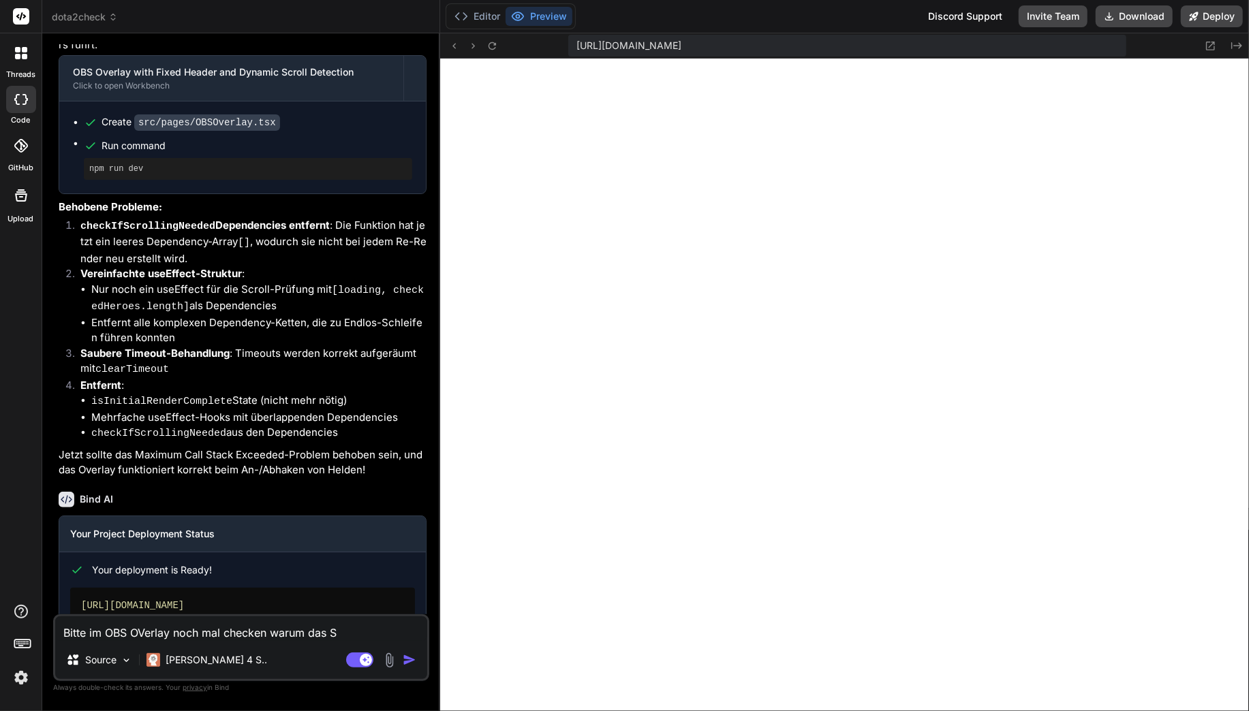
type textarea "Bitte im OBS OVerlay noch mal checken warum das Sc"
type textarea "x"
type textarea "Bitte im OBS OVerlay noch mal checken warum das Scr"
type textarea "x"
type textarea "Bitte im OBS OVerlay noch mal checken warum das Scro"
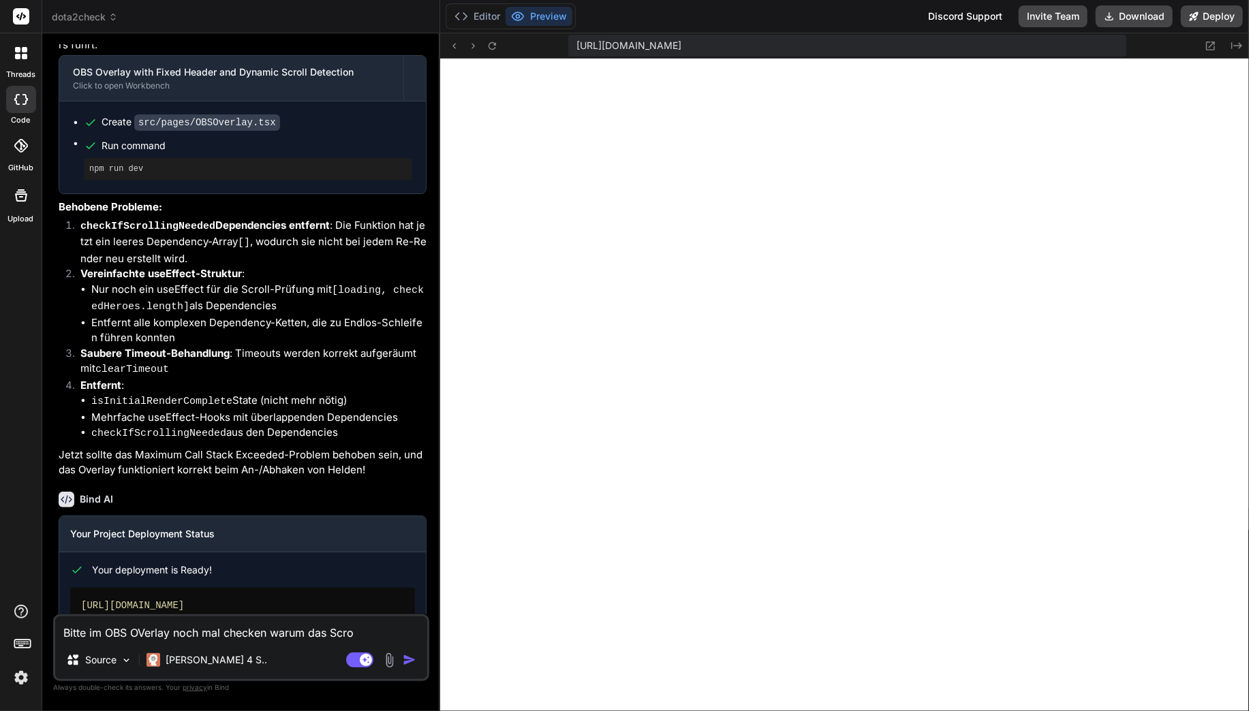
type textarea "x"
type textarea "Bitte im OBS OVerlay noch mal checken warum das Scrol"
type textarea "x"
type textarea "Bitte im OBS OVerlay noch mal checken warum das Scroll"
type textarea "x"
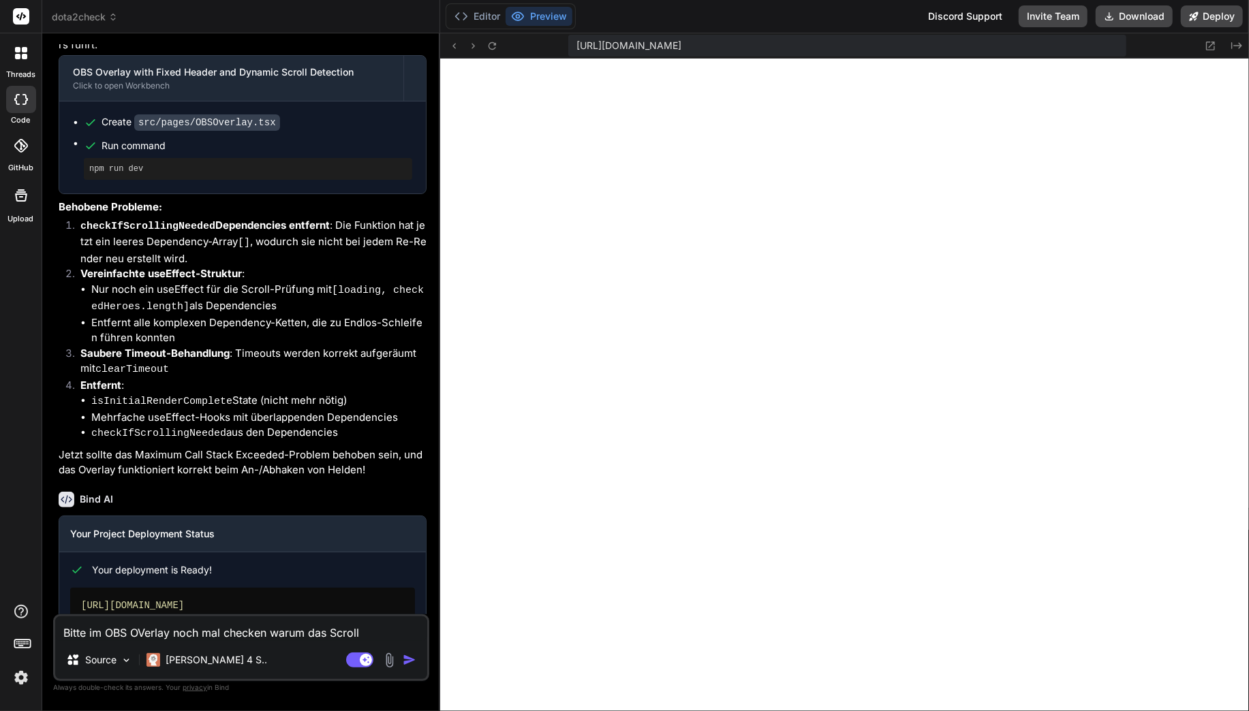
type textarea "Bitte im OBS OVerlay noch mal checken warum das Scrolle"
type textarea "x"
type textarea "Bitte im OBS OVerlay noch mal checken warum das Scrollen"
type textarea "x"
type textarea "Bitte im OBS OVerlay noch mal checken warum das Scrollen"
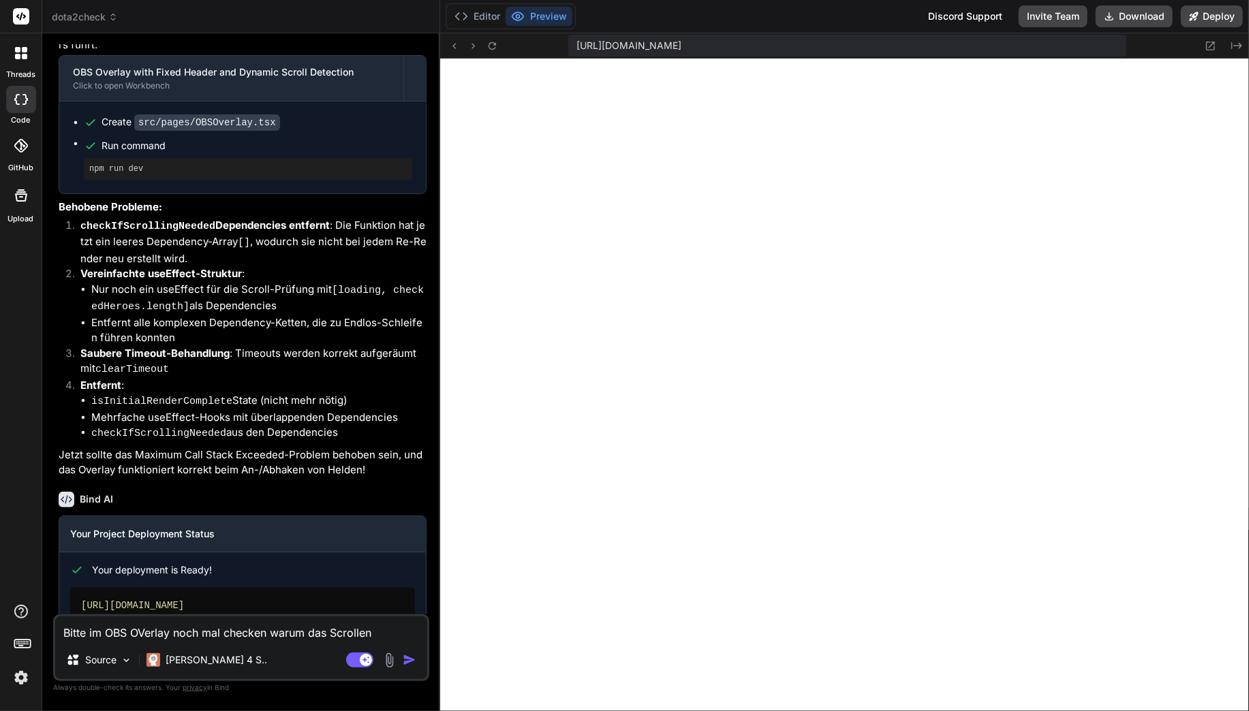
type textarea "x"
type textarea "Bitte im OBS OVerlay noch mal checken warum das Scrollen n"
type textarea "x"
type textarea "Bitte im OBS OVerlay noch mal checken warum das Scrollen ni"
type textarea "x"
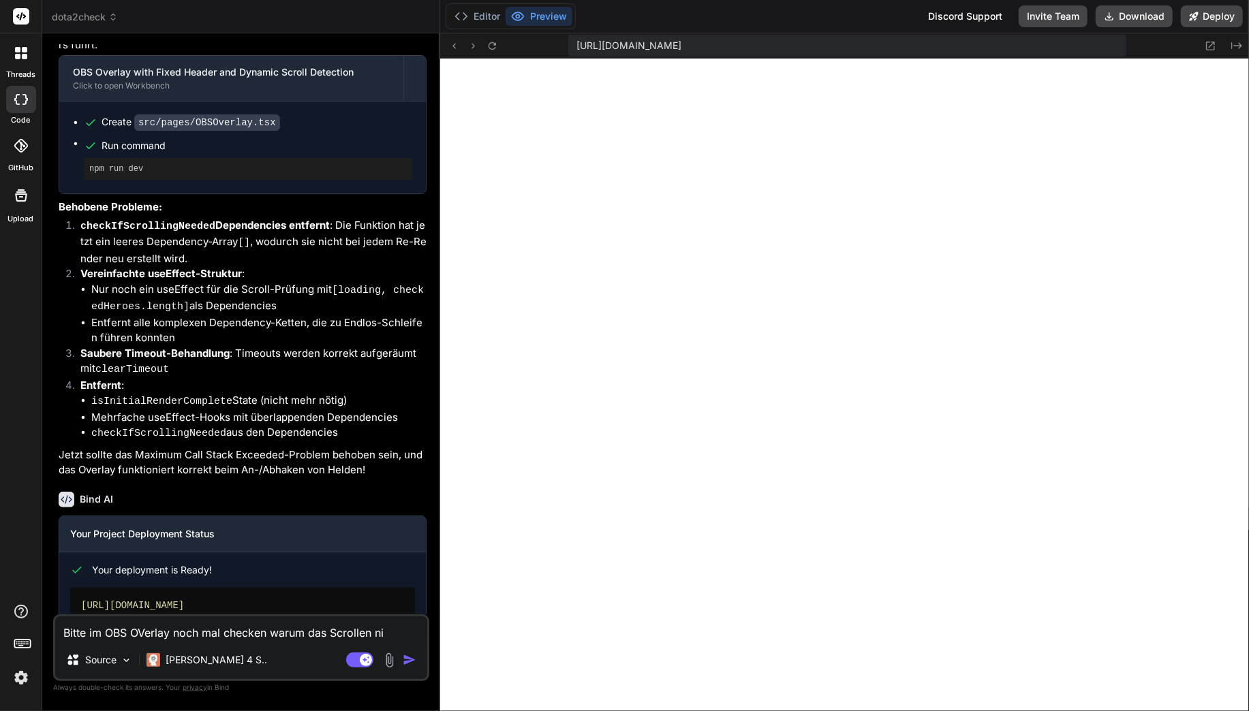
type textarea "Bitte im OBS OVerlay noch mal checken warum das Scrollen nic"
type textarea "x"
type textarea "Bitte im OBS OVerlay noch mal checken warum das Scrollen nich"
type textarea "x"
type textarea "Bitte im OBS OVerlay noch mal checken warum das Scrollen nicht"
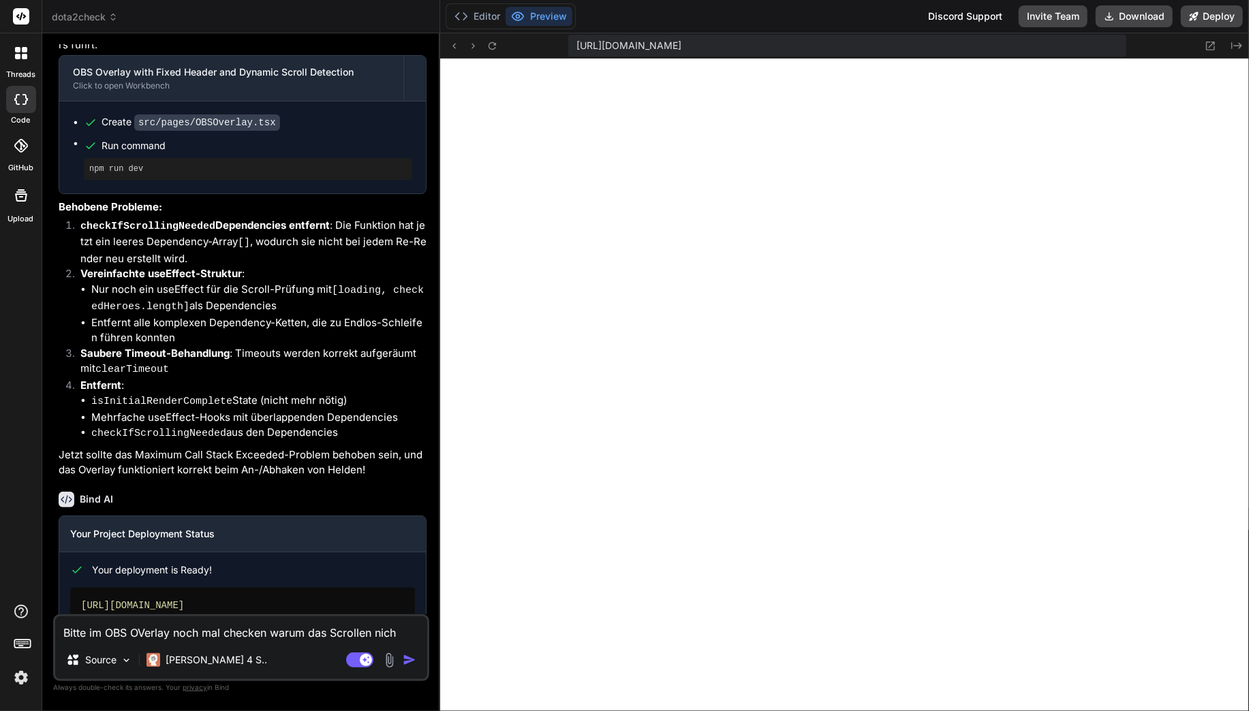
type textarea "x"
type textarea "Bitte im OBS OVerlay noch mal checken warum das Scrollen nicht"
type textarea "x"
type textarea "Bitte im OBS OVerlay noch mal checken warum das Scrollen nicht f"
type textarea "x"
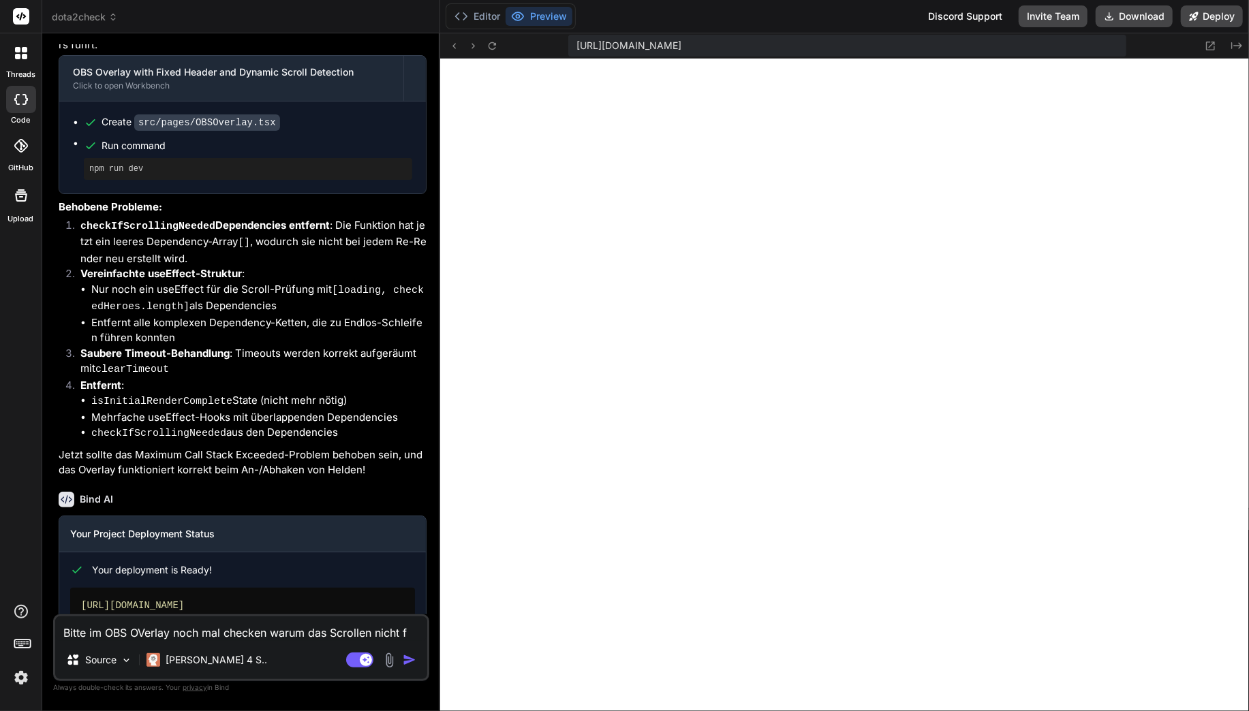
type textarea "Bitte im OBS OVerlay noch mal checken warum das Scrollen nicht fu"
type textarea "x"
type textarea "Bitte im OBS OVerlay noch mal checken warum das Scrollen nicht fun"
type textarea "x"
type textarea "Bitte im OBS OVerlay noch mal checken warum das Scrollen nicht funk"
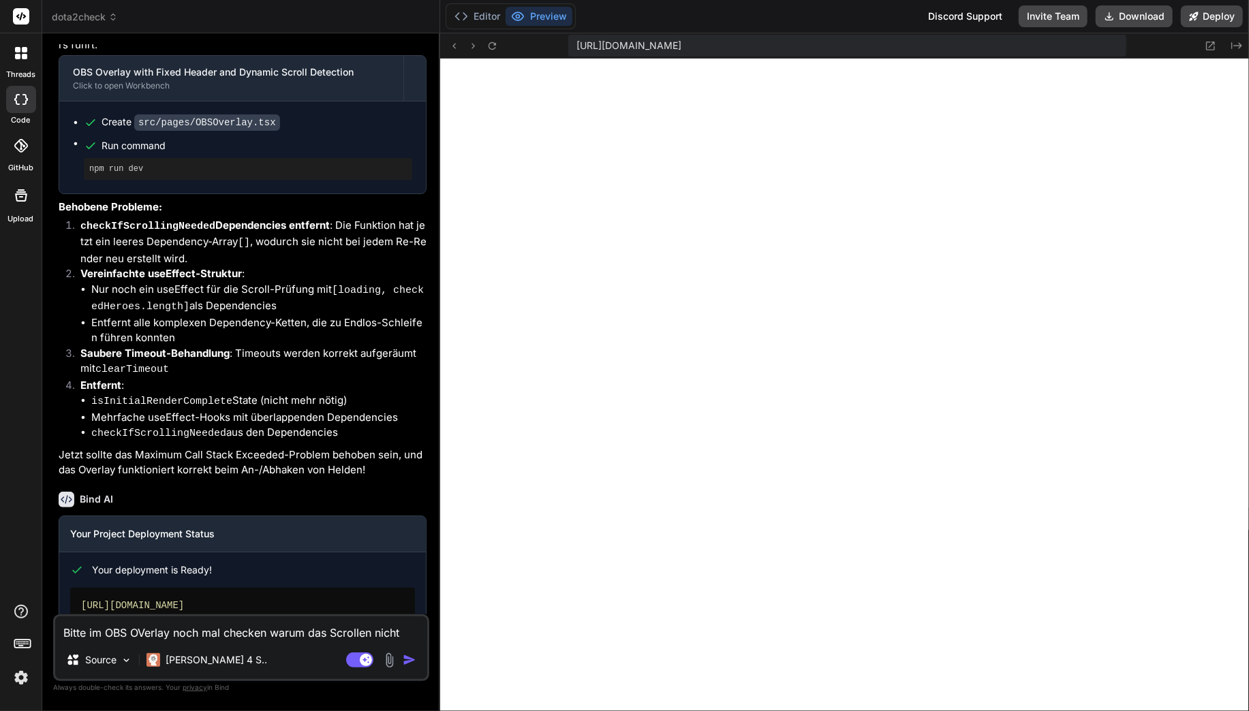
type textarea "x"
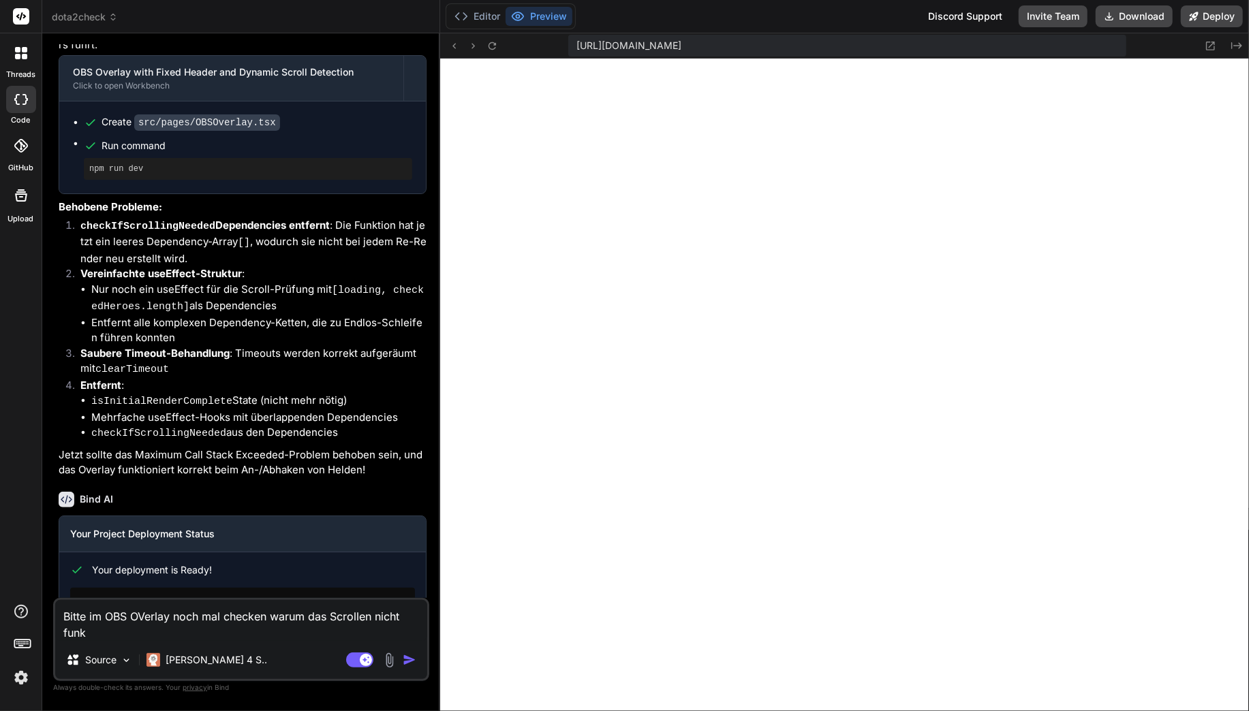
type textarea "Bitte im OBS OVerlay noch mal checken warum das Scrollen nicht funkt"
type textarea "x"
type textarea "Bitte im OBS OVerlay noch mal checken warum das Scrollen nicht funkti"
type textarea "x"
type textarea "Bitte im OBS OVerlay noch mal checken warum das Scrollen nicht funktio"
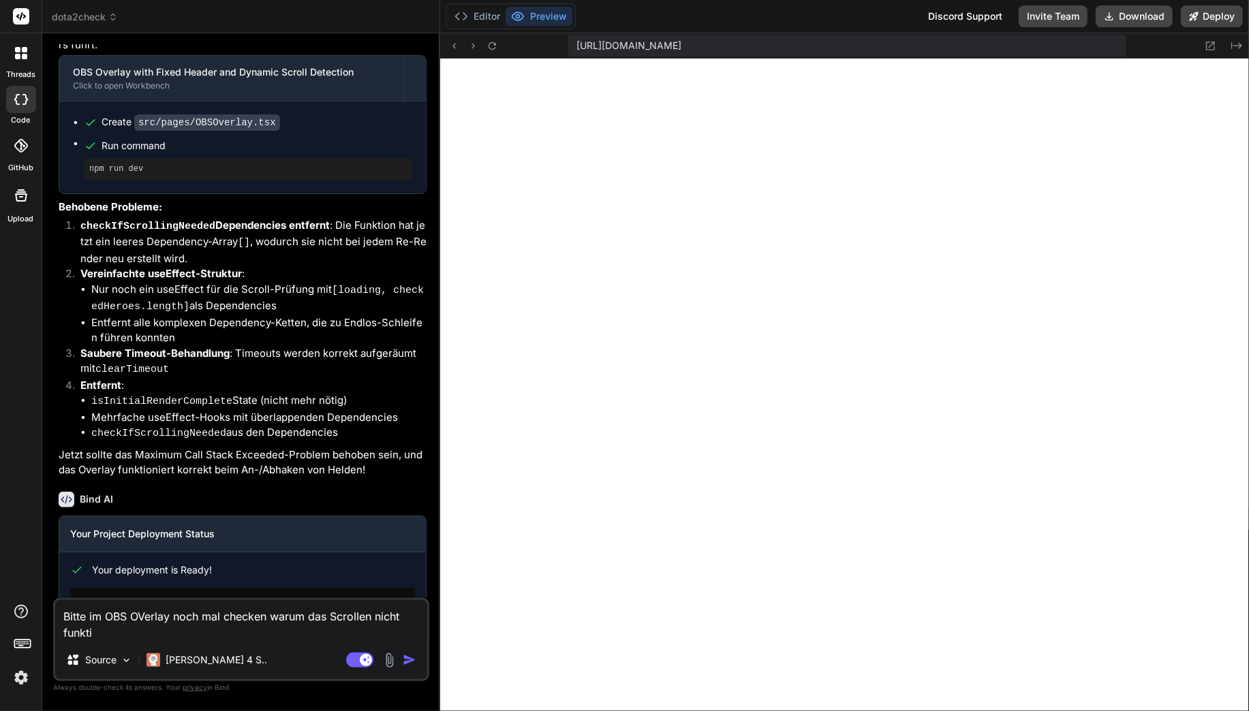
type textarea "x"
type textarea "Bitte im OBS OVerlay noch mal checken warum das Scrollen nicht funktion"
type textarea "x"
type textarea "Bitte im OBS OVerlay noch mal checken warum das Scrollen nicht funktioni"
type textarea "x"
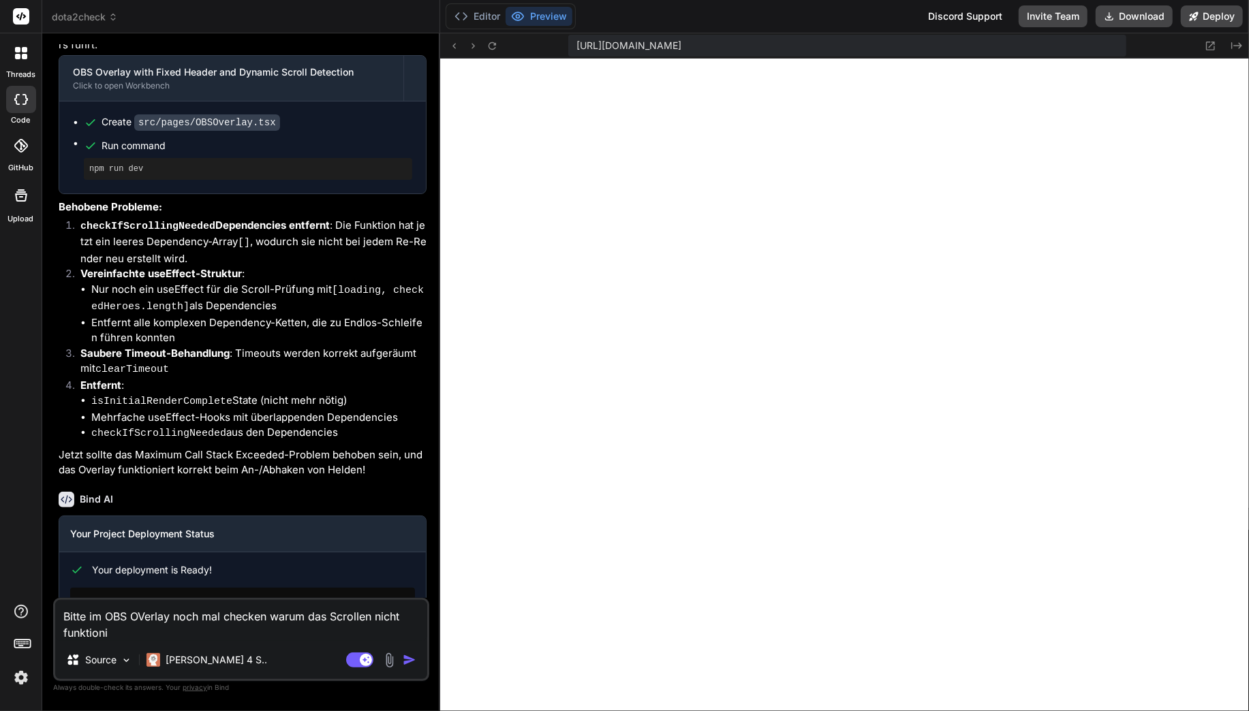
type textarea "Bitte im OBS OVerlay noch mal checken warum das Scrollen nicht funktionie"
type textarea "x"
type textarea "Bitte im OBS OVerlay noch mal checken warum das Scrollen nicht funktionier"
type textarea "x"
type textarea "Bitte im OBS OVerlay noch mal checken warum das Scrollen nicht funktioniert"
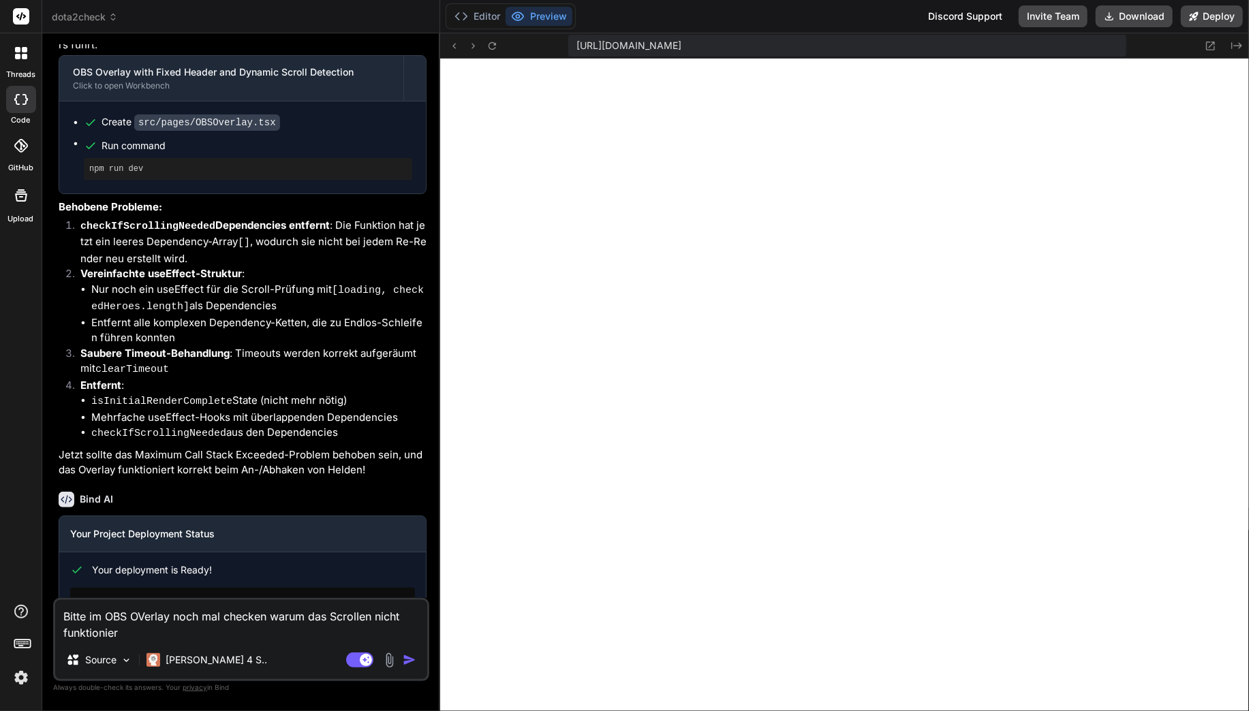
type textarea "x"
type textarea "Bitte im OBS OVerlay noch mal checken warum das Scrollen nicht funktioniert."
type textarea "x"
type textarea "Bitte im OBS OVerlay noch mal checken warum das Scrollen nicht funktioniert."
type textarea "x"
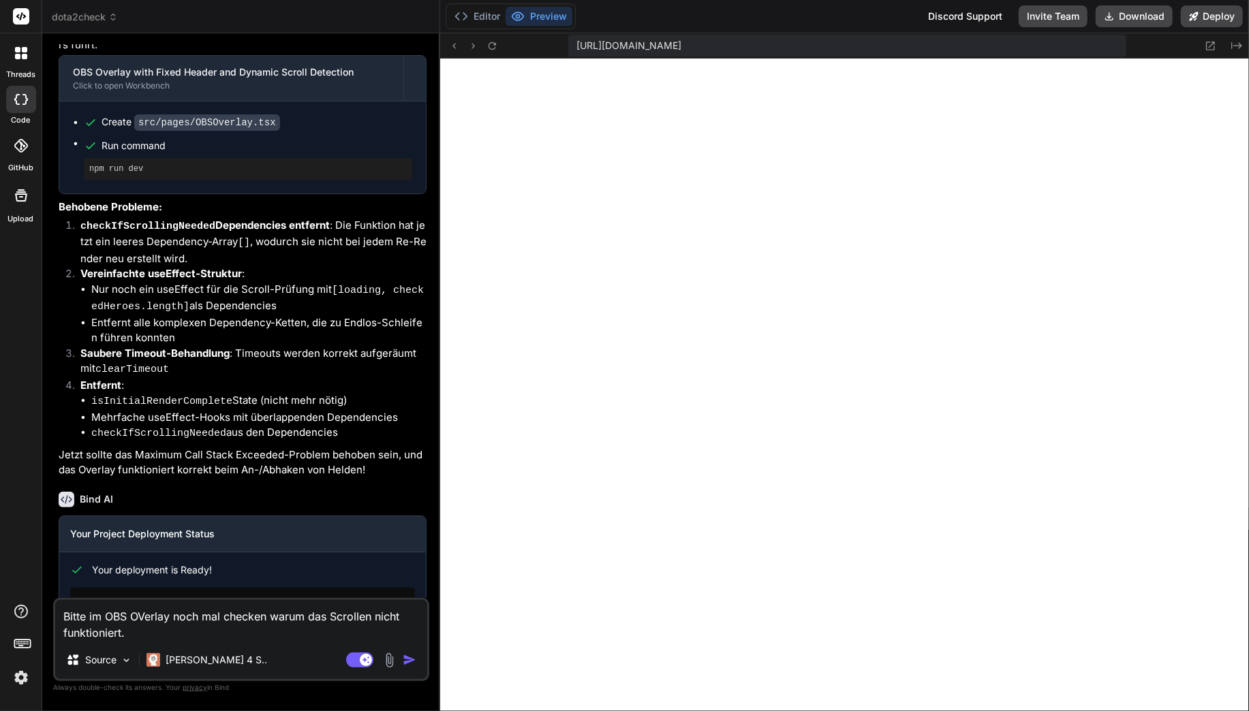
type textarea "Bitte im OBS OVerlay noch mal checken warum das Scrollen nicht funktioniert. E"
type textarea "x"
type textarea "Bitte im OBS OVerlay noch mal checken warum das Scrollen nicht funktioniert. Es"
type textarea "x"
type textarea "Bitte im OBS OVerlay noch mal checken warum das Scrollen nicht funktioniert. Es"
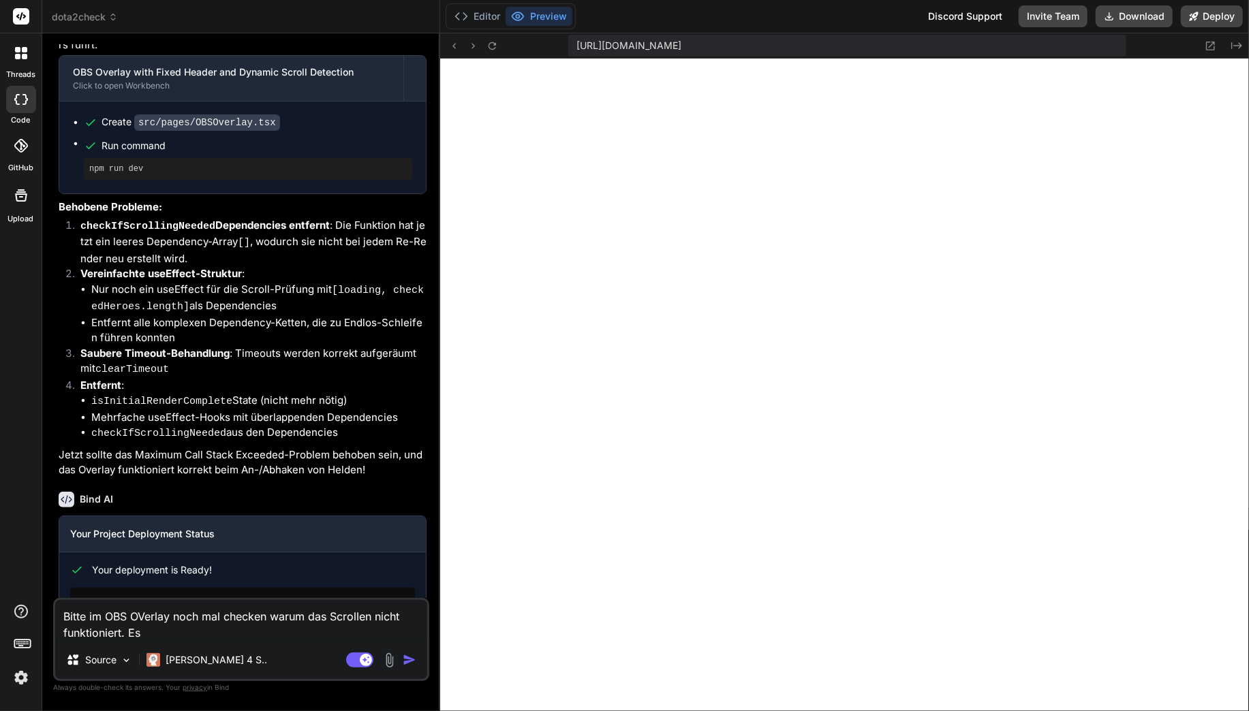
type textarea "x"
type textarea "Bitte im OBS OVerlay noch mal checken warum das Scrollen nicht funktioniert. Es…"
type textarea "x"
type textarea "Bitte im OBS OVerlay noch mal checken warum das Scrollen nicht funktioniert. Es…"
type textarea "x"
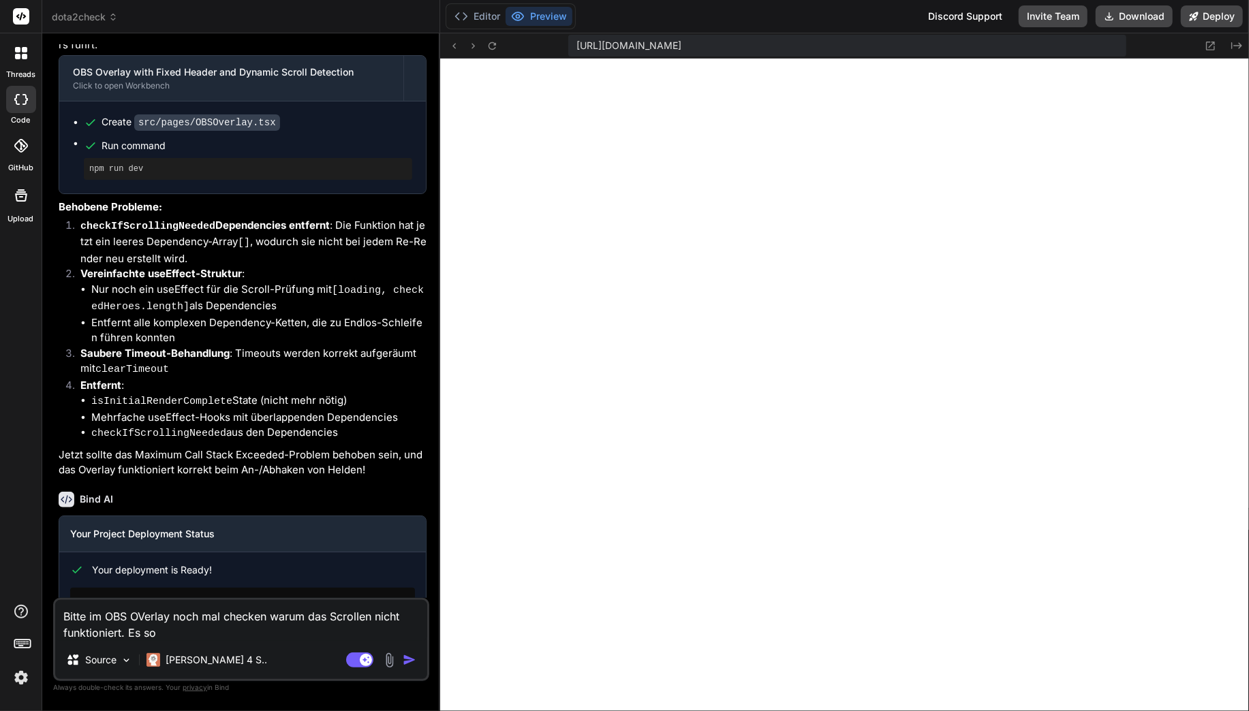
type textarea "Bitte im OBS OVerlay noch mal checken warum das Scrollen nicht funktioniert. Es…"
type textarea "x"
type textarea "Bitte im OBS OVerlay noch mal checken warum das Scrollen nicht funktioniert. Es…"
type textarea "x"
type textarea "Bitte im OBS OVerlay noch mal checken warum das Scrollen nicht funktioniert. Es…"
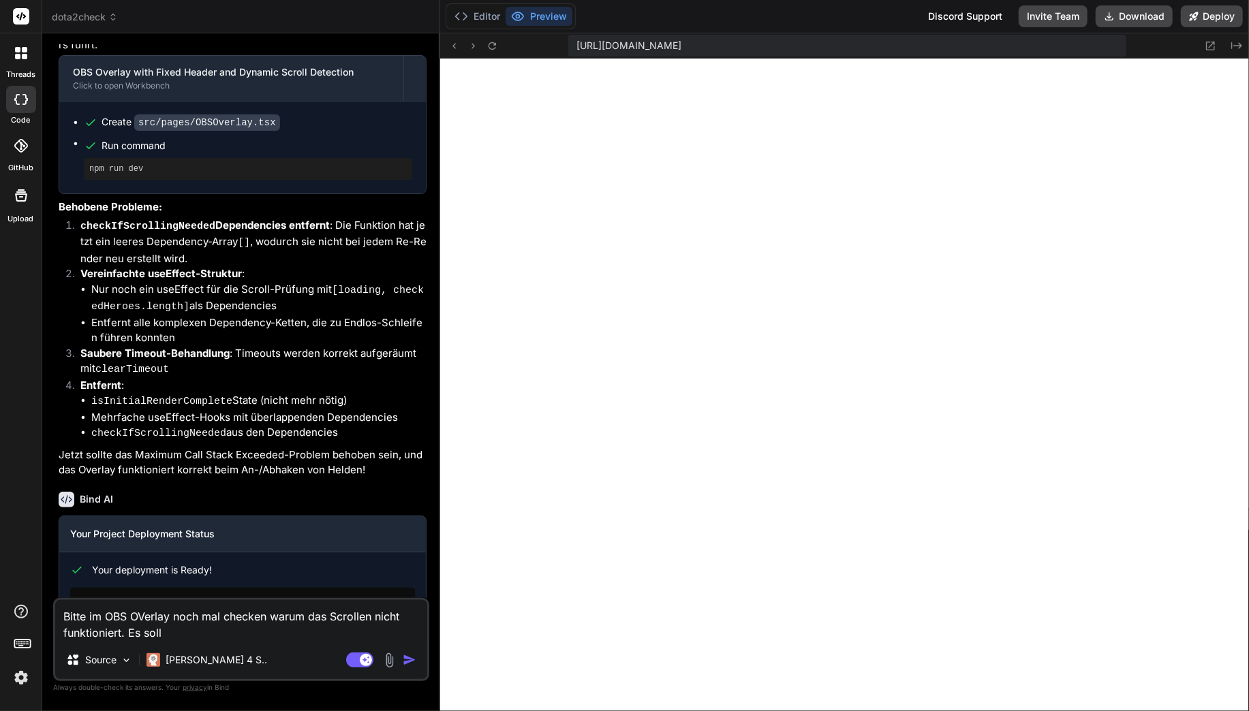
type textarea "x"
type textarea "Bitte im OBS OVerlay noch mal checken warum das Scrollen nicht funktioniert. Es…"
type textarea "x"
type textarea "Bitte im OBS OVerlay noch mal checken warum das Scrollen nicht funktioniert. Es…"
type textarea "x"
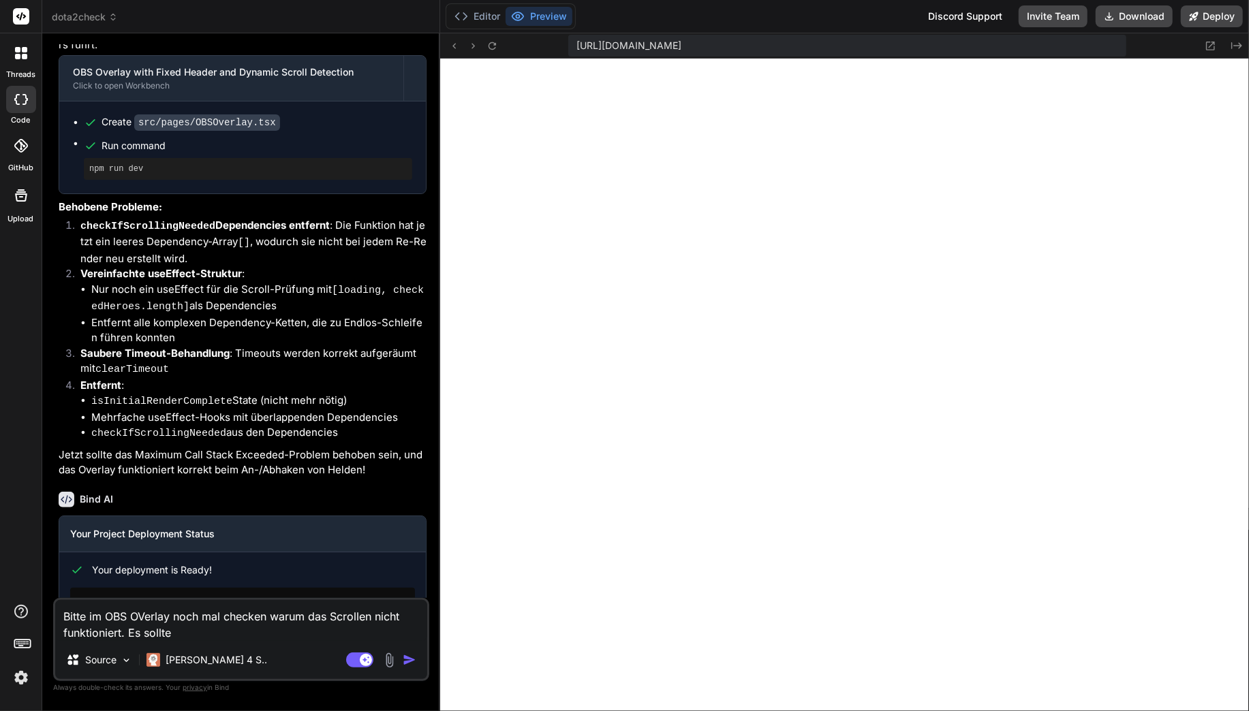
type textarea "Bitte im OBS OVerlay noch mal checken warum das Scrollen nicht funktioniert. Es…"
type textarea "x"
type textarea "Bitte im OBS OVerlay noch mal checken warum das Scrollen nicht funktioniert. Es…"
type textarea "x"
type textarea "Bitte im OBS OVerlay noch mal checken warum das Scrollen nicht funktioniert. Es…"
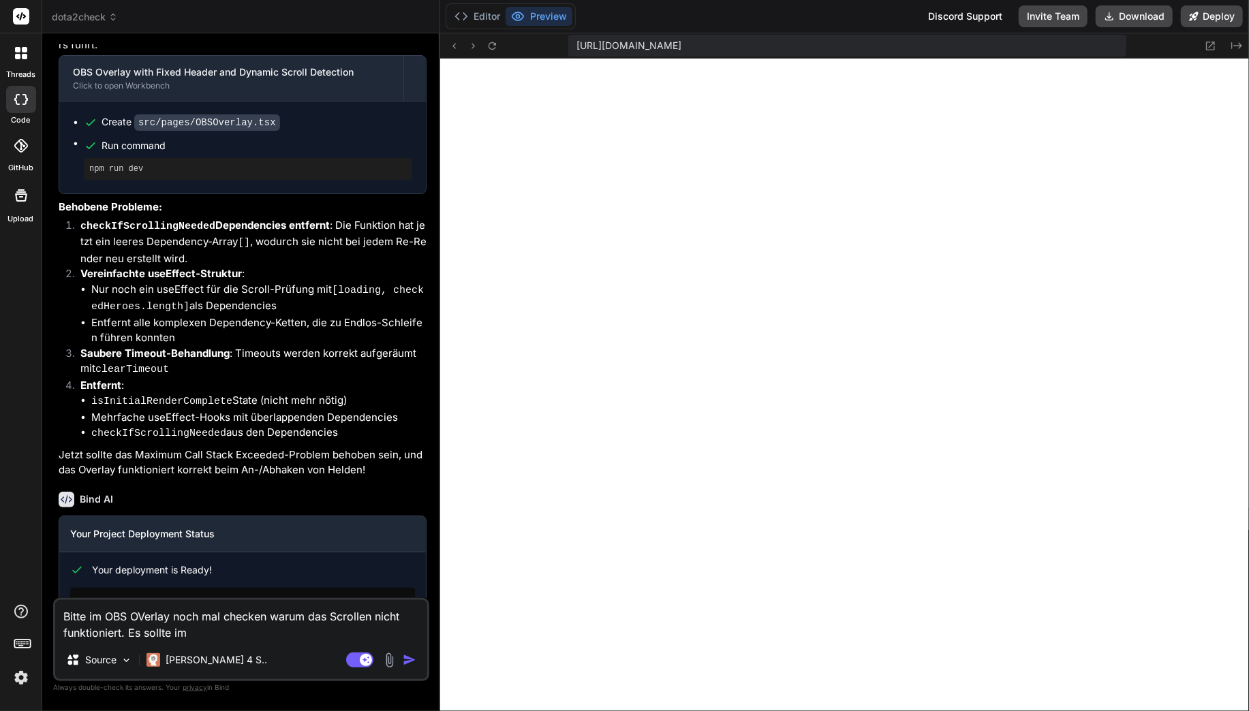
type textarea "x"
type textarea "Bitte im OBS OVerlay noch mal checken warum das Scrollen nicht funktioniert. Es…"
type textarea "x"
type textarea "Bitte im OBS OVerlay noch mal checken warum das Scrollen nicht funktioniert. Es…"
type textarea "x"
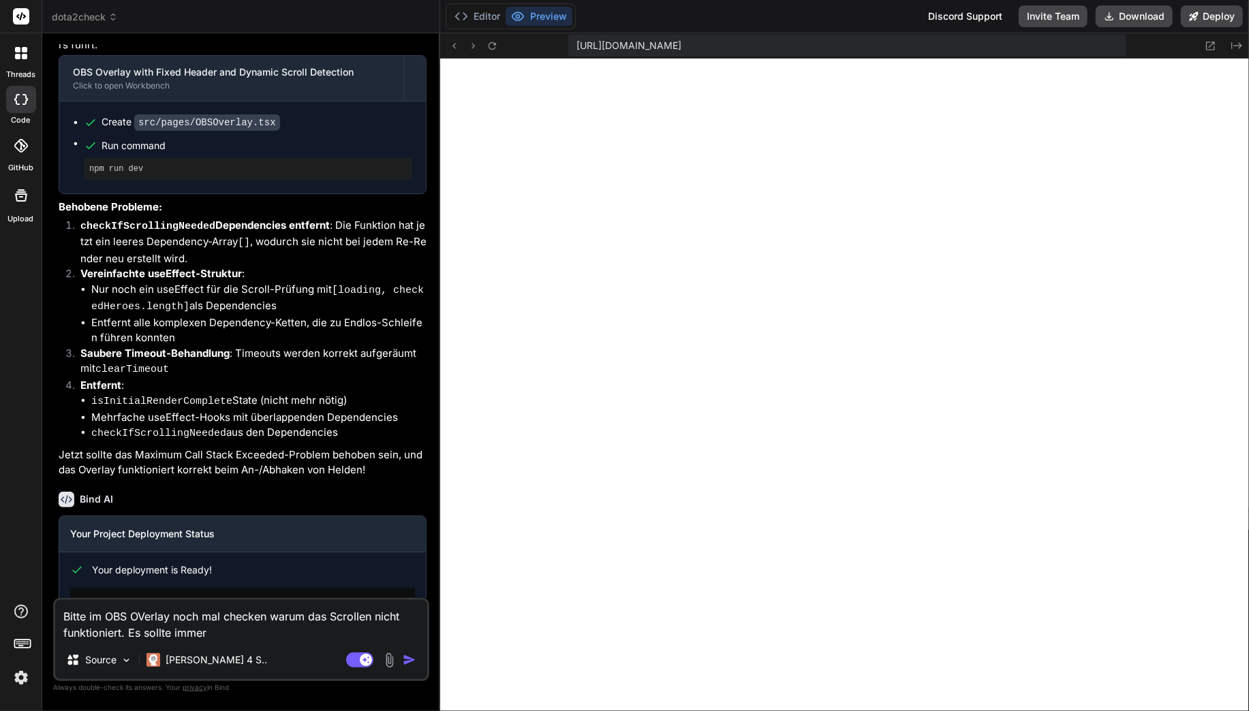
type textarea "Bitte im OBS OVerlay noch mal checken warum das Scrollen nicht funktioniert. Es…"
type textarea "x"
type textarea "Bitte im OBS OVerlay noch mal checken warum das Scrollen nicht funktioniert. Es…"
type textarea "x"
type textarea "Bitte im OBS OVerlay noch mal checken warum das Scrollen nicht funktioniert. Es…"
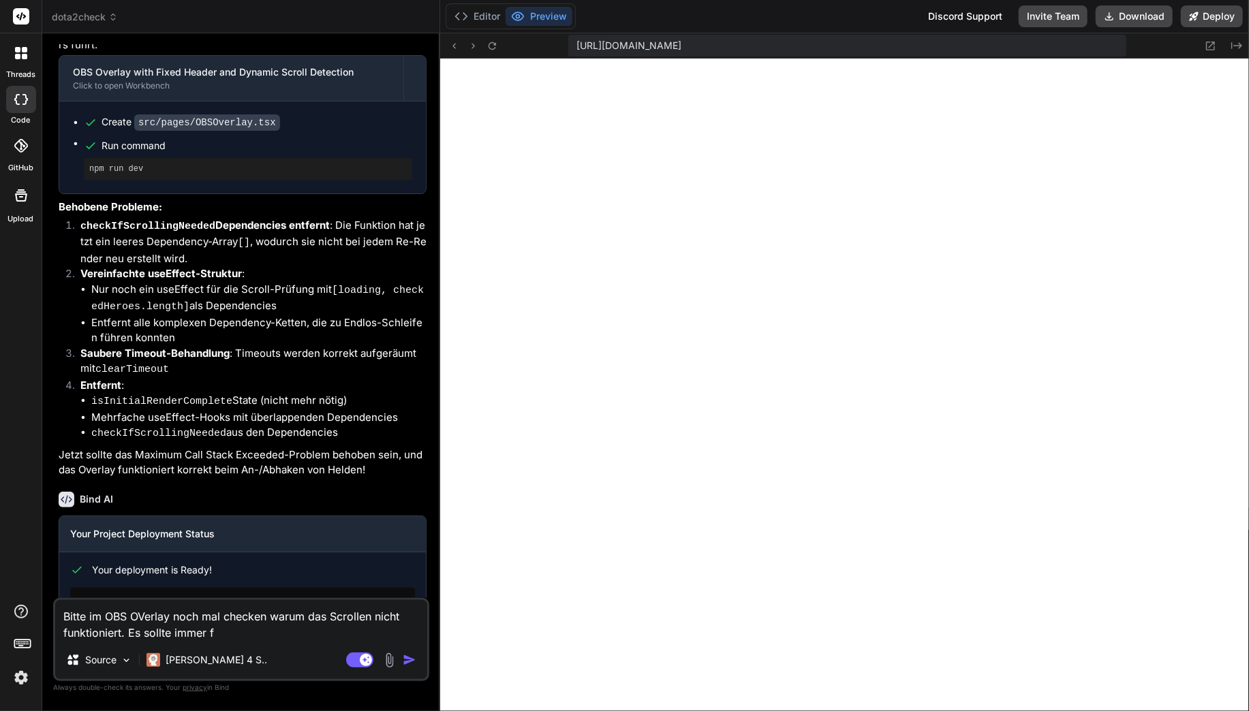
type textarea "x"
type textarea "Bitte im OBS OVerlay noch mal checken warum das Scrollen nicht funktioniert. Es…"
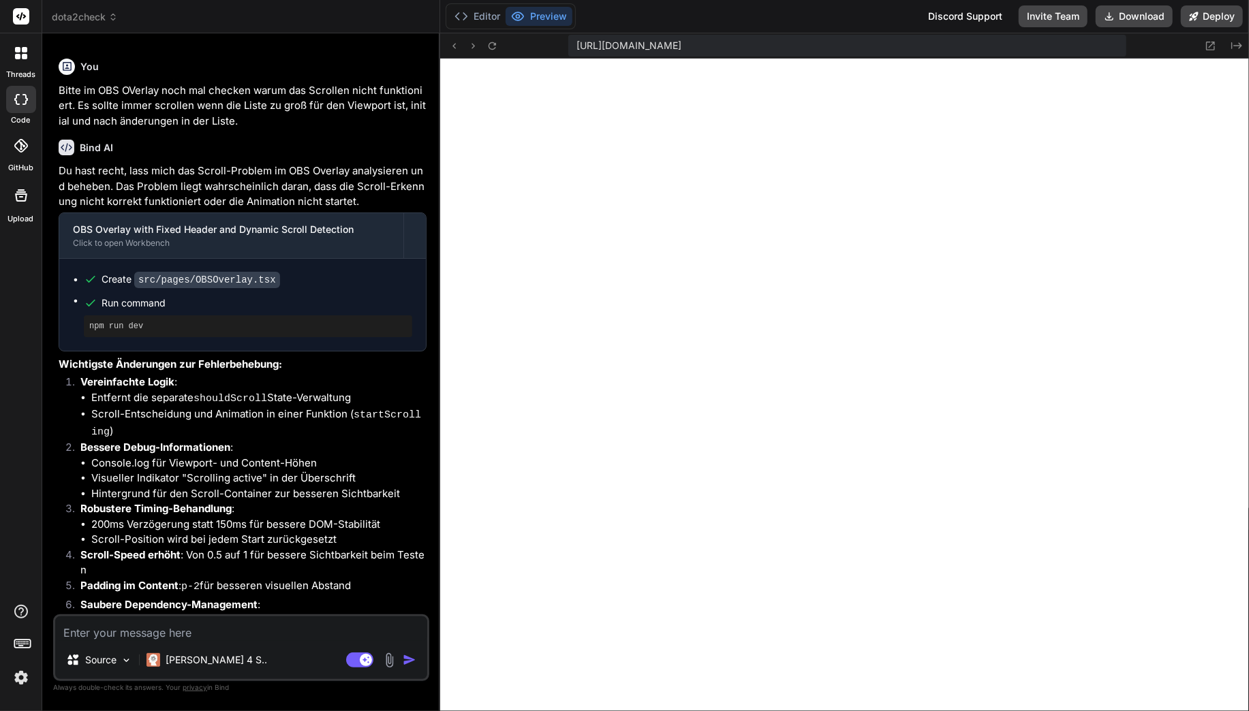
scroll to position [4369, 0]
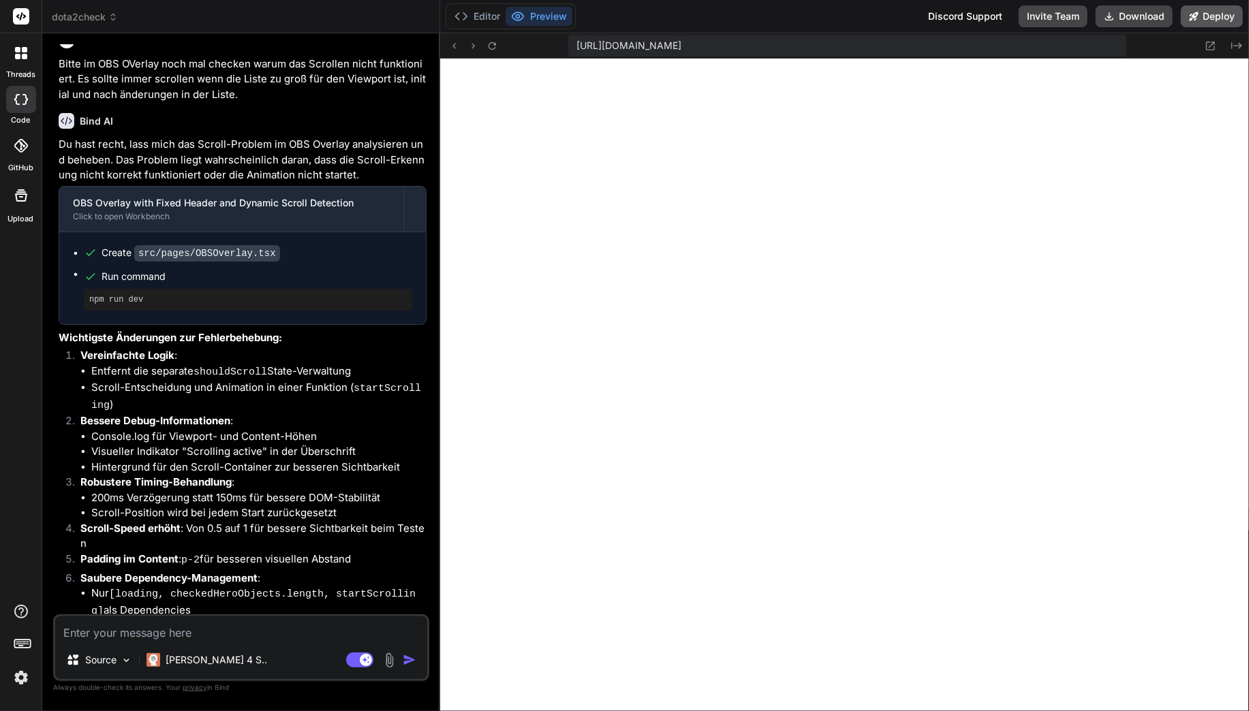
click at [1231, 15] on button "Deploy" at bounding box center [1212, 16] width 62 height 22
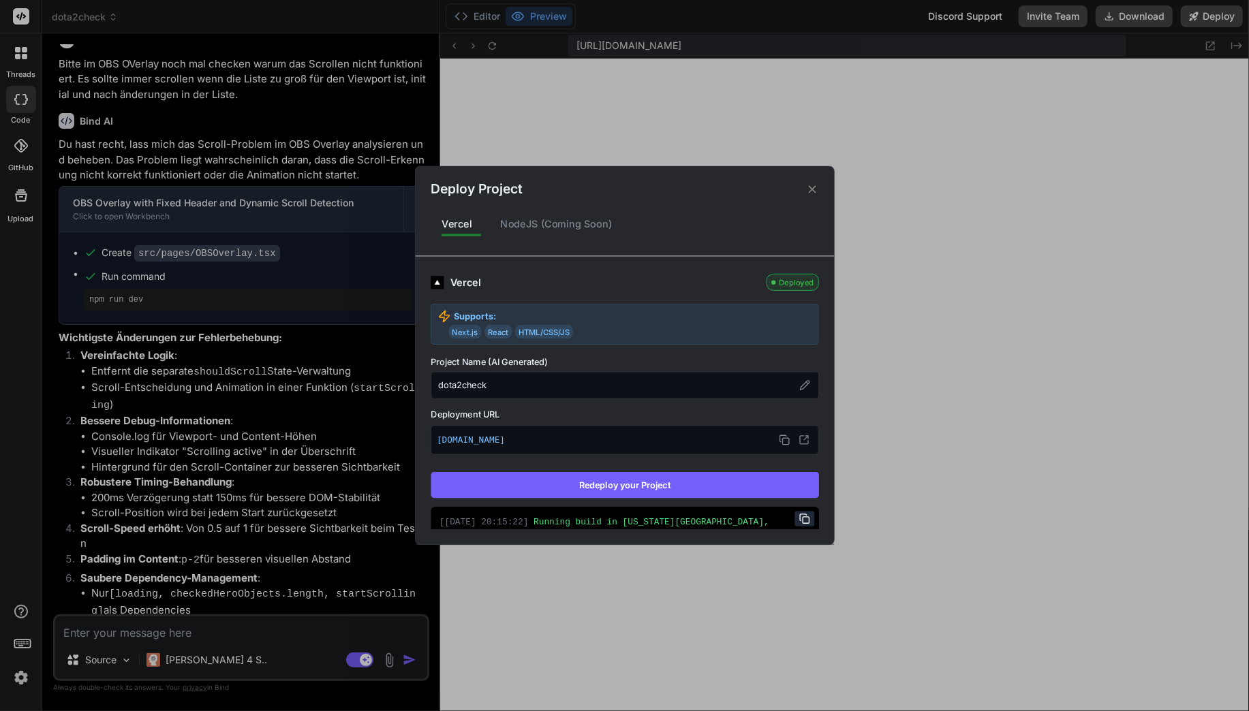
click at [518, 481] on button "Redeploy your Project" at bounding box center [625, 485] width 388 height 26
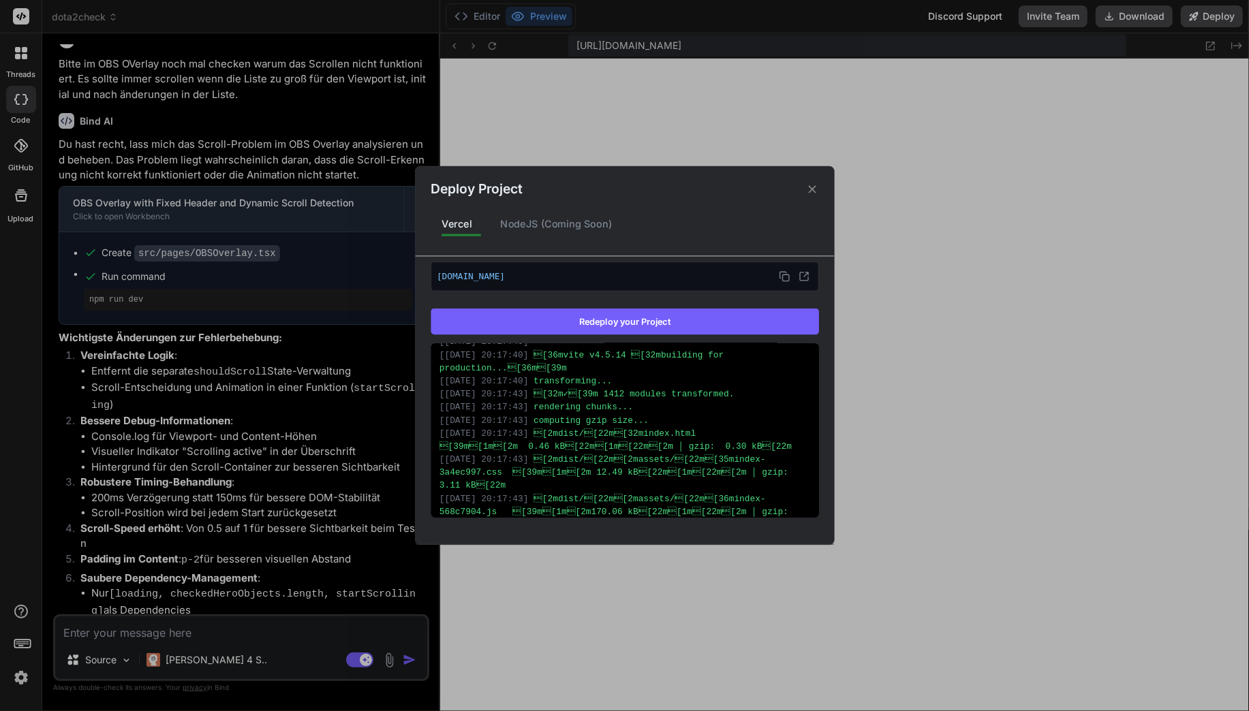
scroll to position [441, 0]
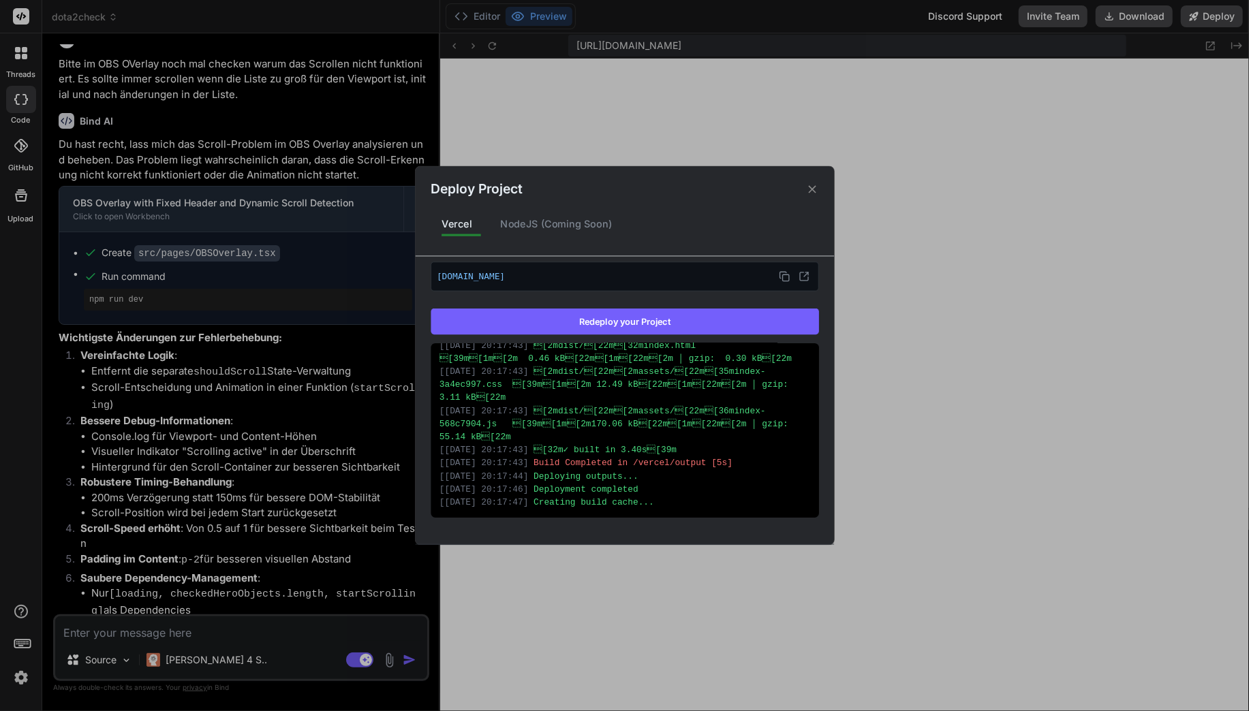
click at [187, 629] on div "Deploy Project Vercel NodeJS (Coming Soon) Vercel Deployed Supports: Next.js Re…" at bounding box center [624, 355] width 1249 height 711
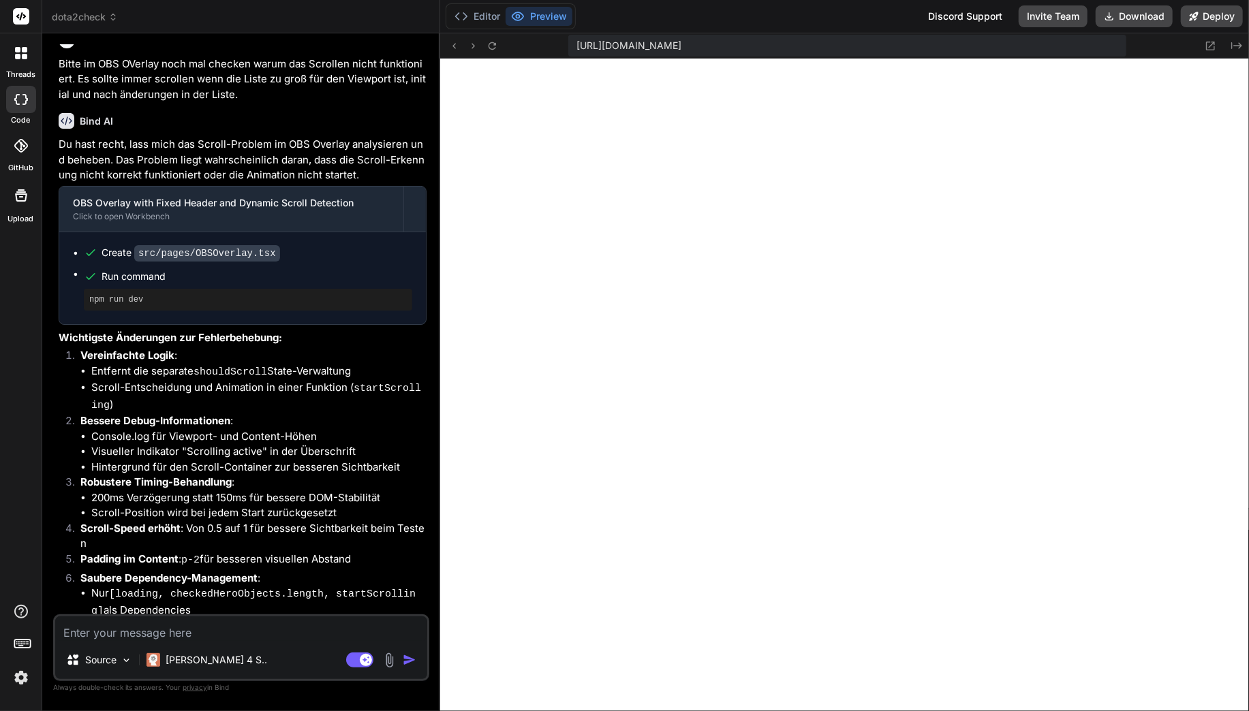
click at [199, 629] on textarea at bounding box center [241, 629] width 372 height 25
paste textarea "w-full will-change-transform p-2"
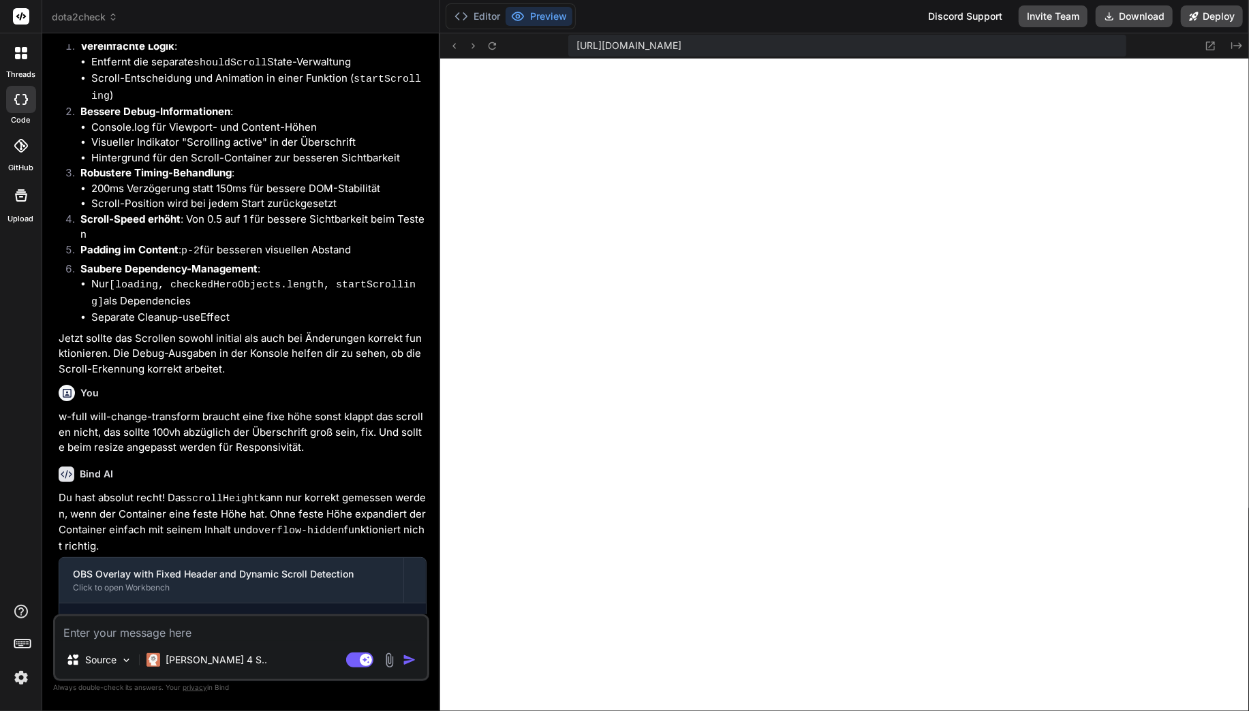
scroll to position [5019, 0]
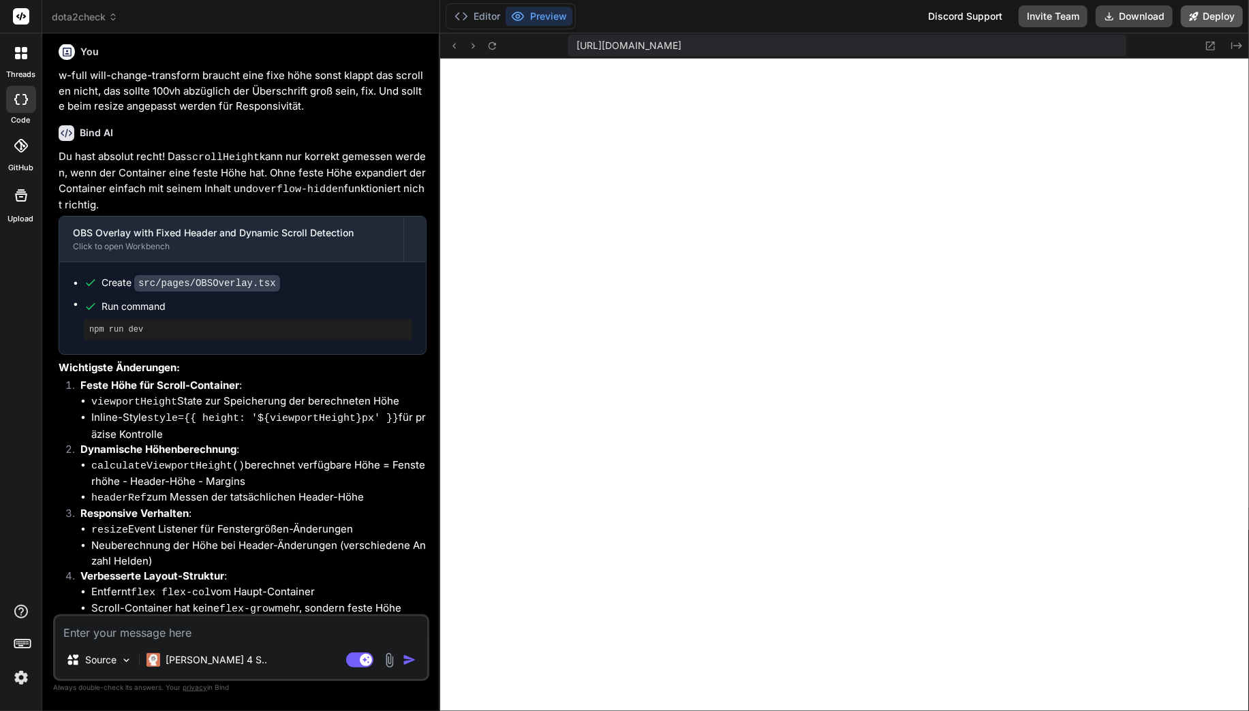
click at [1199, 18] on button "Deploy" at bounding box center [1212, 16] width 62 height 22
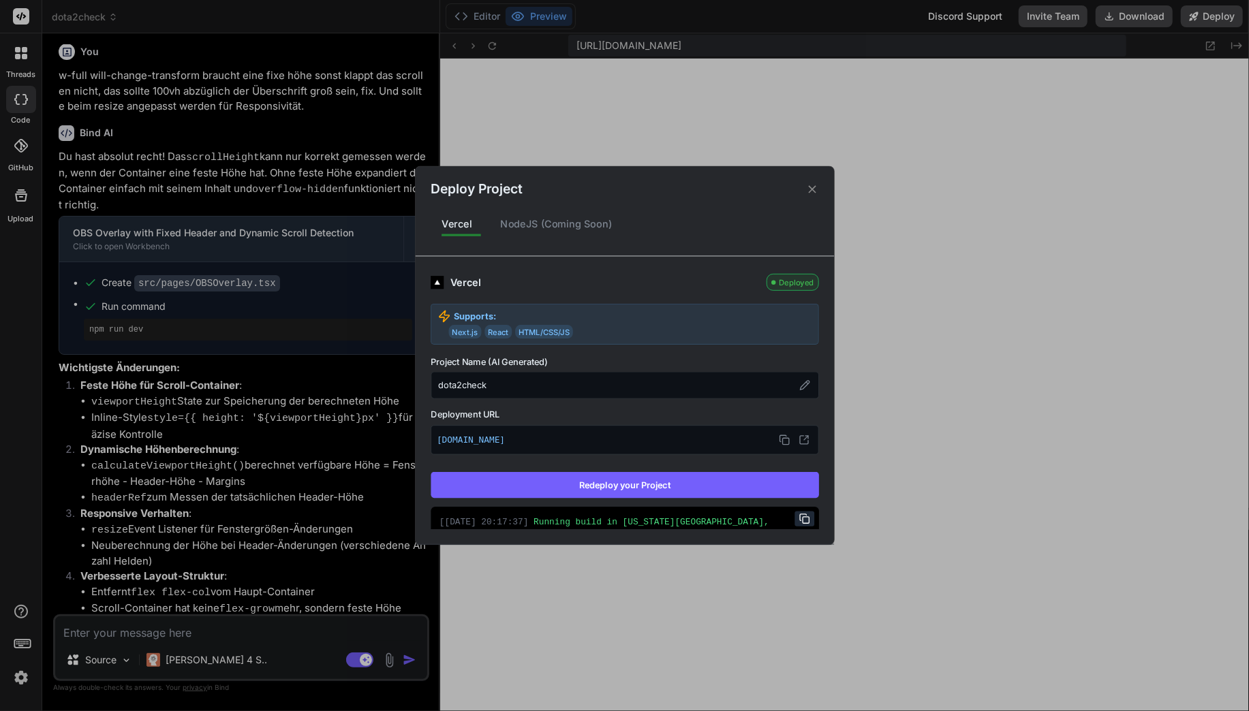
click at [598, 475] on button "Redeploy your Project" at bounding box center [625, 485] width 388 height 26
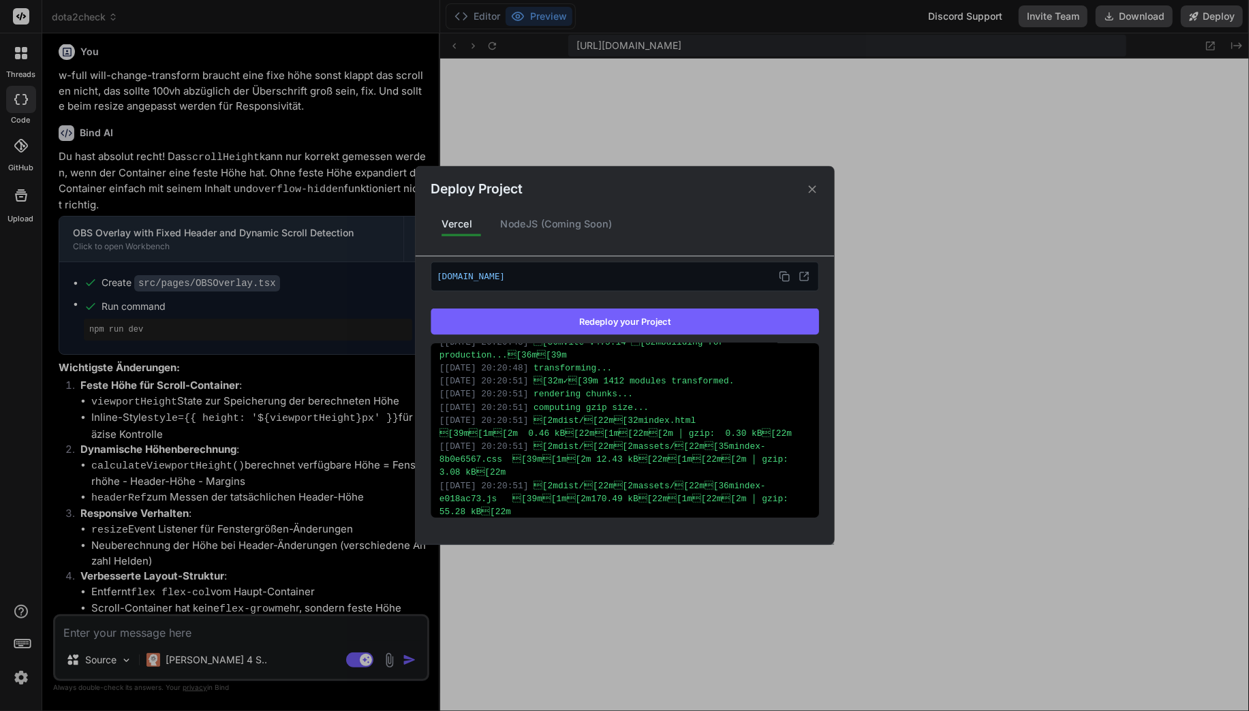
scroll to position [424, 0]
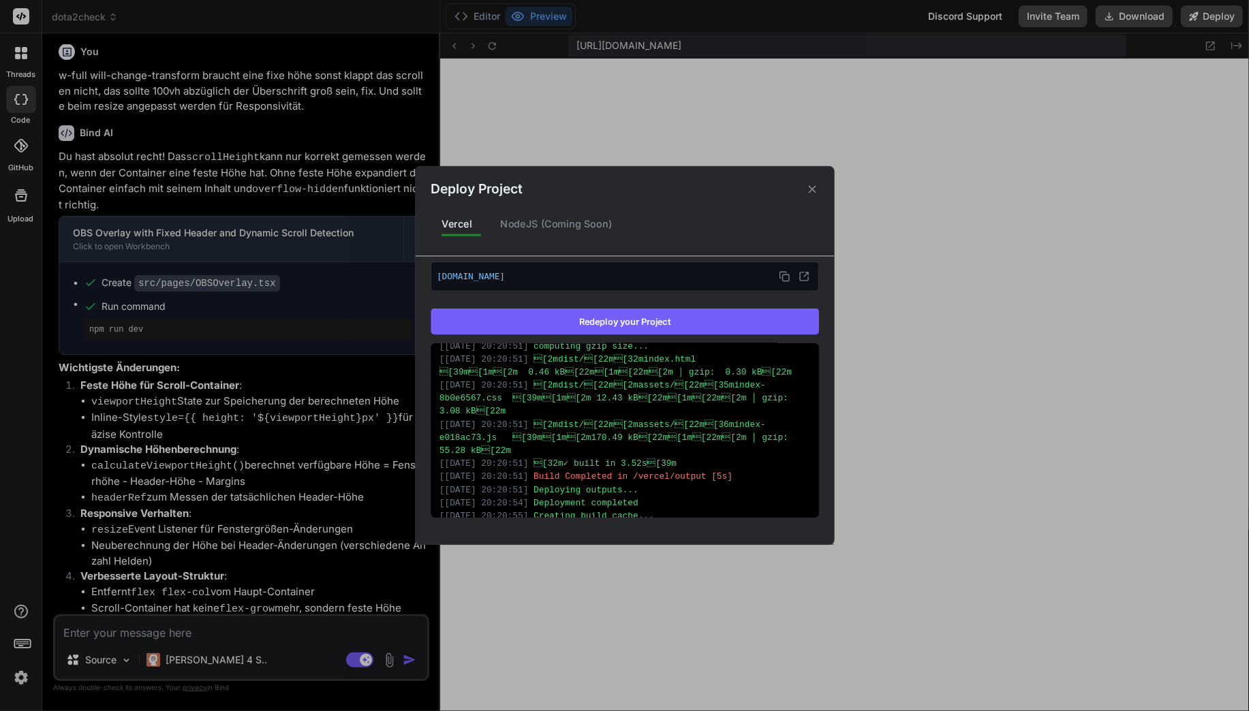
click at [320, 551] on div "Deploy Project Vercel NodeJS (Coming Soon) Vercel Deployed Supports: Next.js Re…" at bounding box center [624, 355] width 1249 height 711
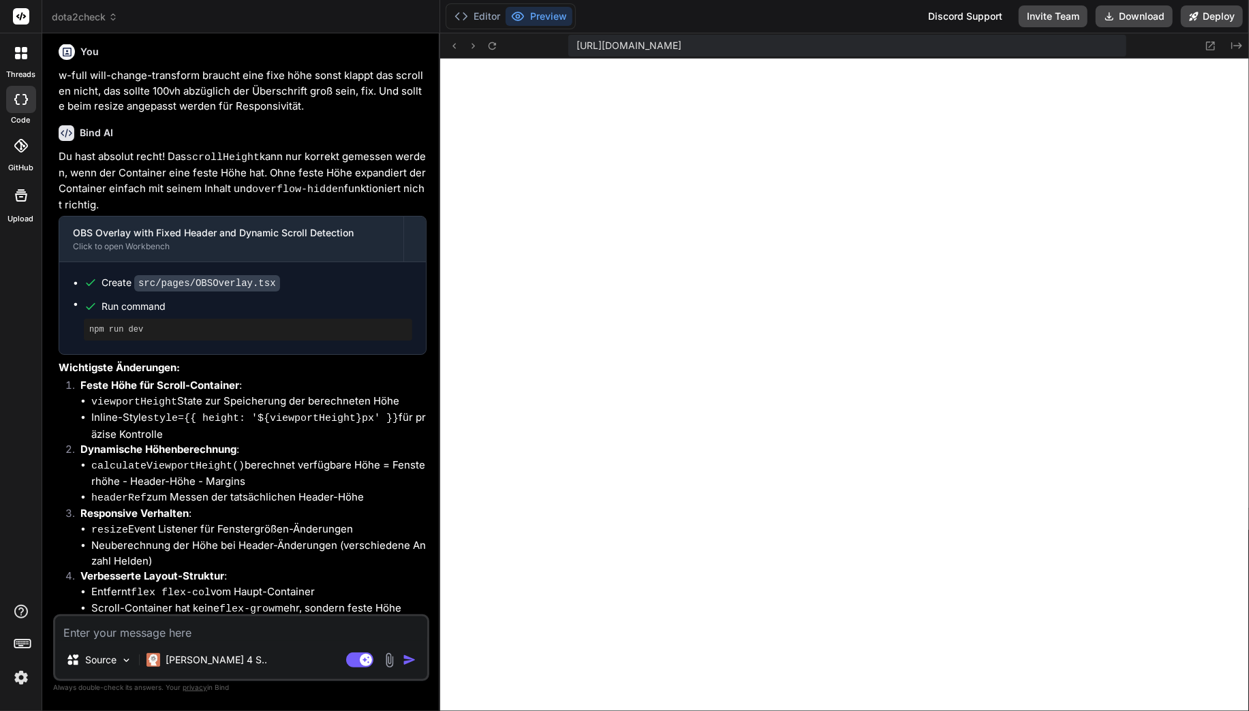
click at [230, 629] on textarea at bounding box center [241, 629] width 372 height 25
paste textarea "ReferenceError: Cannot access 'c' before initialization"
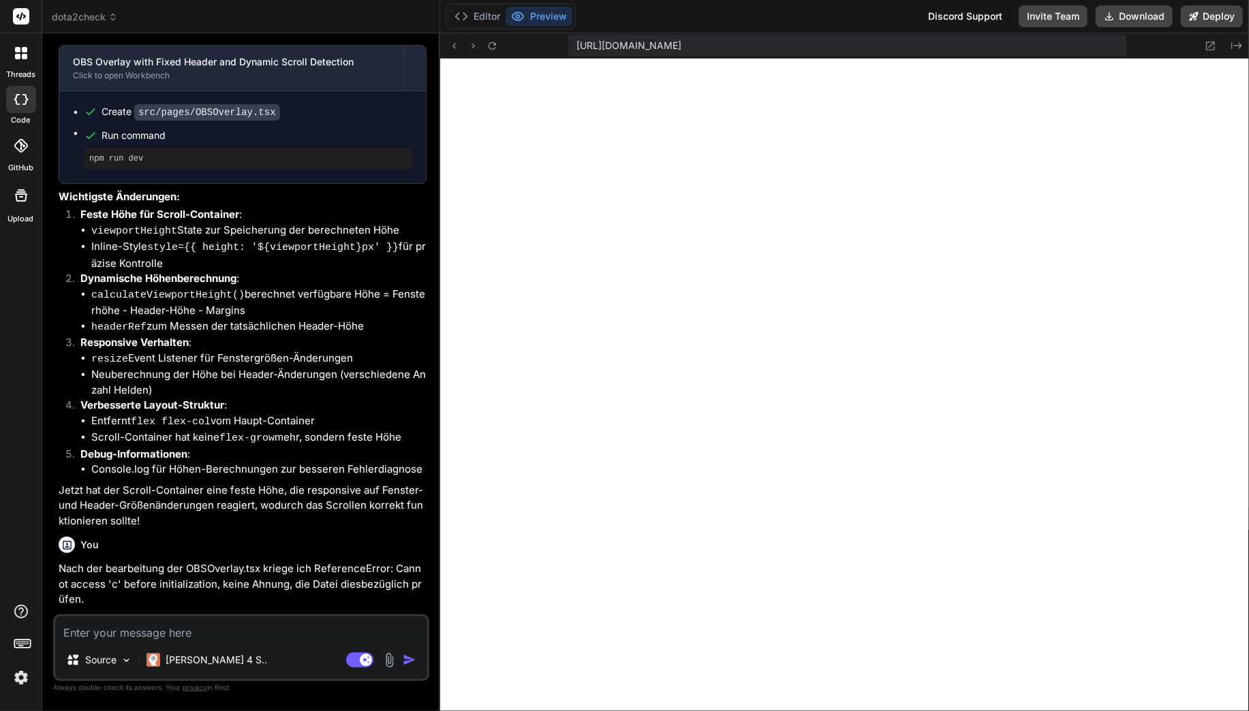
scroll to position [5192, 0]
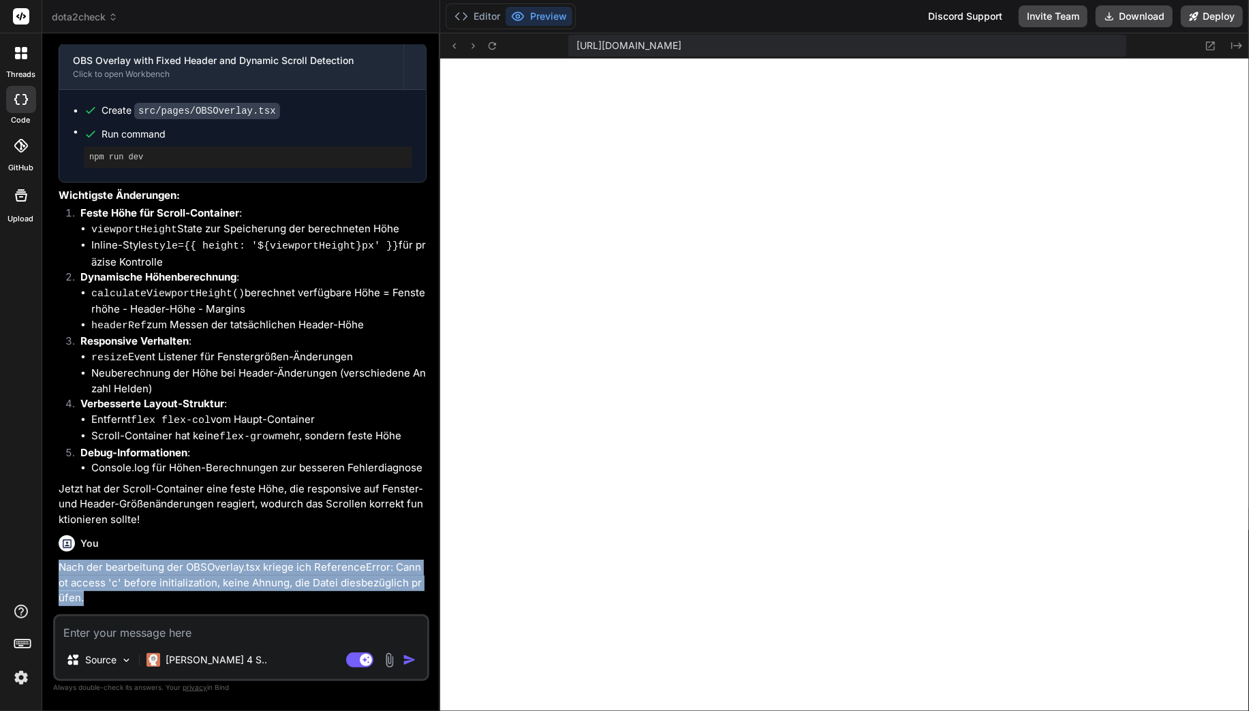
drag, startPoint x: 59, startPoint y: 481, endPoint x: 76, endPoint y: 506, distance: 30.8
click at [76, 560] on p "Nach der bearbeitung der OBSOverlay.tsx kriege ich ReferenceError: Cannot acces…" at bounding box center [243, 583] width 368 height 46
copy p "Nach der bearbeitung der OBSOverlay.tsx kriege ich ReferenceError: Cannot acces…"
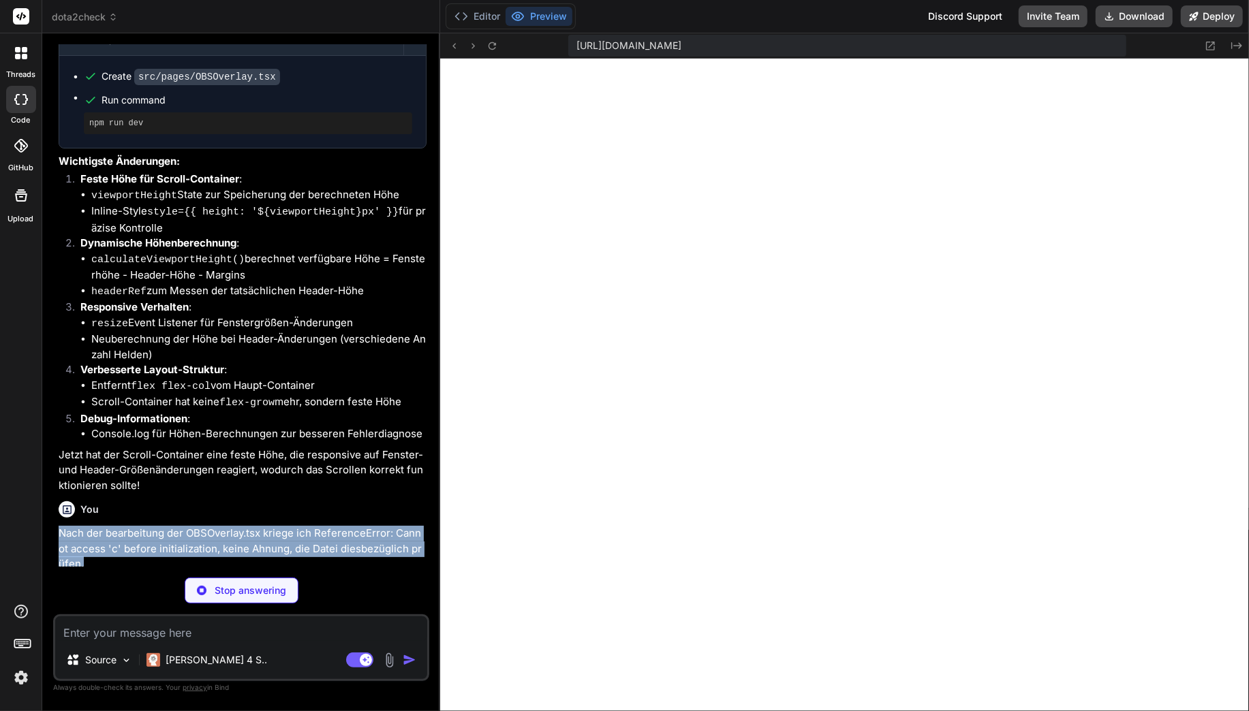
scroll to position [5314, 0]
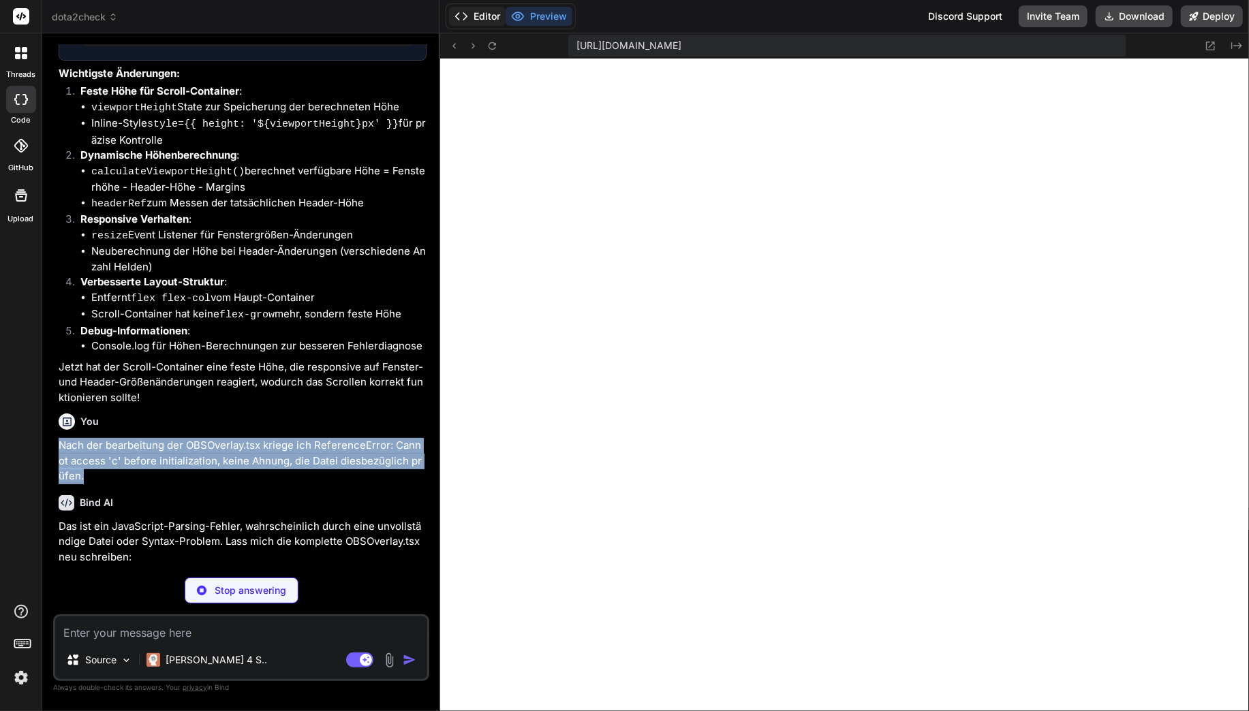
click at [471, 8] on button "Editor" at bounding box center [477, 16] width 57 height 19
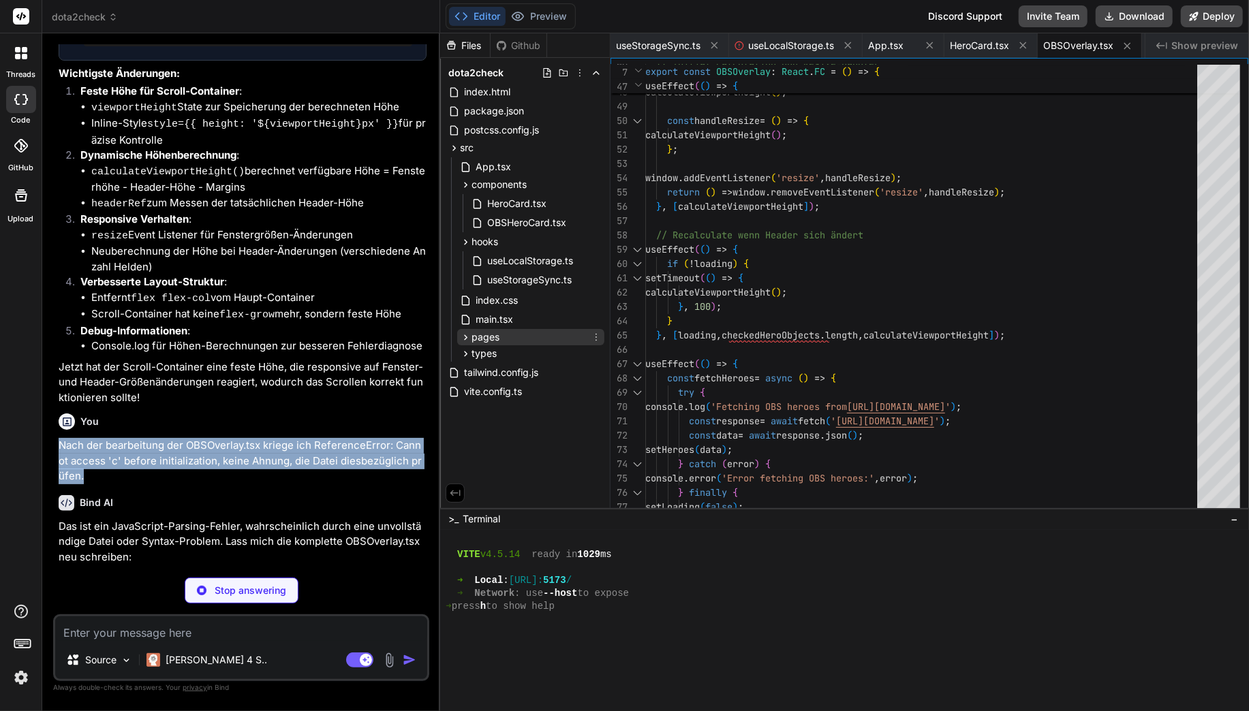
click at [494, 332] on span "pages" at bounding box center [485, 337] width 28 height 14
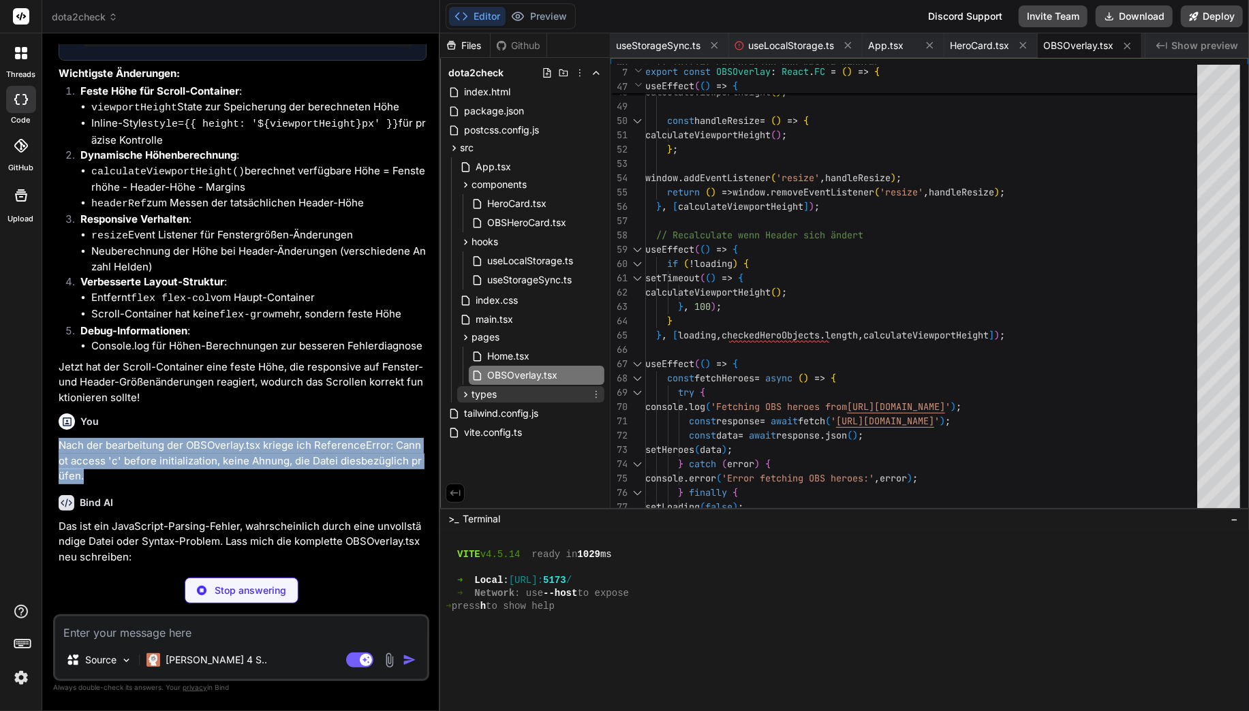
click at [510, 386] on div "types" at bounding box center [530, 394] width 147 height 16
click at [549, 376] on span "OBSOverlay.tsx" at bounding box center [522, 375] width 73 height 16
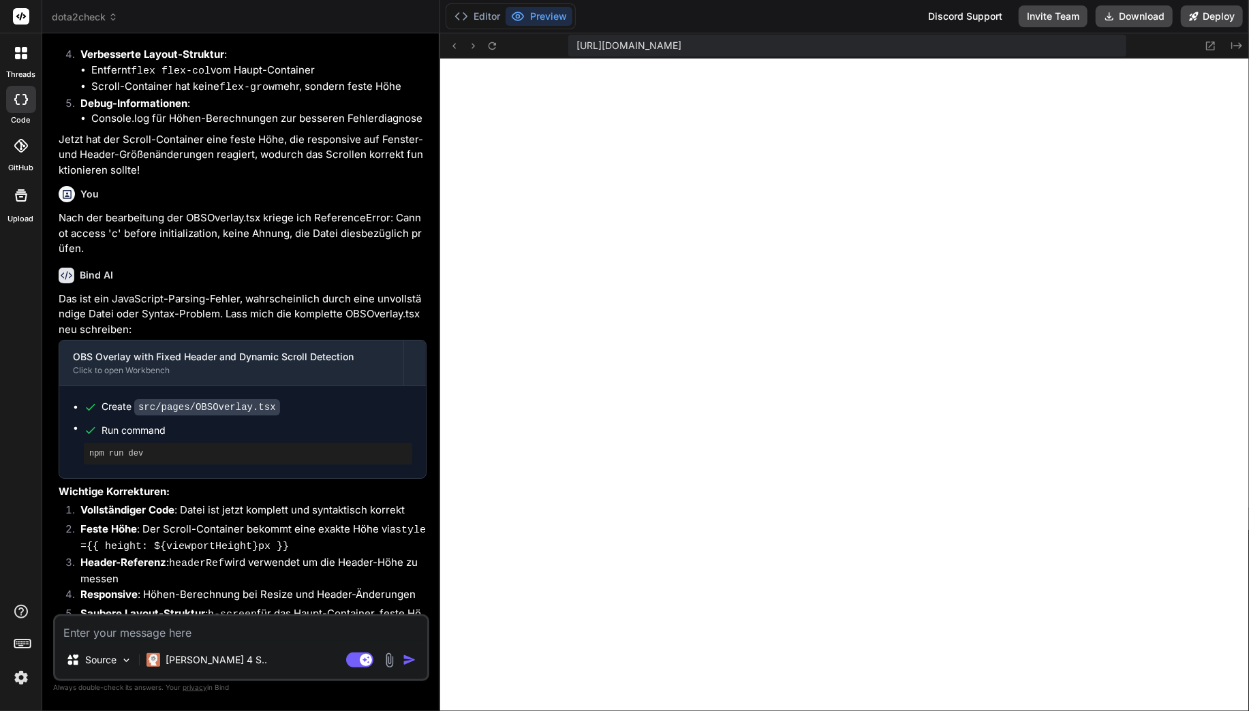
scroll to position [5494, 0]
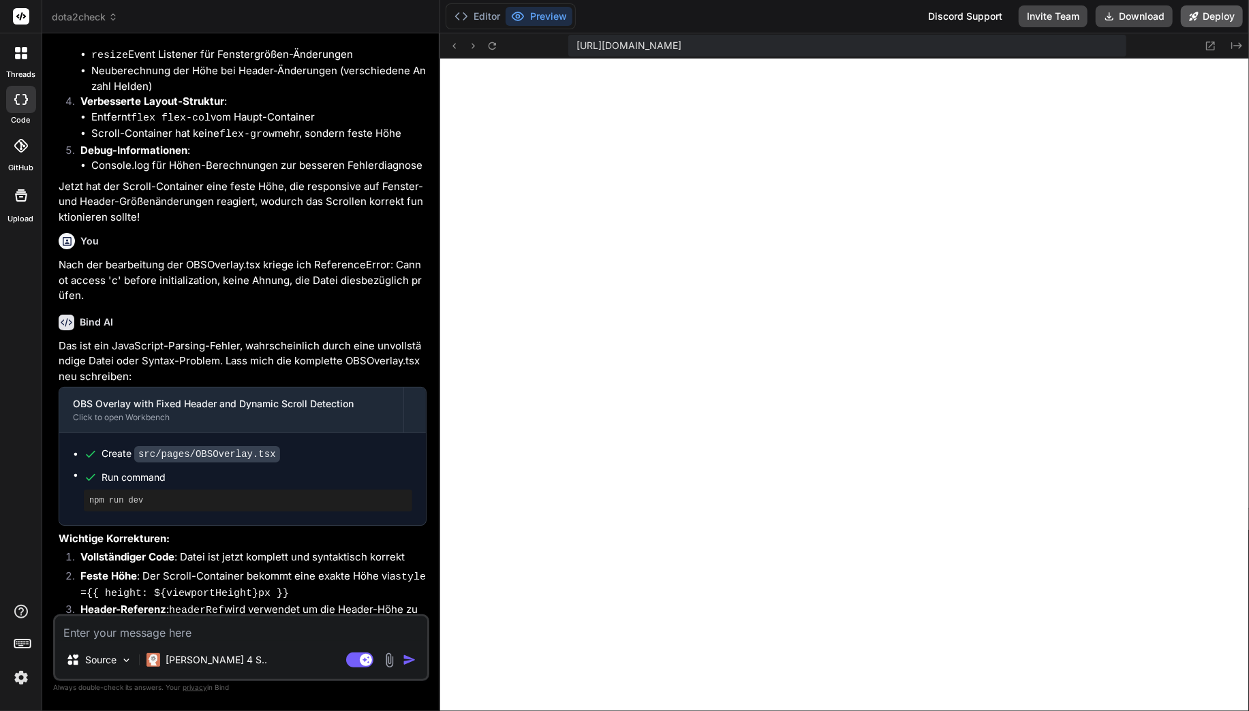
click at [1208, 26] on button "Deploy" at bounding box center [1212, 16] width 62 height 22
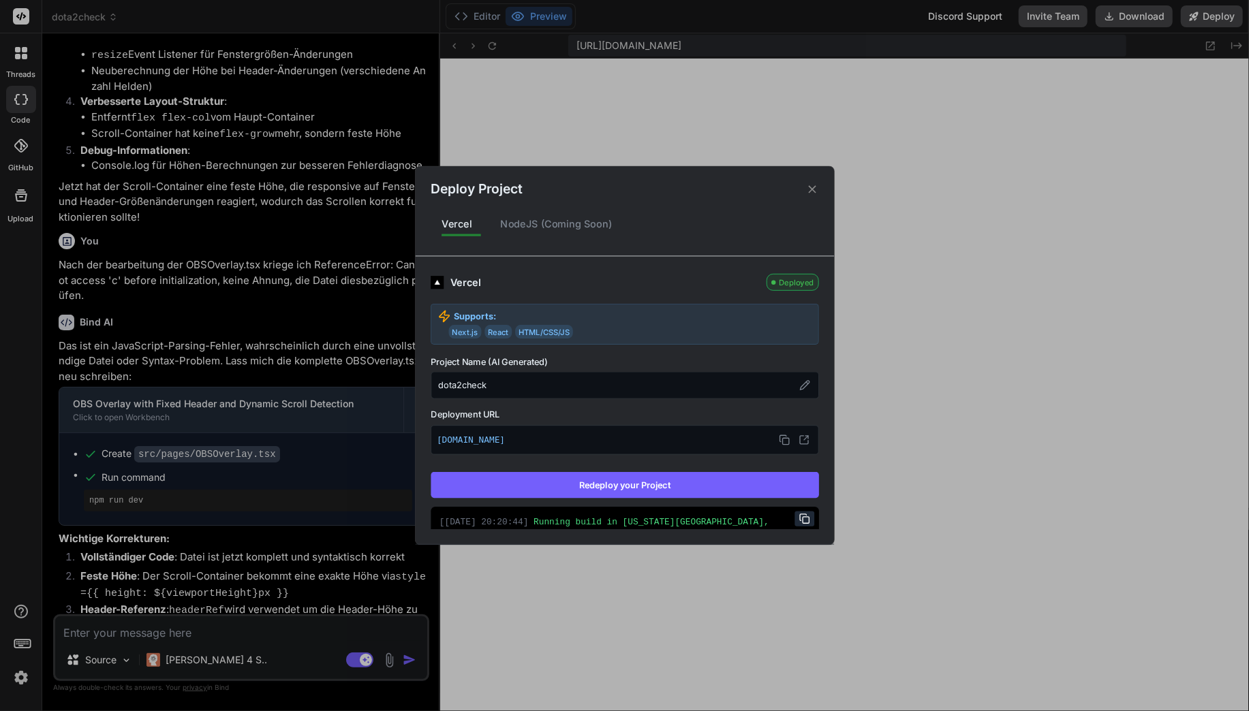
click at [712, 472] on button "Redeploy your Project" at bounding box center [625, 485] width 388 height 26
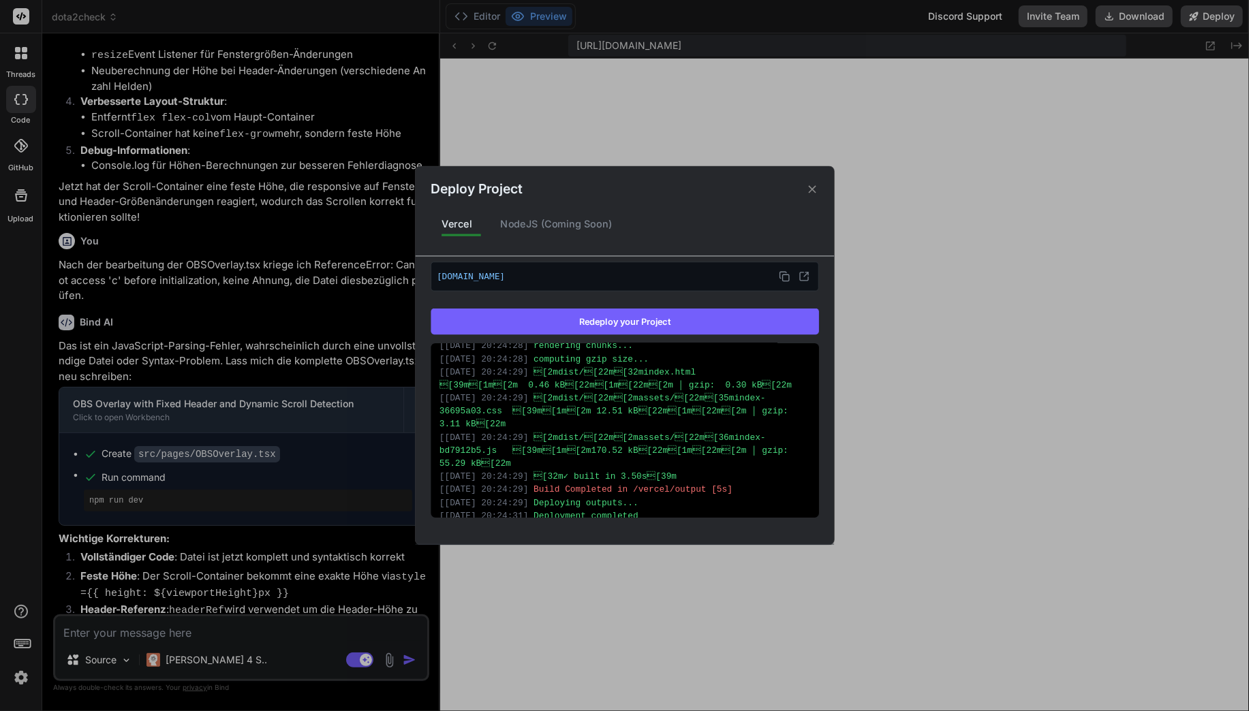
click at [487, 139] on div "Deploy Project Vercel NodeJS (Coming Soon) Vercel Deployed Supports: Next.js Re…" at bounding box center [624, 355] width 1249 height 711
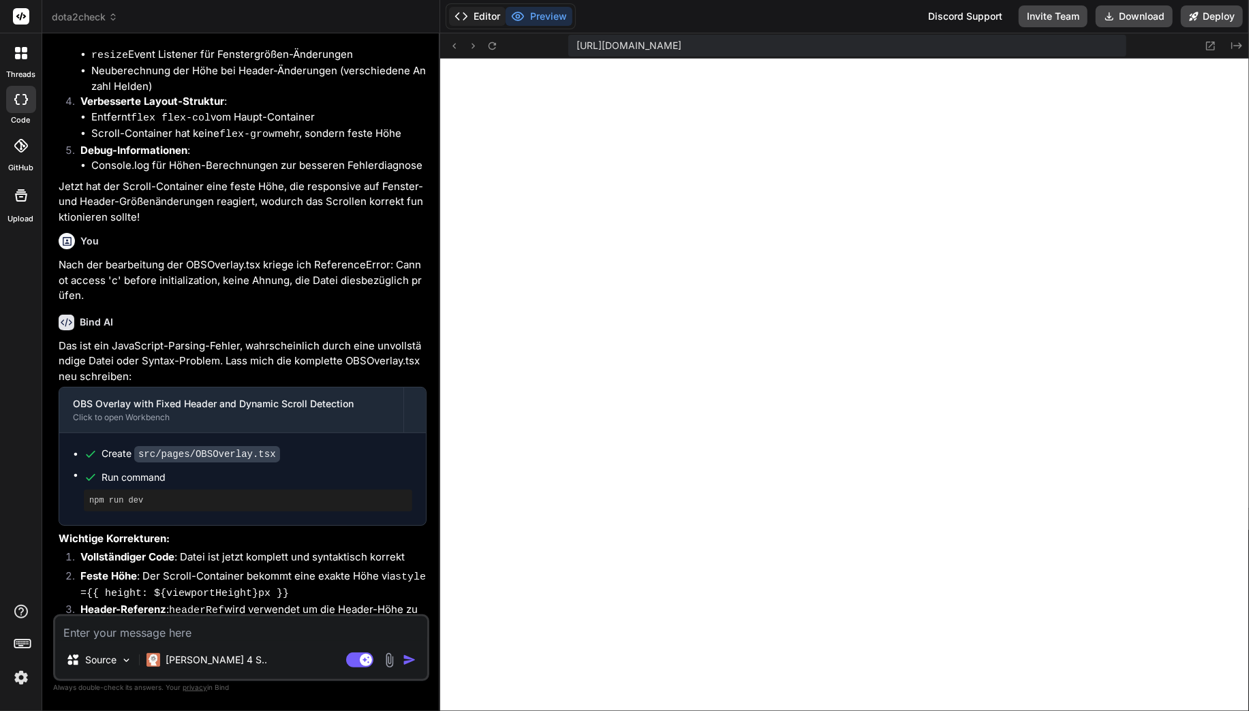
click at [480, 21] on button "Editor" at bounding box center [477, 16] width 57 height 19
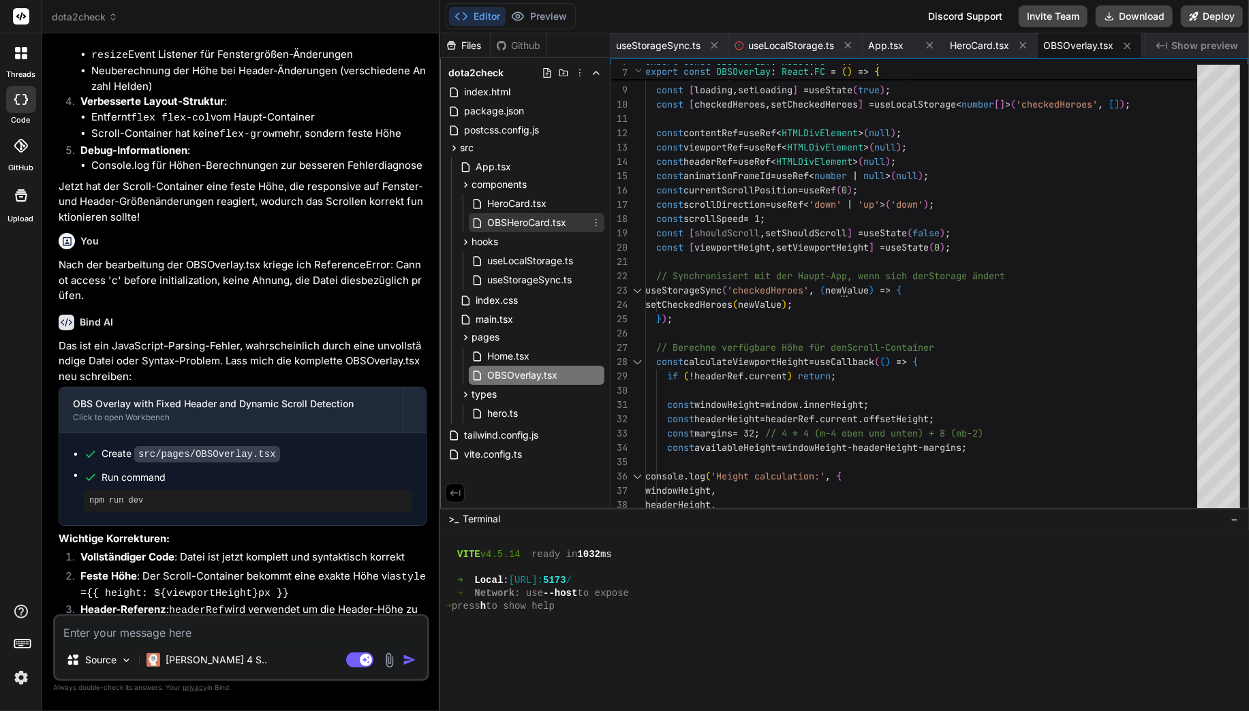
click at [527, 225] on span "OBSHeroCard.tsx" at bounding box center [527, 223] width 82 height 16
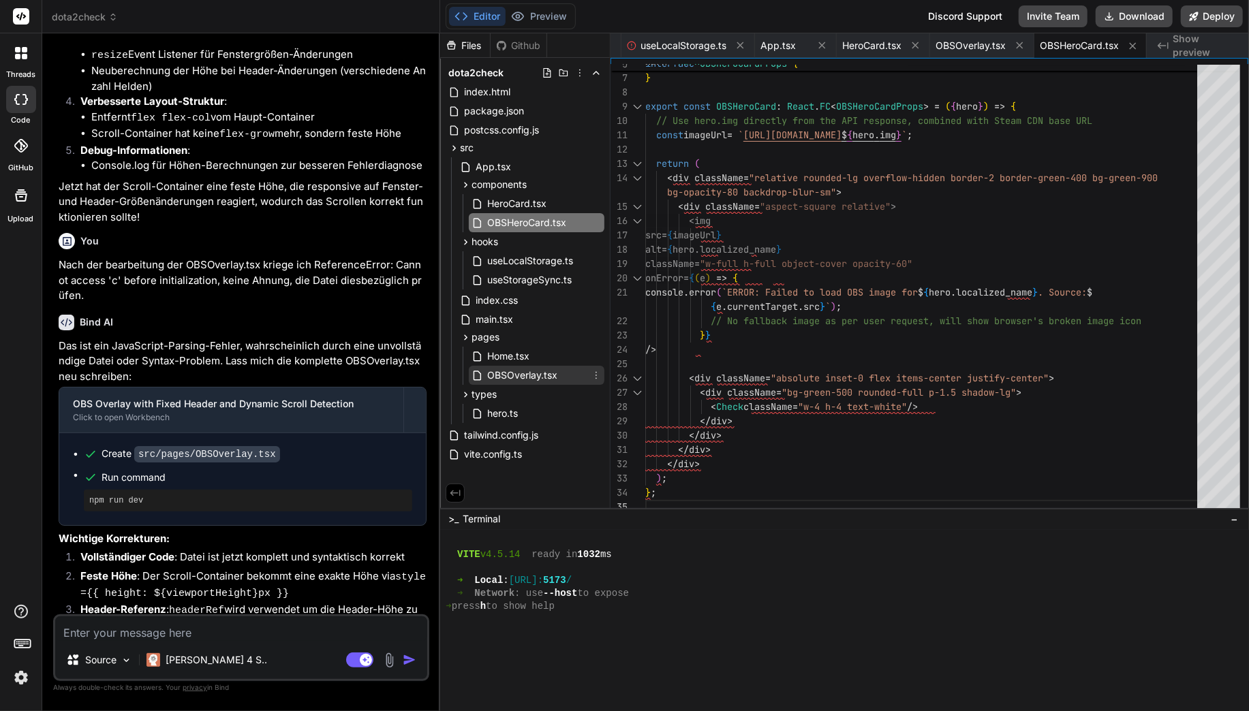
click at [540, 372] on span "OBSOverlay.tsx" at bounding box center [522, 375] width 73 height 16
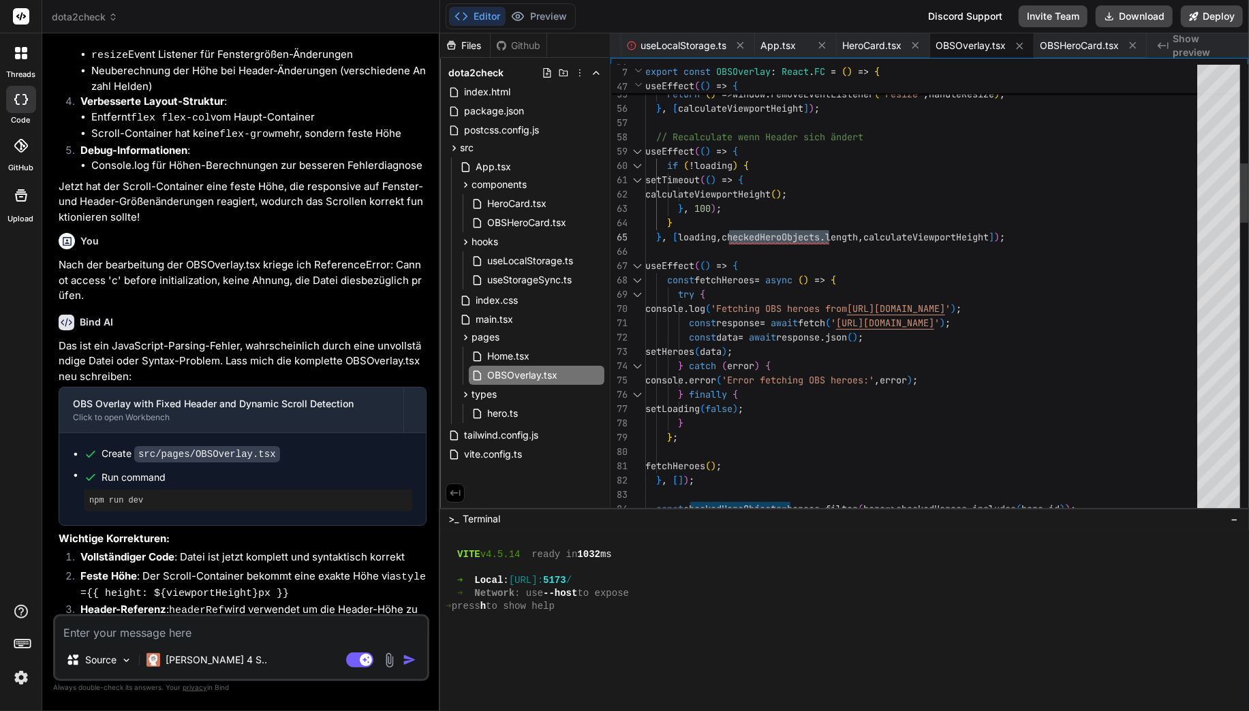
scroll to position [72, 0]
click at [792, 227] on div "}" at bounding box center [925, 223] width 560 height 14
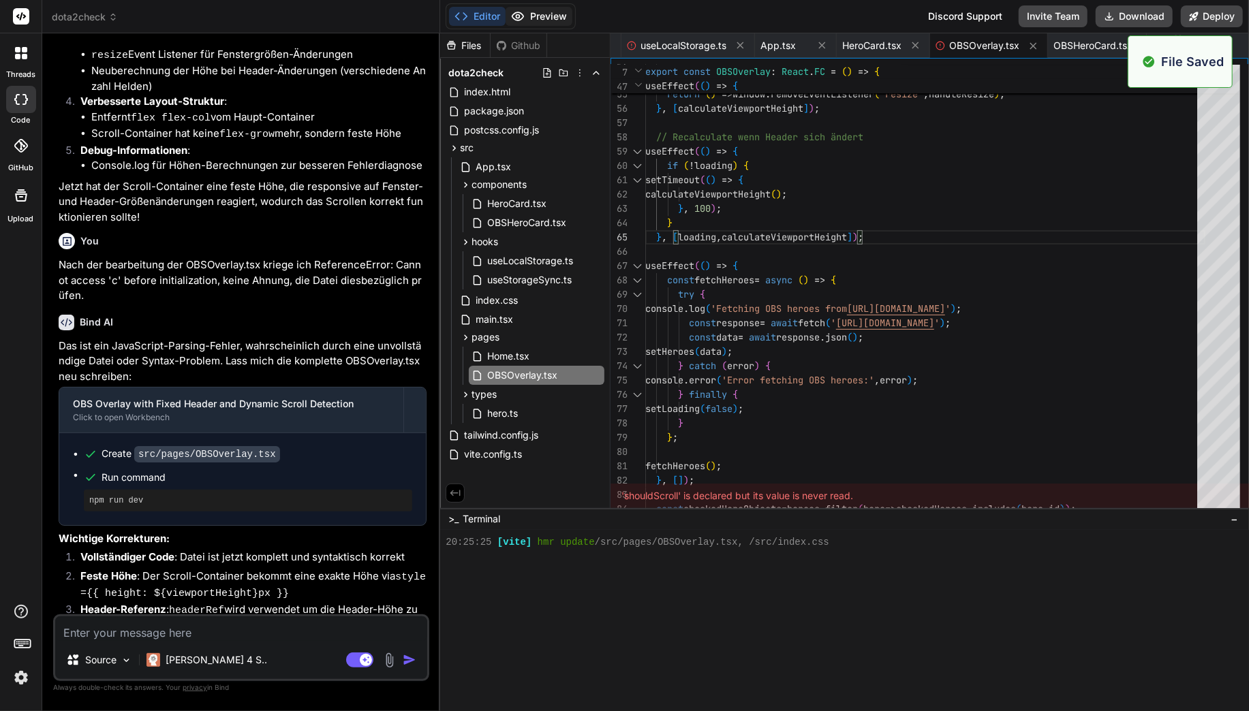
click at [556, 16] on button "Preview" at bounding box center [538, 16] width 67 height 19
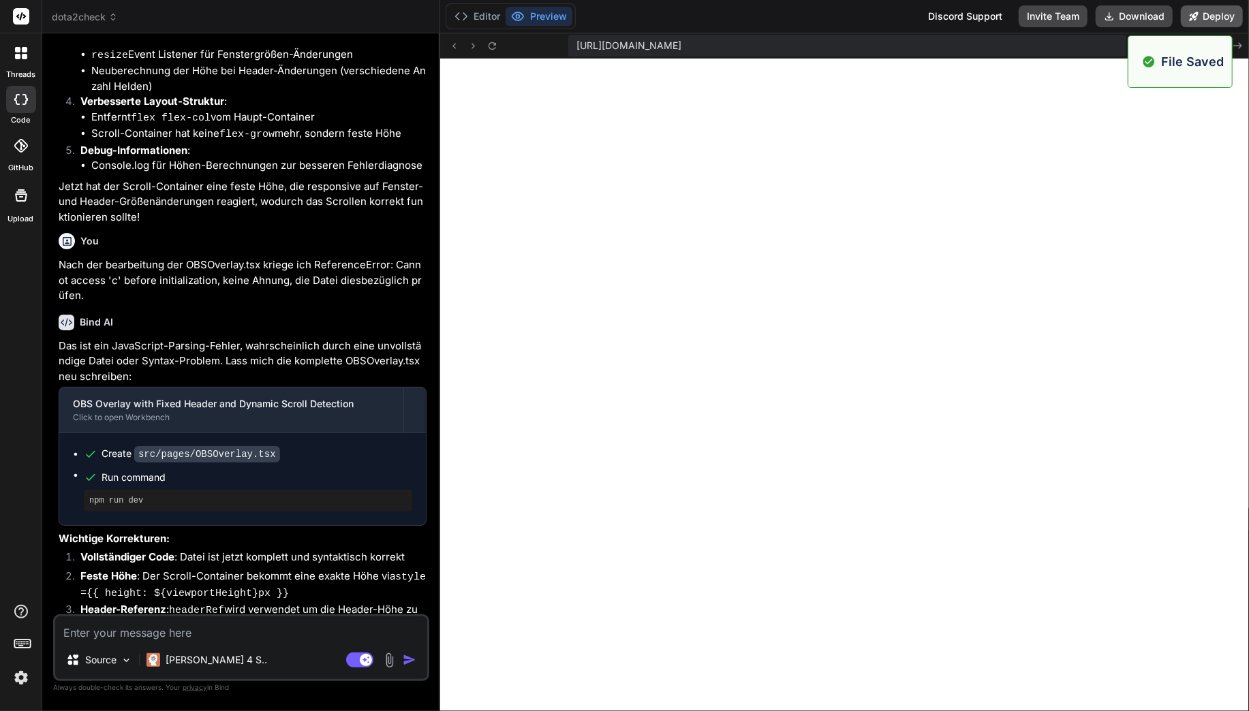
click at [1215, 25] on button "Deploy" at bounding box center [1212, 16] width 62 height 22
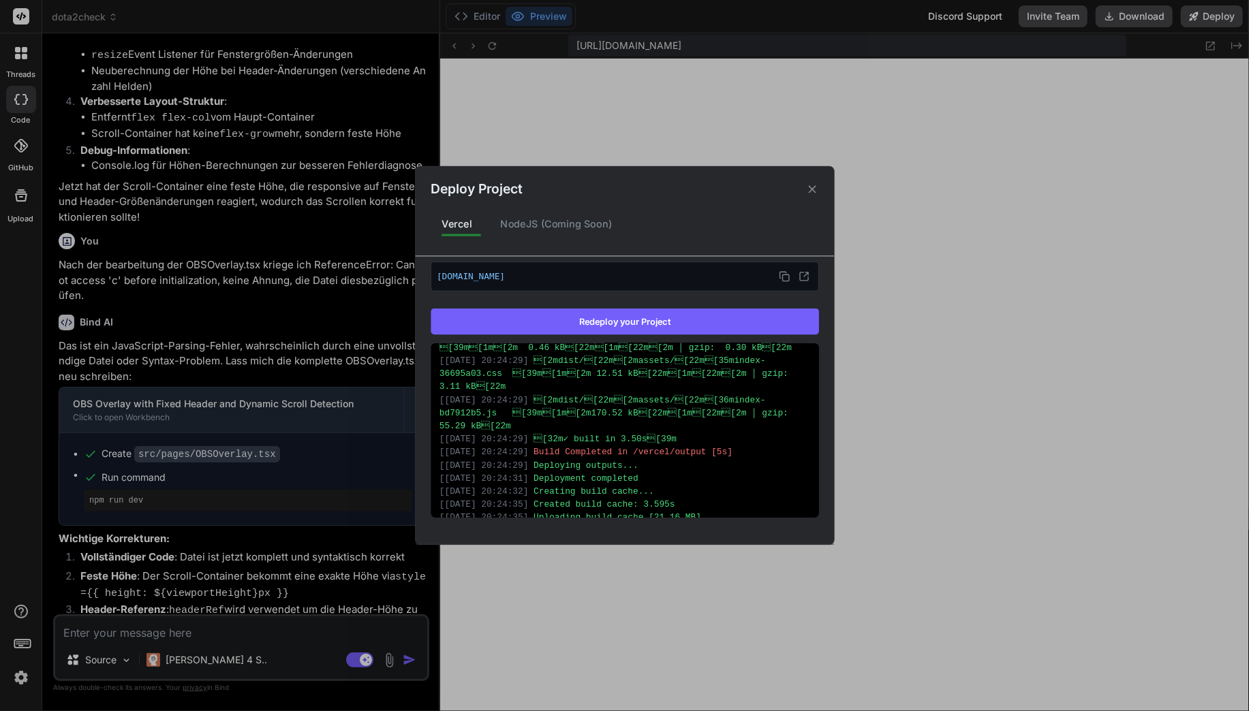
scroll to position [490, 0]
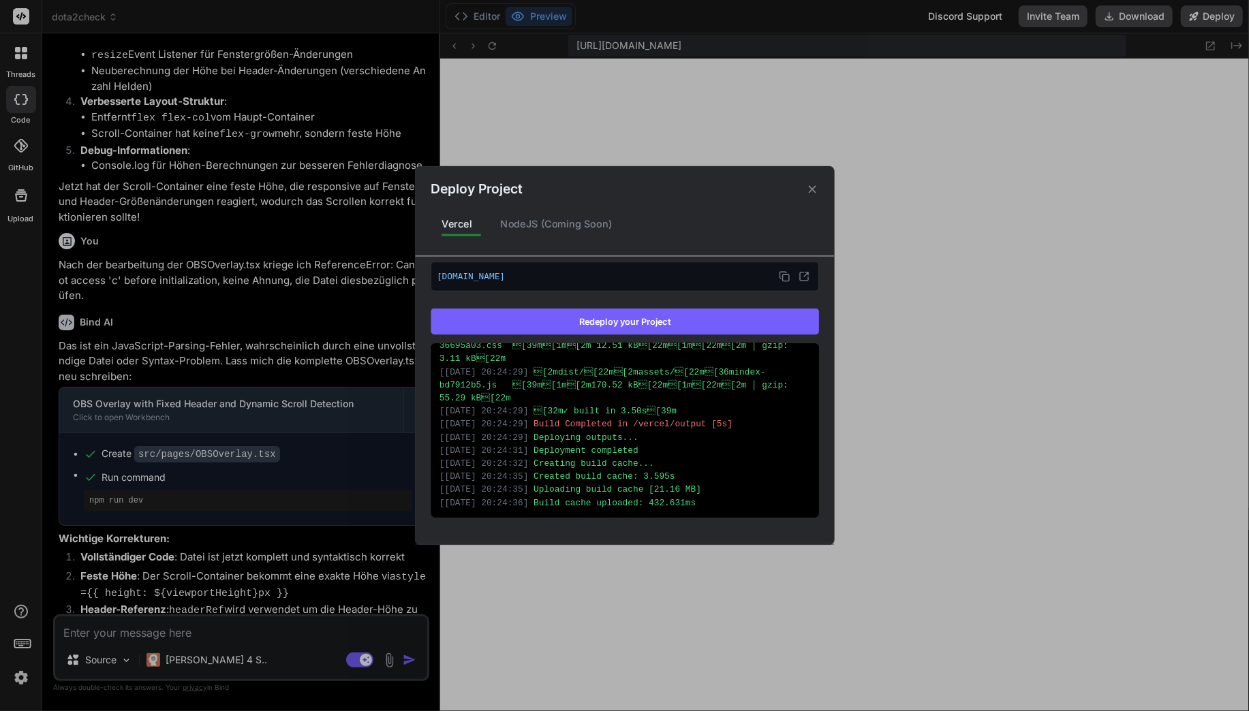
click at [638, 330] on button "Redeploy your Project" at bounding box center [625, 322] width 388 height 26
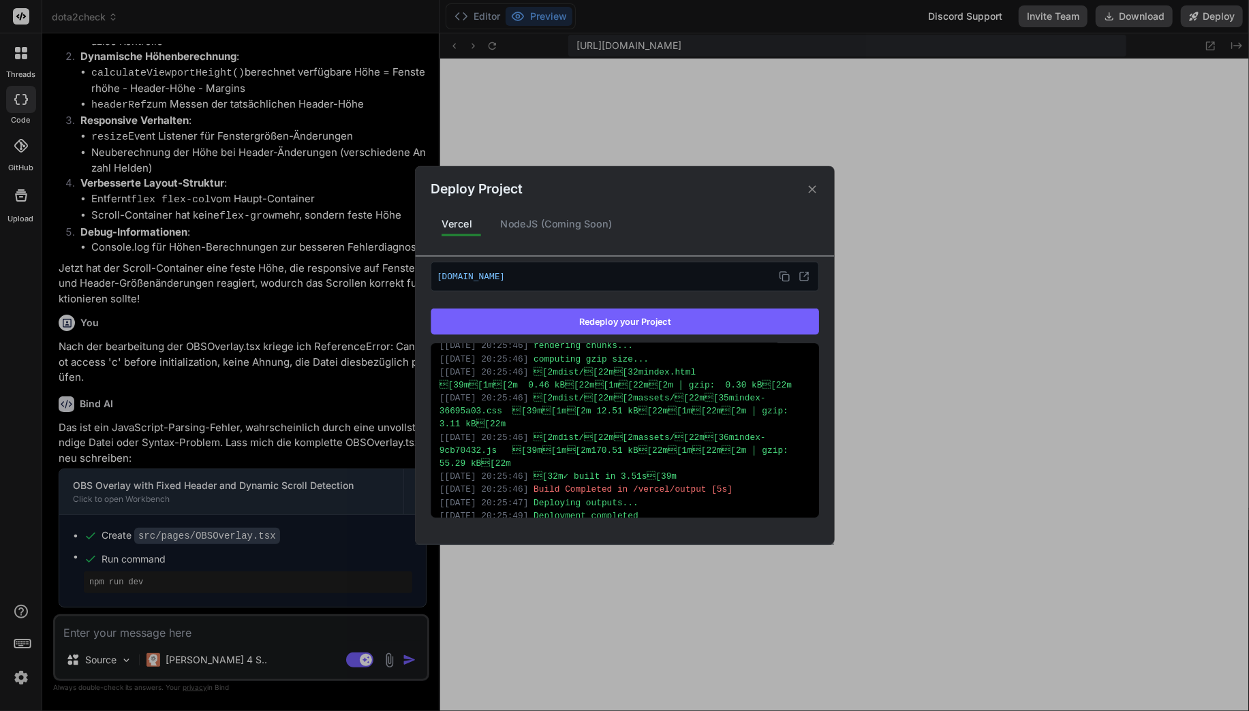
scroll to position [5494, 0]
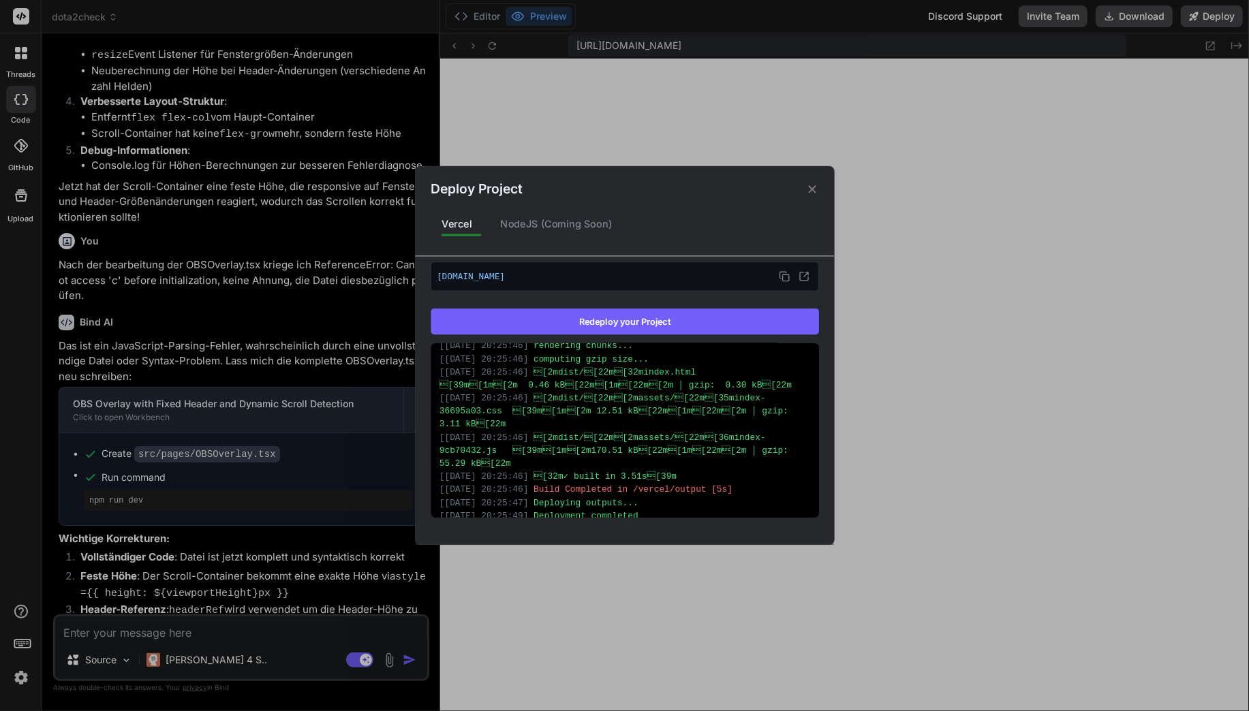
click at [378, 520] on div "Deploy Project Vercel NodeJS (Coming Soon) Vercel Deployed Supports: Next.js Re…" at bounding box center [624, 355] width 1249 height 711
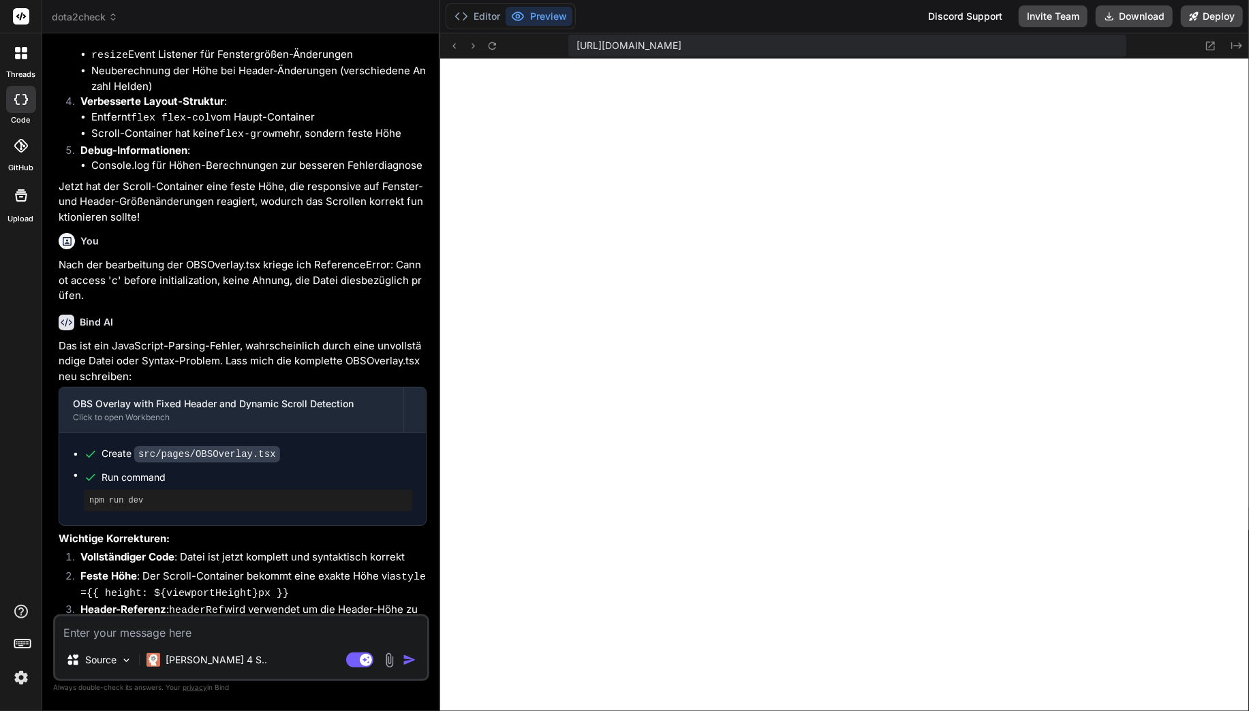
click at [339, 623] on textarea at bounding box center [241, 629] width 372 height 25
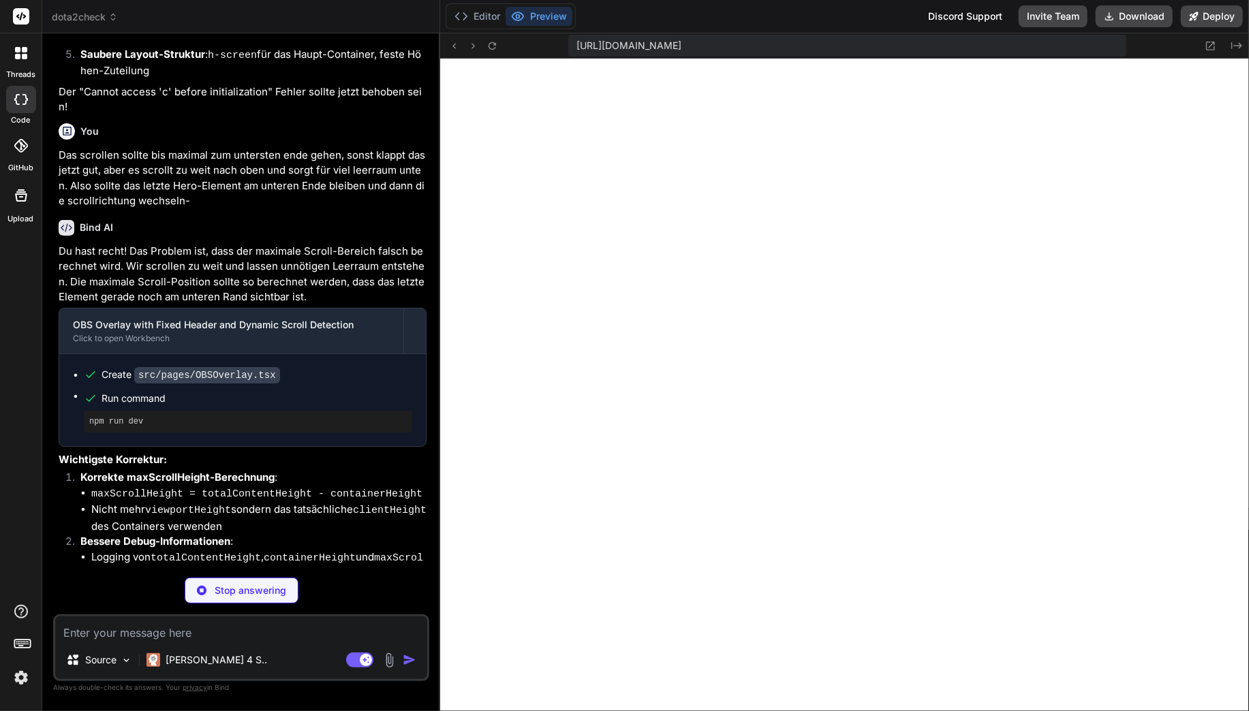
scroll to position [6053, 0]
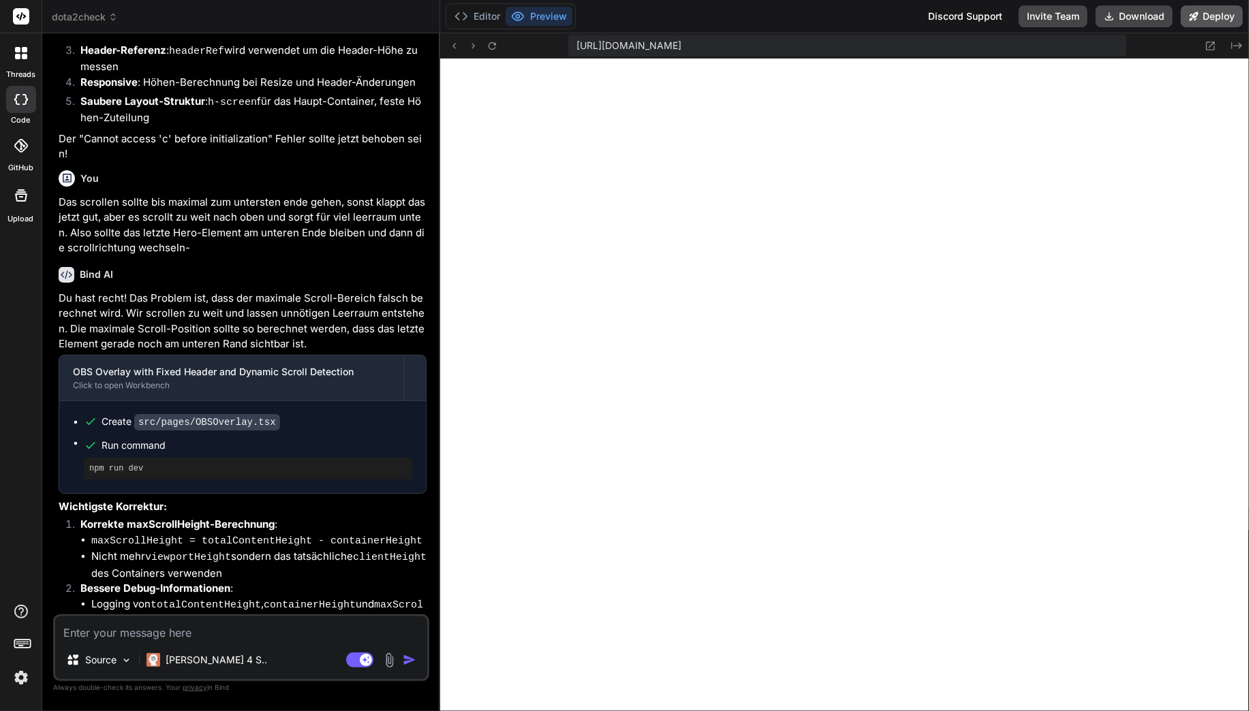
click at [1202, 13] on button "Deploy" at bounding box center [1212, 16] width 62 height 22
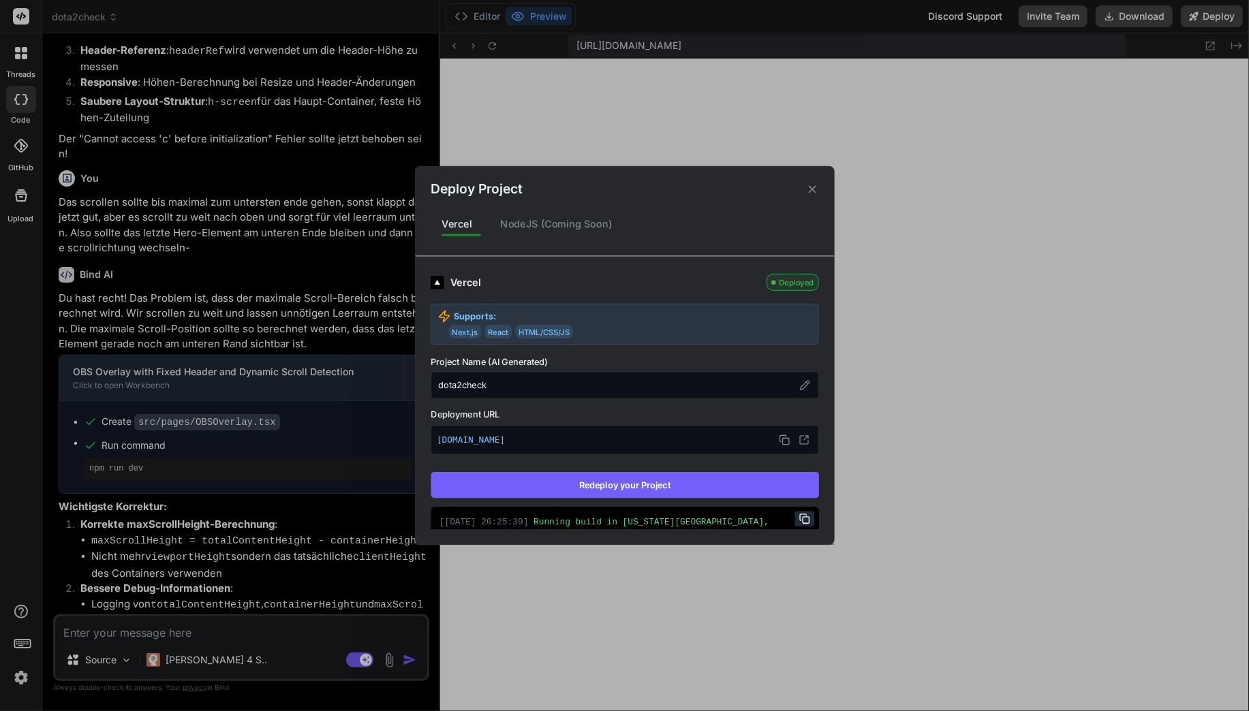
click at [593, 478] on button "Redeploy your Project" at bounding box center [625, 485] width 388 height 26
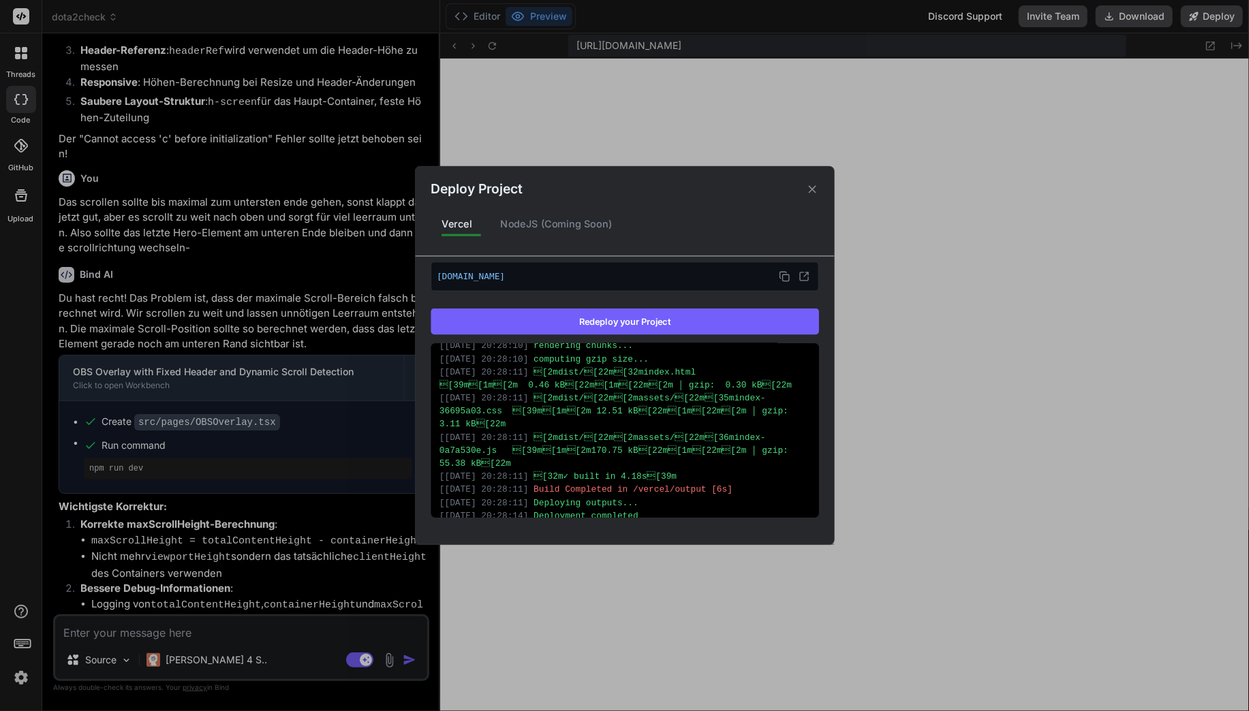
scroll to position [441, 0]
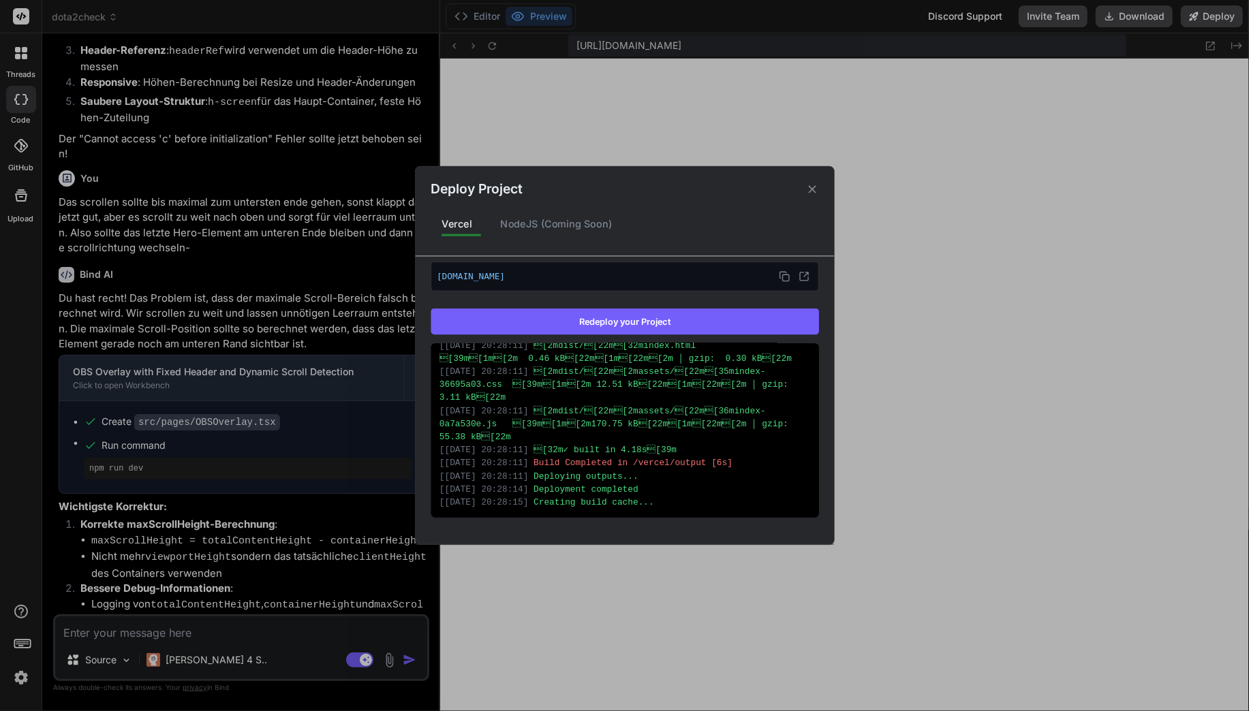
click at [306, 367] on div "Deploy Project Vercel NodeJS (Coming Soon) Vercel Deployed Supports: Next.js Re…" at bounding box center [624, 355] width 1249 height 711
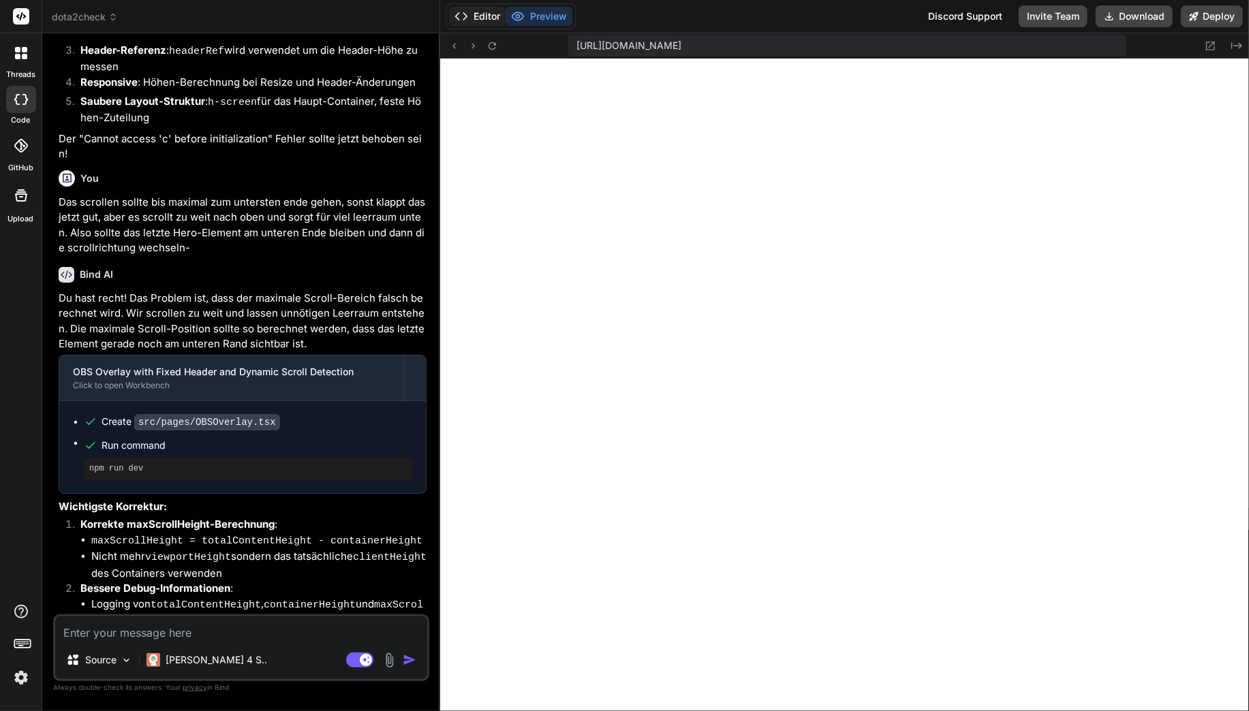
click at [466, 14] on icon at bounding box center [461, 17] width 14 height 14
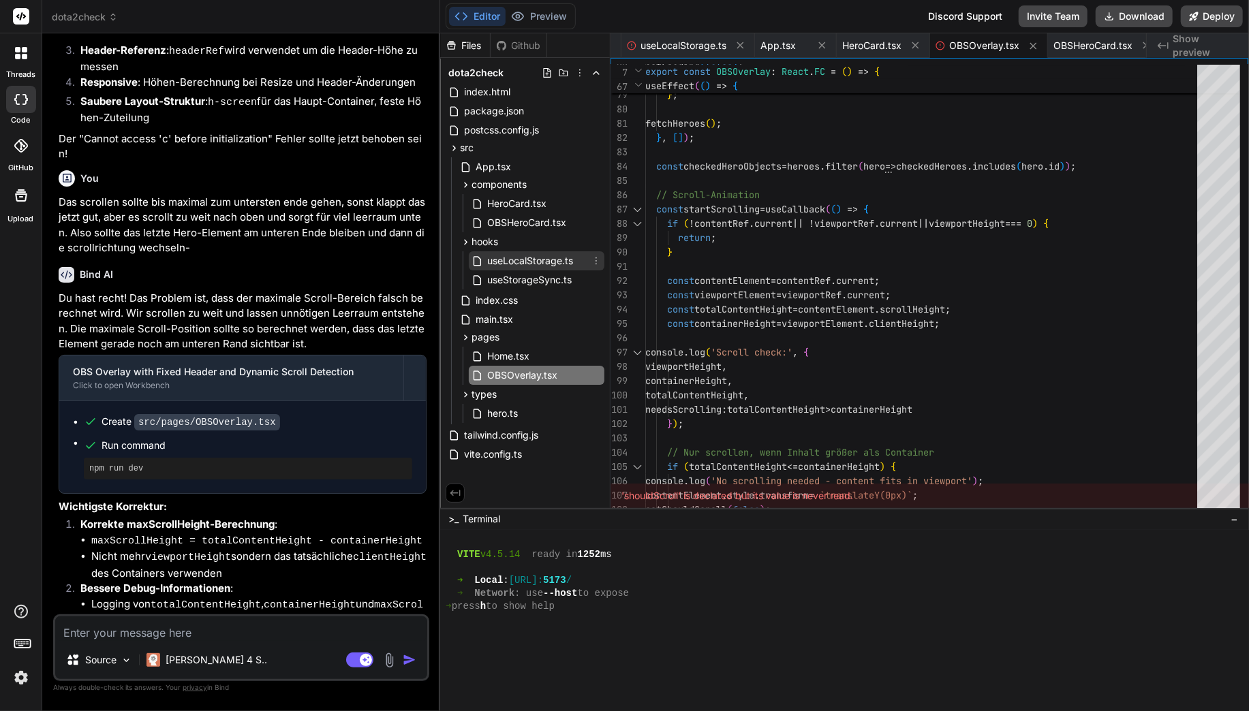
click at [531, 259] on span "useLocalStorage.ts" at bounding box center [530, 261] width 89 height 16
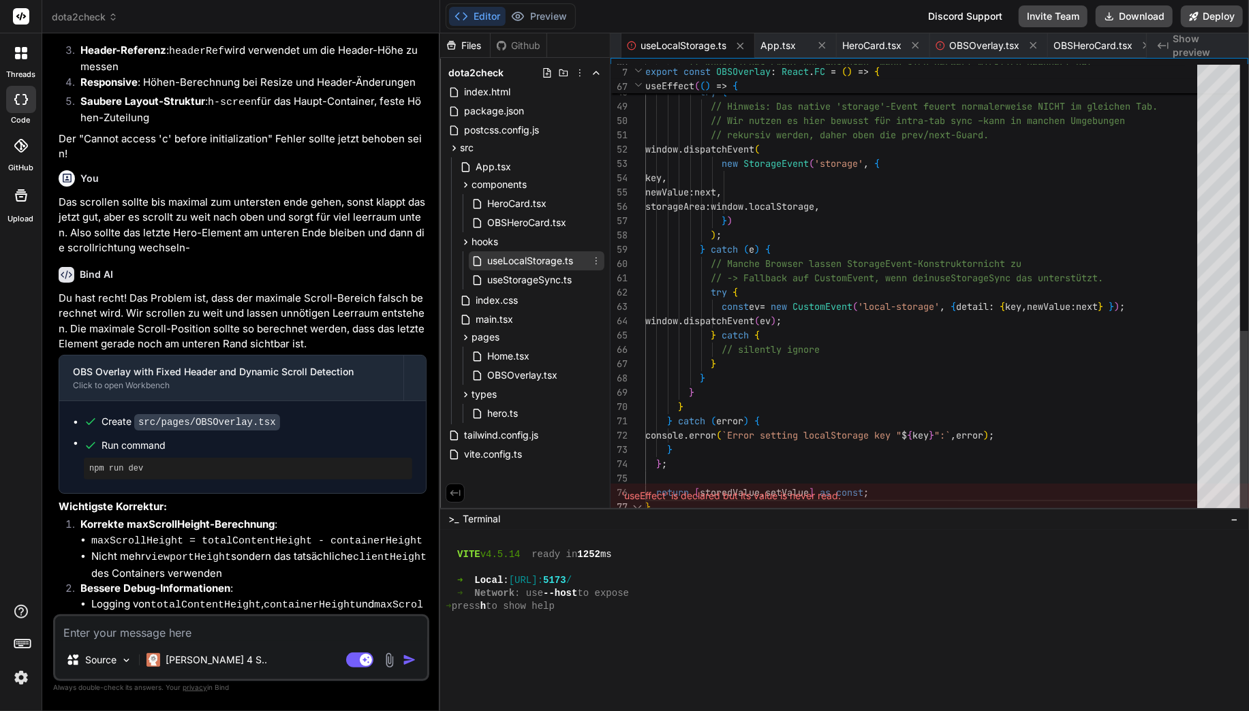
scroll to position [86, 0]
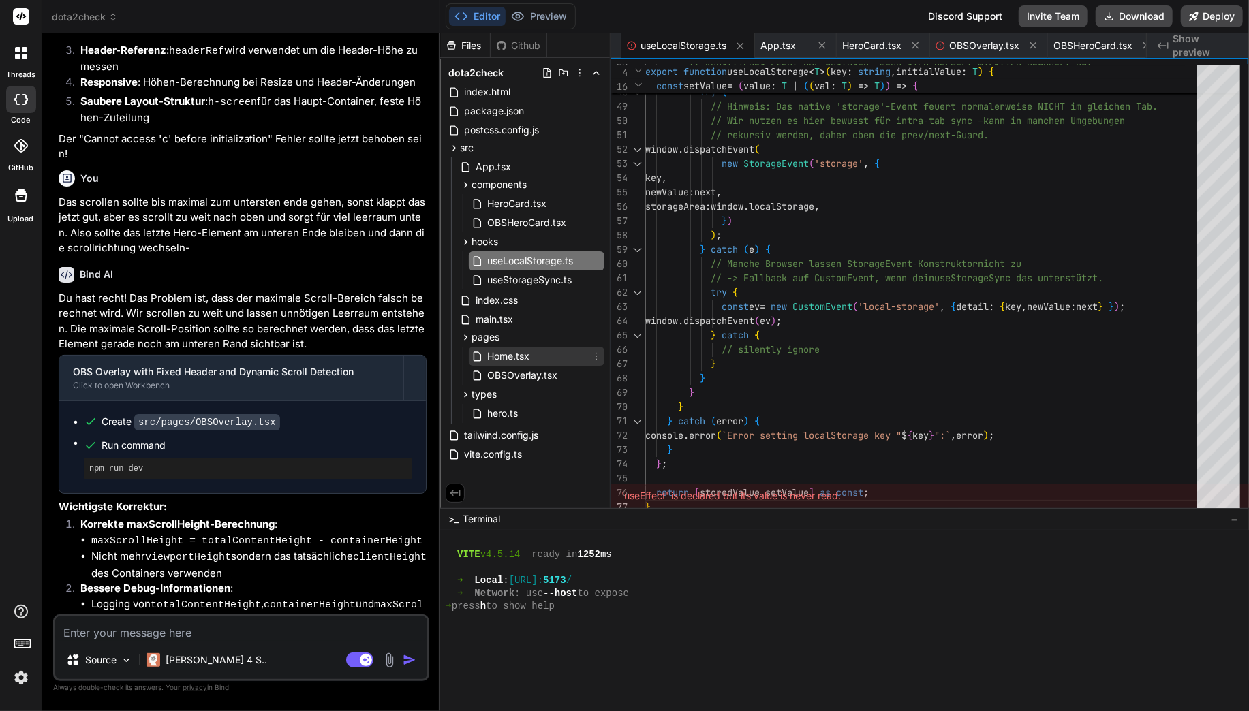
click at [509, 359] on span "Home.tsx" at bounding box center [508, 356] width 45 height 16
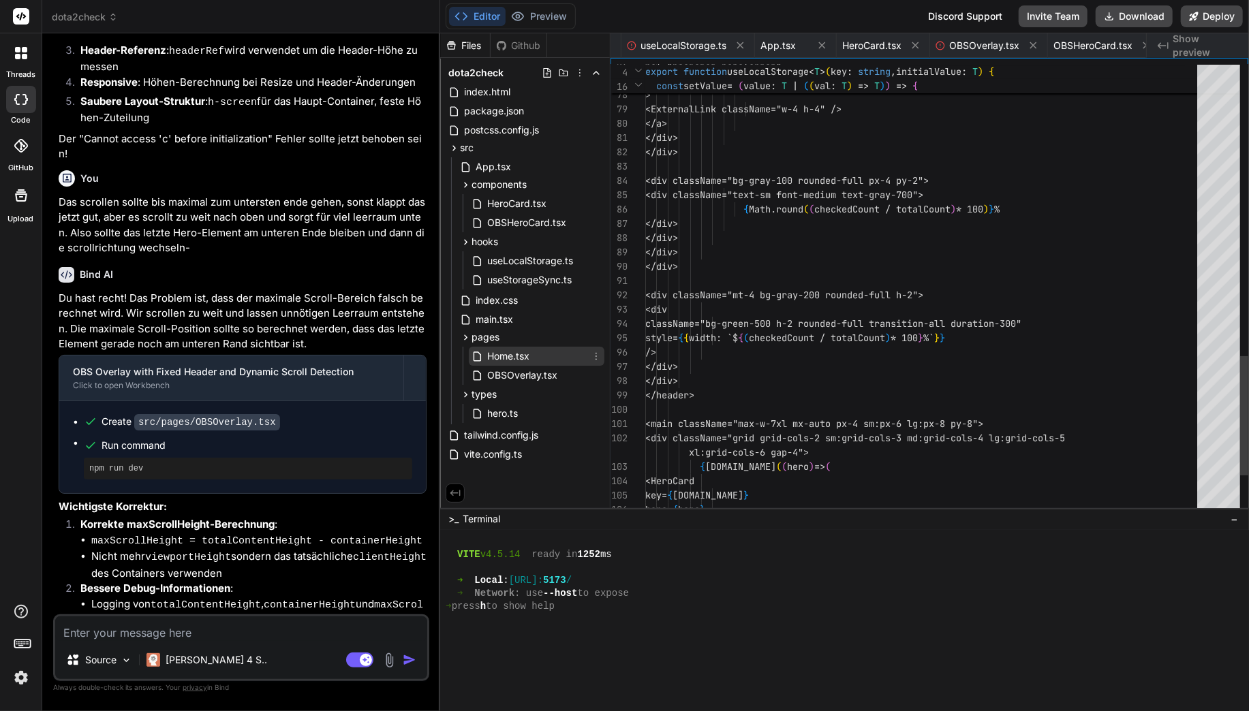
scroll to position [0, 203]
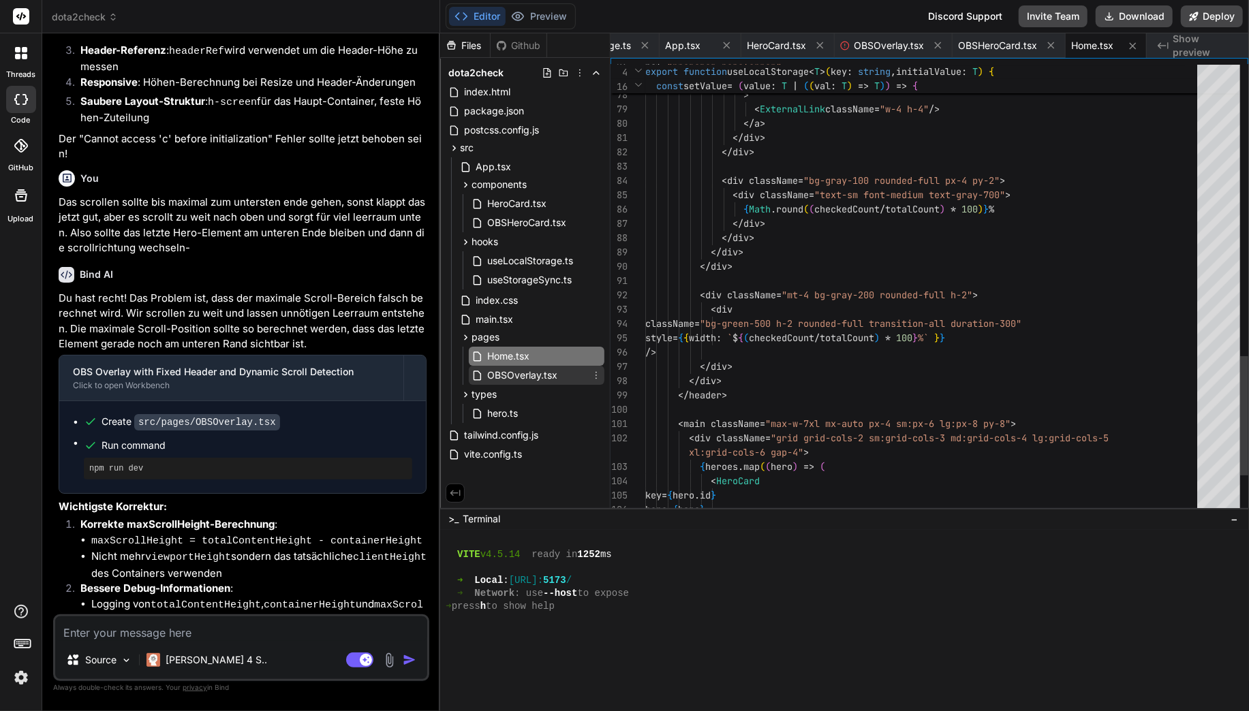
click at [509, 370] on span "OBSOverlay.tsx" at bounding box center [522, 375] width 73 height 16
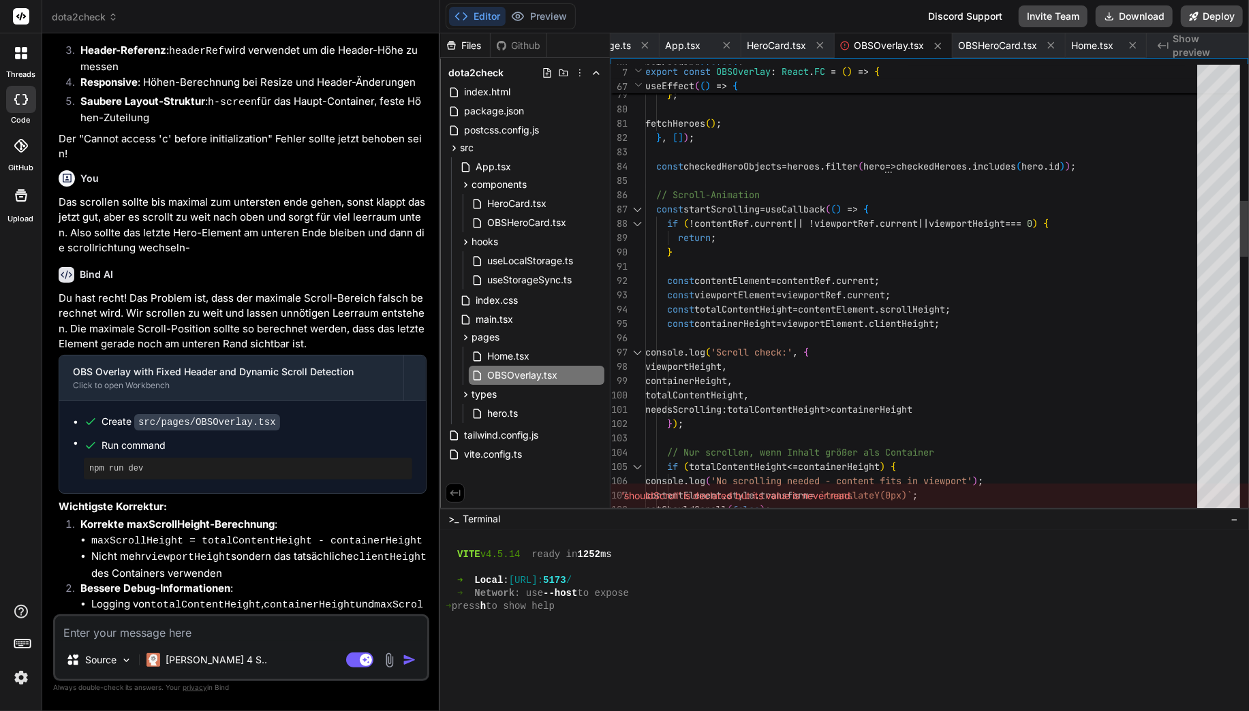
scroll to position [0, 0]
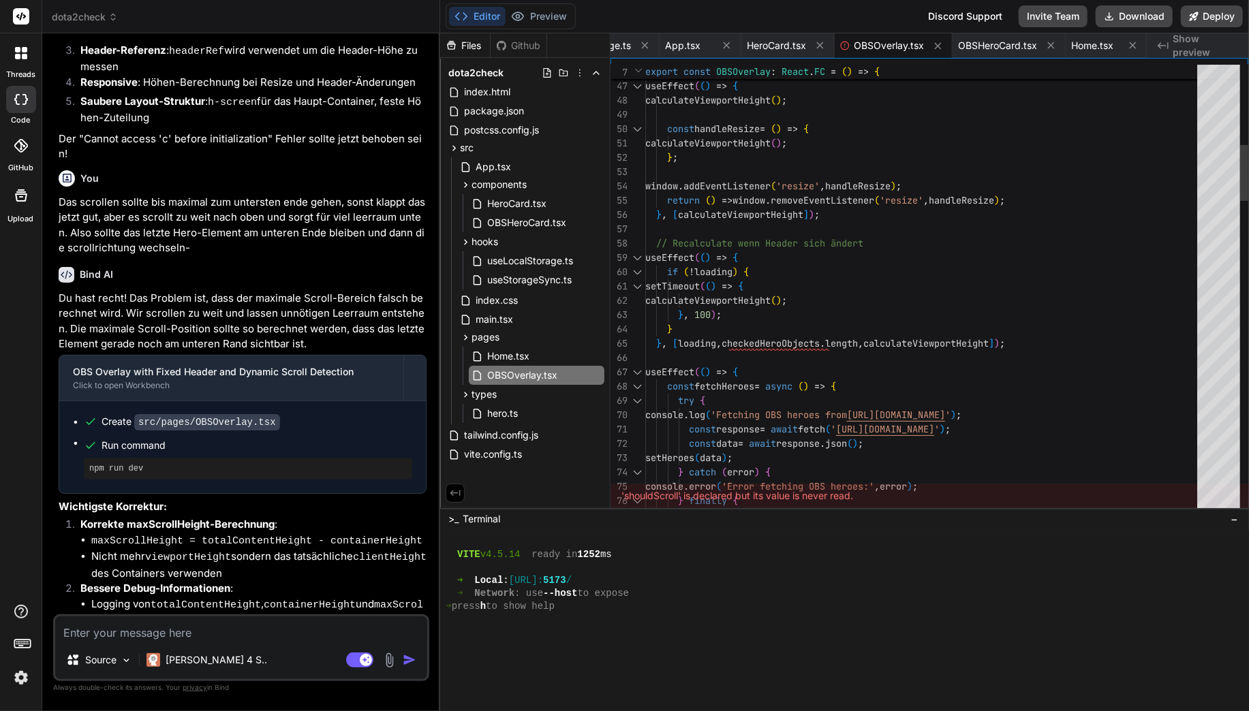
click at [812, 335] on div "}" at bounding box center [925, 329] width 560 height 14
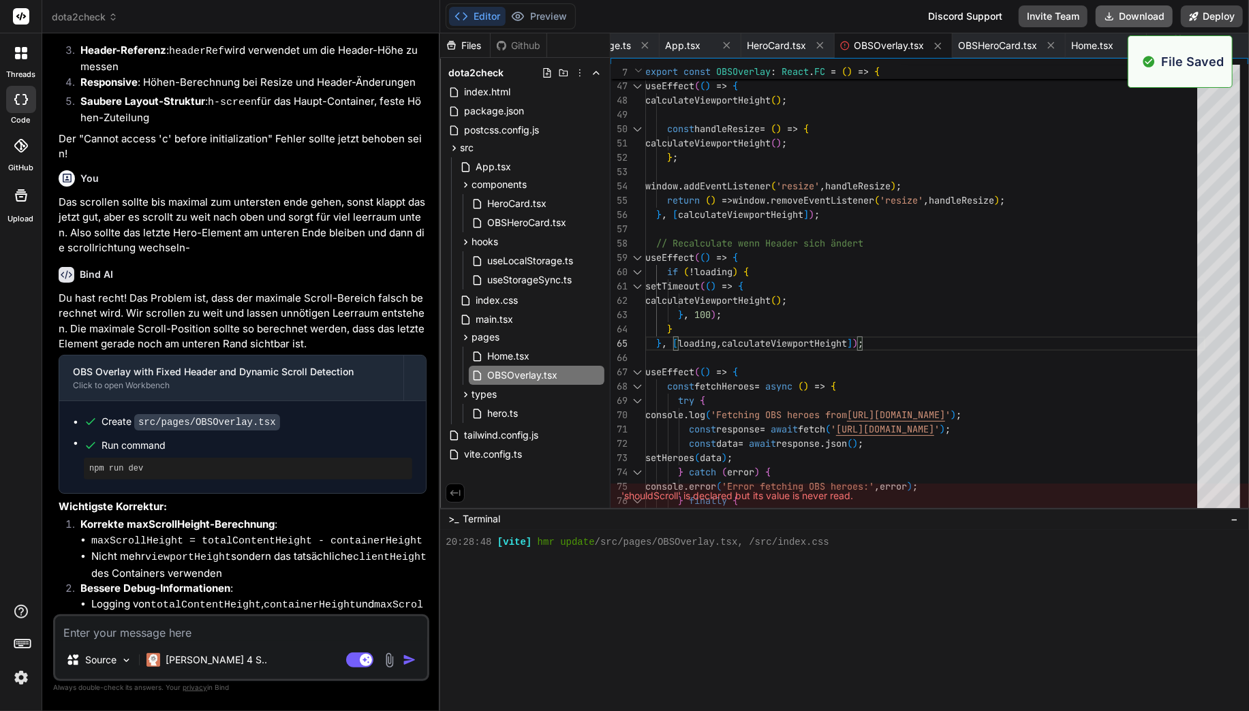
click at [1138, 24] on button "Download" at bounding box center [1133, 16] width 77 height 22
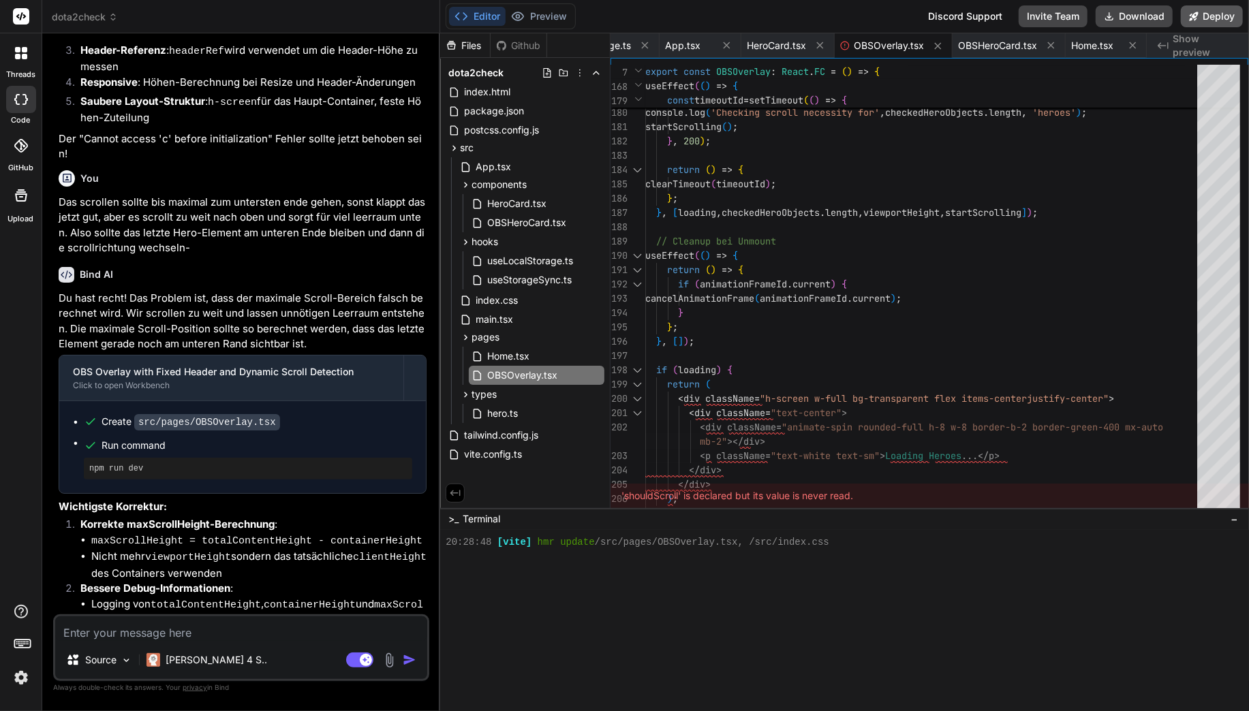
click at [1208, 20] on button "Deploy" at bounding box center [1212, 16] width 62 height 22
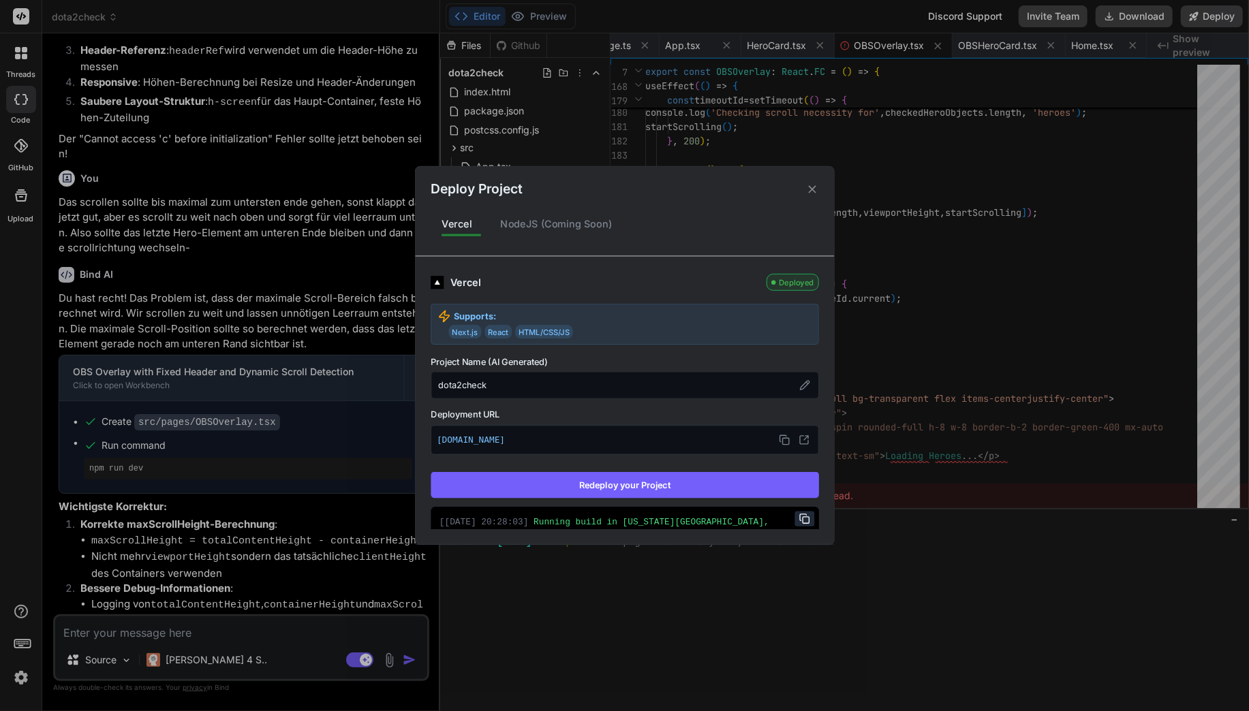
click at [666, 476] on button "Redeploy your Project" at bounding box center [625, 485] width 388 height 26
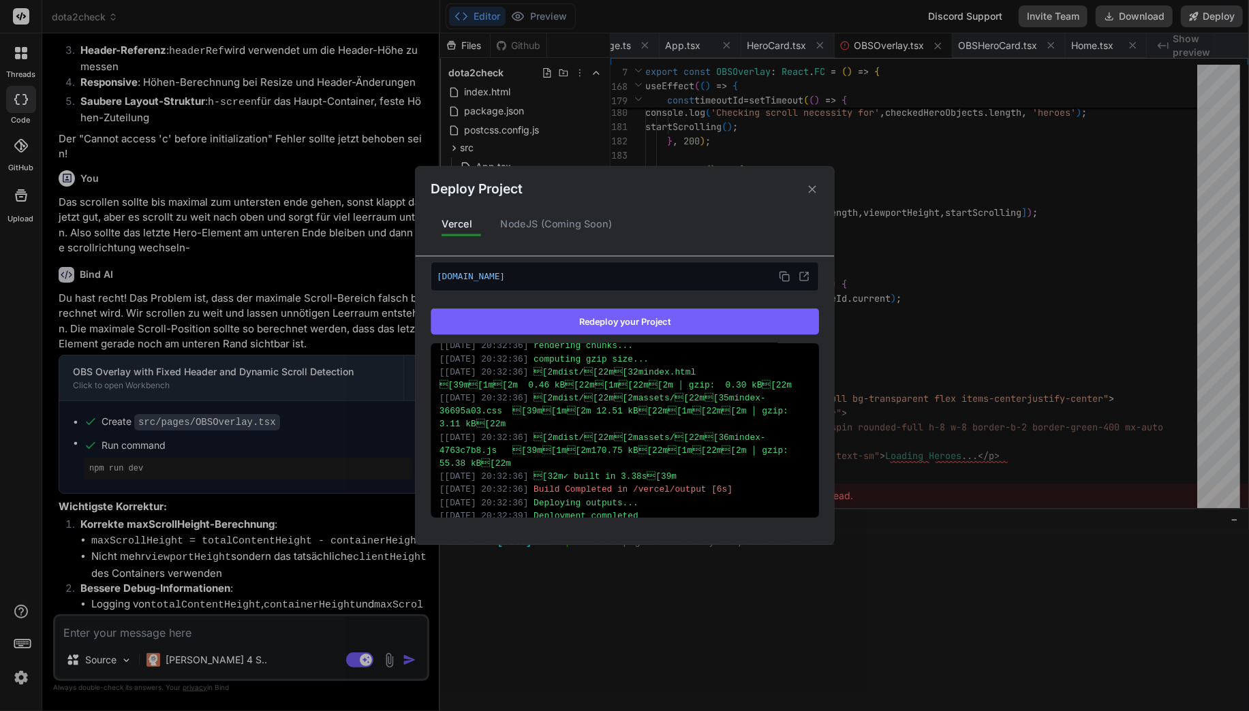
scroll to position [441, 0]
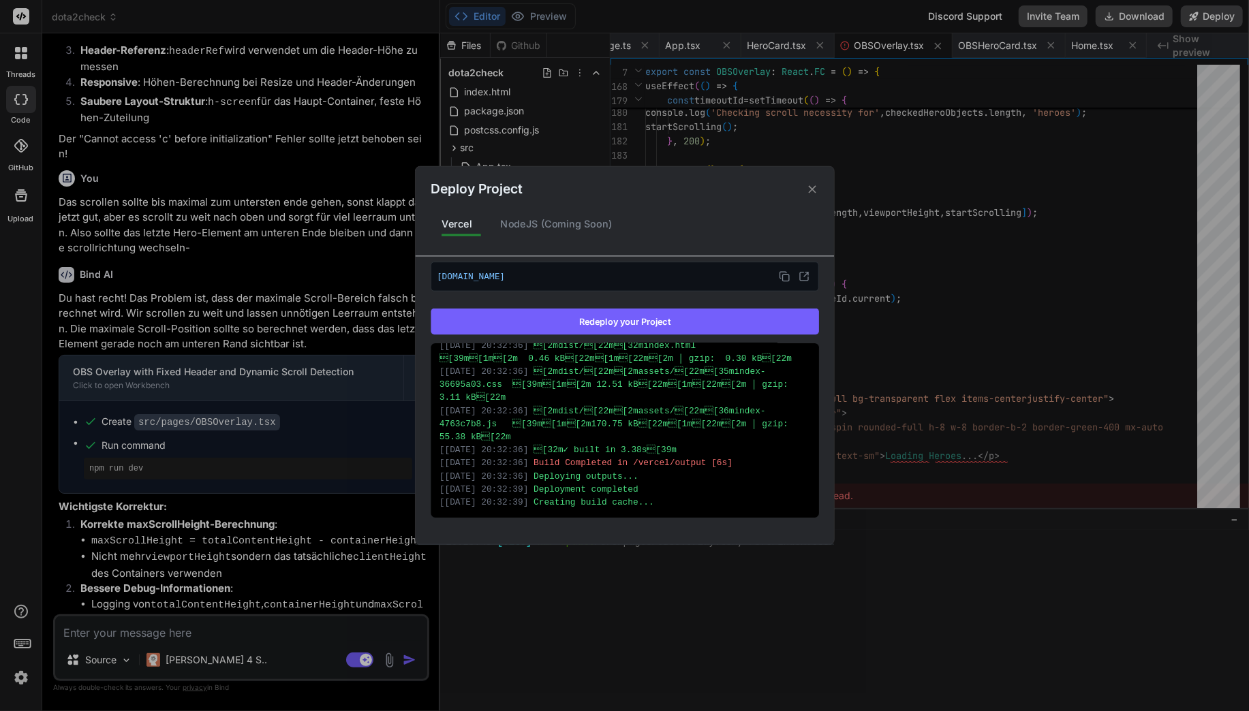
click at [553, 153] on div "Deploy Project Vercel NodeJS (Coming Soon) Vercel Deployed Supports: Next.js Re…" at bounding box center [624, 355] width 1249 height 711
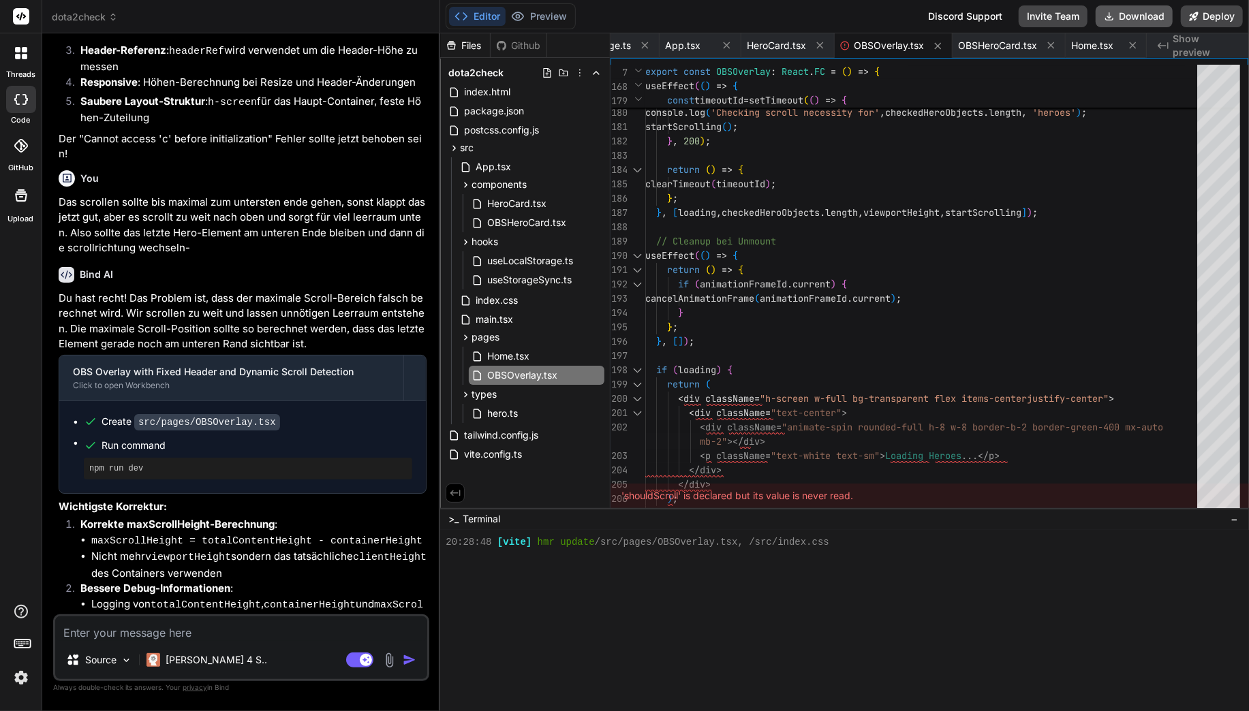
click at [1130, 16] on button "Download" at bounding box center [1133, 16] width 77 height 22
click at [1115, 14] on button "Download" at bounding box center [1133, 16] width 77 height 22
click at [1111, 20] on icon at bounding box center [1109, 16] width 11 height 11
click at [1106, 16] on icon at bounding box center [1109, 16] width 11 height 11
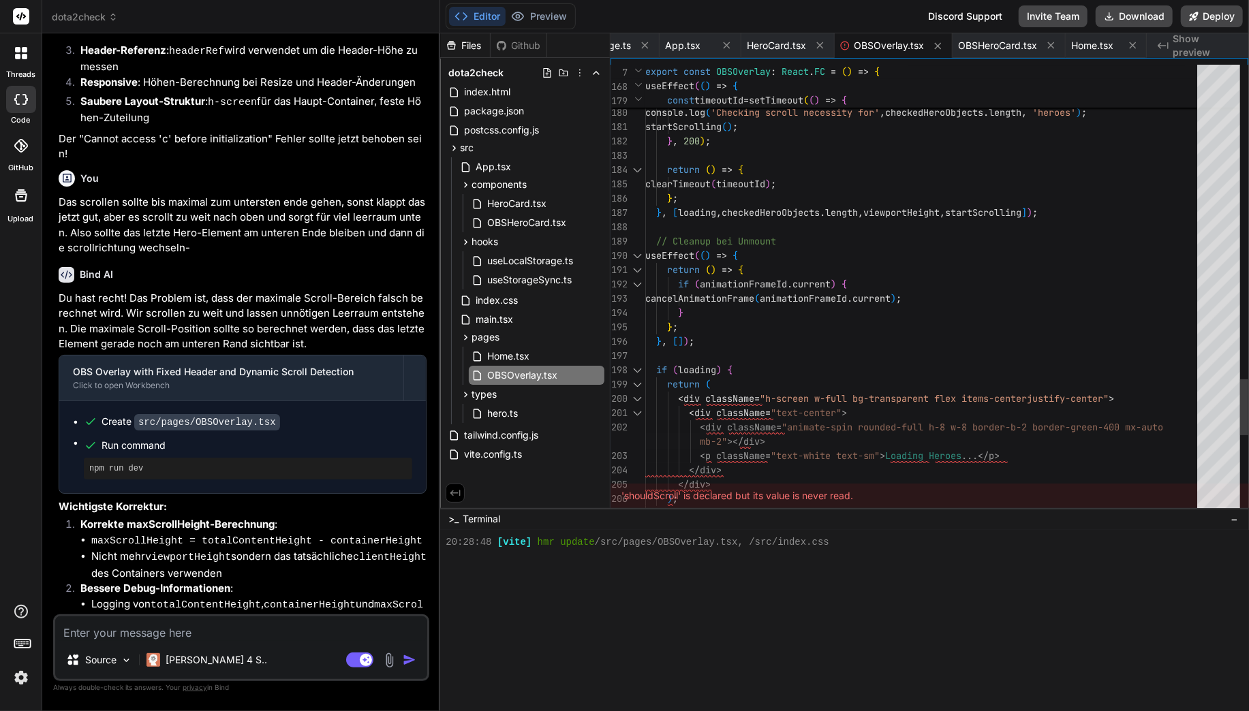
scroll to position [86, 0]
click at [516, 305] on span "index.css" at bounding box center [496, 300] width 45 height 16
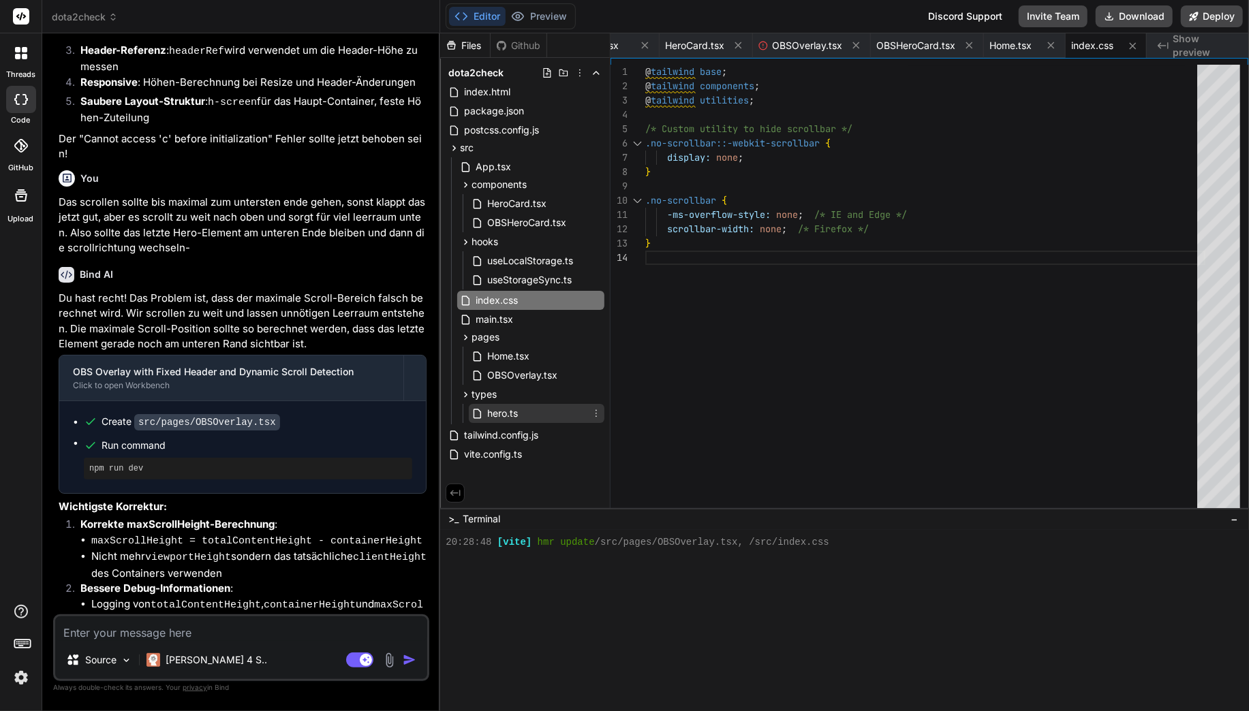
click at [503, 407] on span "hero.ts" at bounding box center [502, 413] width 33 height 16
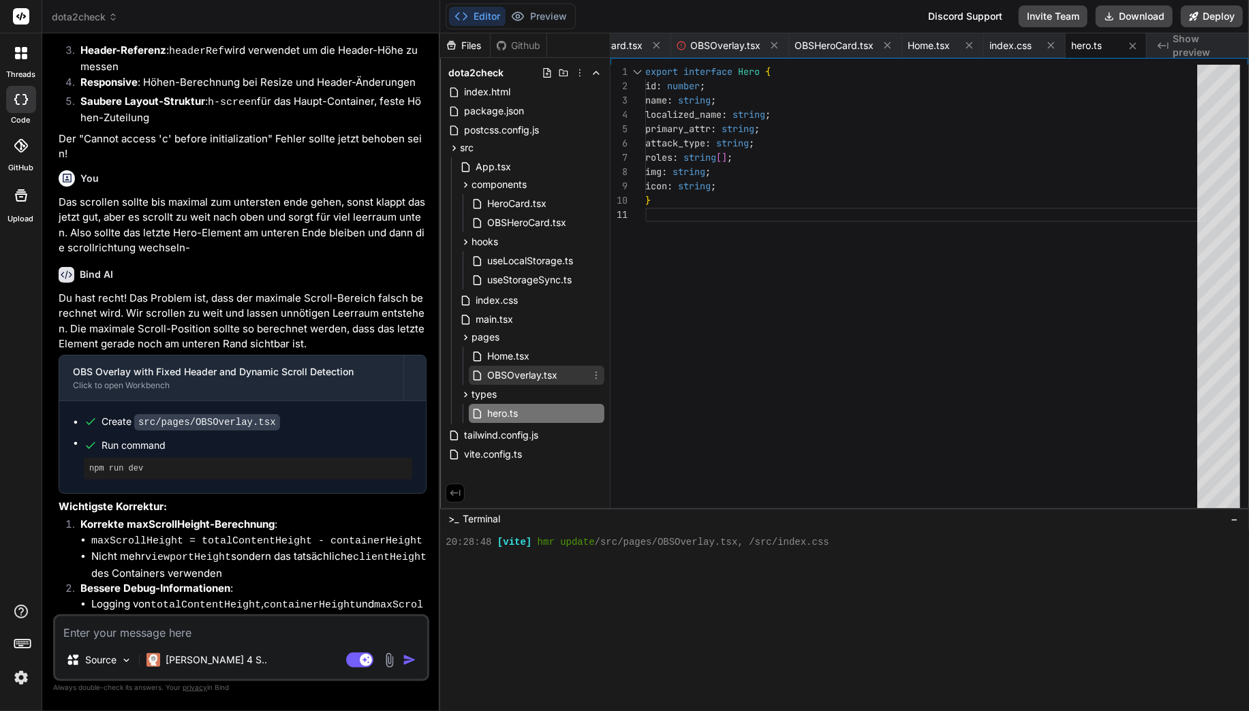
click at [512, 376] on span "OBSOverlay.tsx" at bounding box center [522, 375] width 73 height 16
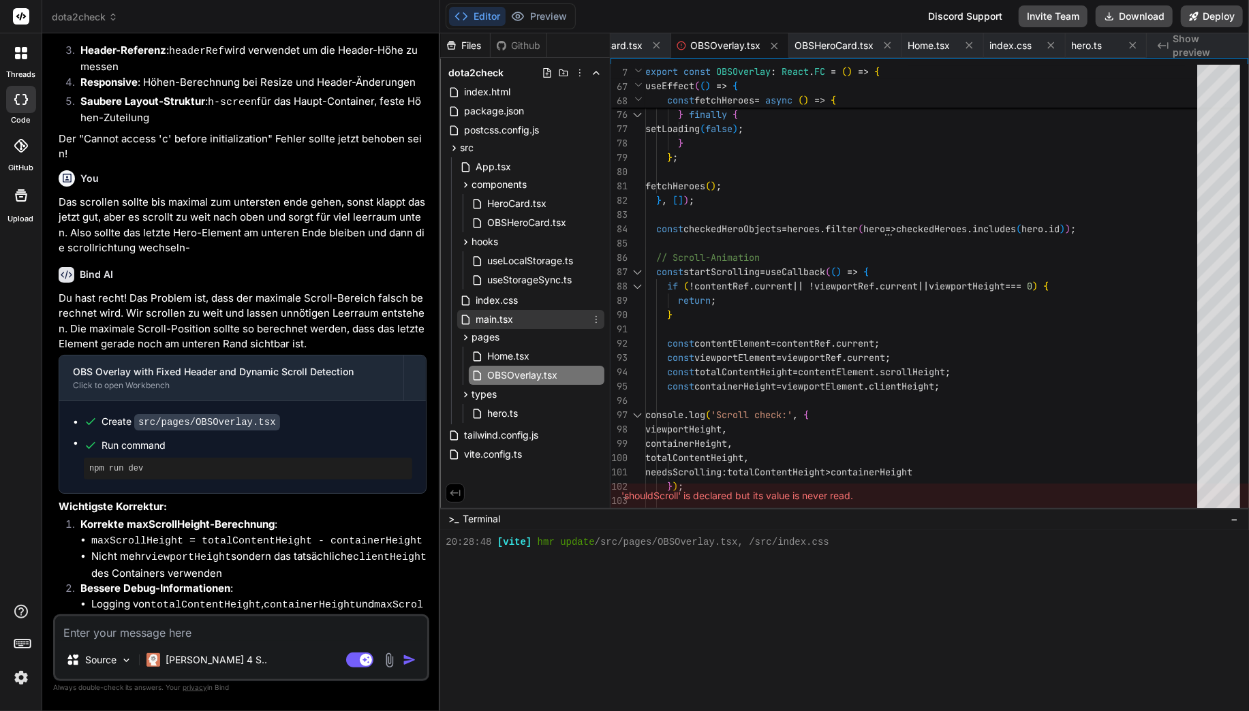
click at [533, 318] on div "main.tsx" at bounding box center [530, 319] width 147 height 19
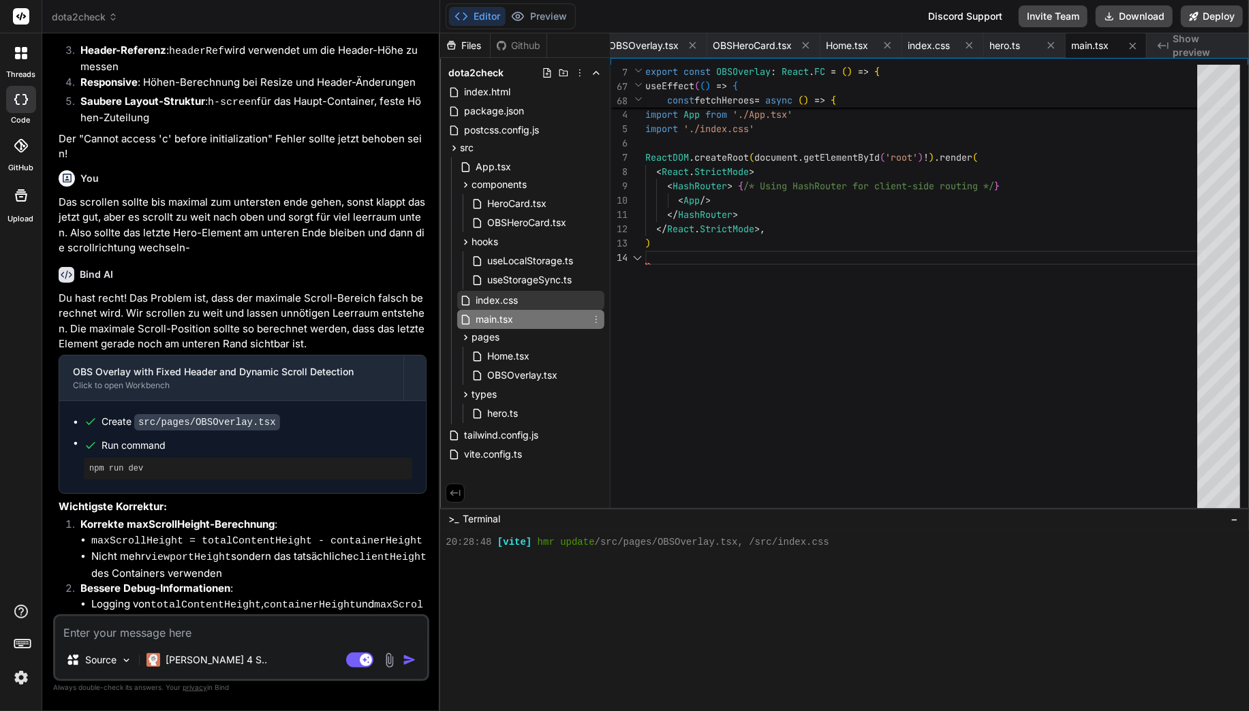
scroll to position [42, 0]
click at [533, 303] on div "index.css" at bounding box center [530, 300] width 147 height 19
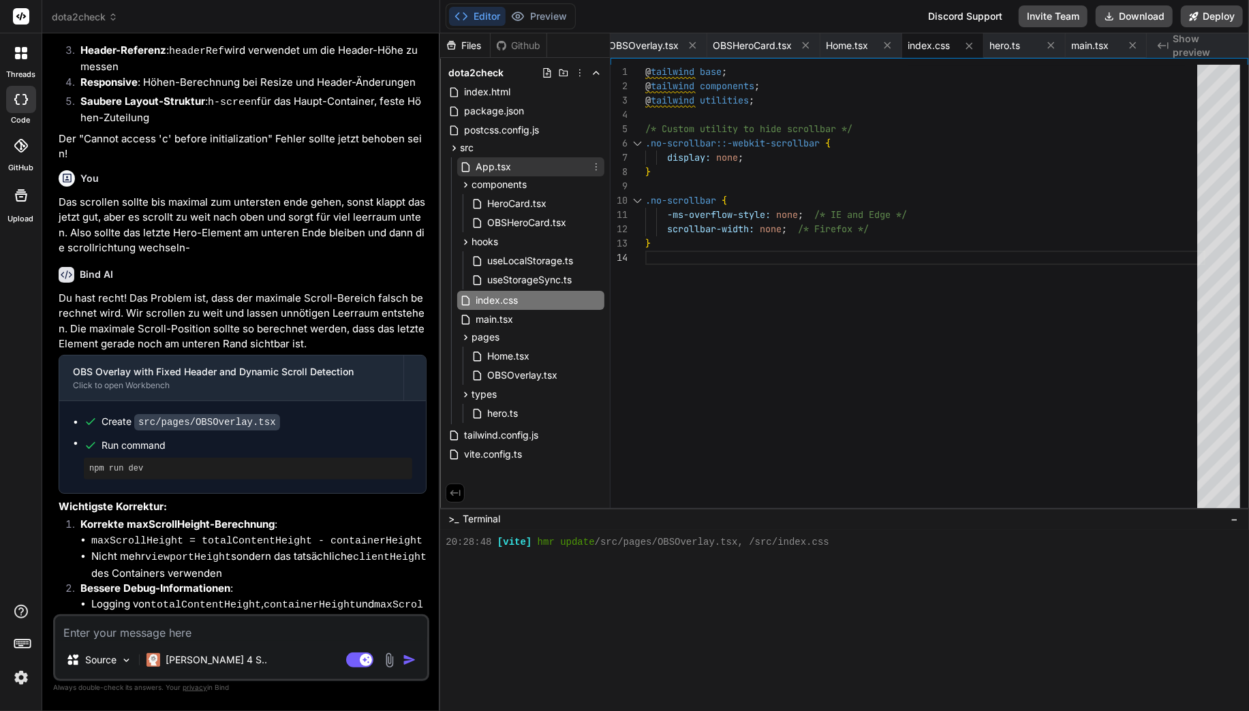
click at [504, 172] on span "App.tsx" at bounding box center [493, 167] width 38 height 16
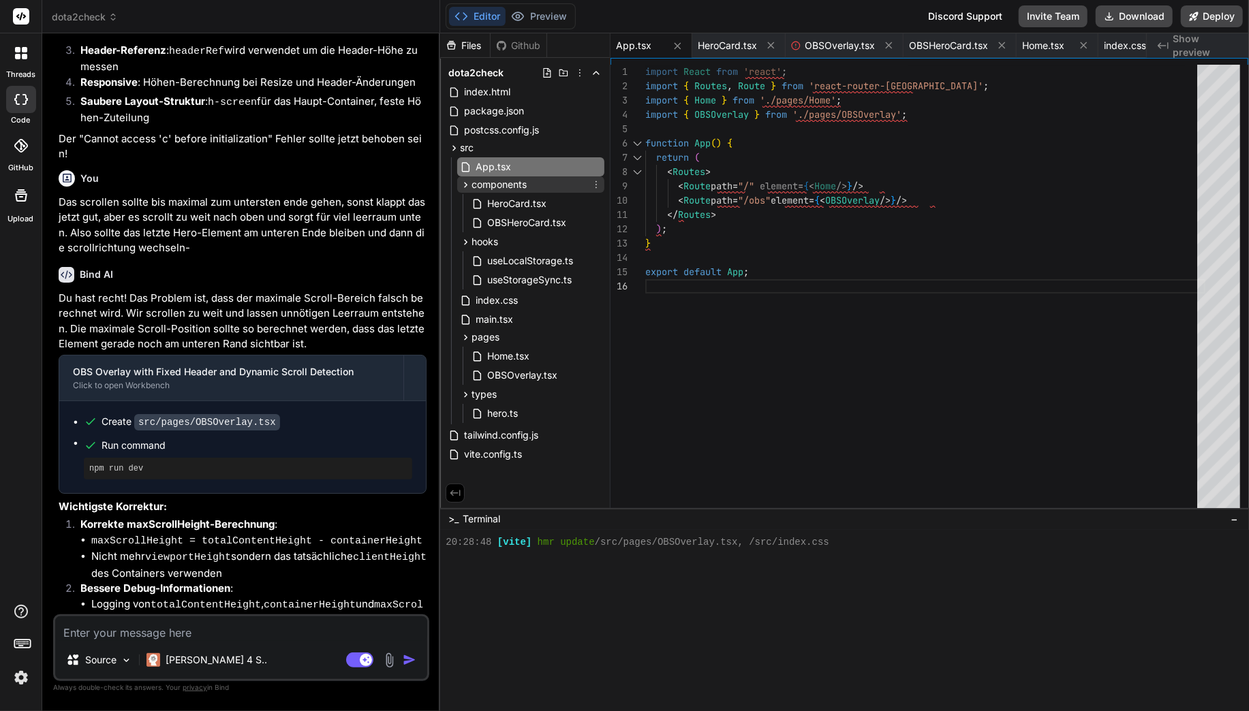
click at [516, 178] on span "components" at bounding box center [498, 185] width 55 height 14
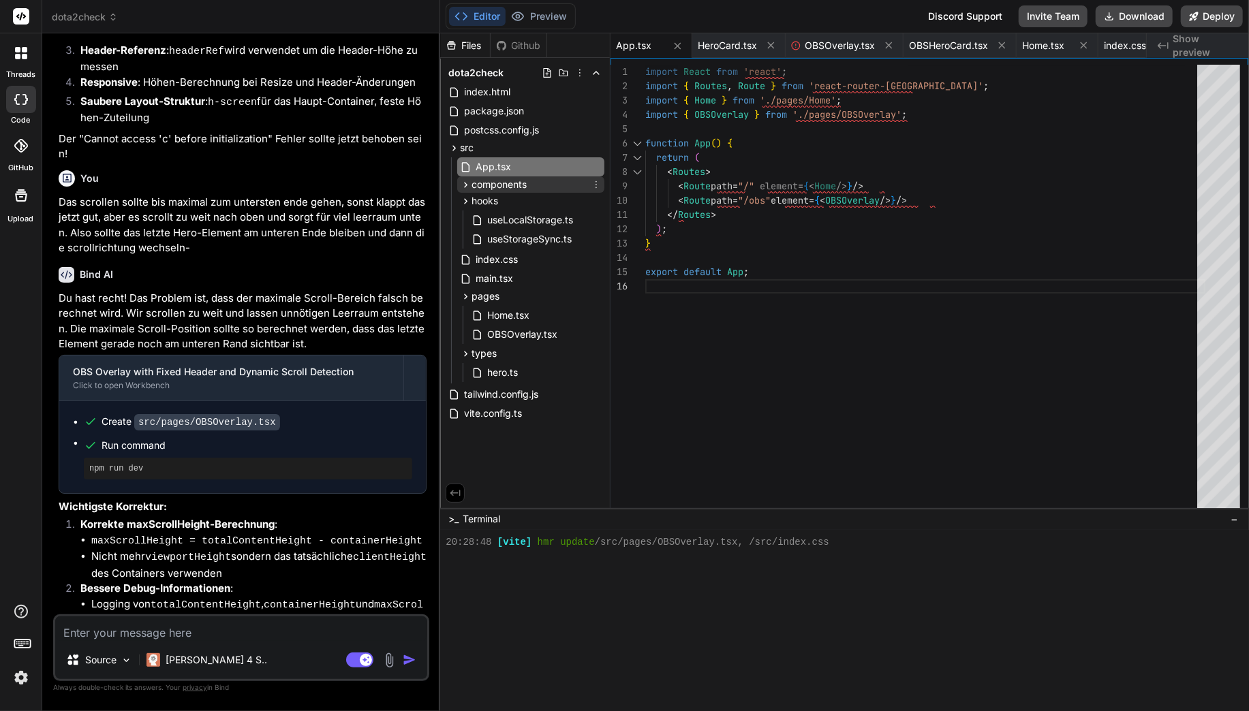
click at [516, 179] on span "components" at bounding box center [498, 185] width 55 height 14
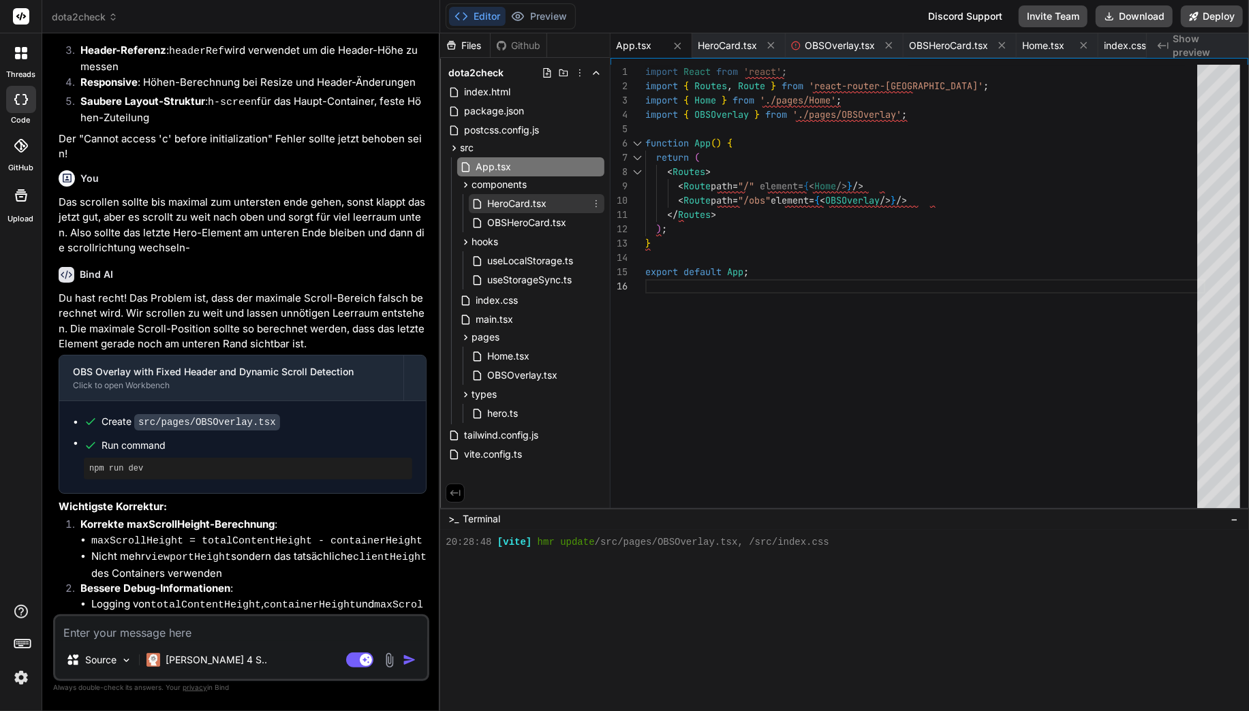
click at [516, 197] on span "HeroCard.tsx" at bounding box center [517, 204] width 62 height 16
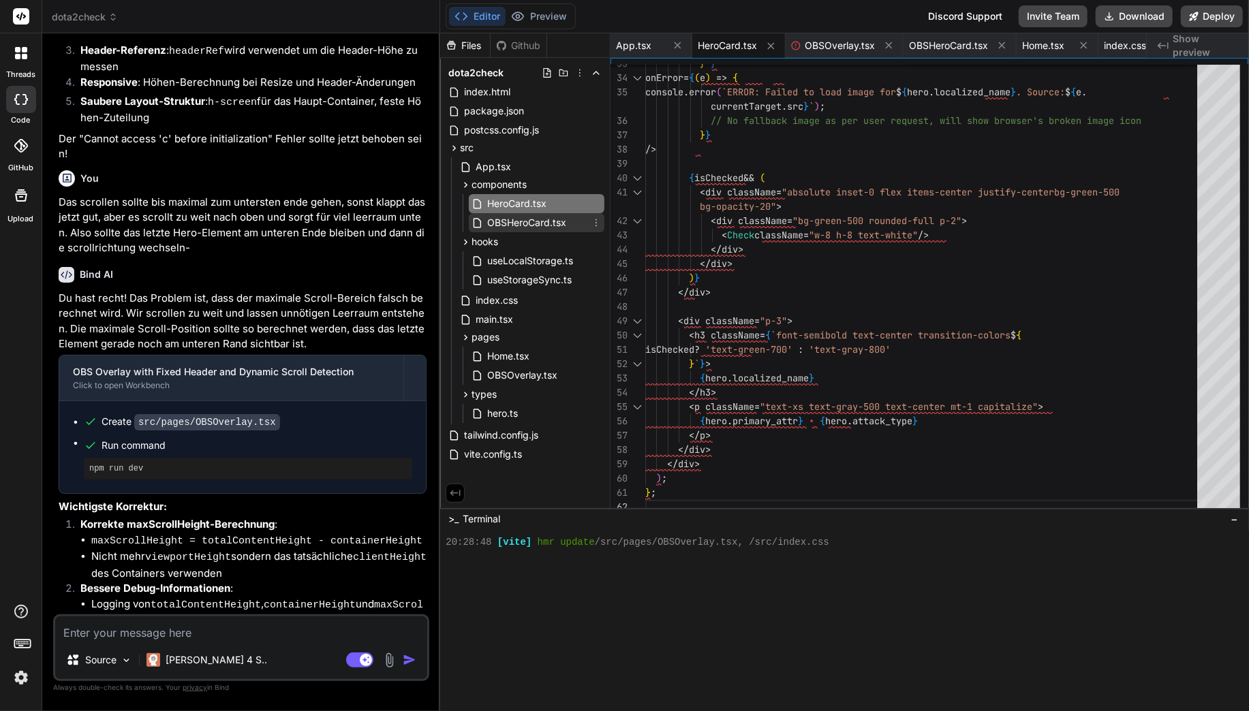
click at [516, 221] on span "OBSHeroCard.tsx" at bounding box center [527, 223] width 82 height 16
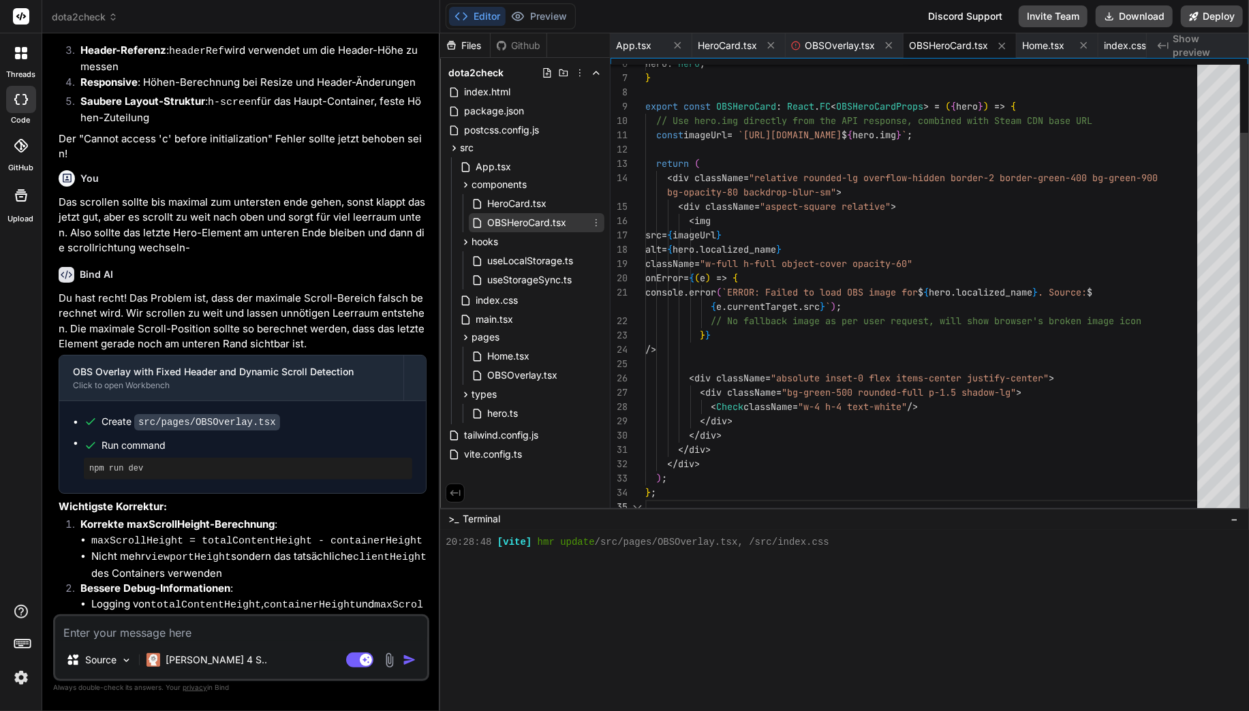
scroll to position [86, 0]
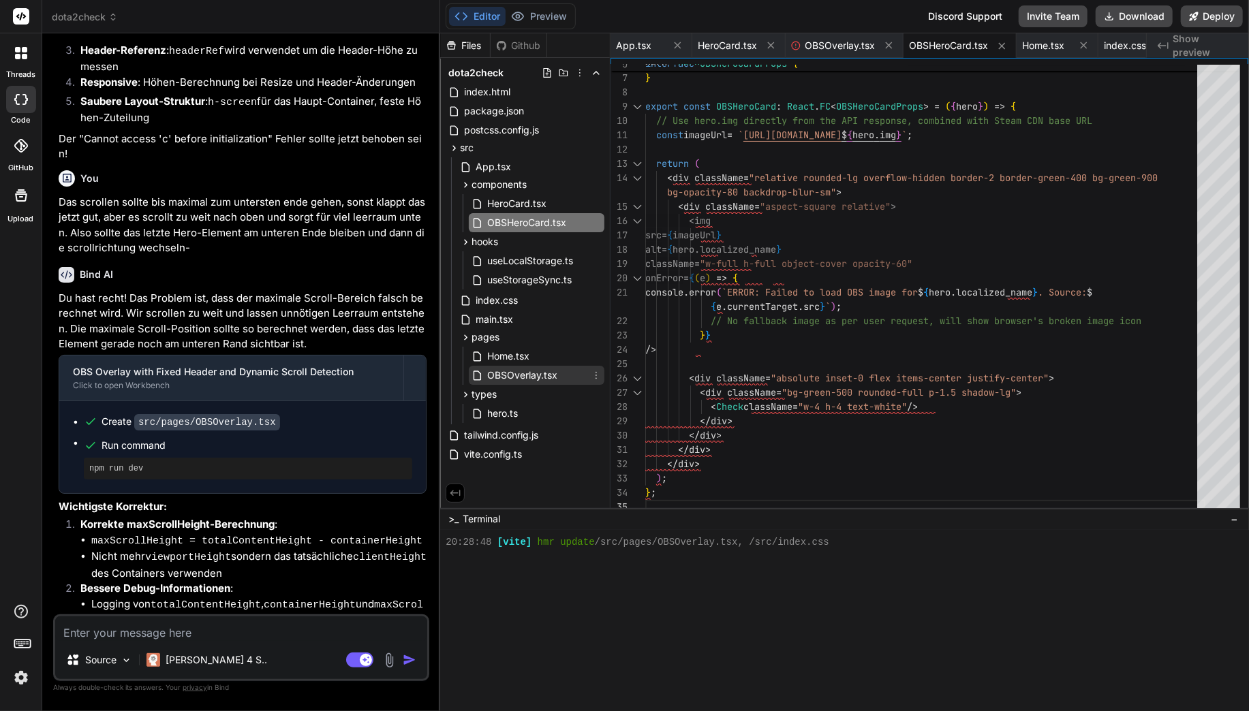
click at [518, 376] on span "OBSOverlay.tsx" at bounding box center [522, 375] width 73 height 16
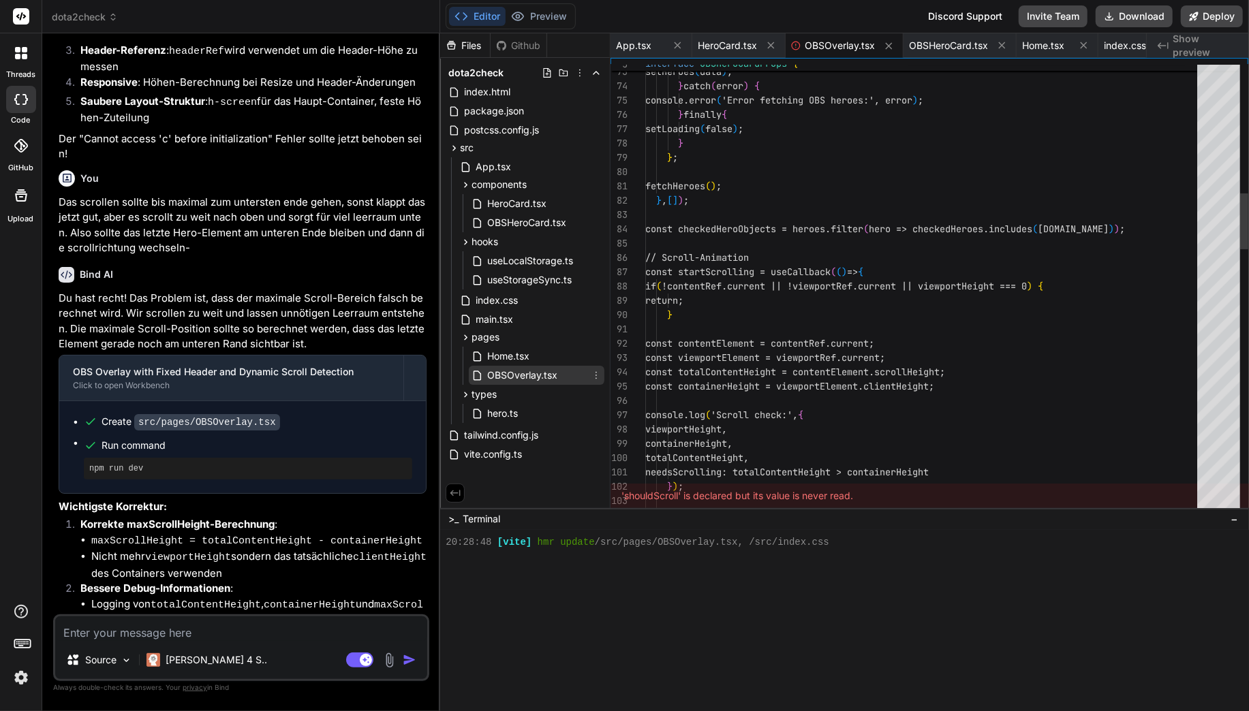
scroll to position [14, 0]
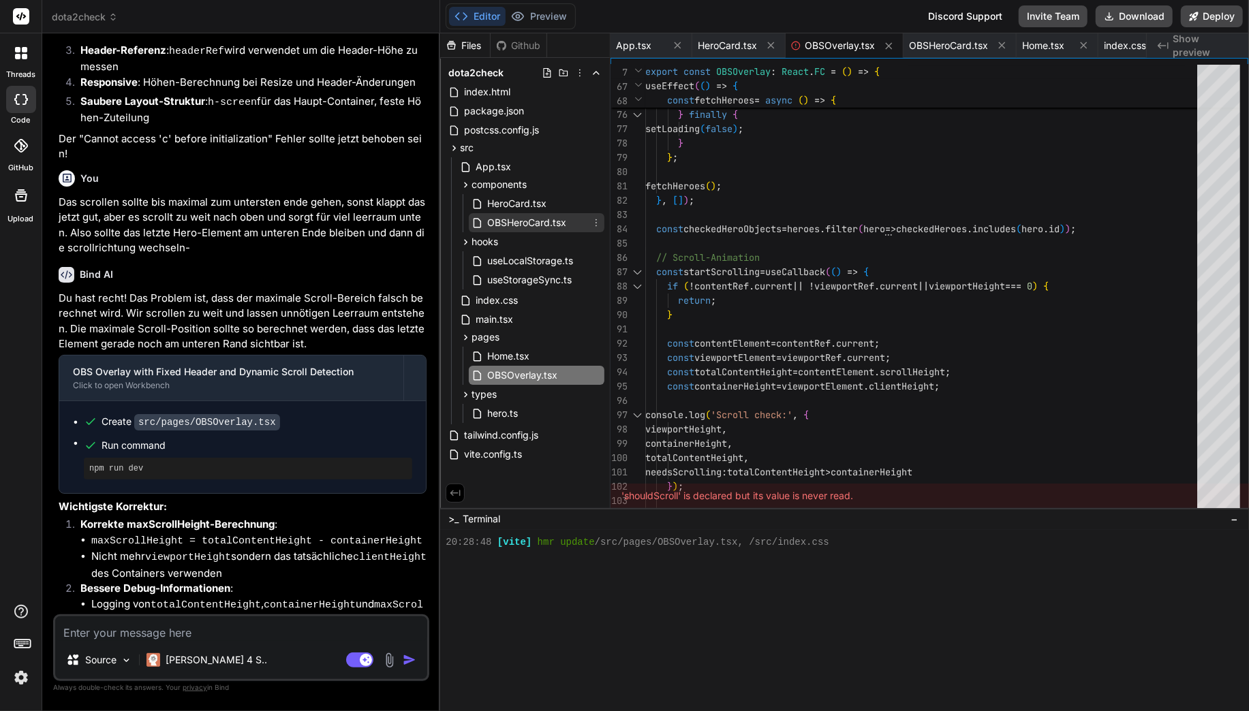
click at [561, 230] on span "OBSHeroCard.tsx" at bounding box center [527, 223] width 82 height 16
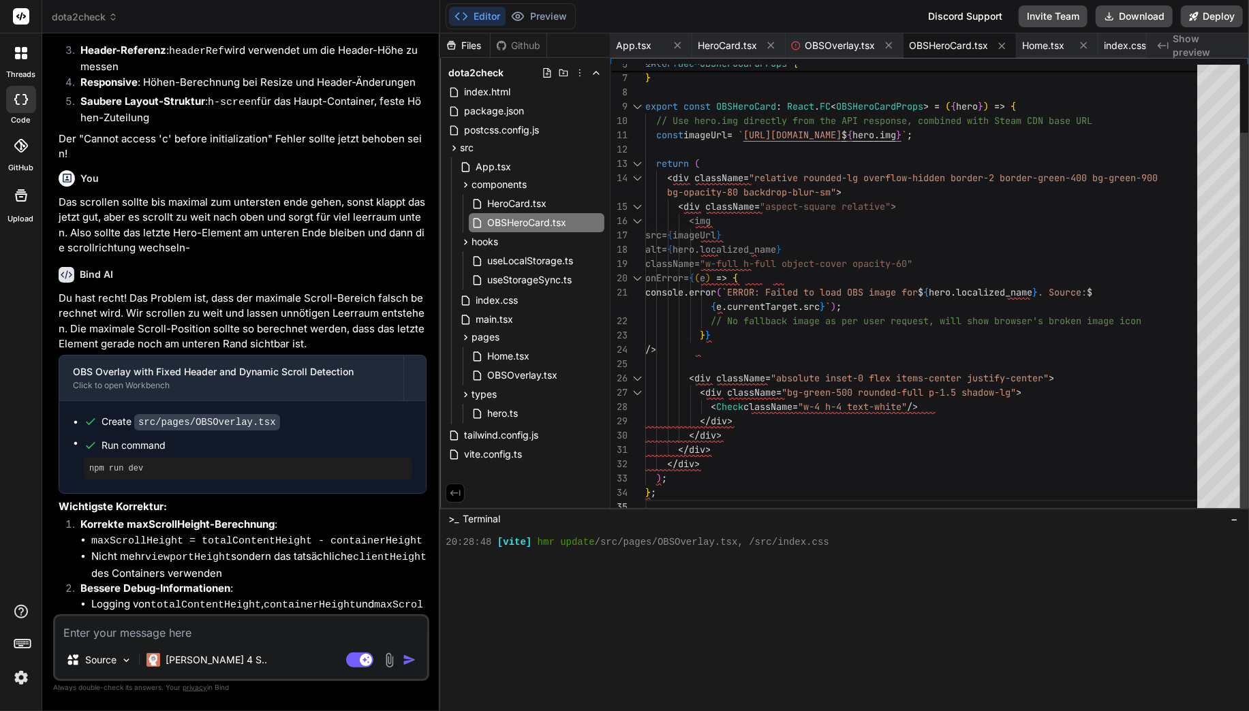
click at [962, 165] on div "return (" at bounding box center [925, 164] width 560 height 14
click at [781, 189] on div "hero : Hero ; } export const OBSHeroCard : React . FC < OBSHeroCardProps > = ( …" at bounding box center [925, 249] width 560 height 529
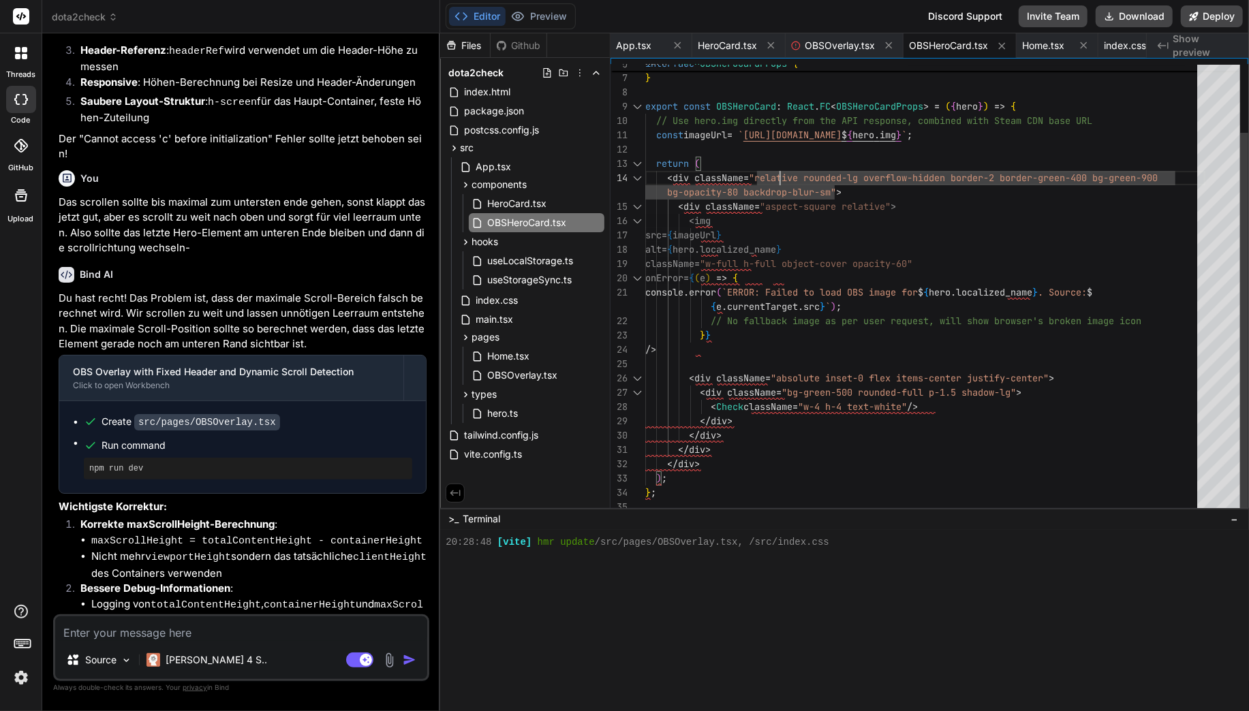
click at [808, 148] on div "hero : Hero ; } export const OBSHeroCard : React . FC < OBSHeroCardProps > = ( …" at bounding box center [925, 249] width 560 height 529
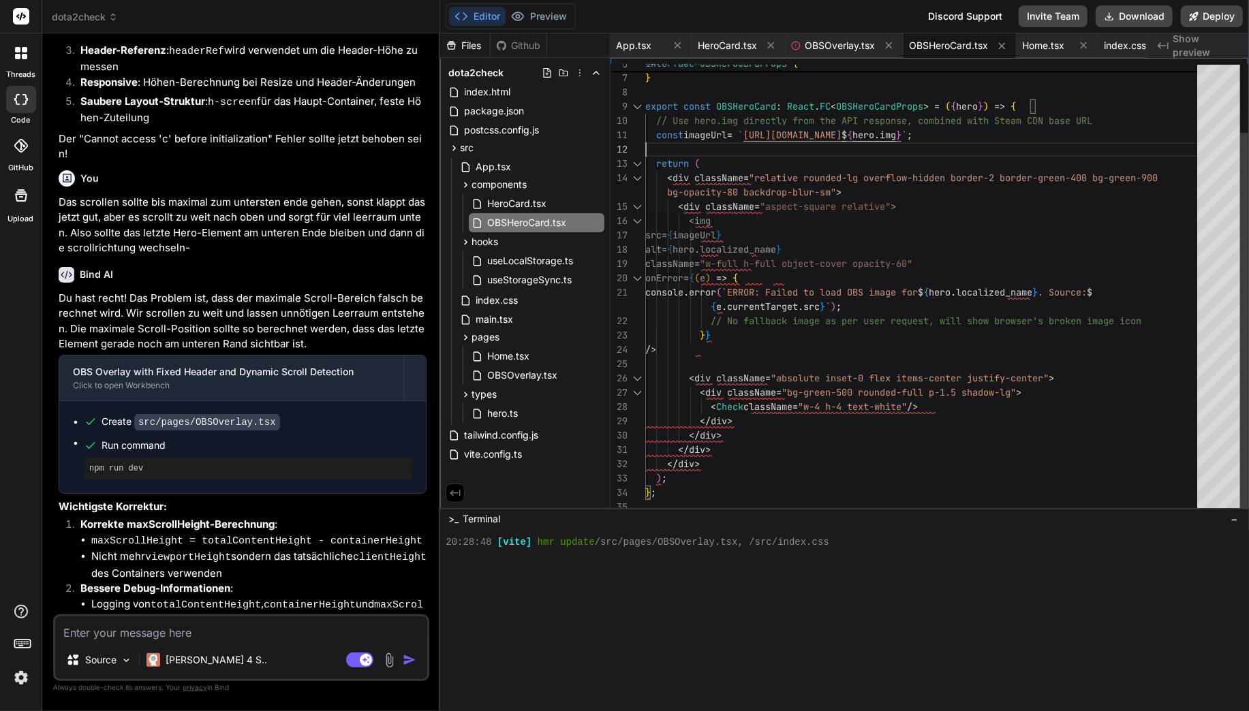
scroll to position [14, 0]
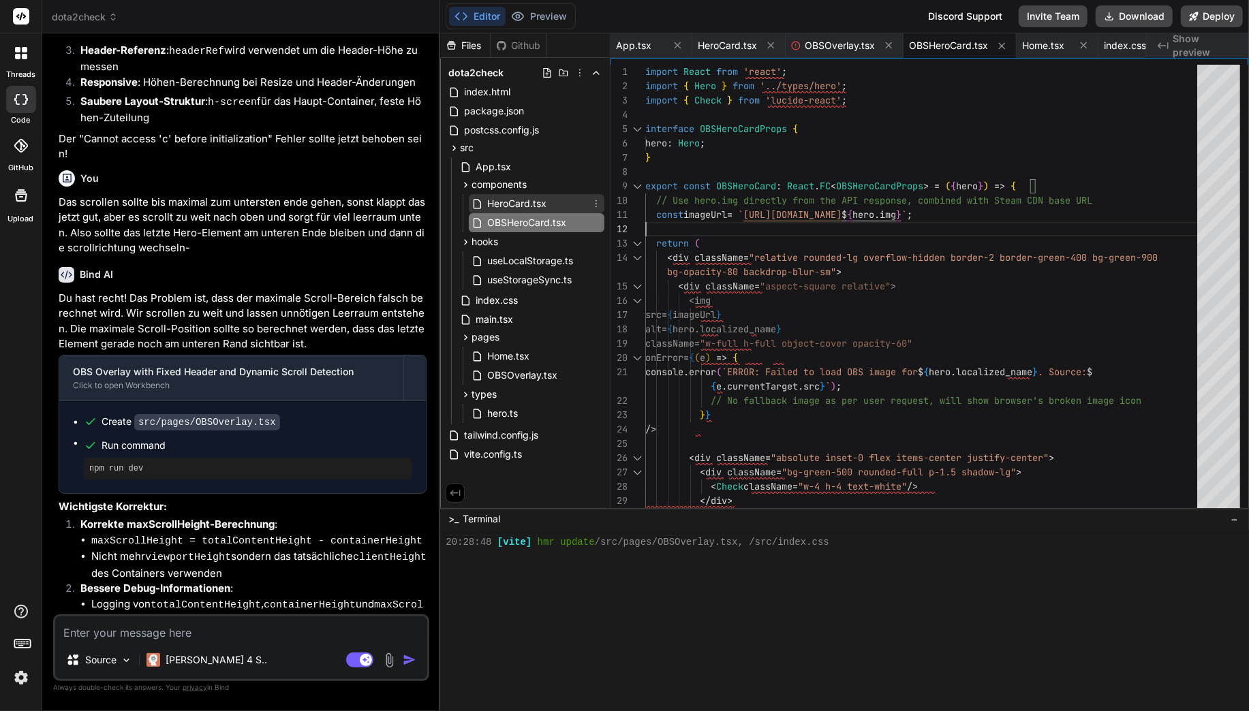
click at [514, 200] on span "HeroCard.tsx" at bounding box center [517, 204] width 62 height 16
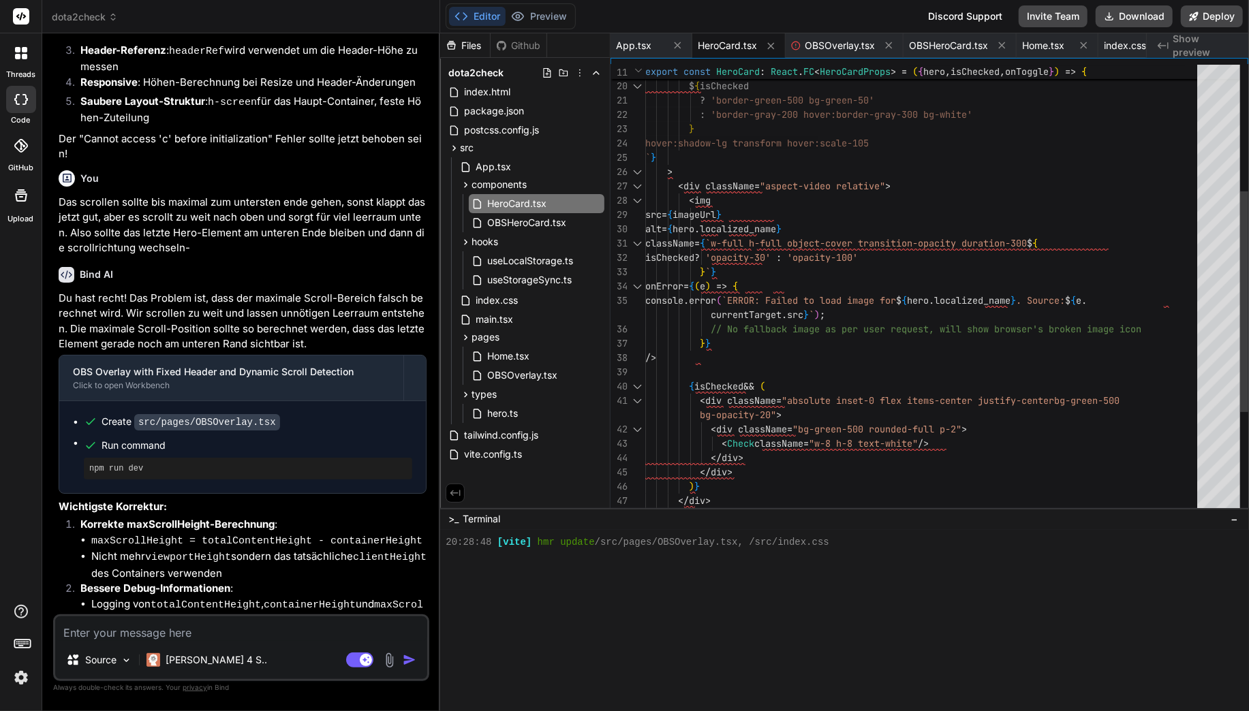
scroll to position [42, 0]
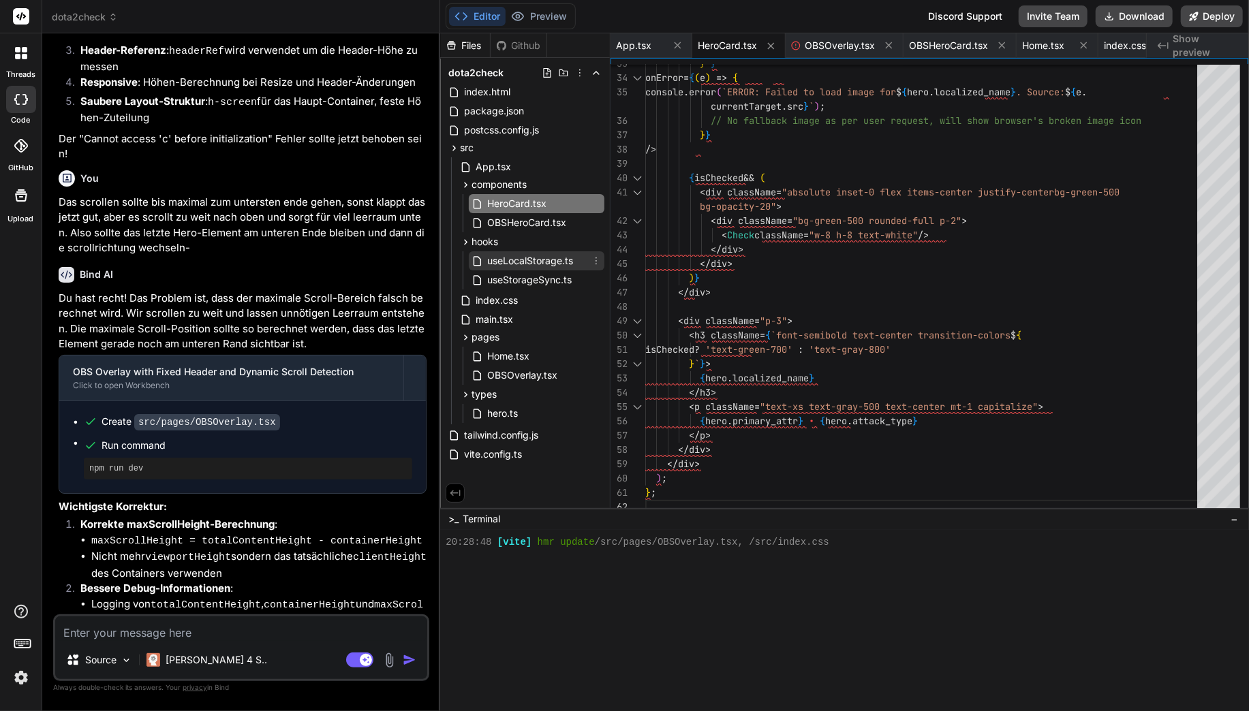
click at [542, 260] on span "useLocalStorage.ts" at bounding box center [530, 261] width 89 height 16
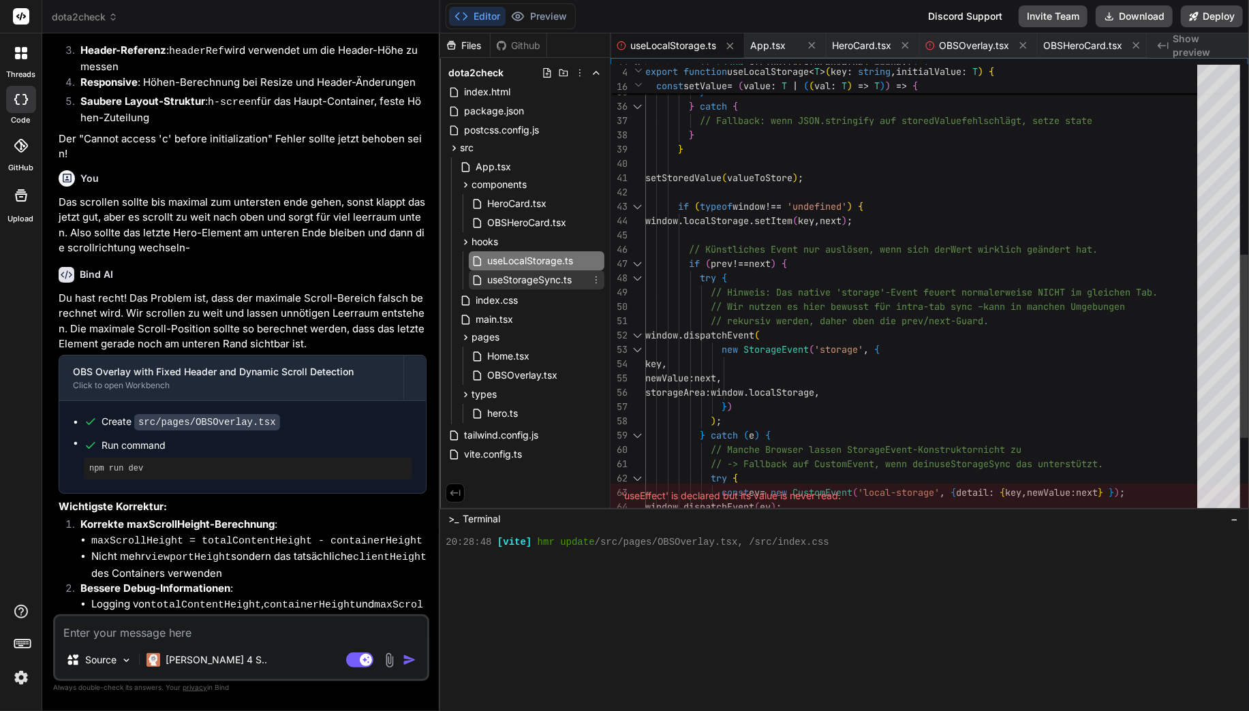
click at [538, 275] on span "useStorageSync.ts" at bounding box center [529, 280] width 87 height 16
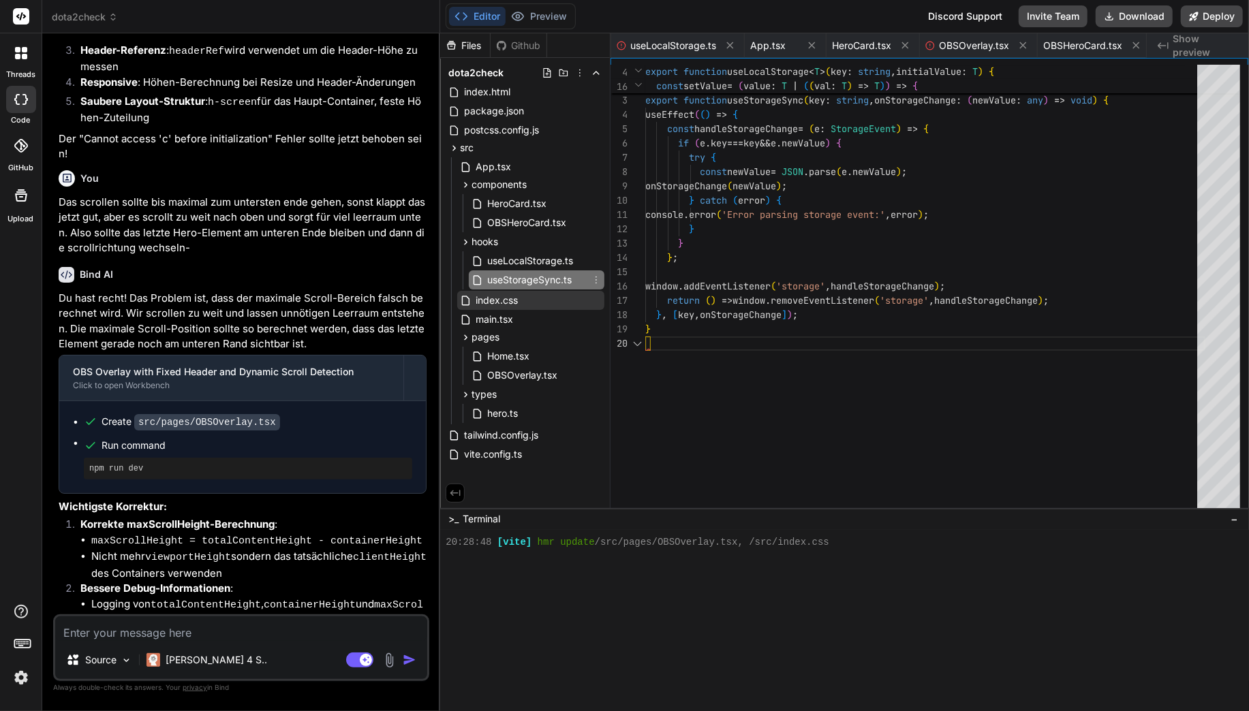
scroll to position [128, 0]
click at [517, 306] on span "index.css" at bounding box center [496, 300] width 45 height 16
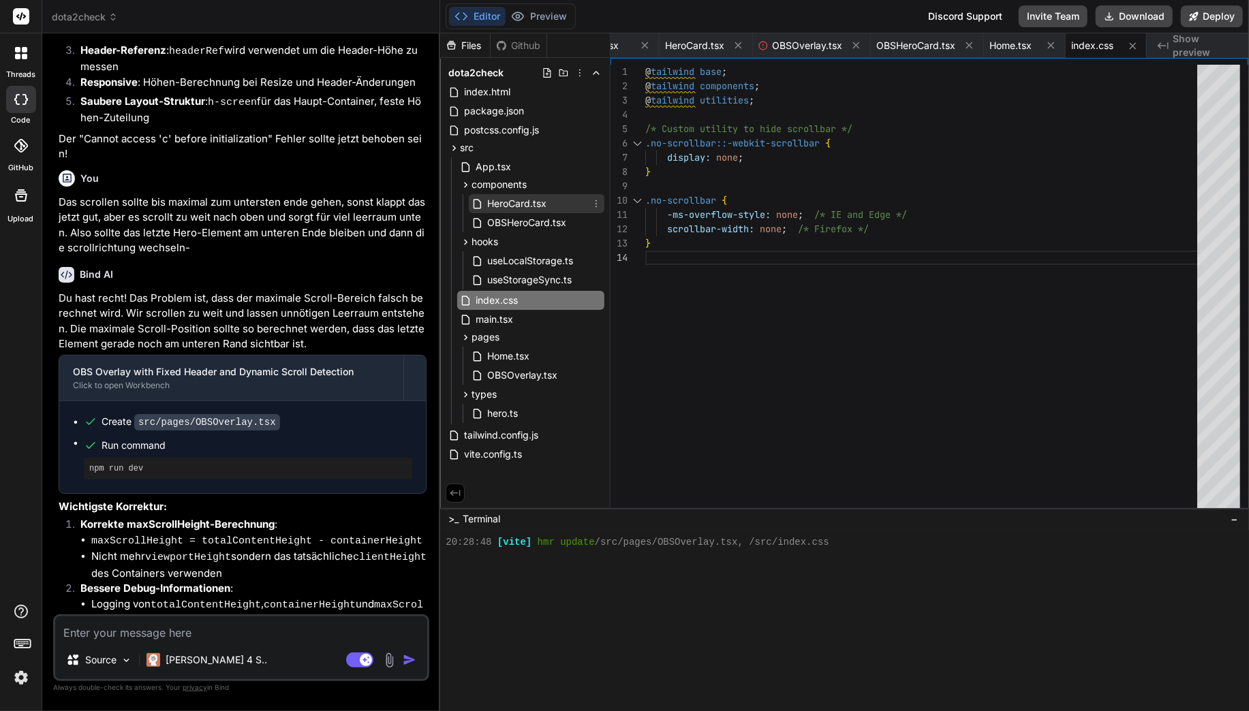
click at [491, 198] on span "HeroCard.tsx" at bounding box center [517, 204] width 62 height 16
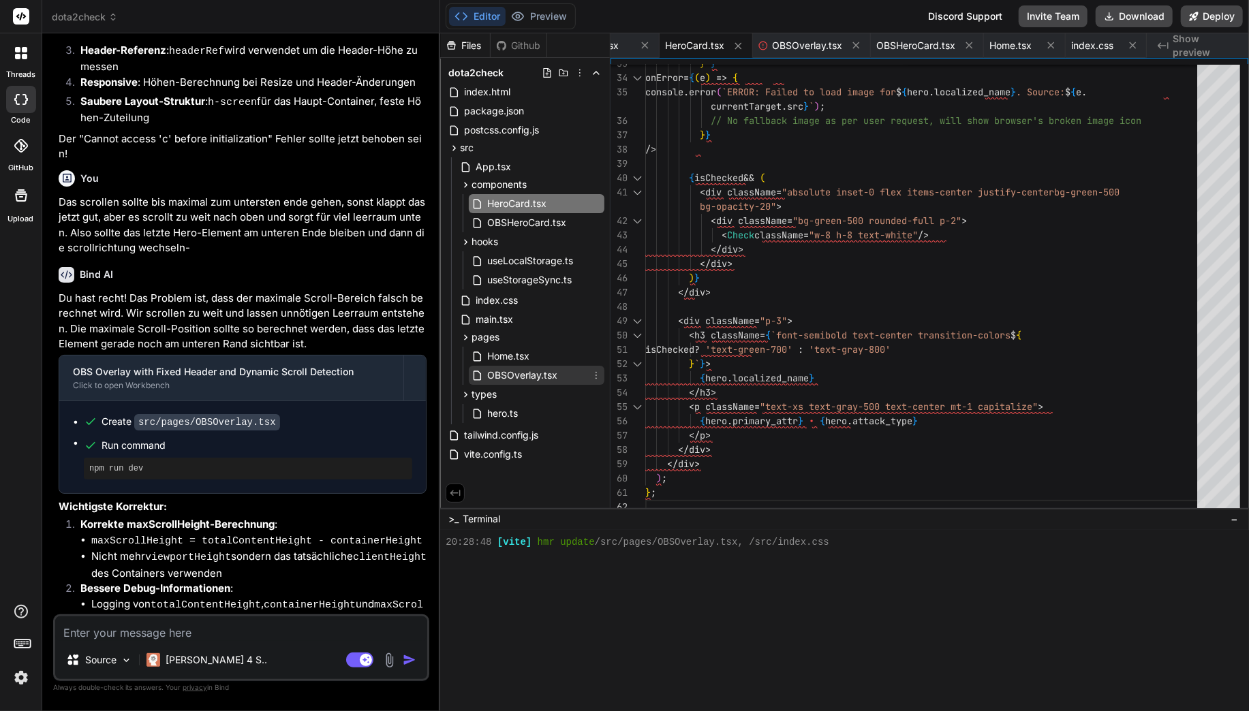
click at [518, 375] on span "OBSOverlay.tsx" at bounding box center [522, 375] width 73 height 16
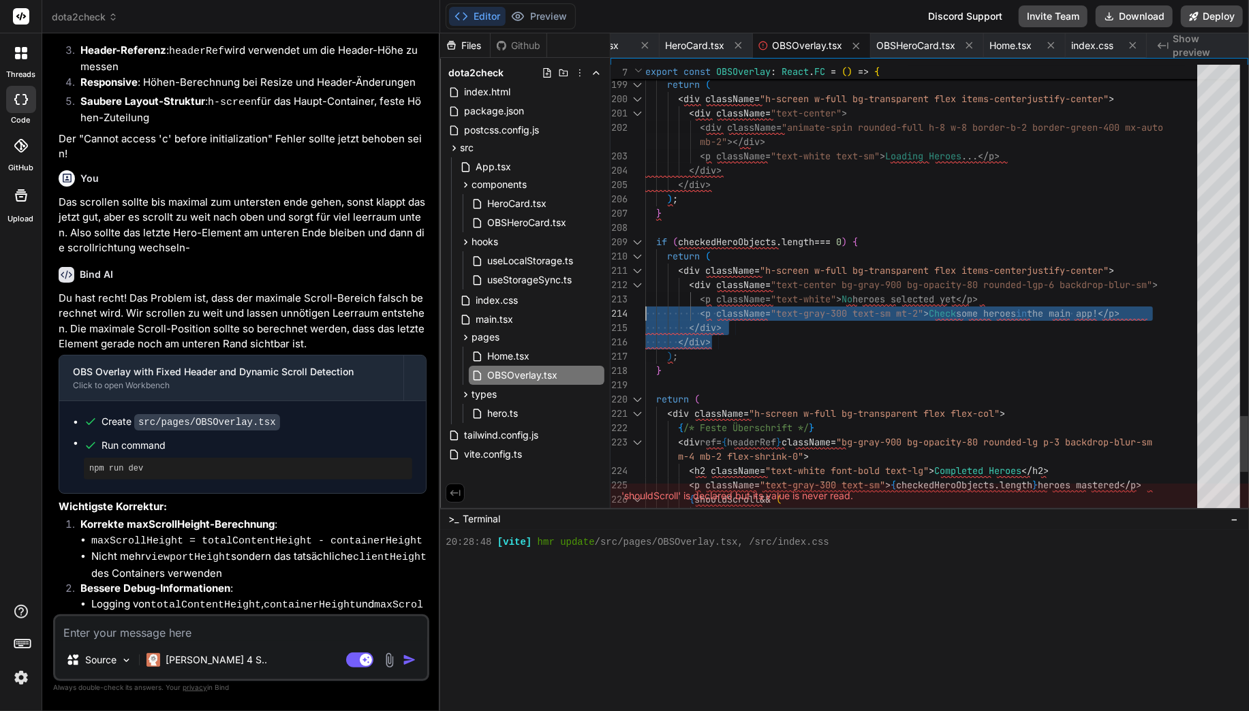
scroll to position [14, 0]
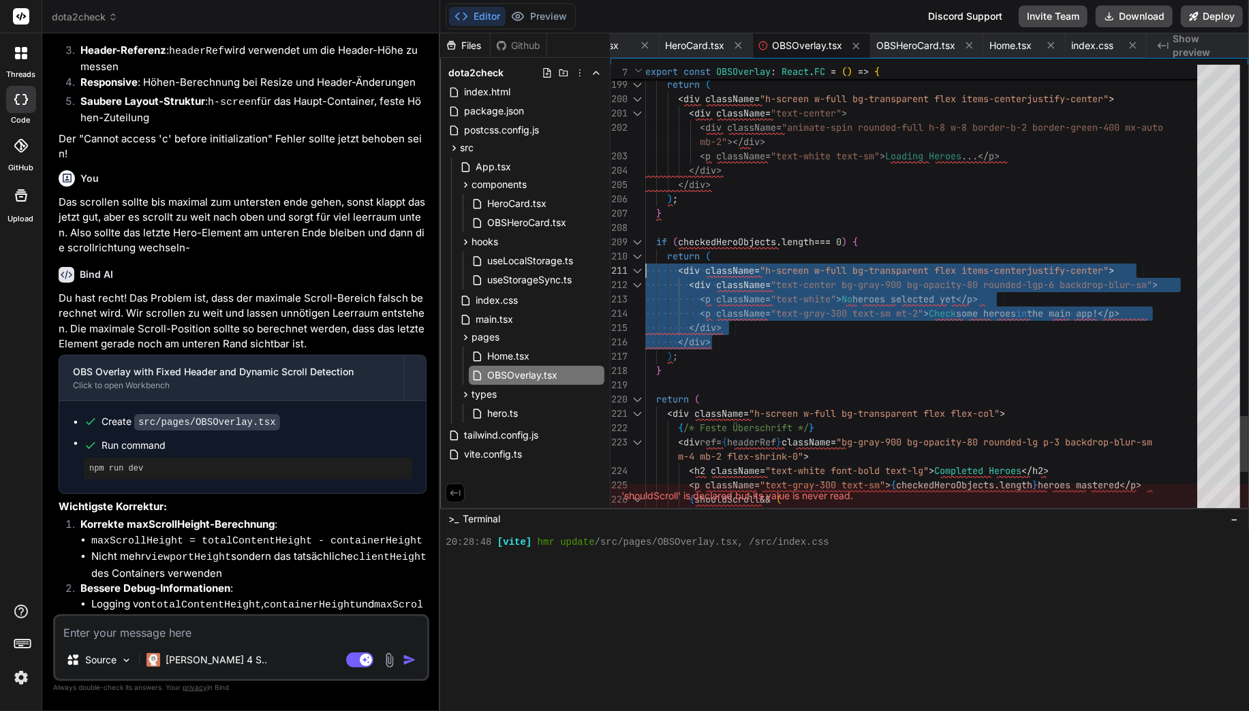
drag, startPoint x: 716, startPoint y: 340, endPoint x: 602, endPoint y: 259, distance: 140.2
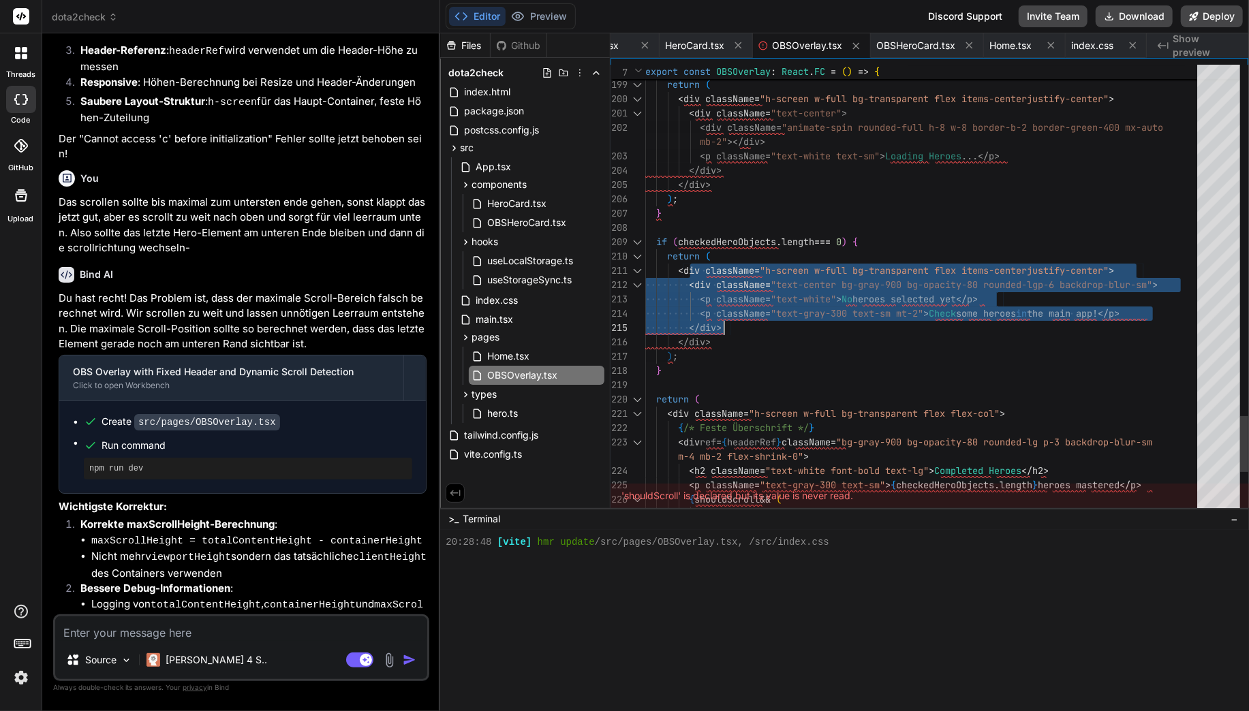
drag, startPoint x: 693, startPoint y: 286, endPoint x: 735, endPoint y: 326, distance: 58.3
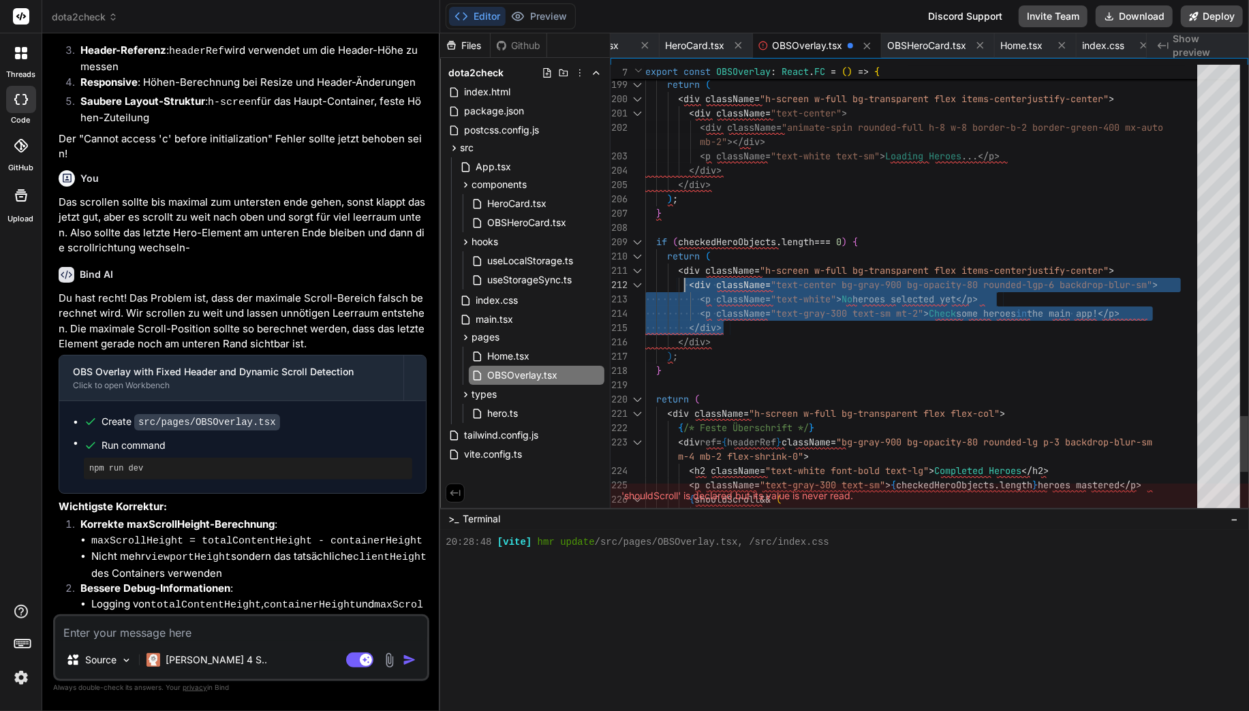
scroll to position [29, 0]
drag, startPoint x: 740, startPoint y: 324, endPoint x: 685, endPoint y: 290, distance: 64.3
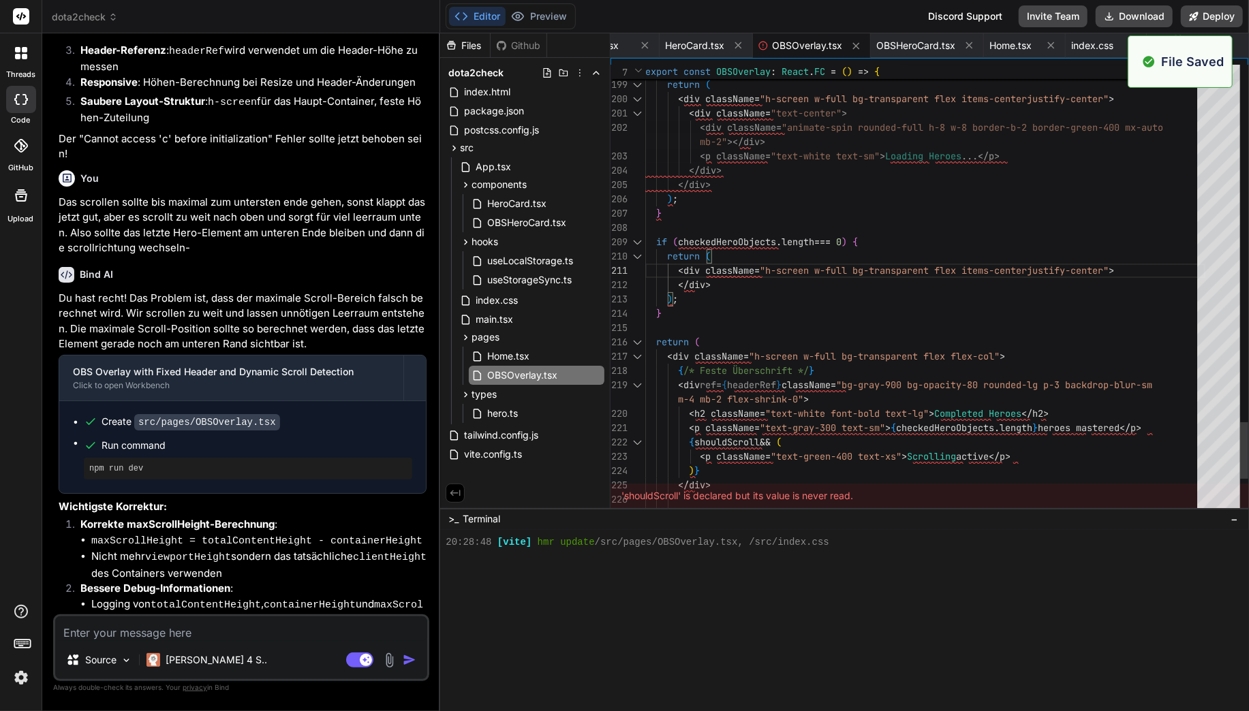
scroll to position [1196, 0]
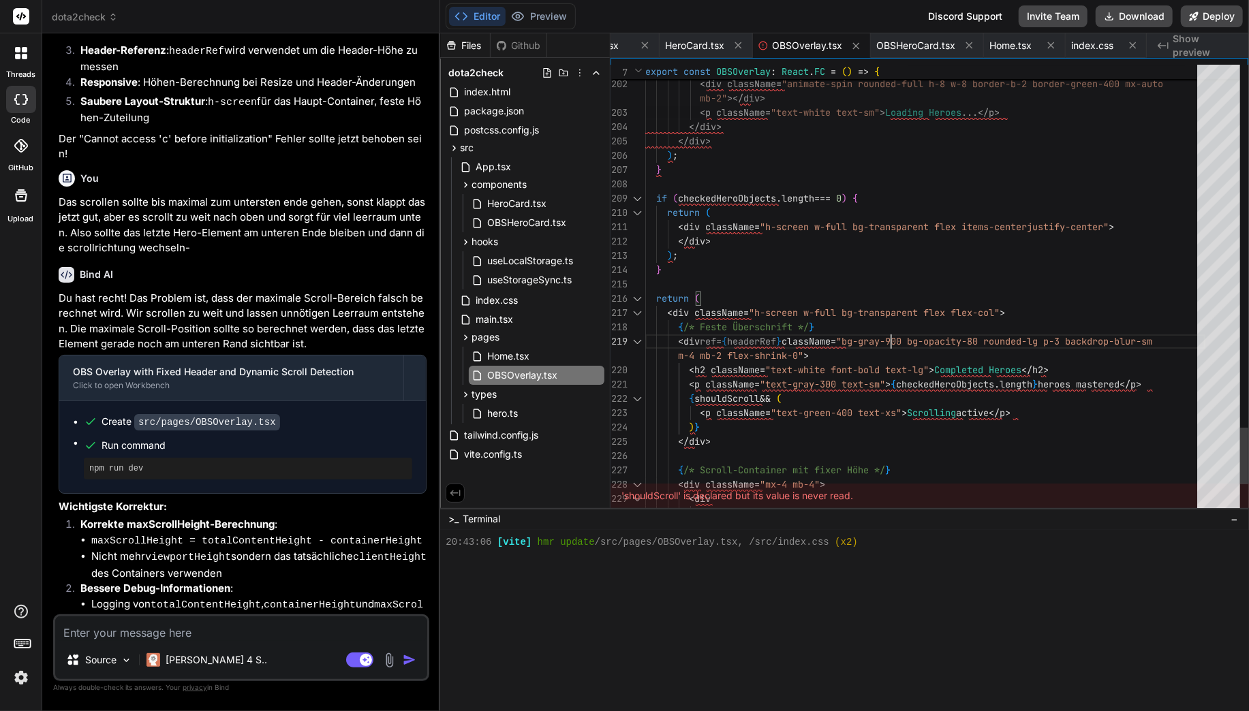
scroll to position [128, 0]
drag, startPoint x: 861, startPoint y: 339, endPoint x: 921, endPoint y: 334, distance: 60.2
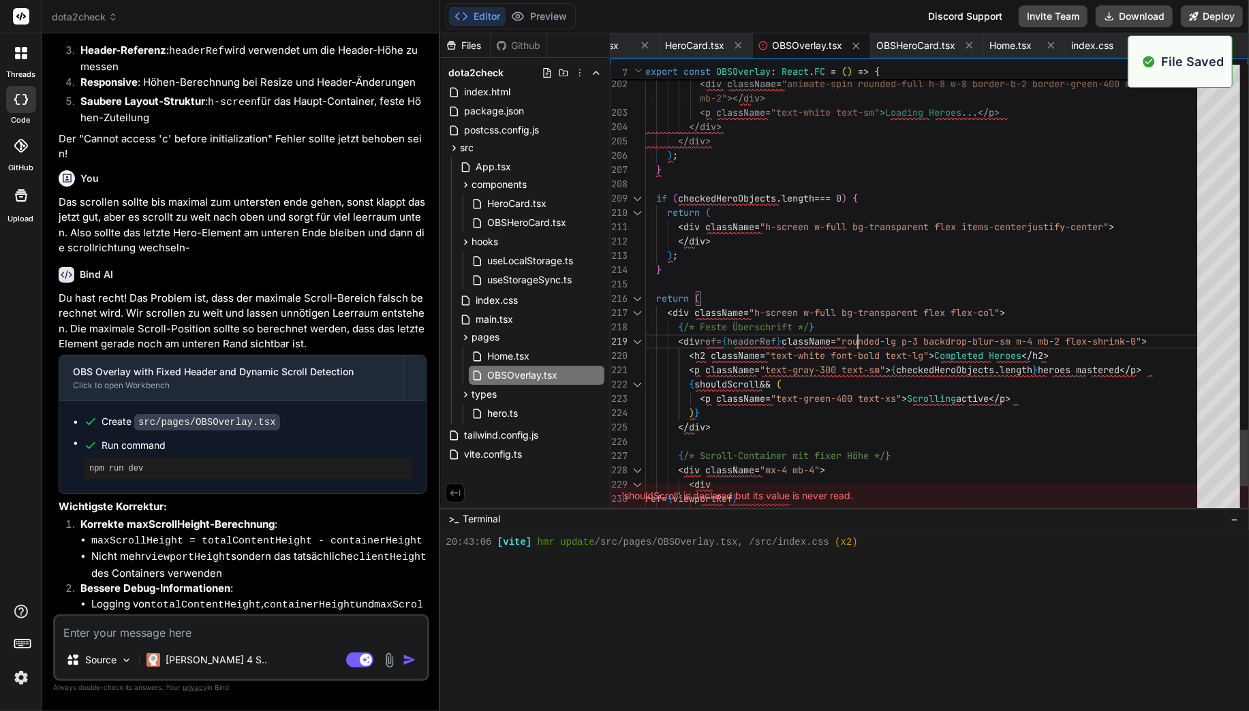
scroll to position [1209, 0]
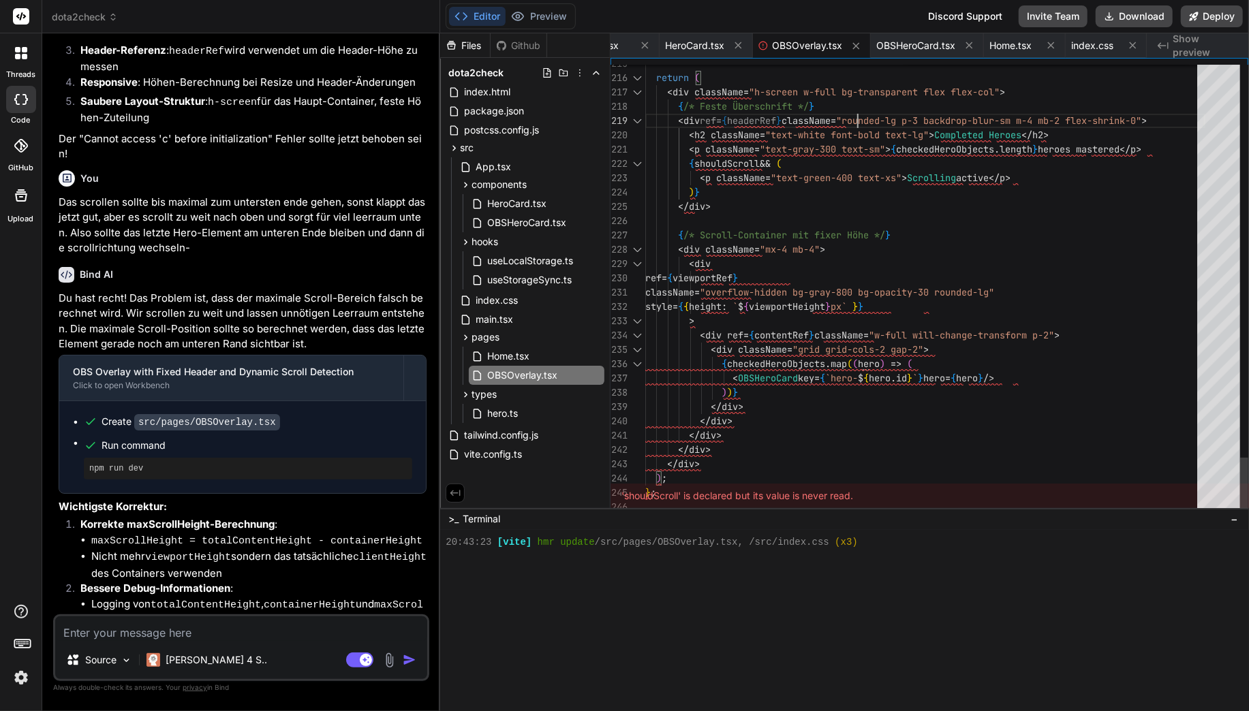
click at [993, 285] on span "className = "overflow-hidden bg-gray-800 bg-opacity-30 rounded -lg"" at bounding box center [819, 292] width 349 height 14
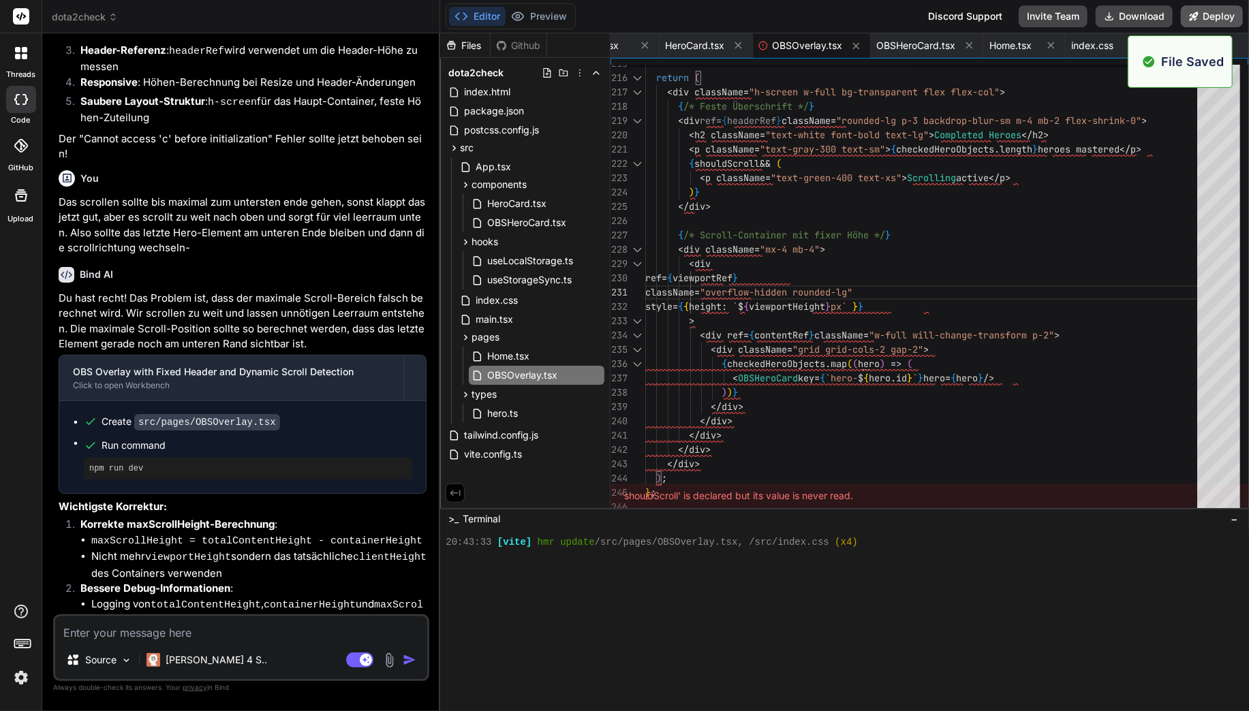
click at [1219, 9] on button "Deploy" at bounding box center [1212, 16] width 62 height 22
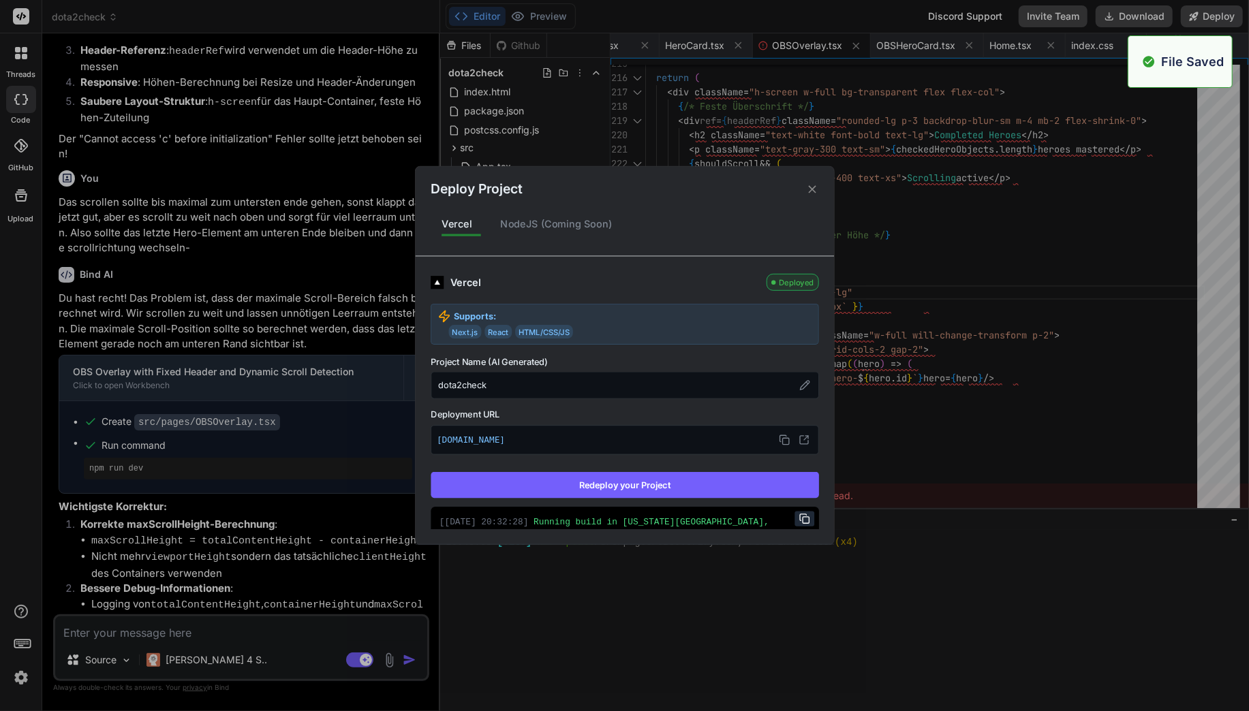
click at [655, 477] on button "Redeploy your Project" at bounding box center [625, 485] width 388 height 26
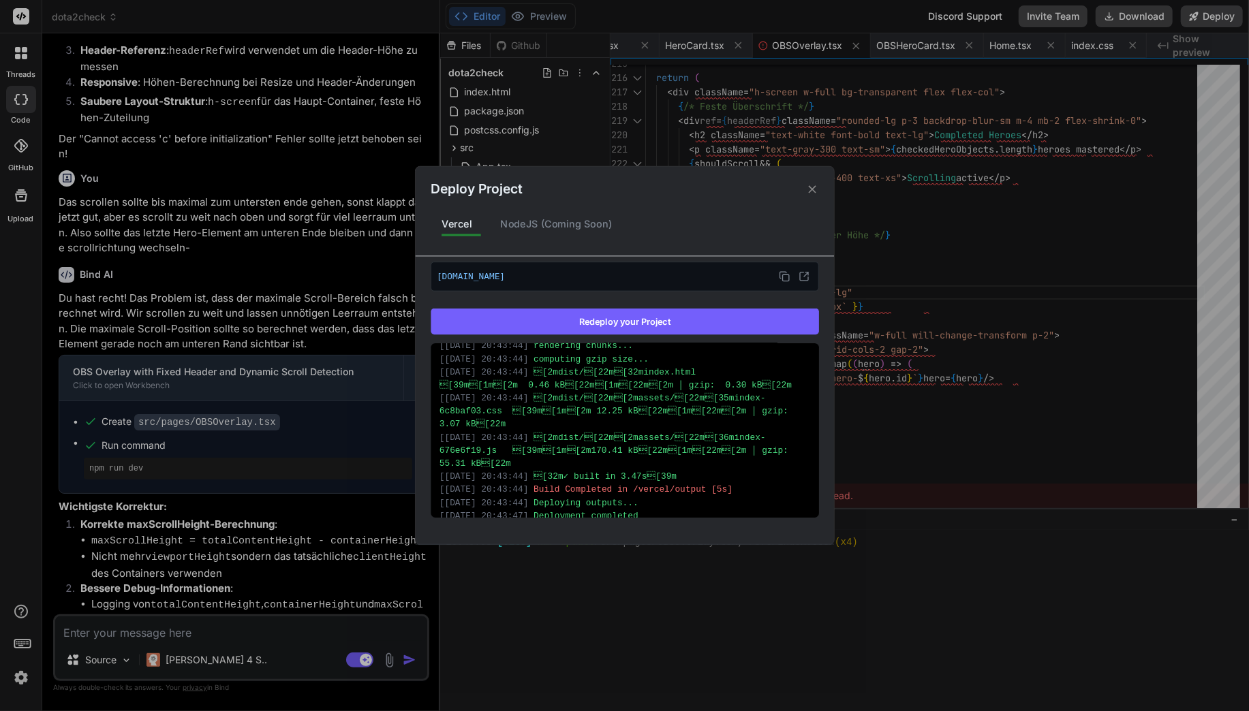
scroll to position [441, 0]
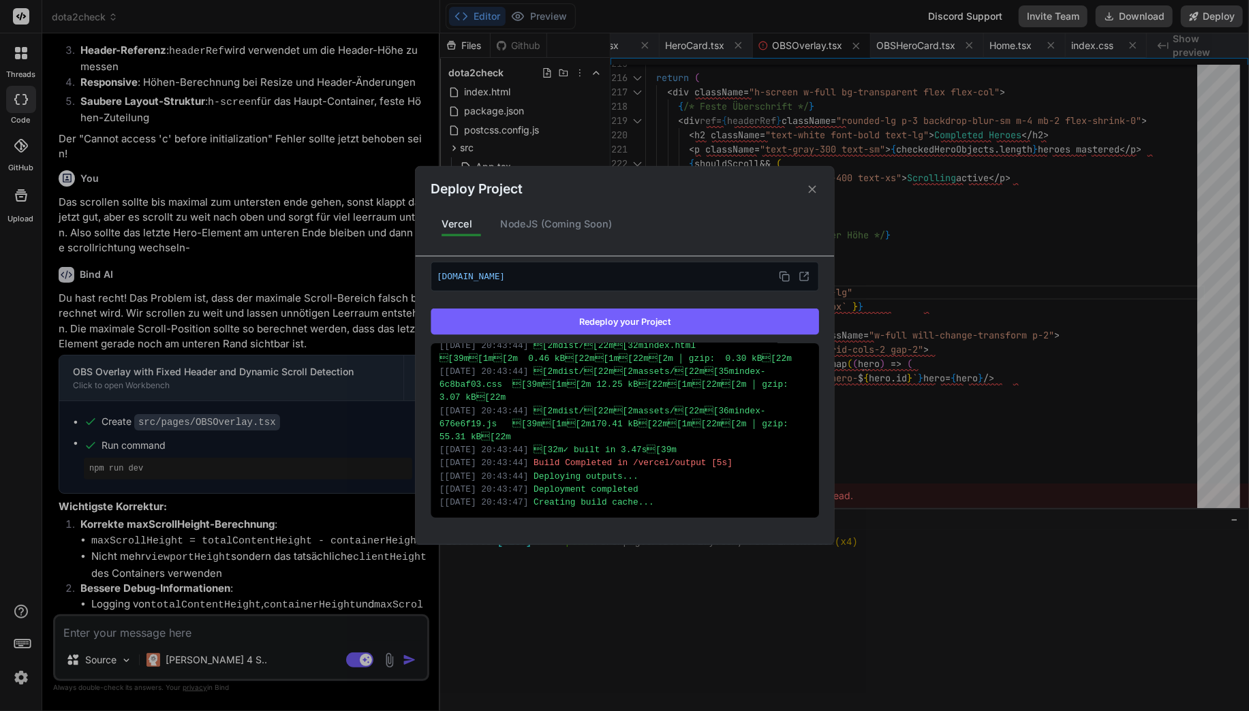
click at [805, 185] on icon at bounding box center [811, 189] width 13 height 13
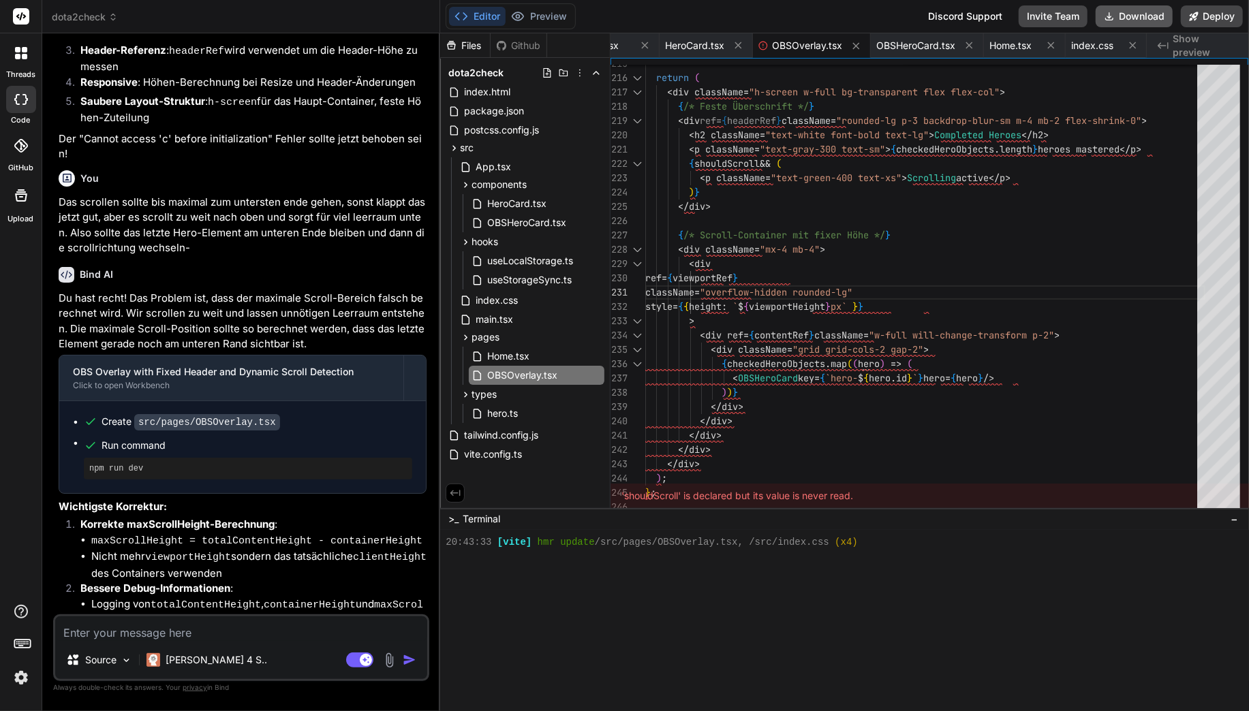
click at [1138, 22] on button "Download" at bounding box center [1133, 16] width 77 height 22
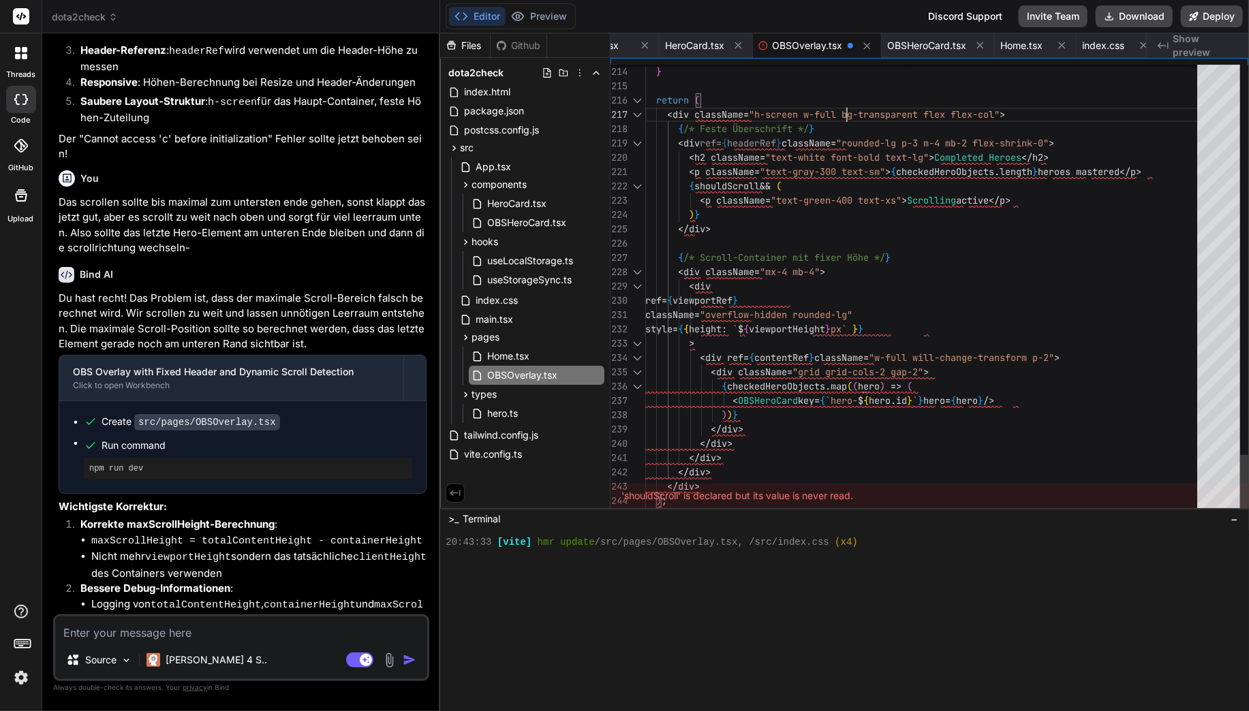
scroll to position [100, 0]
drag, startPoint x: 844, startPoint y: 113, endPoint x: 901, endPoint y: 113, distance: 57.2
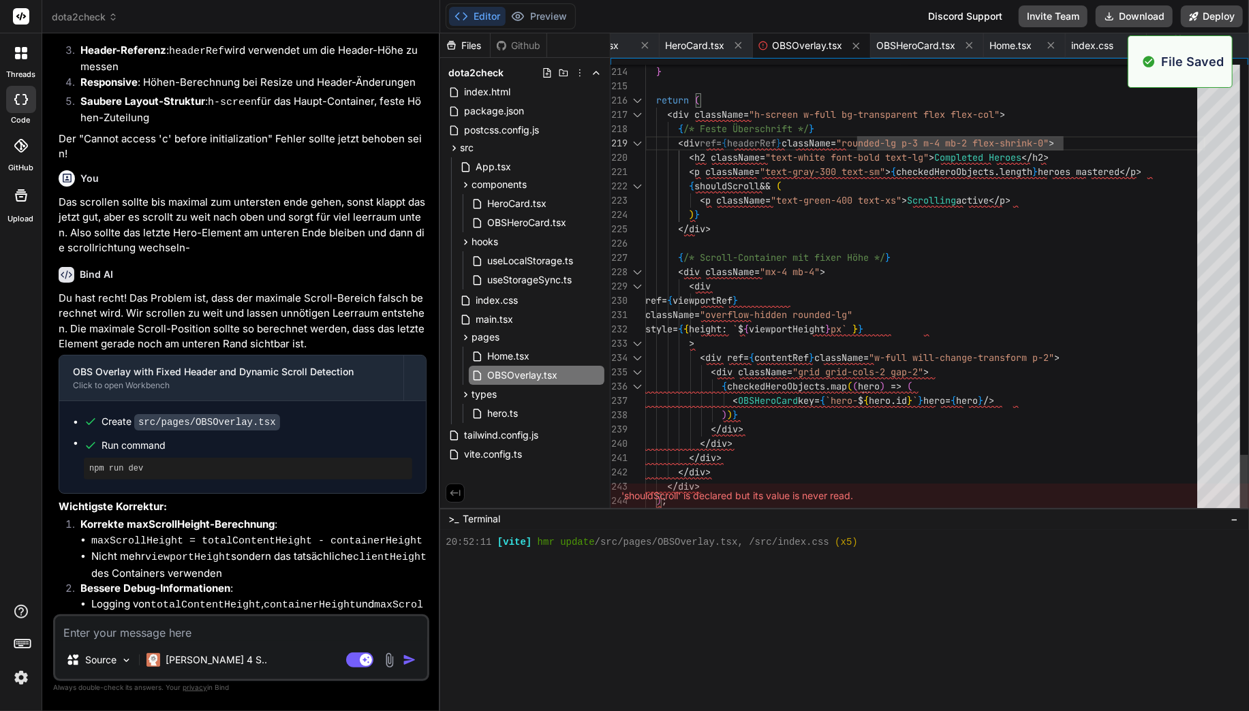
scroll to position [1235, 0]
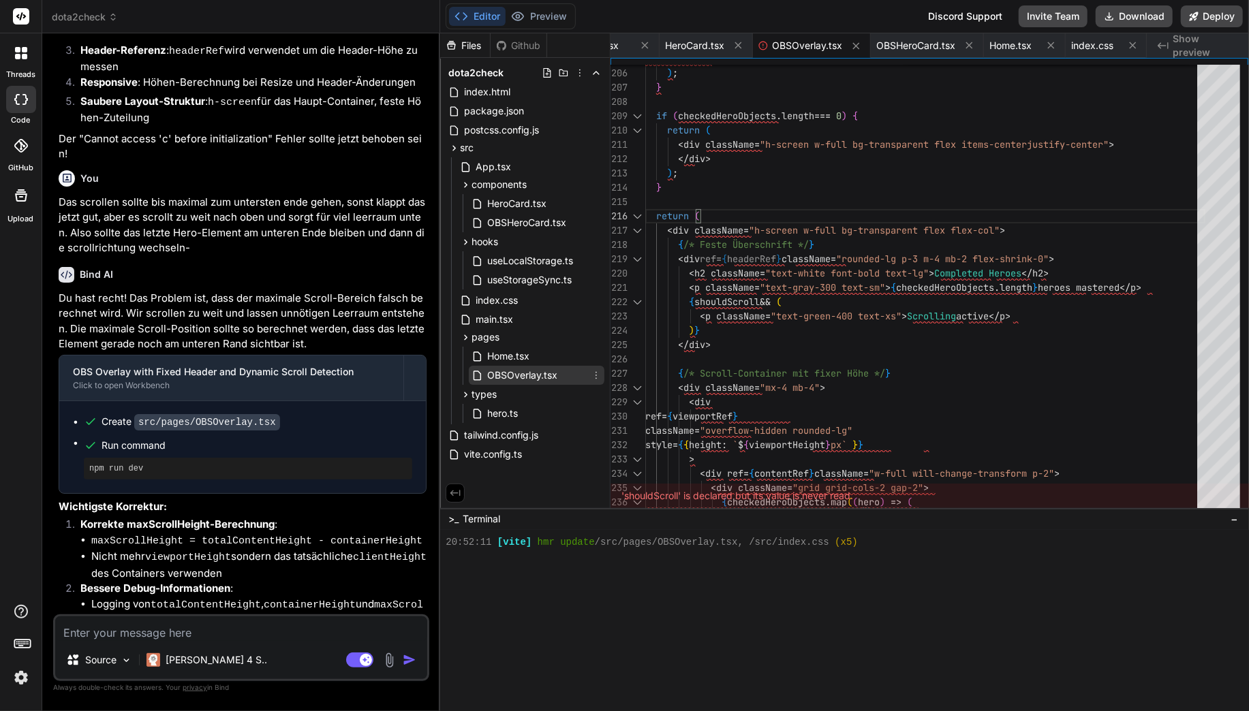
click at [538, 367] on span "OBSOverlay.tsx" at bounding box center [522, 375] width 73 height 16
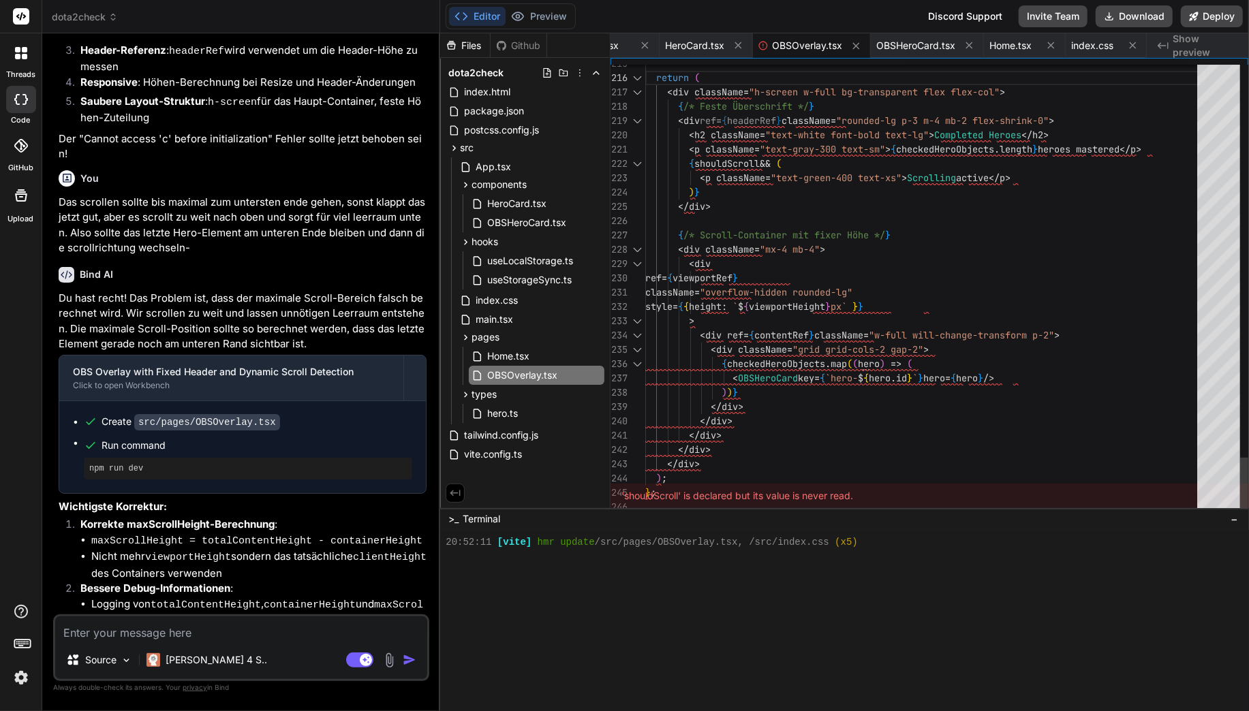
click at [196, 614] on div "Bind AI Du hast recht! Das Problem ist, dass der maximale Scroll-Bereich falsch…" at bounding box center [243, 493] width 368 height 474
click at [368, 656] on rect at bounding box center [366, 660] width 12 height 12
click at [296, 641] on div "Source Agent Mode. When this toggle is activated, AI automatically makes decisi…" at bounding box center [241, 647] width 376 height 67
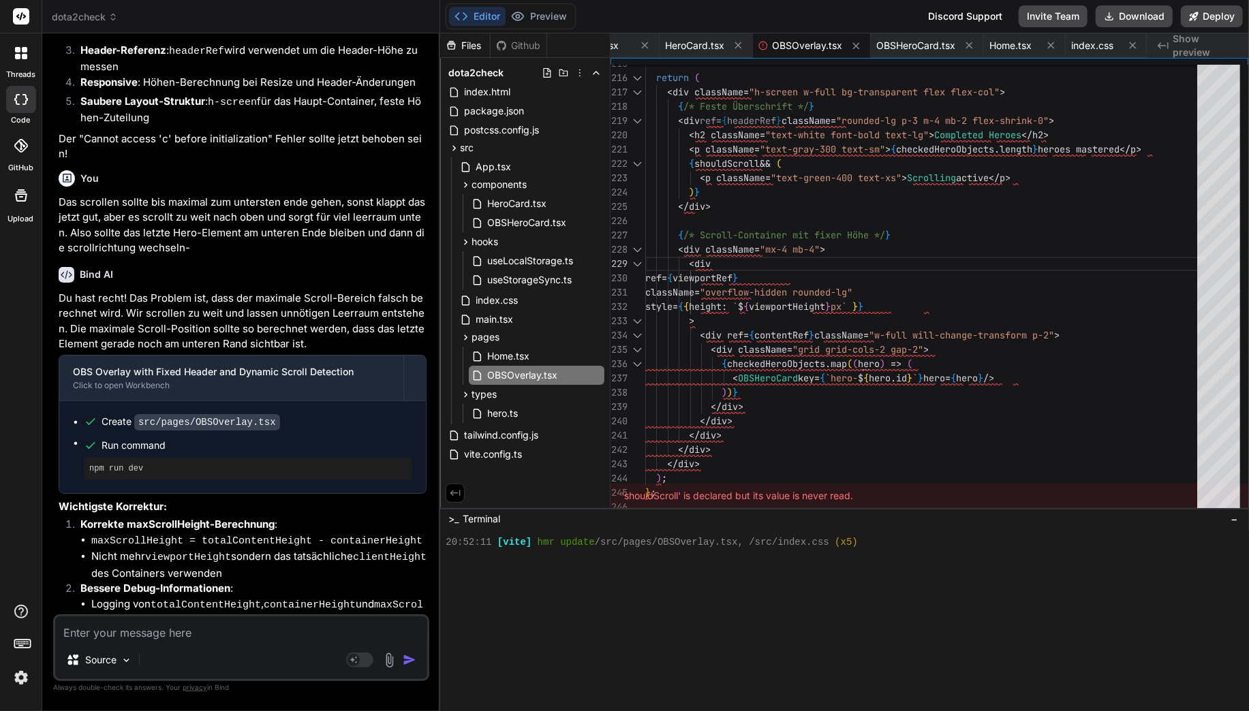
click at [290, 634] on textarea at bounding box center [241, 629] width 372 height 25
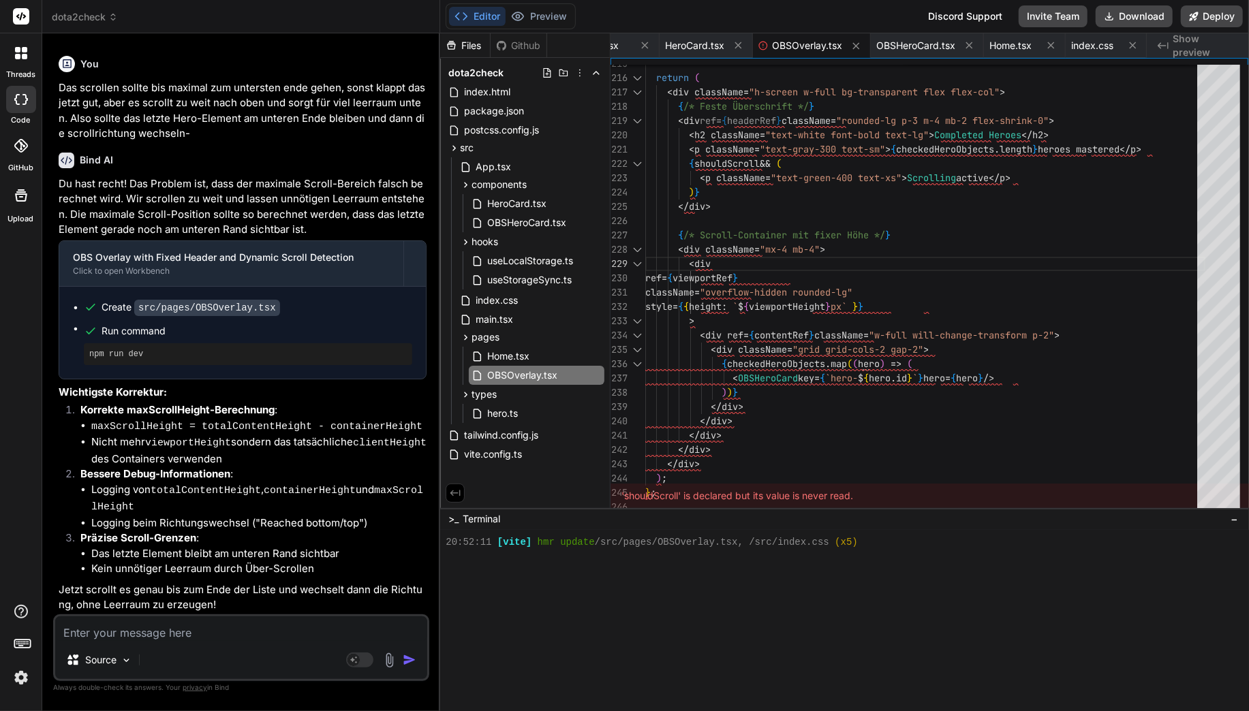
scroll to position [6194, 0]
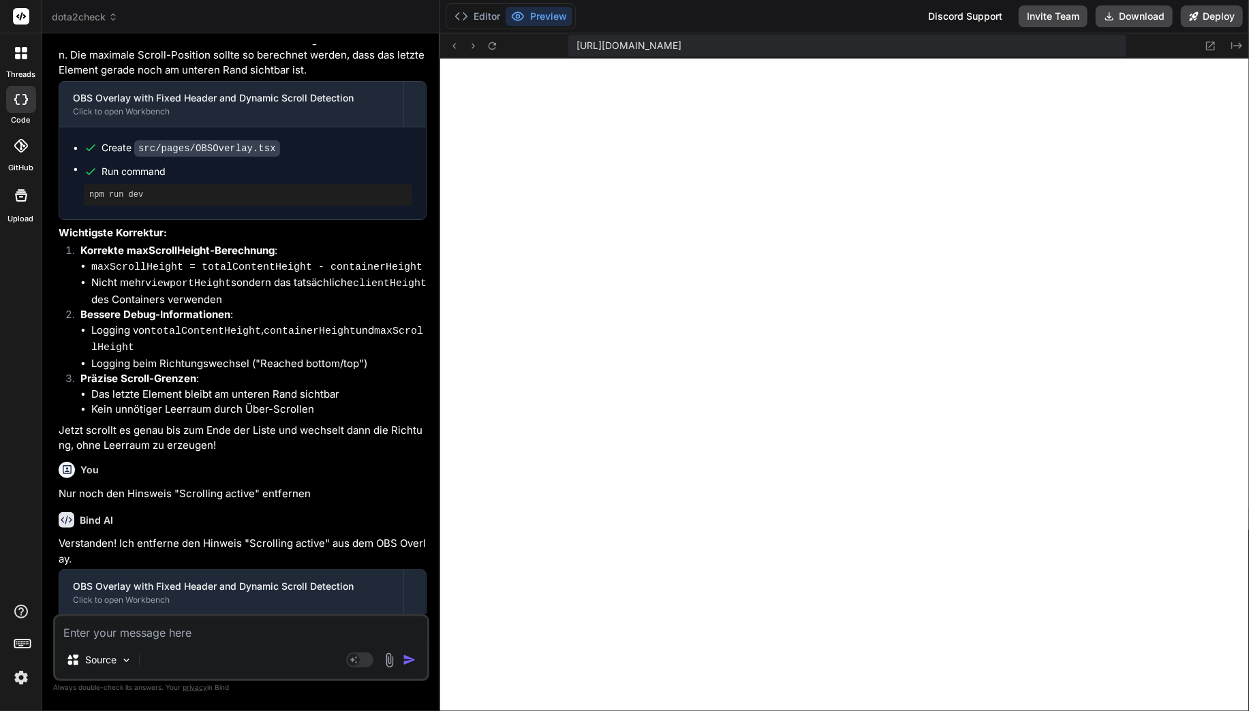
scroll to position [6328, 0]
